Goal: Task Accomplishment & Management: Use online tool/utility

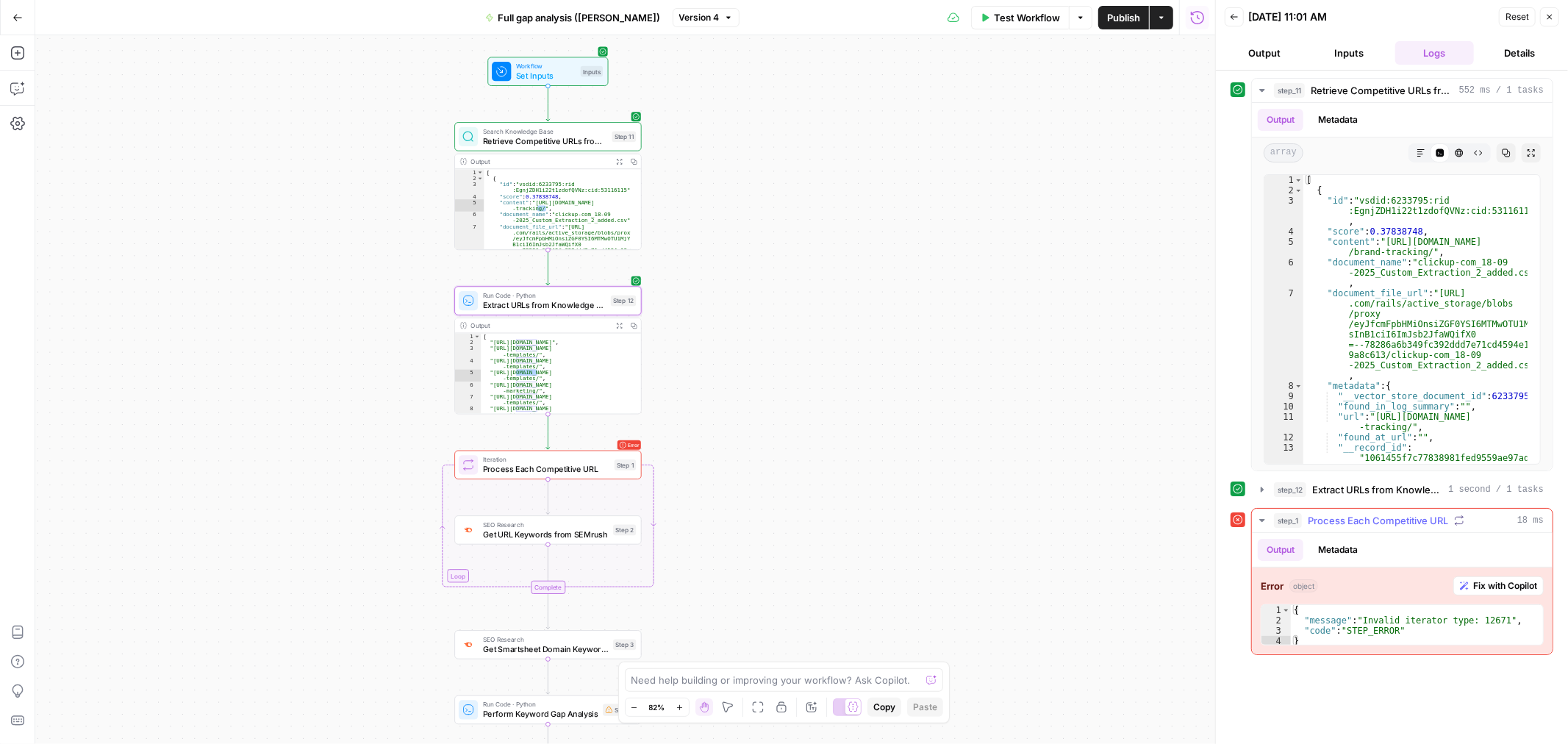
click at [1510, 586] on span "Fix with Copilot" at bounding box center [1505, 585] width 64 height 13
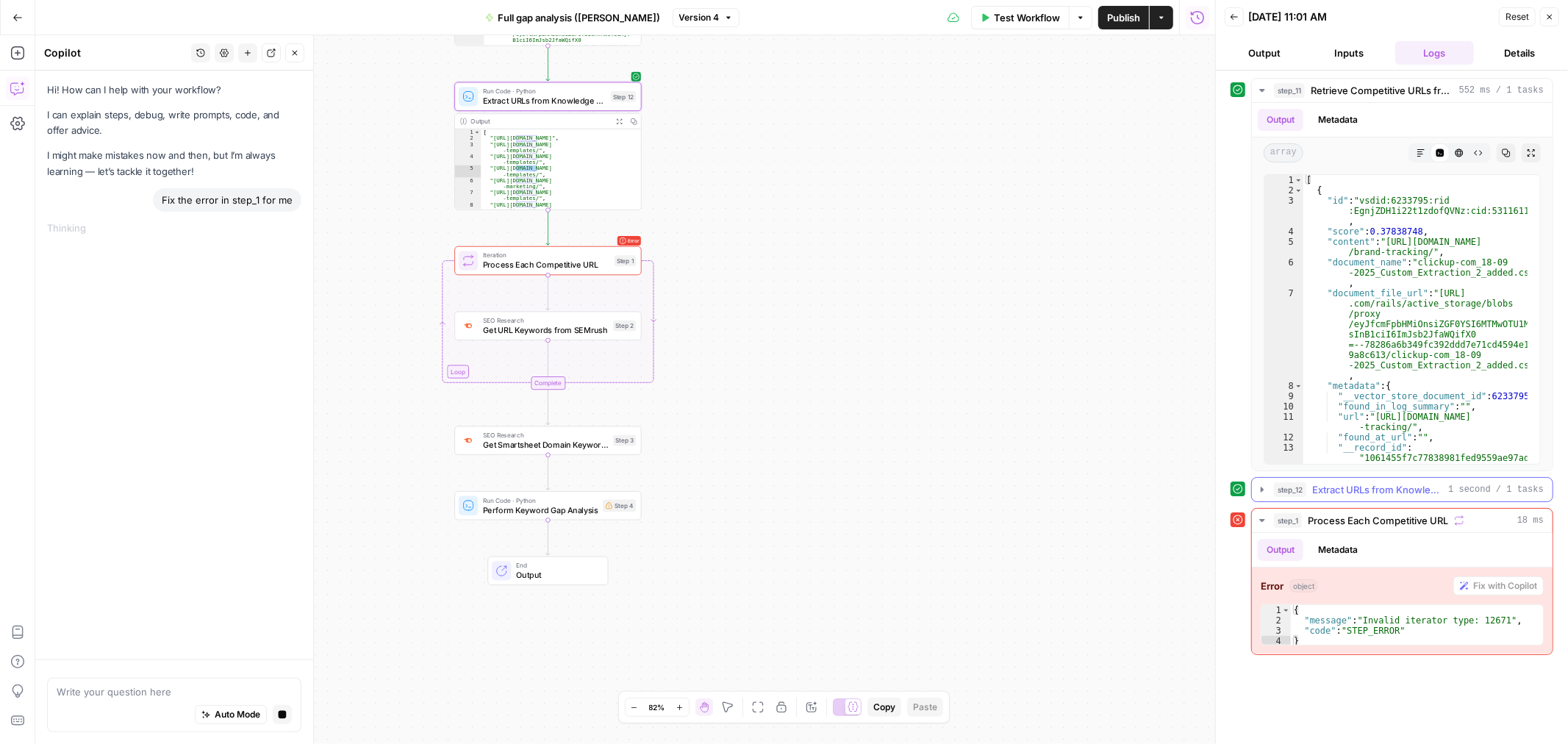
click at [1434, 486] on span "Extract URLs from Knowledge Base Data" at bounding box center [1377, 489] width 131 height 15
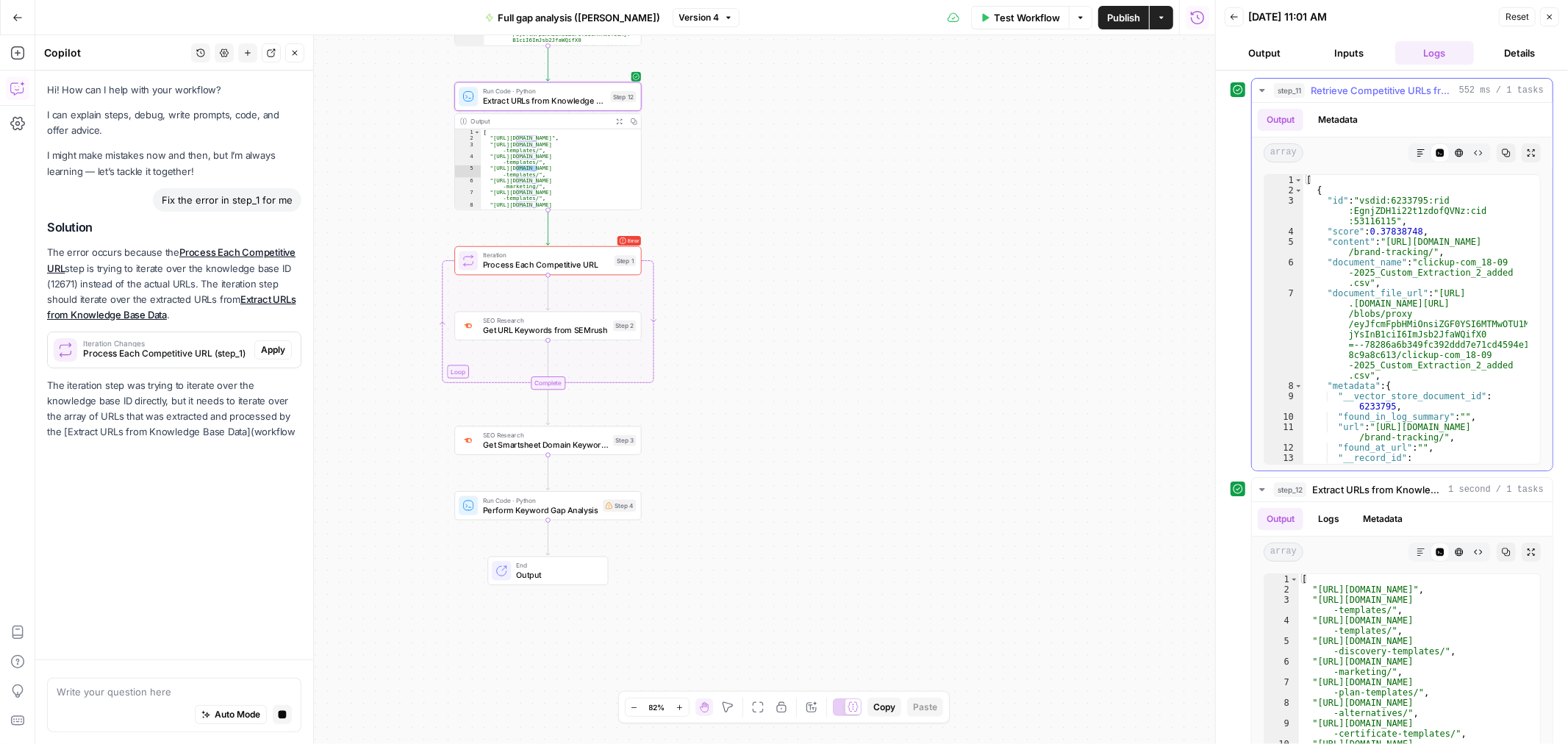
click at [1376, 93] on span "Retrieve Competitive URLs from Knowledge Base" at bounding box center [1382, 90] width 142 height 15
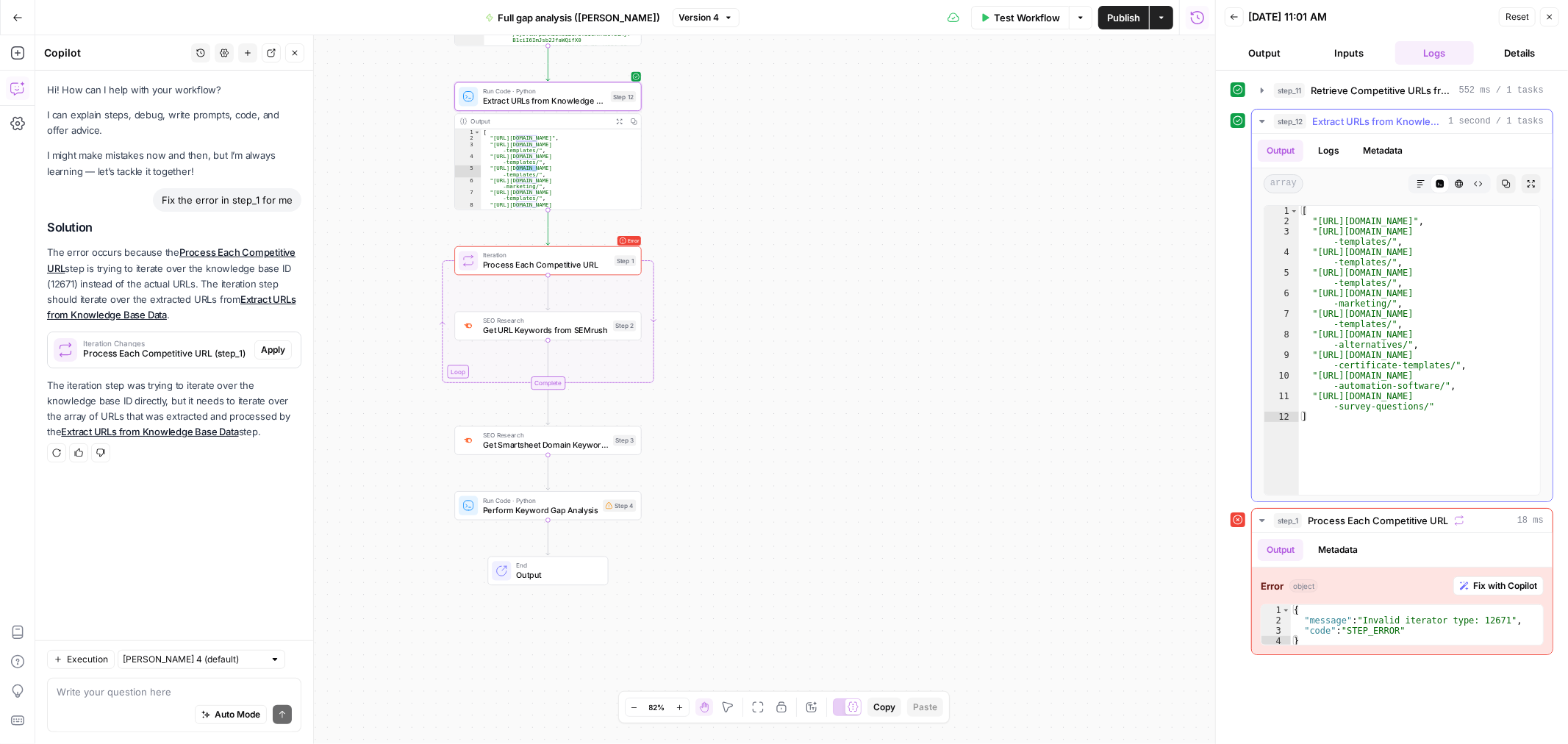
click at [1358, 120] on span "Extract URLs from Knowledge Base Data" at bounding box center [1377, 121] width 131 height 15
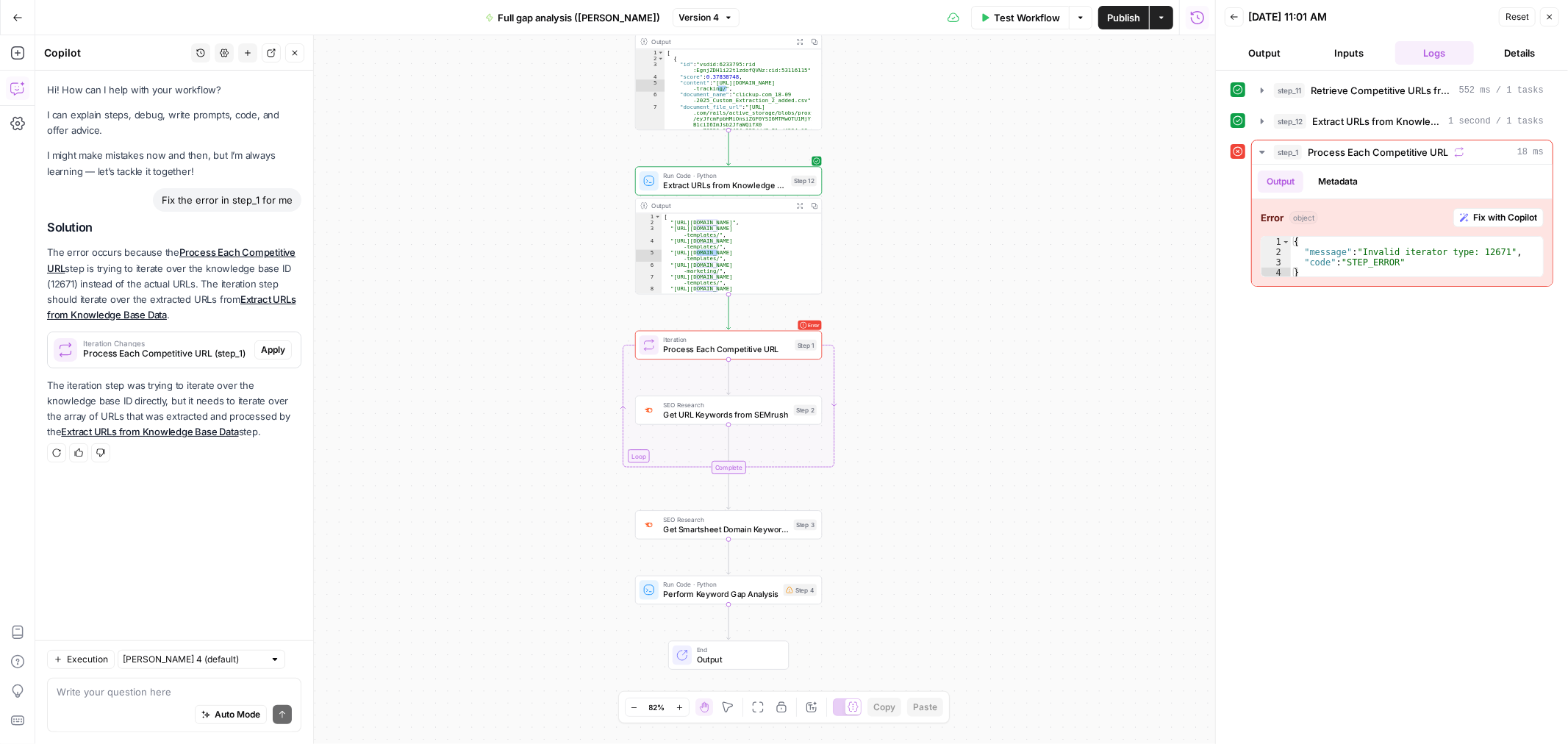
drag, startPoint x: 569, startPoint y: 603, endPoint x: 515, endPoint y: 393, distance: 216.8
click at [515, 393] on div "**********" at bounding box center [625, 388] width 1179 height 708
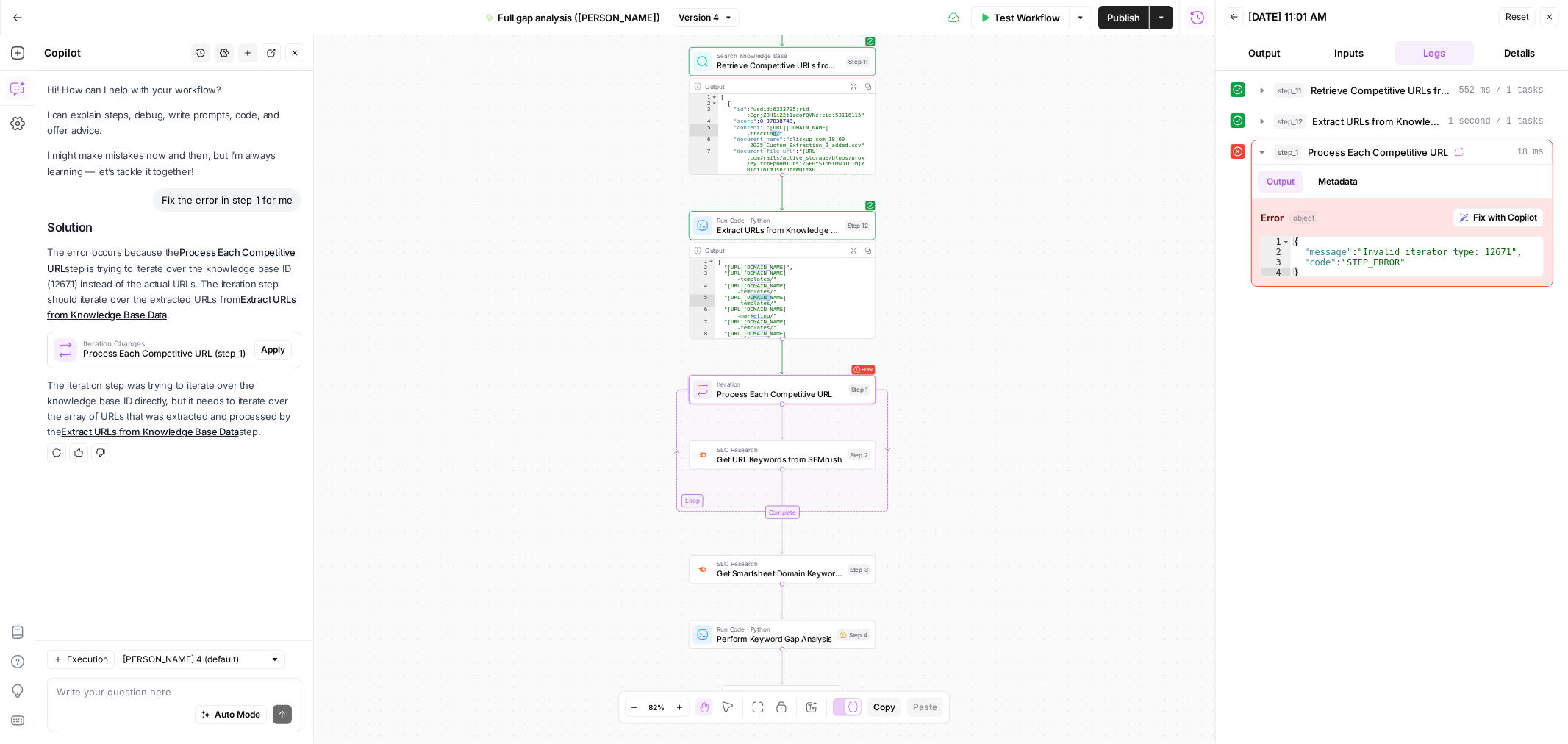
click at [279, 349] on span "Apply" at bounding box center [273, 350] width 24 height 13
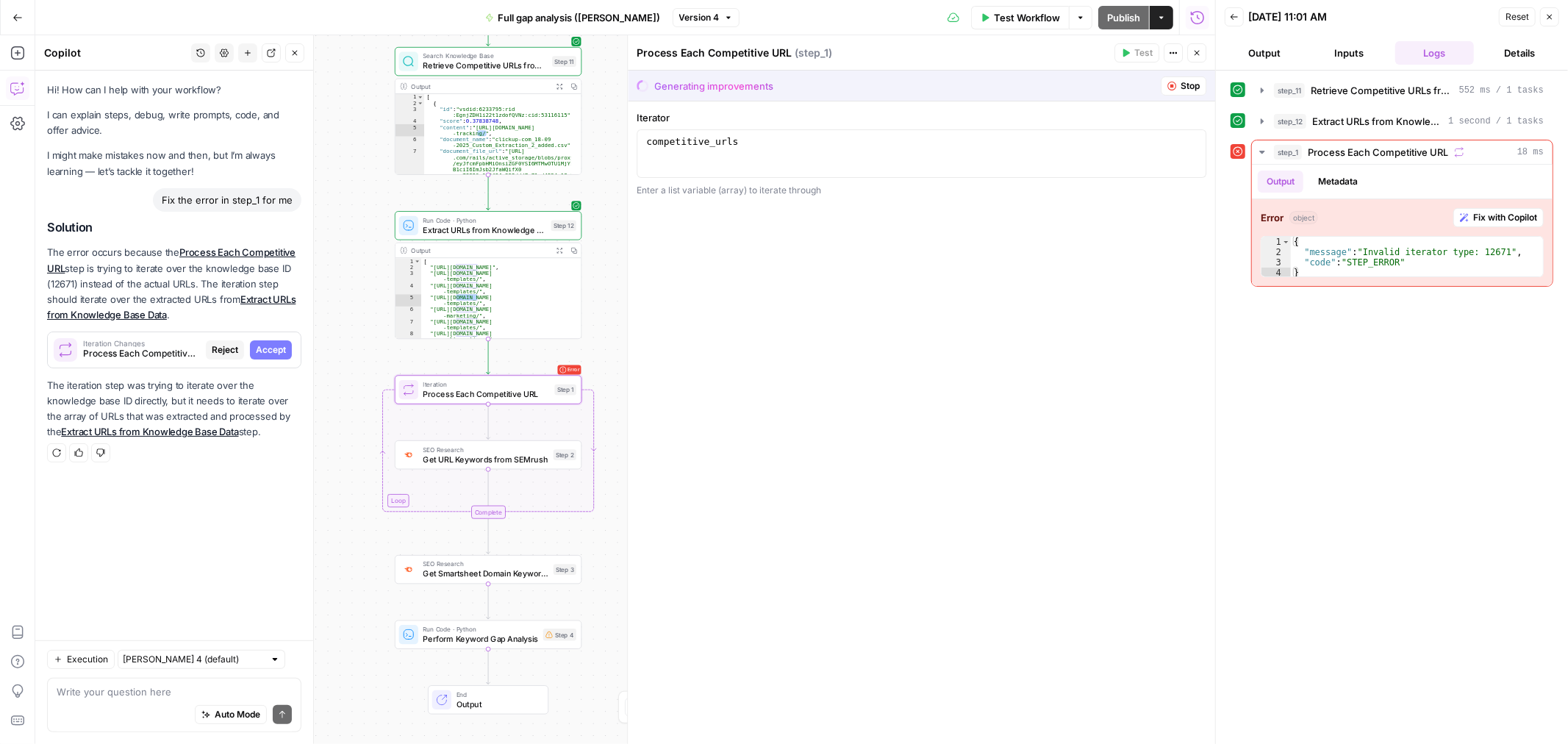
click at [100, 355] on span "Process Each Competitive URL (step_1)" at bounding box center [140, 353] width 117 height 13
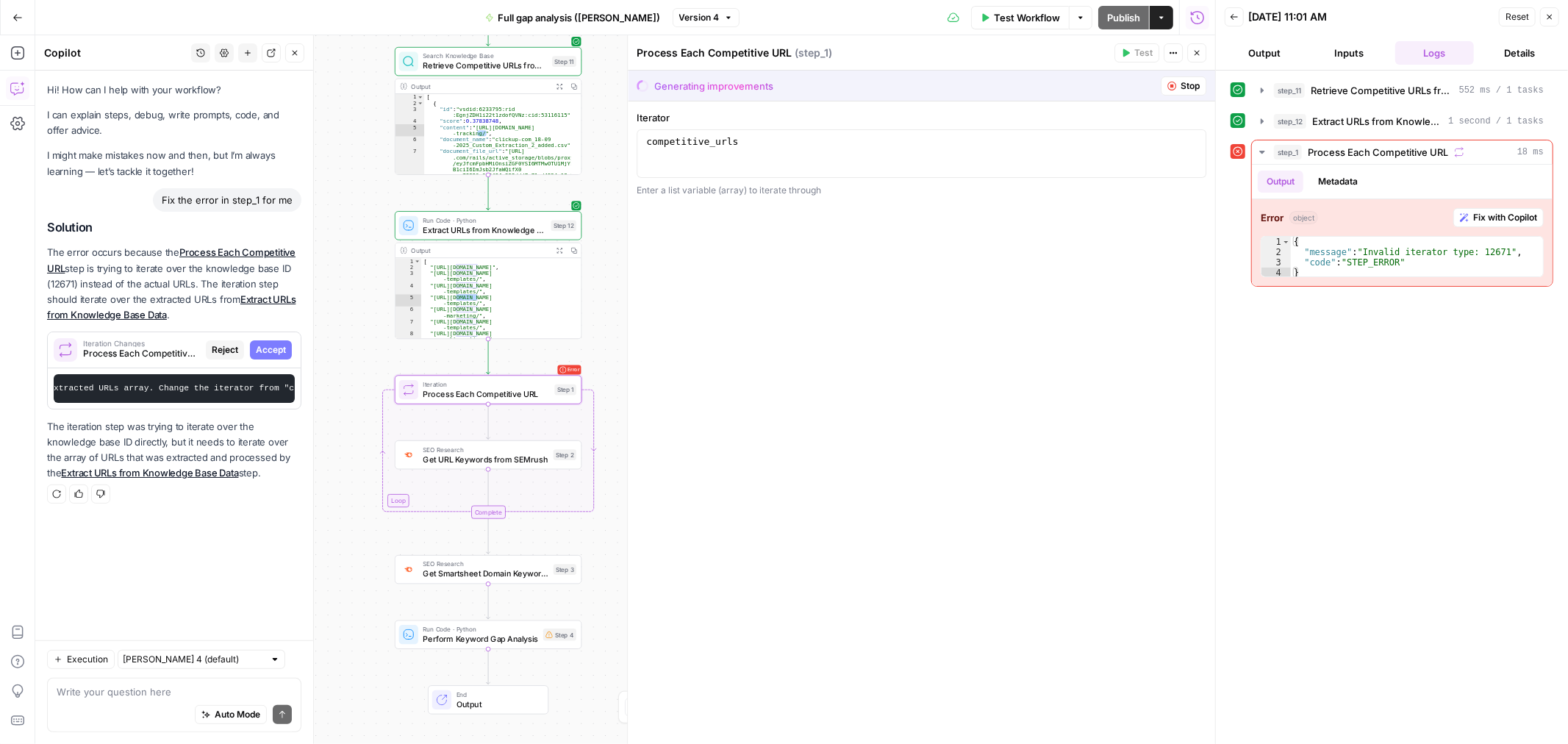
scroll to position [0, 512]
click at [266, 344] on span "Accept" at bounding box center [271, 350] width 30 height 13
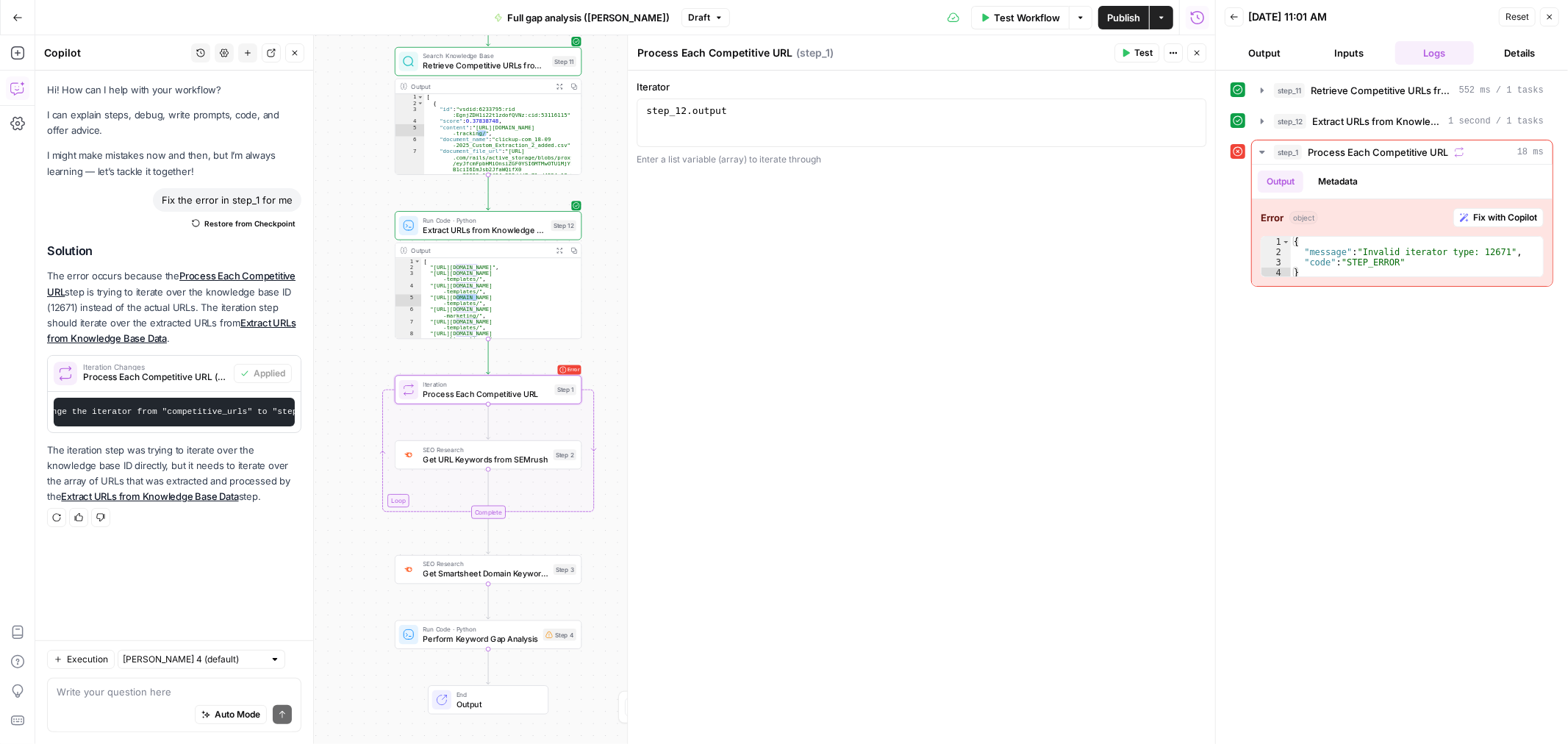
click at [1195, 56] on icon "button" at bounding box center [1196, 53] width 9 height 9
click at [1033, 18] on span "Test Workflow" at bounding box center [1027, 17] width 66 height 15
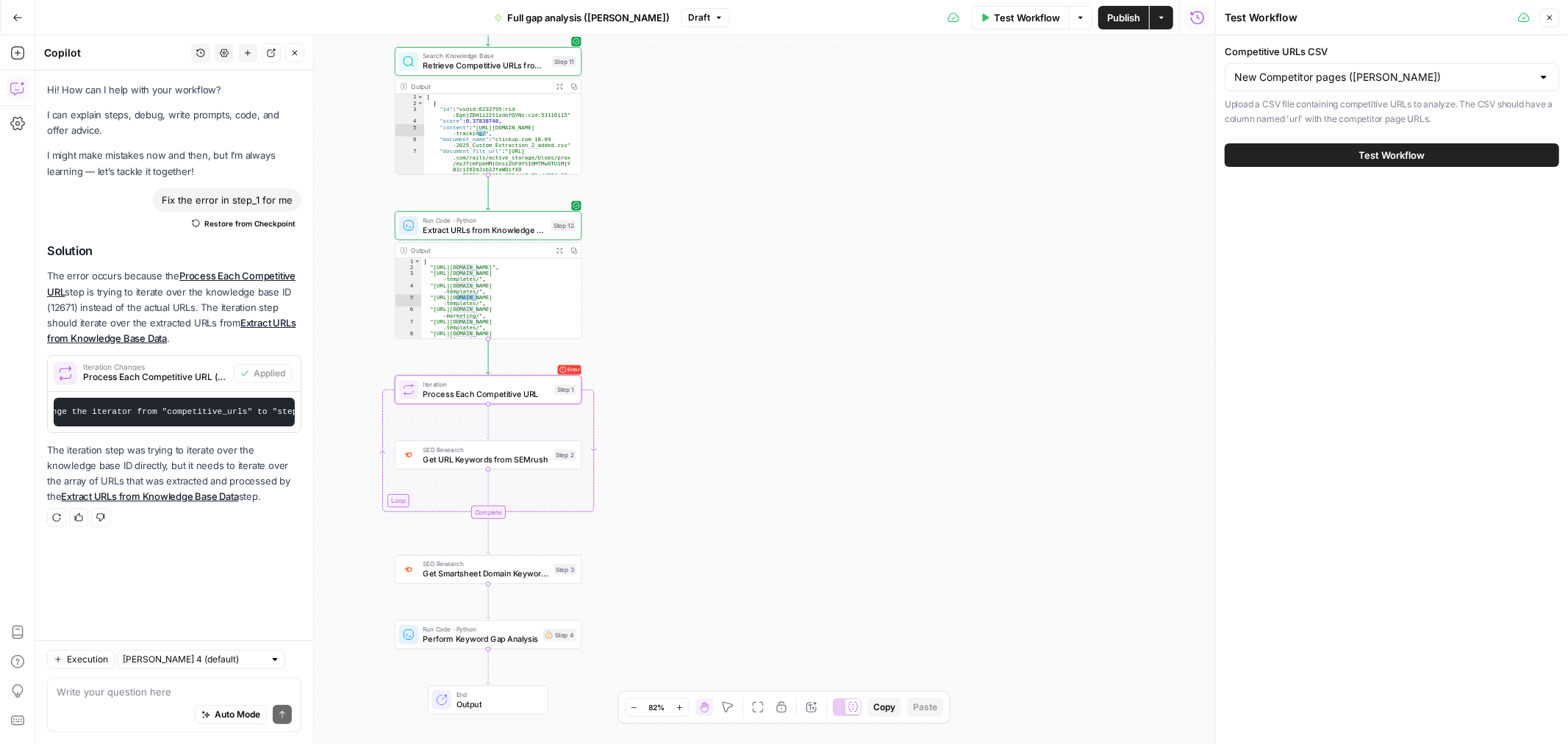
click at [1401, 152] on span "Test Workflow" at bounding box center [1392, 154] width 66 height 15
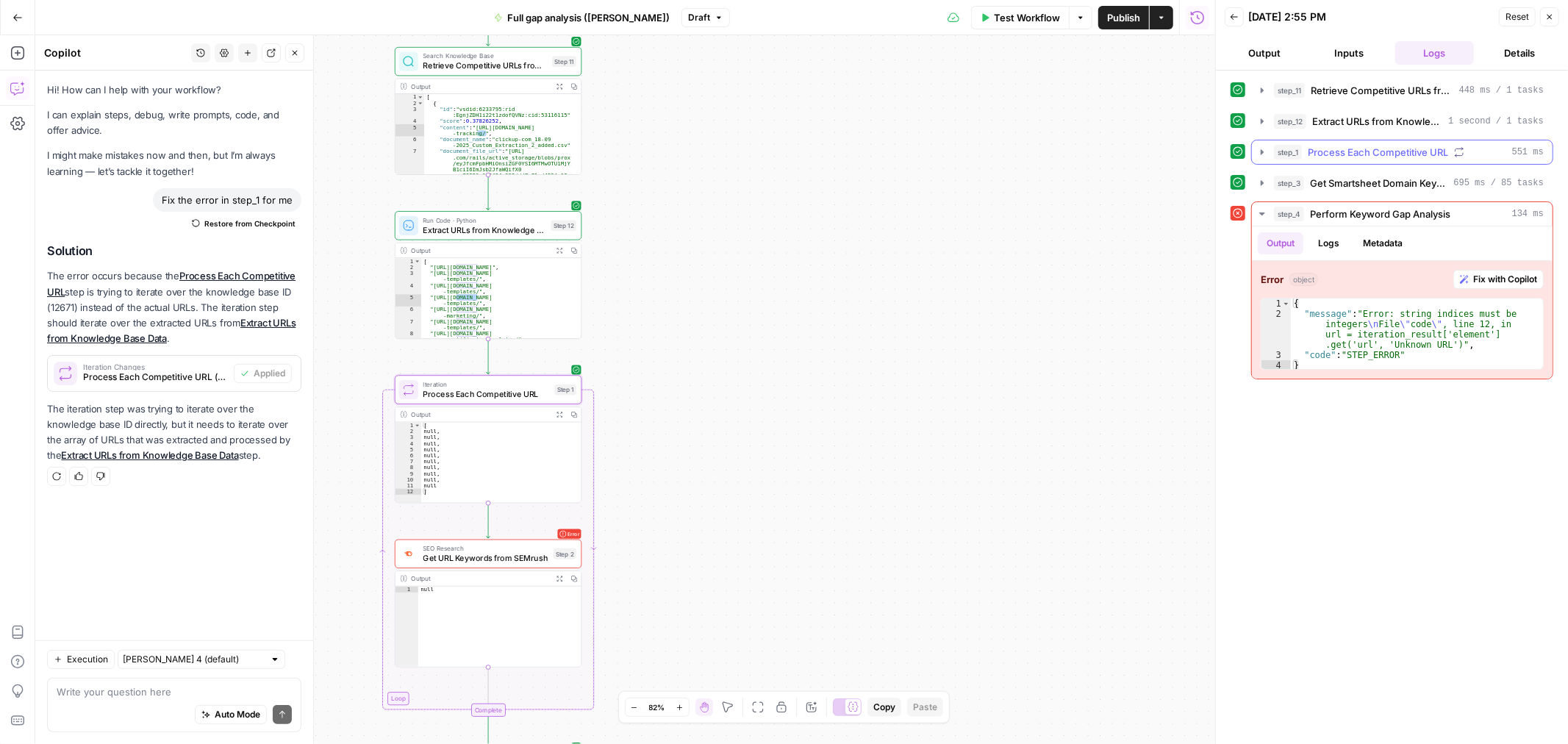
click at [1410, 144] on span "Process Each Competitive URL" at bounding box center [1378, 151] width 140 height 15
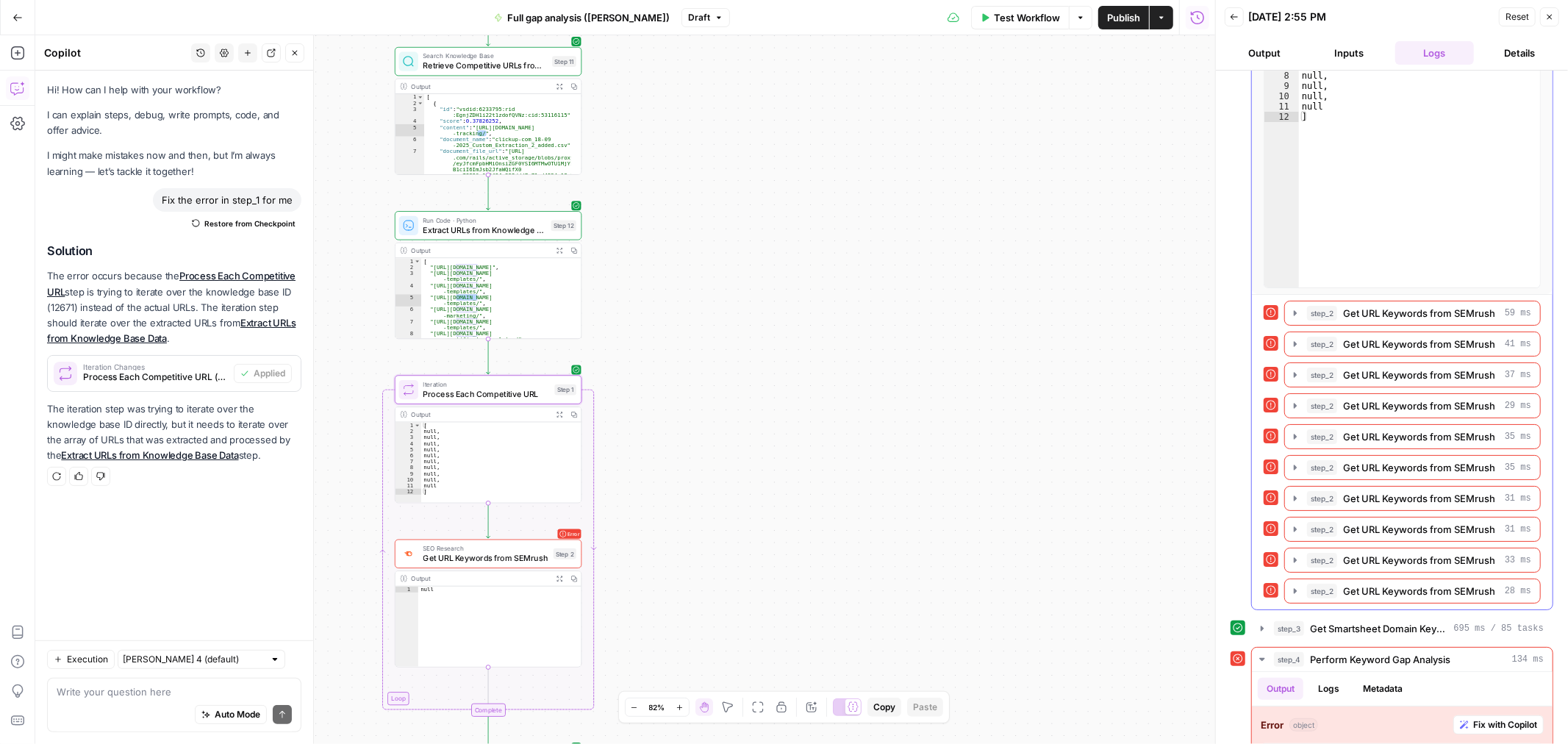
scroll to position [245, 0]
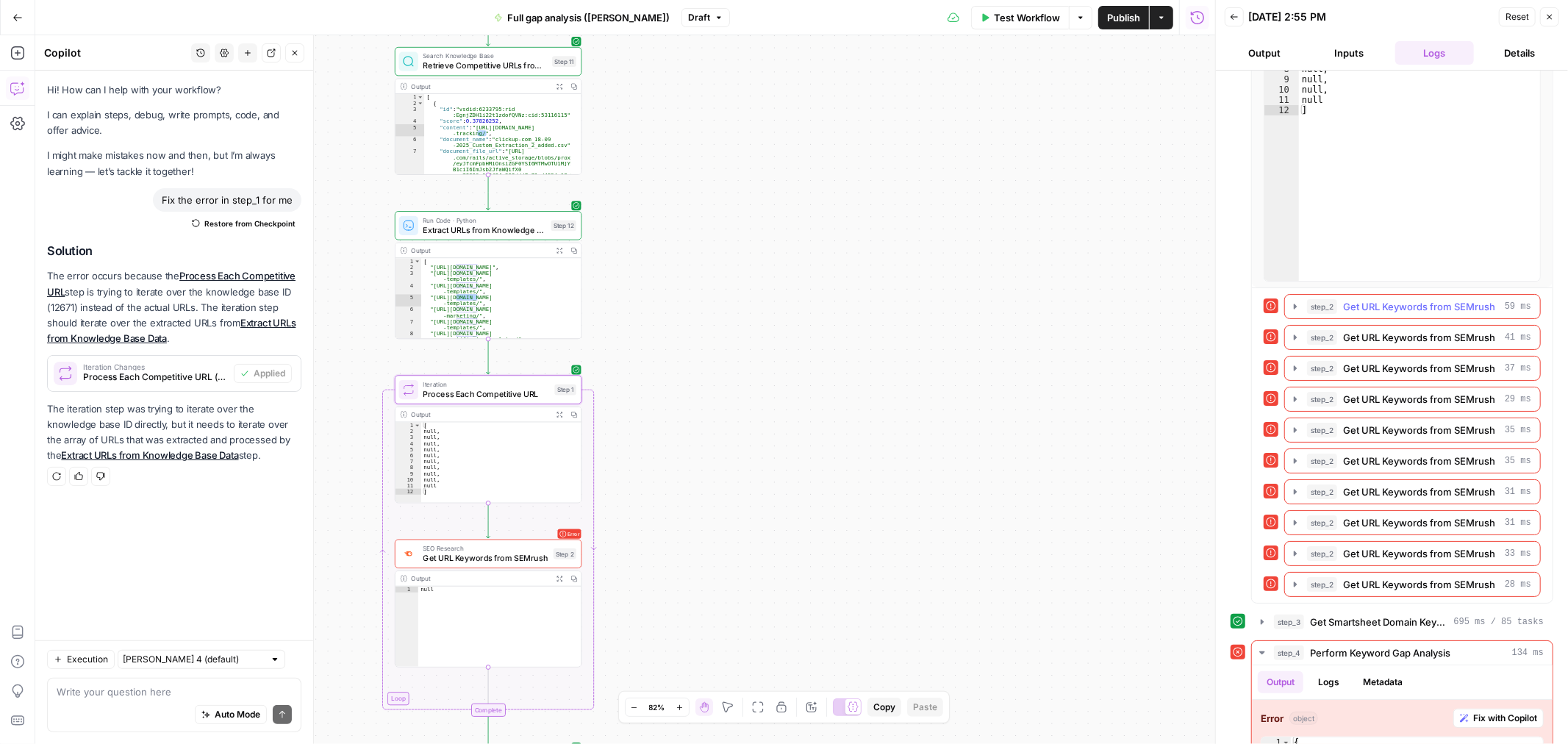
click at [1292, 307] on icon "button" at bounding box center [1295, 307] width 12 height 12
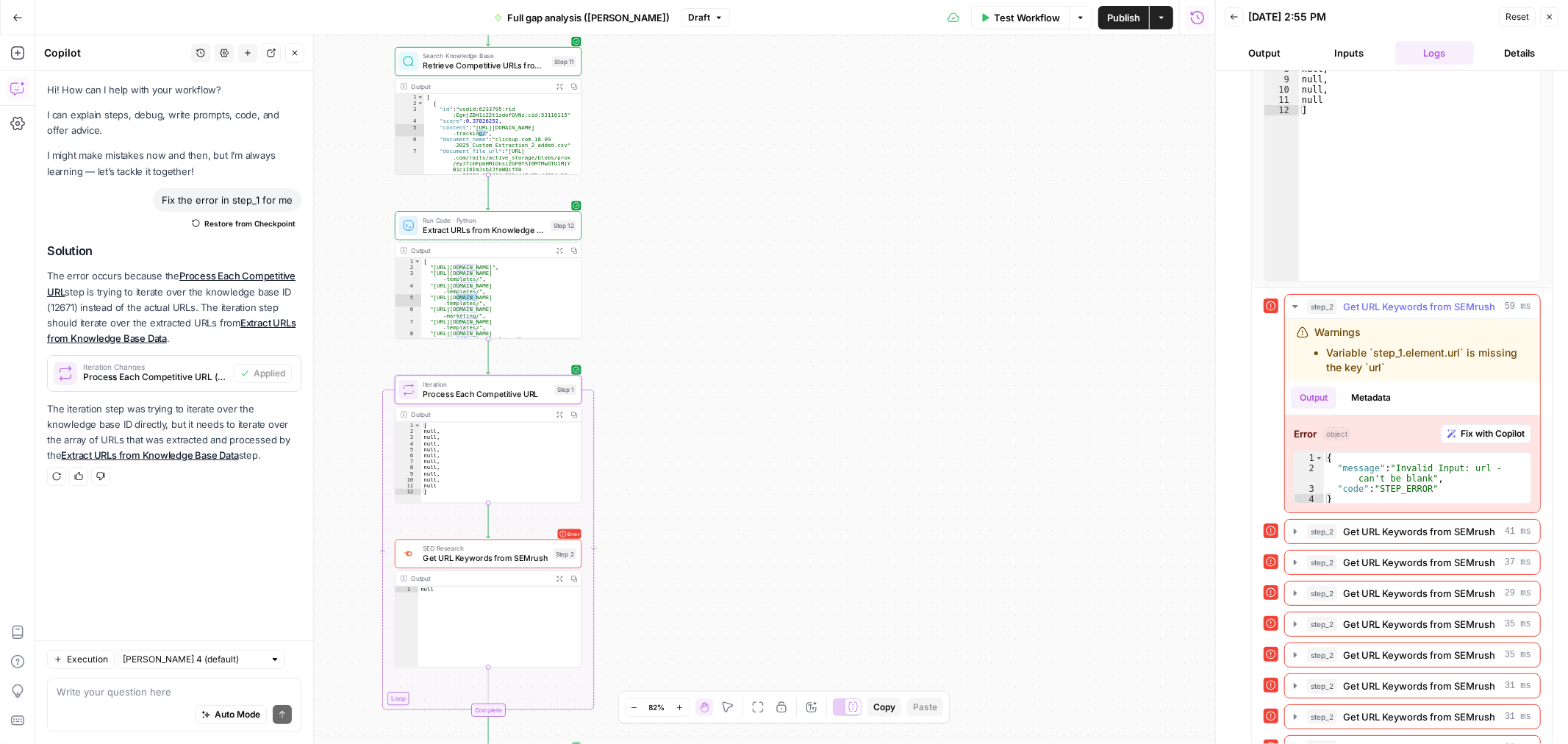
scroll to position [0, 0]
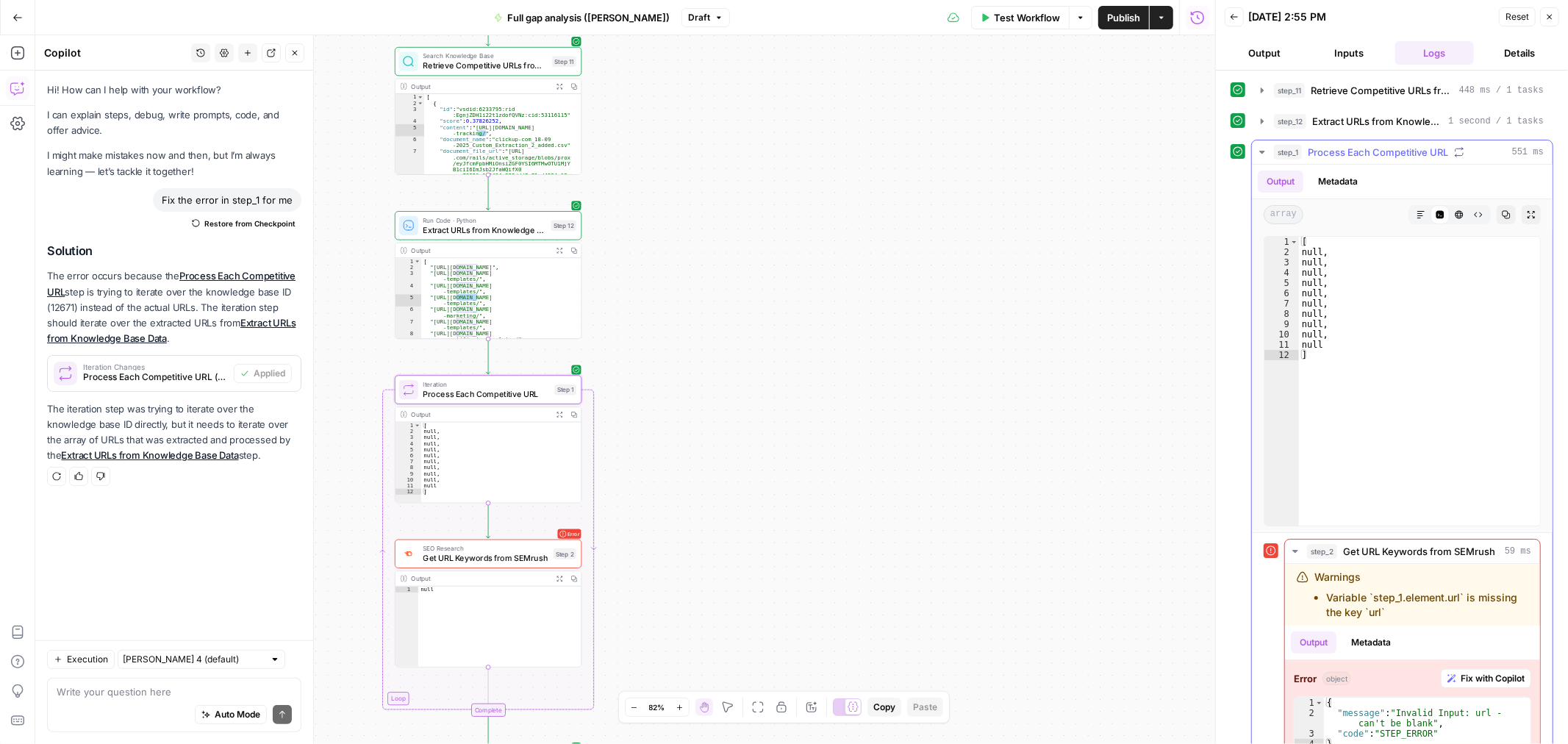
click at [1364, 157] on span "Process Each Competitive URL" at bounding box center [1378, 151] width 140 height 15
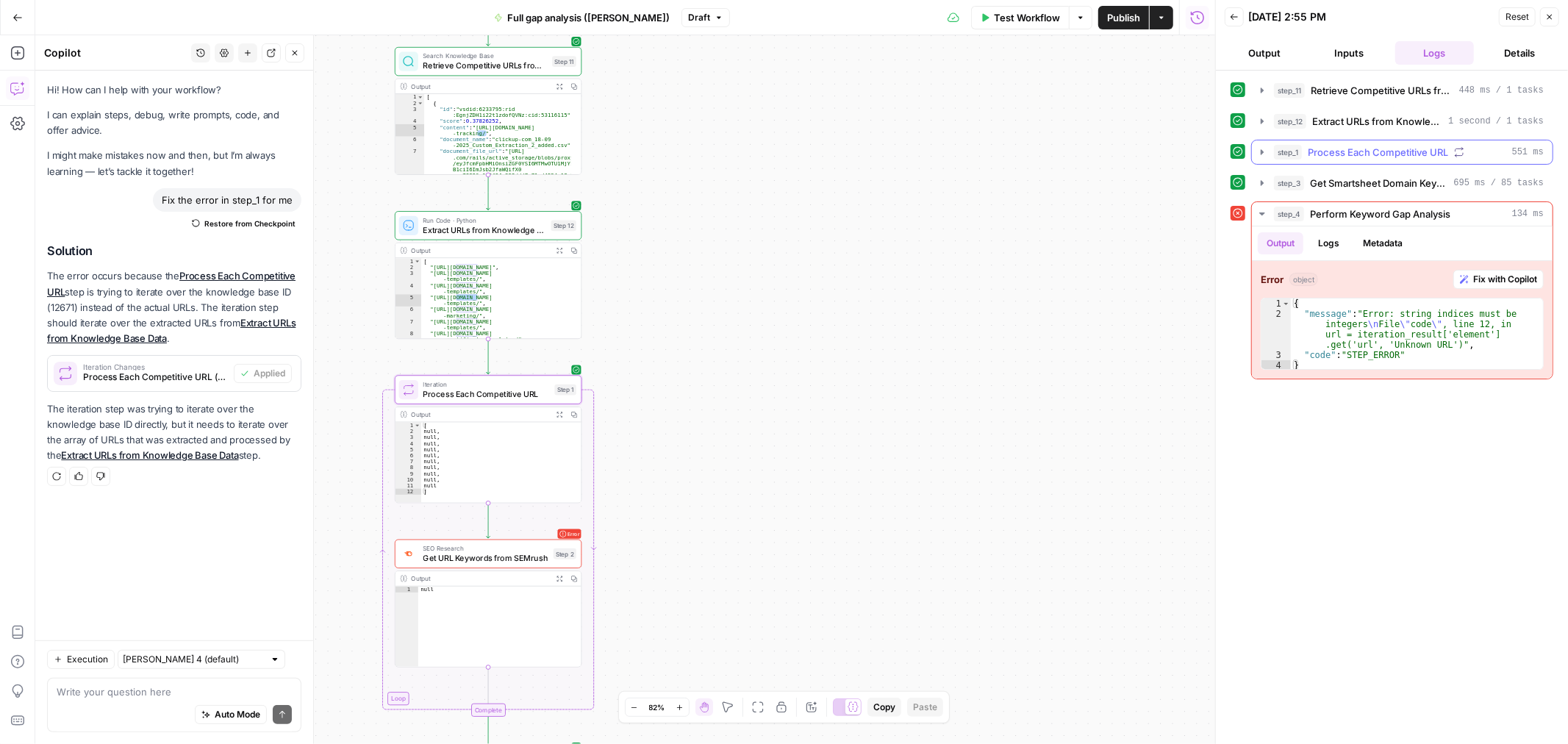
click at [1401, 150] on span "Process Each Competitive URL" at bounding box center [1378, 151] width 140 height 15
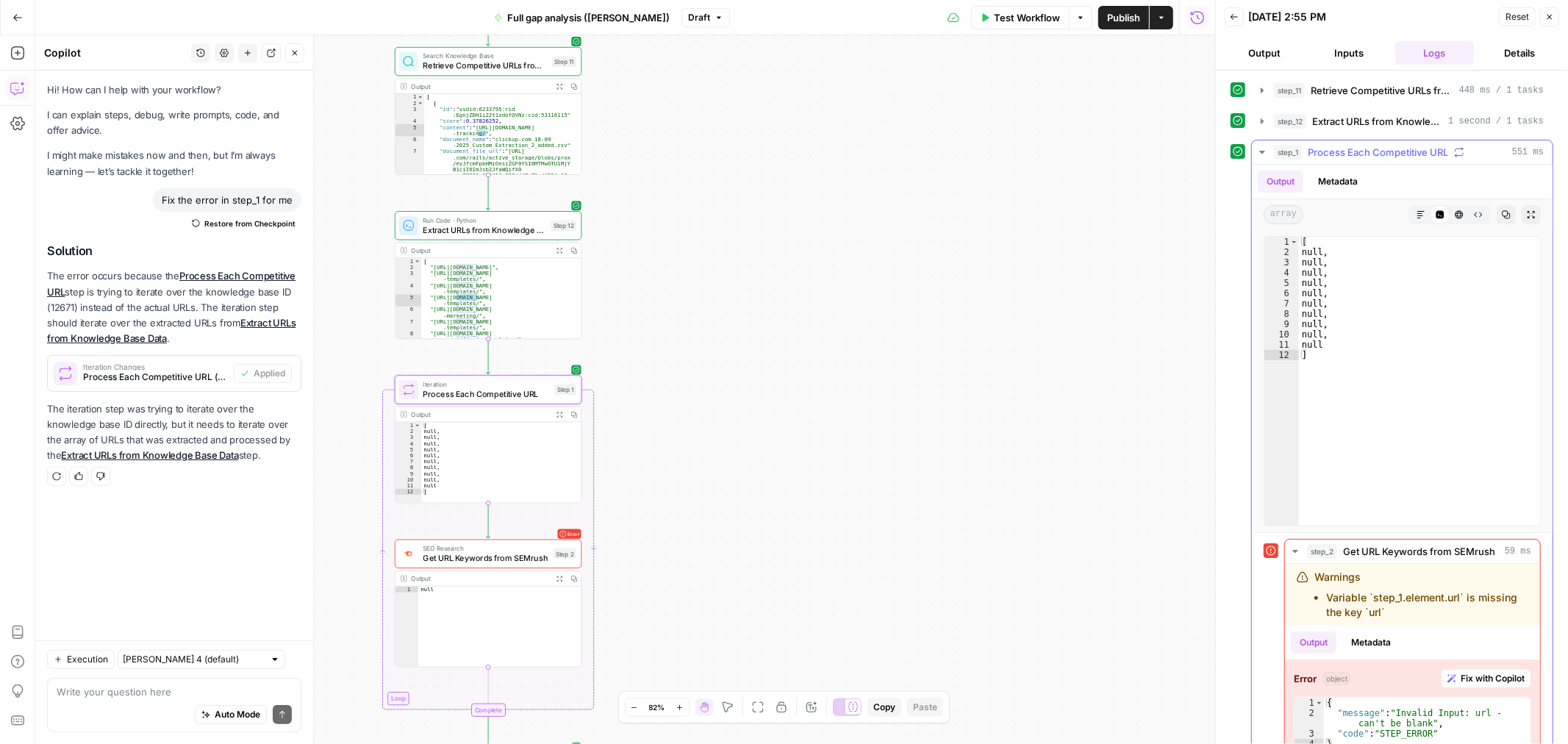
click at [1459, 145] on div "step_1 Process Each Competitive URL 551 ms" at bounding box center [1409, 151] width 270 height 15
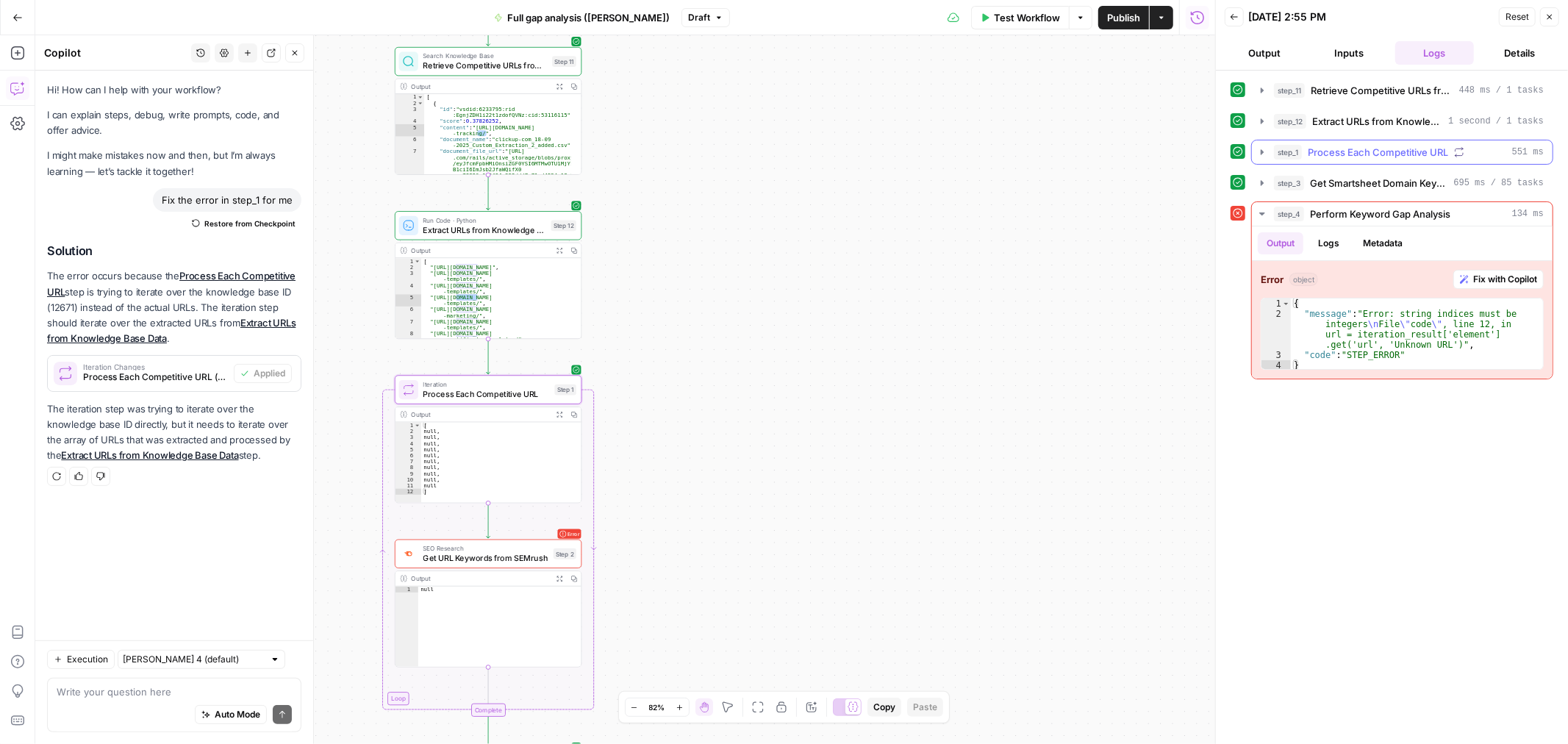
click at [1455, 150] on icon "button" at bounding box center [1458, 152] width 10 height 10
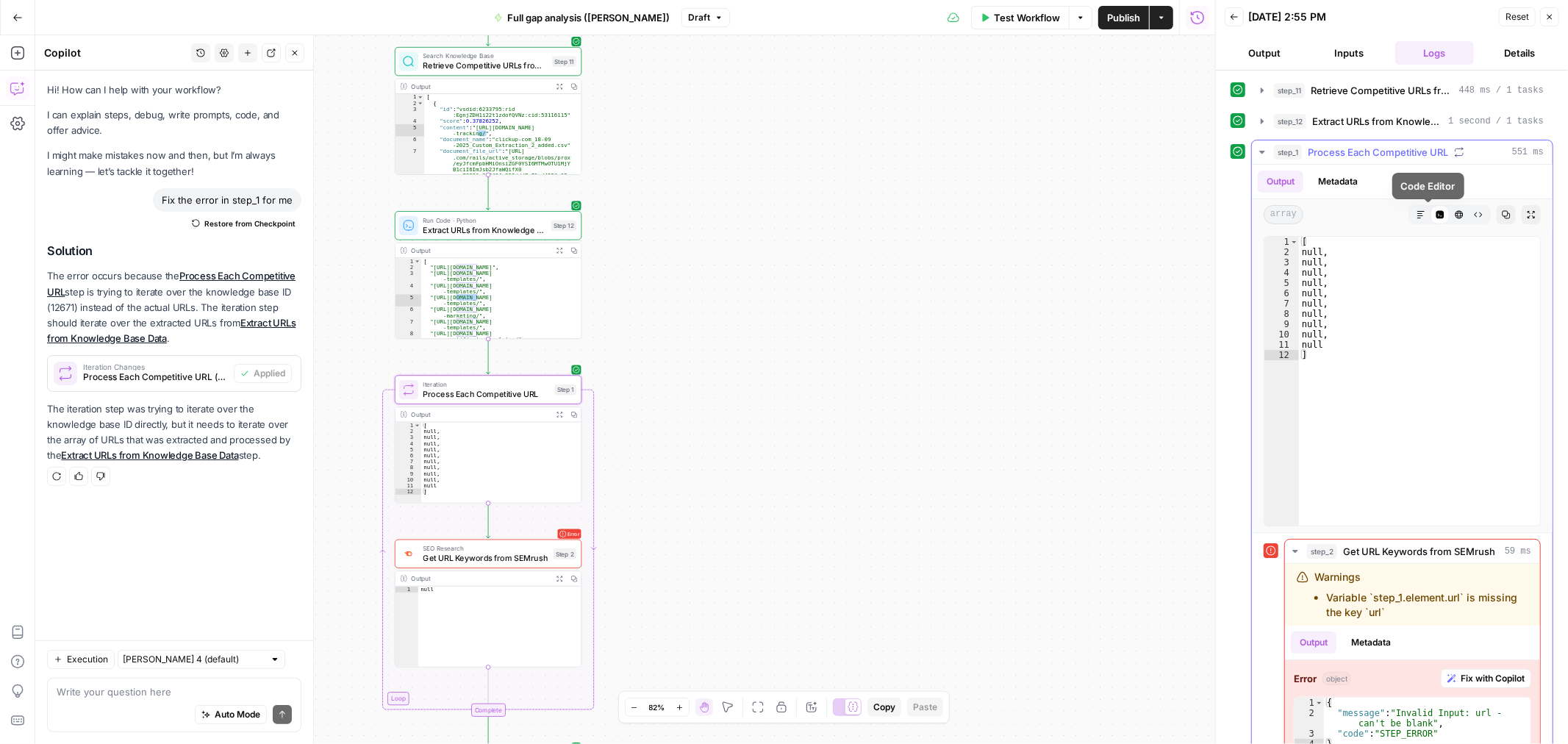
click at [1455, 211] on icon "button" at bounding box center [1459, 215] width 8 height 8
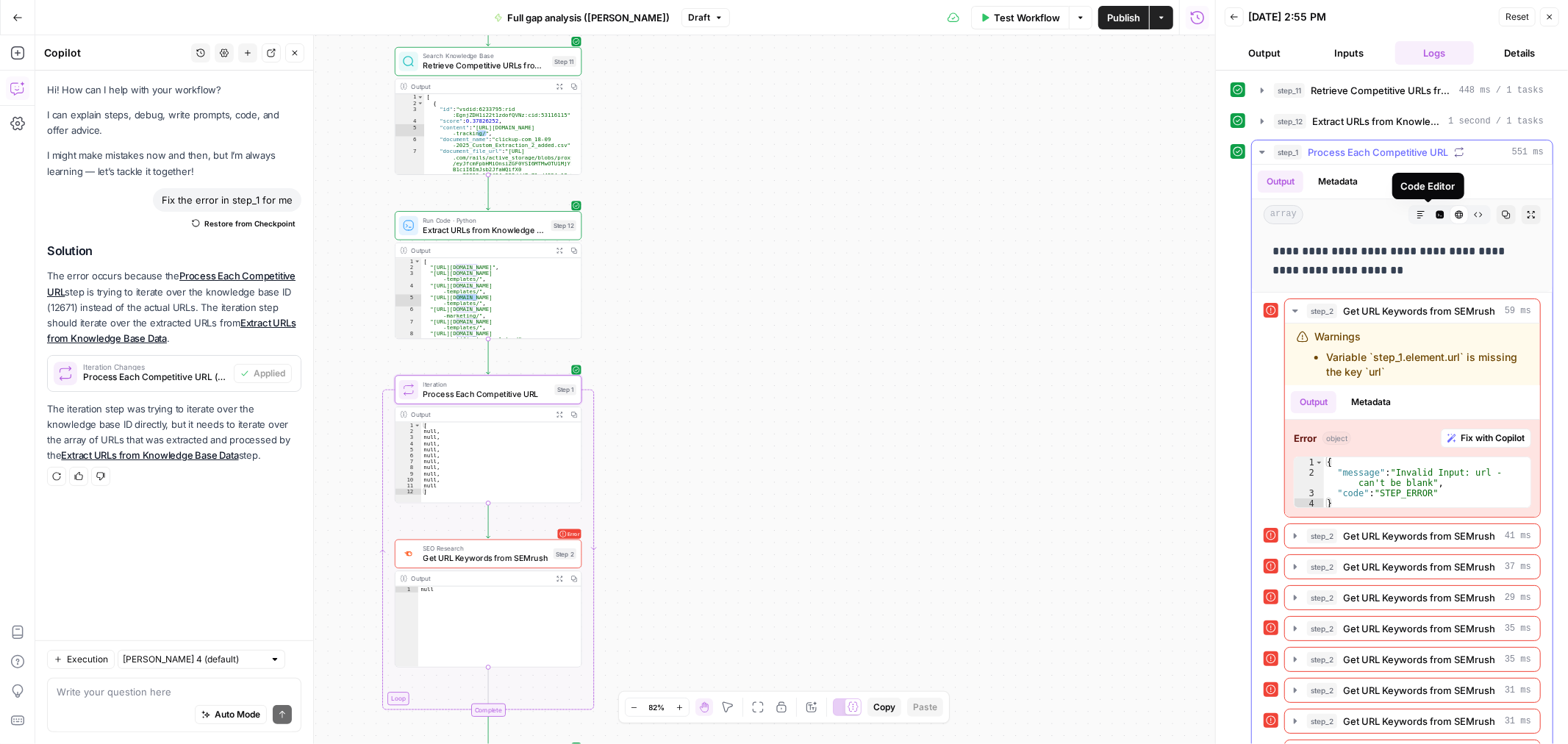
click at [1436, 218] on icon "button" at bounding box center [1439, 214] width 9 height 9
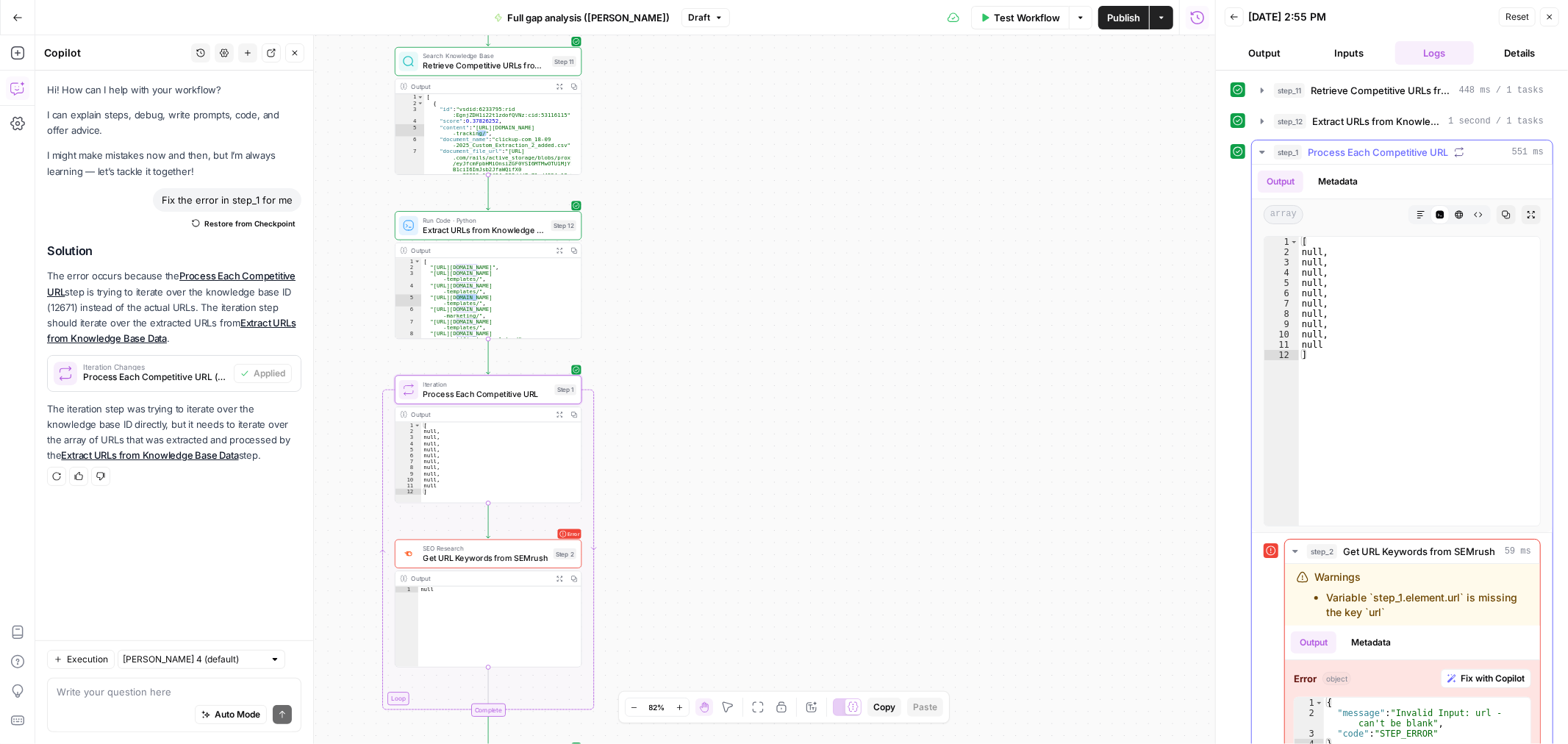
click at [1454, 214] on icon "button" at bounding box center [1458, 214] width 9 height 9
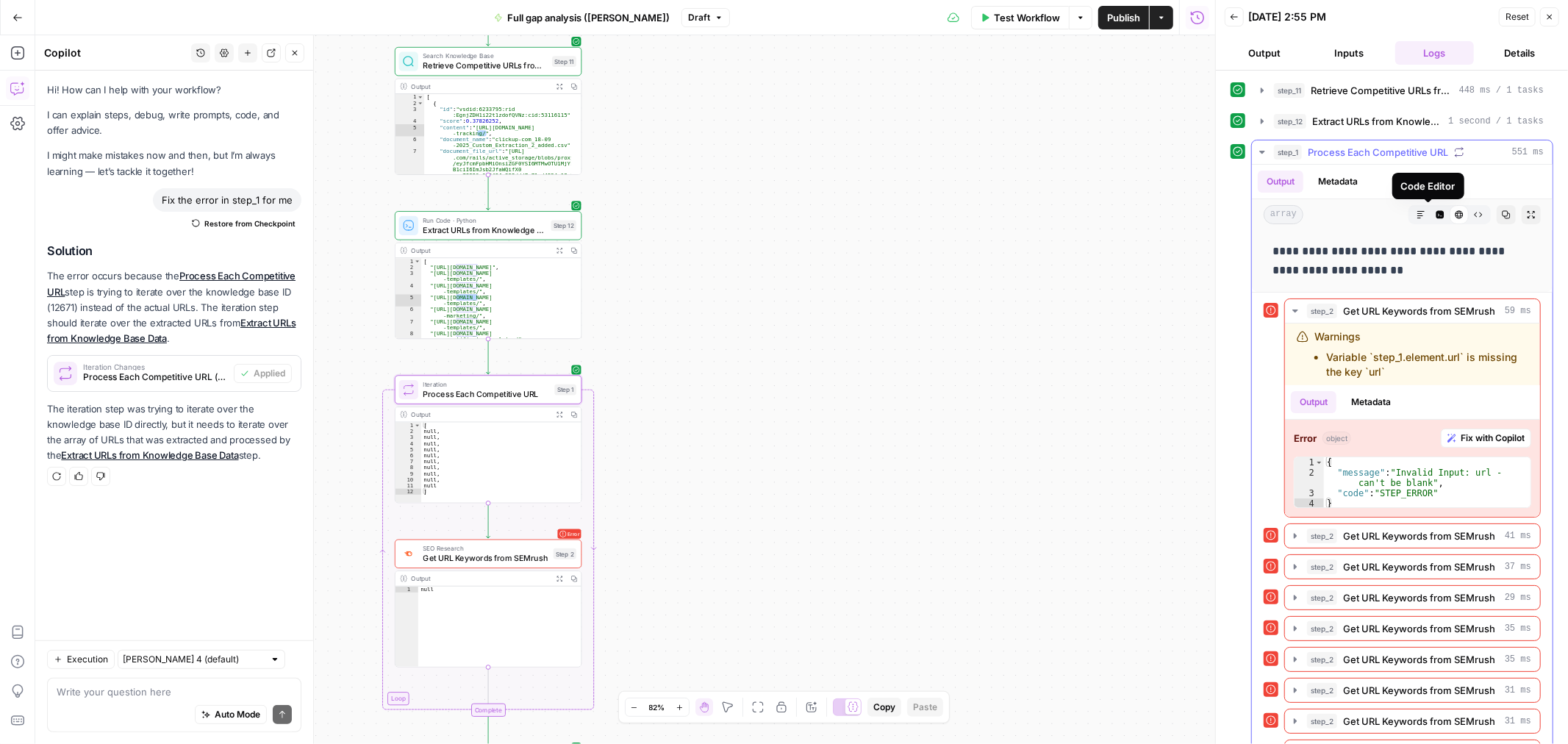
click at [1431, 217] on button "Code Editor" at bounding box center [1439, 214] width 19 height 19
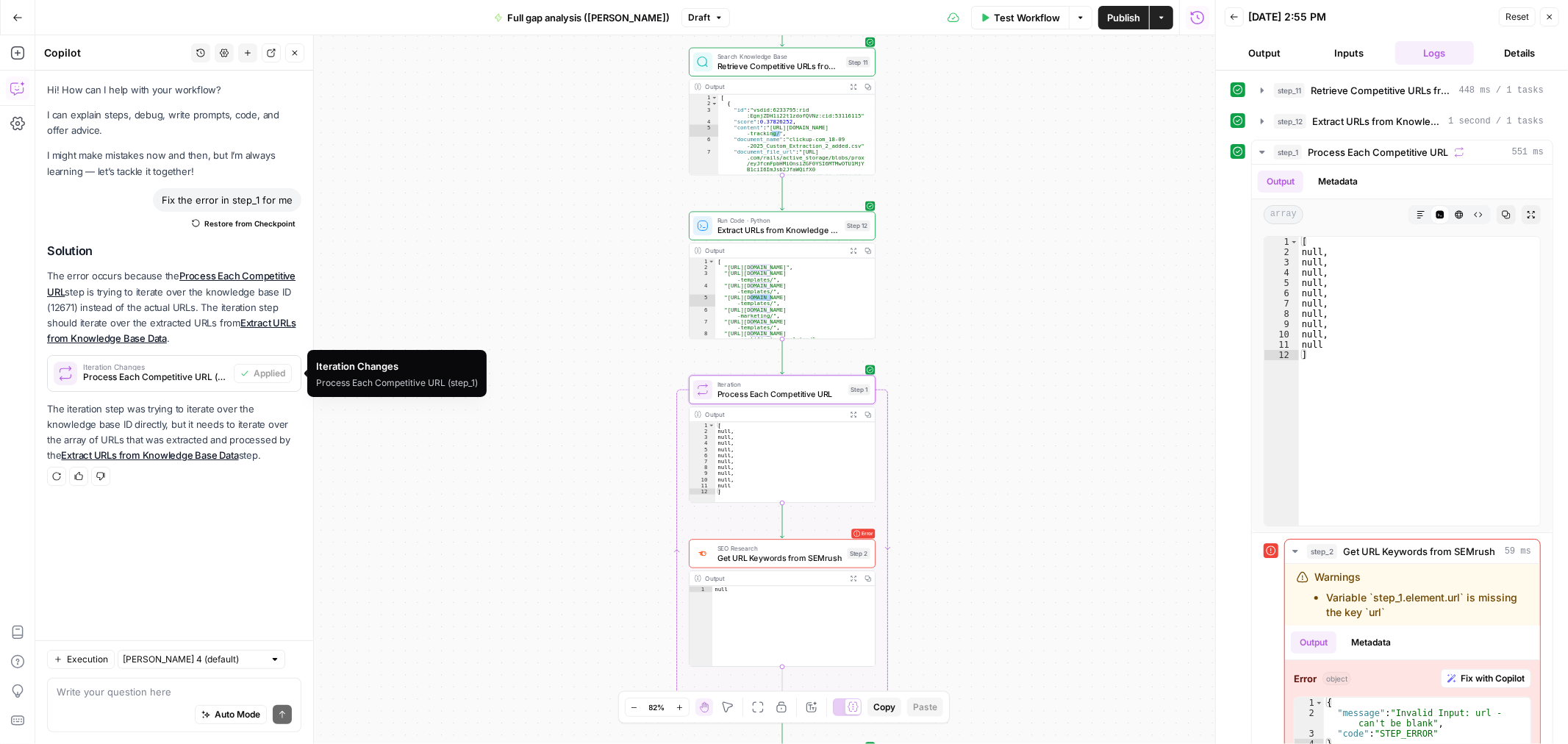
click at [145, 366] on span "Iteration Changes" at bounding box center [154, 366] width 144 height 7
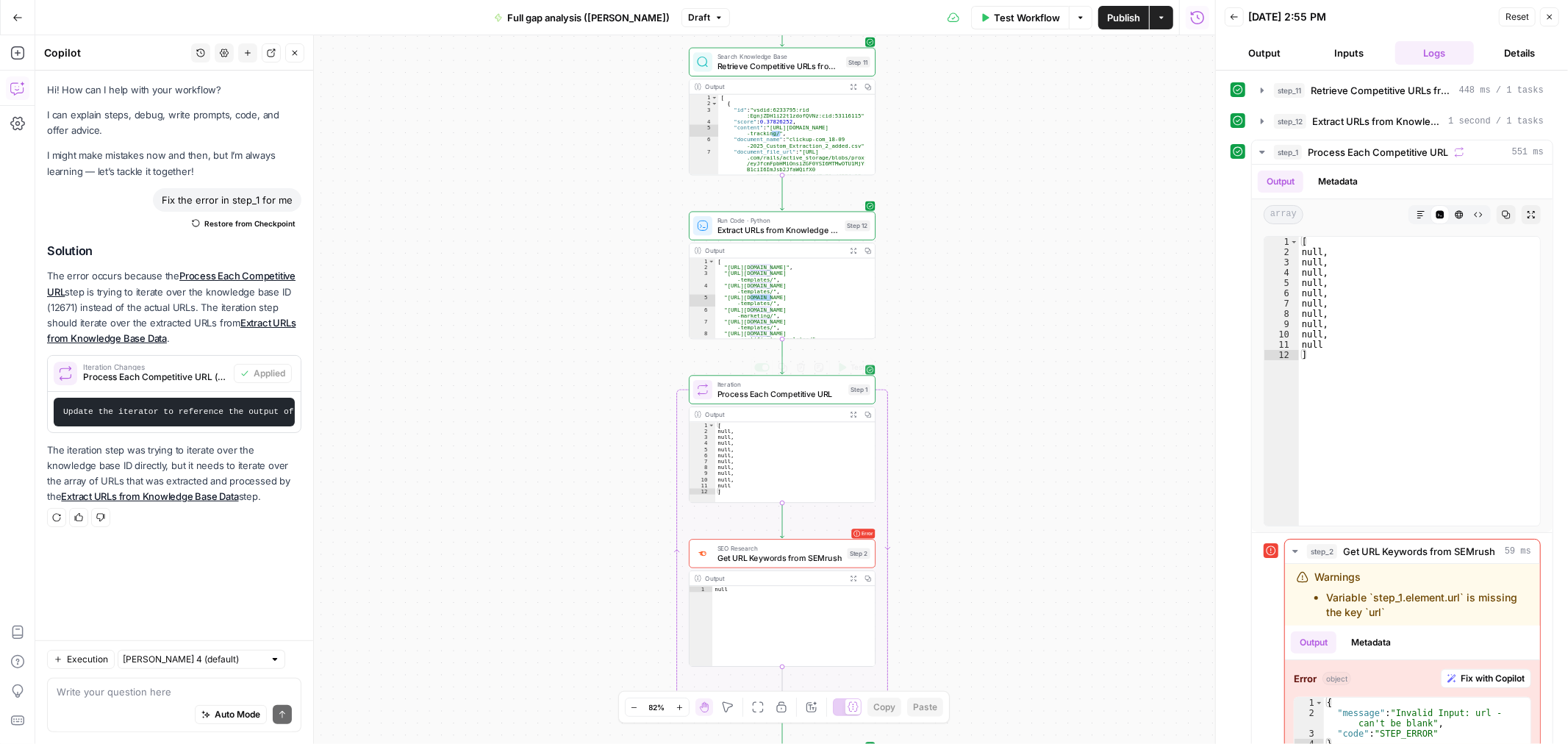
click at [803, 392] on span "Process Each Competitive URL" at bounding box center [780, 394] width 127 height 12
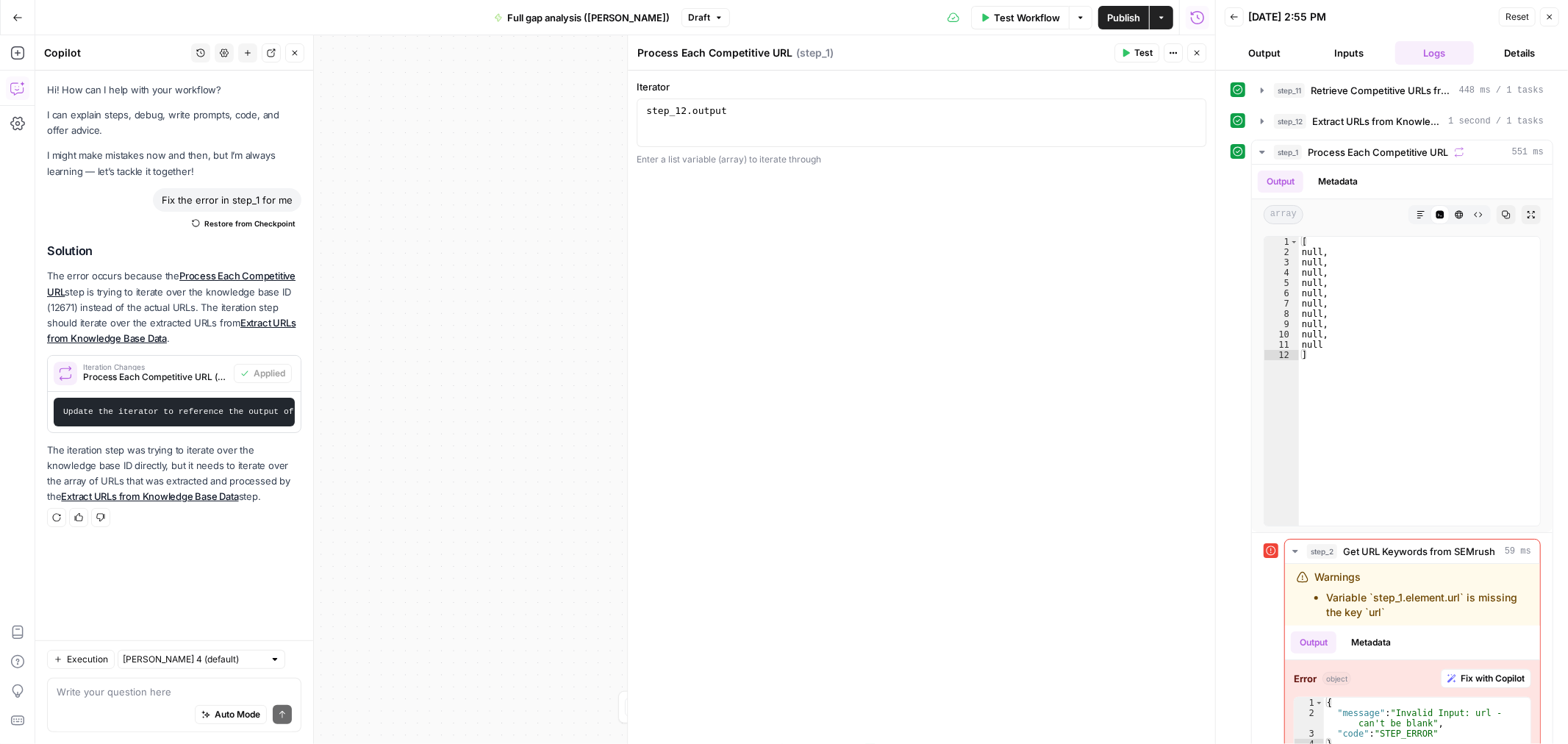
type textarea "**********"
click at [829, 120] on div "step_12 . output" at bounding box center [921, 134] width 557 height 59
click at [1189, 108] on button "Variables Menu" at bounding box center [1190, 113] width 12 height 12
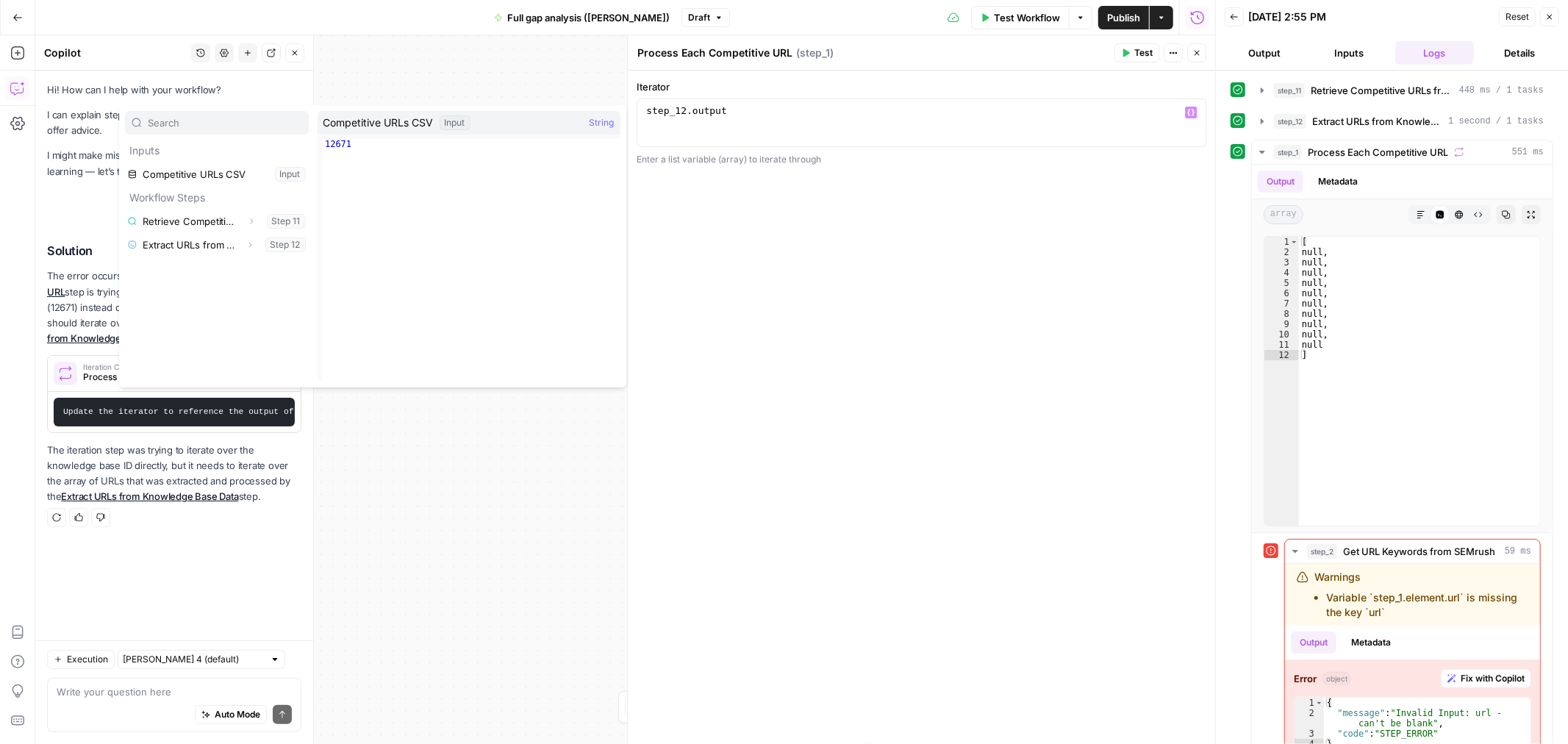
click at [1003, 331] on div "**********" at bounding box center [921, 407] width 588 height 673
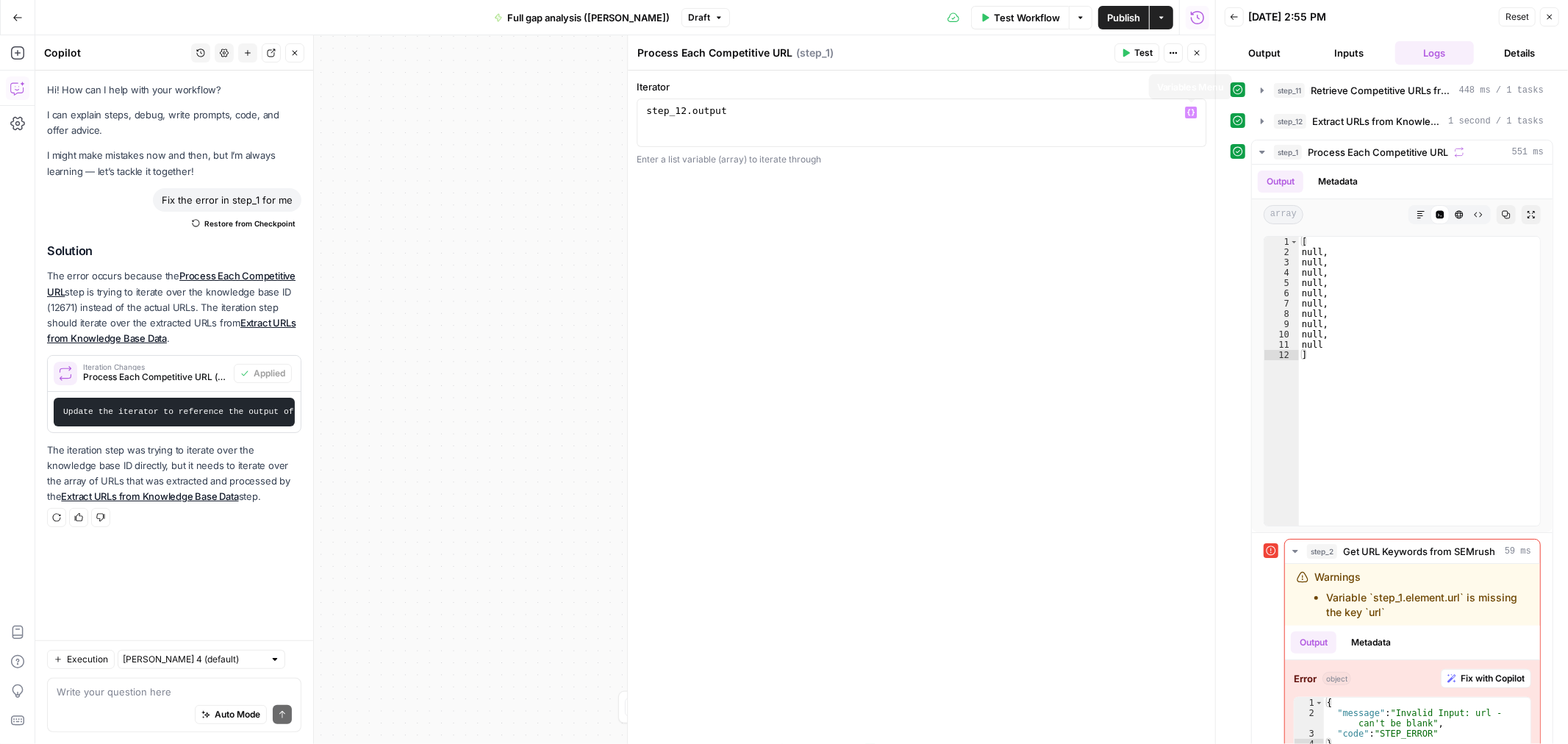
click at [1191, 113] on icon "button" at bounding box center [1190, 112] width 7 height 7
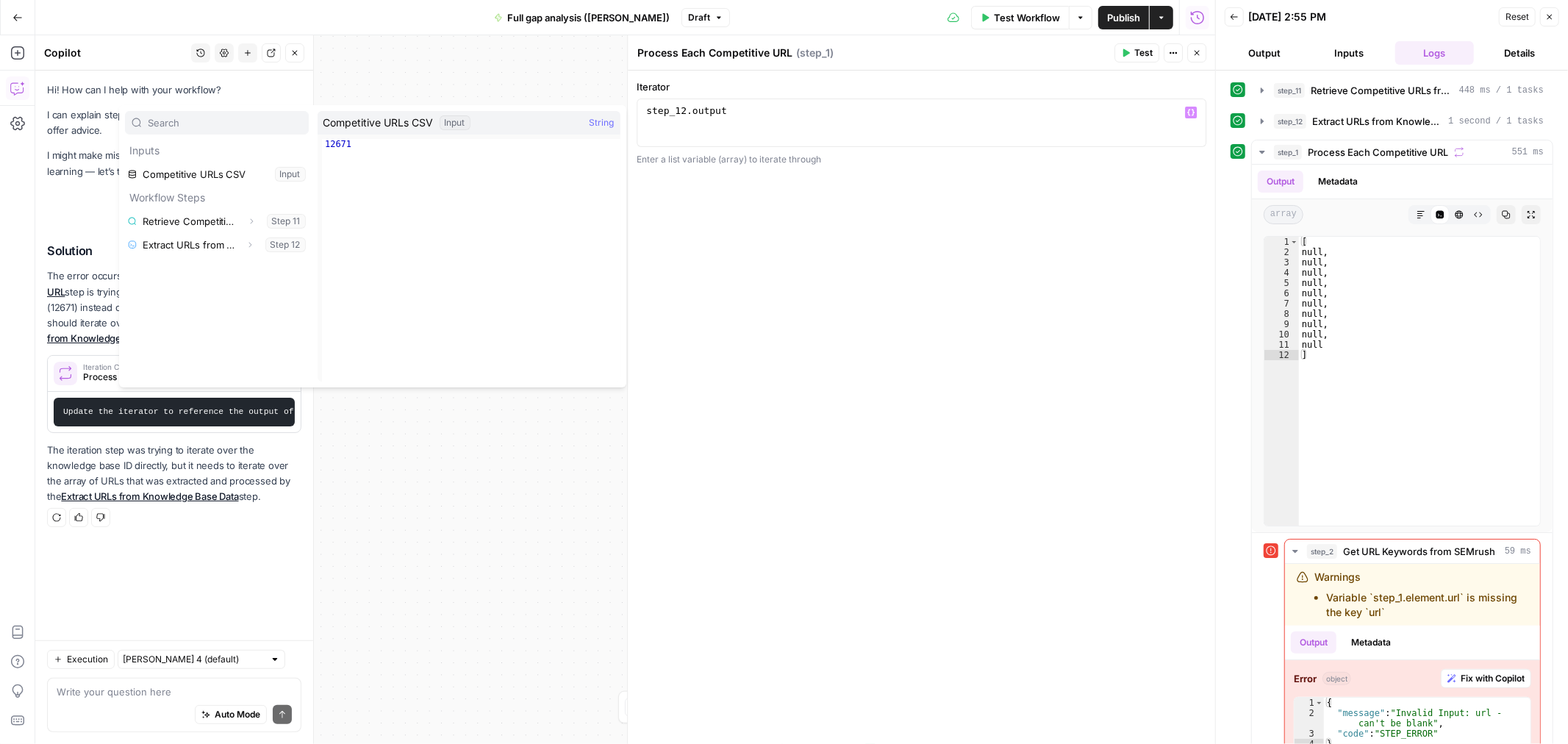
click at [1126, 237] on div "**********" at bounding box center [921, 407] width 588 height 673
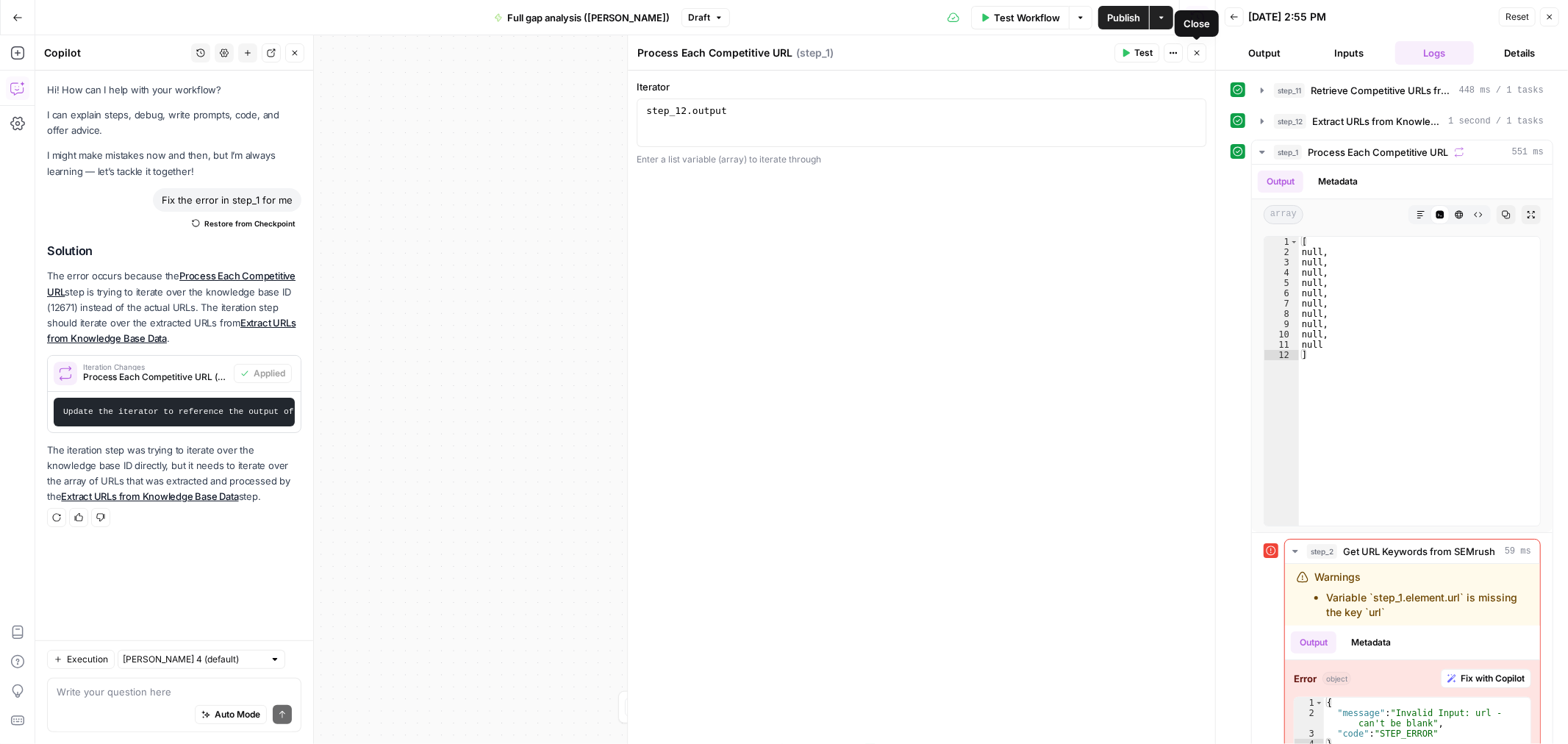
drag, startPoint x: 1194, startPoint y: 55, endPoint x: 1203, endPoint y: 49, distance: 10.8
click at [1198, 54] on icon "button" at bounding box center [1196, 53] width 9 height 9
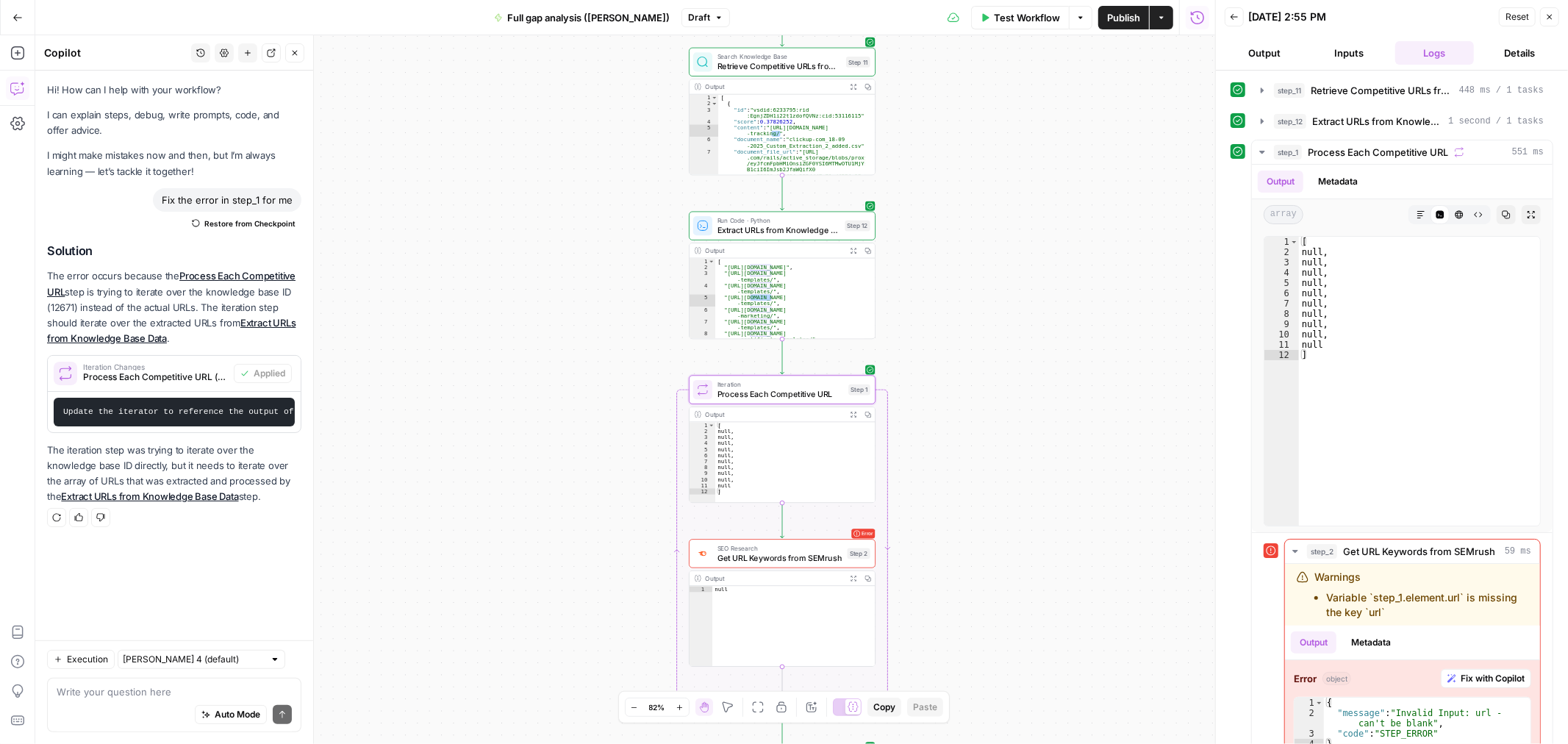
type textarea "**********"
click at [812, 297] on div "[ "https://clickup.com/blog/brand-tracking/" , "https://clickup.com/blog/closin…" at bounding box center [790, 307] width 149 height 99
click at [814, 251] on div "Output" at bounding box center [774, 250] width 137 height 10
click at [850, 248] on icon "button" at bounding box center [853, 250] width 7 height 7
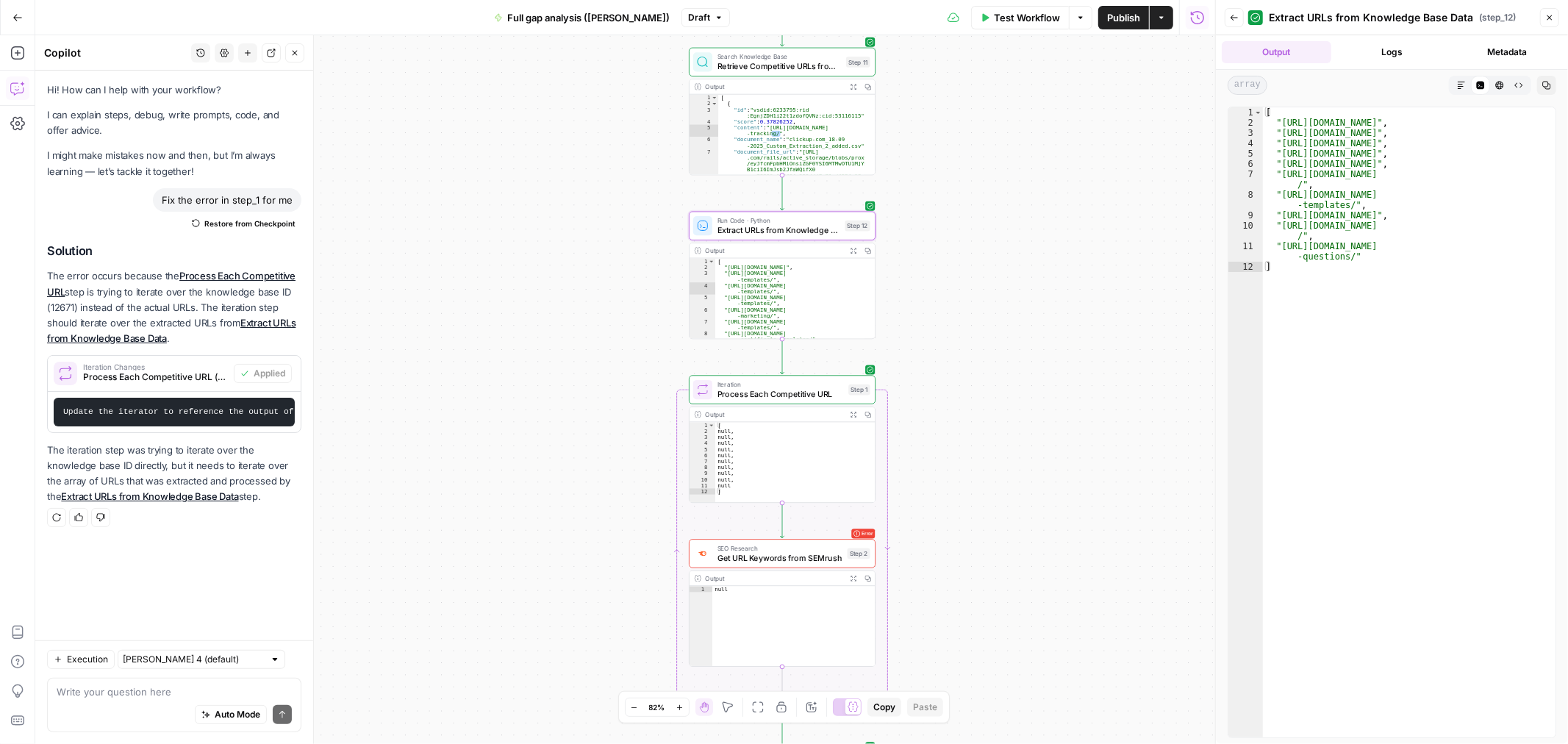
type textarea "*****"
click at [786, 446] on div "[ null , null , null , null , null , null , null , null , null , null ]" at bounding box center [795, 467] width 159 height 92
click at [785, 445] on div "[ null , null , null , null , null , null , null , null , null , null ]" at bounding box center [795, 467] width 159 height 92
click at [802, 389] on span "Process Each Competitive URL" at bounding box center [780, 394] width 127 height 12
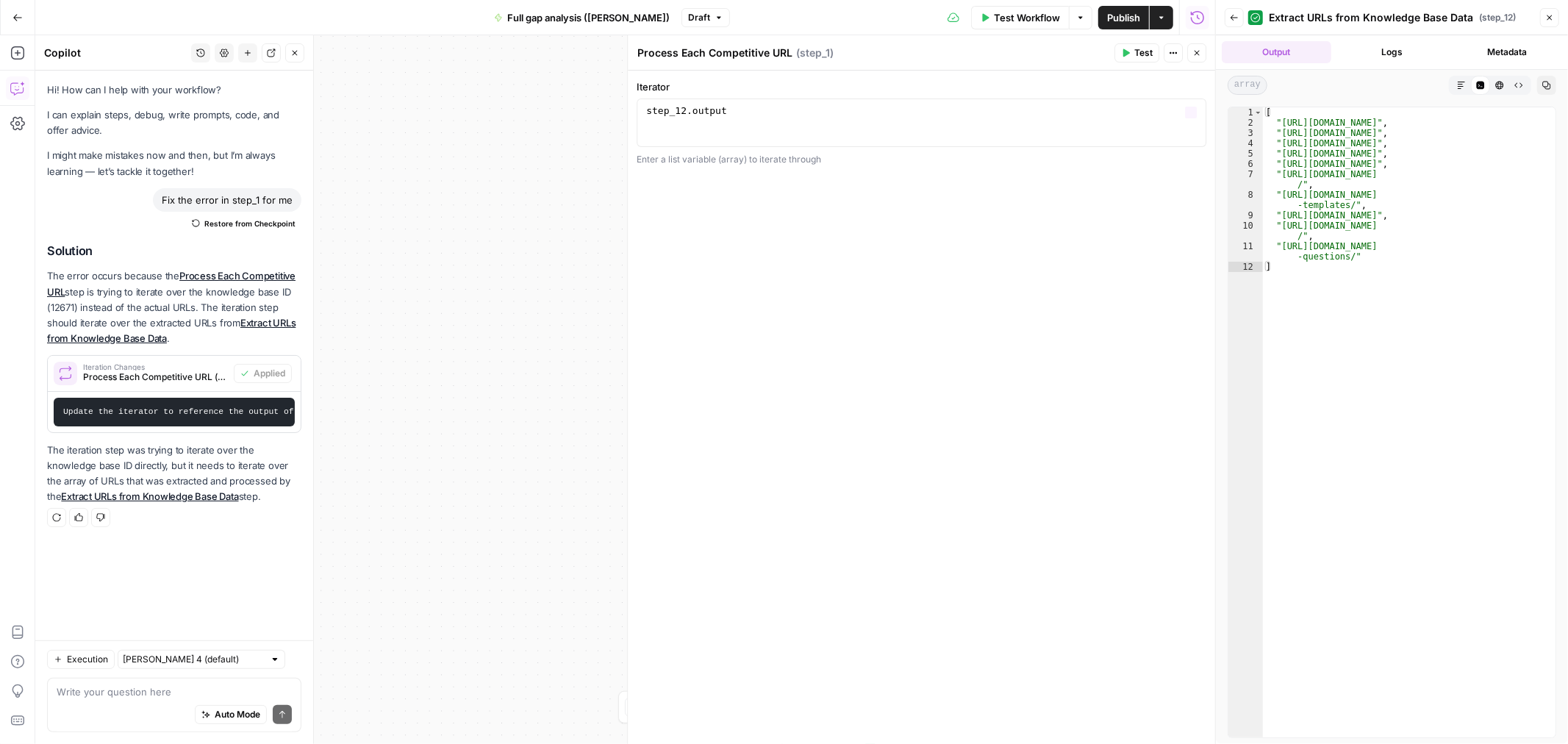
type textarea "**********"
click at [814, 130] on div "step_12 . output" at bounding box center [921, 134] width 557 height 59
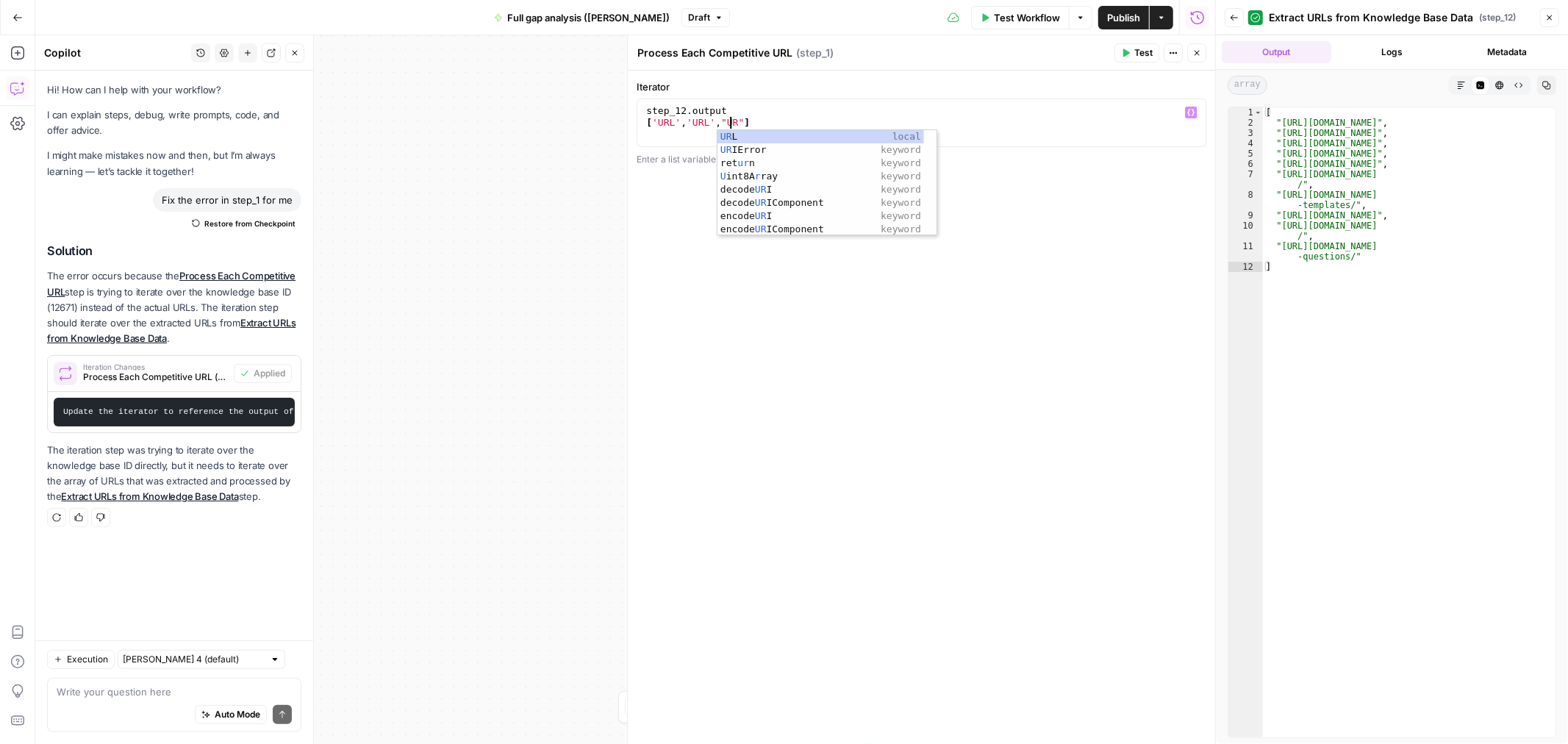
scroll to position [0, 6]
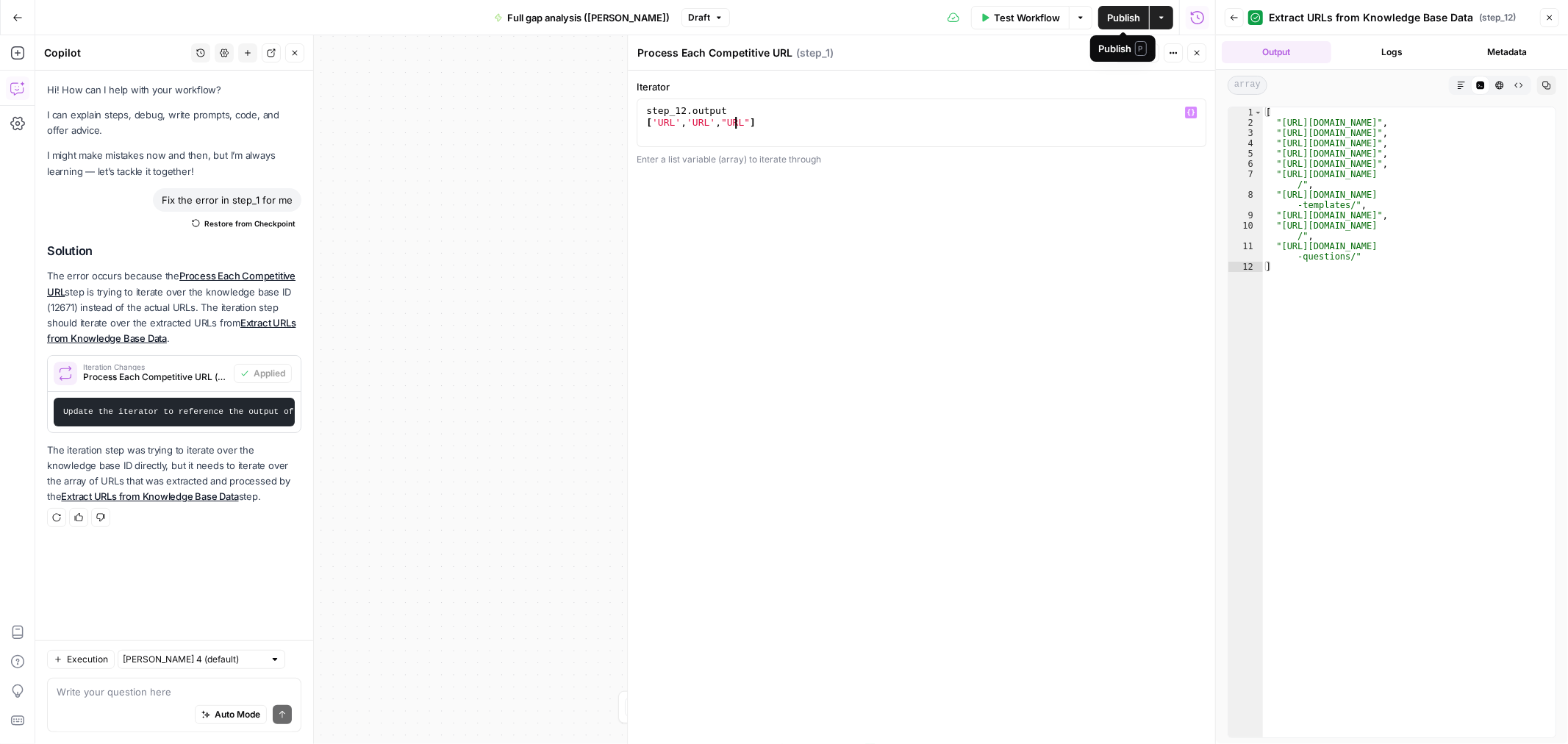
type textarea "**********"
click at [1035, 15] on span "Test Workflow" at bounding box center [1027, 17] width 66 height 15
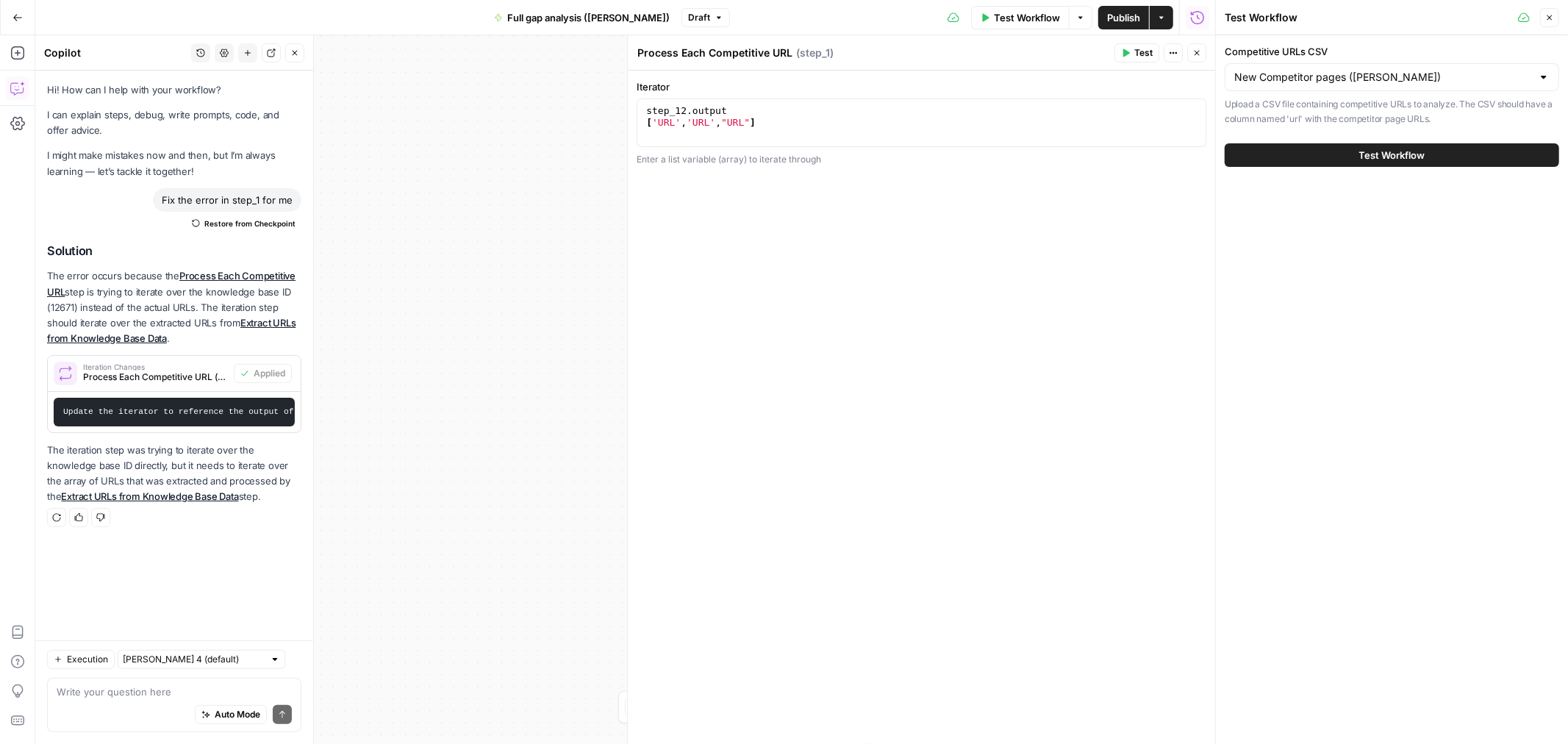
click at [1335, 164] on button "Test Workflow" at bounding box center [1392, 155] width 335 height 24
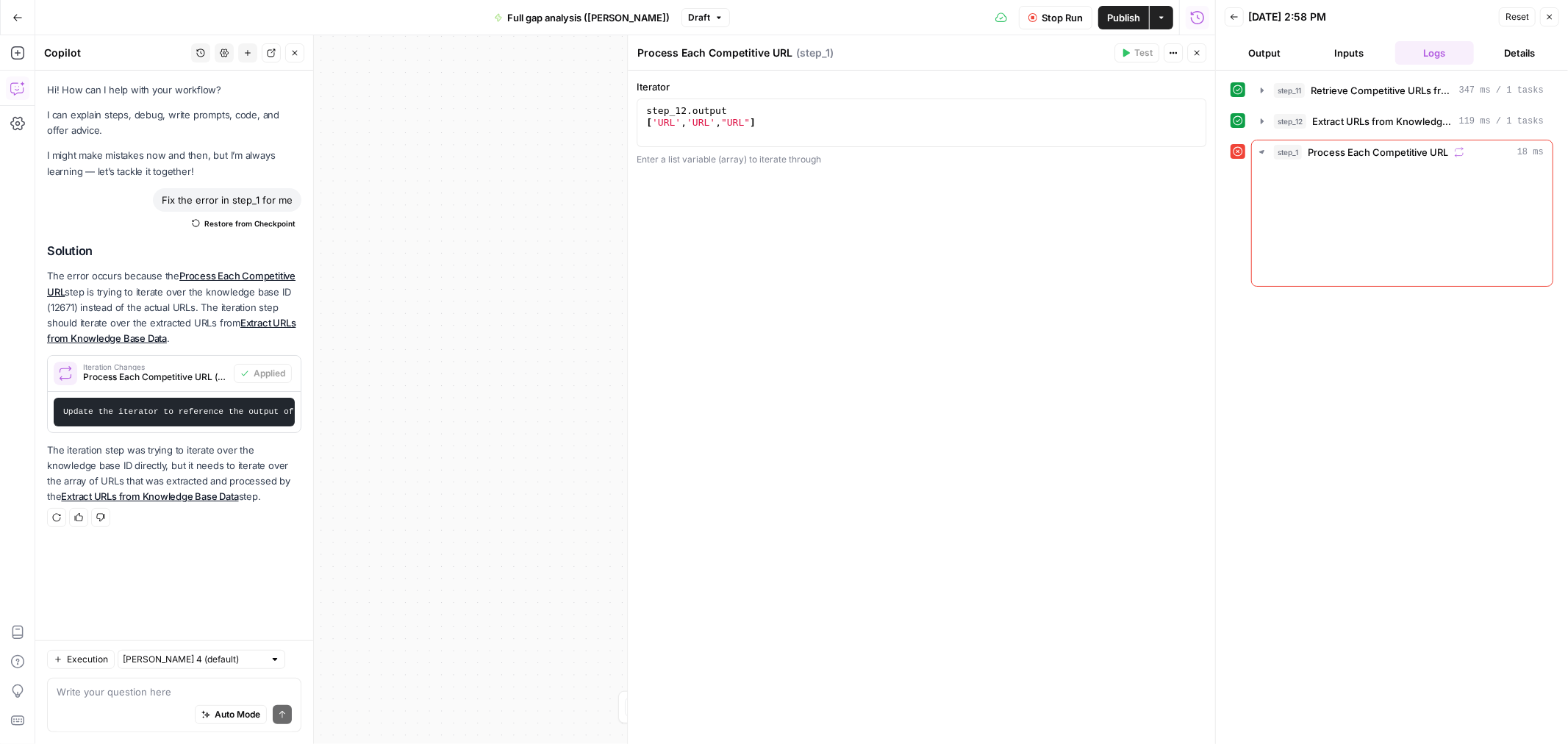
click at [1198, 52] on icon "button" at bounding box center [1196, 53] width 9 height 9
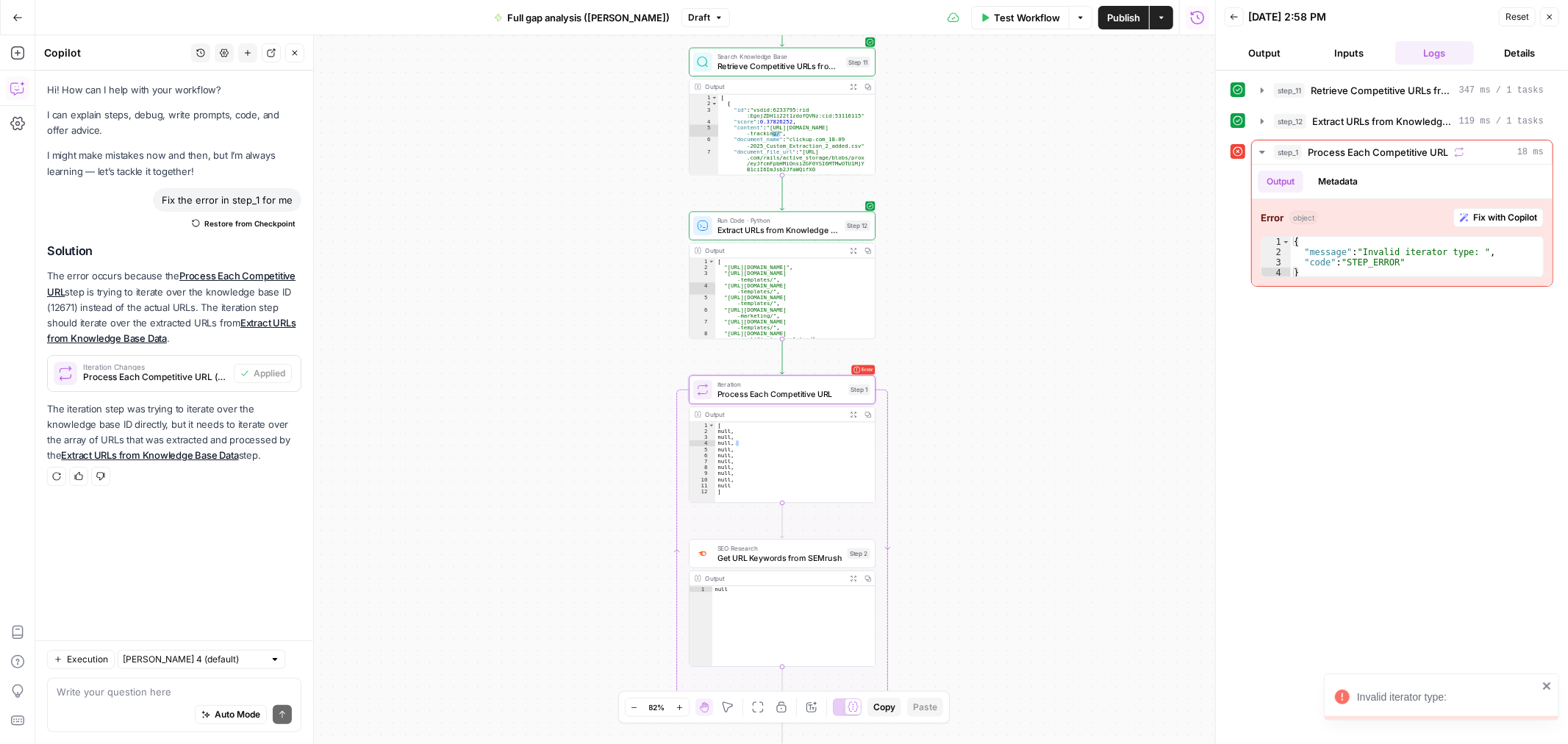
click at [1237, 151] on icon at bounding box center [1238, 152] width 10 height 10
click at [784, 396] on span "Process Each Competitive URL" at bounding box center [780, 394] width 127 height 12
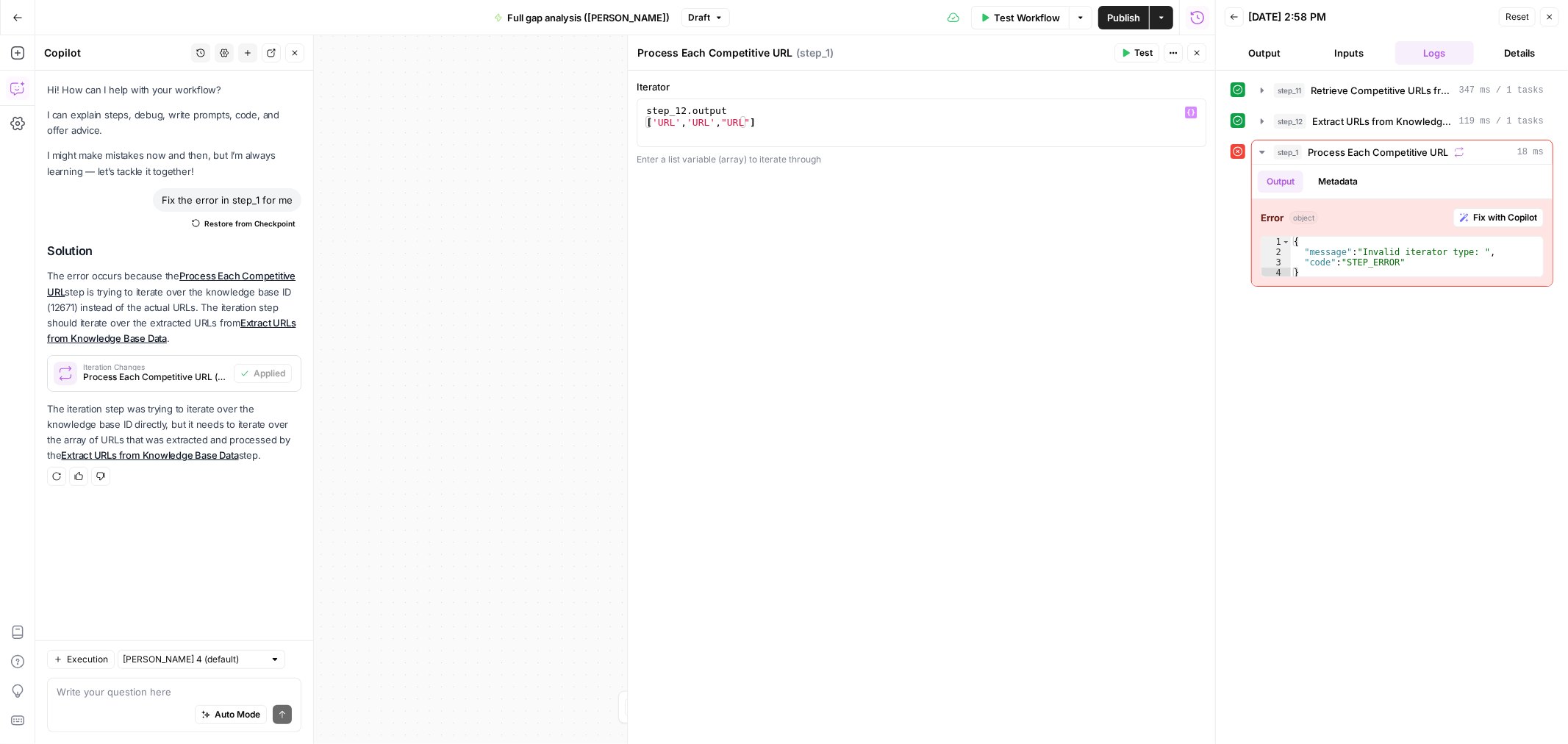
type textarea "**********"
click at [786, 127] on div "step_12 . output [ 'URL' , 'URL' , "URL" ]" at bounding box center [921, 134] width 557 height 59
click at [1364, 114] on span "Extract URLs from Knowledge Base Data" at bounding box center [1383, 121] width 141 height 15
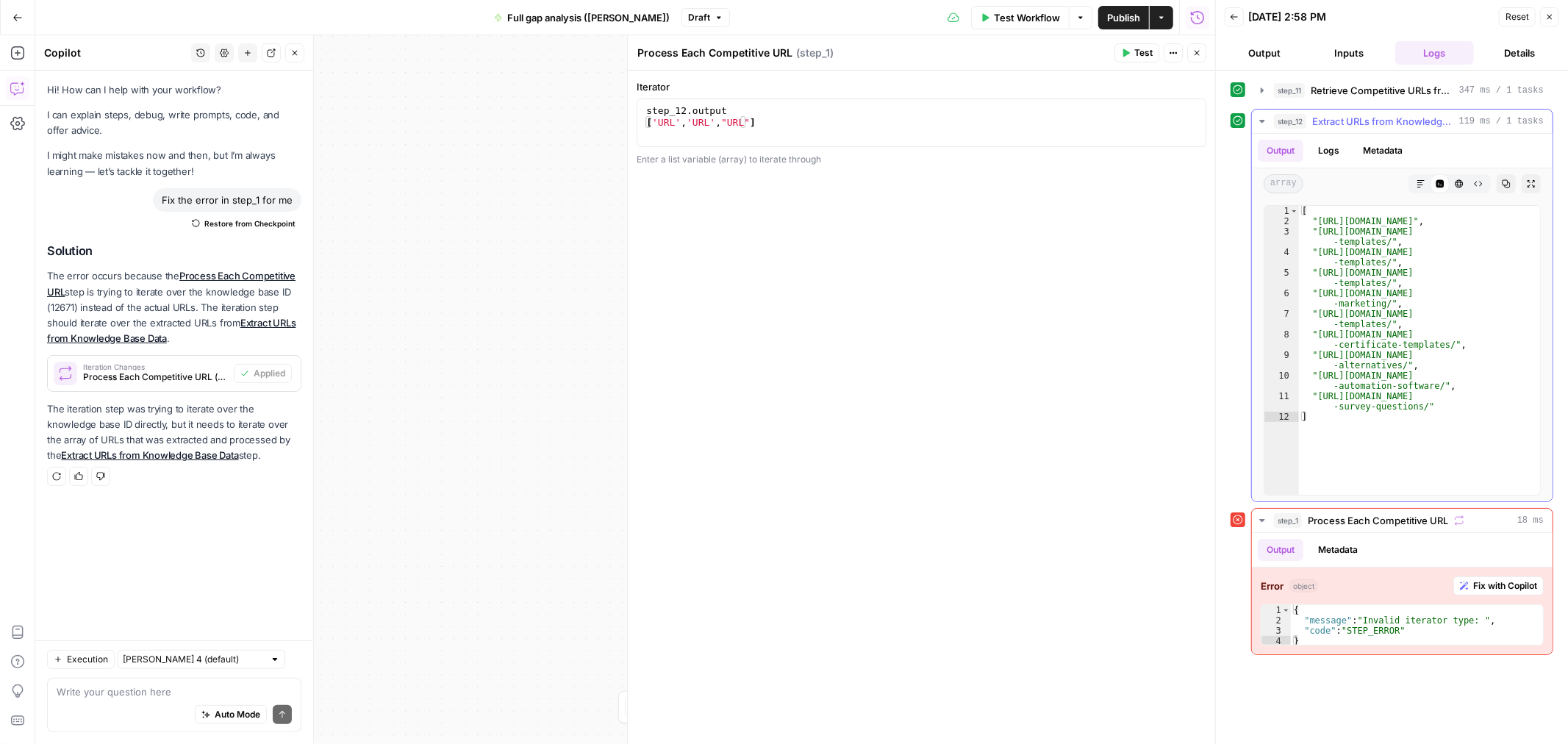
click at [1325, 151] on button "Logs" at bounding box center [1328, 150] width 39 height 22
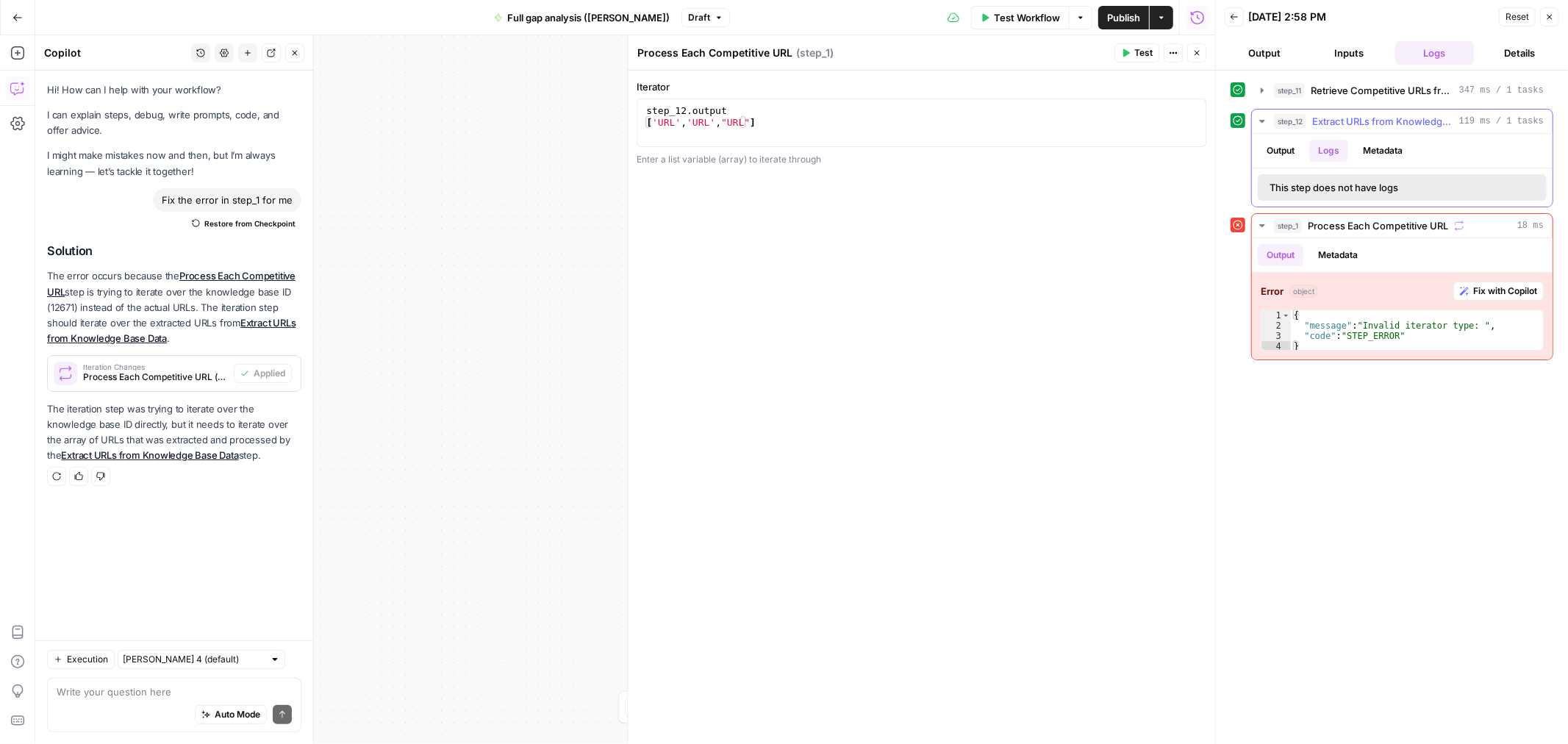
click at [1266, 141] on button "Output" at bounding box center [1280, 150] width 46 height 22
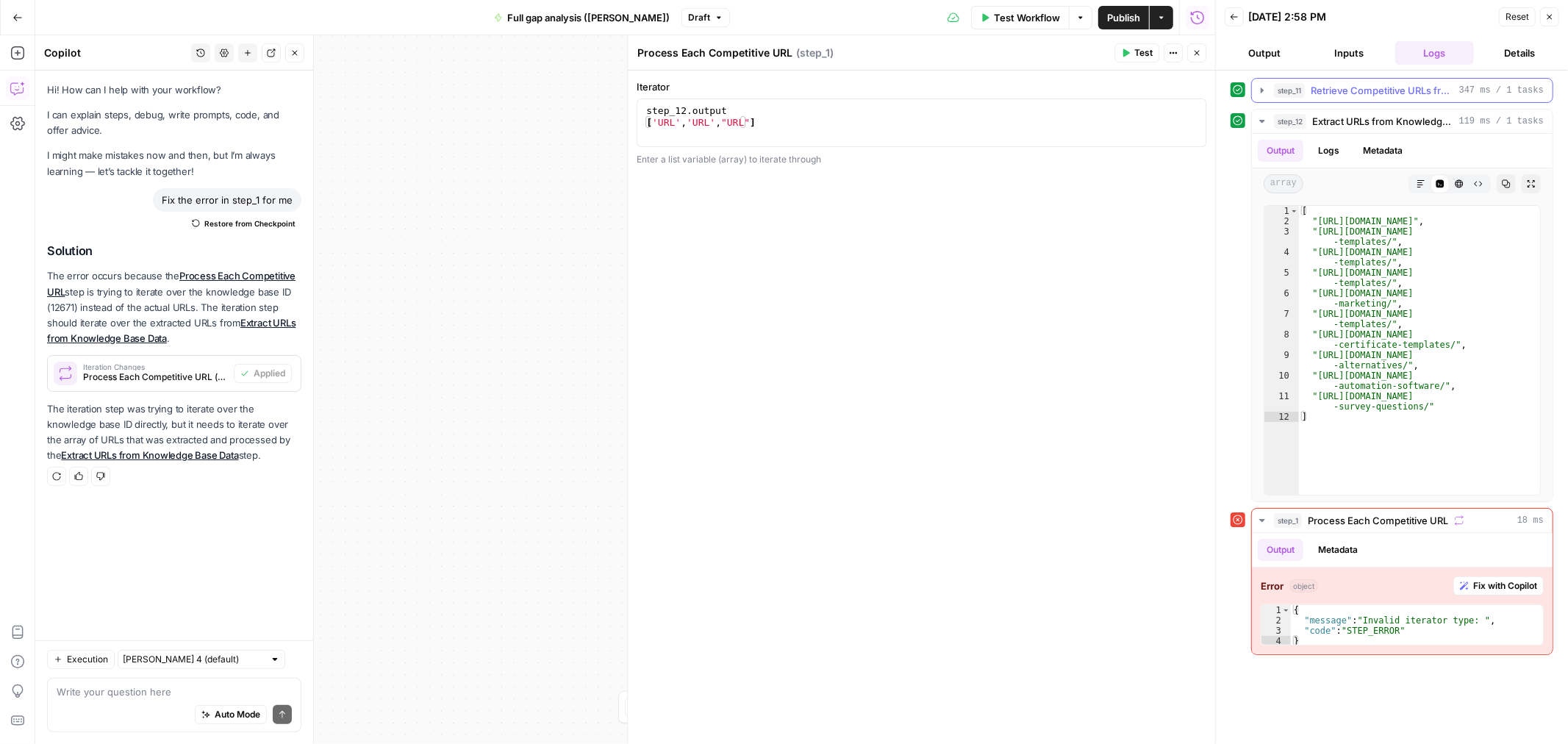
click at [1382, 82] on button "step_11 Retrieve Competitive URLs from Knowledge Base 347 ms / 1 tasks" at bounding box center [1402, 91] width 301 height 24
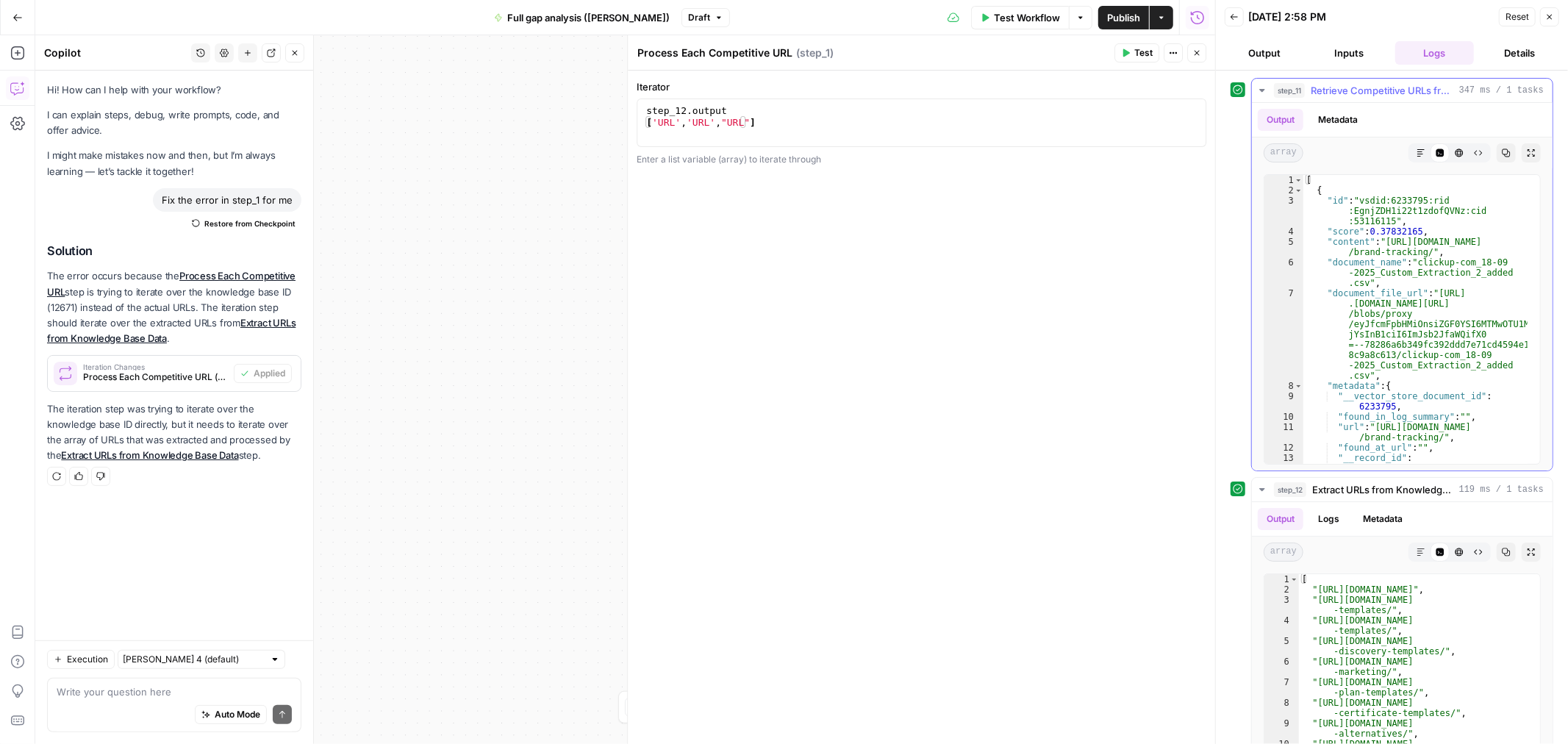
scroll to position [49, 0]
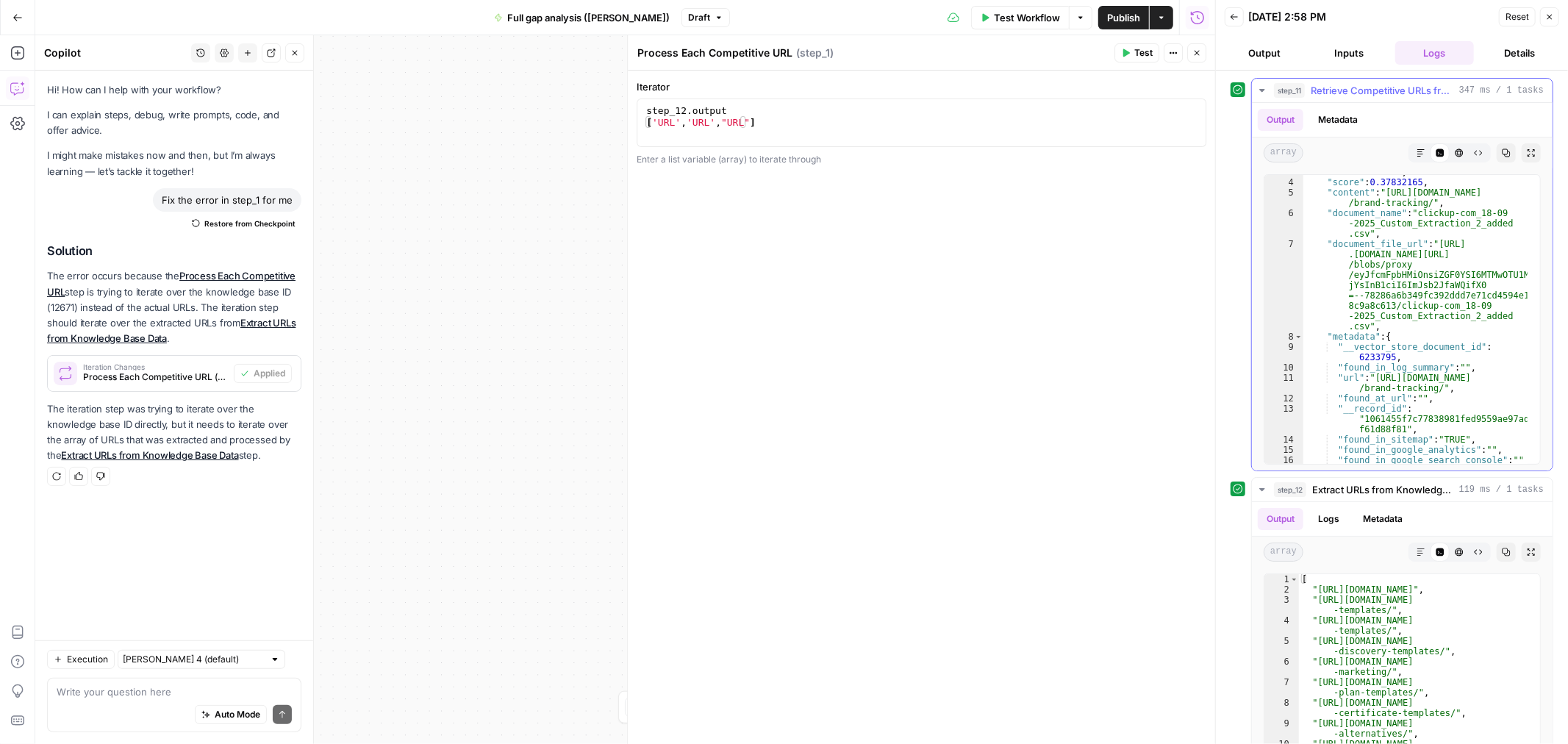
click at [1365, 94] on span "Retrieve Competitive URLs from Knowledge Base" at bounding box center [1382, 90] width 142 height 15
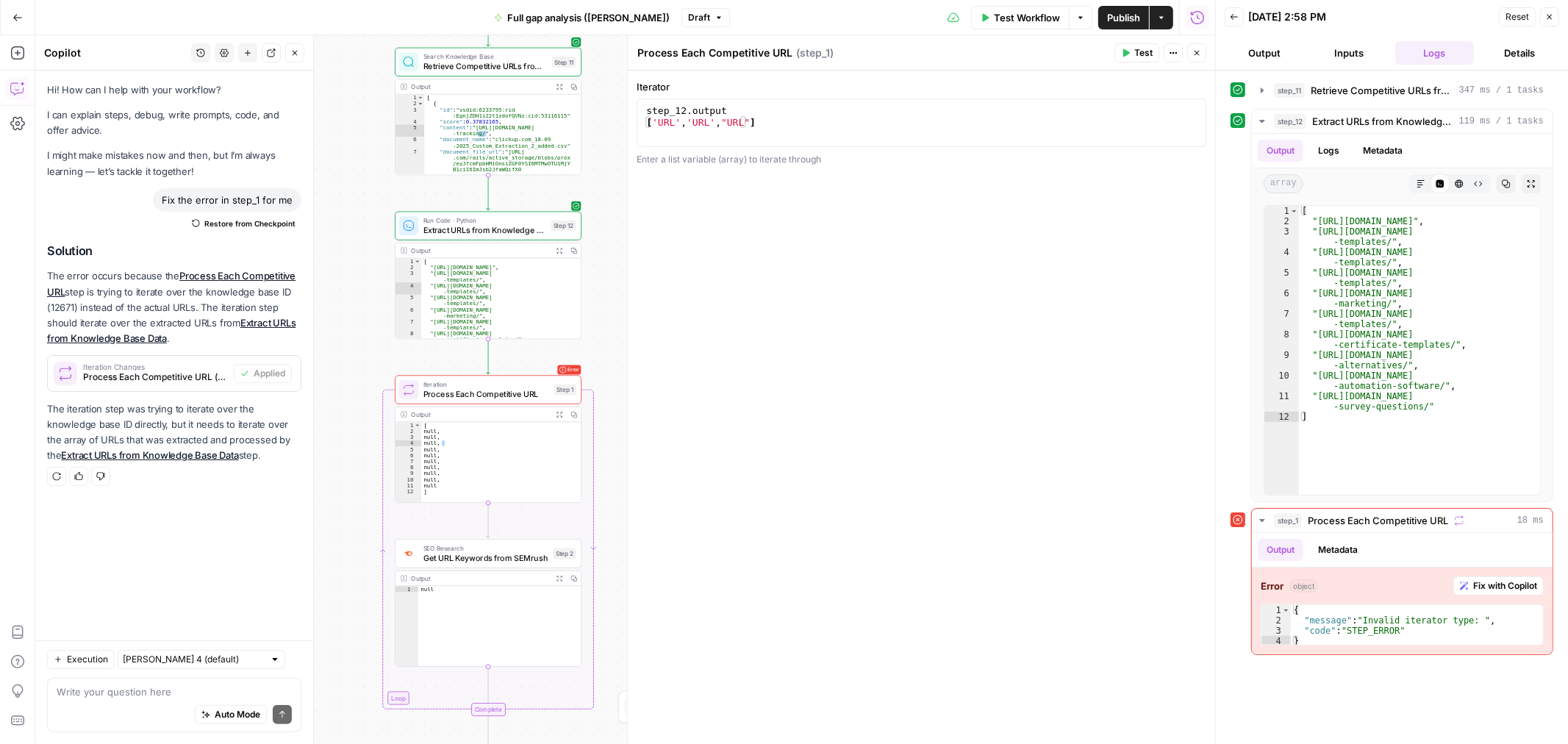
click at [1235, 522] on icon at bounding box center [1237, 519] width 10 height 10
click at [1507, 587] on span "Fix with Copilot" at bounding box center [1505, 585] width 64 height 13
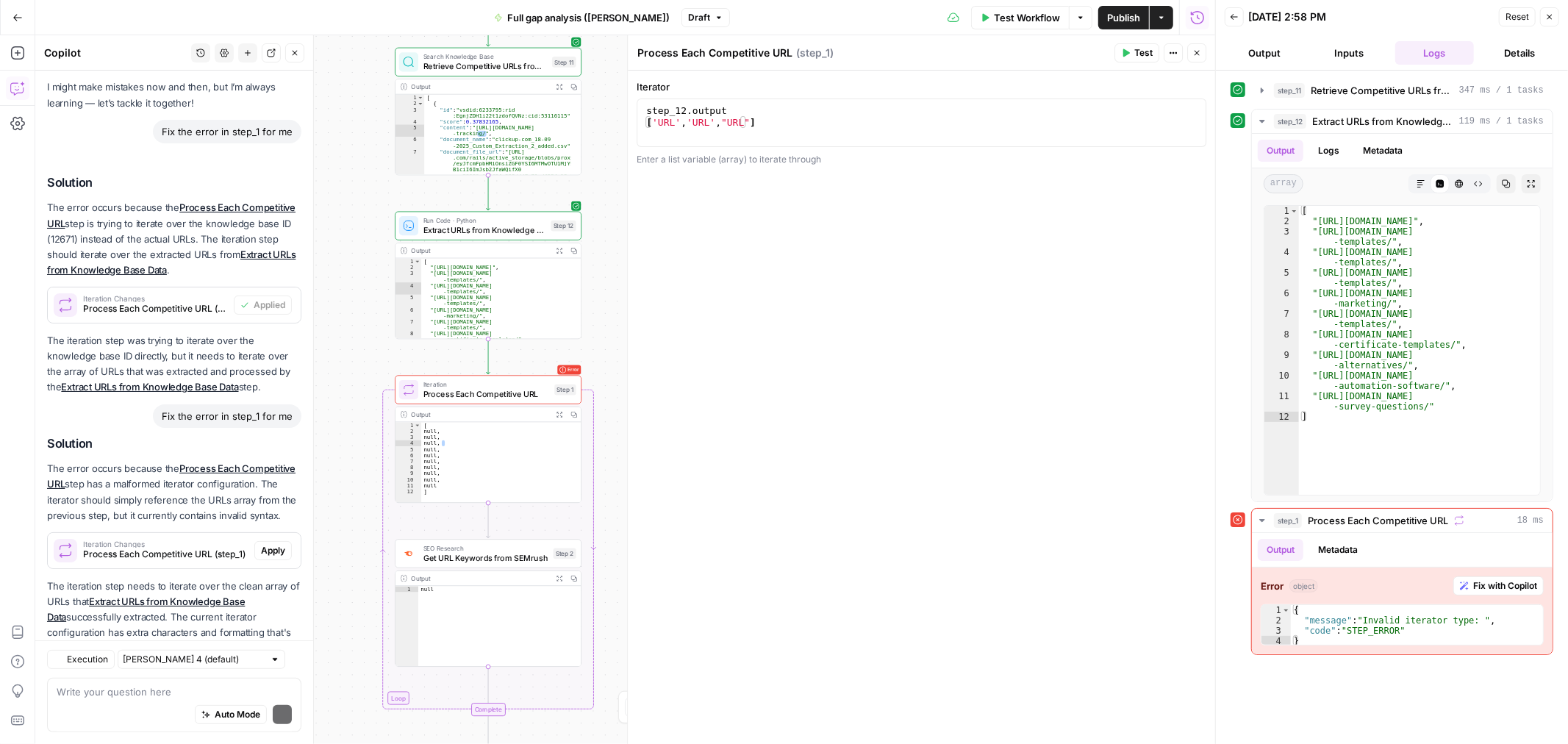
scroll to position [134, 0]
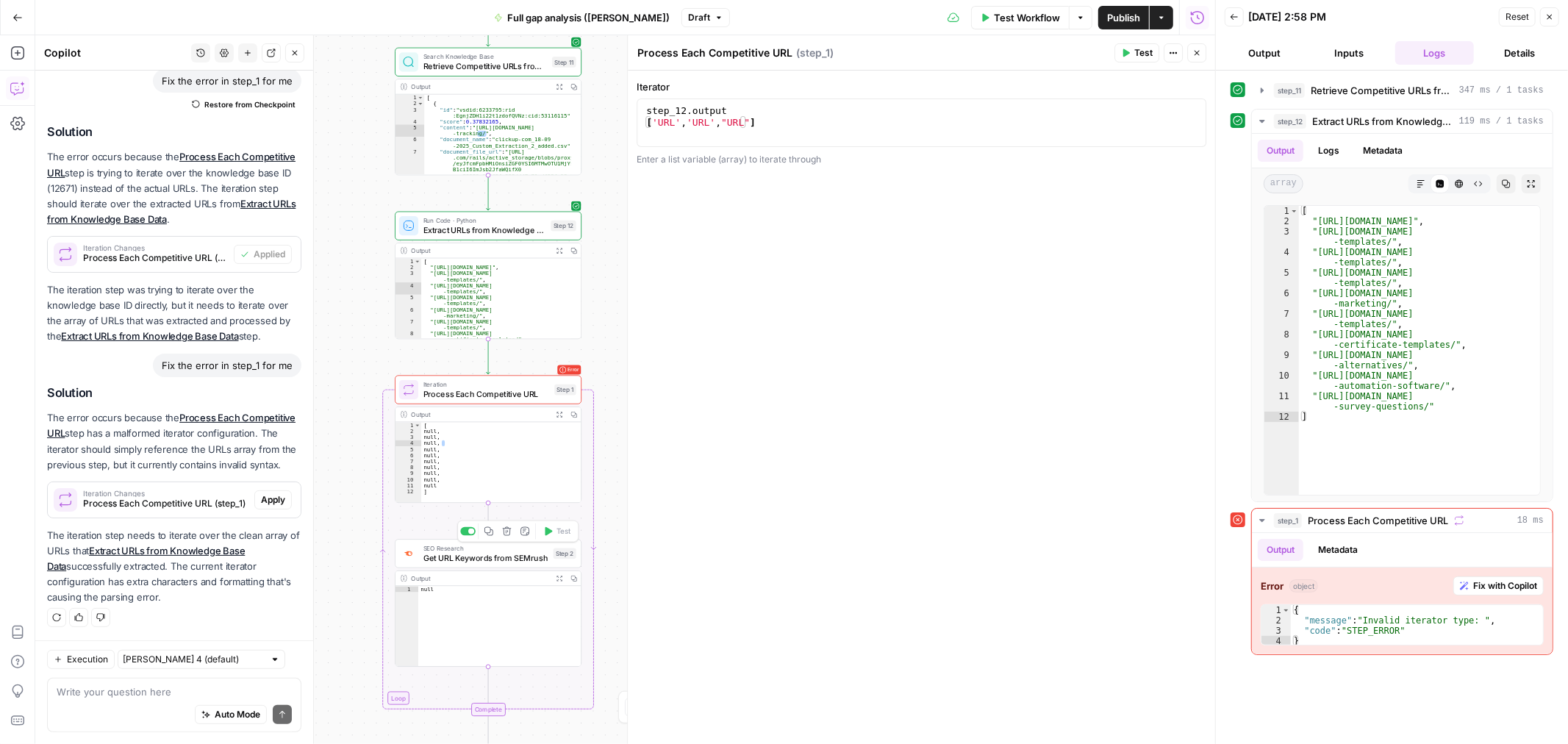
click at [481, 559] on span "Get URL Keywords from SEMrush" at bounding box center [485, 558] width 125 height 12
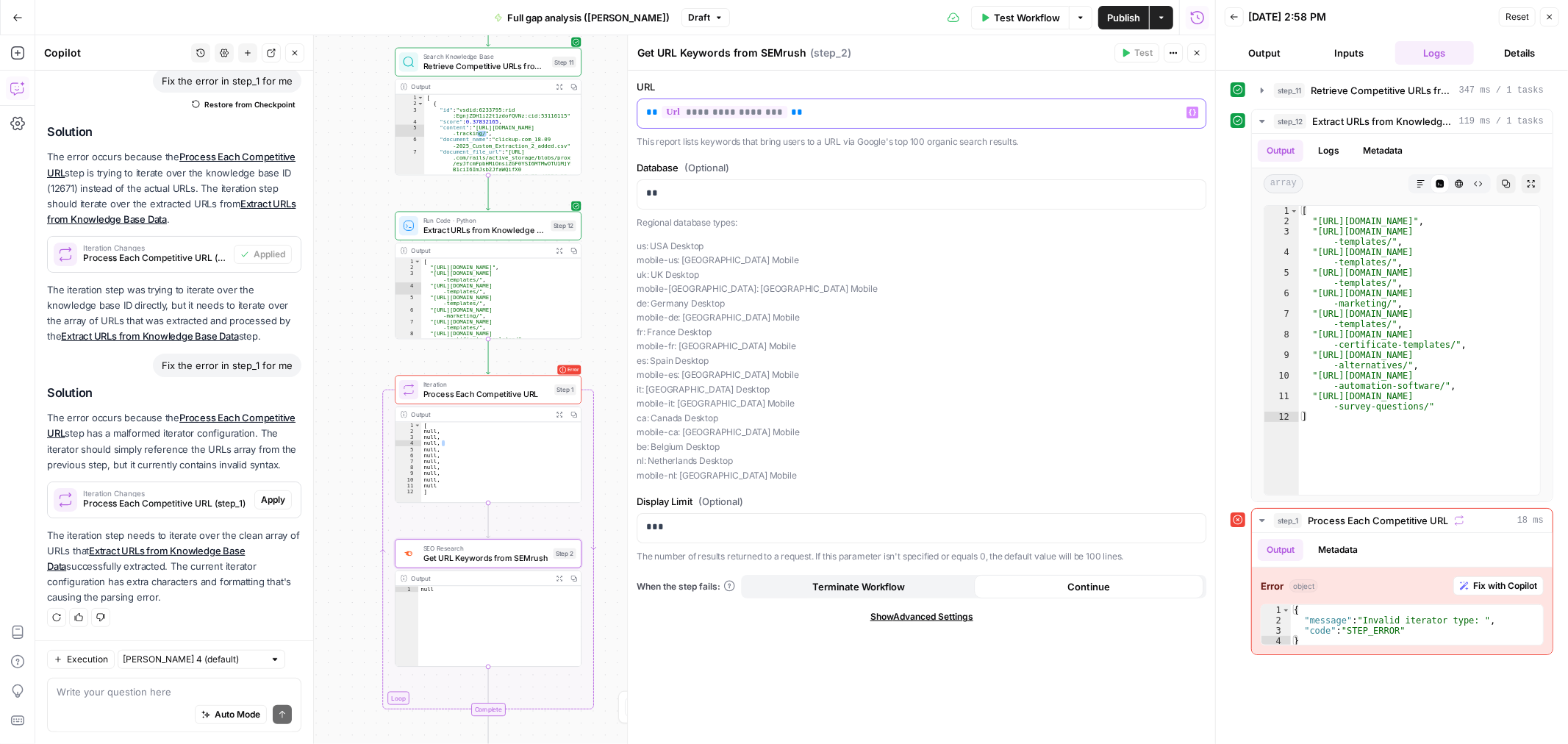
click at [961, 121] on div "**********" at bounding box center [921, 114] width 568 height 29
click at [508, 372] on button "Delete step" at bounding box center [506, 367] width 15 height 15
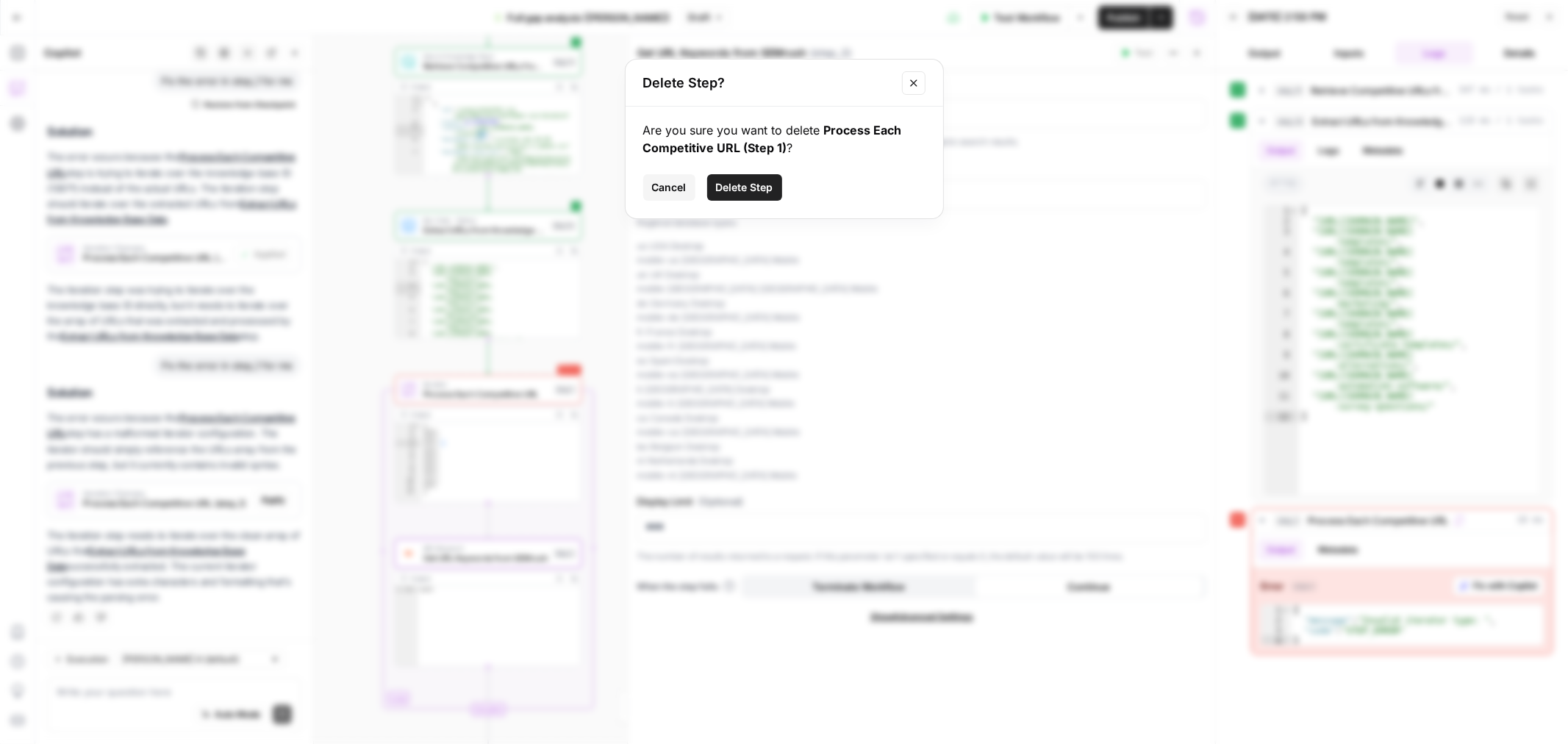
click at [737, 189] on span "Delete Step" at bounding box center [745, 187] width 58 height 15
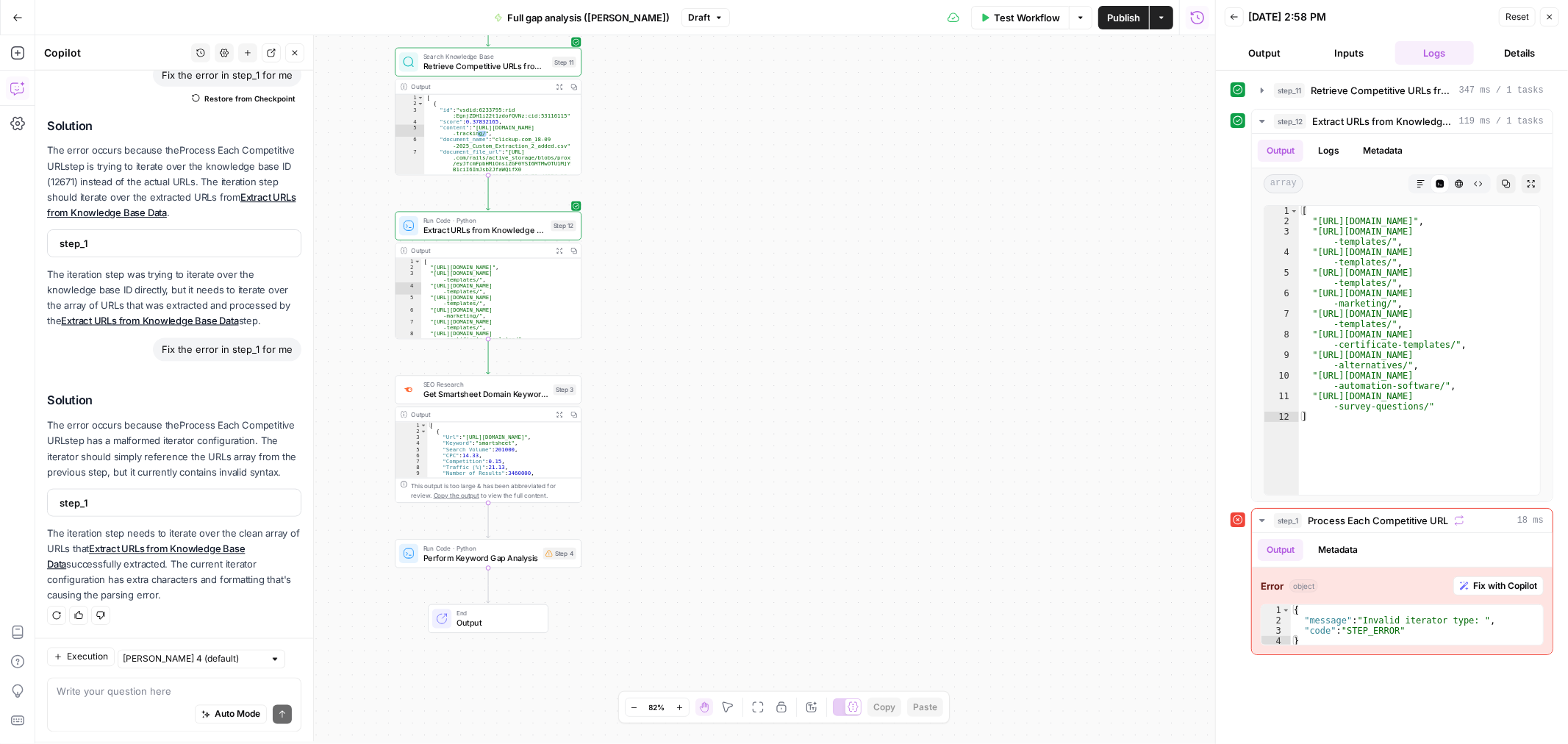
scroll to position [141, 0]
type textarea "**********"
click at [493, 312] on div "[ "https://clickup.com/blog/brand-tracking/" , "https://clickup.com/blog/closin…" at bounding box center [496, 307] width 149 height 99
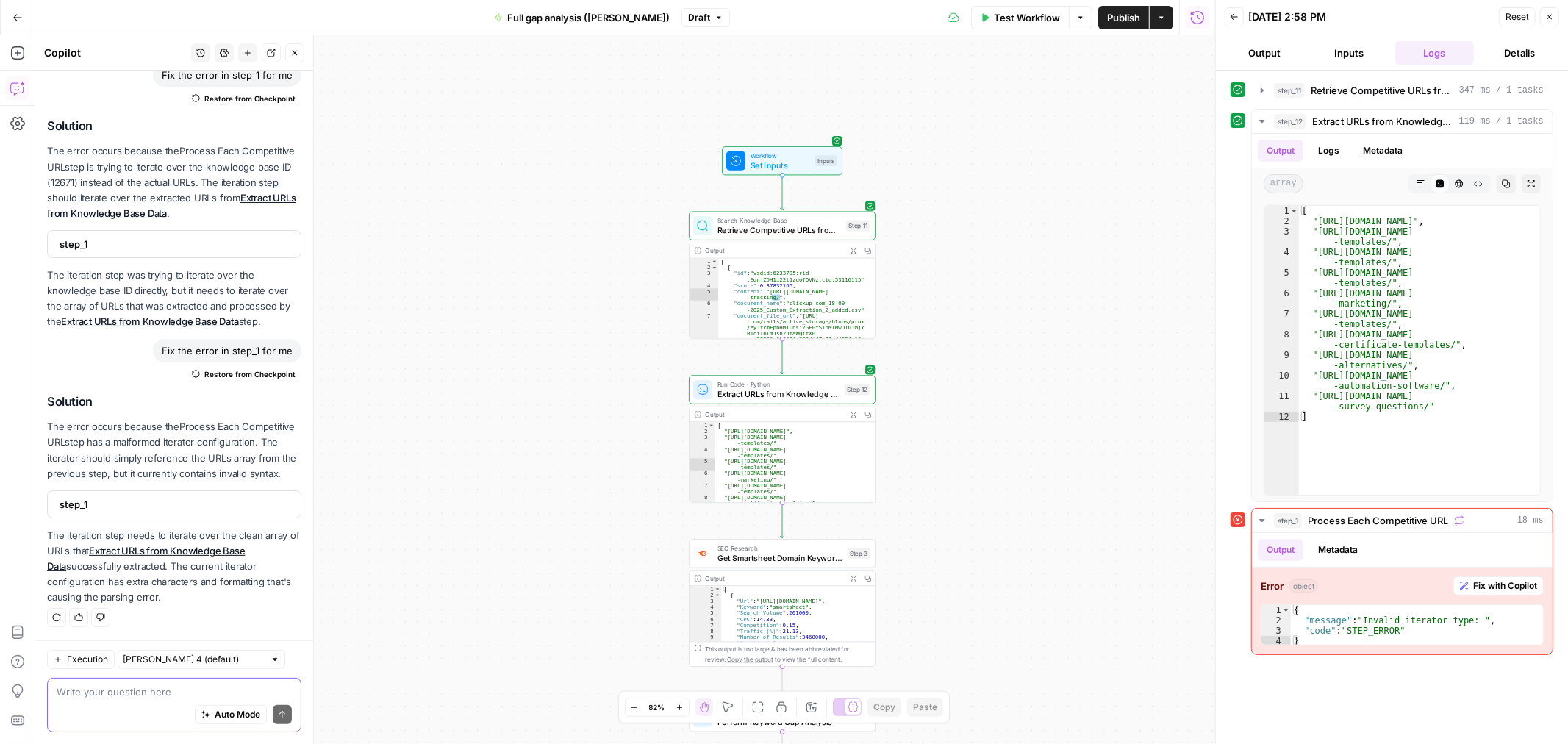
click at [100, 684] on textarea at bounding box center [174, 691] width 235 height 15
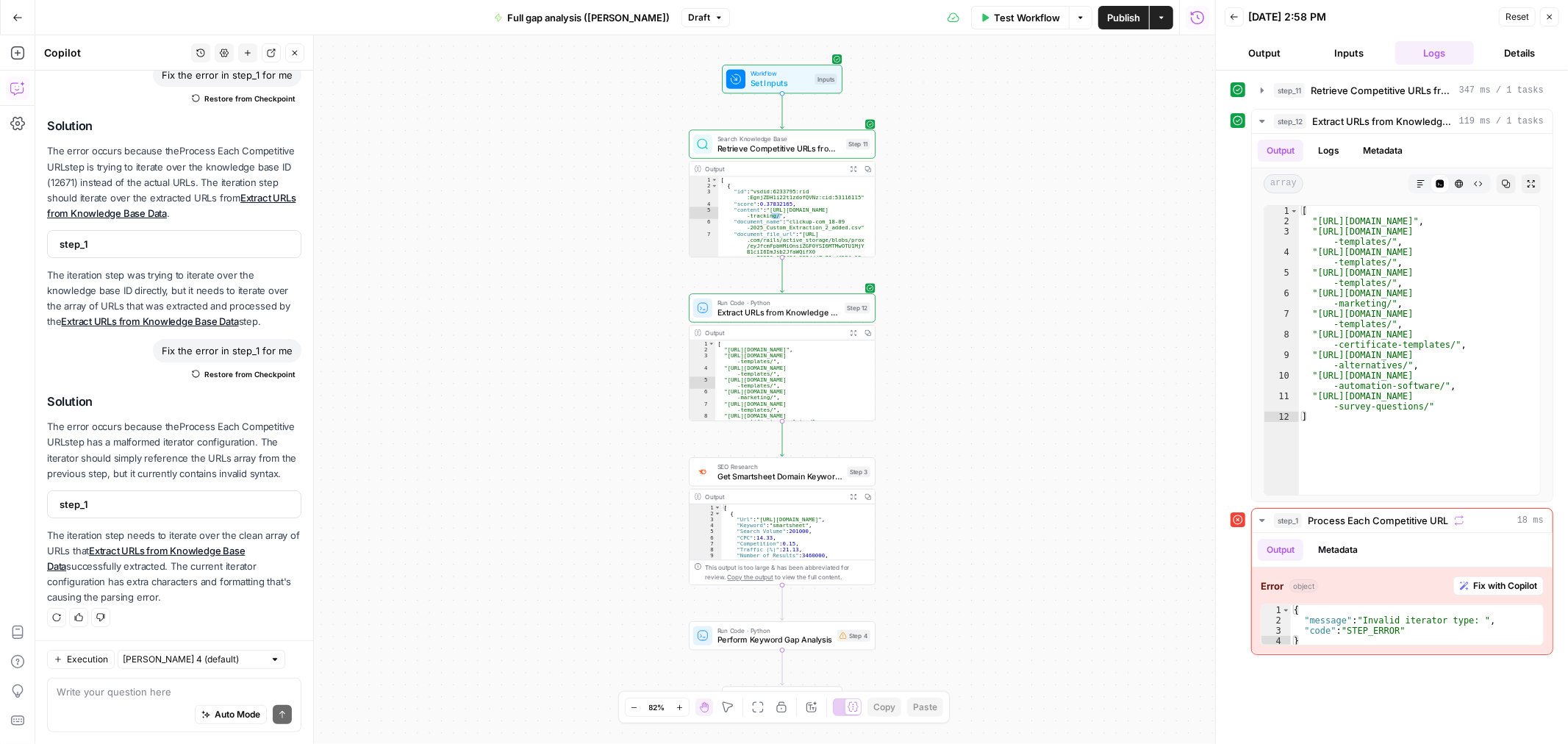
click at [768, 335] on div "Output" at bounding box center [774, 333] width 137 height 10
click at [769, 335] on div "Output" at bounding box center [774, 333] width 137 height 10
click at [781, 314] on span "Extract URLs from Knowledge Base Data" at bounding box center [778, 313] width 123 height 12
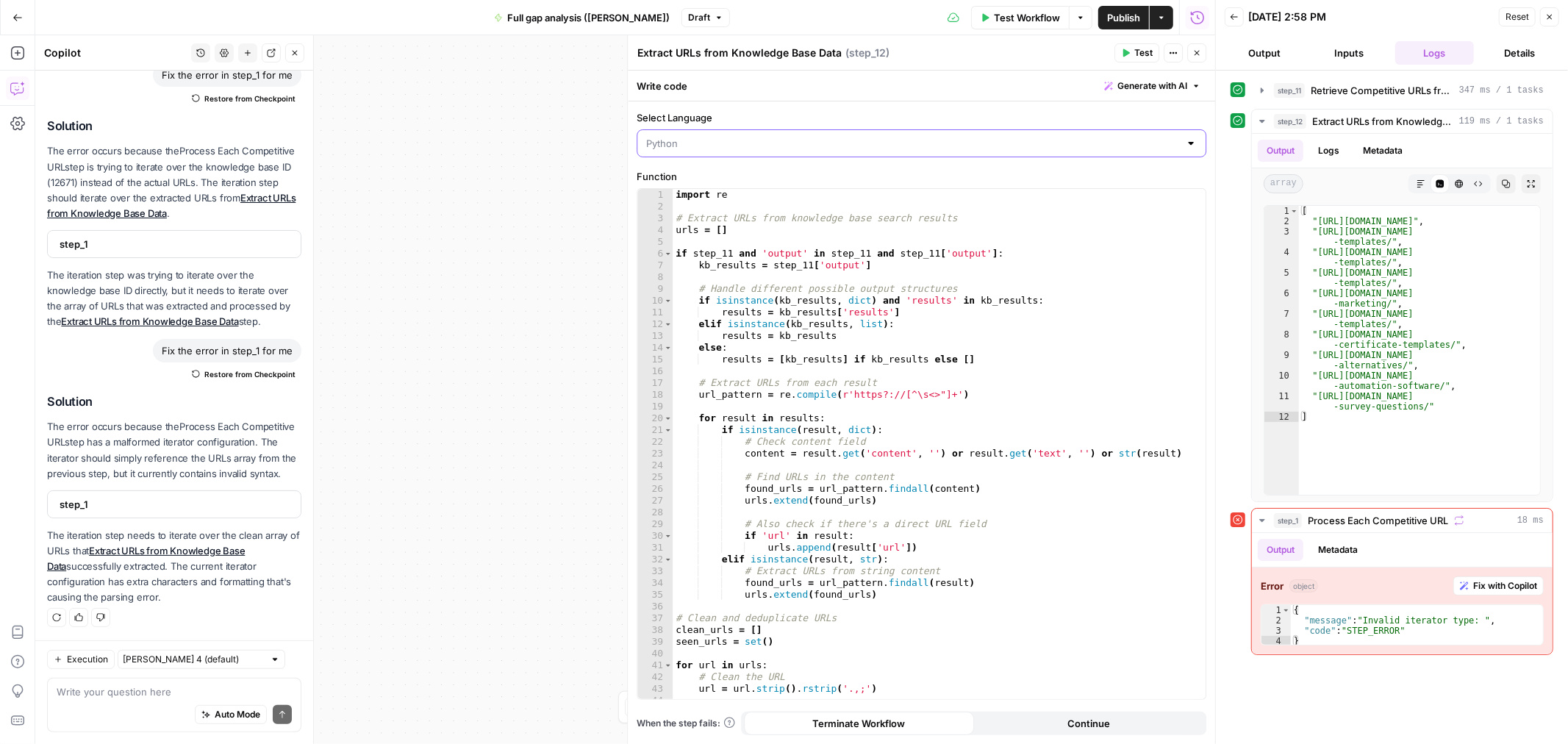
click at [1000, 147] on input "Select Language" at bounding box center [913, 142] width 533 height 15
type input "Python"
click at [1008, 114] on label "Select Language" at bounding box center [921, 118] width 570 height 15
click at [1008, 135] on input "Python" at bounding box center [913, 142] width 533 height 15
type input "Python"
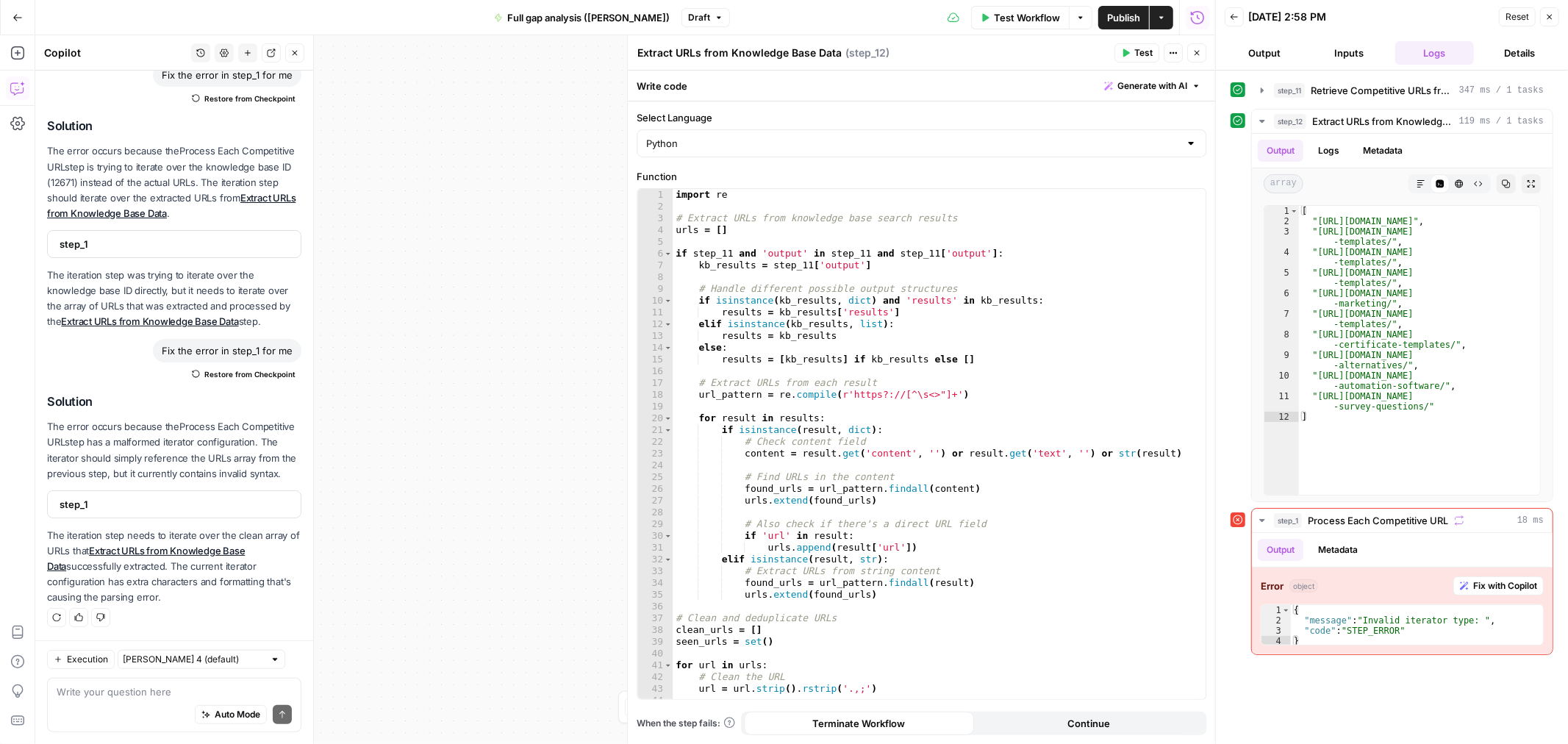
click at [1005, 111] on label "Select Language" at bounding box center [921, 118] width 570 height 15
click at [1005, 135] on input "Python" at bounding box center [913, 142] width 533 height 15
type input "Python"
click at [1005, 111] on label "Select Language" at bounding box center [921, 118] width 570 height 15
click at [1005, 135] on input "Python" at bounding box center [913, 142] width 533 height 15
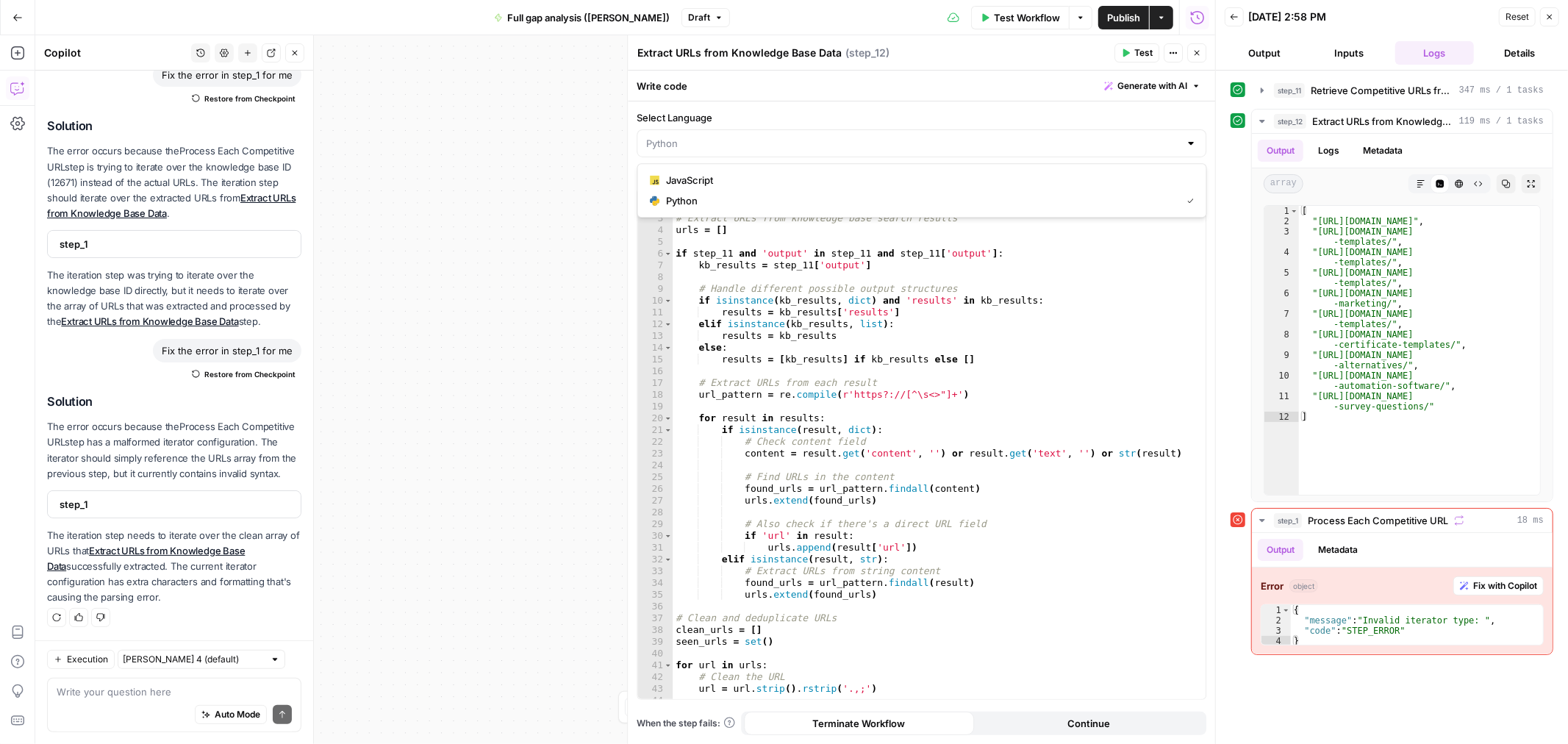
type input "Python"
click at [1003, 89] on div "Write code Generate with AI" at bounding box center [921, 86] width 588 height 30
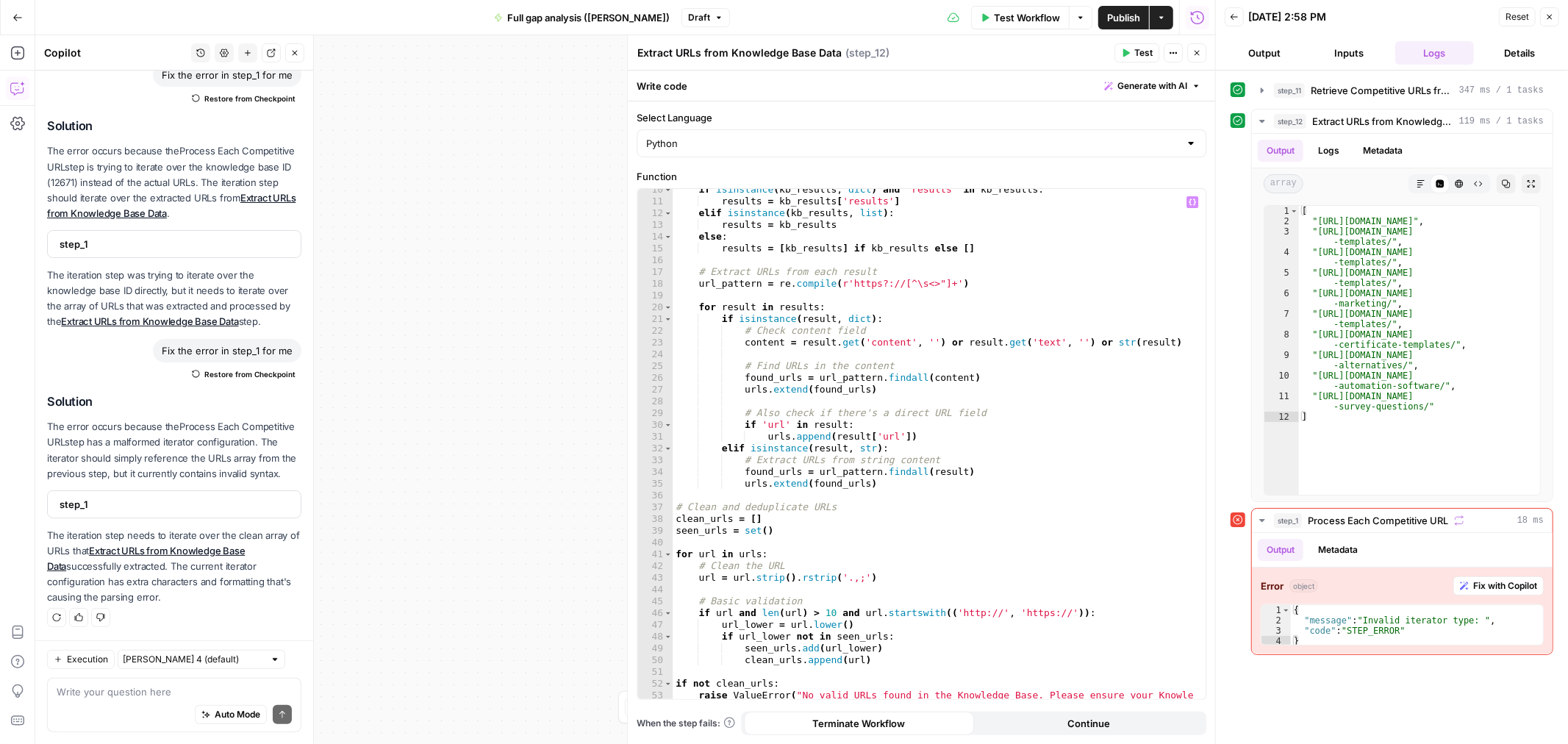
scroll to position [0, 0]
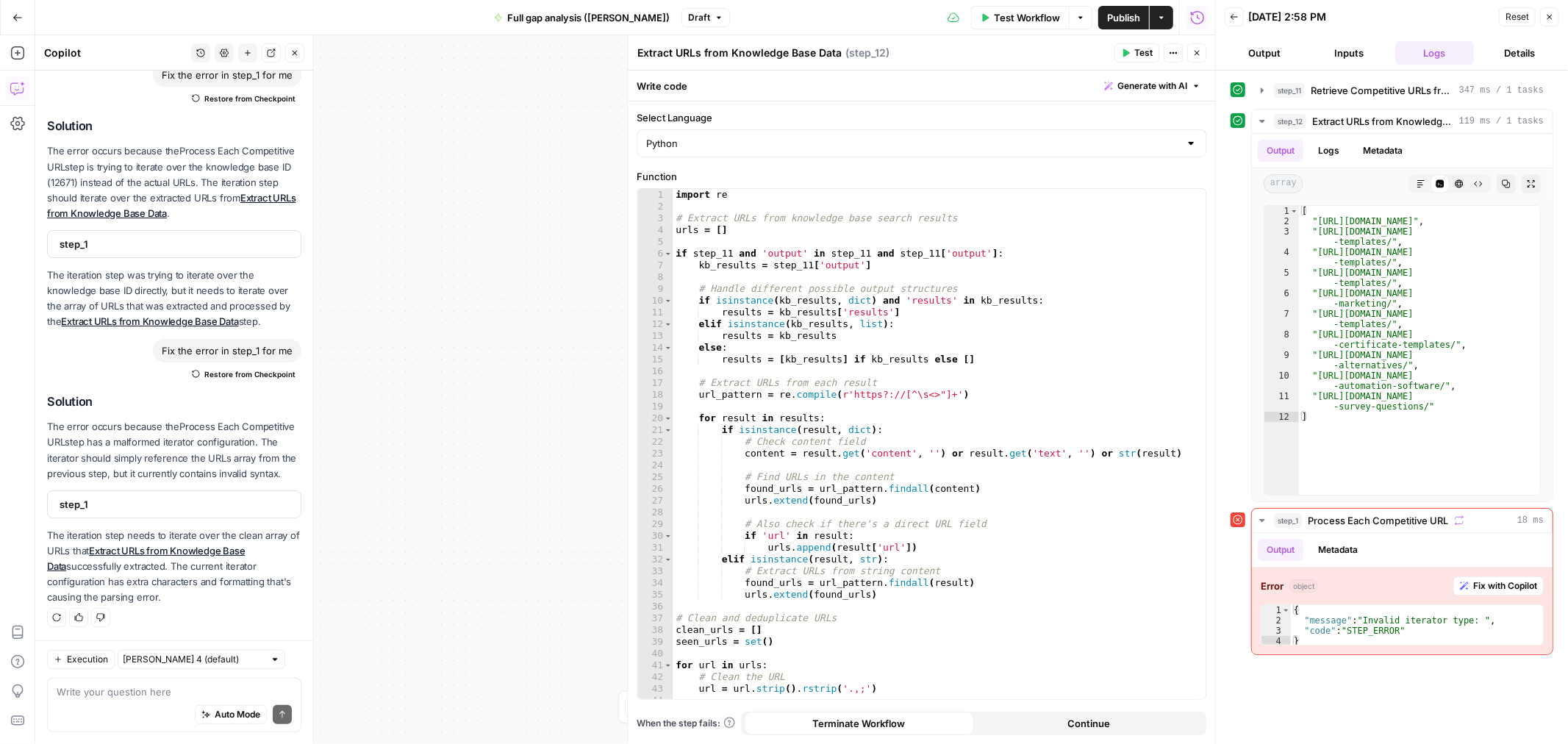
drag, startPoint x: 1131, startPoint y: 48, endPoint x: 1041, endPoint y: 60, distance: 90.8
click at [1128, 48] on button "Test" at bounding box center [1137, 53] width 45 height 19
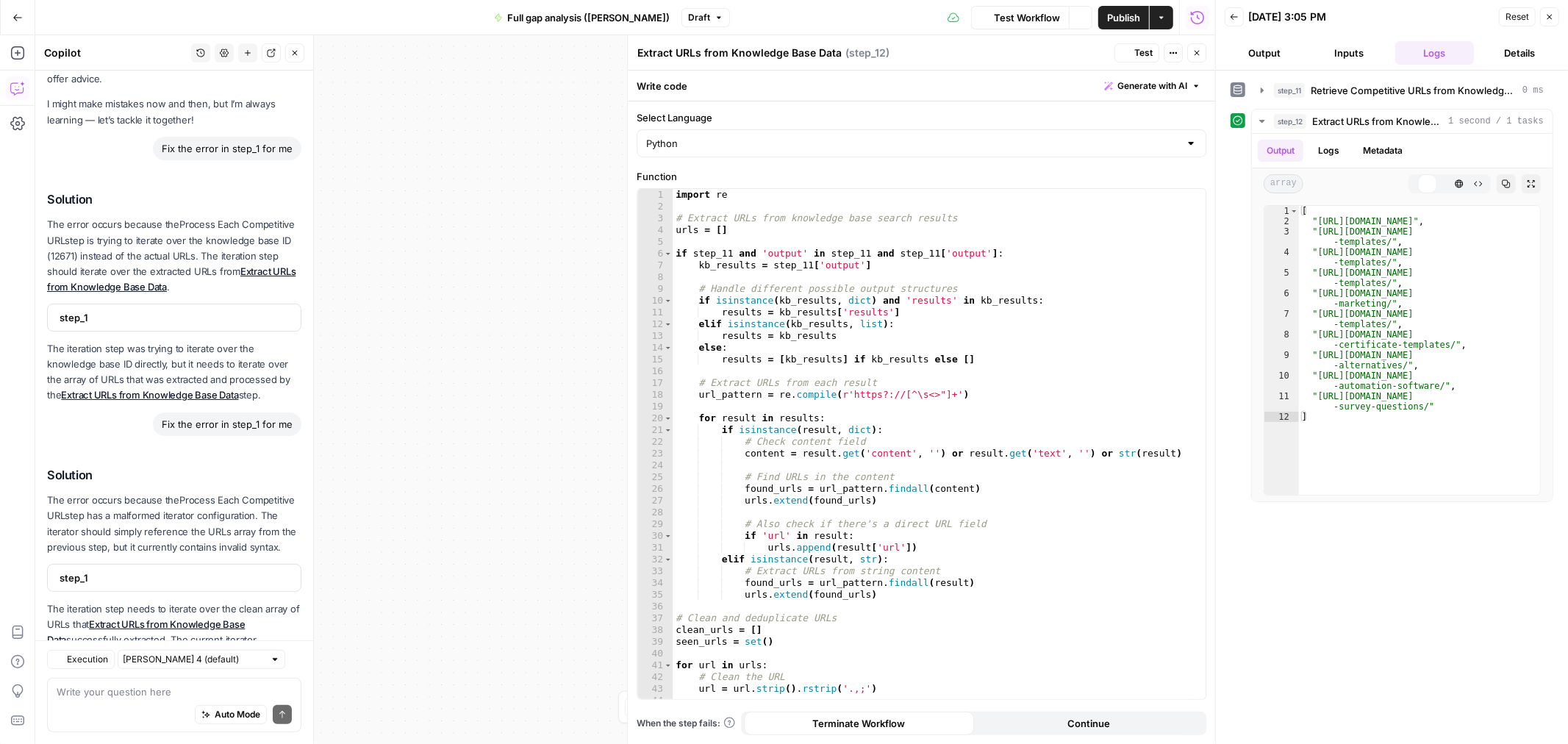
scroll to position [141, 0]
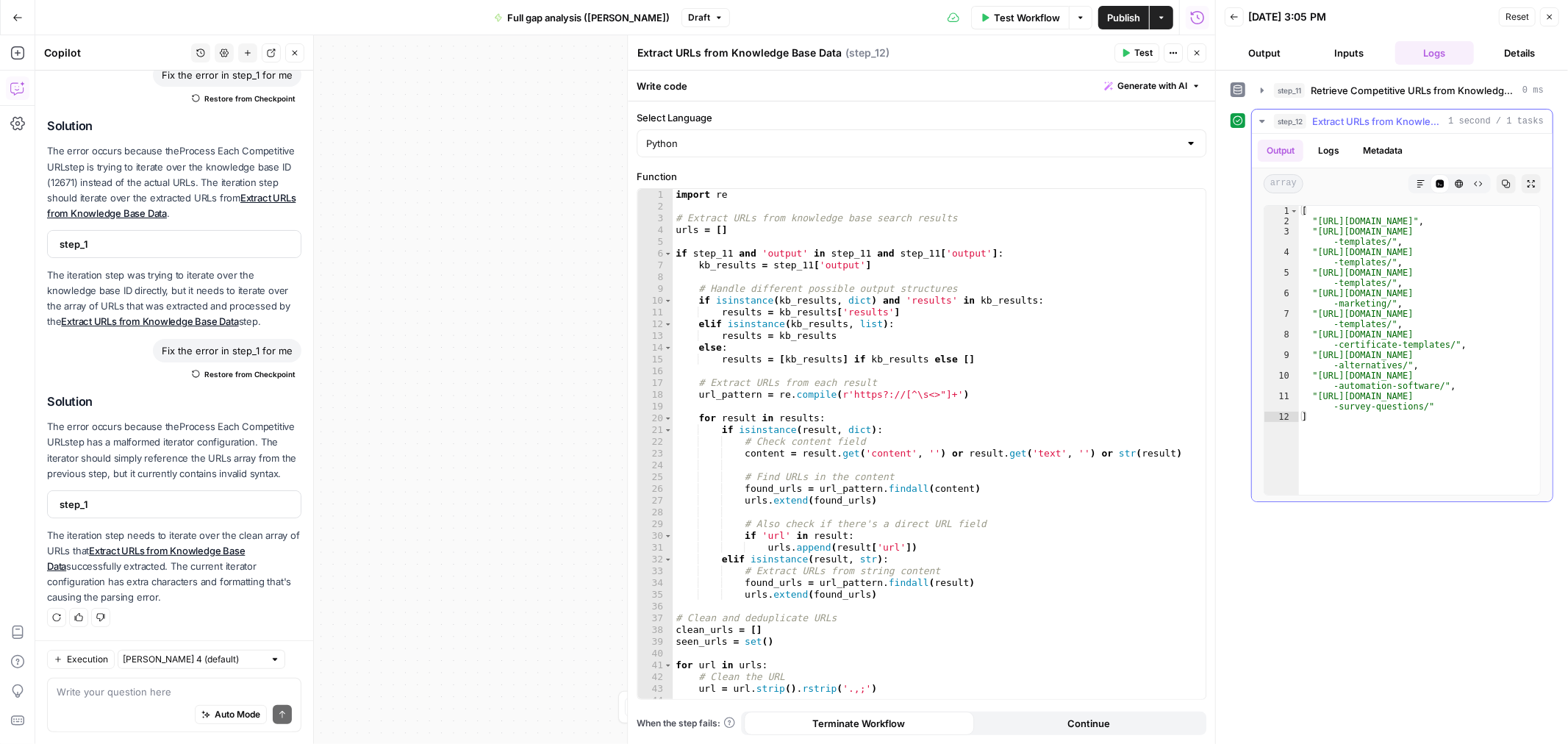
click at [1334, 147] on button "Logs" at bounding box center [1328, 150] width 39 height 22
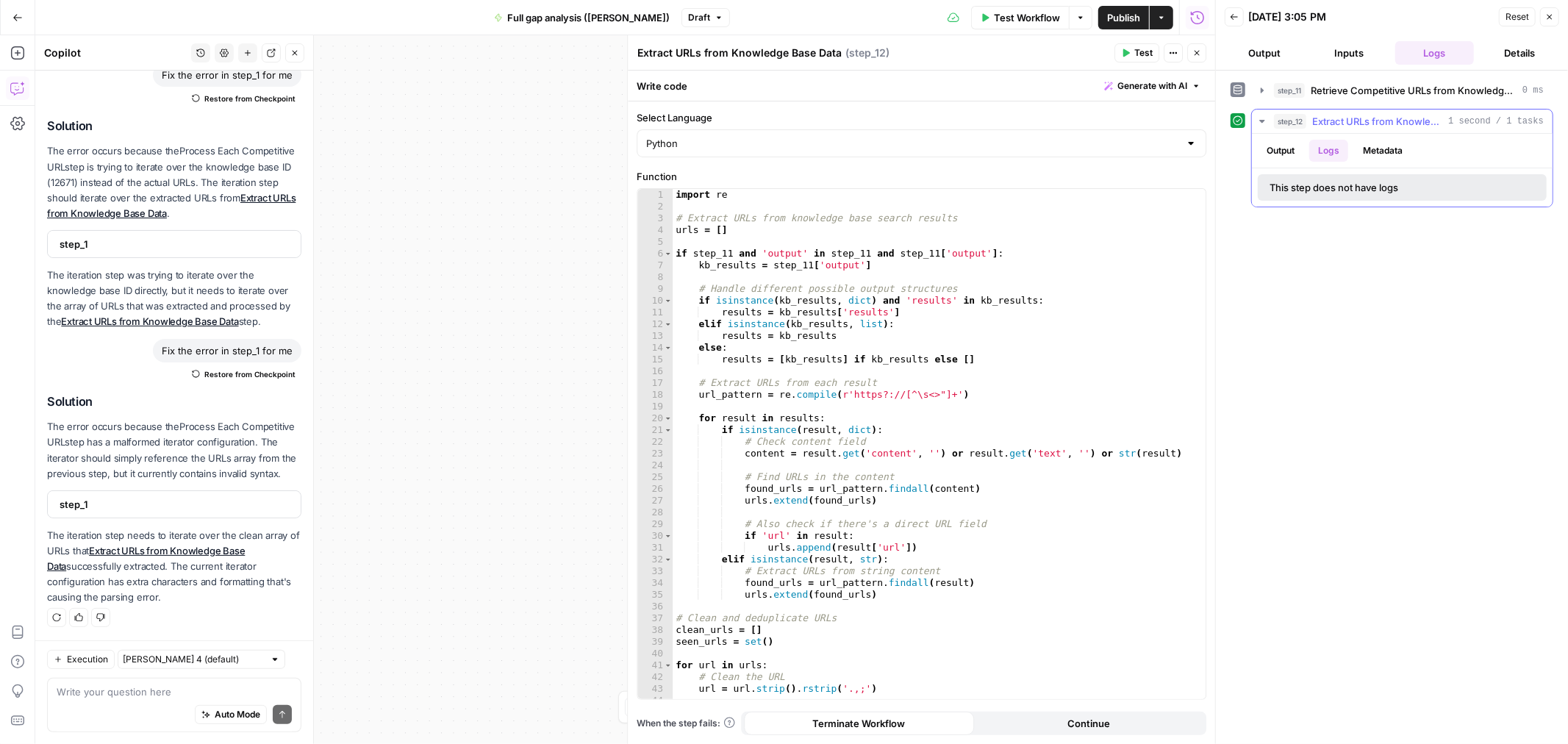
click at [1277, 152] on button "Output" at bounding box center [1280, 150] width 46 height 22
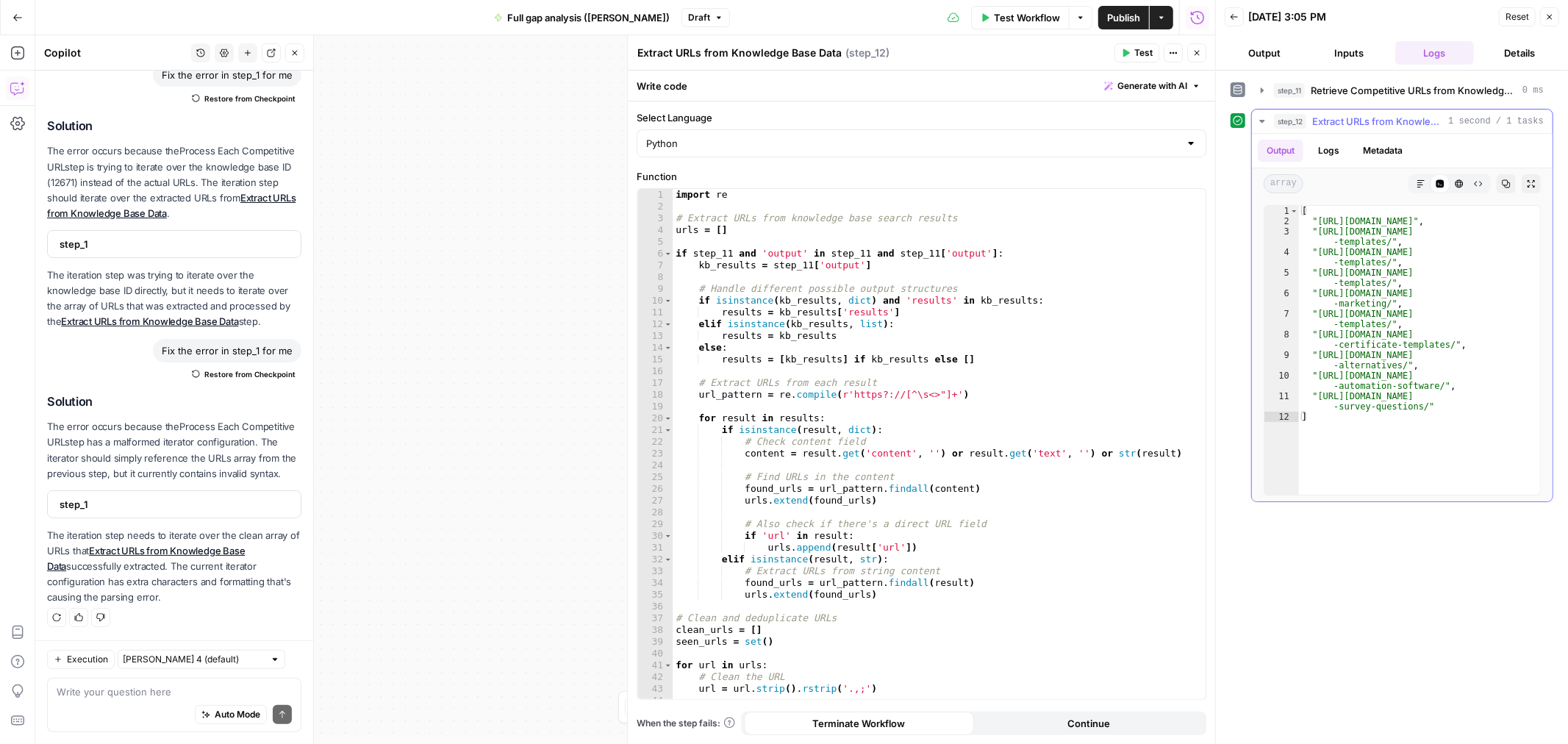
click at [1287, 180] on span "array" at bounding box center [1283, 183] width 40 height 19
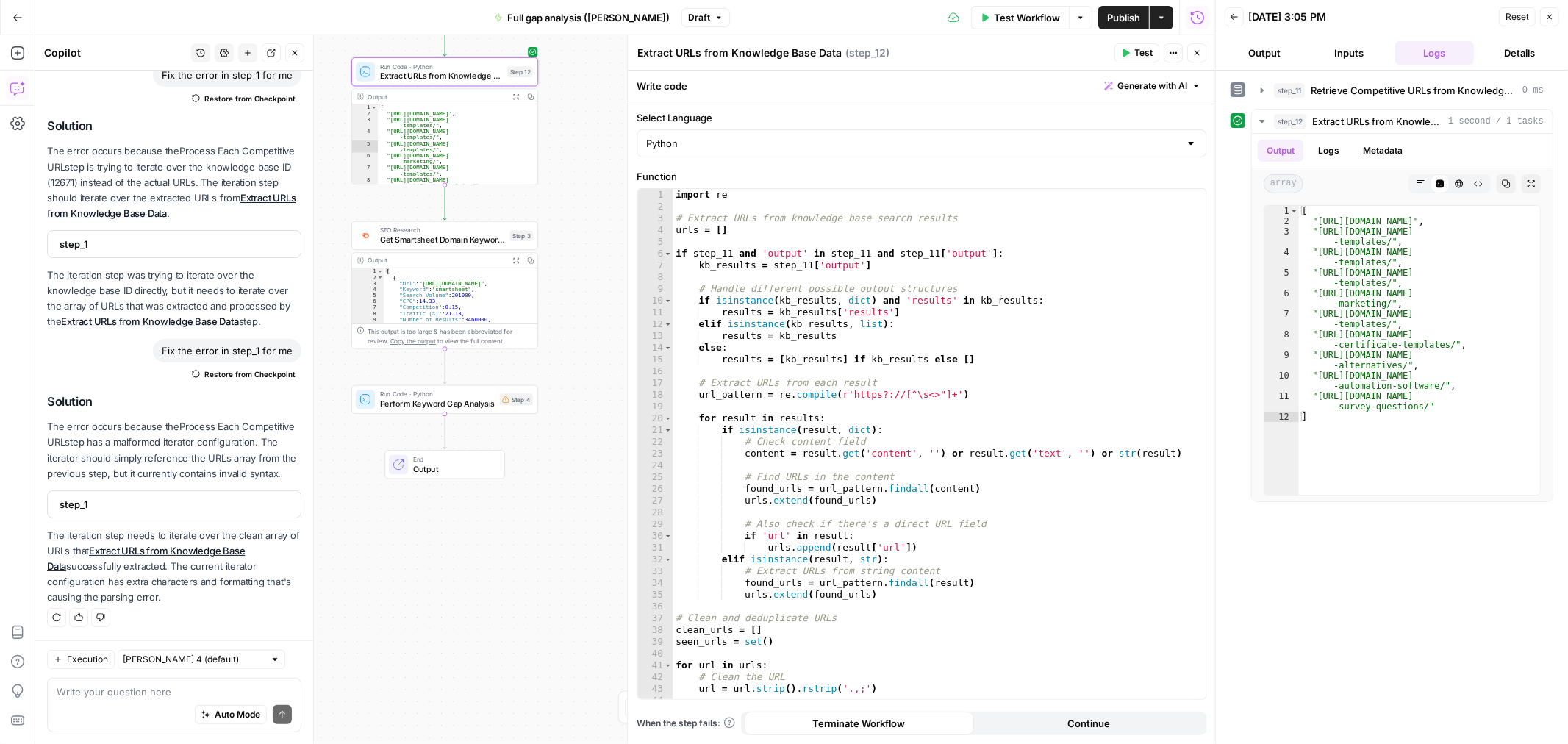
drag, startPoint x: 531, startPoint y: 386, endPoint x: 214, endPoint y: 442, distance: 321.9
click at [166, 429] on body "**********" at bounding box center [784, 372] width 1568 height 744
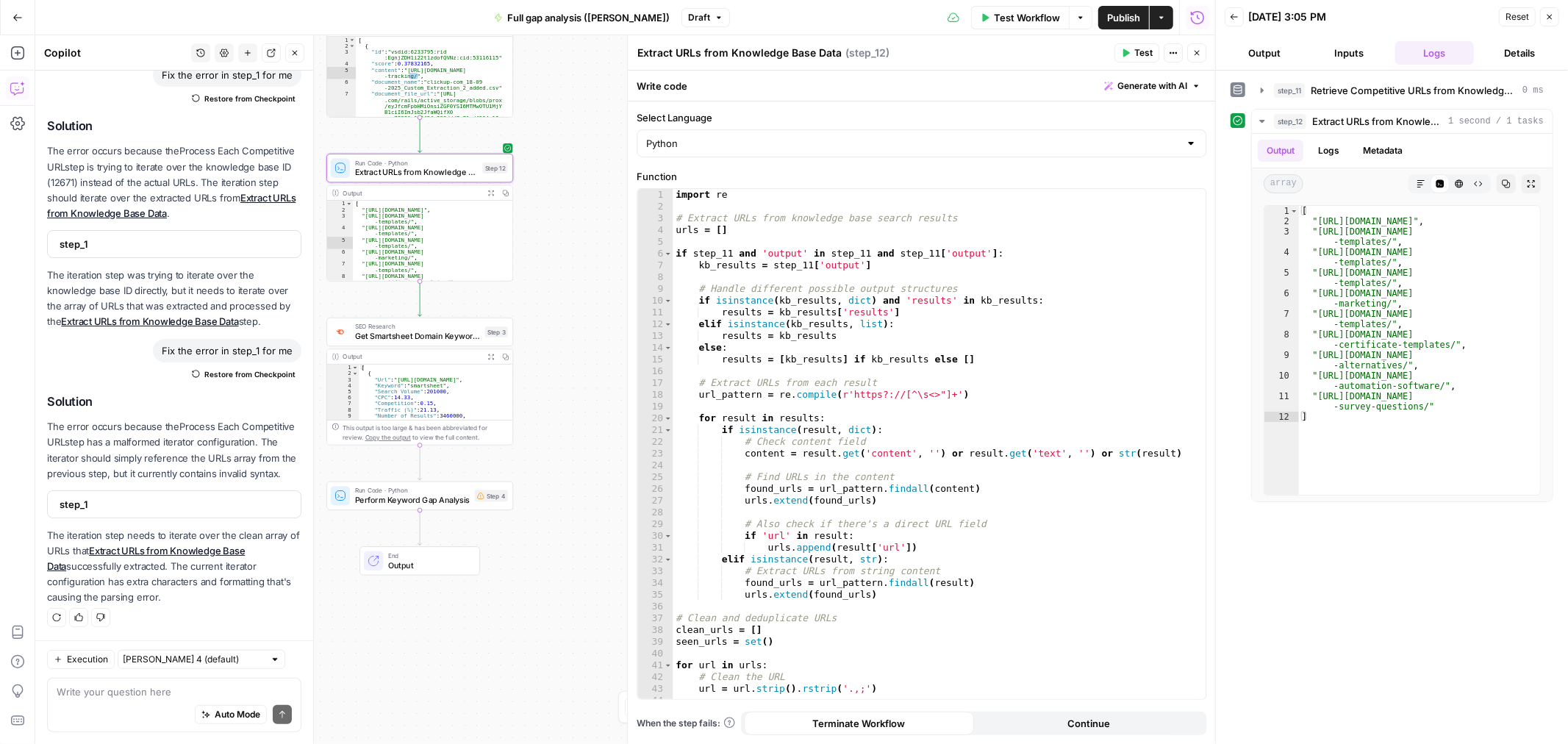
drag, startPoint x: 583, startPoint y: 282, endPoint x: 516, endPoint y: 355, distance: 99.1
click at [584, 348] on div "**********" at bounding box center [625, 388] width 1179 height 708
click at [414, 348] on div "SEO Research Get Smartsheet Domain Keywords Step 3 Copy step Delete step Add No…" at bounding box center [417, 335] width 186 height 29
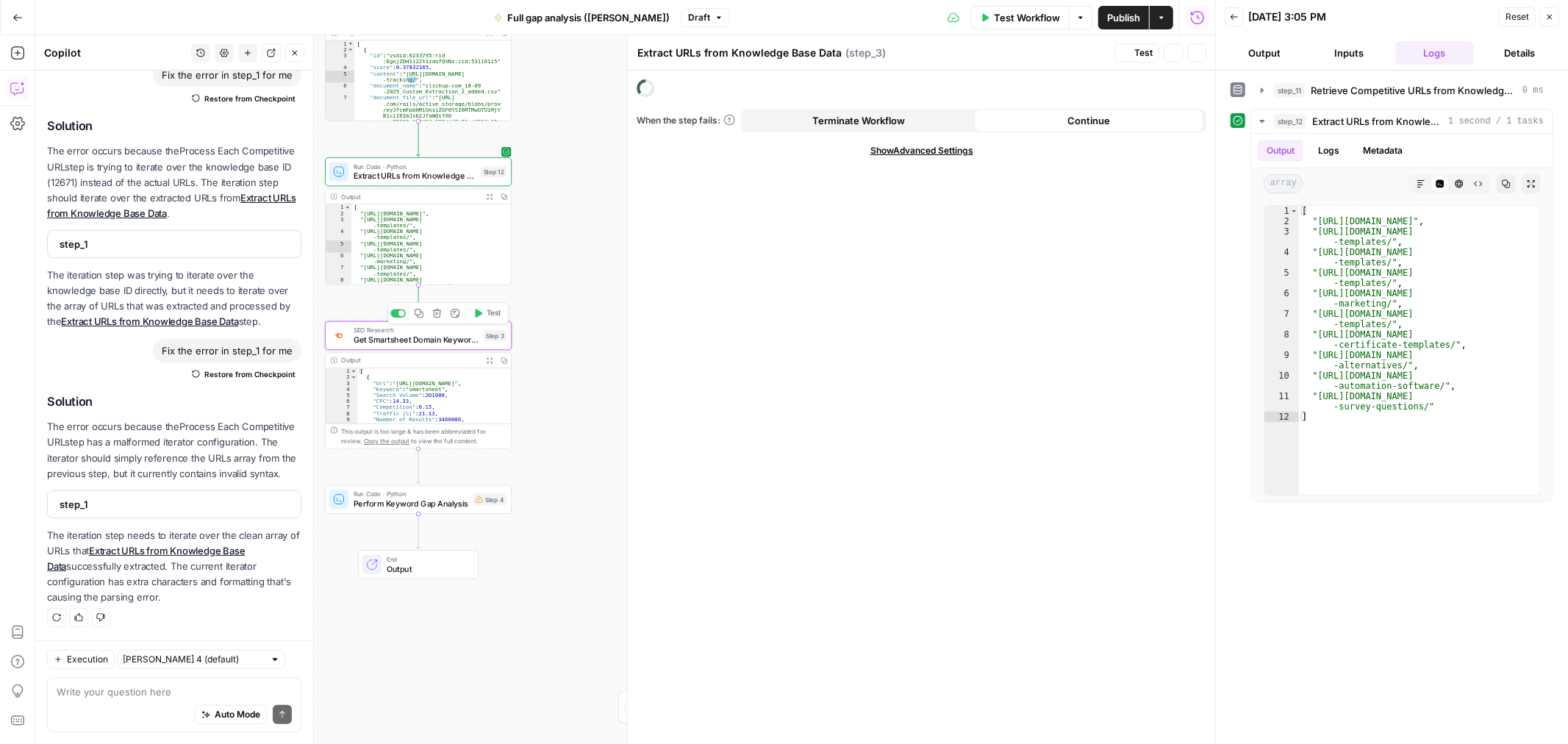
type textarea "Get Smartsheet Domain Keywords"
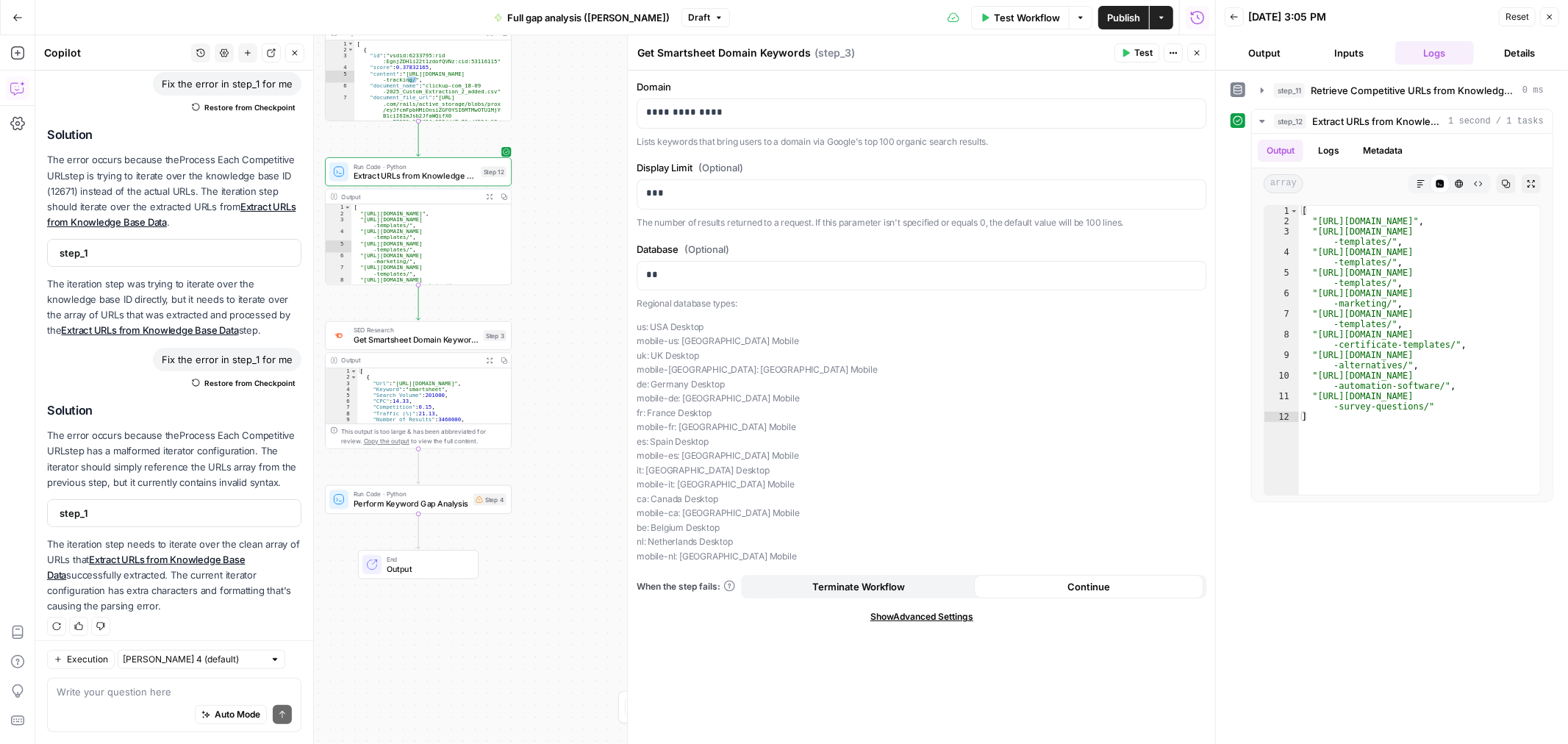
scroll to position [0, 0]
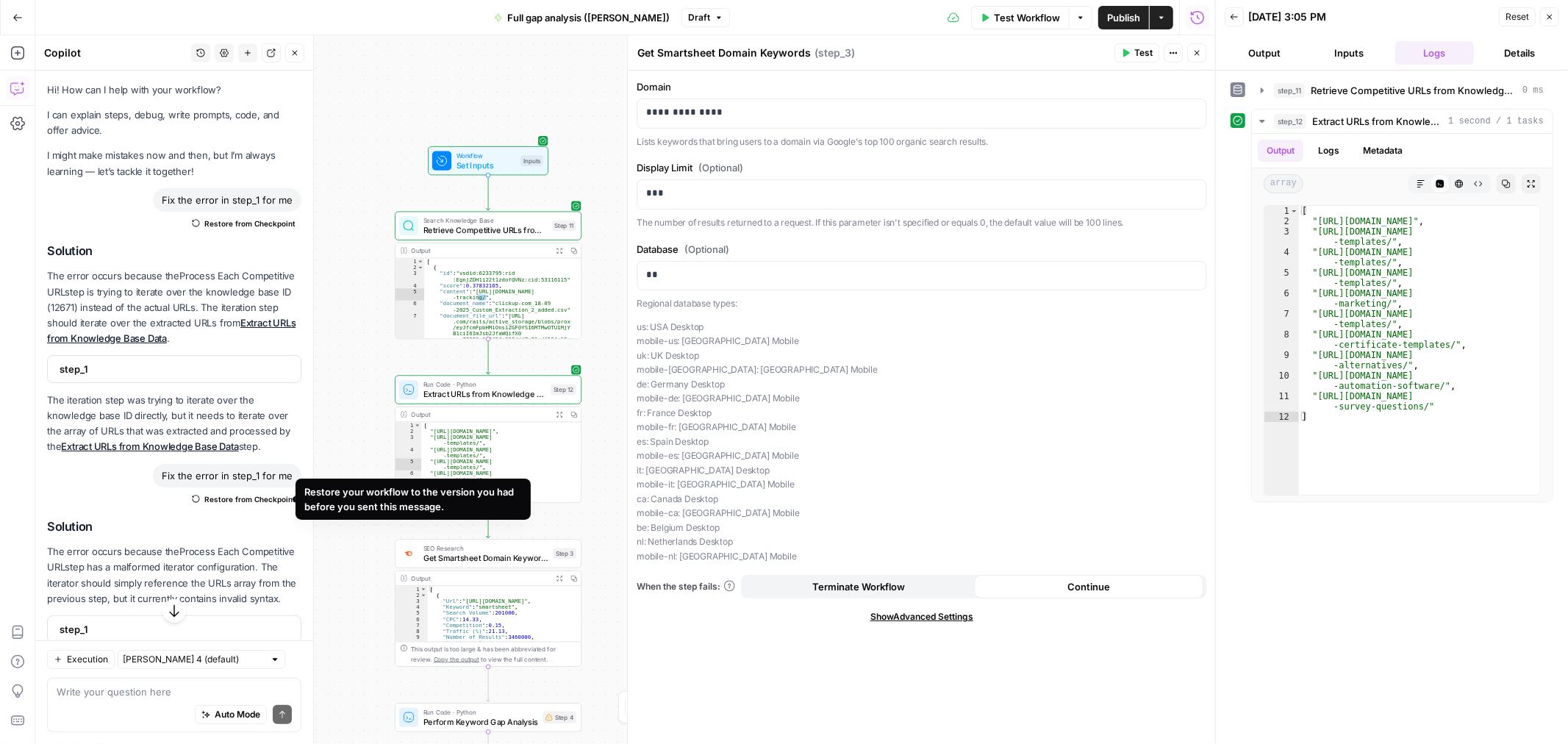
click at [254, 503] on span "Restore from Checkpoint" at bounding box center [249, 499] width 91 height 12
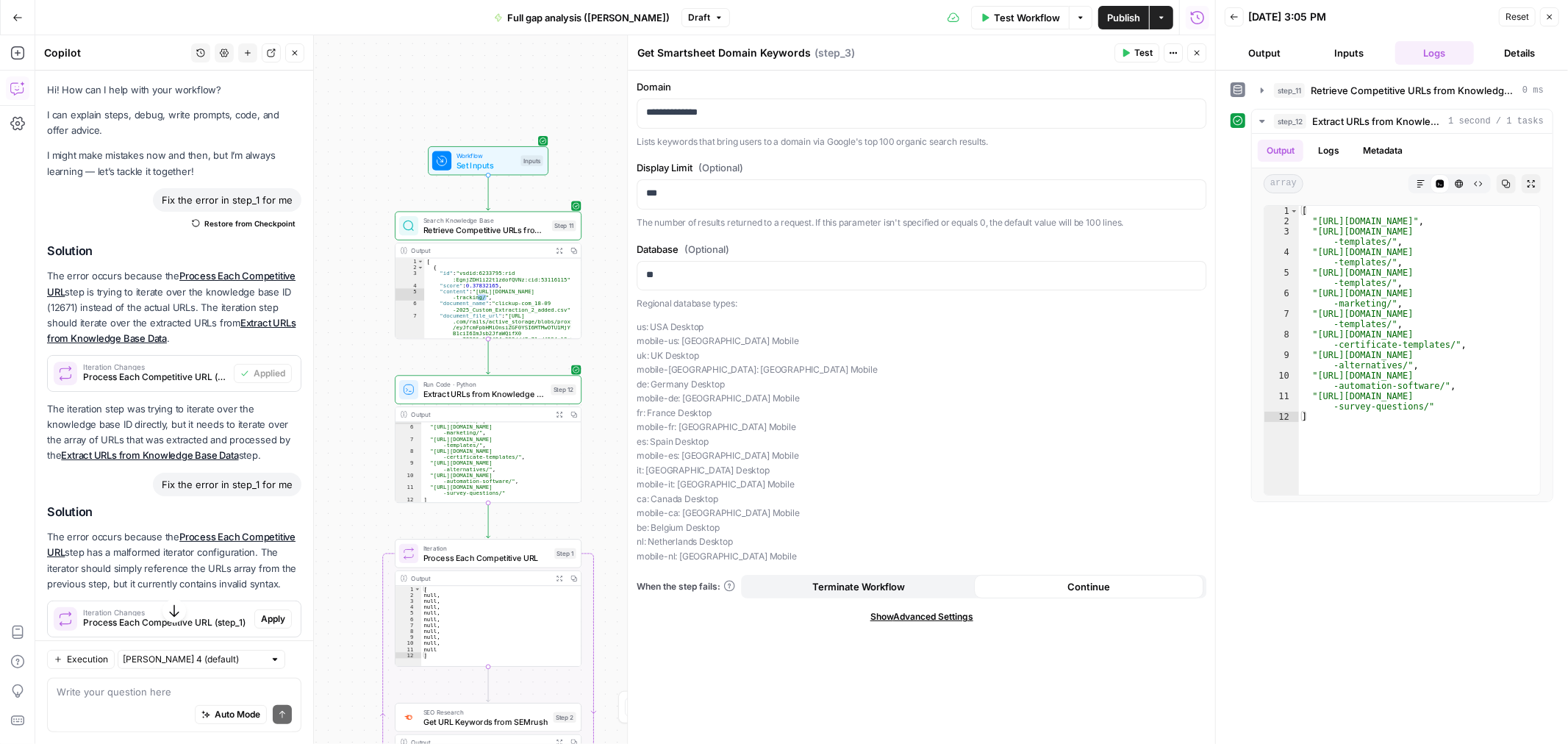
scroll to position [56, 0]
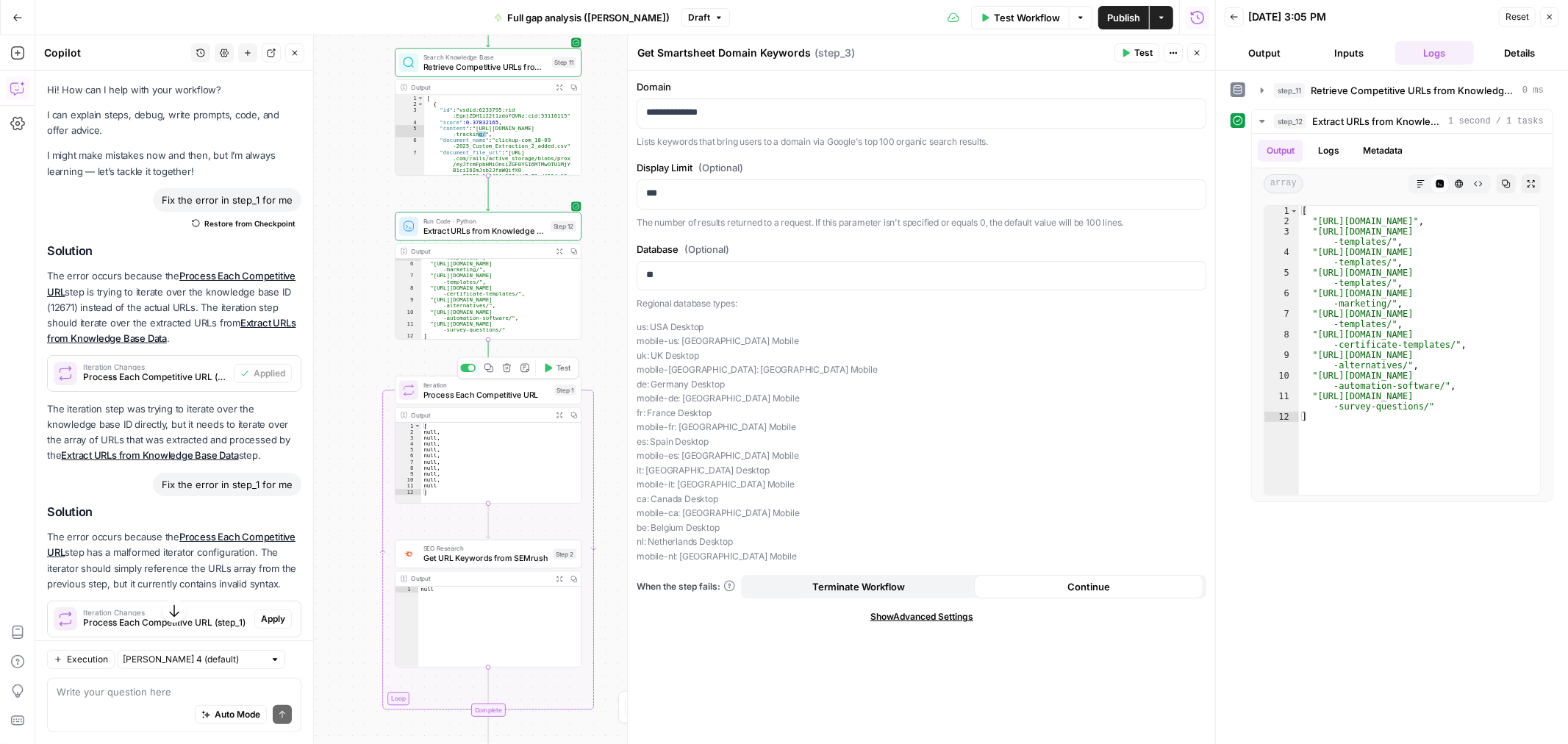
click at [495, 391] on span "Process Each Competitive URL" at bounding box center [486, 394] width 127 height 12
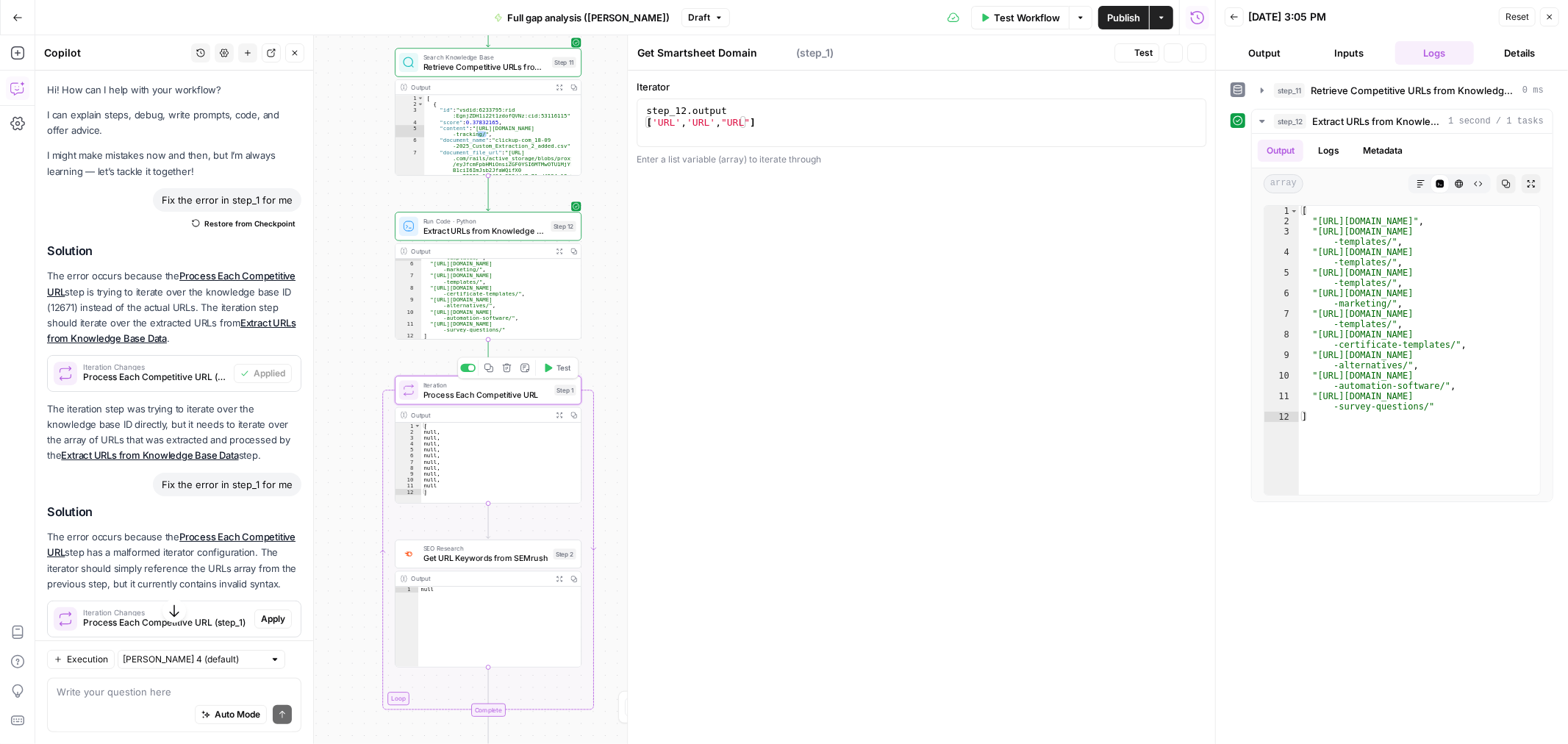
type textarea "Process Each Competitive URL"
type textarea "**********"
drag, startPoint x: 775, startPoint y: 127, endPoint x: 628, endPoint y: 124, distance: 147.0
click at [630, 122] on div "**********" at bounding box center [920, 388] width 588 height 708
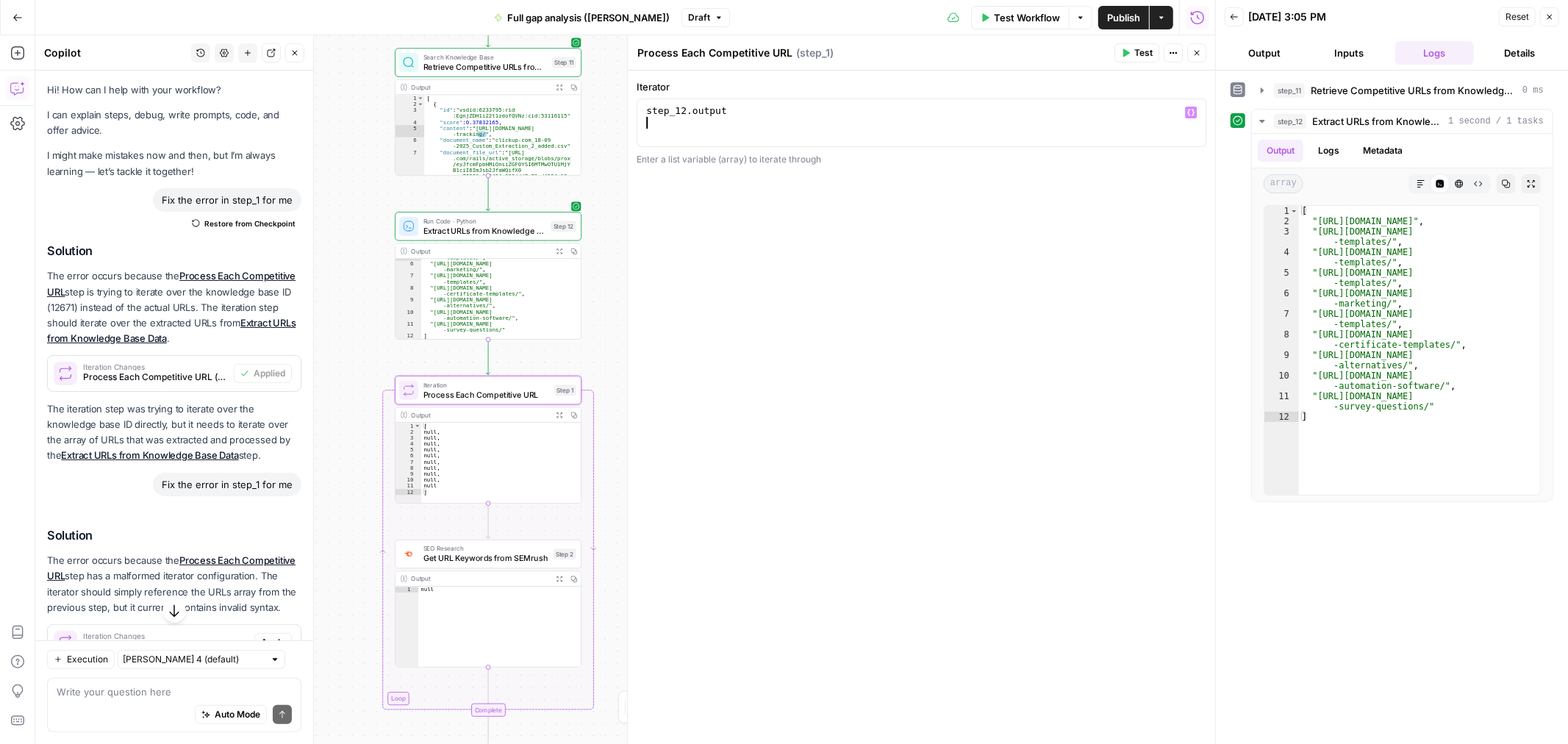
type textarea "**********"
click at [1129, 49] on icon "button" at bounding box center [1125, 53] width 9 height 9
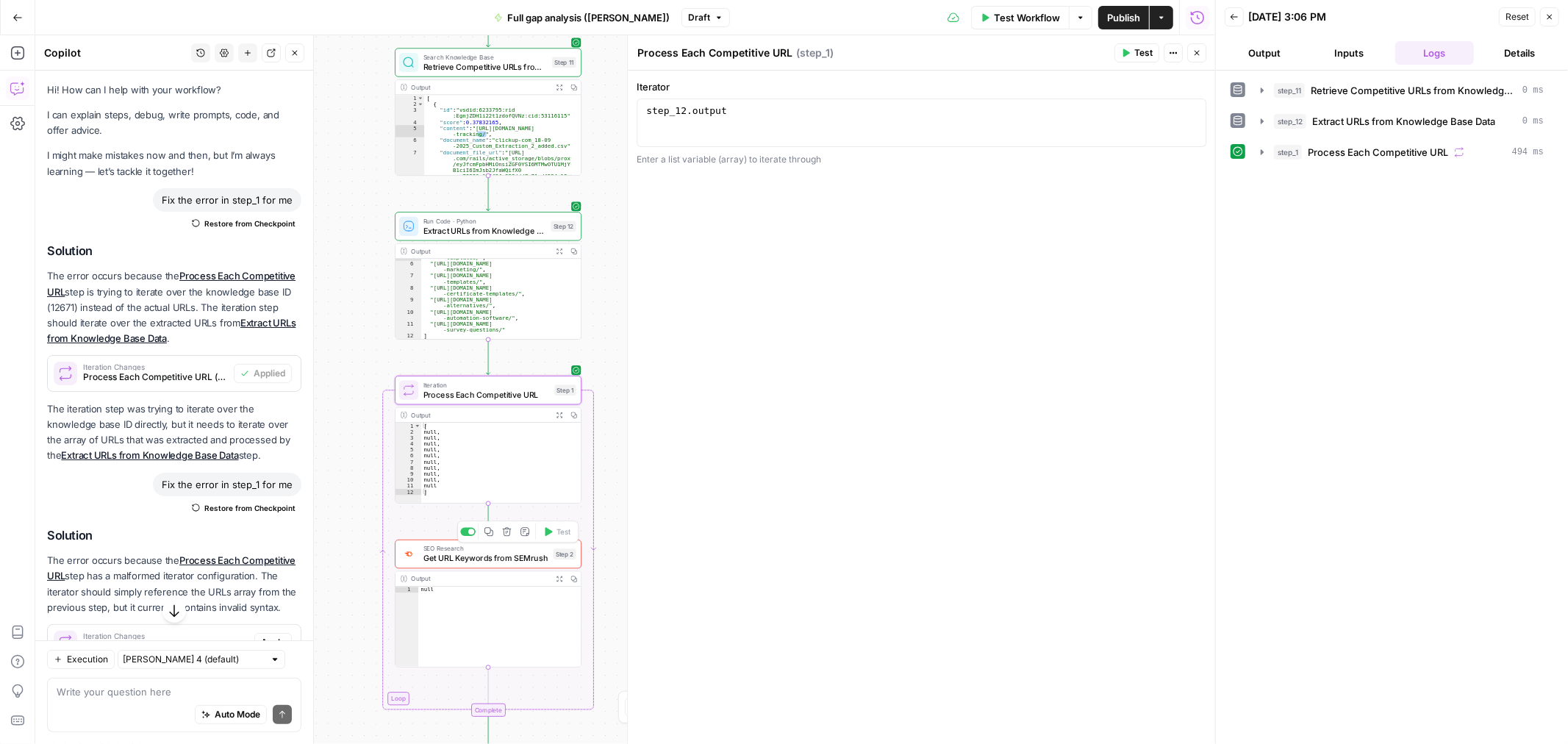
drag, startPoint x: 455, startPoint y: 560, endPoint x: 491, endPoint y: 545, distance: 39.0
click at [455, 560] on span "Get URL Keywords from SEMrush" at bounding box center [485, 558] width 125 height 12
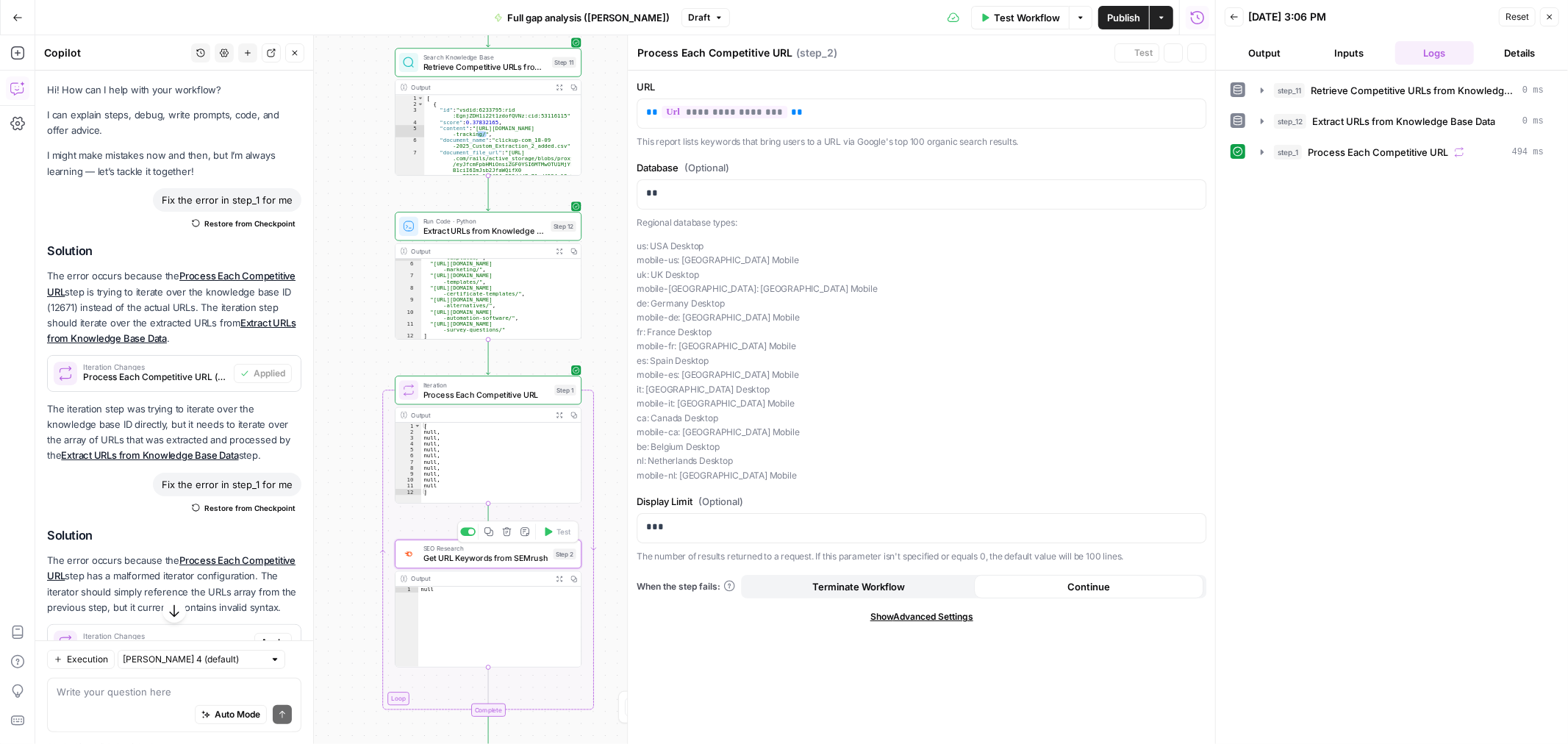
type textarea "Get URL Keywords from SEMrush"
click at [1350, 61] on button "Inputs" at bounding box center [1350, 53] width 80 height 24
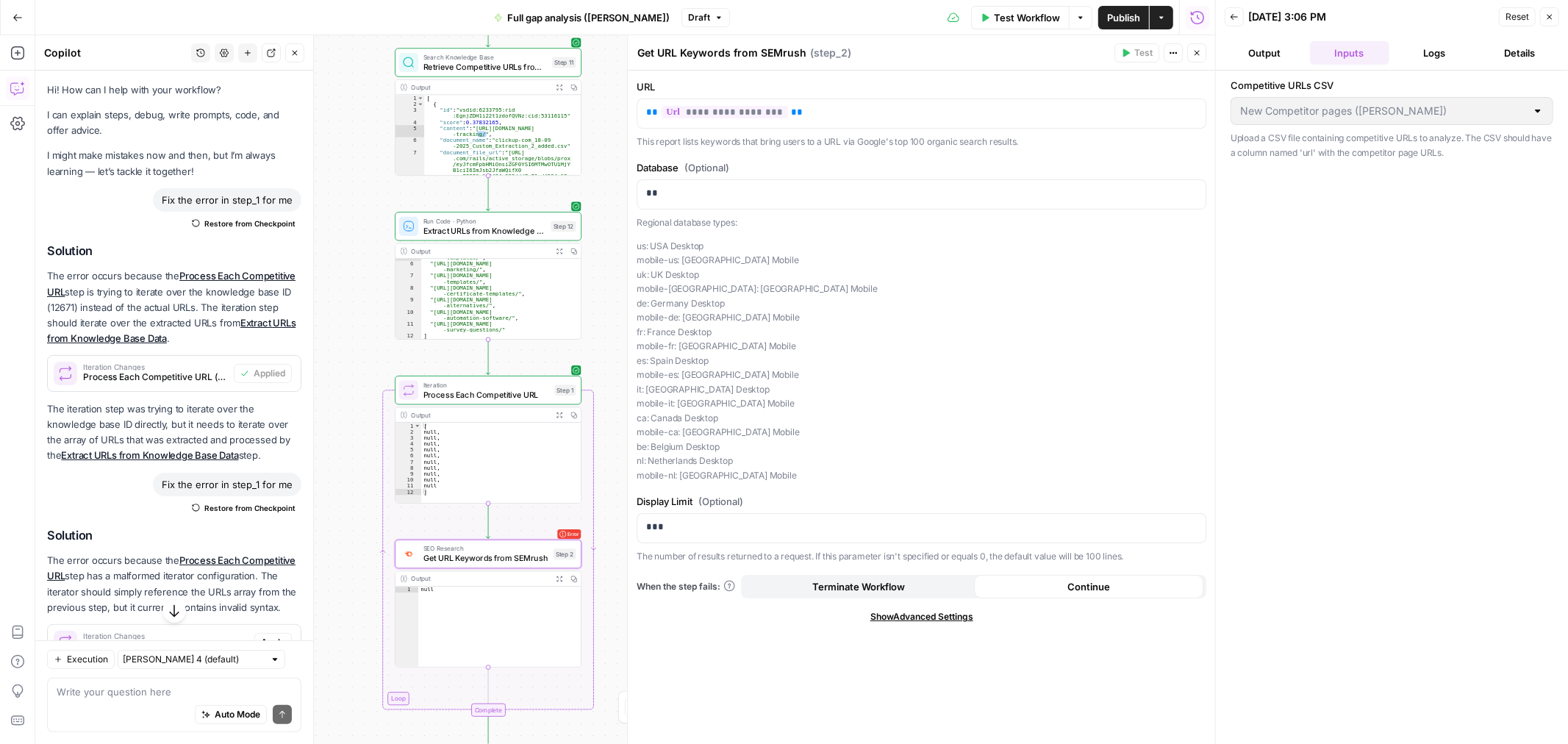
click at [1432, 47] on button "Logs" at bounding box center [1435, 53] width 80 height 24
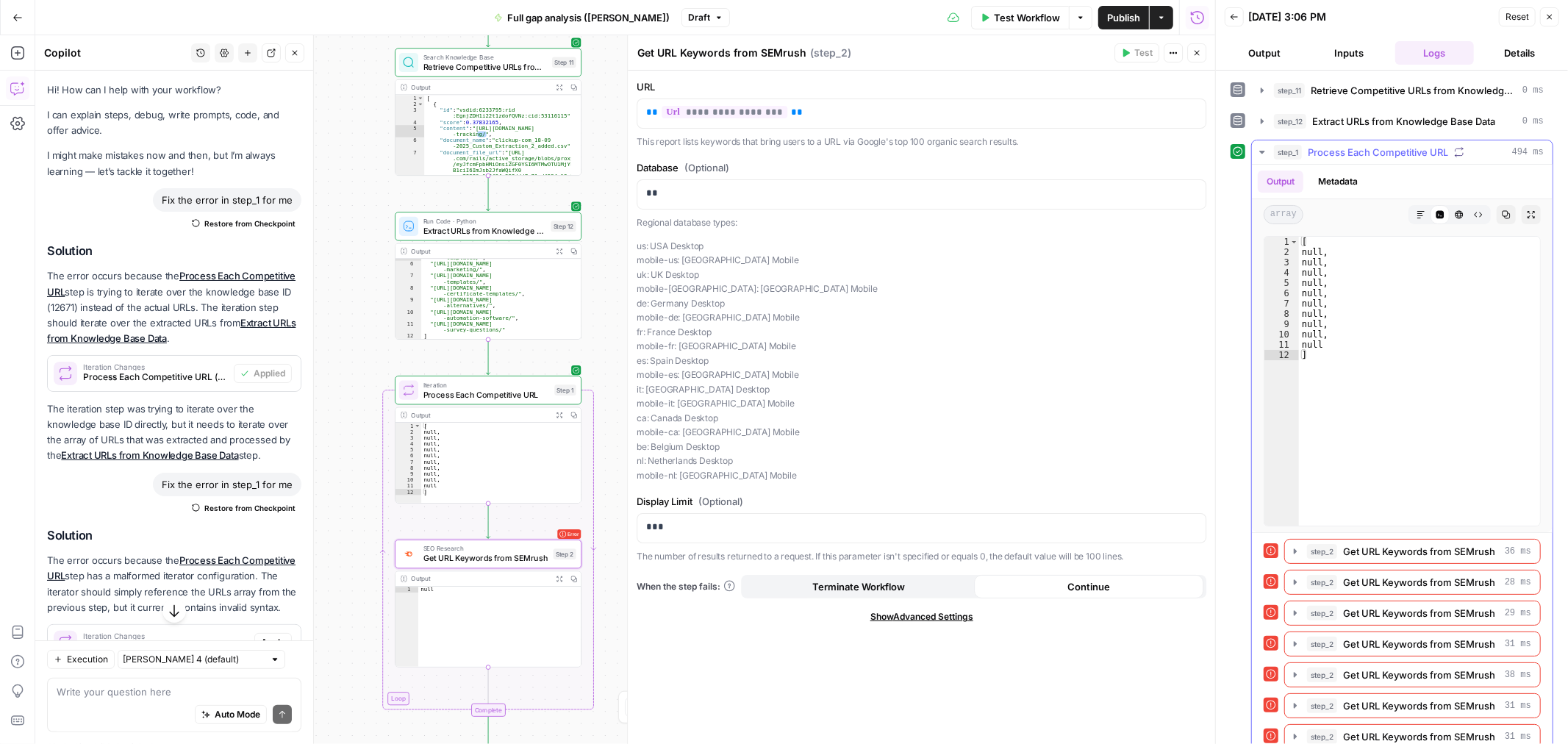
click at [1415, 160] on button "step_1 Process Each Competitive URL 494 ms" at bounding box center [1402, 152] width 301 height 24
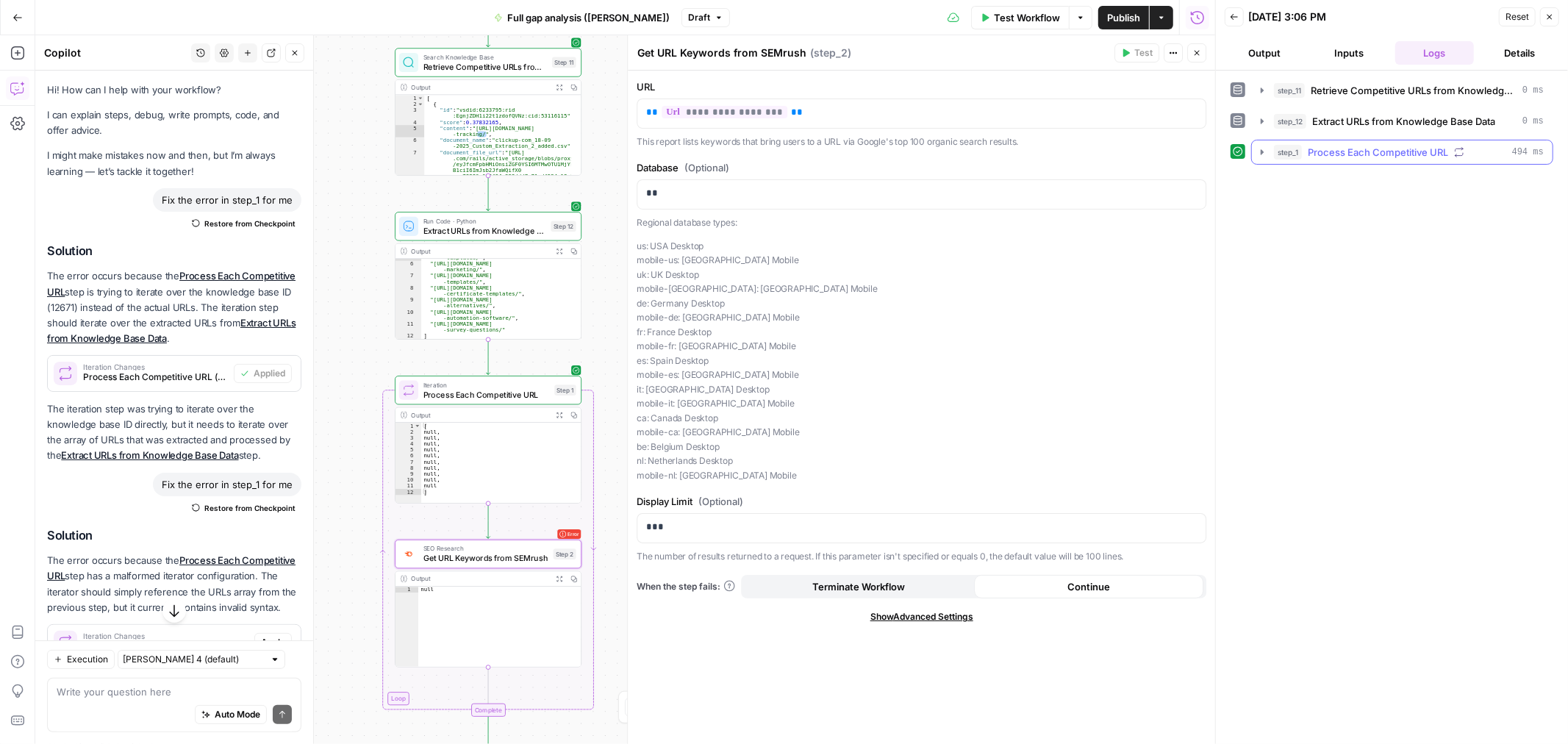
click at [1414, 160] on button "step_1 Process Each Competitive URL 494 ms" at bounding box center [1402, 152] width 301 height 24
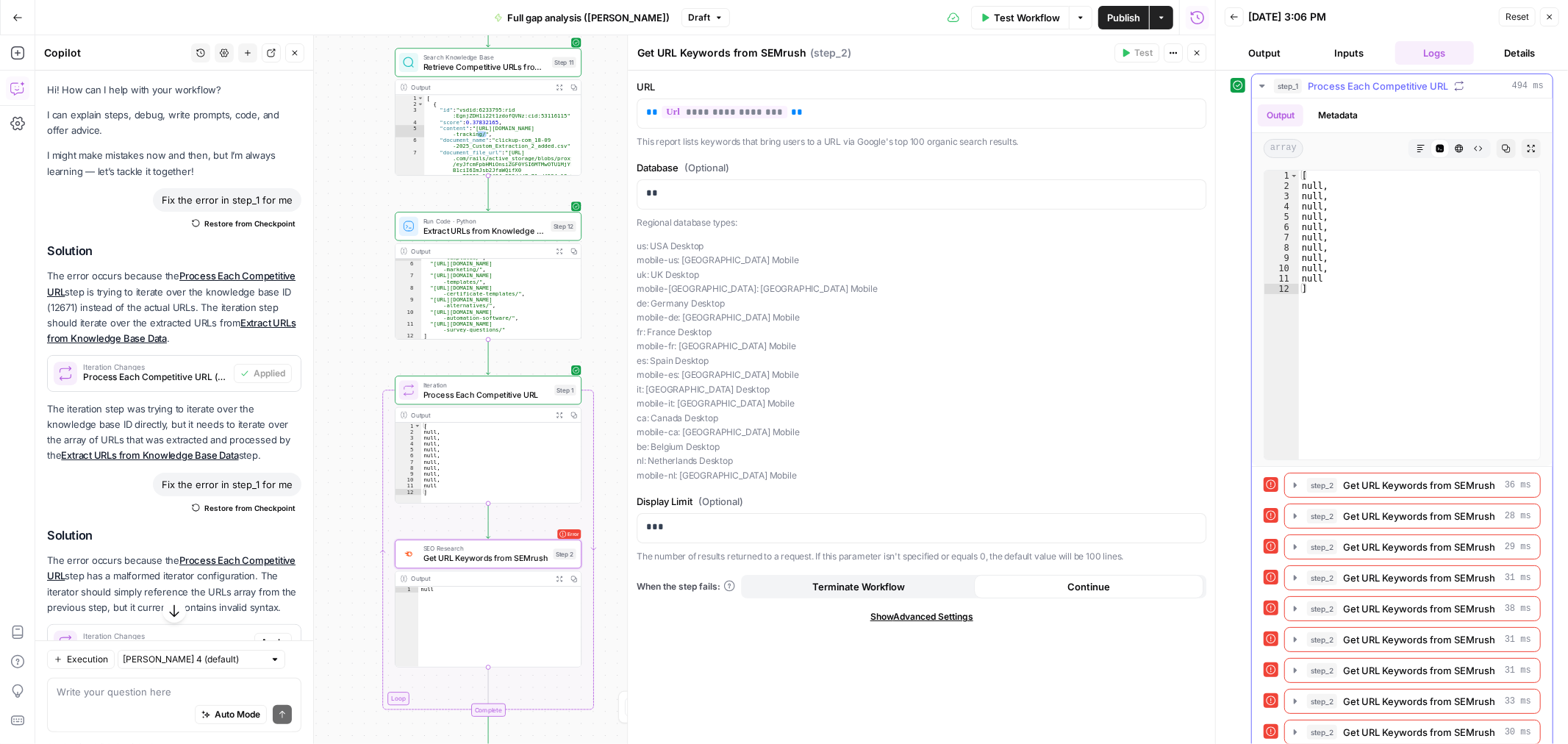
scroll to position [114, 0]
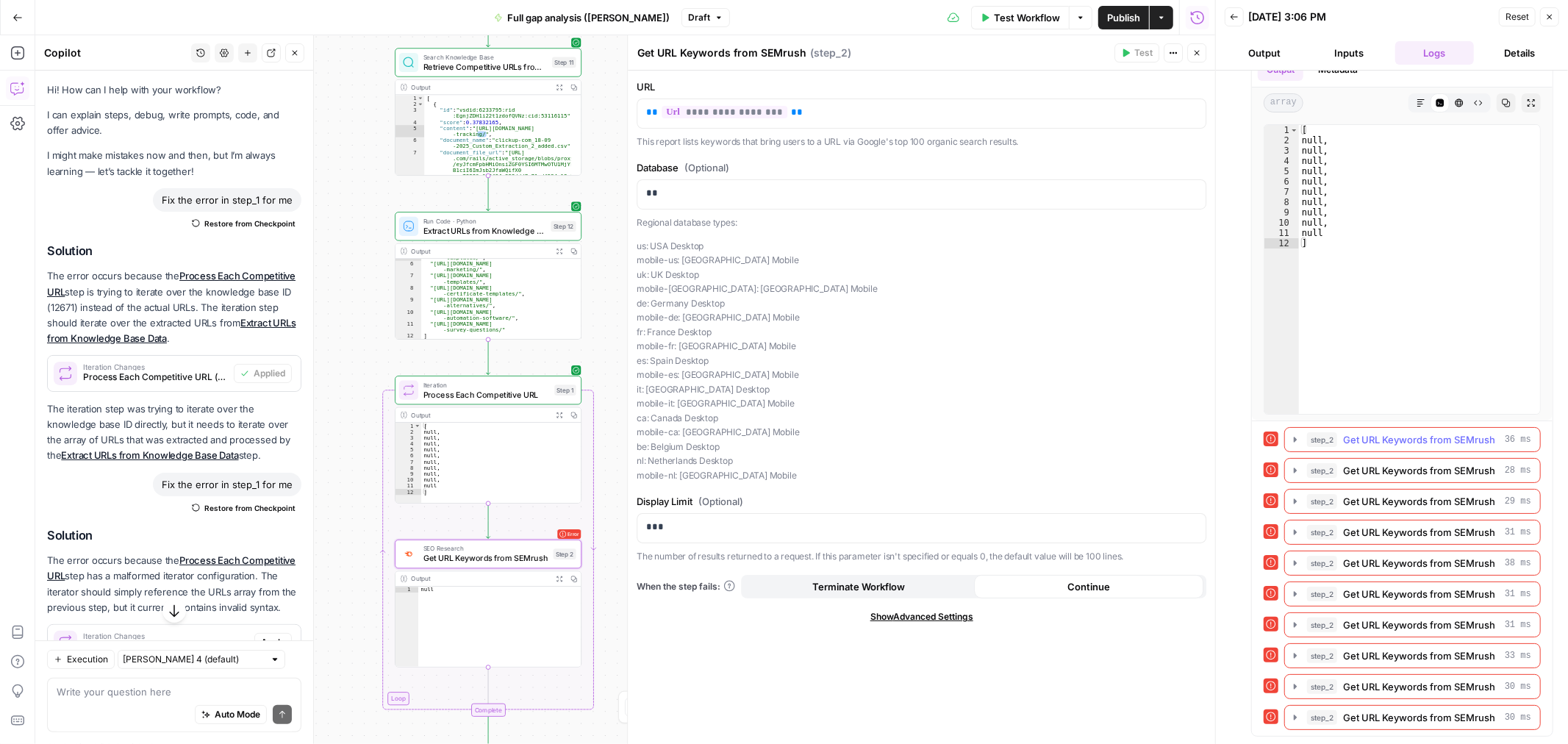
click at [1296, 444] on button "step_2 Get URL Keywords from SEMrush 36 ms" at bounding box center [1413, 439] width 255 height 24
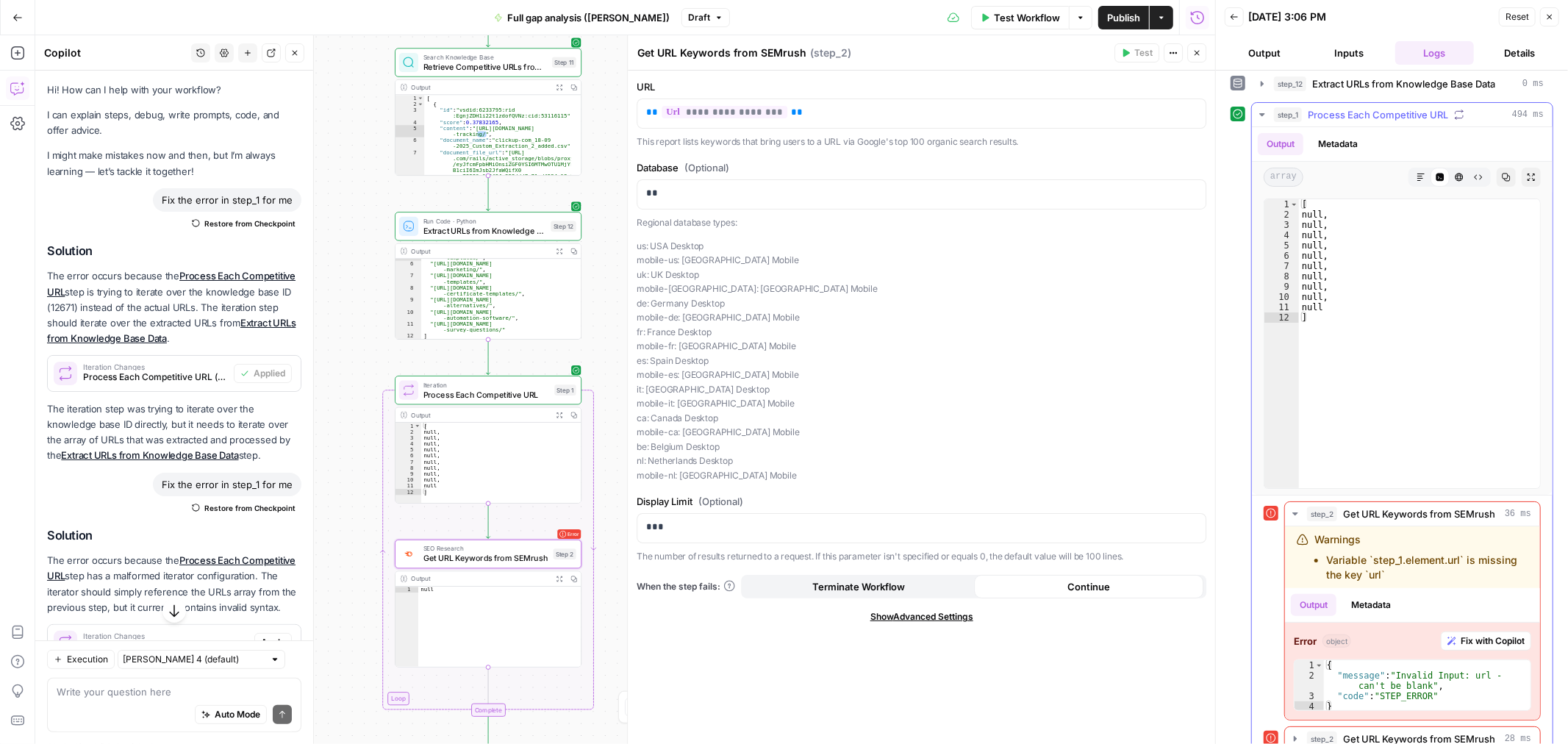
scroll to position [0, 0]
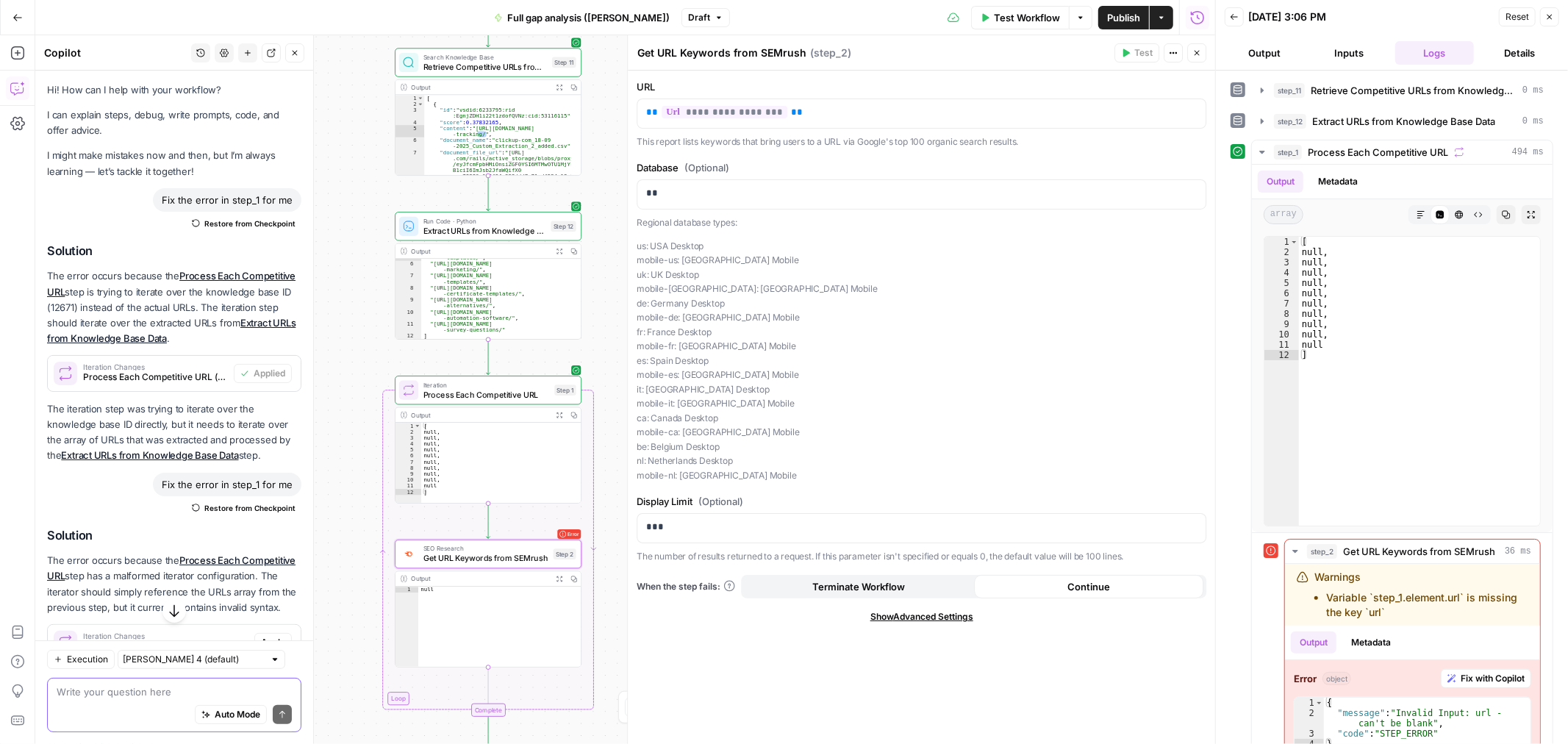
click at [101, 692] on textarea at bounding box center [174, 691] width 235 height 15
type textarea "create a workflow step that"
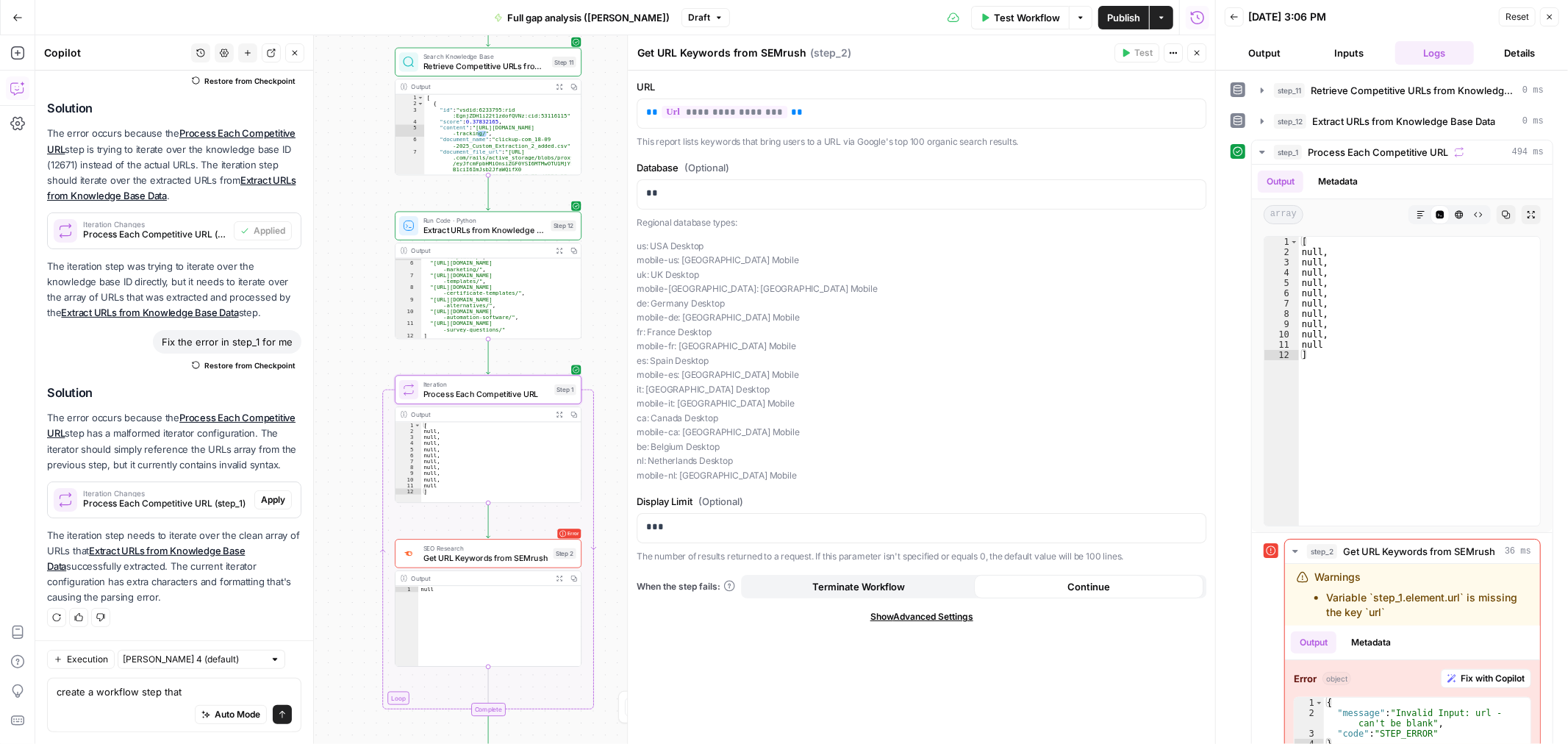
click at [182, 497] on span "Process Each Competitive URL (step_1)" at bounding box center [165, 503] width 165 height 13
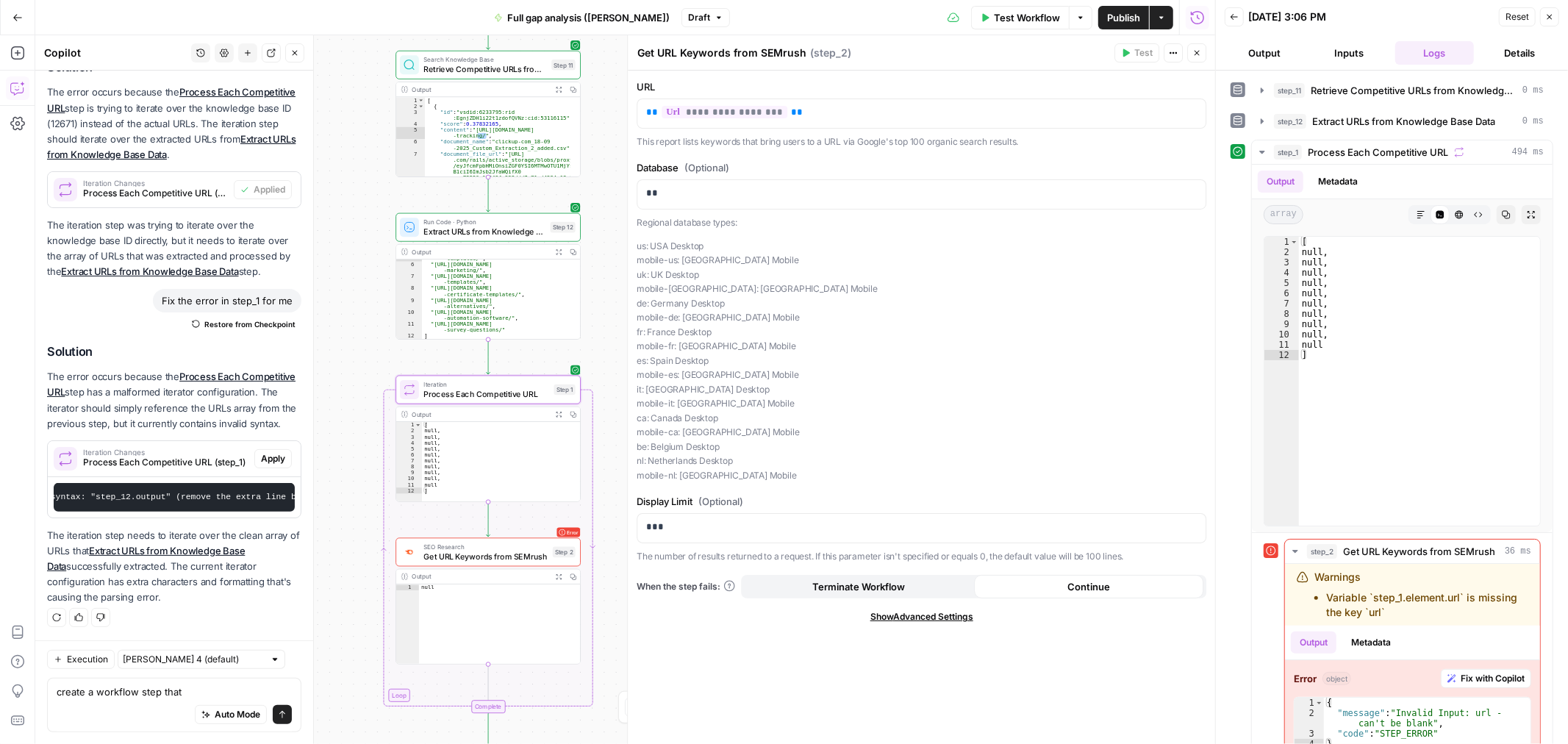
scroll to position [0, 268]
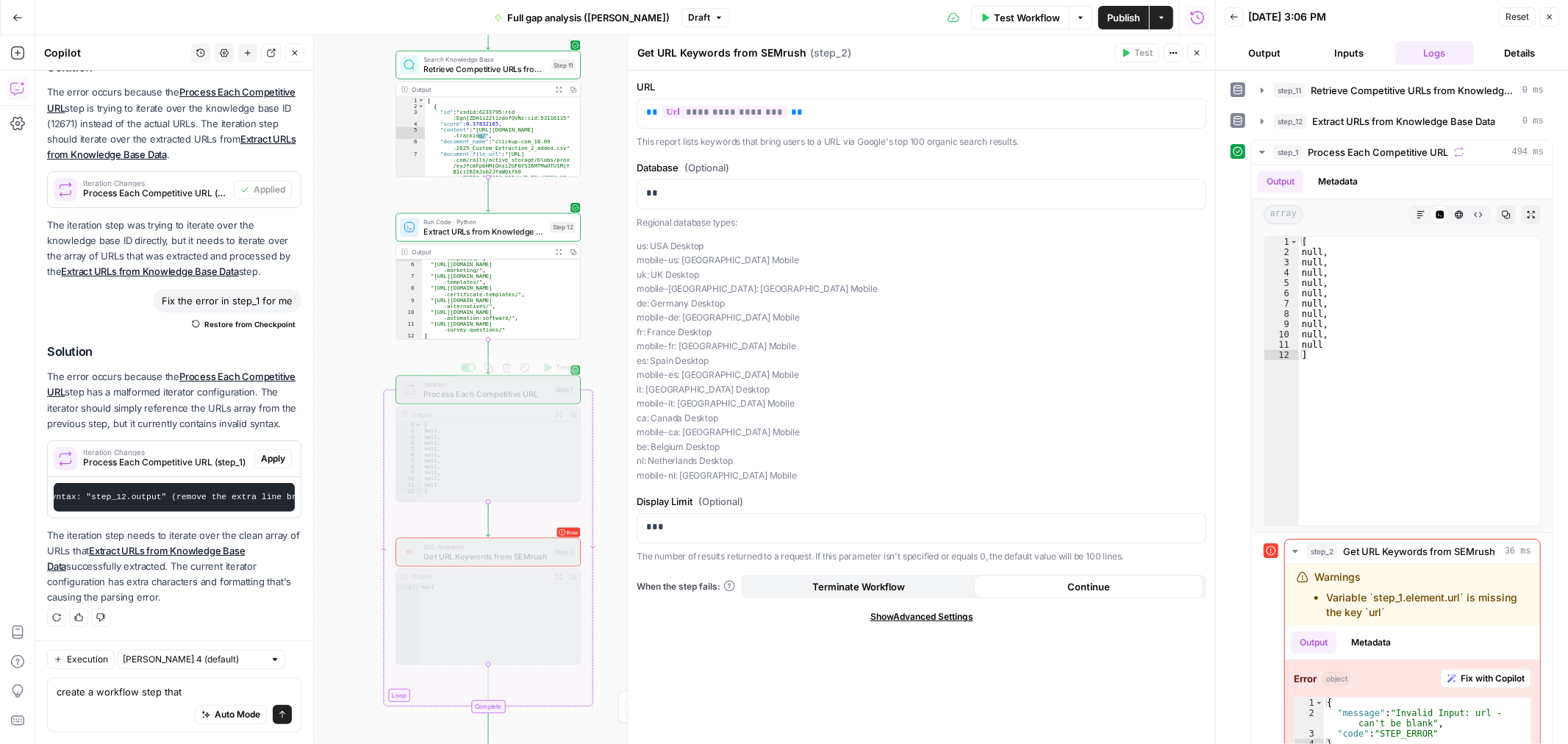
click at [461, 393] on span "Process Each Competitive URL" at bounding box center [486, 394] width 126 height 12
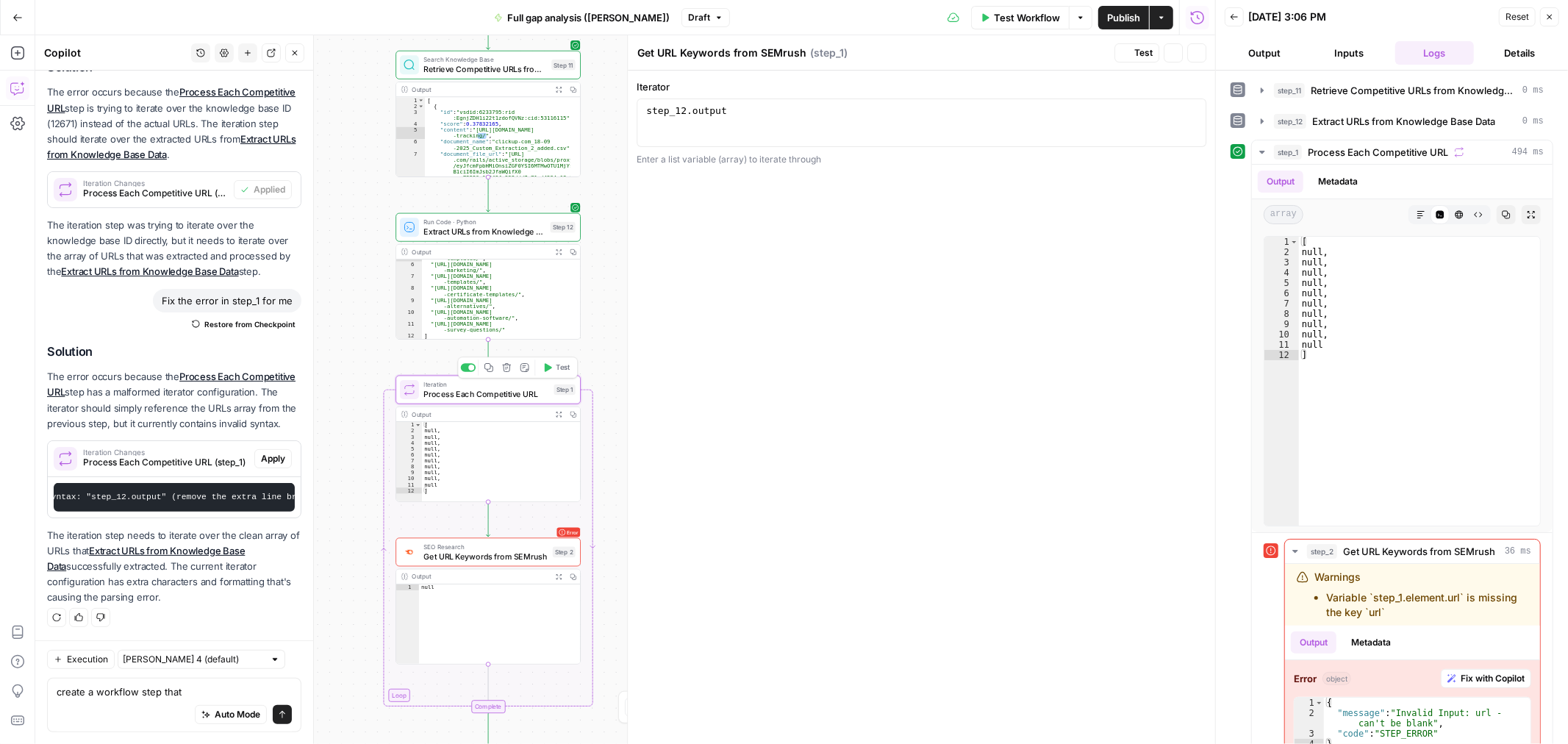
type textarea "Process Each Competitive URL"
click at [795, 107] on div "step_12 . output" at bounding box center [921, 134] width 557 height 59
click at [1187, 109] on icon "button" at bounding box center [1190, 112] width 7 height 7
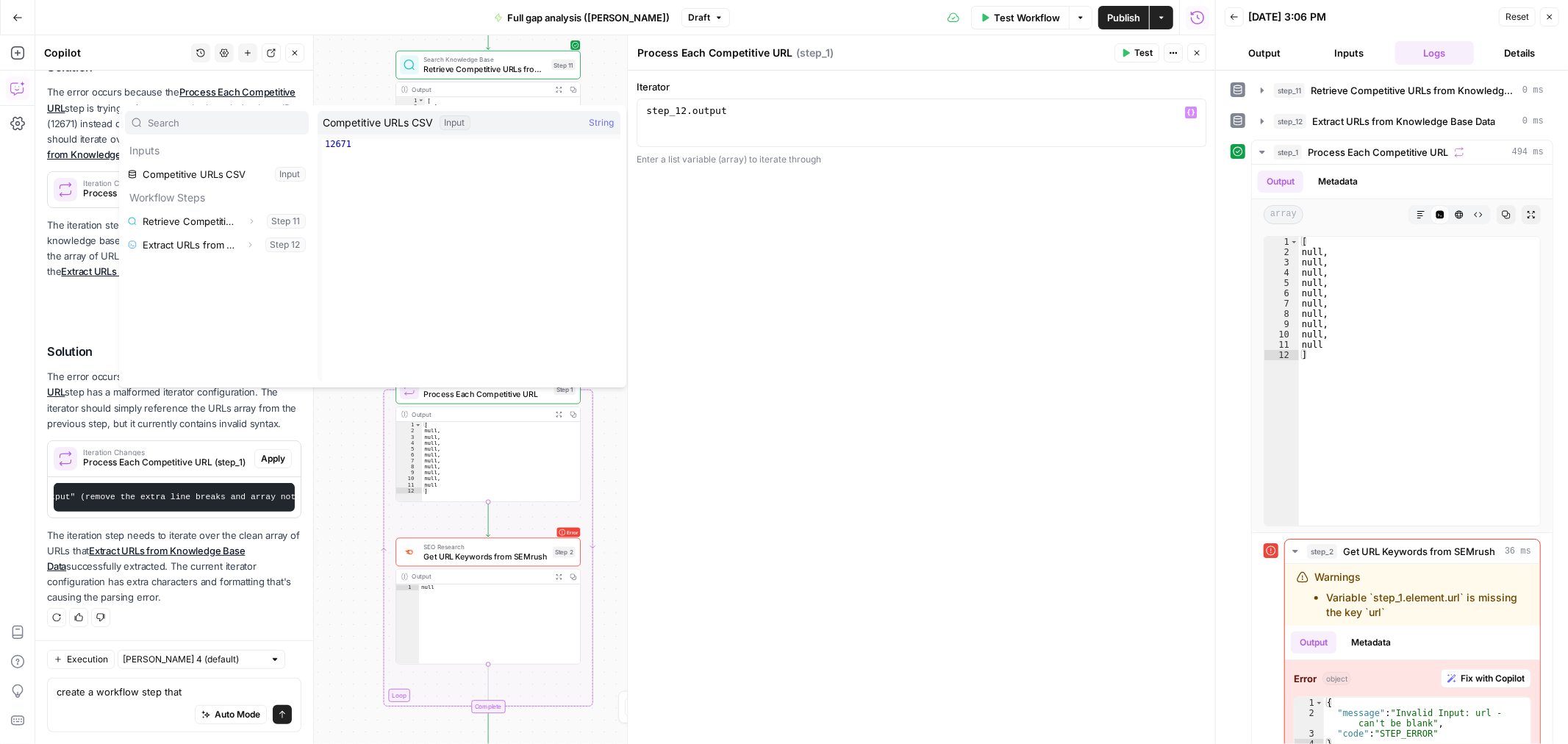
click at [777, 290] on div "**********" at bounding box center [921, 407] width 588 height 673
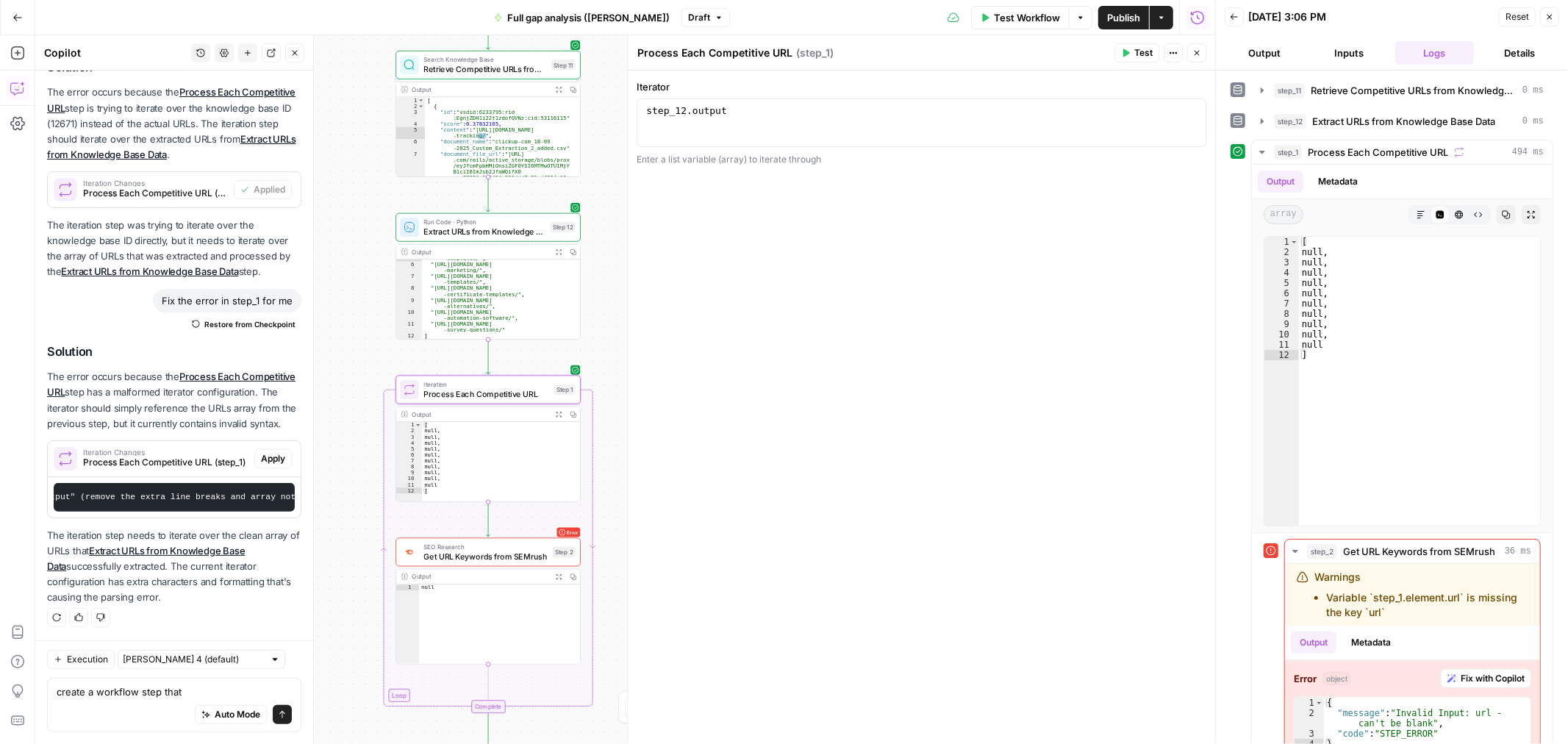
drag, startPoint x: 214, startPoint y: 497, endPoint x: 152, endPoint y: 503, distance: 62.3
click at [152, 504] on pre "Update the iterator to use the correct JavaScript syntax: "step_12.output" (rem…" at bounding box center [174, 497] width 241 height 29
click at [843, 121] on div "step_12 . output" at bounding box center [921, 134] width 557 height 59
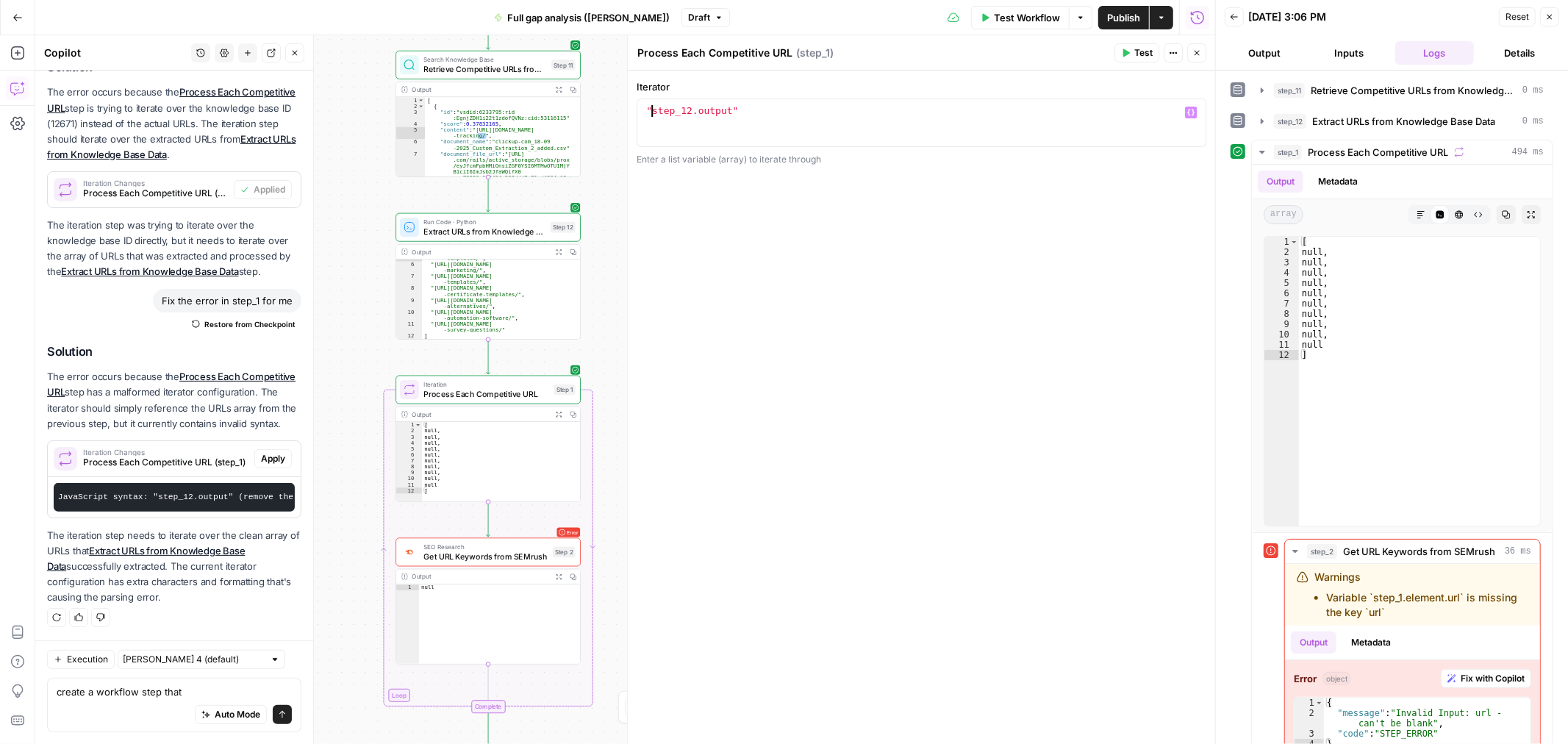
type textarea "**********"
click at [1013, 12] on span "Test Workflow" at bounding box center [1027, 17] width 66 height 15
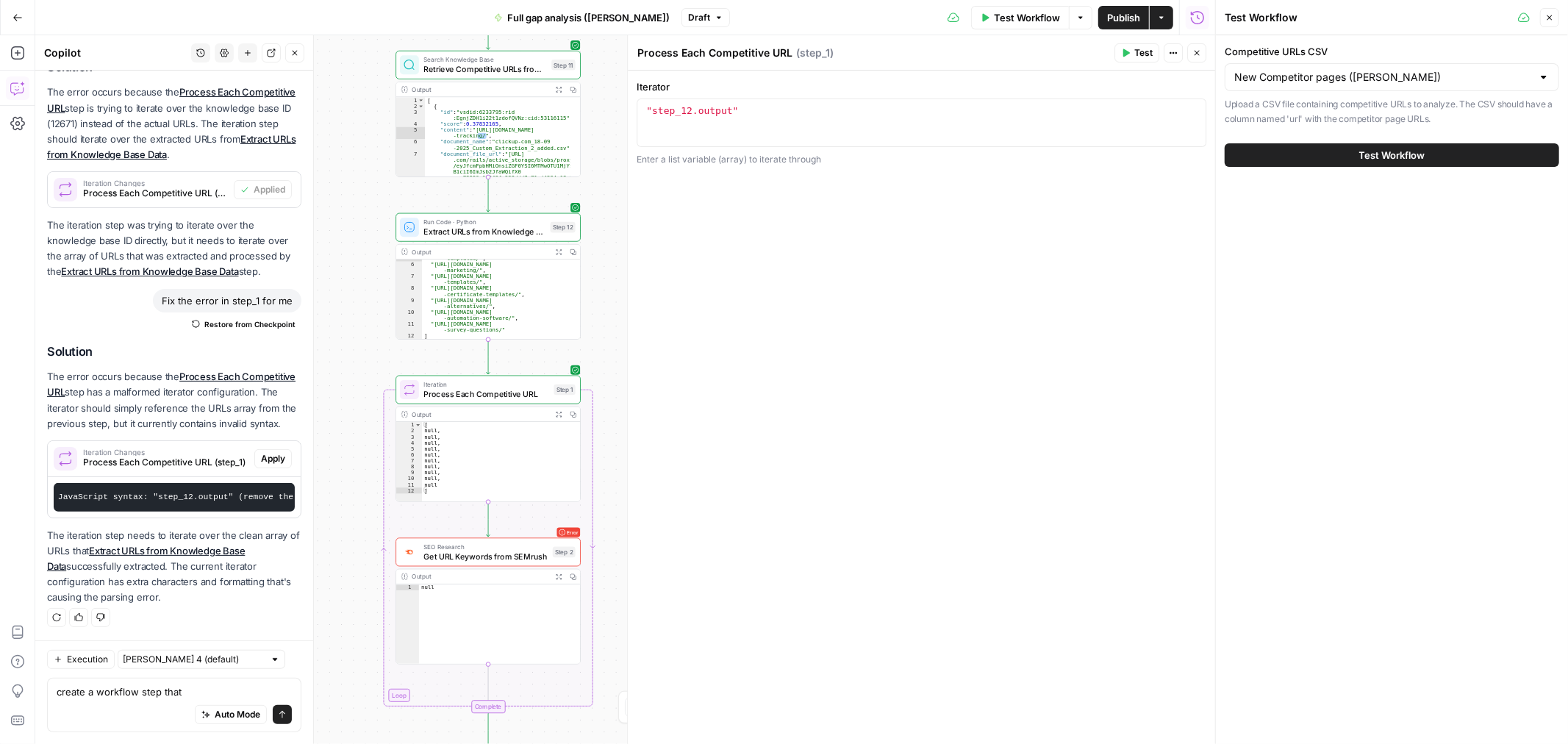
click at [1384, 154] on span "Test Workflow" at bounding box center [1392, 154] width 66 height 15
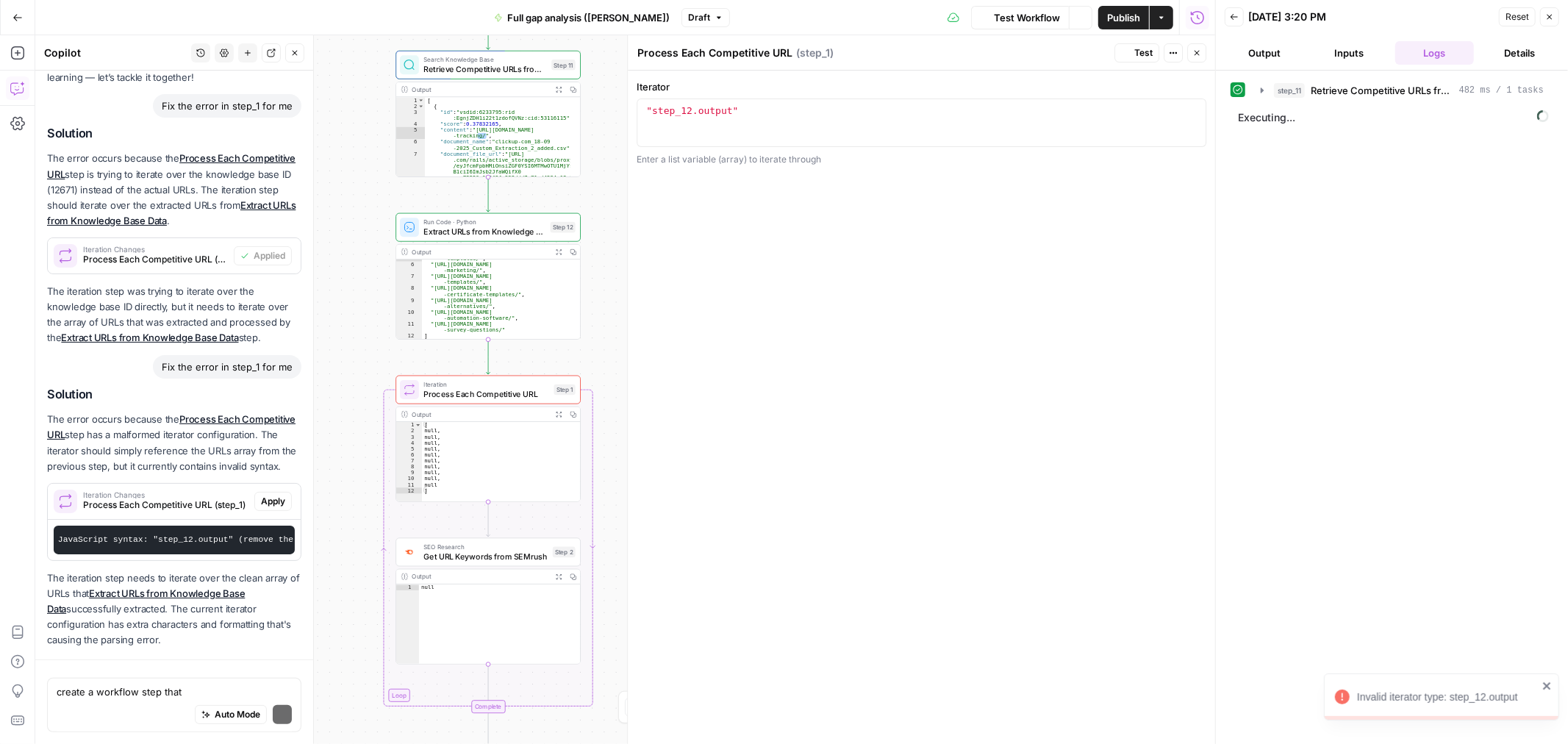
scroll to position [158, 0]
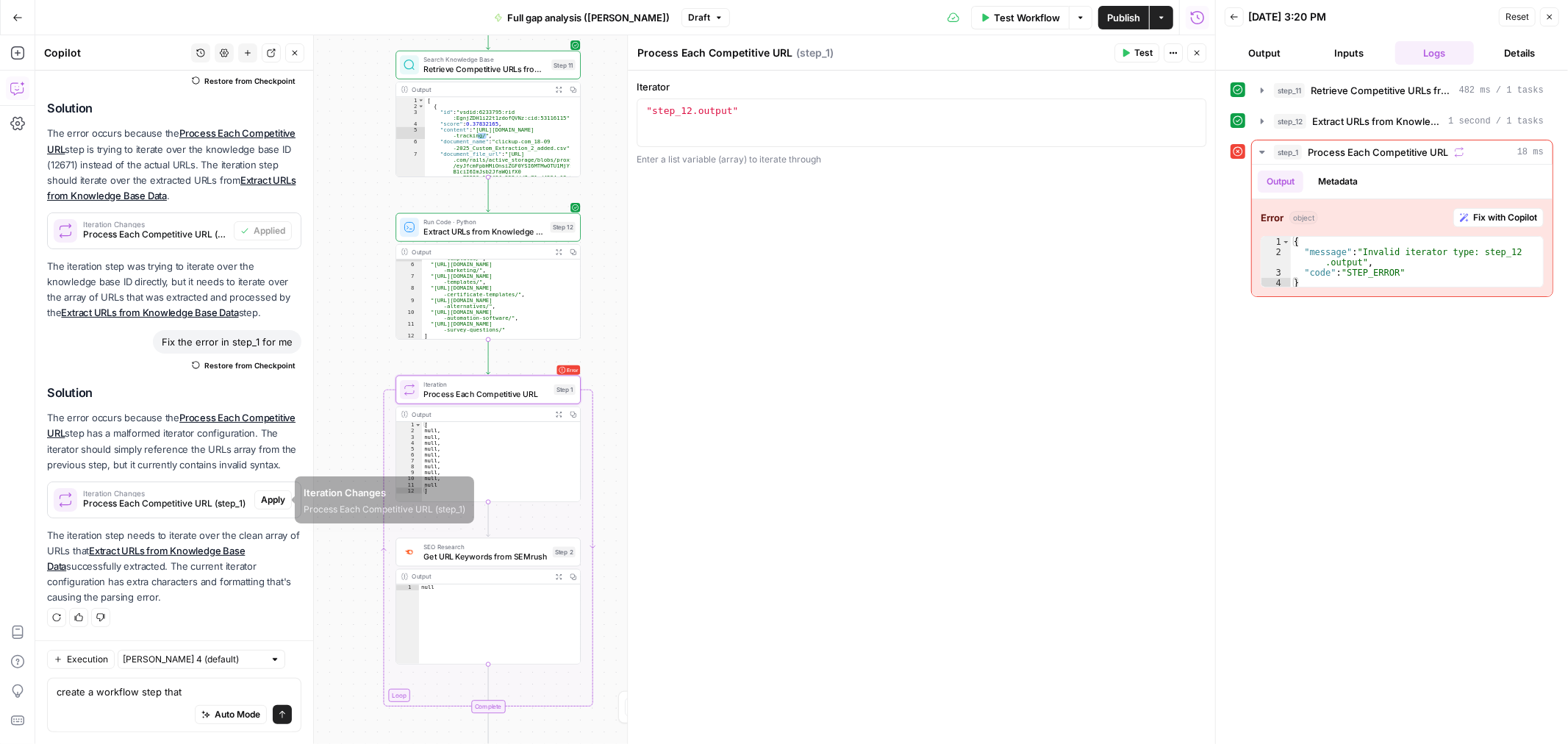
click at [147, 505] on span "Process Each Competitive URL (step_1)" at bounding box center [165, 503] width 165 height 13
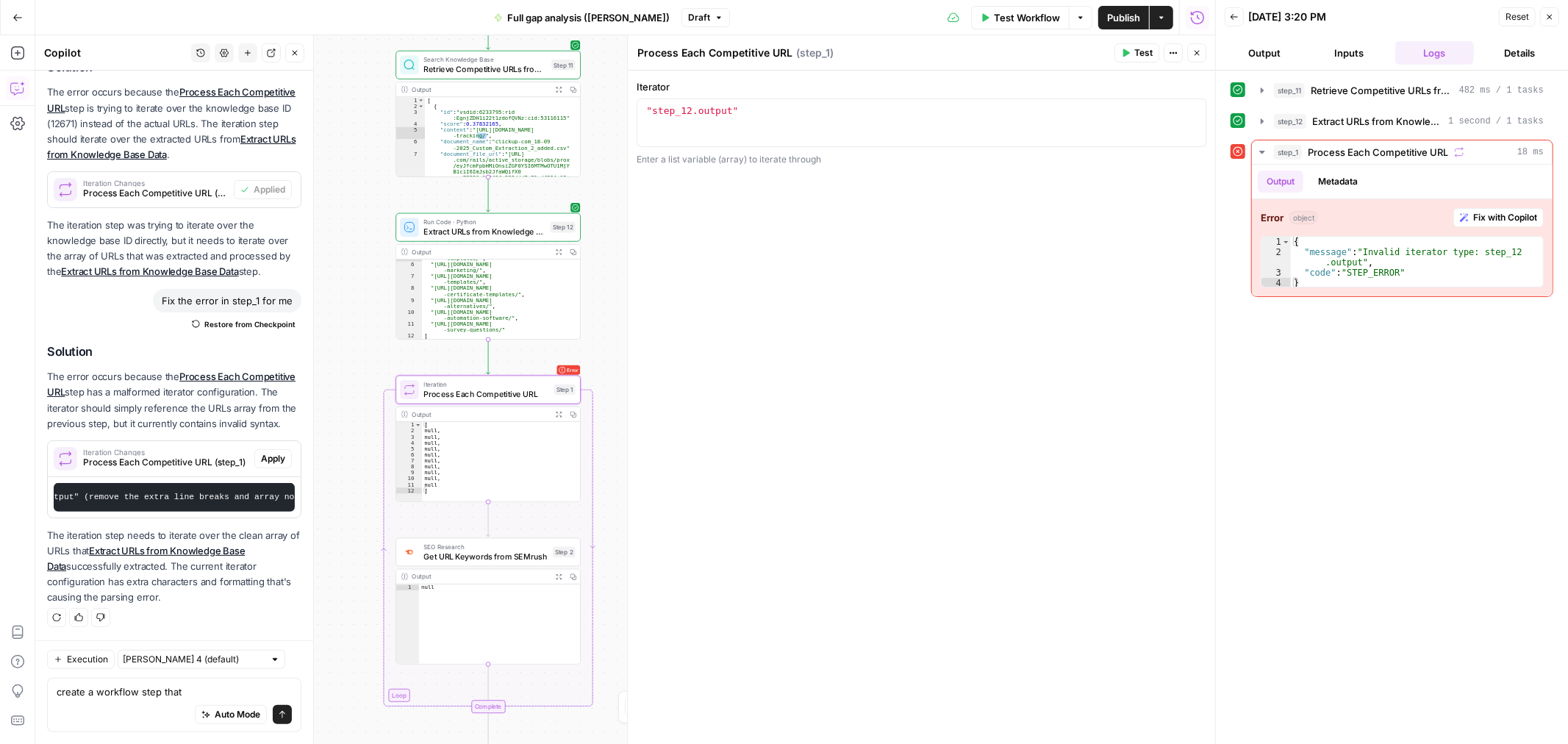
scroll to position [0, 359]
click at [483, 383] on span "Iteration" at bounding box center [486, 384] width 126 height 10
click at [485, 383] on span "Iteration" at bounding box center [486, 384] width 126 height 10
drag, startPoint x: 1267, startPoint y: 49, endPoint x: 1281, endPoint y: 42, distance: 15.7
click at [1269, 46] on button "Output" at bounding box center [1264, 53] width 80 height 24
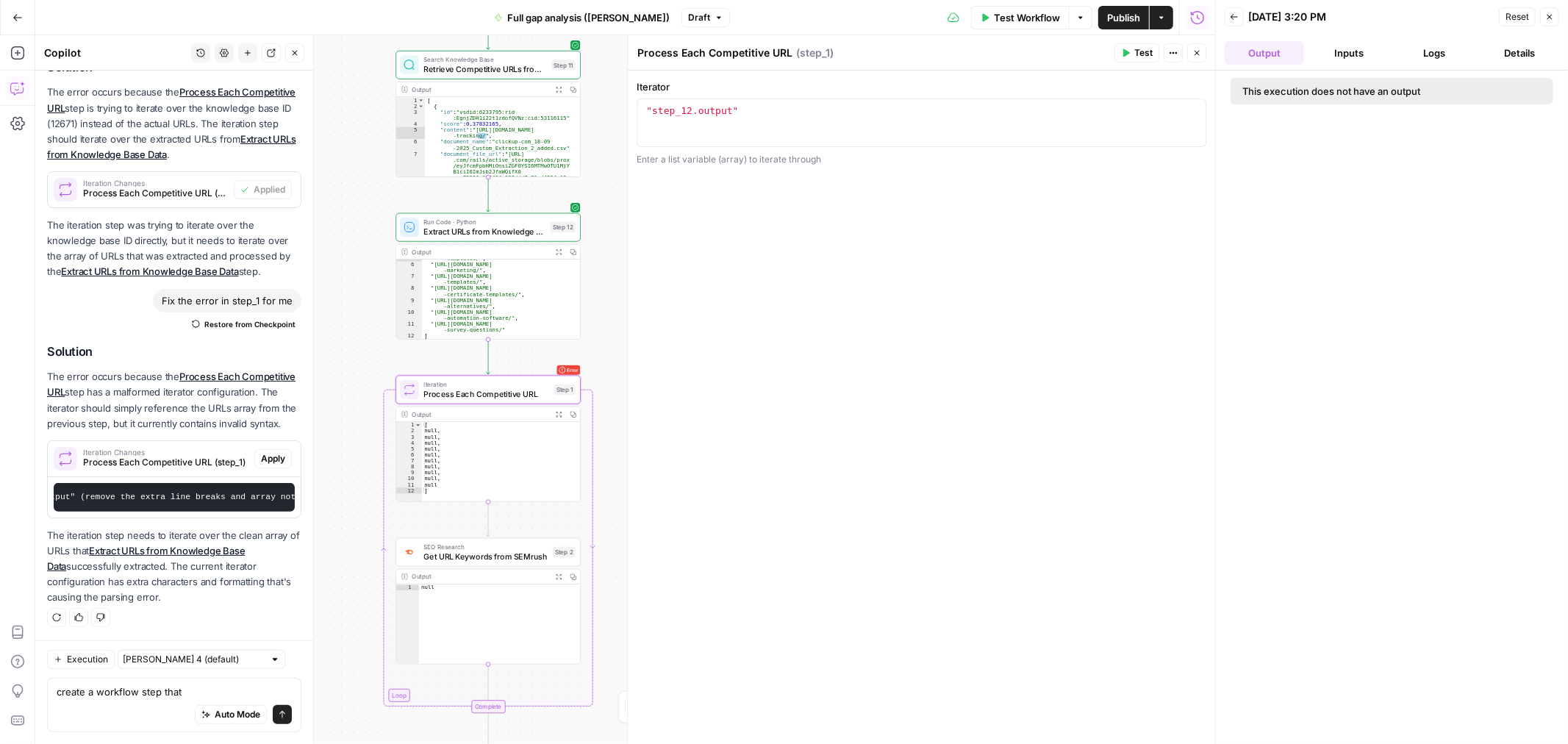
click at [1350, 53] on button "Inputs" at bounding box center [1350, 53] width 80 height 24
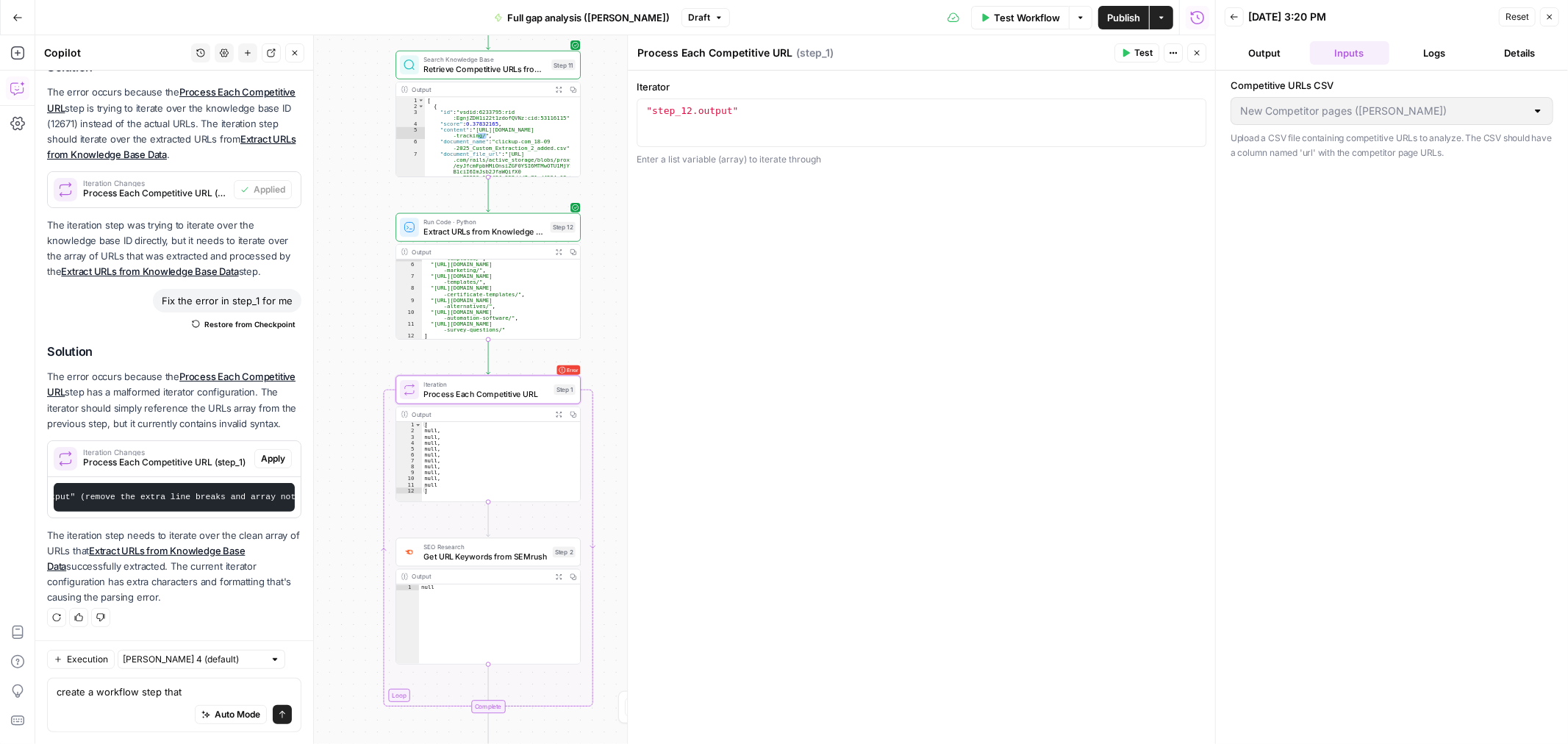
click at [811, 124] on div ""step_12.output"" at bounding box center [921, 134] width 557 height 59
click at [1166, 56] on button "Actions" at bounding box center [1173, 53] width 19 height 19
click at [899, 81] on label "Iterator" at bounding box center [921, 87] width 570 height 15
click at [851, 107] on div ""step_12.output"" at bounding box center [921, 134] width 557 height 59
click at [851, 106] on div ""step_12.output"" at bounding box center [921, 134] width 557 height 59
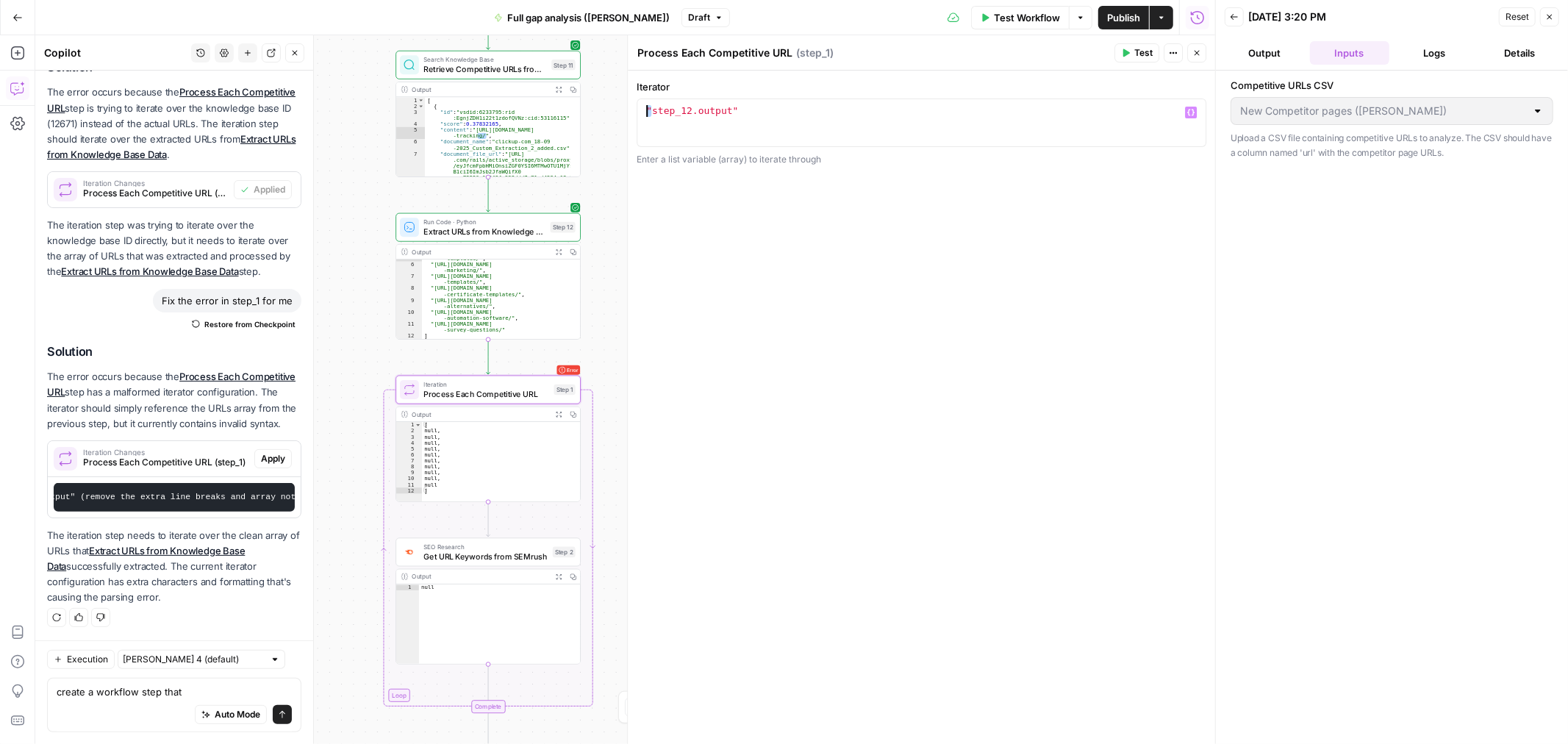
click at [853, 106] on div ""step_12.output"" at bounding box center [921, 134] width 557 height 59
click at [854, 108] on div ""step_12.output"" at bounding box center [921, 134] width 557 height 59
click at [839, 106] on div ""step_12.output"" at bounding box center [921, 123] width 557 height 35
drag, startPoint x: 784, startPoint y: 114, endPoint x: 625, endPoint y: 92, distance: 160.5
click at [619, 94] on body "**********" at bounding box center [784, 372] width 1568 height 744
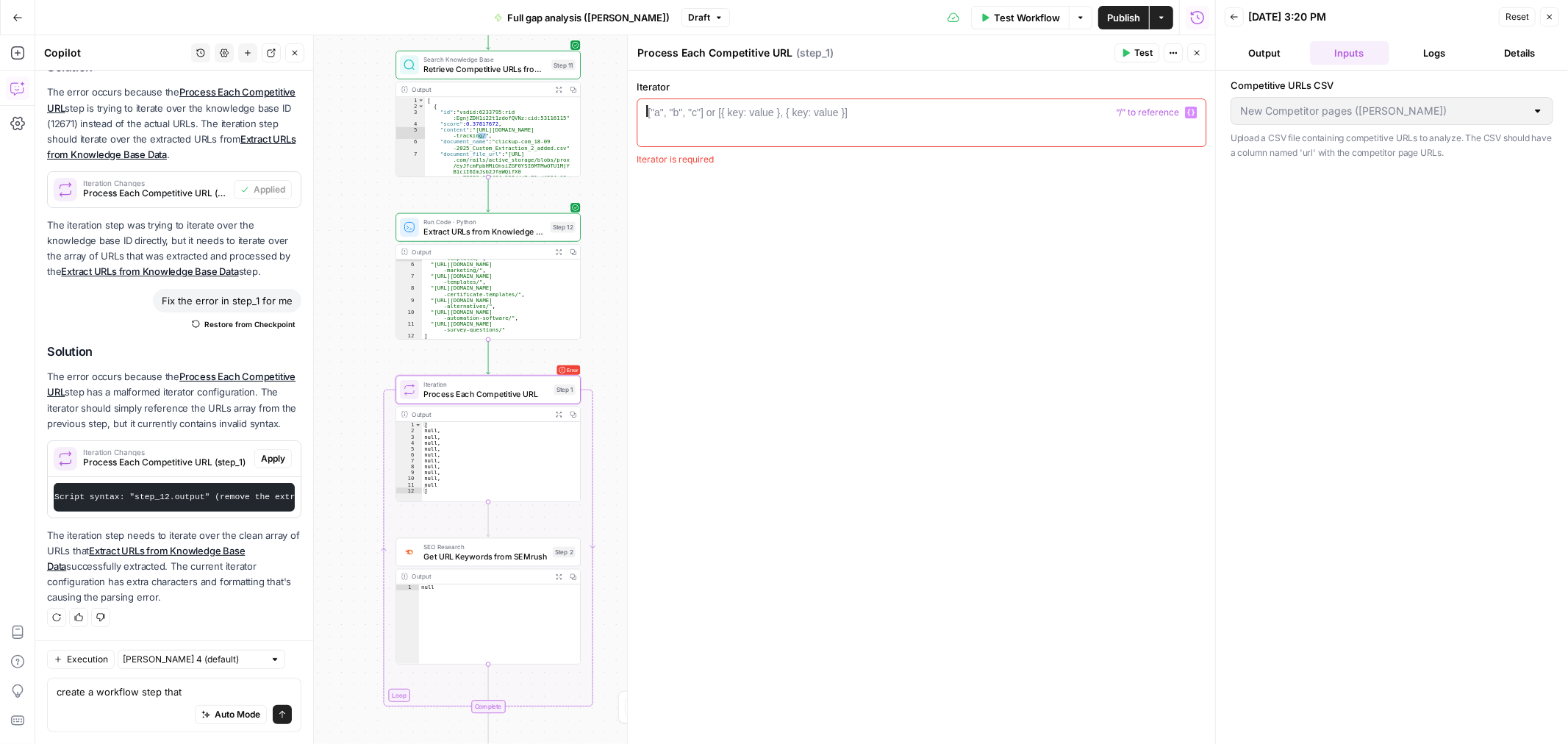
scroll to position [0, 209]
drag, startPoint x: 186, startPoint y: 481, endPoint x: 133, endPoint y: 480, distance: 53.0
click at [126, 492] on code "Update the iterator to use the correct JavaScript syntax: "step_12.output" (rem…" at bounding box center [163, 496] width 621 height 9
copy code "step_12.output"
click at [850, 121] on div at bounding box center [921, 134] width 557 height 59
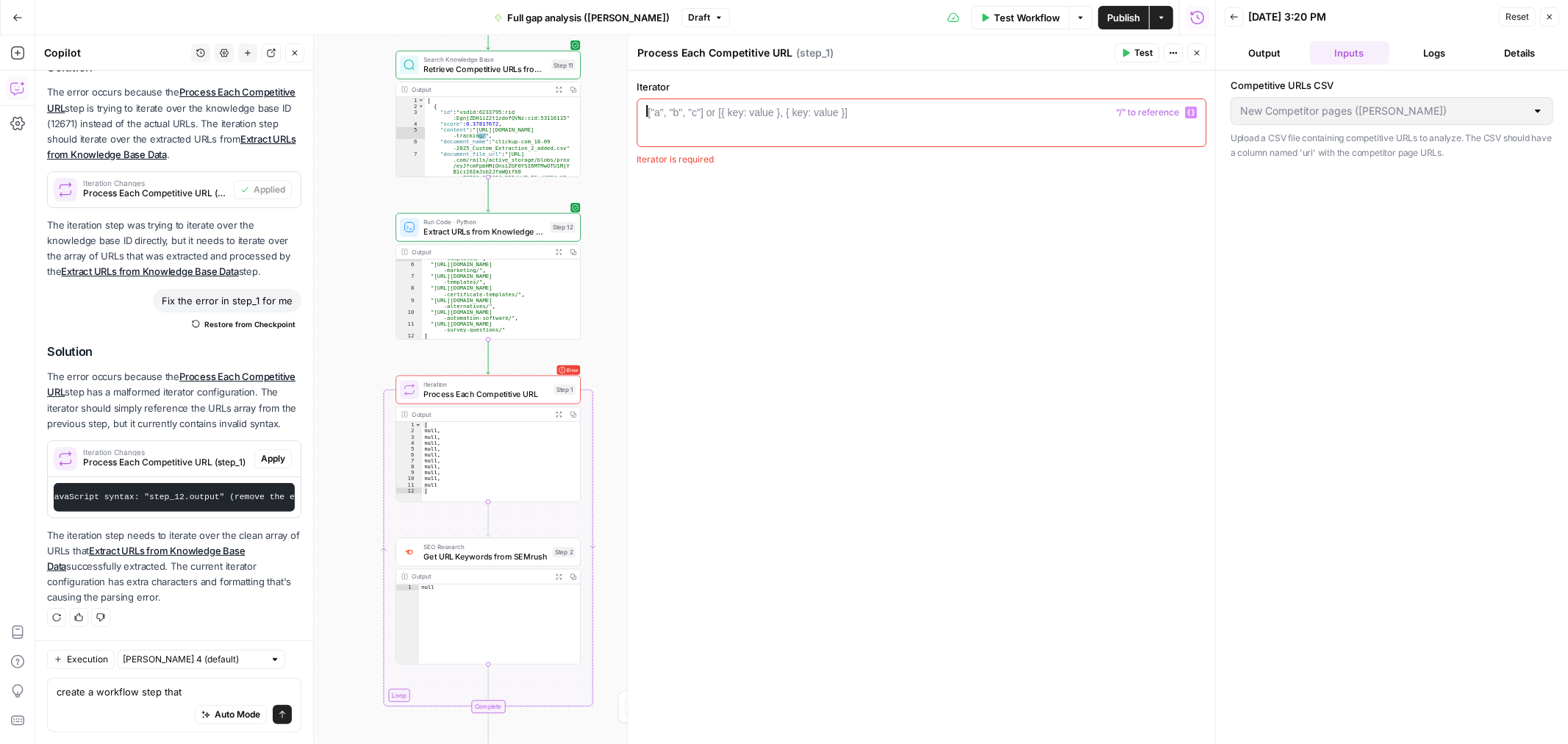
paste textarea "**********"
type textarea "**********"
click at [1012, 22] on span "Test Workflow" at bounding box center [1027, 17] width 66 height 15
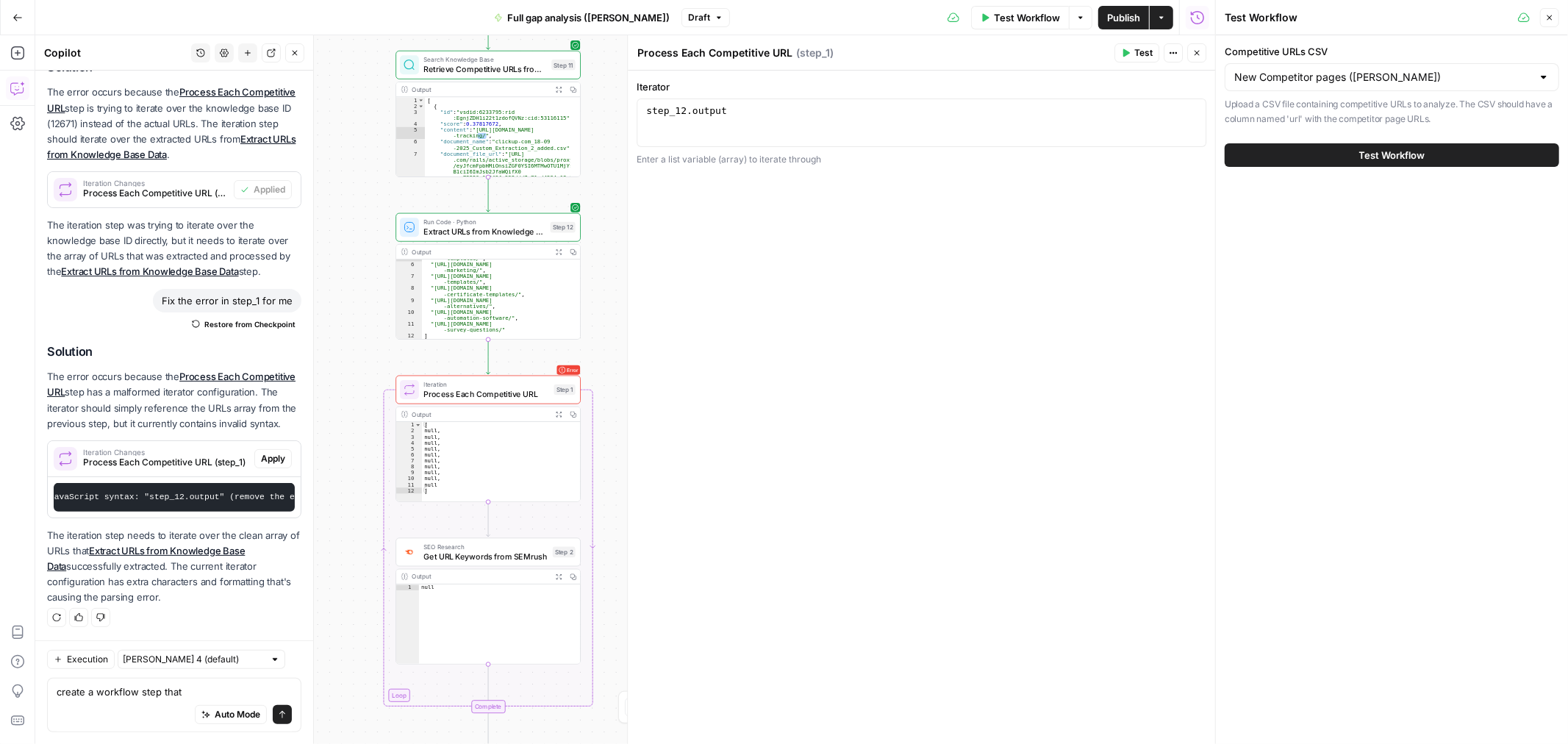
click at [1301, 161] on button "Test Workflow" at bounding box center [1392, 155] width 335 height 24
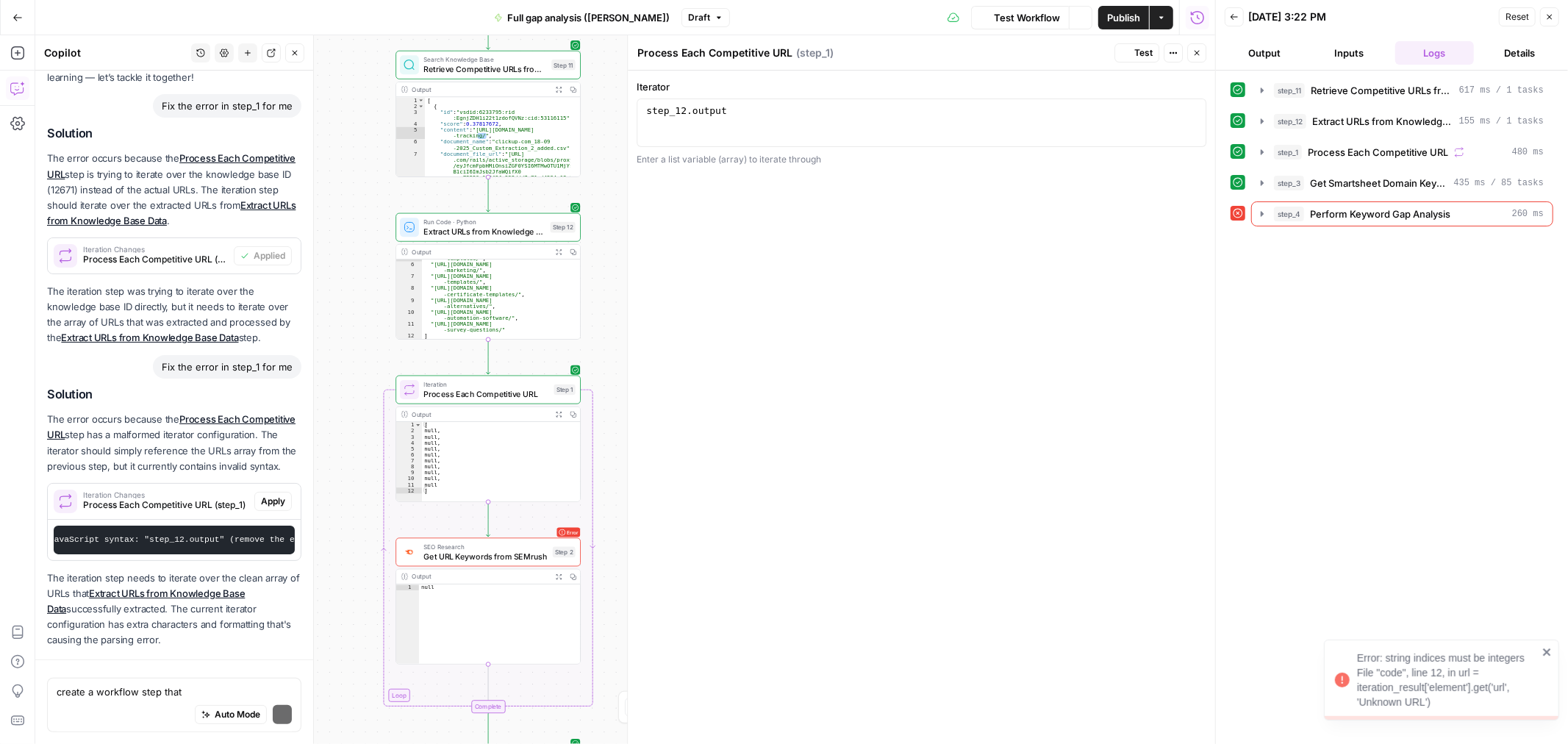
scroll to position [158, 0]
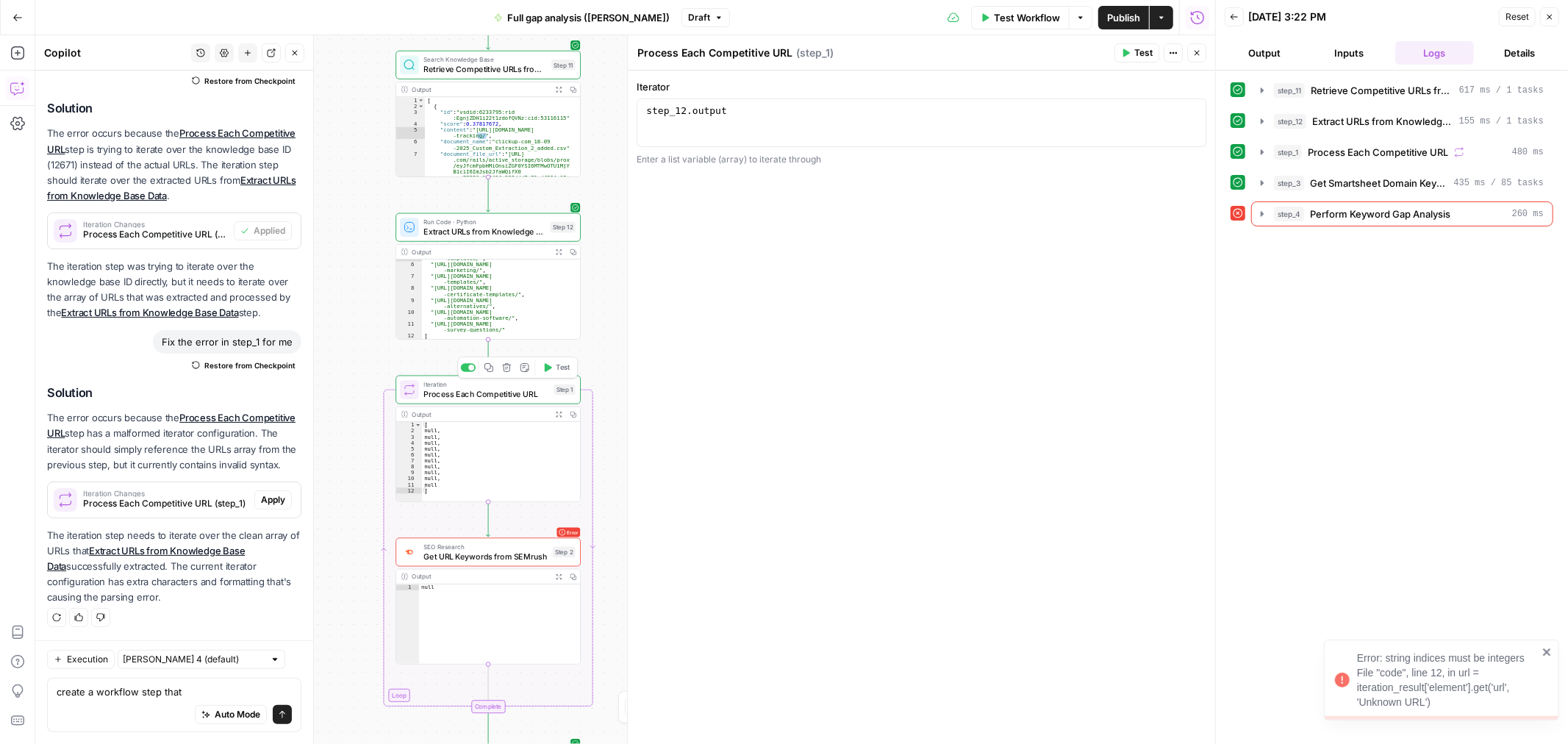
click at [479, 391] on span "Process Each Competitive URL" at bounding box center [486, 394] width 126 height 12
click at [478, 391] on span "Process Each Competitive URL" at bounding box center [486, 394] width 126 height 12
click at [492, 237] on span "Extract URLs from Knowledge Base Data" at bounding box center [484, 232] width 122 height 12
click at [490, 237] on div "Run Code · Python Extract URLs from Knowledge Base Data Step 12 Copy step Delet…" at bounding box center [488, 227] width 185 height 29
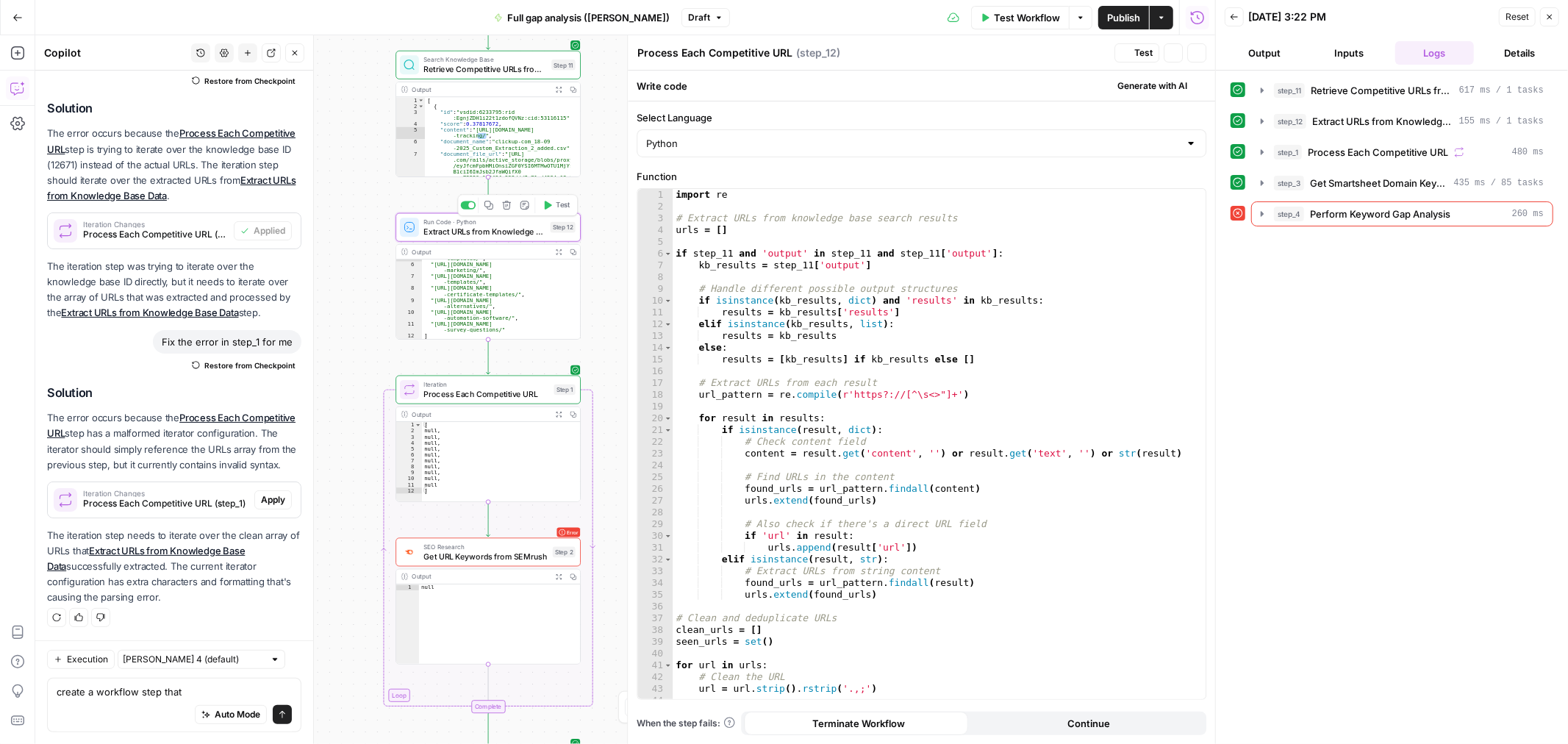
type textarea "Extract URLs from Knowledge Base Data"
type textarea "**********"
click at [1053, 217] on div "import re # Extract URLs from knowledge base search results urls = [ ] if step_…" at bounding box center [932, 456] width 520 height 534
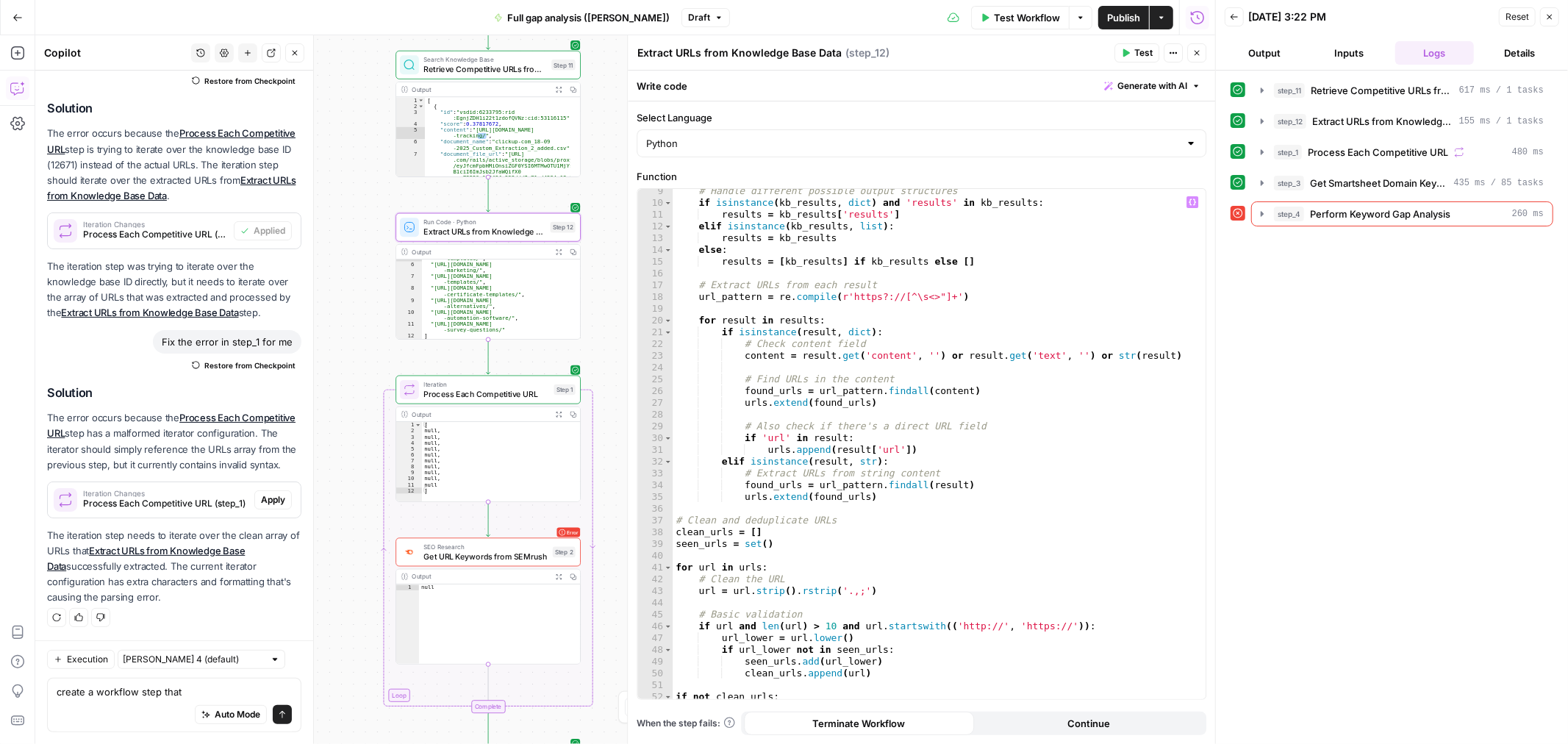
scroll to position [159, 0]
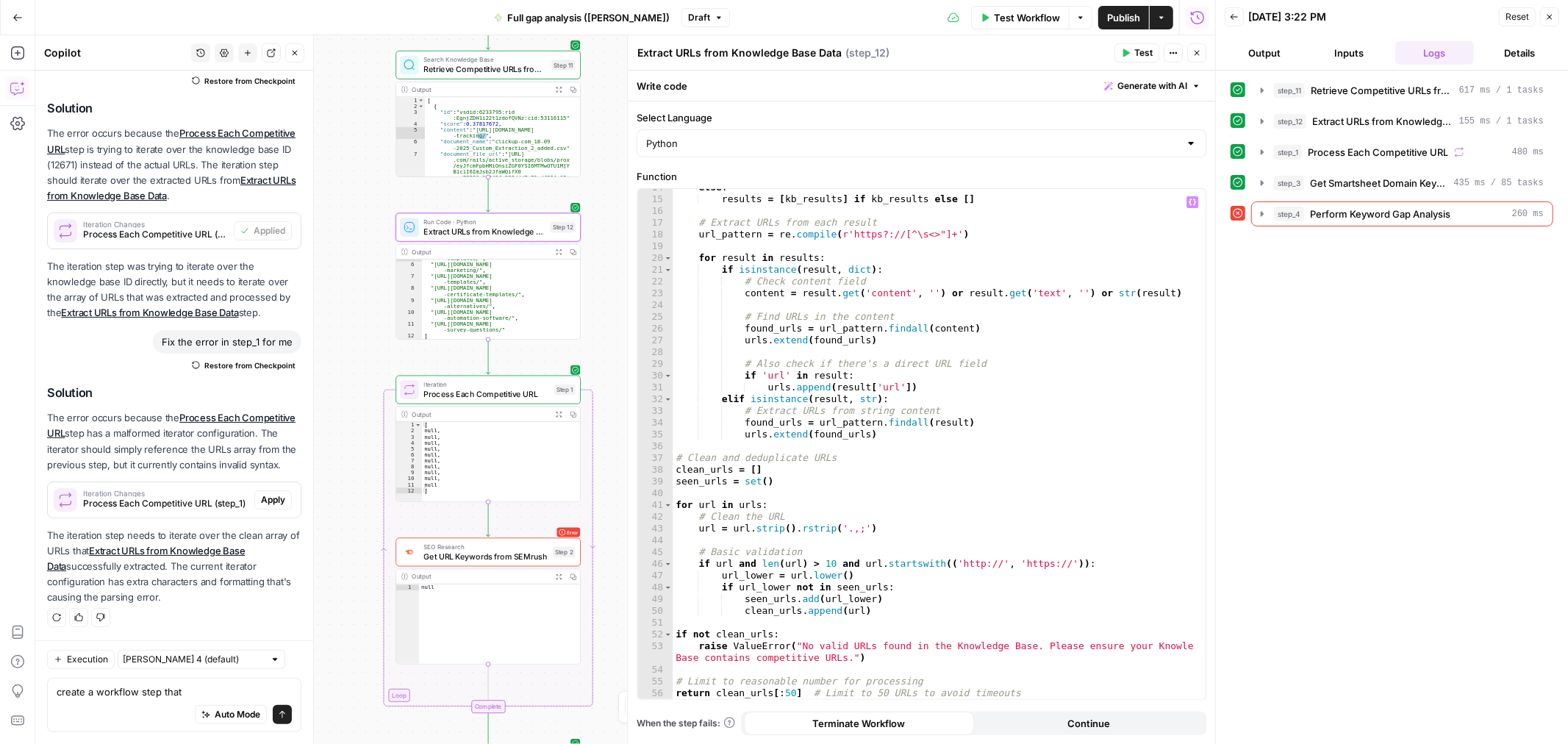
click at [496, 554] on span "Get URL Keywords from SEMrush" at bounding box center [485, 557] width 125 height 12
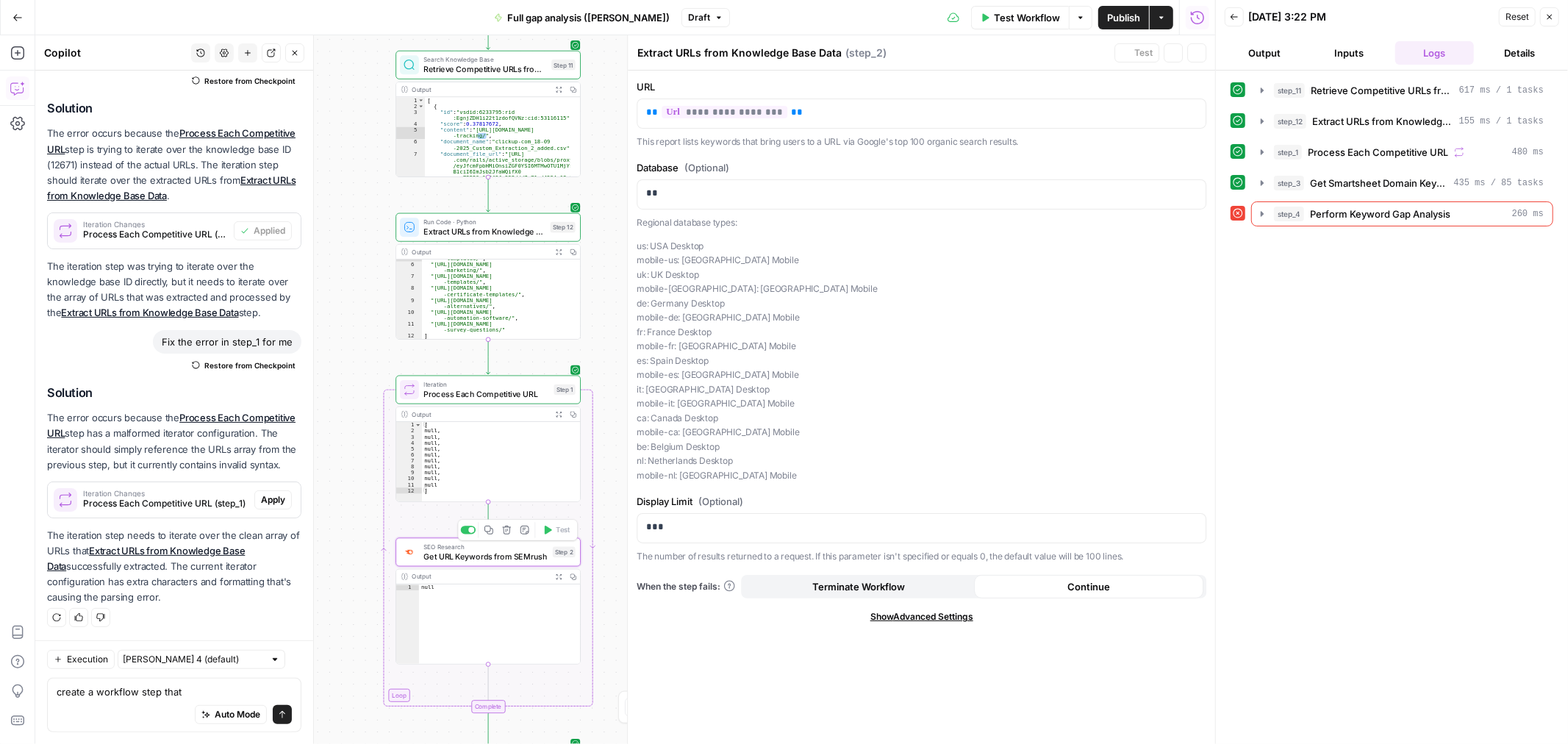
type textarea "Get URL Keywords from SEMrush"
click at [1256, 215] on icon "button" at bounding box center [1262, 214] width 12 height 12
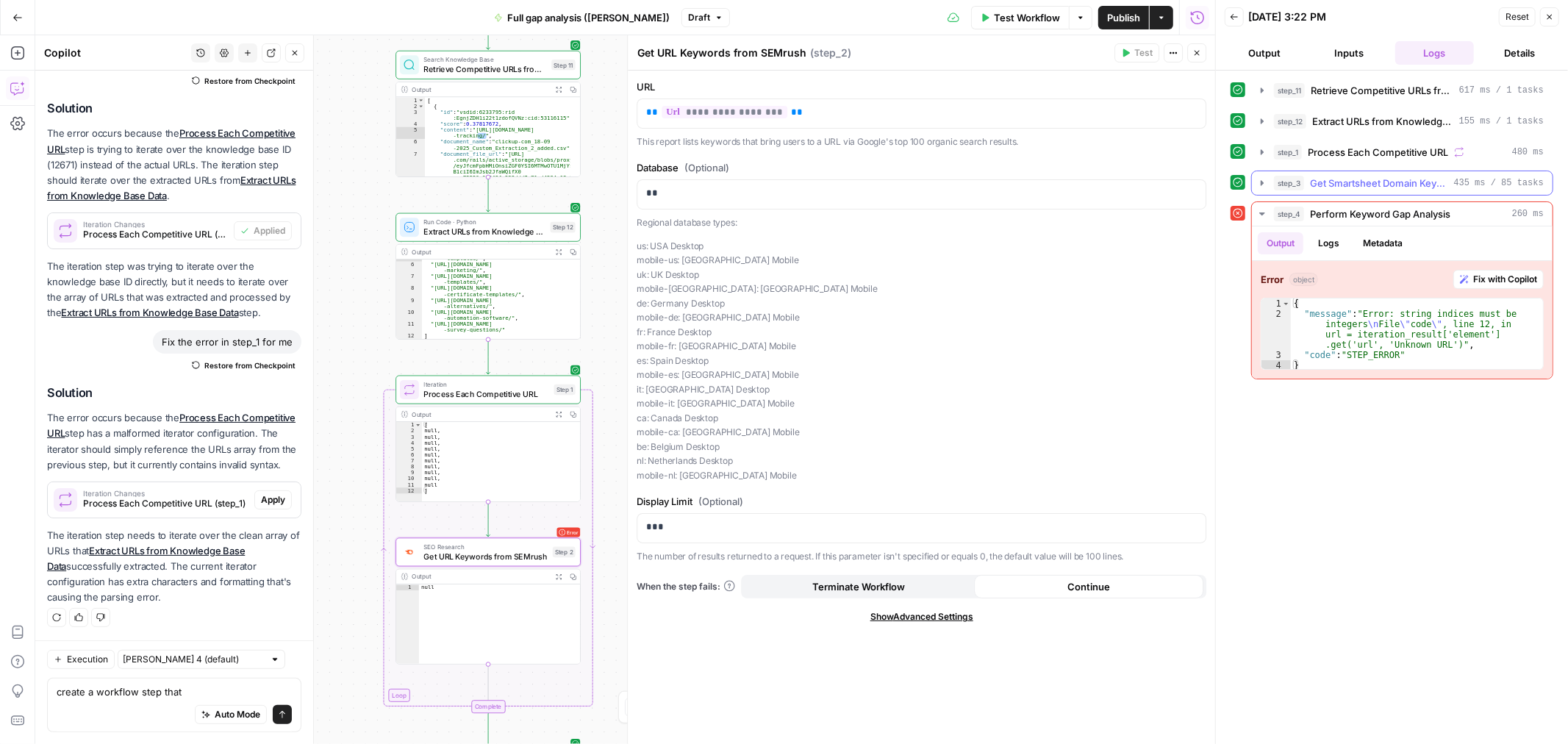
click at [1366, 173] on button "step_3 Get Smartsheet Domain Keywords 435 ms / 85 tasks" at bounding box center [1402, 183] width 301 height 24
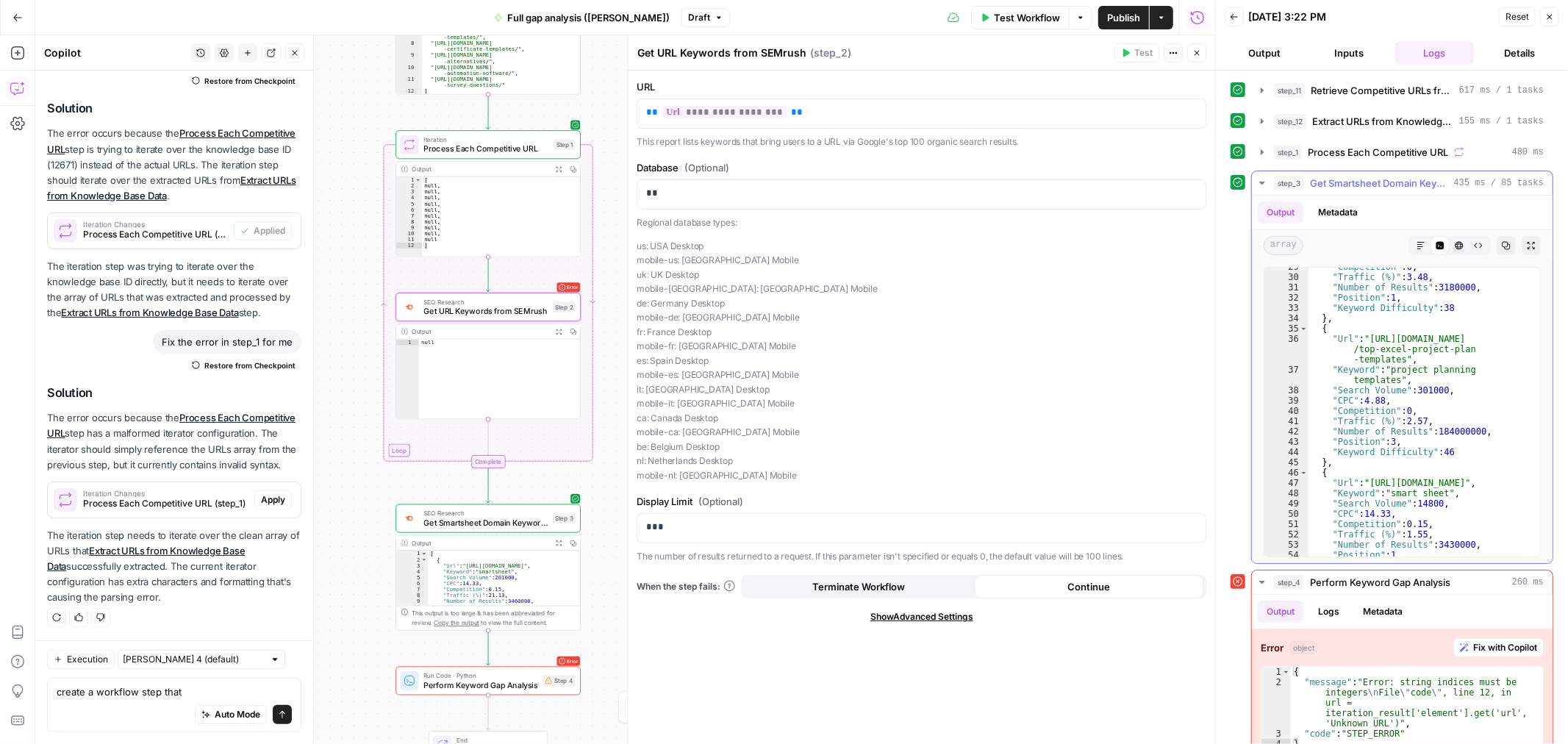
scroll to position [0, 0]
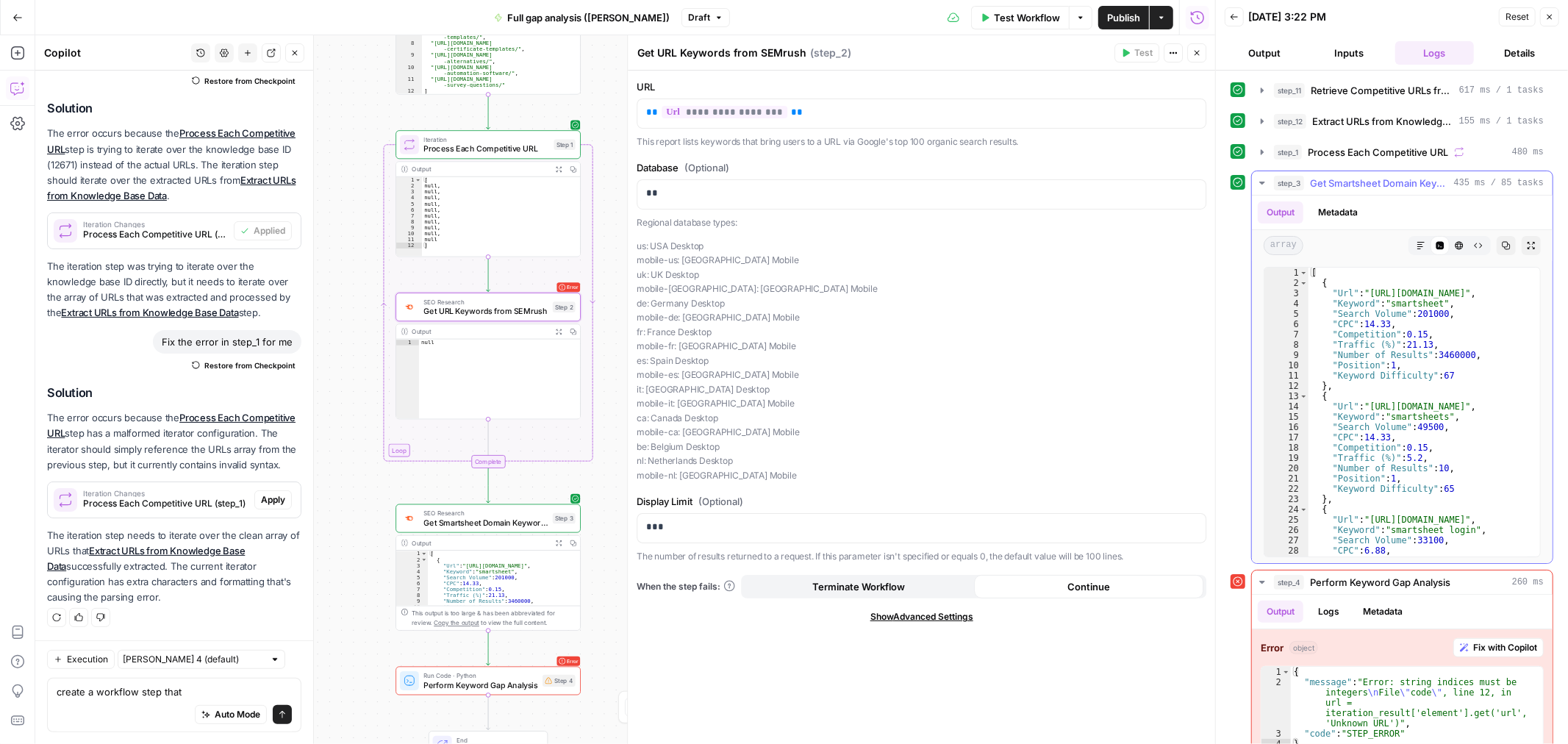
click at [1429, 187] on span "Get Smartsheet Domain Keywords" at bounding box center [1379, 182] width 138 height 15
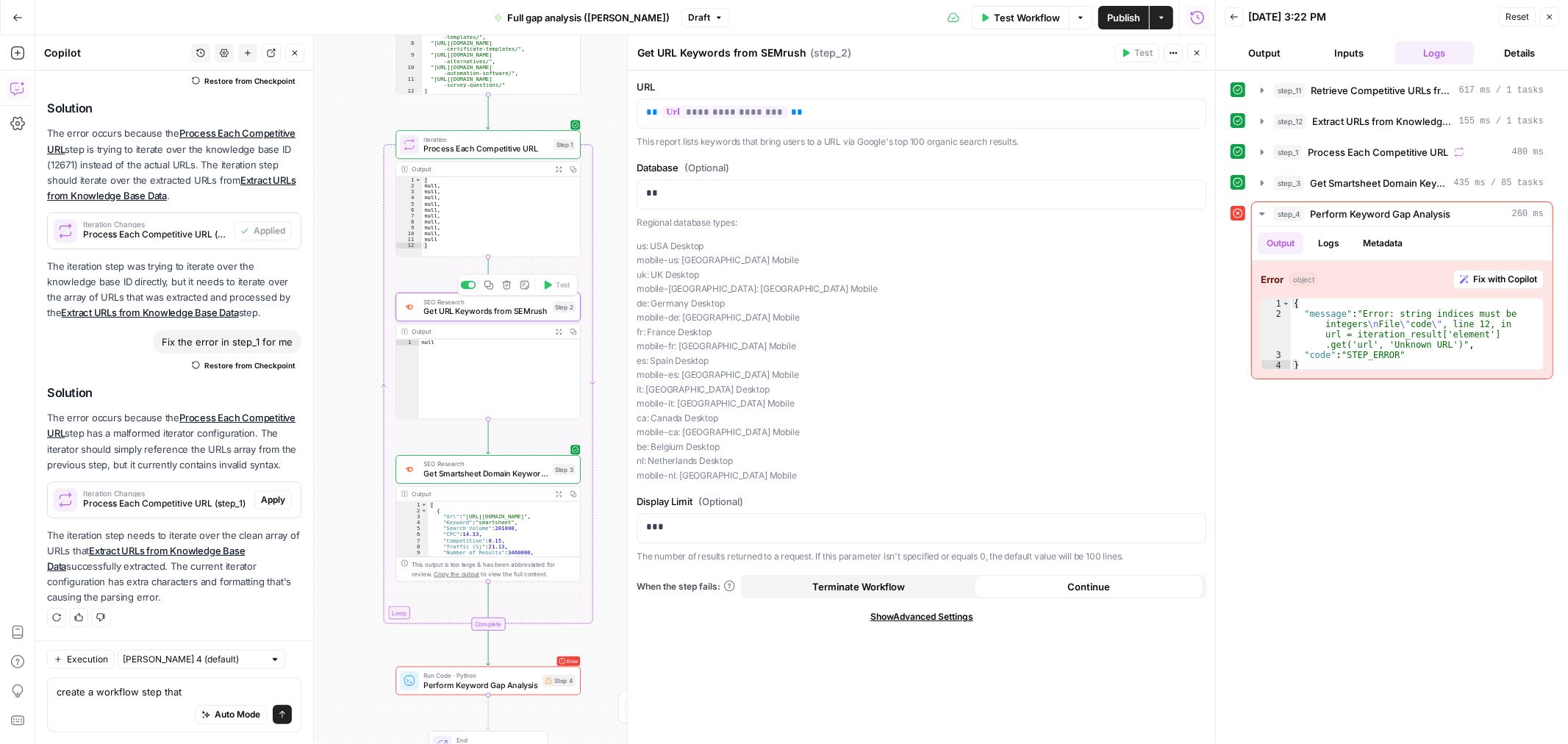
click at [497, 307] on span "Get URL Keywords from SEMrush" at bounding box center [485, 311] width 125 height 12
click at [497, 306] on span "Get URL Keywords from SEMrush" at bounding box center [485, 311] width 125 height 12
click at [466, 685] on span "Perform Keyword Gap Analysis" at bounding box center [480, 685] width 114 height 12
click at [467, 685] on span "Perform Keyword Gap Analysis" at bounding box center [480, 685] width 114 height 12
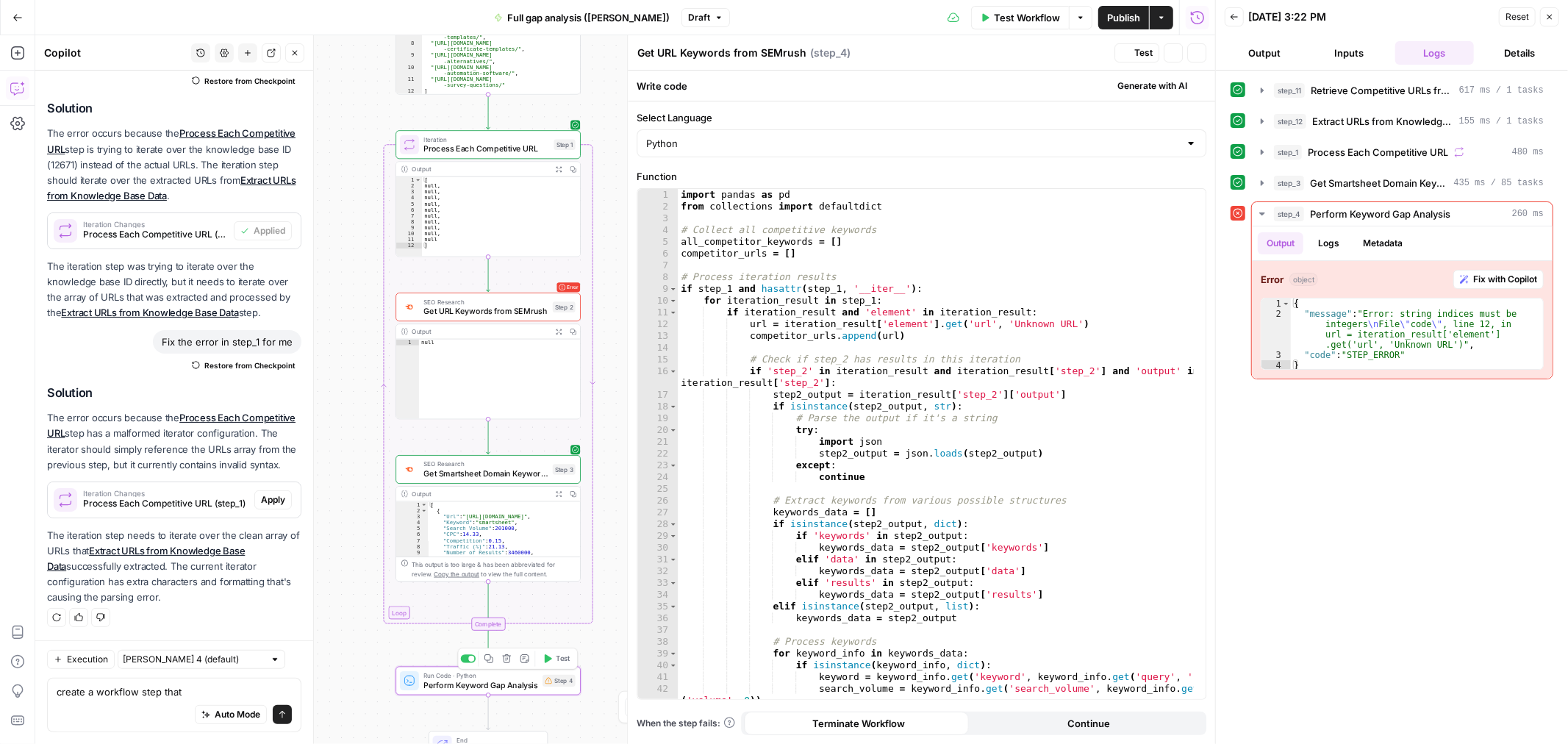
type textarea "Perform Keyword Gap Analysis"
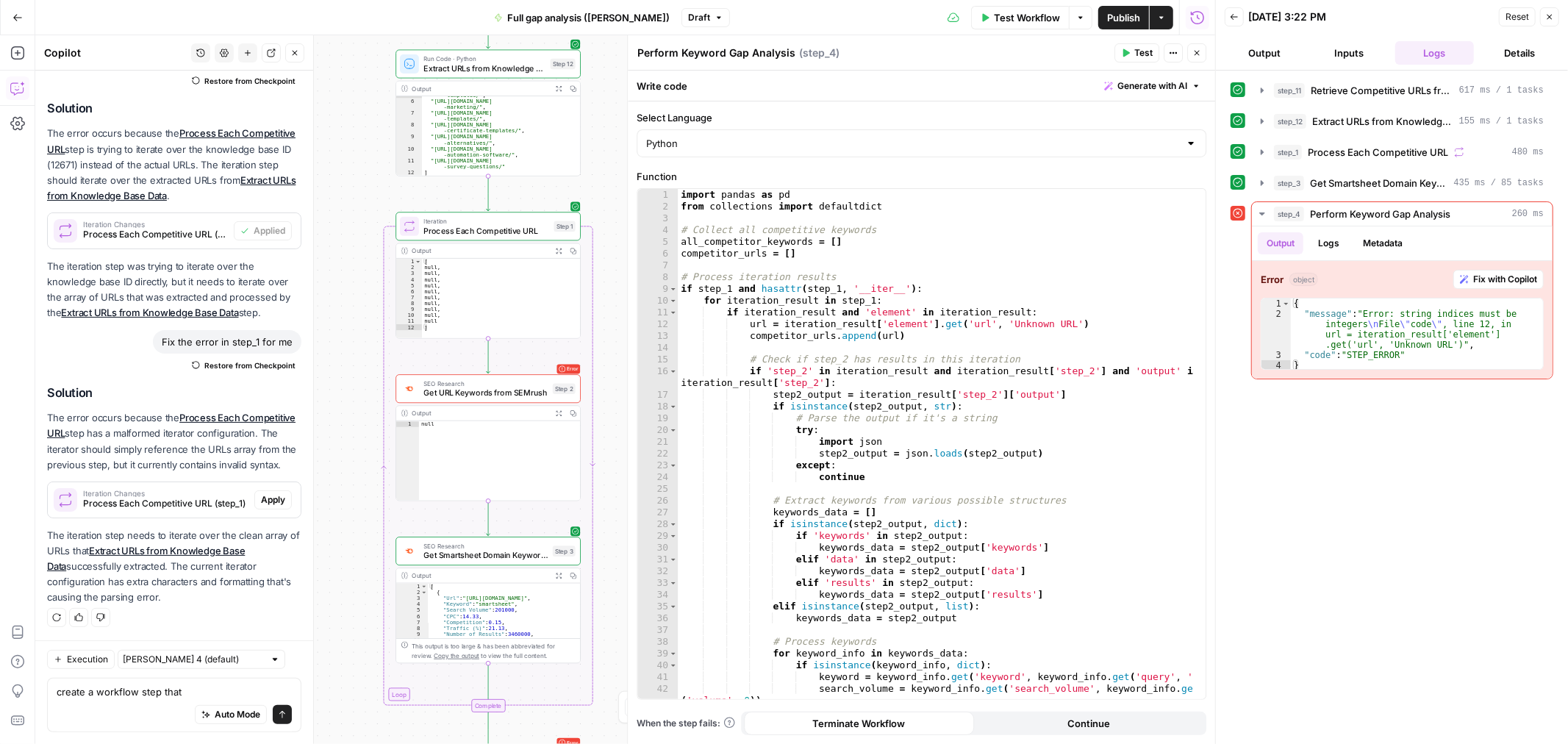
click at [295, 50] on icon "button" at bounding box center [294, 53] width 9 height 9
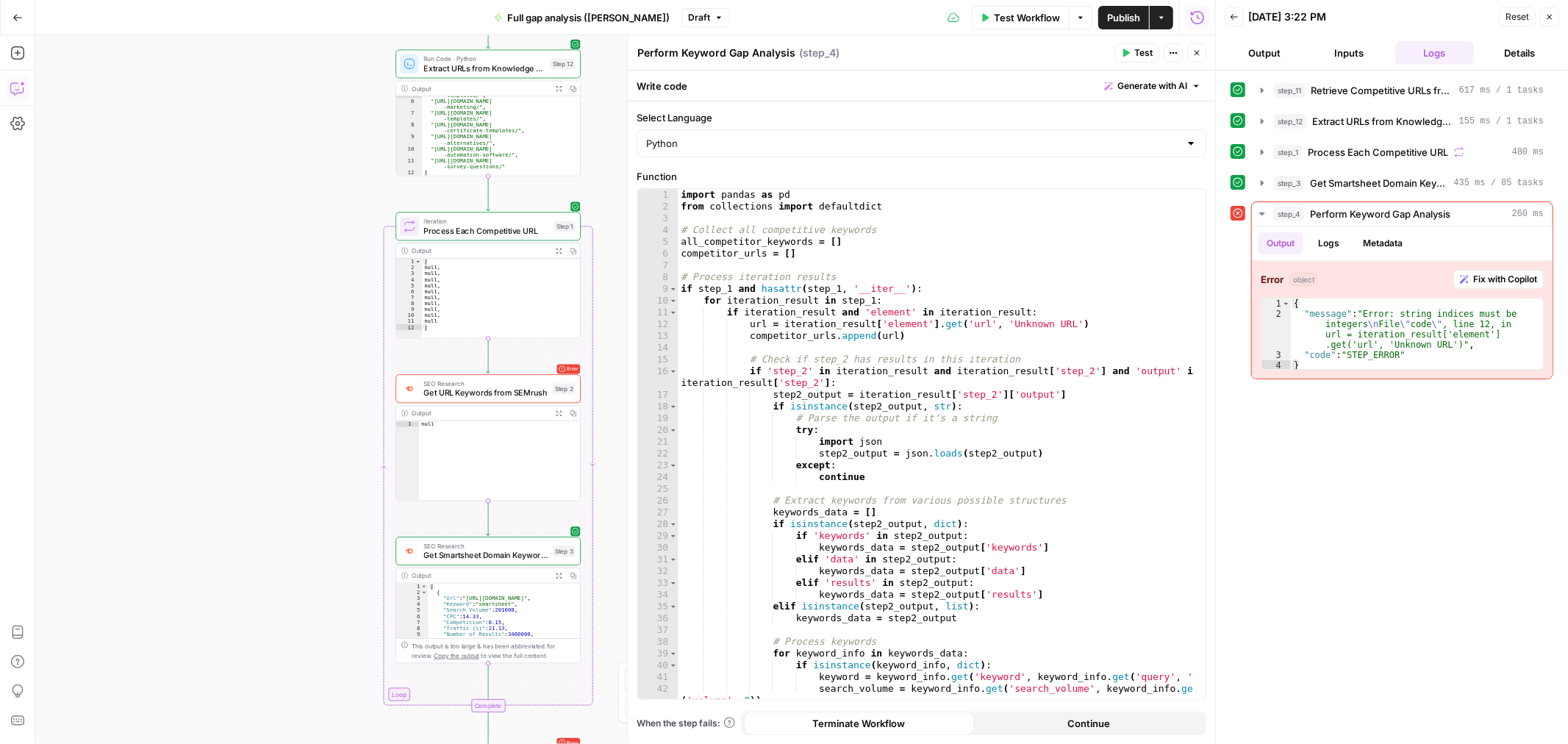
click at [15, 84] on icon "button" at bounding box center [17, 88] width 15 height 15
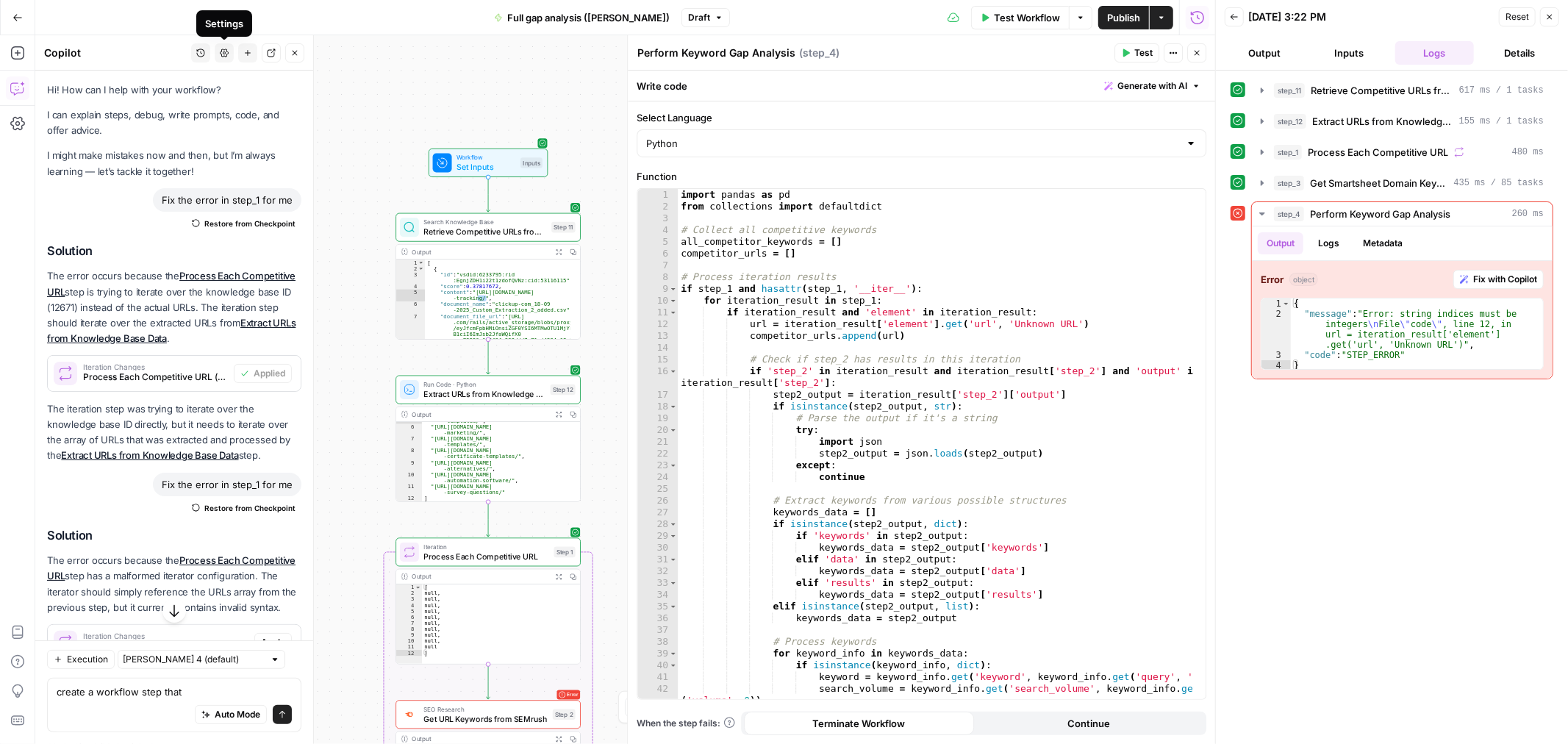
click at [225, 50] on icon "button" at bounding box center [224, 53] width 9 height 9
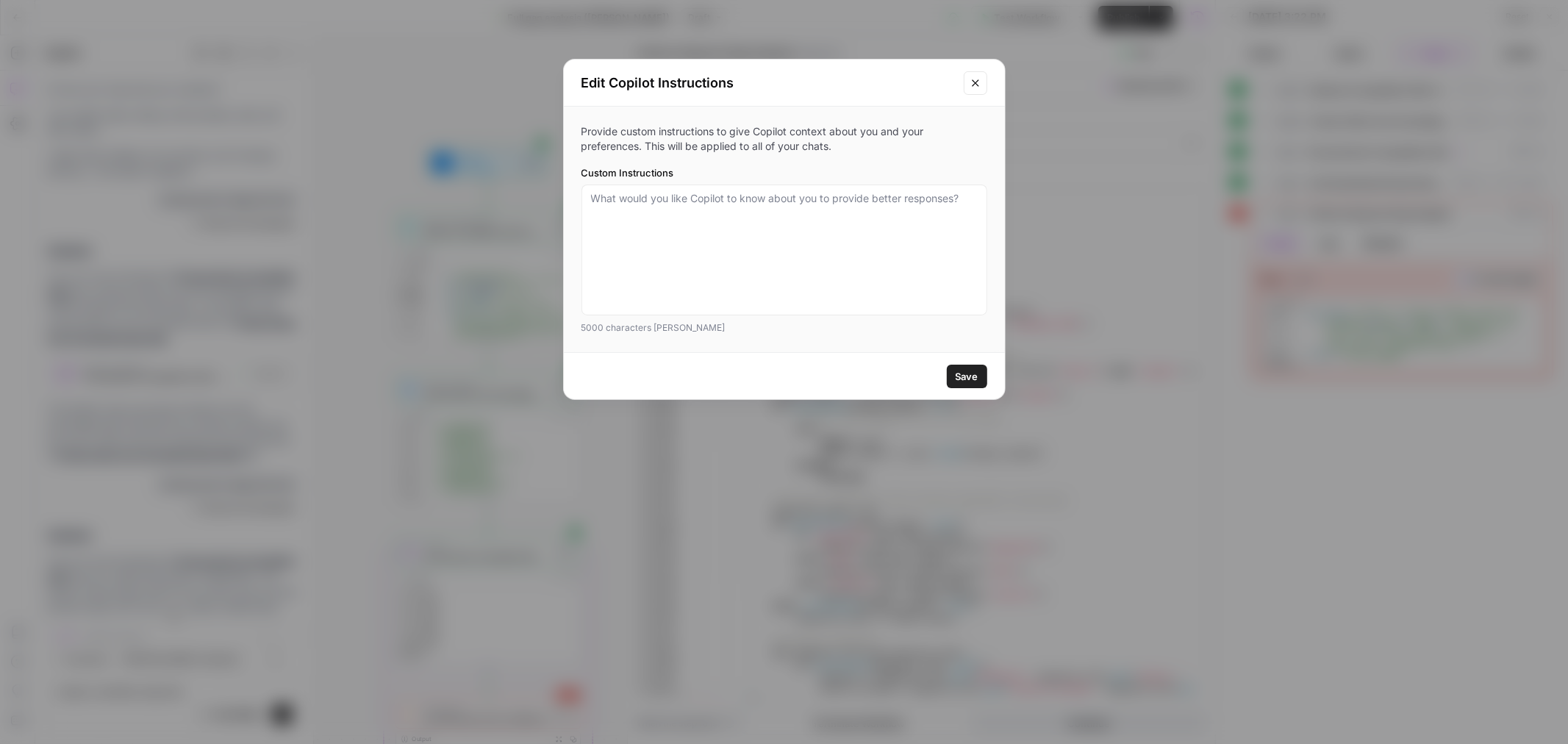
click at [969, 81] on icon "Close modal" at bounding box center [975, 83] width 12 height 12
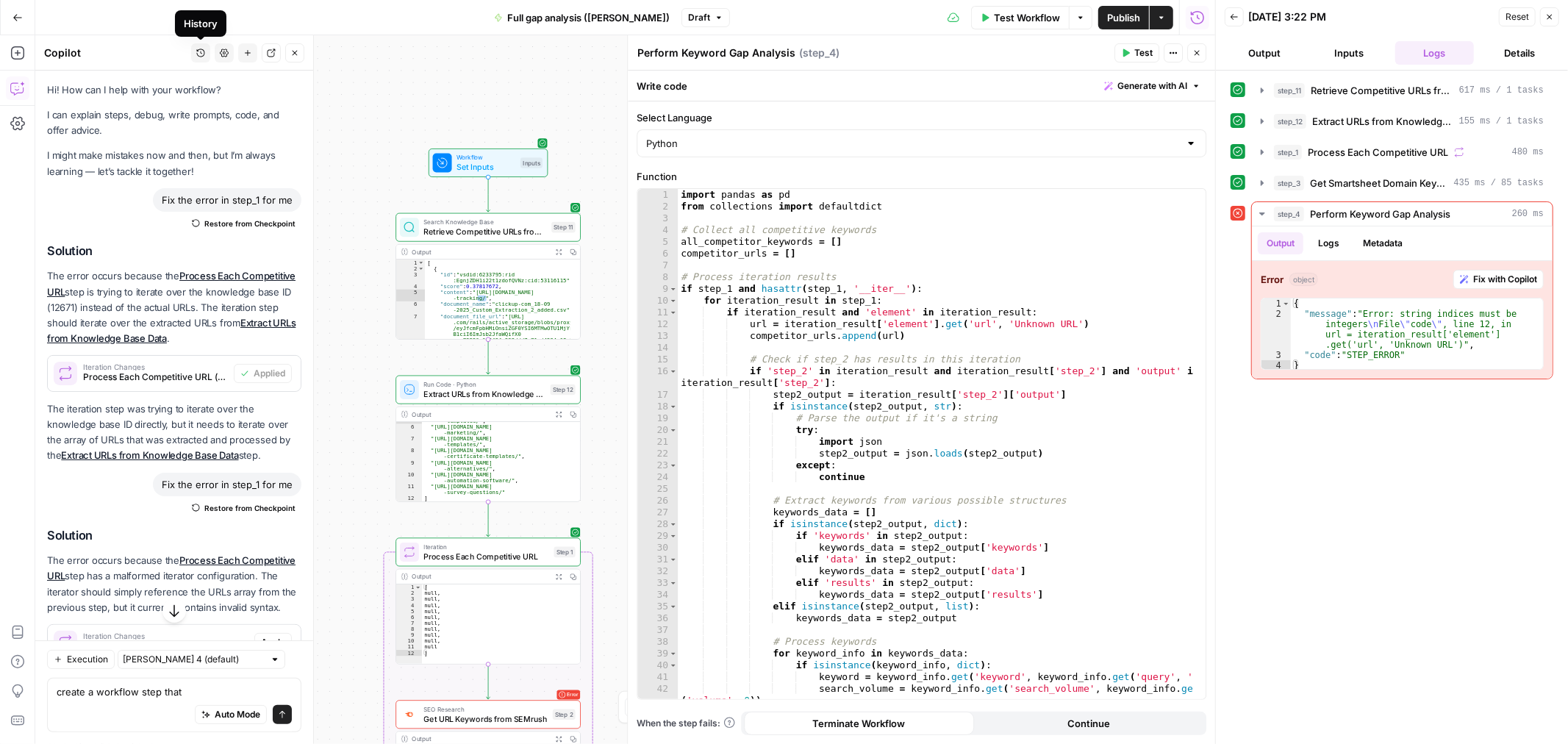
click at [198, 46] on button "History" at bounding box center [200, 53] width 19 height 19
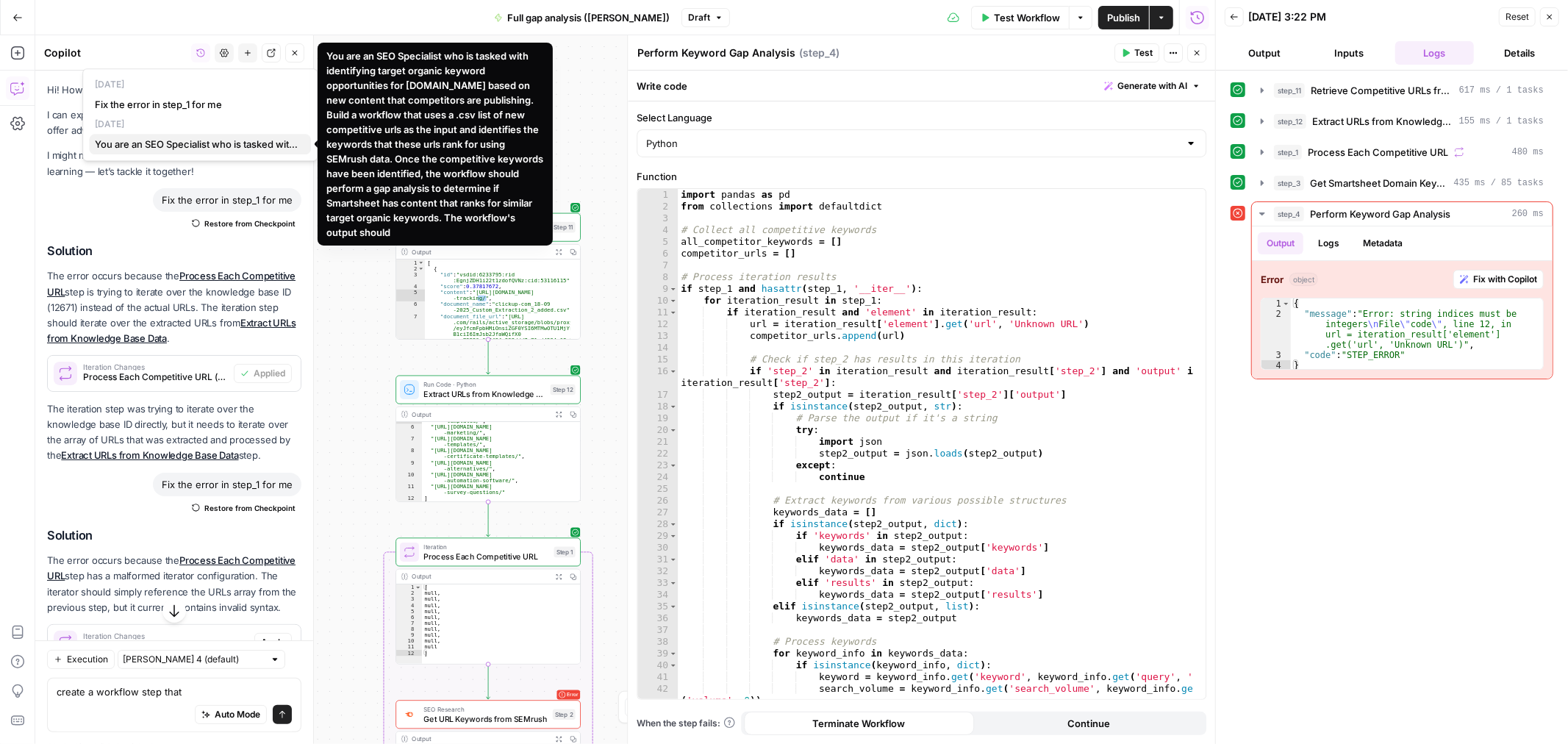
click at [231, 148] on span "You are an SEO Specialist who is tasked with identifying target organic keyword…" at bounding box center [196, 143] width 204 height 15
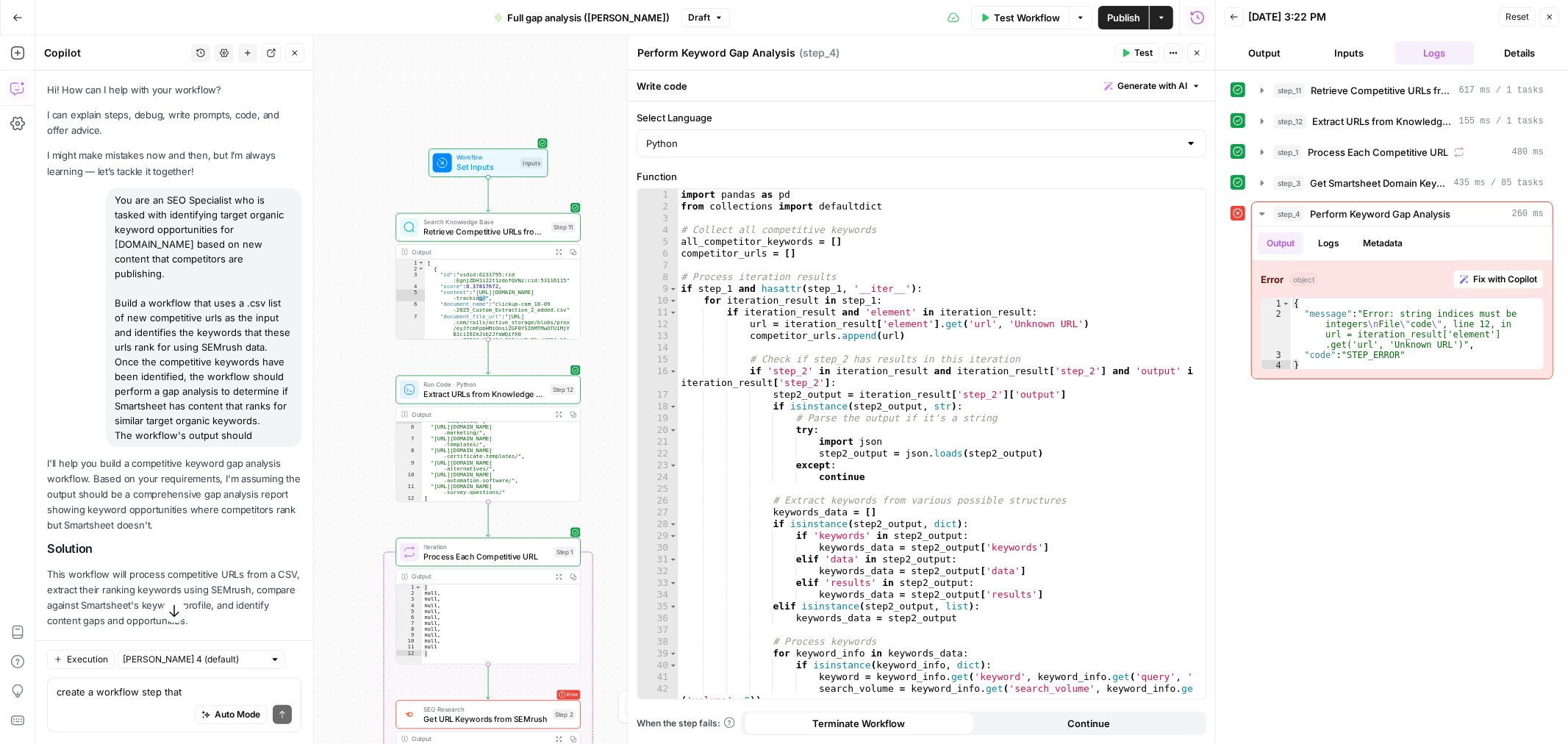
click at [63, 240] on div "You are an SEO Specialist who is tasked with identifying target organic keyword…" at bounding box center [173, 318] width 254 height 259
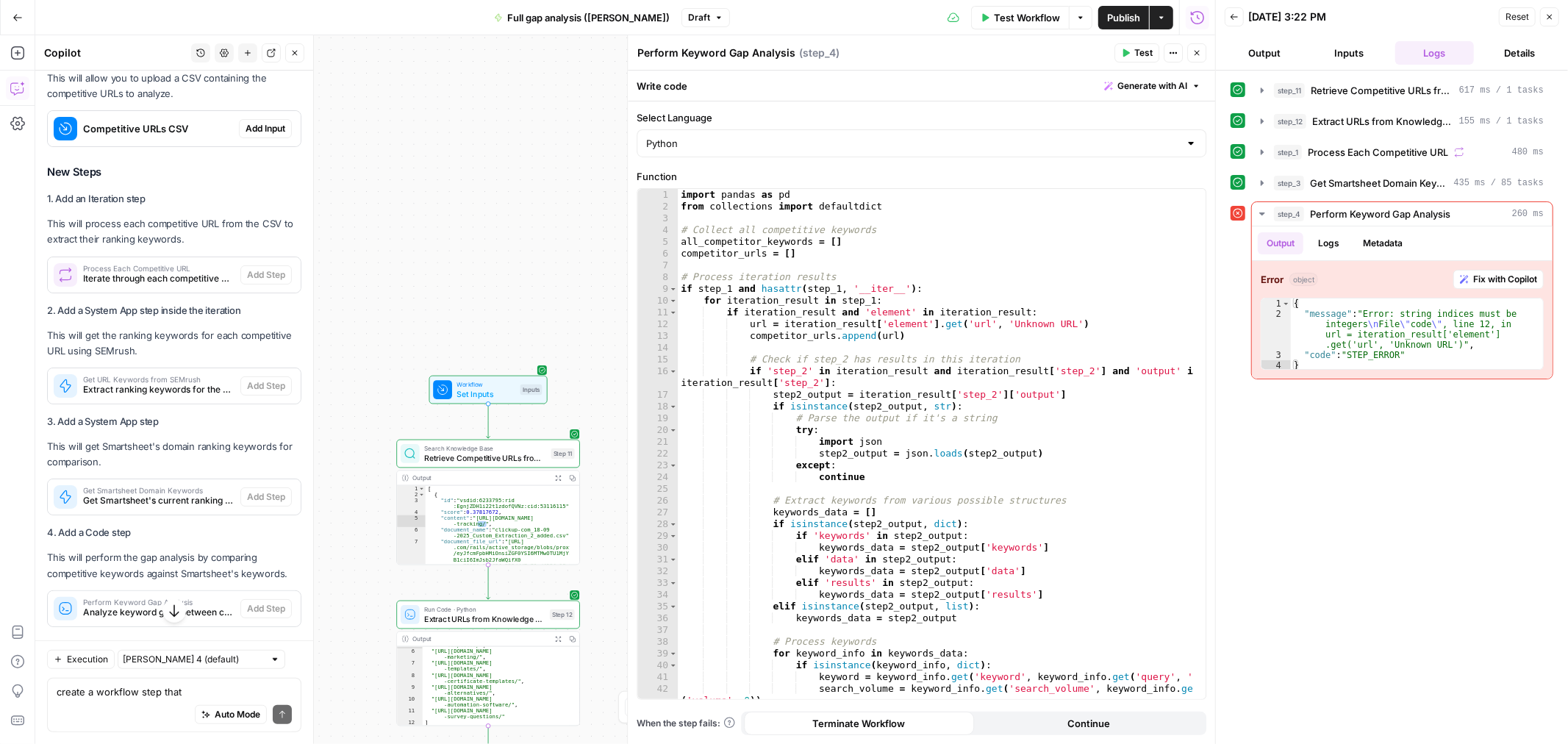
scroll to position [652, 0]
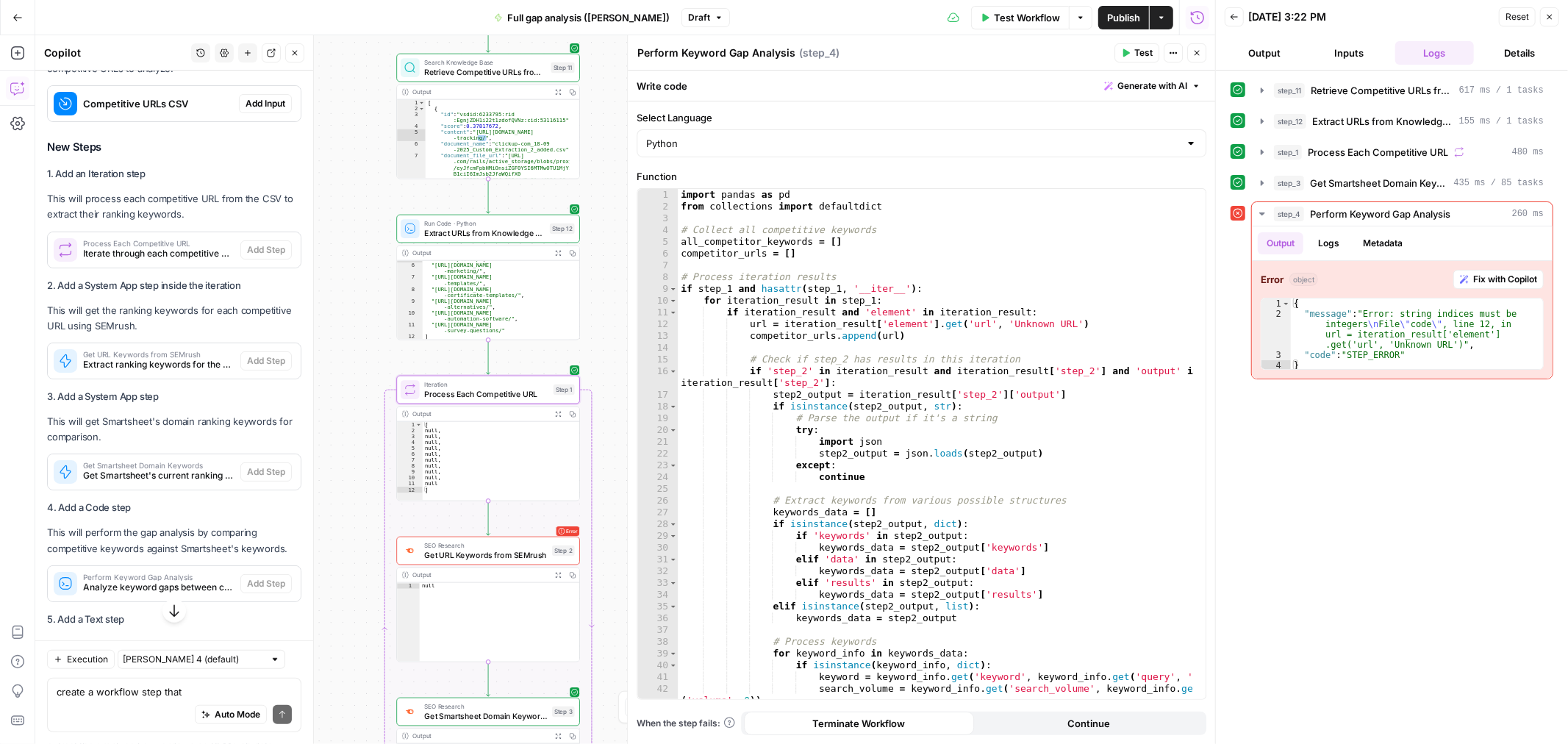
click at [160, 248] on div "Process Each Competitive URL Iterate through each competitive URL to extract ra…" at bounding box center [143, 249] width 192 height 35
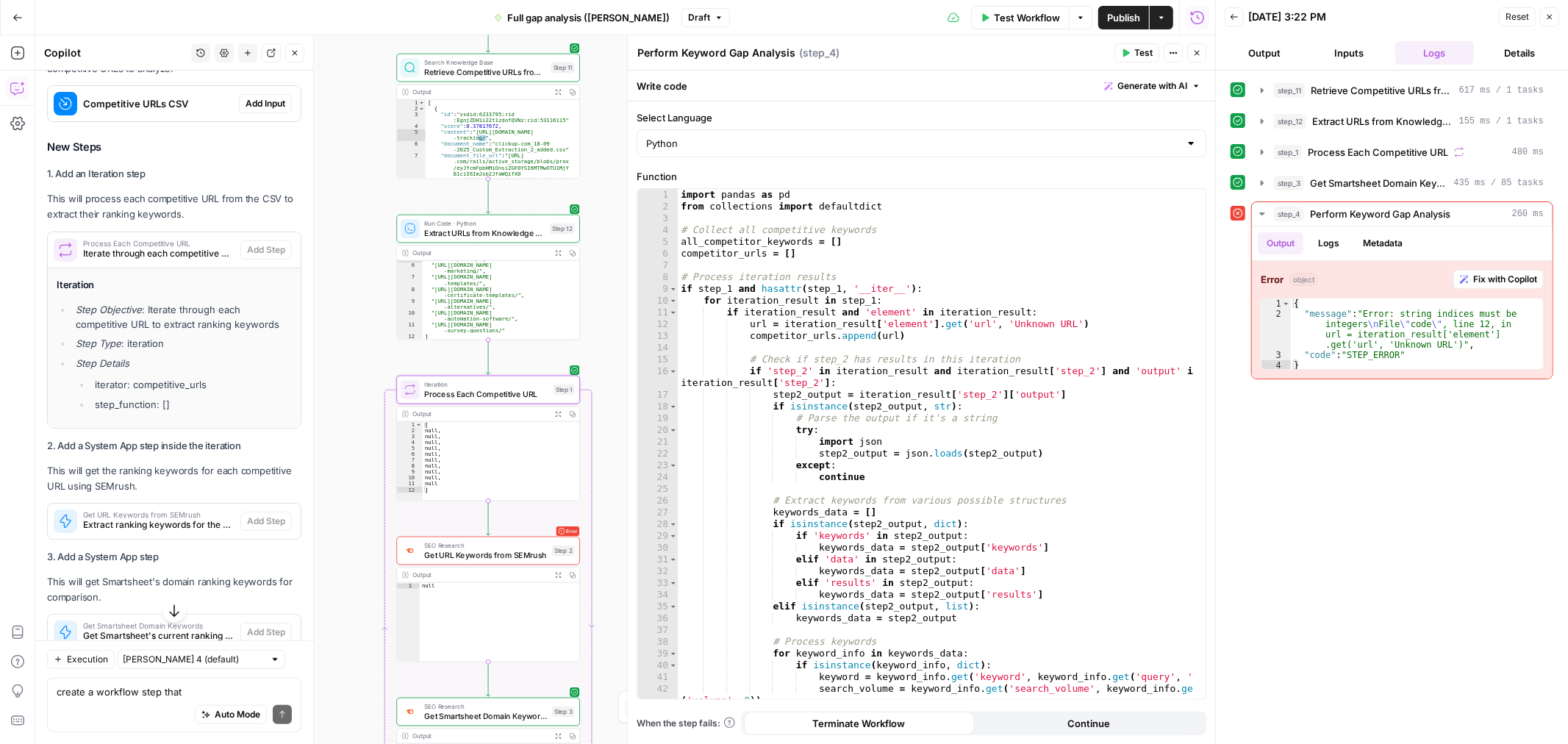
click at [159, 248] on div "Process Each Competitive URL Iterate through each competitive URL to extract ra…" at bounding box center [143, 249] width 192 height 35
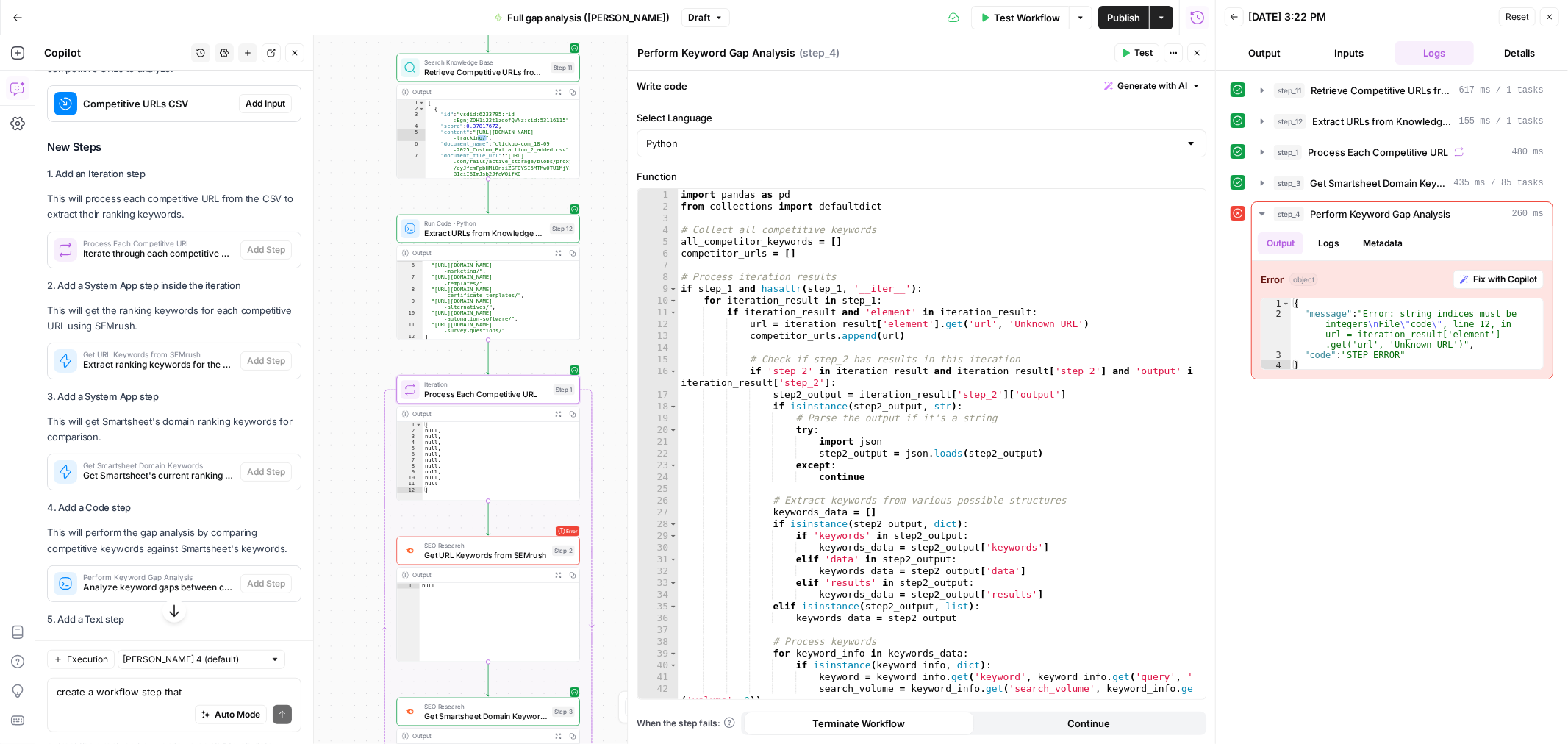
click at [158, 250] on div "Process Each Competitive URL Iterate through each competitive URL to extract ra…" at bounding box center [143, 249] width 192 height 35
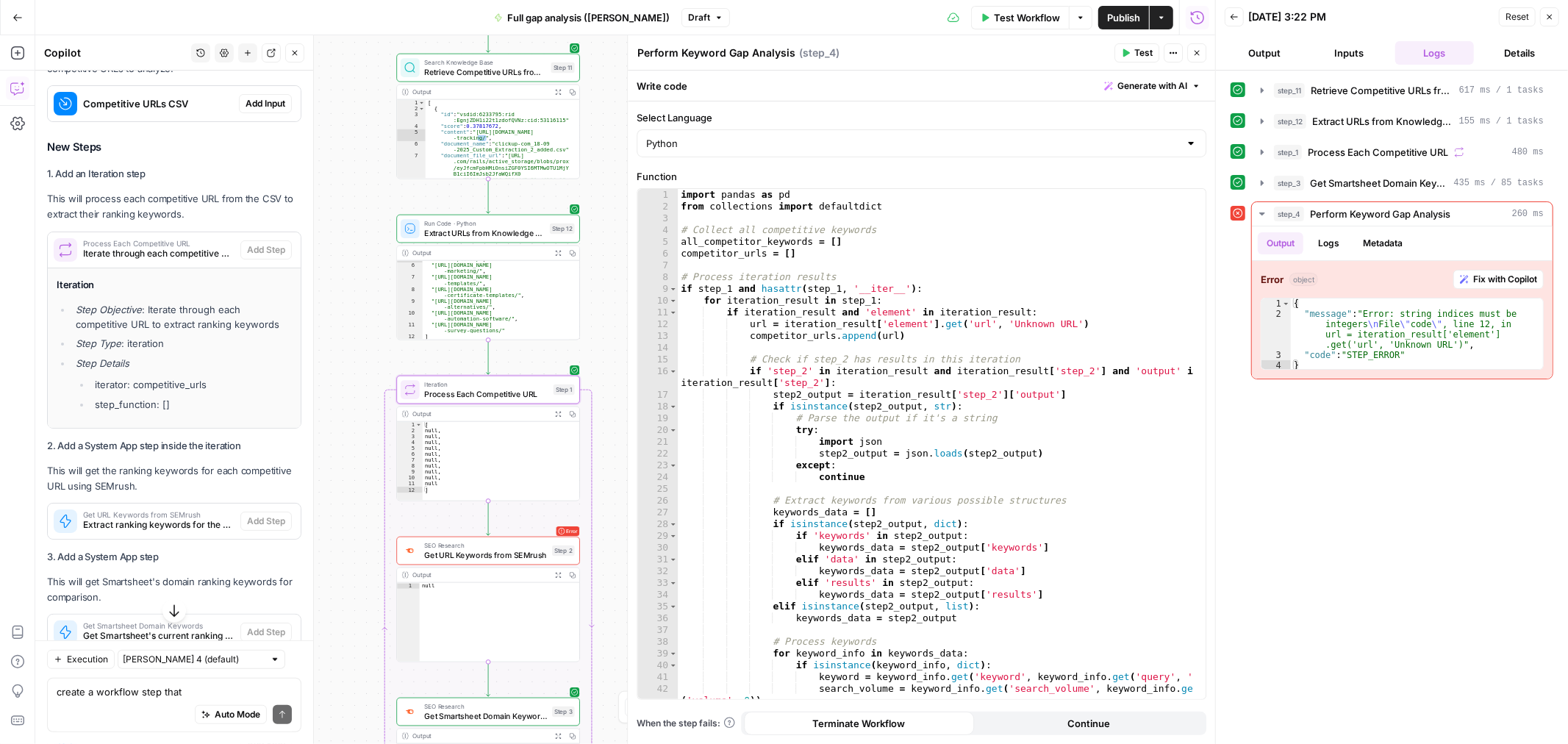
drag, startPoint x: 220, startPoint y: 399, endPoint x: 139, endPoint y: 390, distance: 81.5
click at [133, 391] on li "iterator: competitive_urls" at bounding box center [190, 383] width 200 height 15
copy li "competitive_urls"
click at [509, 391] on span "Process Each Competitive URL" at bounding box center [486, 394] width 125 height 12
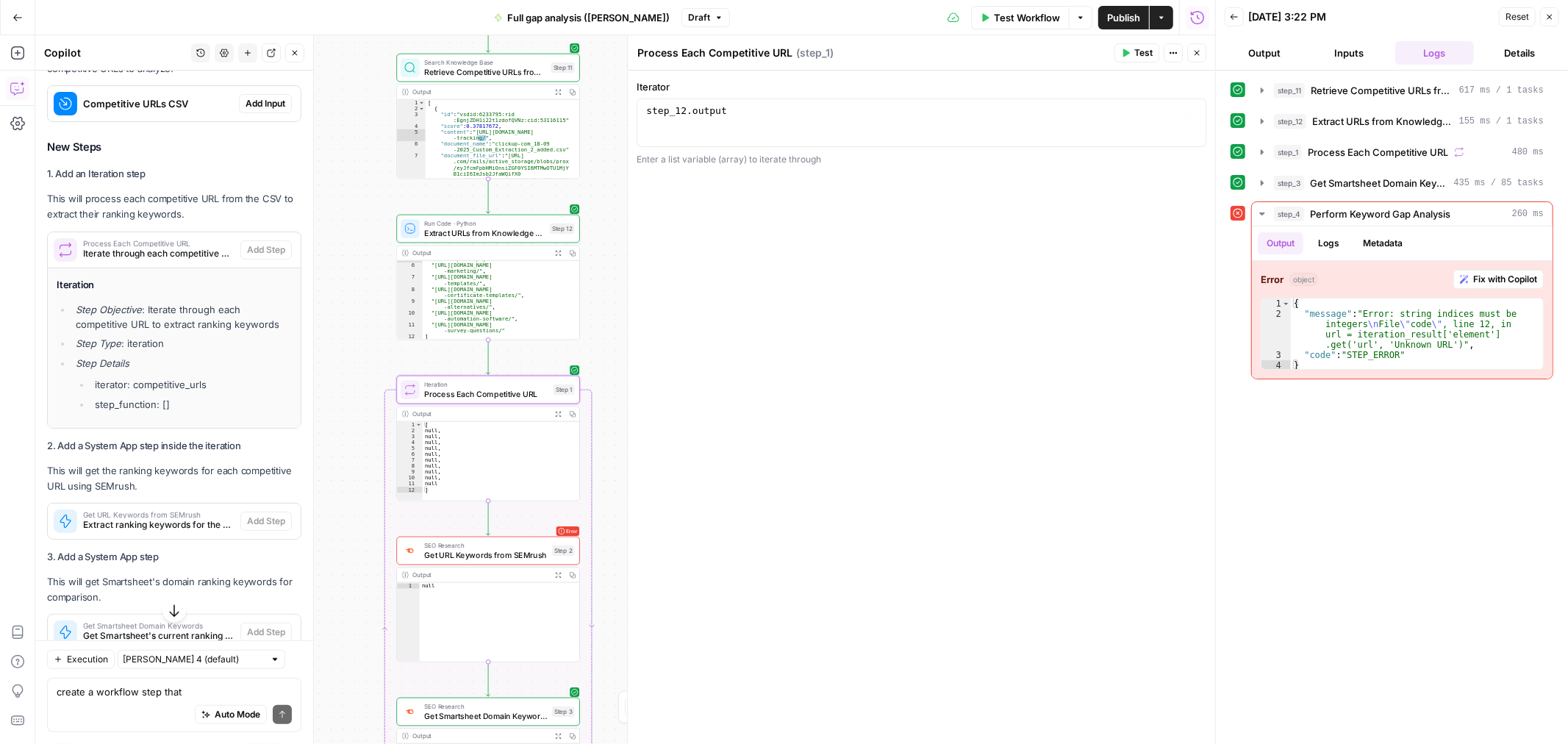
click at [758, 112] on div "step_12 . output" at bounding box center [921, 134] width 557 height 59
click at [758, 111] on div "step_12 . output" at bounding box center [921, 134] width 557 height 59
click at [758, 108] on div "step_12 . output" at bounding box center [921, 123] width 557 height 35
drag, startPoint x: 765, startPoint y: 99, endPoint x: 715, endPoint y: 115, distance: 52.5
click at [606, 111] on body "**********" at bounding box center [784, 372] width 1568 height 744
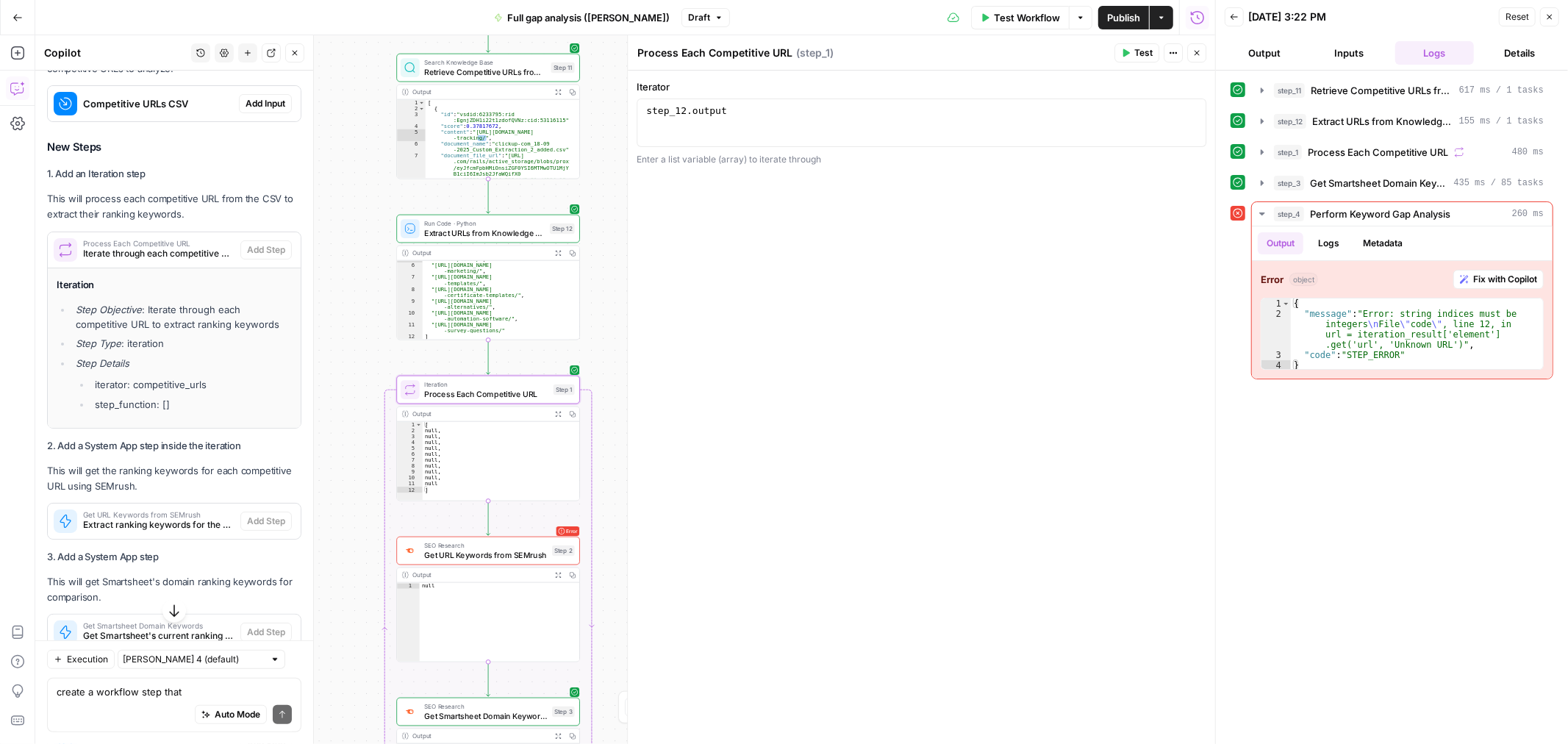
click at [769, 117] on div "step_12 . output" at bounding box center [921, 134] width 557 height 59
drag, startPoint x: 778, startPoint y: 123, endPoint x: 644, endPoint y: 106, distance: 135.1
click at [644, 107] on div "step_12 . output" at bounding box center [921, 134] width 557 height 59
paste textarea "**"
type textarea "**********"
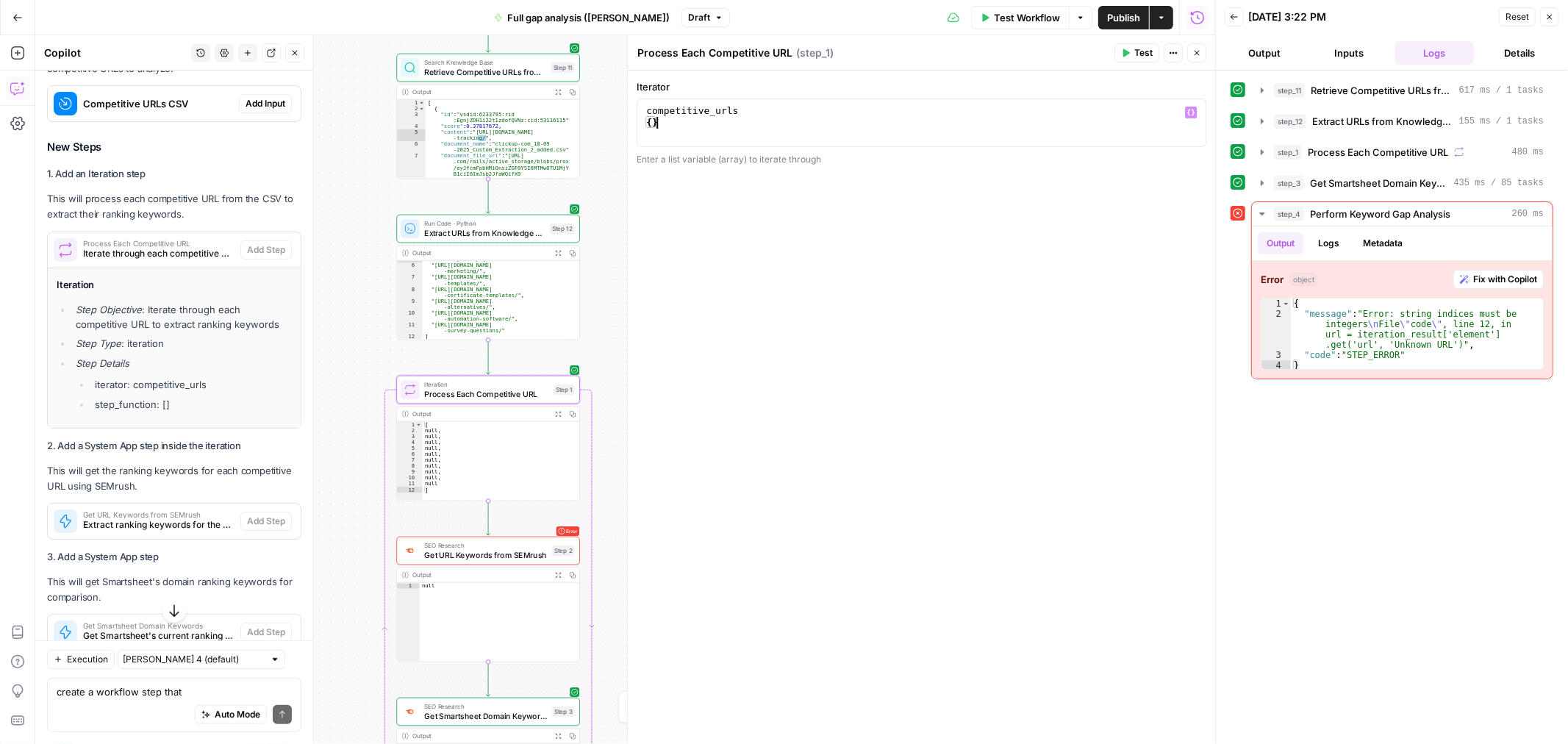
type textarea "*"
drag, startPoint x: 1005, startPoint y: 13, endPoint x: 1005, endPoint y: 24, distance: 11.0
click at [1007, 13] on span "Test Workflow" at bounding box center [1027, 17] width 66 height 15
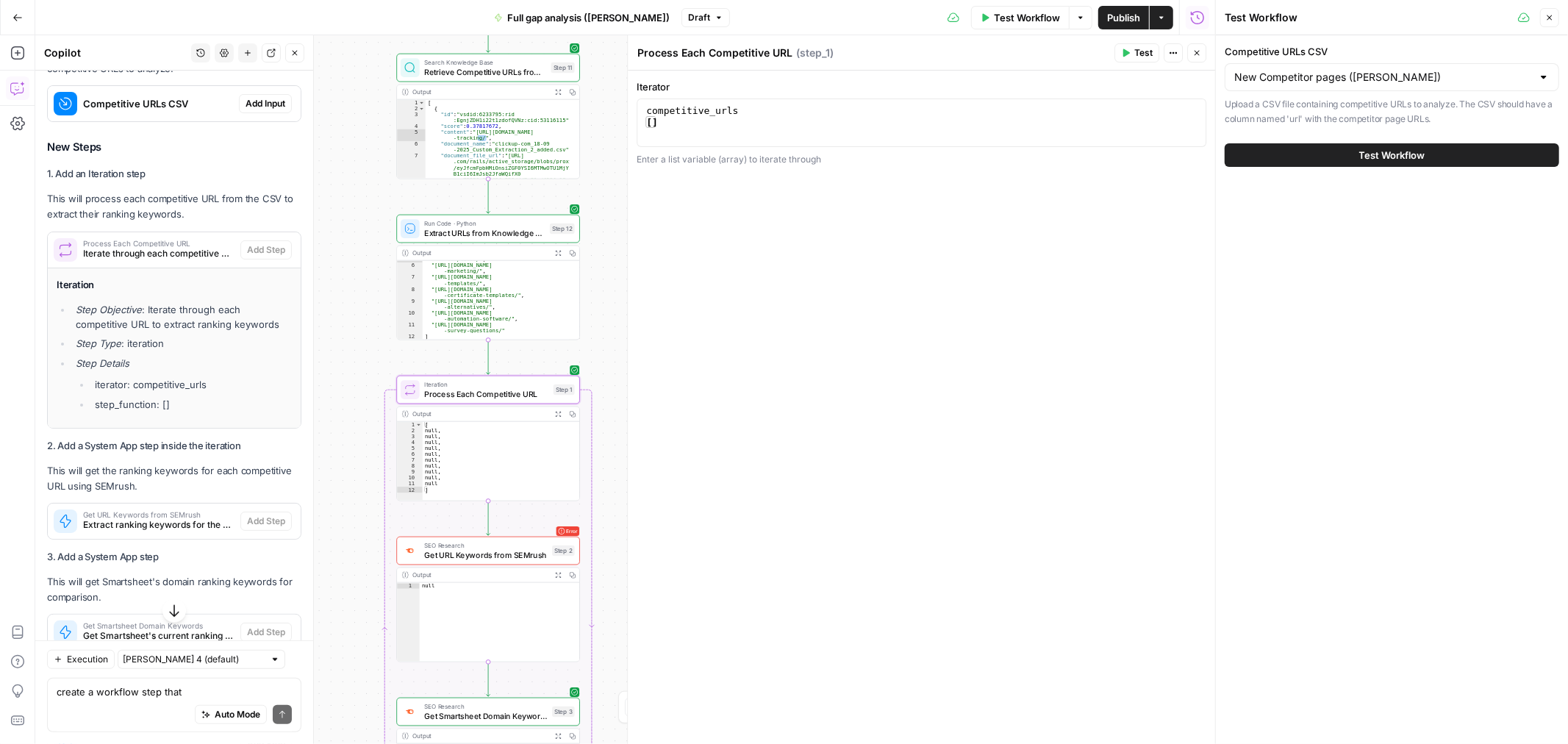
click at [1010, 20] on span "Test Workflow" at bounding box center [1027, 17] width 66 height 15
click at [1310, 155] on button "Test Workflow" at bounding box center [1392, 155] width 335 height 24
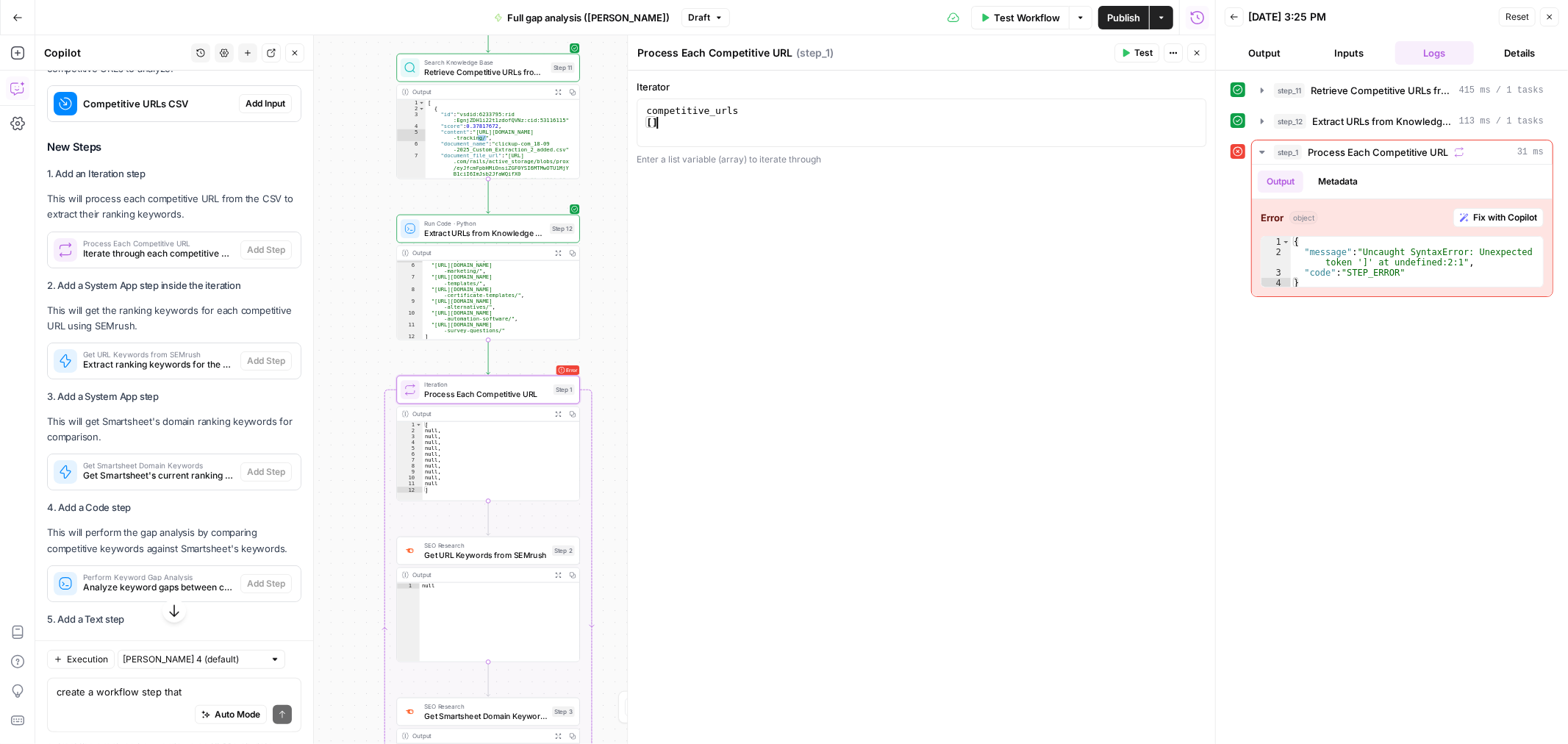
click at [707, 122] on div "competitive_urls [ ]" at bounding box center [921, 134] width 557 height 59
type textarea "*"
type textarea "**********"
click at [1005, 15] on span "Test Workflow" at bounding box center [1027, 17] width 66 height 15
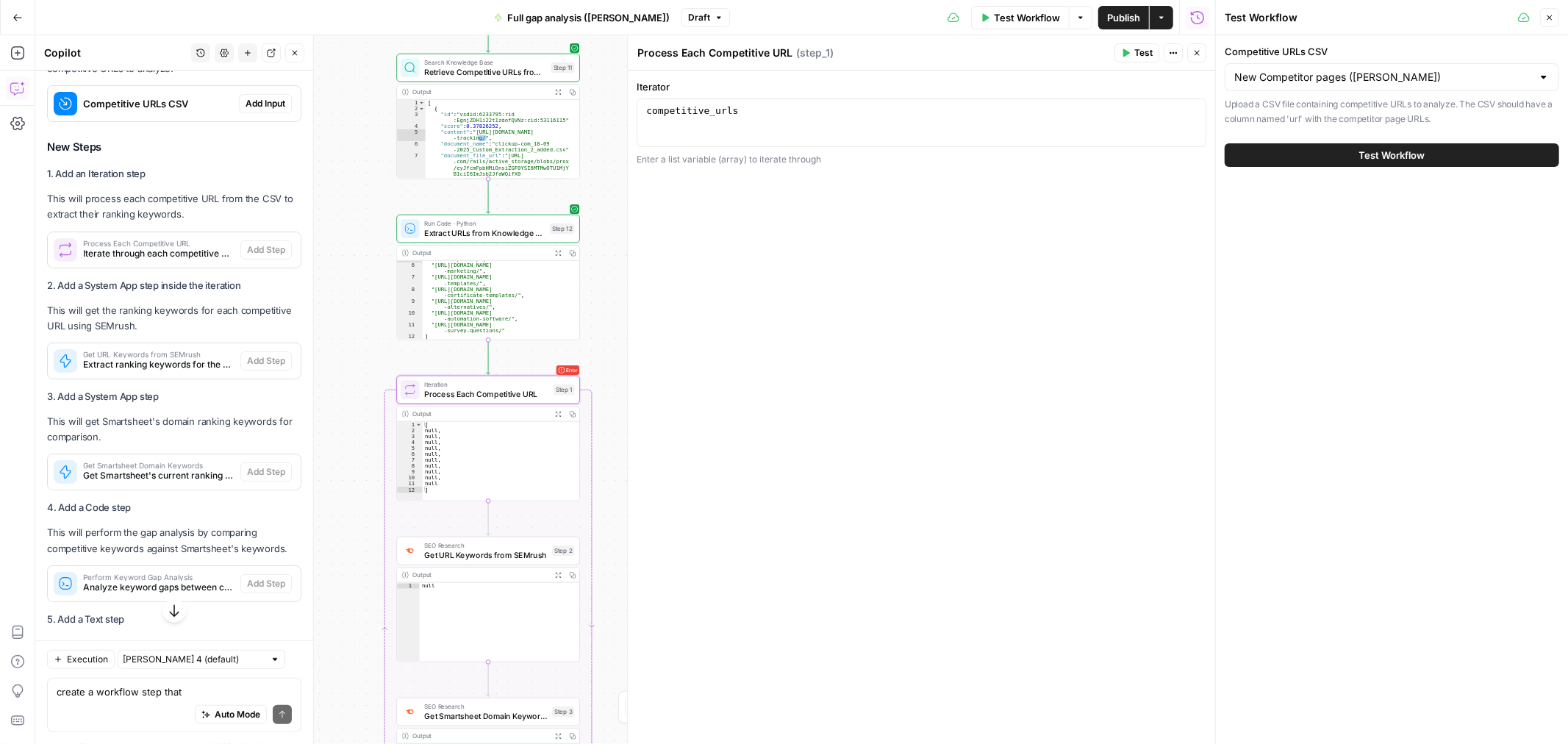
click at [1388, 156] on span "Test Workflow" at bounding box center [1392, 154] width 66 height 15
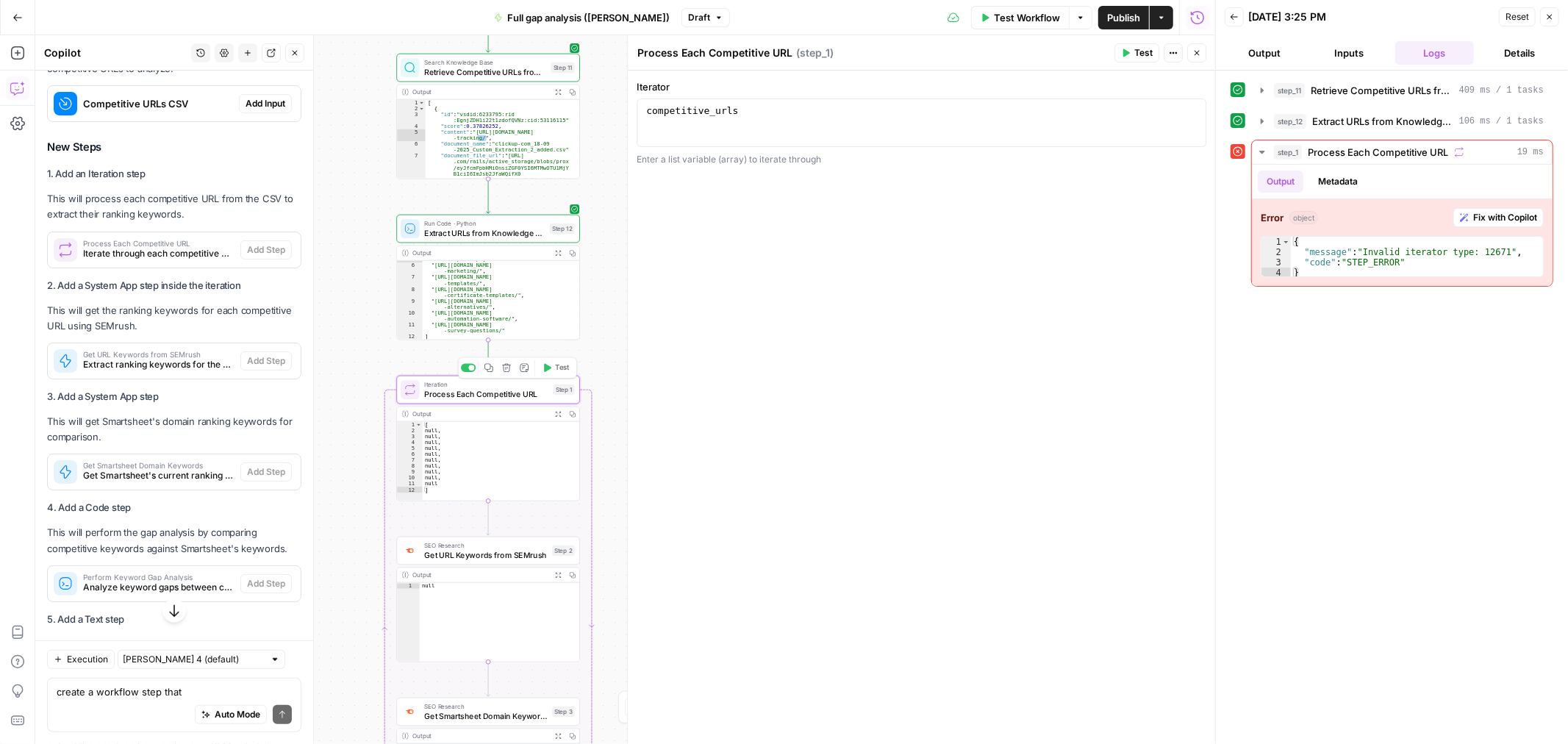
click at [472, 394] on span "Process Each Competitive URL" at bounding box center [486, 394] width 125 height 12
click at [472, 392] on span "Process Each Competitive URL" at bounding box center [486, 394] width 125 height 12
click at [466, 231] on span "Extract URLs from Knowledge Base Data" at bounding box center [484, 233] width 121 height 12
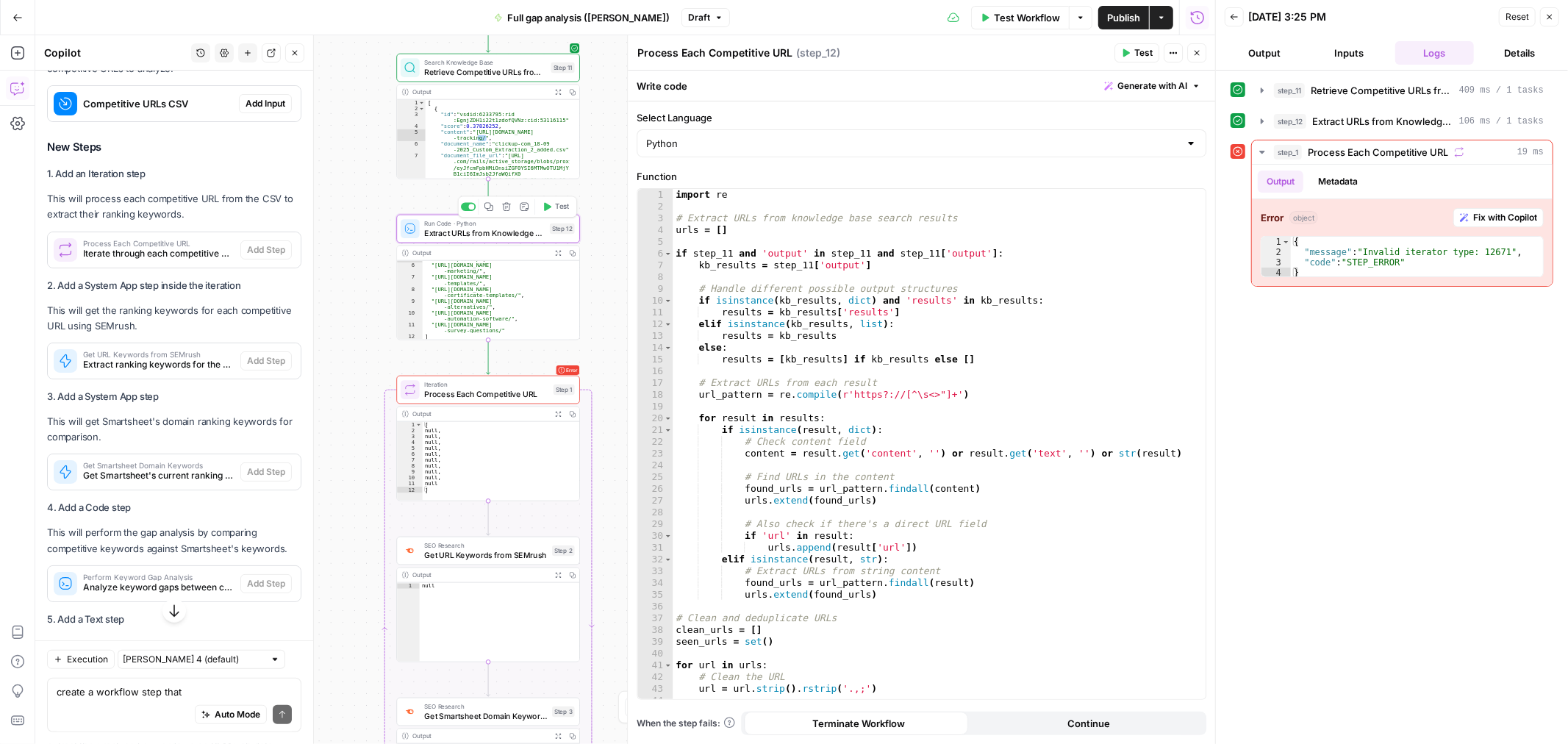
type textarea "Extract URLs from Knowledge Base Data"
click at [461, 69] on span "Retrieve Competitive URLs from Knowledge Base" at bounding box center [485, 72] width 122 height 12
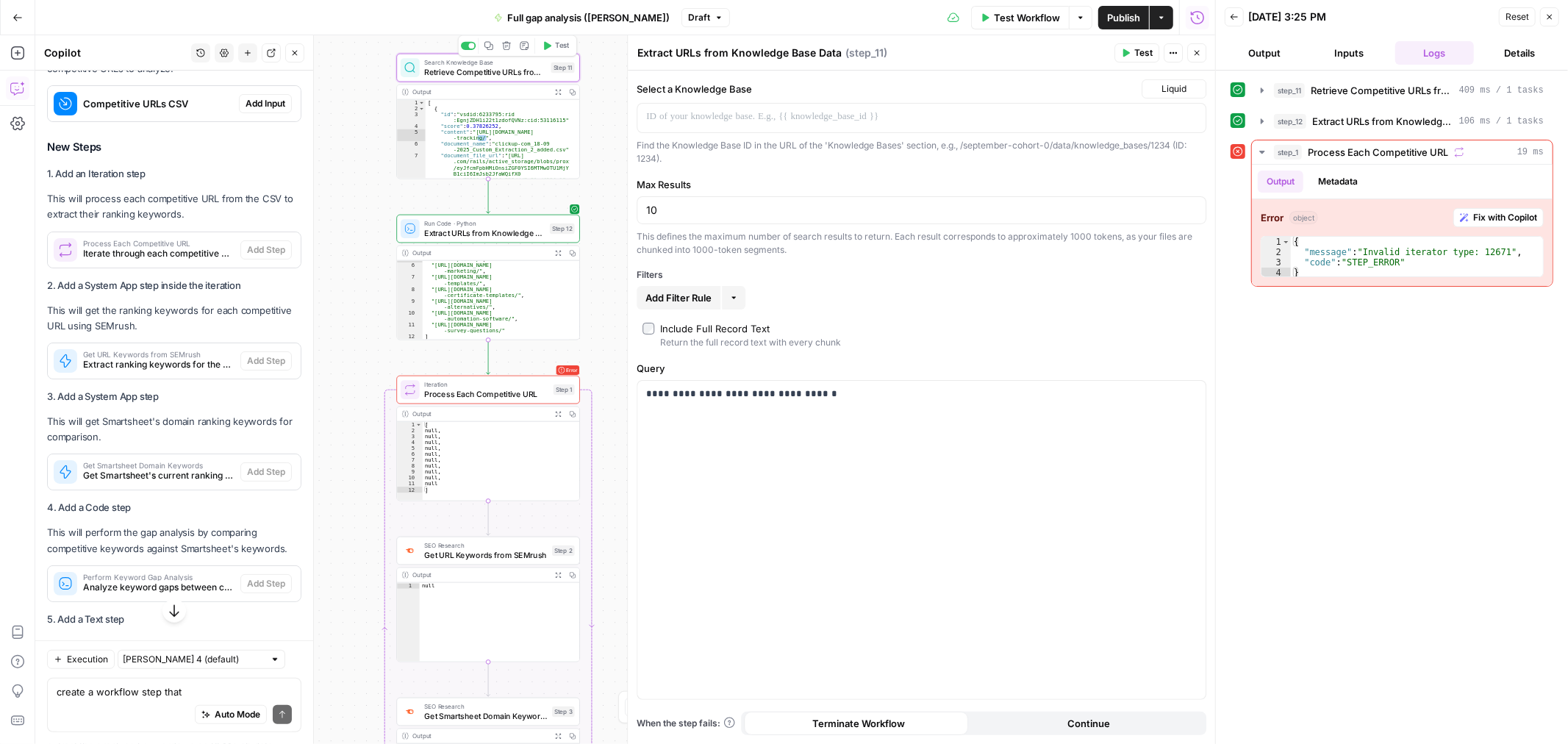
type textarea "Retrieve Competitive URLs from Knowledge Base"
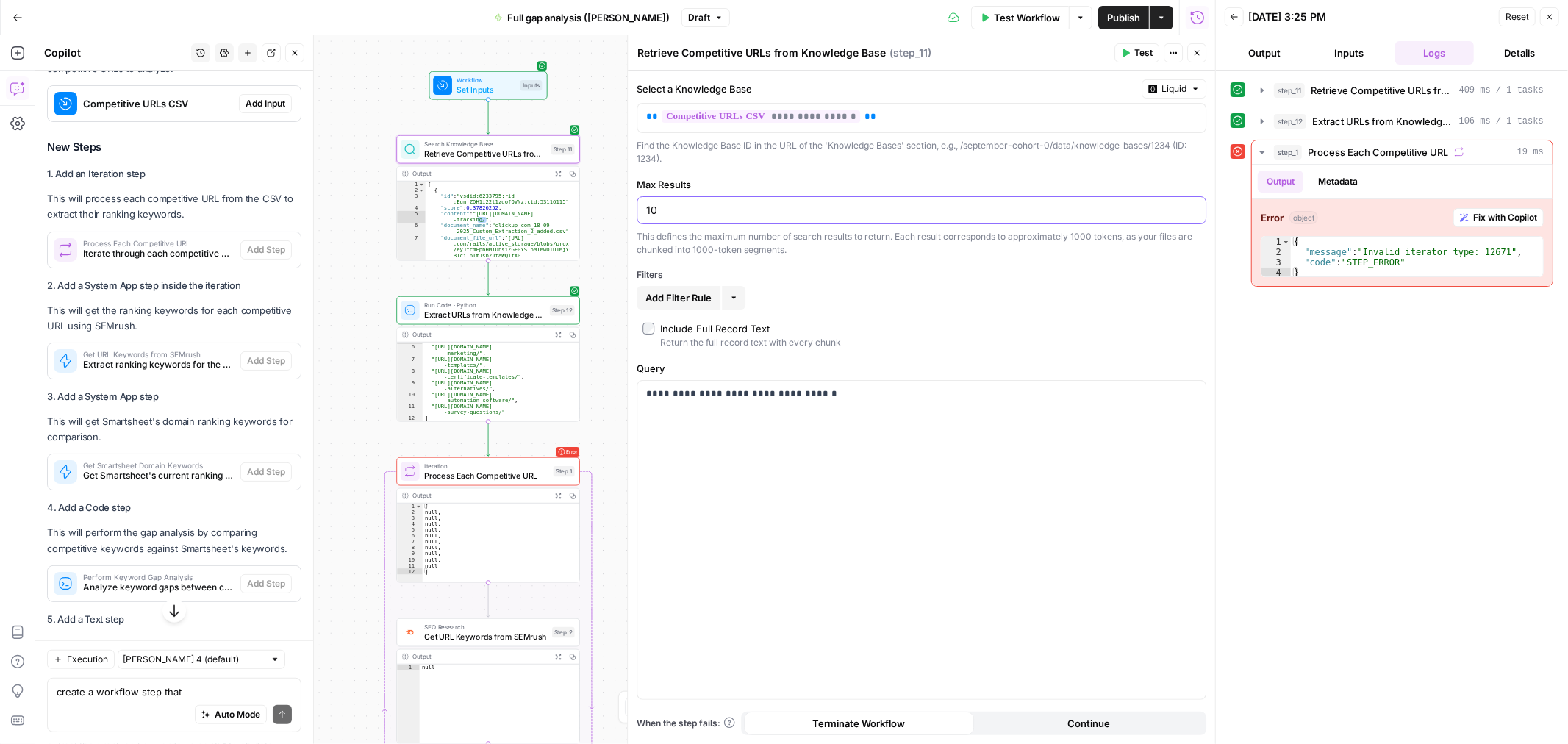
click at [665, 209] on input "10" at bounding box center [921, 210] width 551 height 15
type input "1"
type input "5"
drag, startPoint x: 1008, startPoint y: 20, endPoint x: 1008, endPoint y: 30, distance: 10.0
click at [1007, 22] on span "Test Workflow" at bounding box center [1027, 17] width 66 height 15
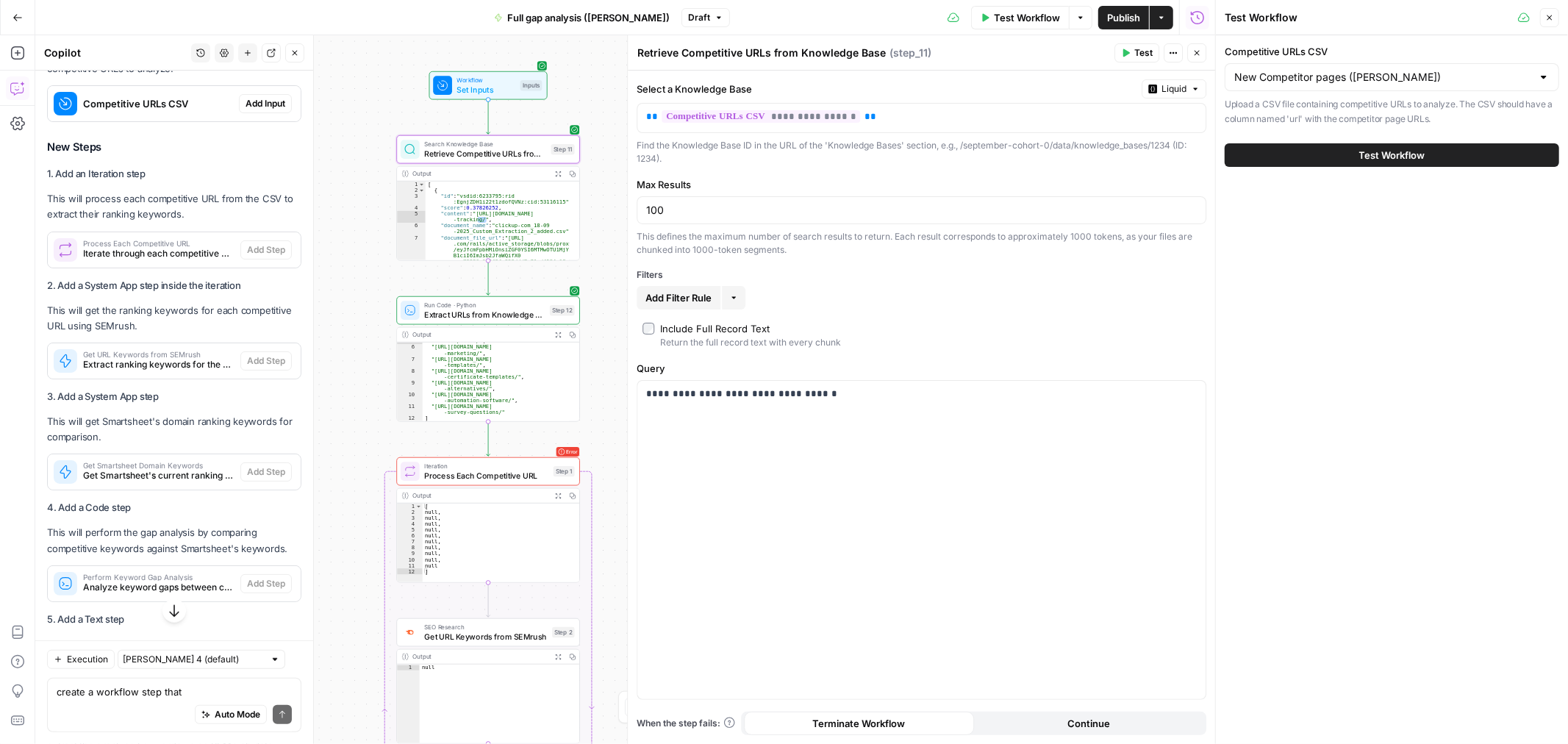
click at [1326, 152] on button "Test Workflow" at bounding box center [1392, 155] width 335 height 24
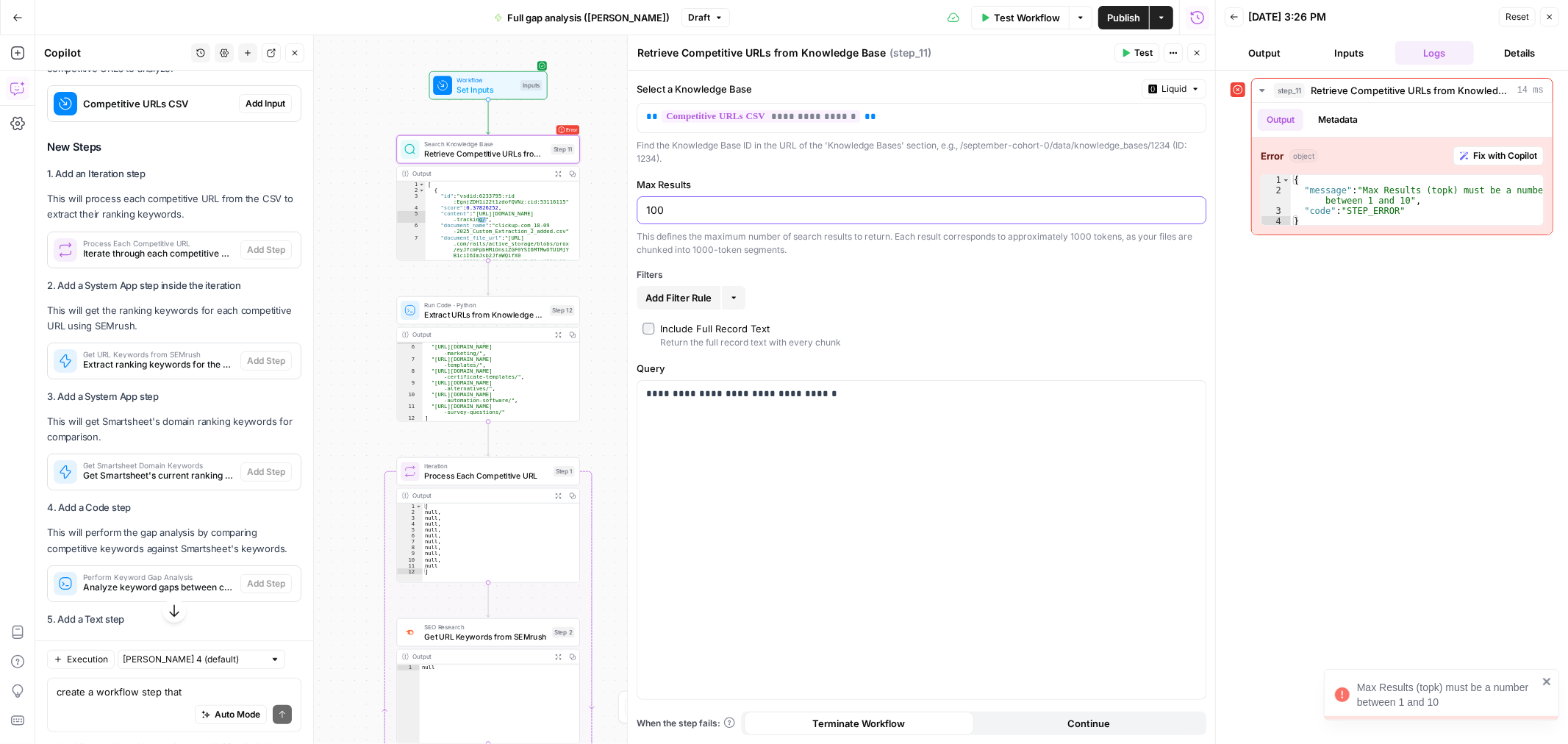
click at [757, 211] on input "100" at bounding box center [921, 210] width 551 height 15
type input "10"
click at [1022, 21] on span "Test Workflow" at bounding box center [1027, 17] width 66 height 15
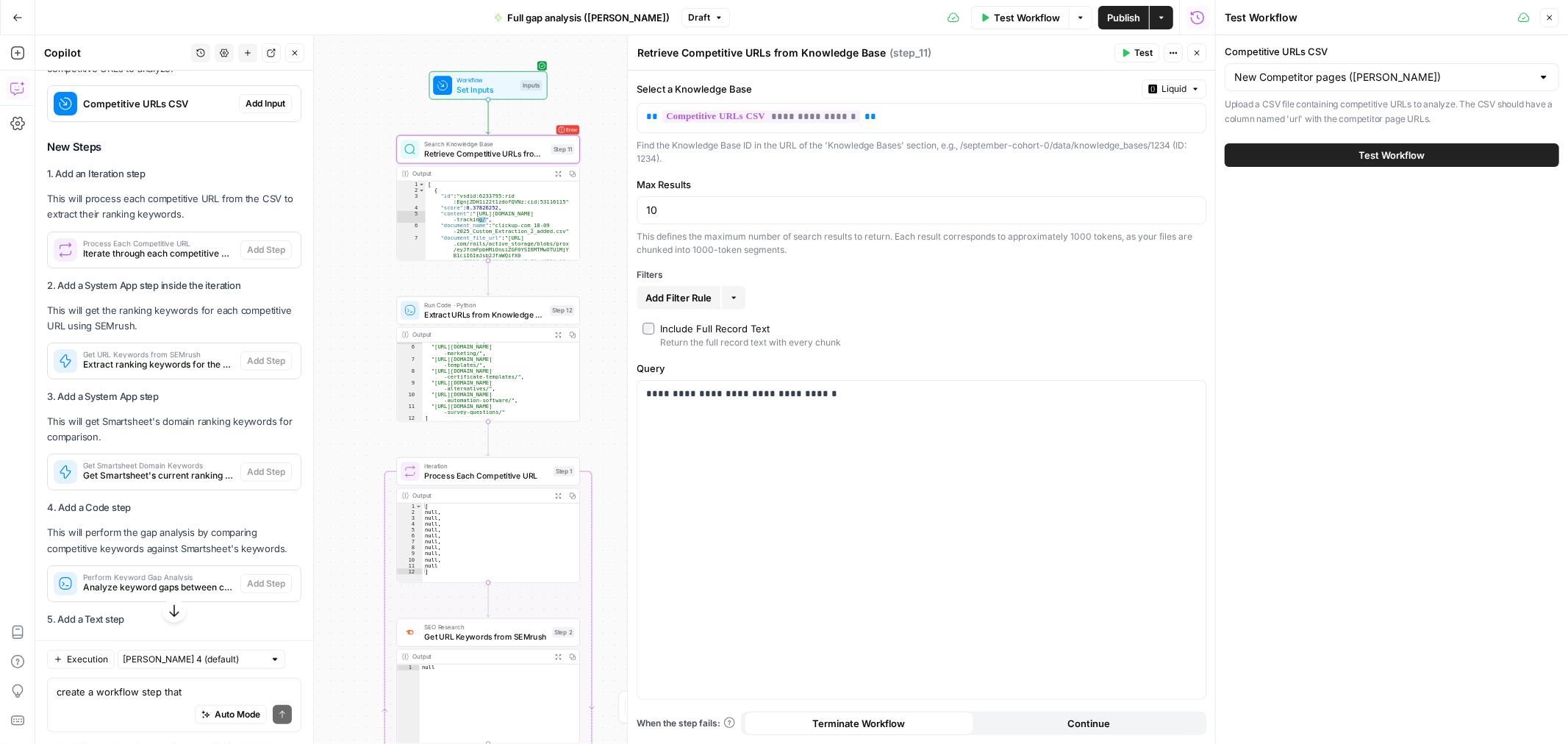
click at [1339, 155] on button "Test Workflow" at bounding box center [1392, 155] width 335 height 24
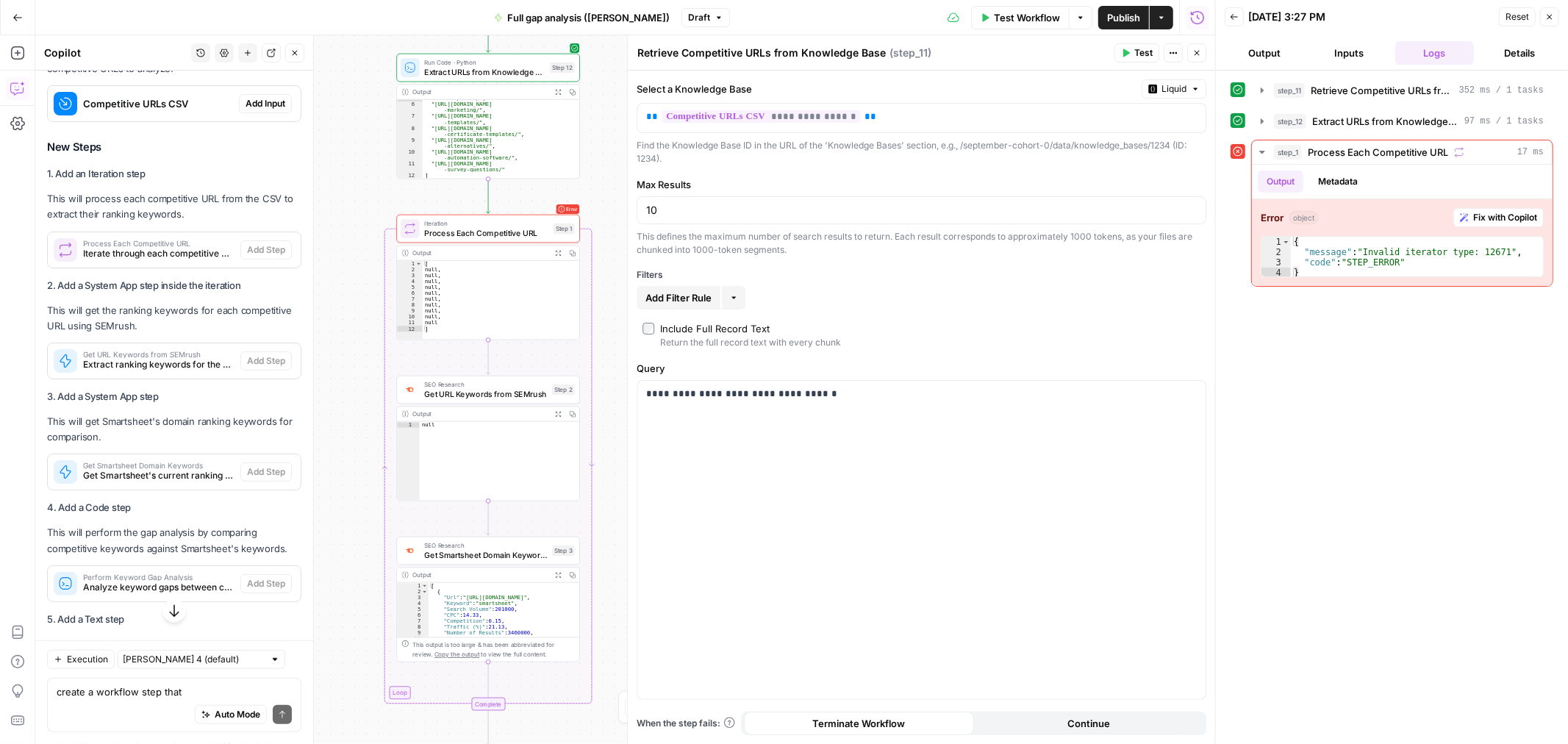
click at [1235, 152] on icon at bounding box center [1237, 151] width 10 height 10
click at [1490, 220] on span "Fix with Copilot" at bounding box center [1505, 217] width 64 height 13
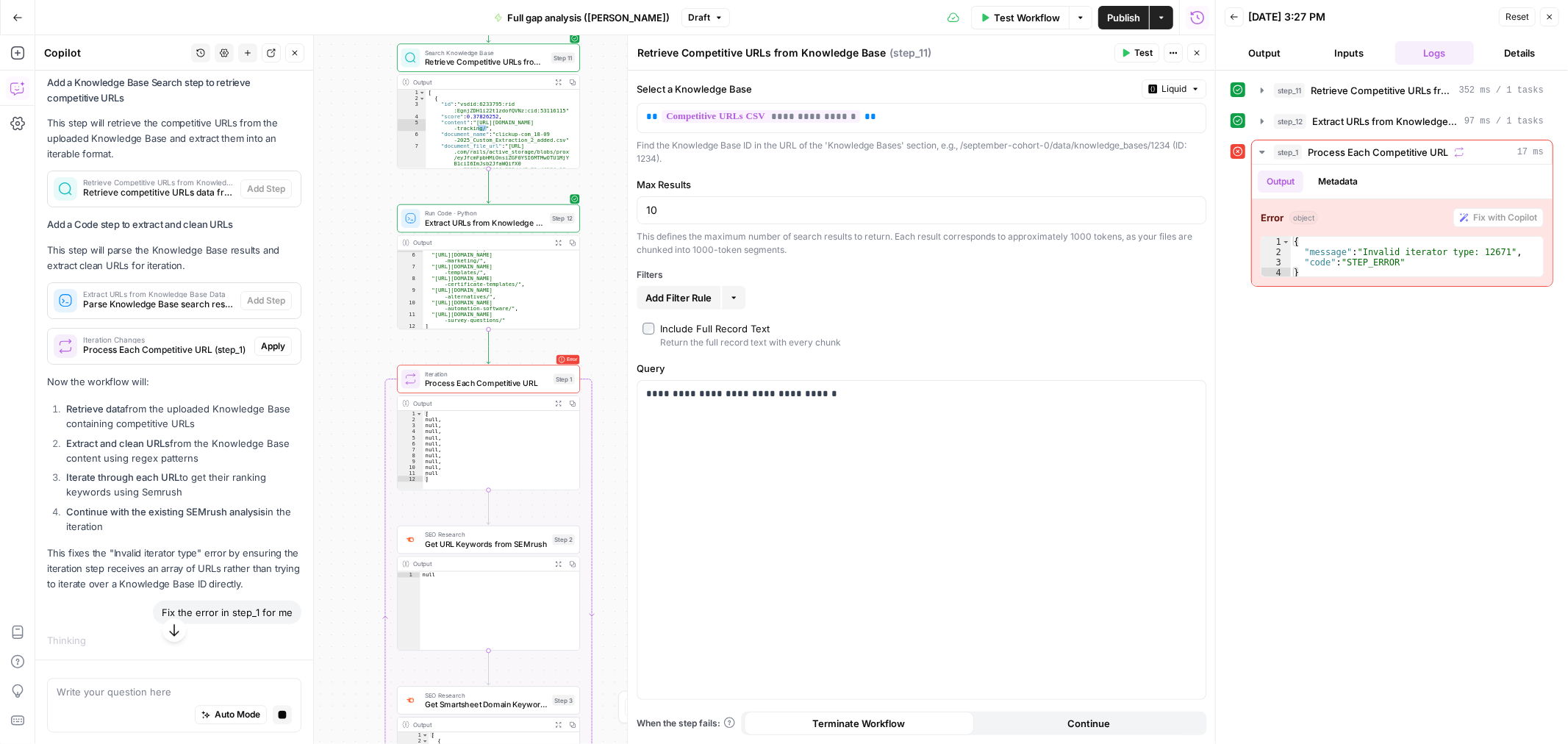
scroll to position [3266, 0]
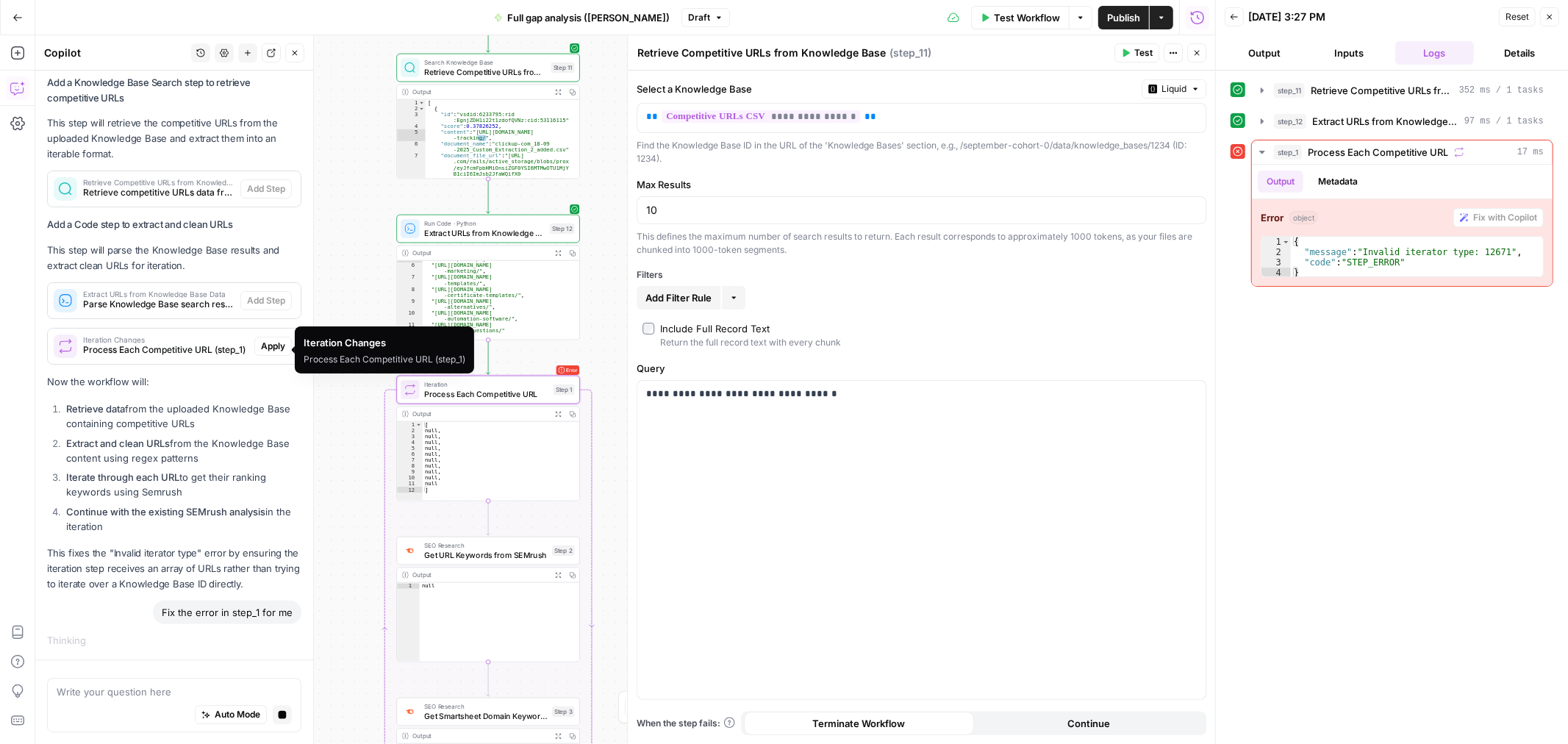
click at [180, 348] on span "Process Each Competitive URL (step_1)" at bounding box center [165, 350] width 165 height 13
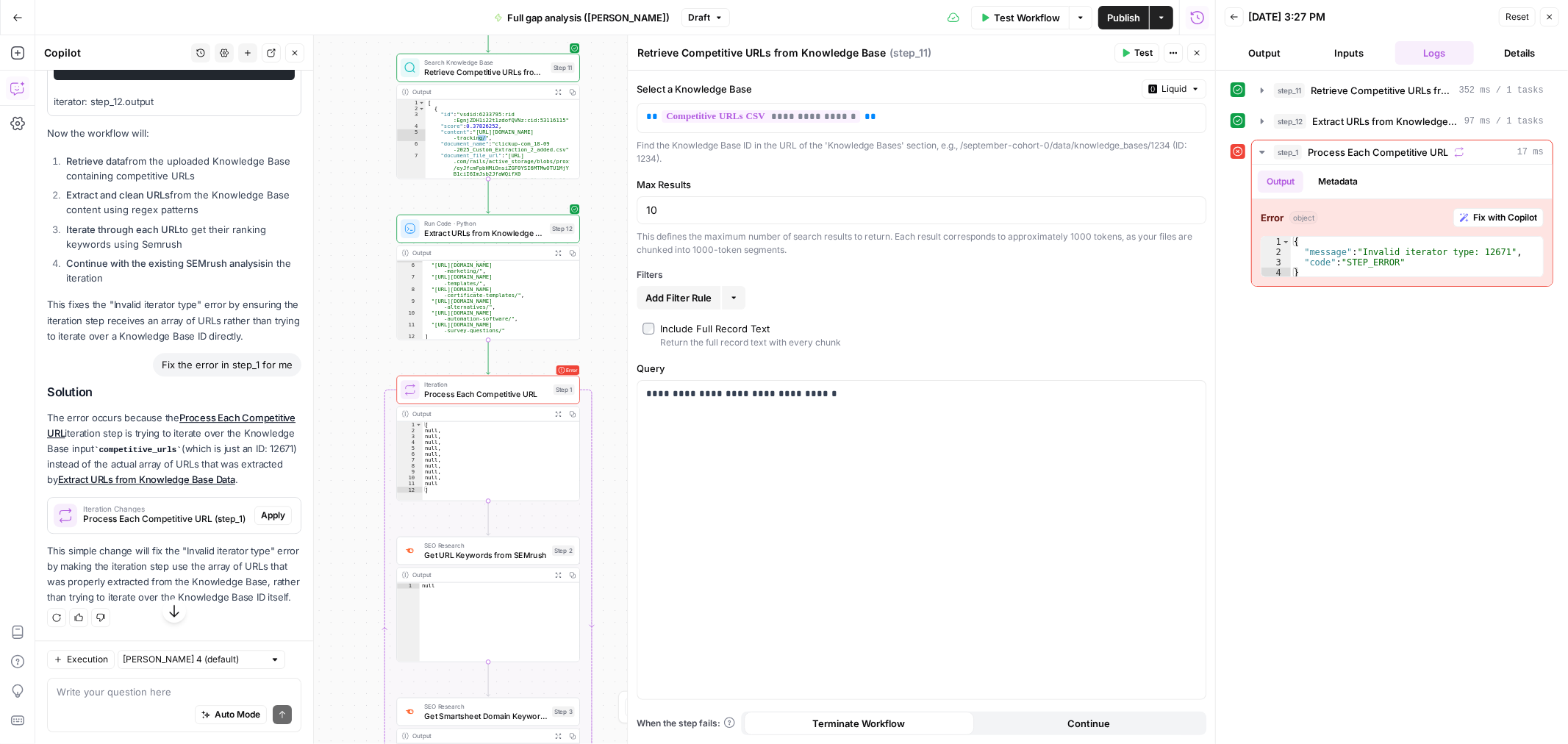
scroll to position [3659, 0]
click at [150, 512] on span "Process Each Competitive URL (step_1)" at bounding box center [165, 518] width 165 height 13
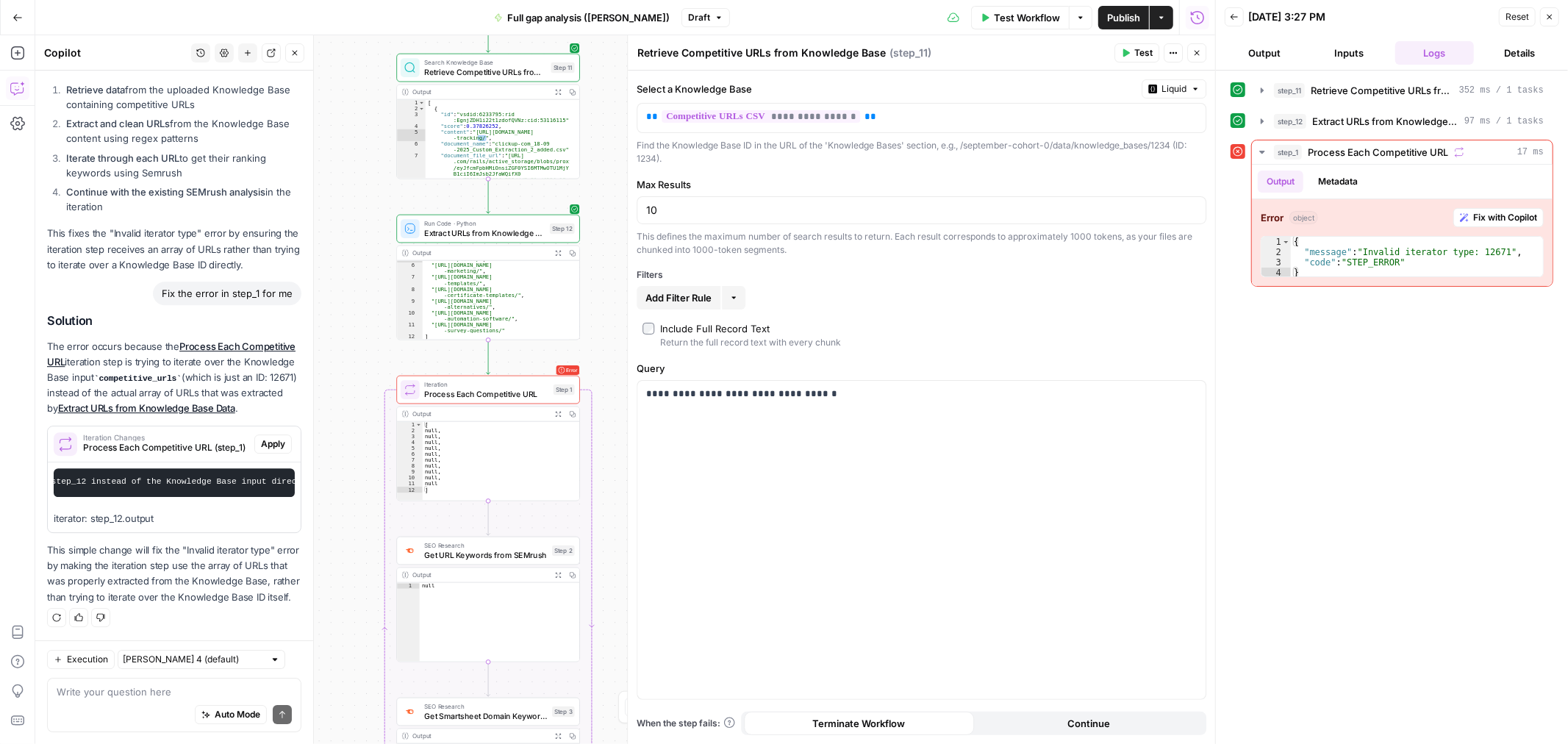
scroll to position [3743, 0]
click at [514, 393] on span "Process Each Competitive URL" at bounding box center [486, 394] width 125 height 12
click at [515, 393] on span "Process Each Competitive URL" at bounding box center [486, 394] width 125 height 12
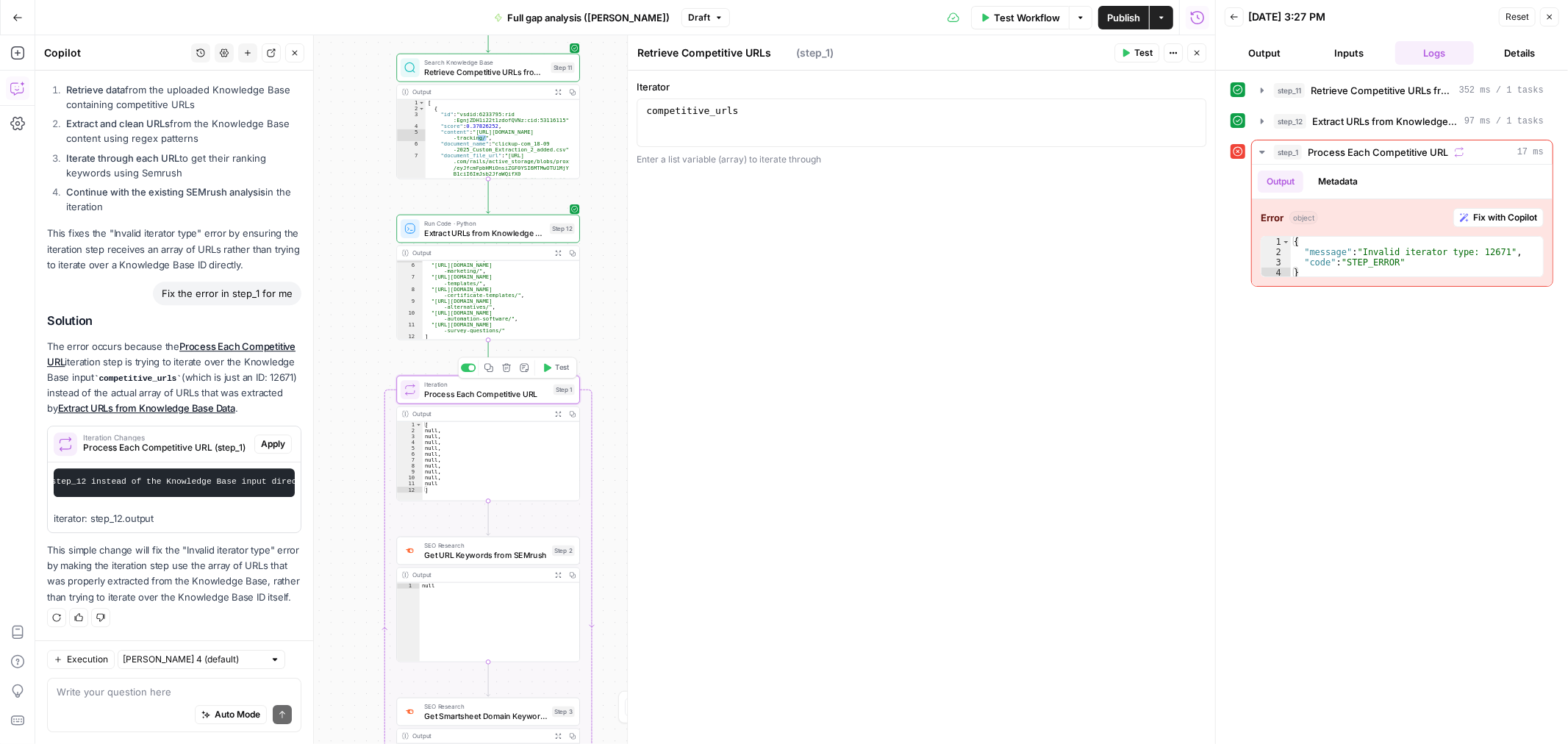
type textarea "Process Each Competitive URL"
click at [829, 129] on div "competitive_urls" at bounding box center [921, 134] width 557 height 59
drag, startPoint x: 158, startPoint y: 502, endPoint x: 103, endPoint y: 502, distance: 55.0
click at [86, 511] on p "iterator: step_12.output" at bounding box center [174, 518] width 241 height 15
click at [99, 511] on p "iterator: step_12.output" at bounding box center [174, 518] width 241 height 15
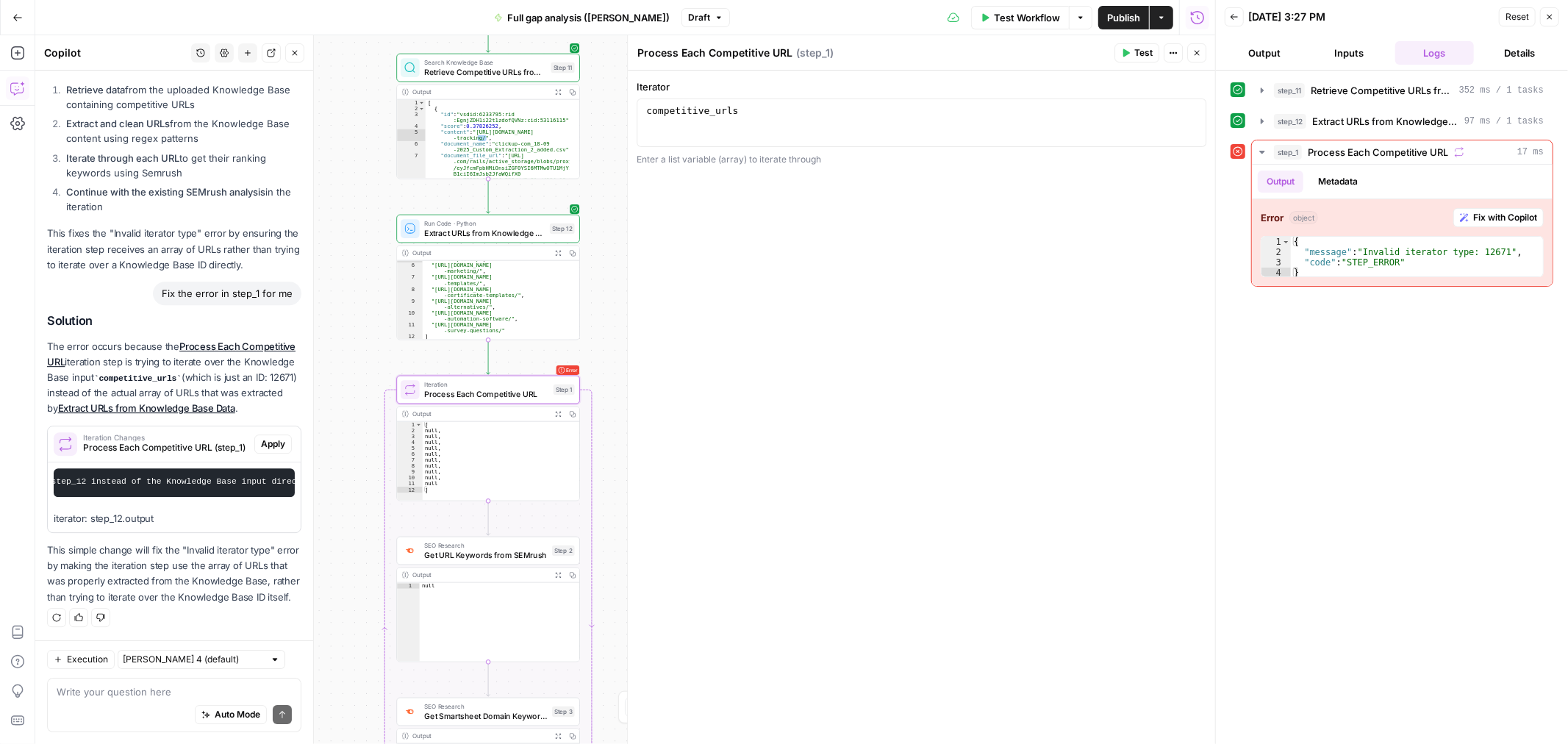
drag, startPoint x: 91, startPoint y: 502, endPoint x: 145, endPoint y: 502, distance: 54.0
click at [150, 511] on p "iterator: step_12.output" at bounding box center [174, 518] width 241 height 15
copy p "step_12.output"
click at [864, 125] on div "competitive_urls" at bounding box center [921, 134] width 557 height 59
click at [862, 126] on div "competitive_urls" at bounding box center [921, 134] width 557 height 59
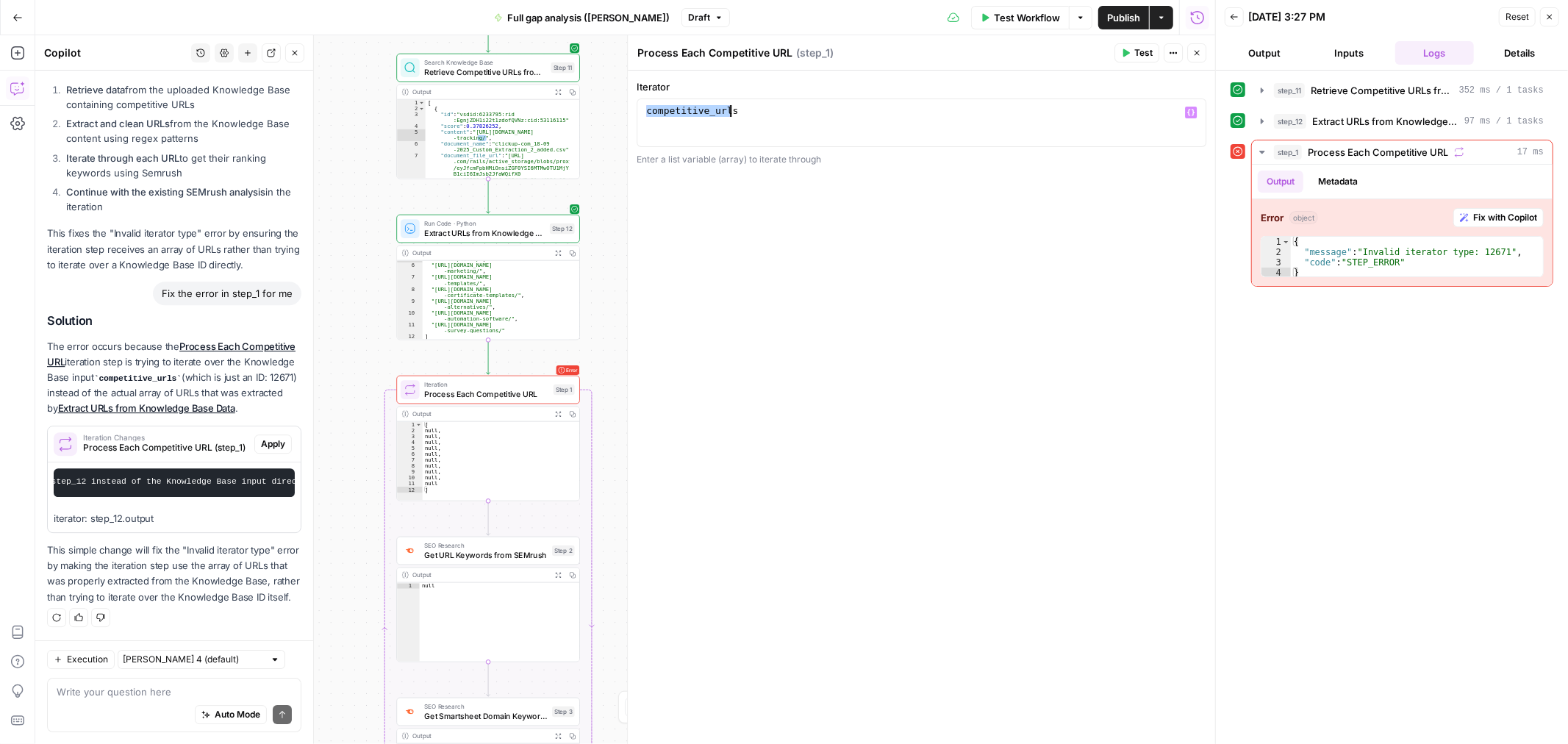
click at [860, 127] on div "competitive_urls" at bounding box center [921, 123] width 557 height 35
click at [851, 140] on div "**********" at bounding box center [921, 123] width 570 height 49
drag, startPoint x: 851, startPoint y: 140, endPoint x: 858, endPoint y: 129, distance: 13.0
click at [857, 135] on div "**********" at bounding box center [921, 123] width 570 height 49
click at [858, 129] on div "competitive_urls" at bounding box center [921, 134] width 557 height 59
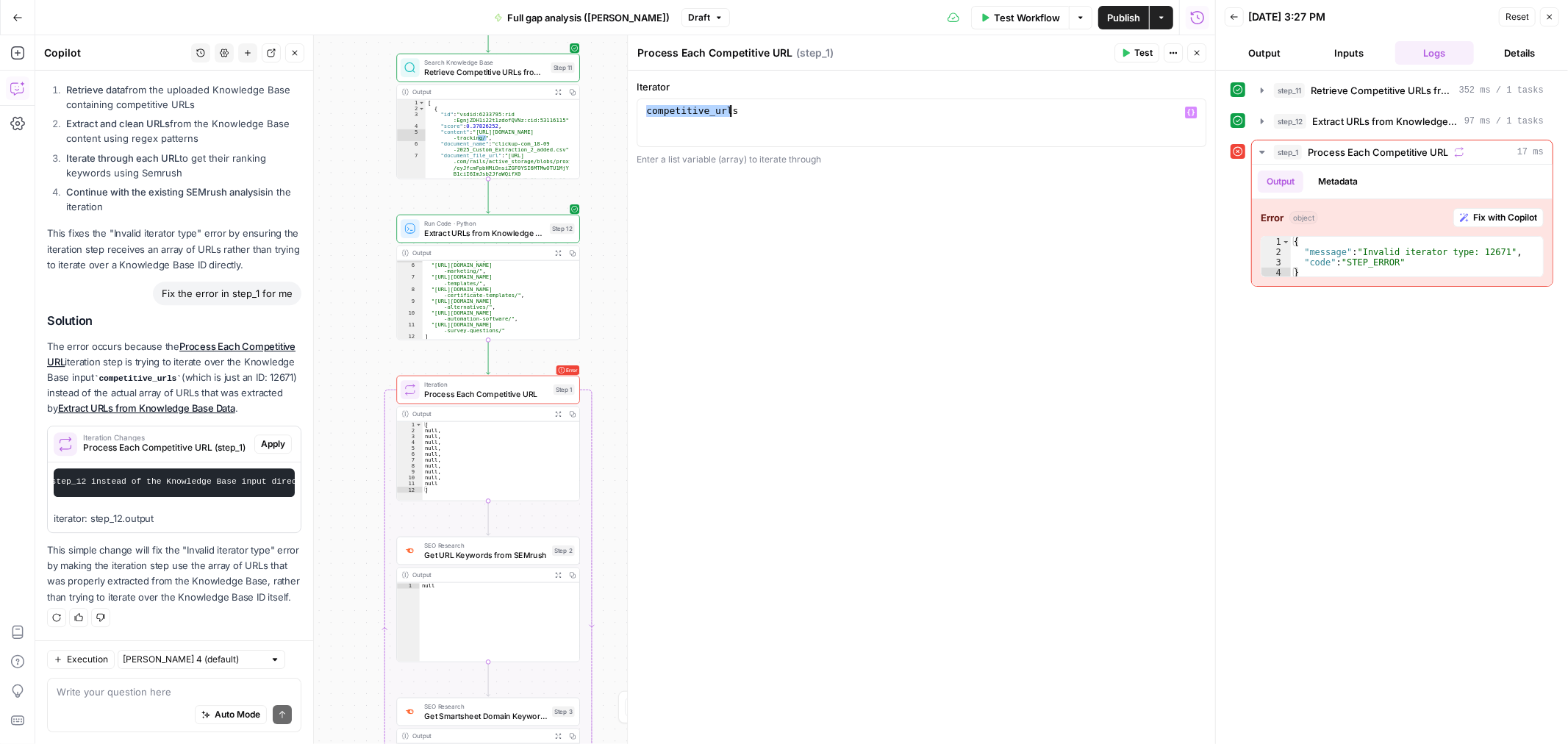
click at [858, 129] on div "competitive_urls" at bounding box center [921, 134] width 557 height 59
paste textarea
type textarea "**********"
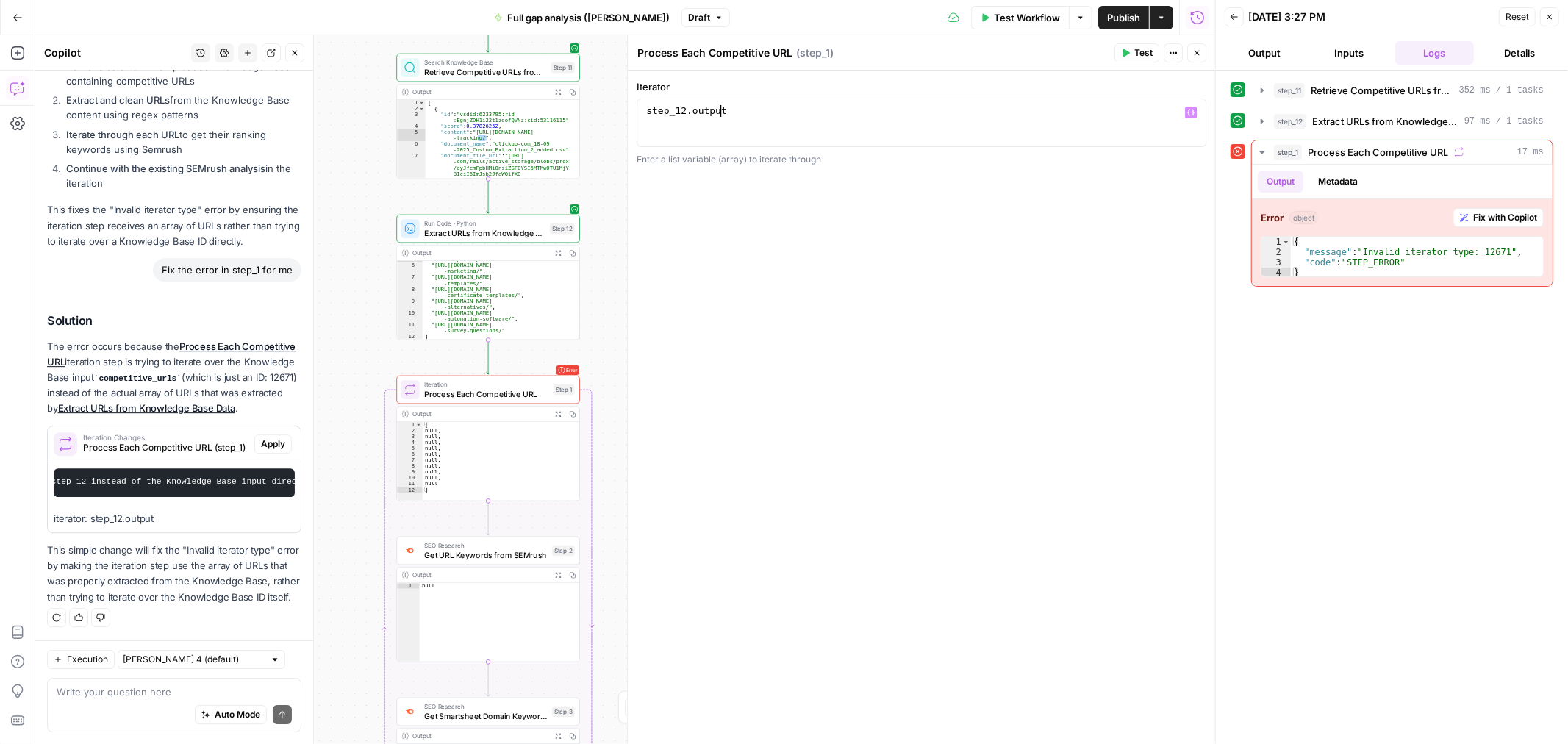
scroll to position [3766, 0]
click at [1017, 17] on span "Test Workflow" at bounding box center [1027, 17] width 66 height 15
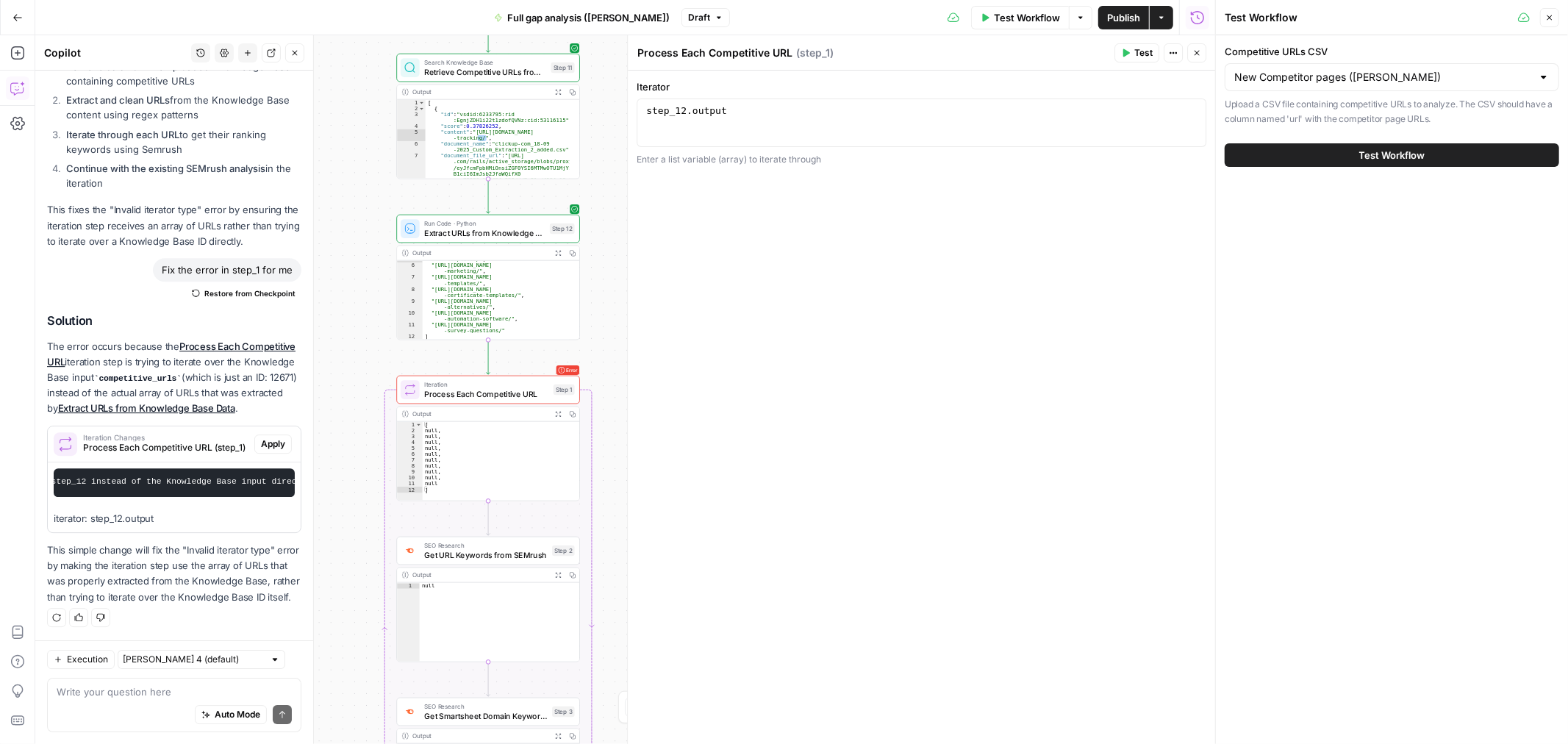
click at [1297, 158] on button "Test Workflow" at bounding box center [1392, 155] width 335 height 24
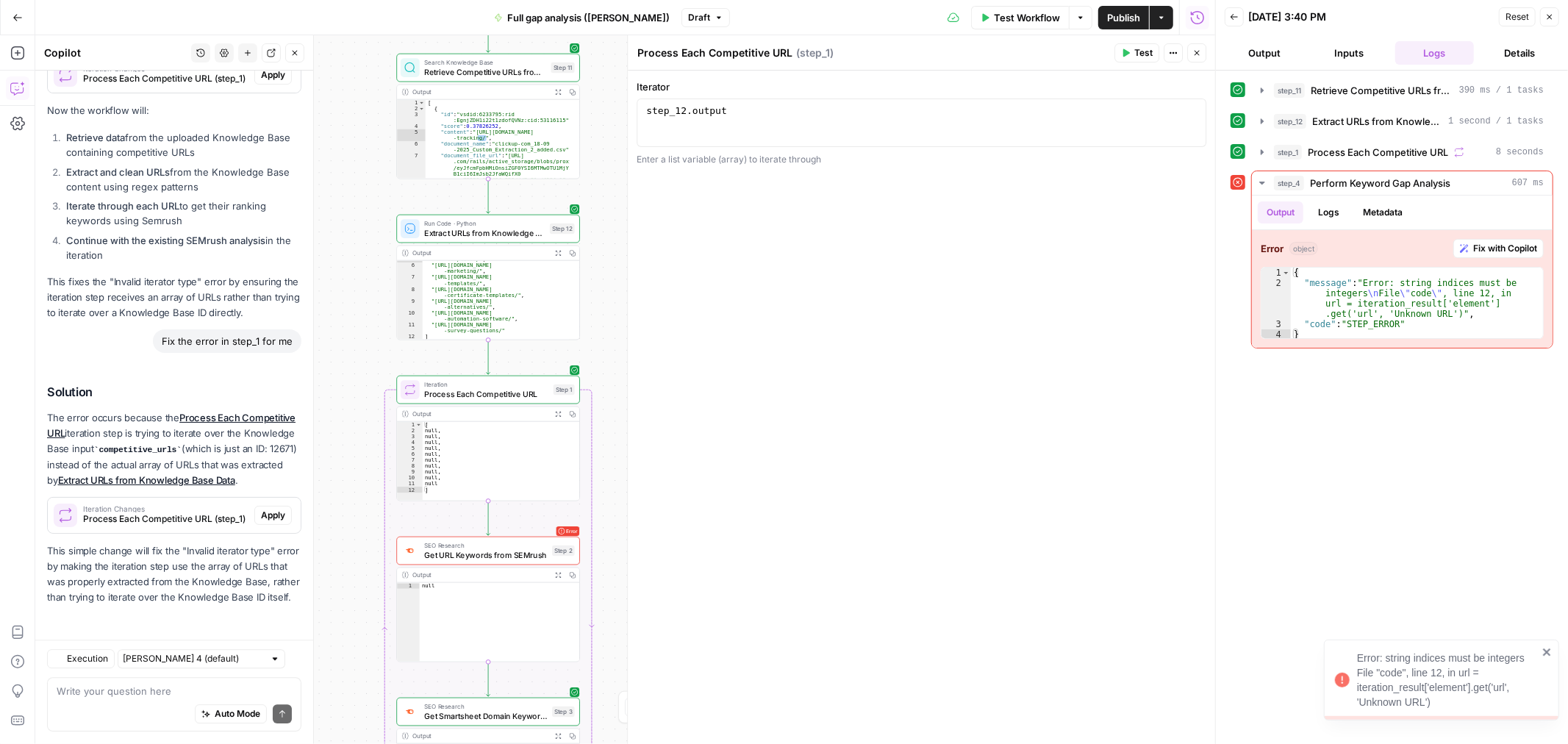
scroll to position [3599, 0]
click at [456, 394] on span "Process Each Competitive URL" at bounding box center [486, 394] width 125 height 12
click at [456, 393] on span "Process Each Competitive URL" at bounding box center [486, 394] width 125 height 12
click at [465, 391] on span "Process Each Competitive URL" at bounding box center [486, 394] width 125 height 12
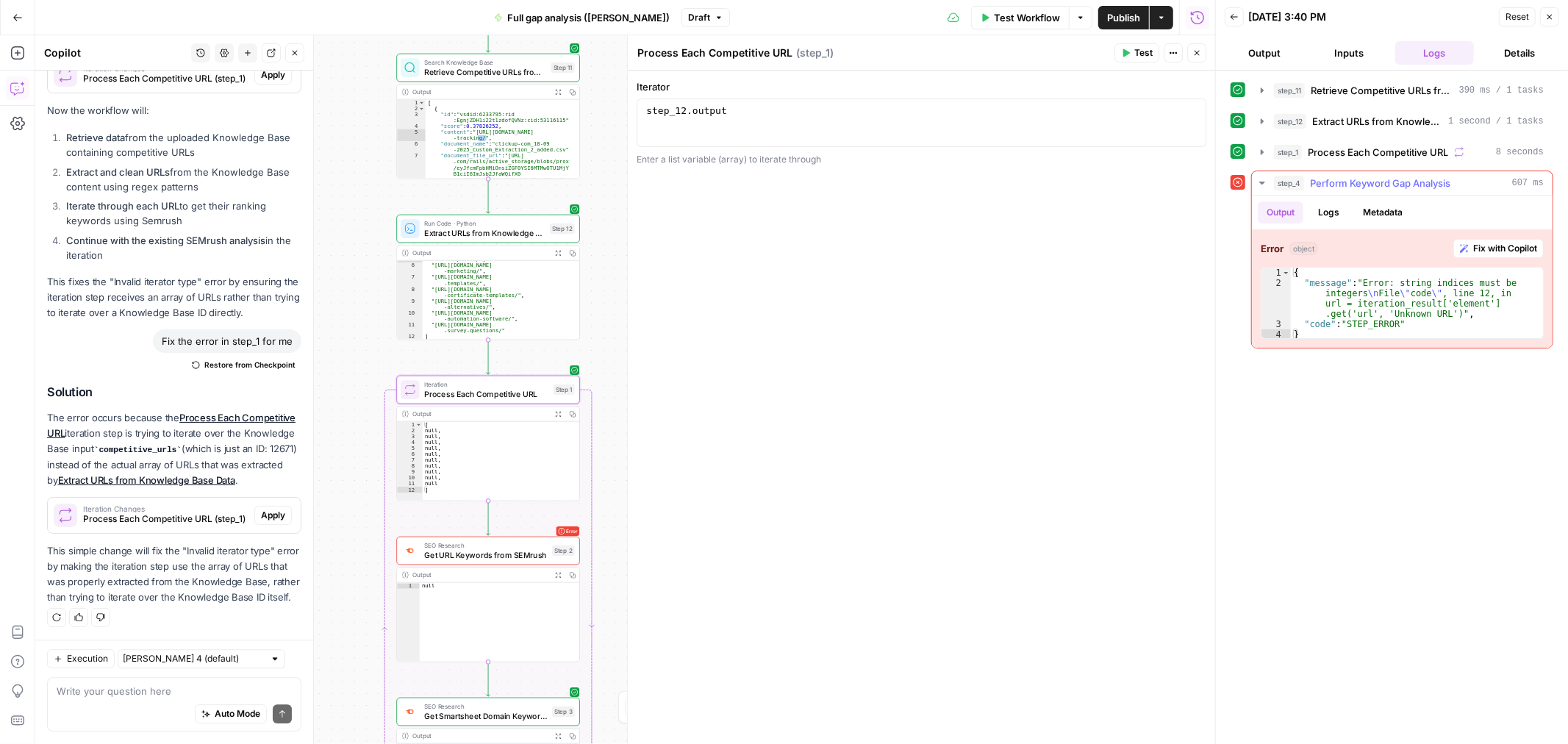
click at [1329, 216] on button "Logs" at bounding box center [1328, 212] width 39 height 22
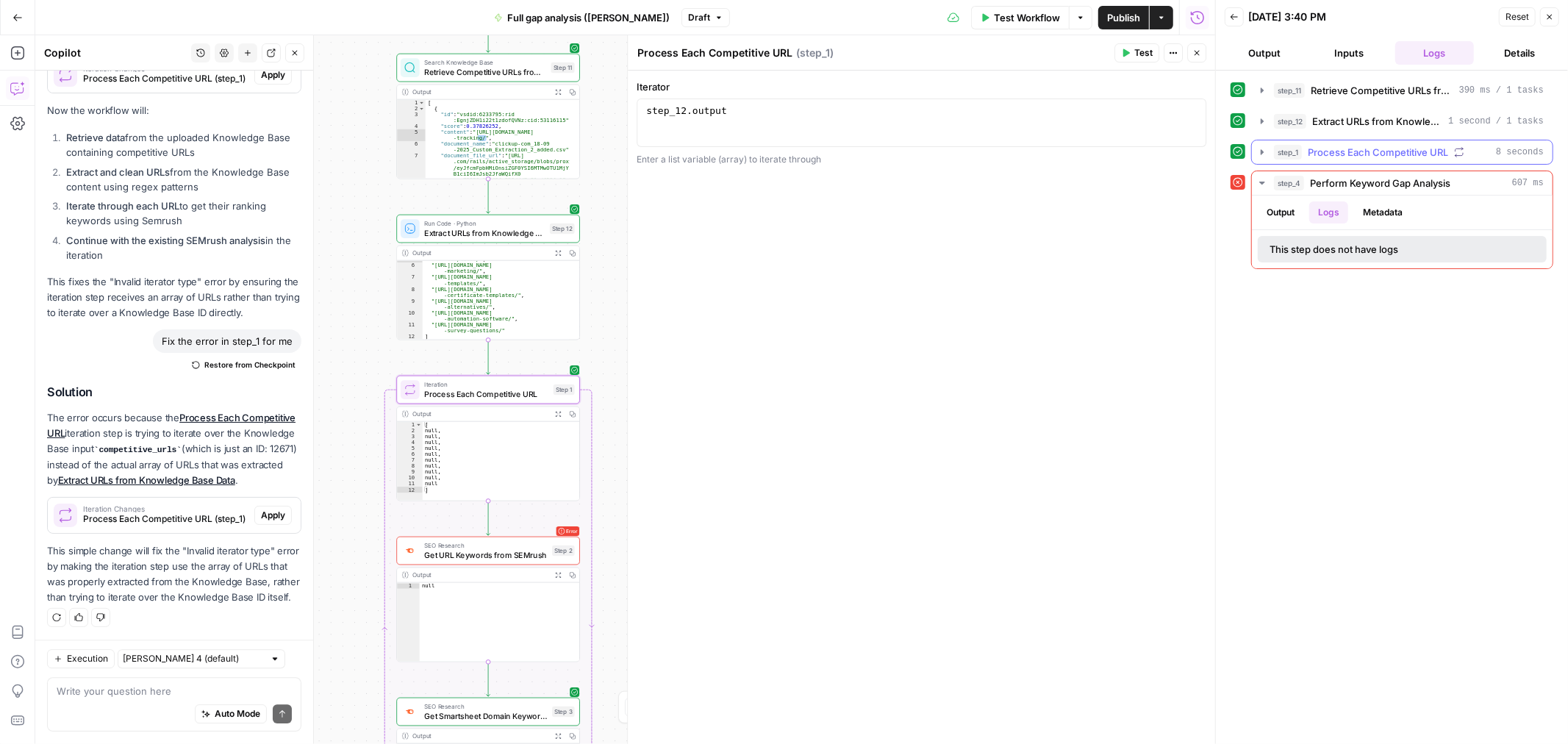
click at [1357, 144] on button "step_1 Process Each Competitive URL 8 seconds" at bounding box center [1402, 152] width 301 height 24
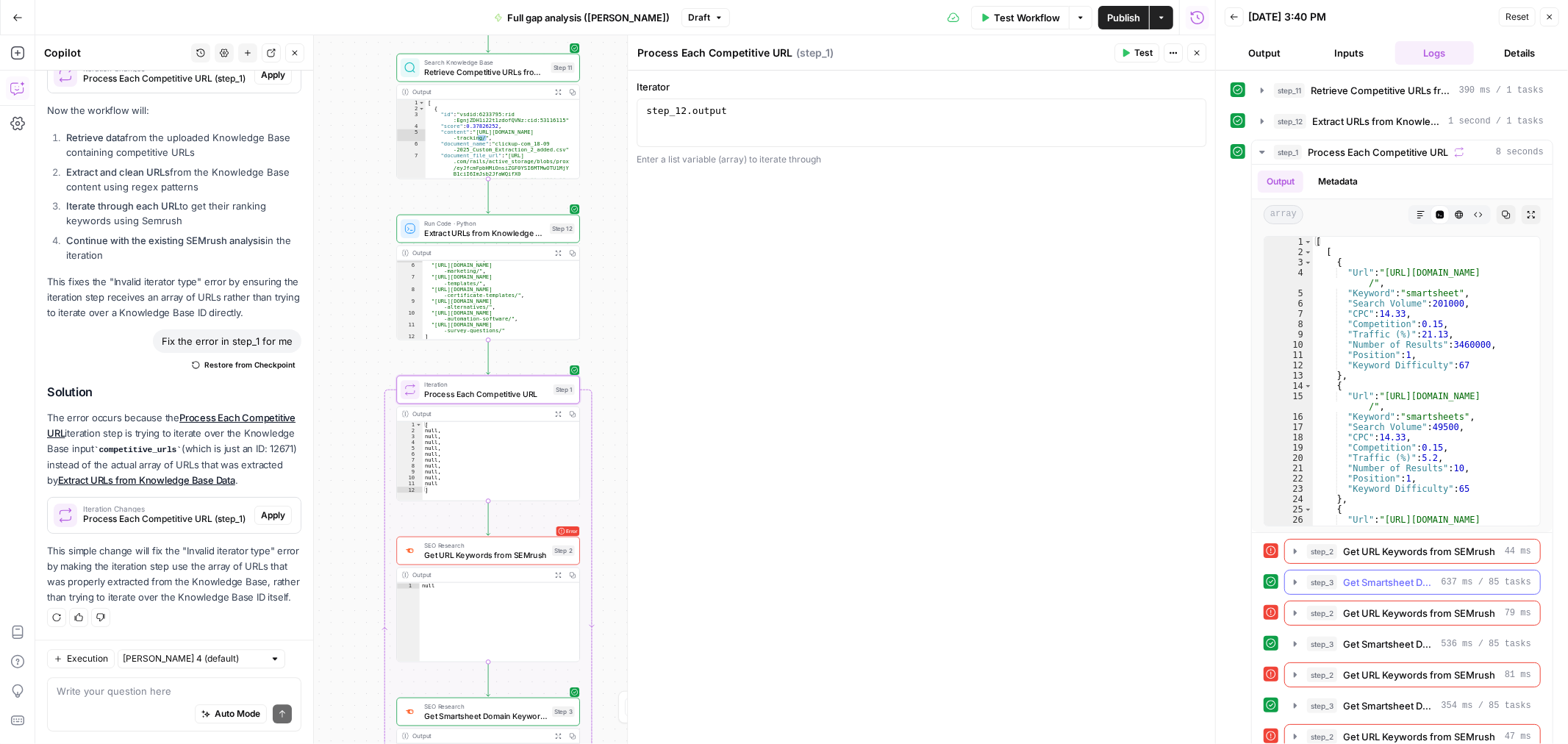
click at [1357, 589] on span "Get Smartsheet Domain Keywords" at bounding box center [1389, 582] width 93 height 15
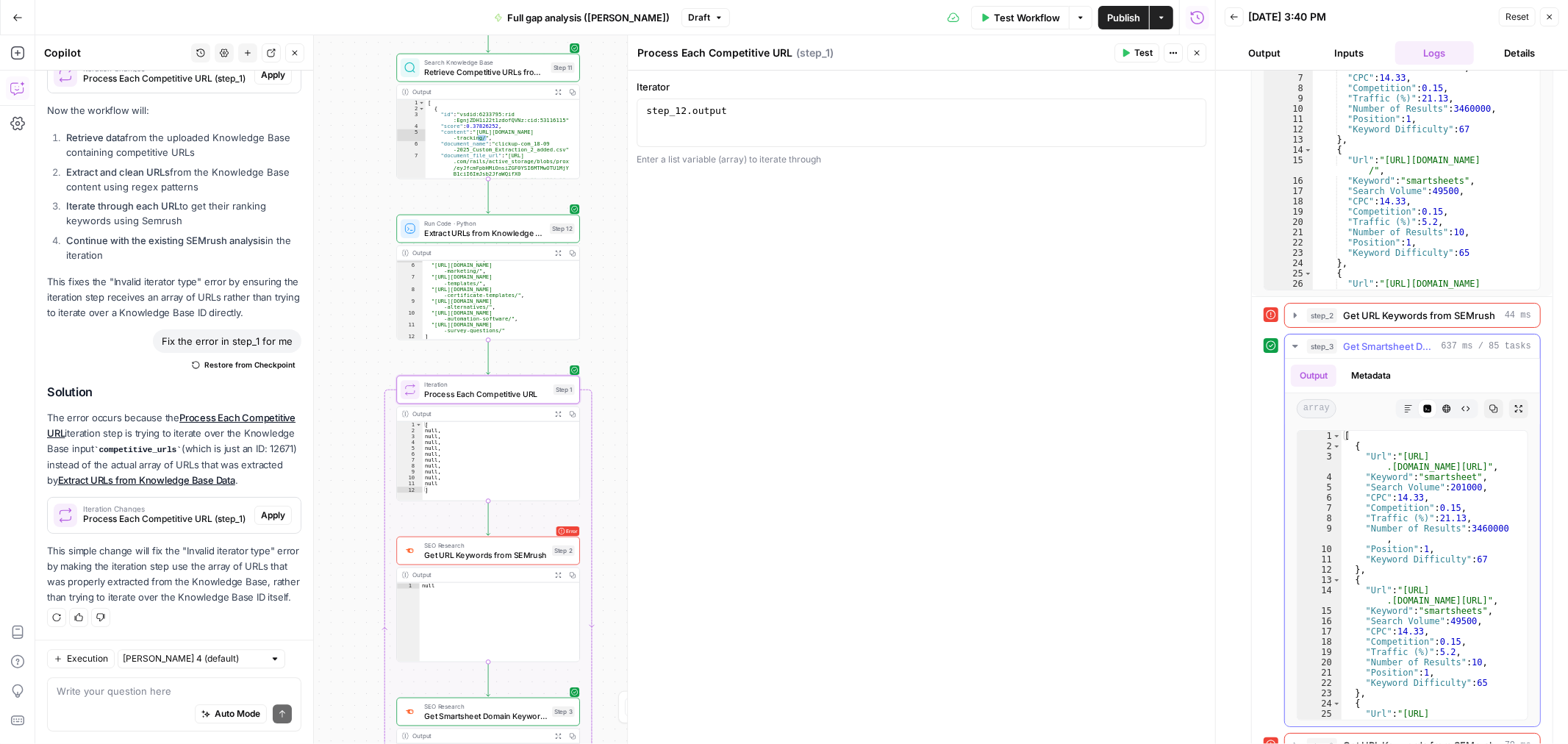
scroll to position [245, 0]
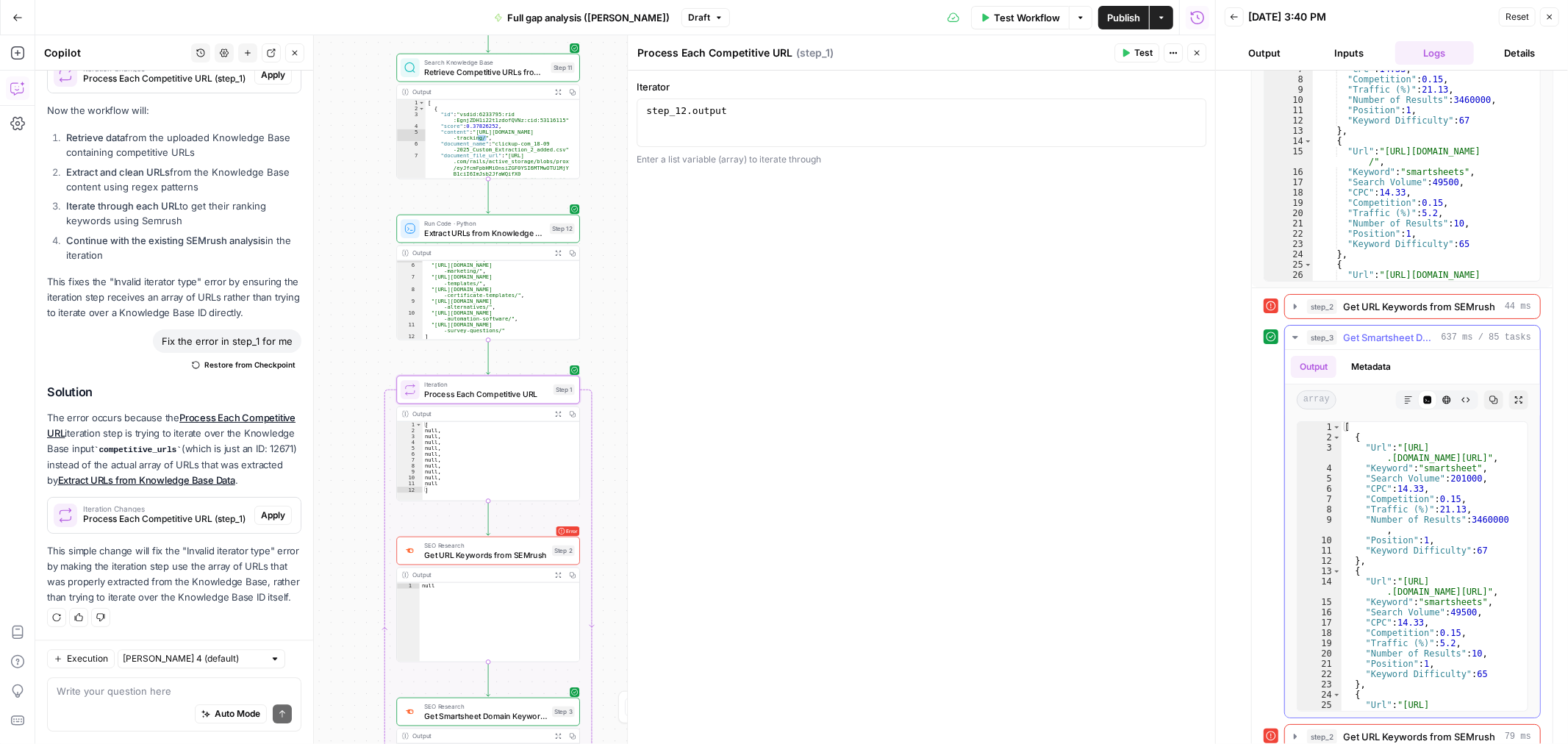
click at [1378, 344] on span "Get Smartsheet Domain Keywords" at bounding box center [1389, 337] width 93 height 15
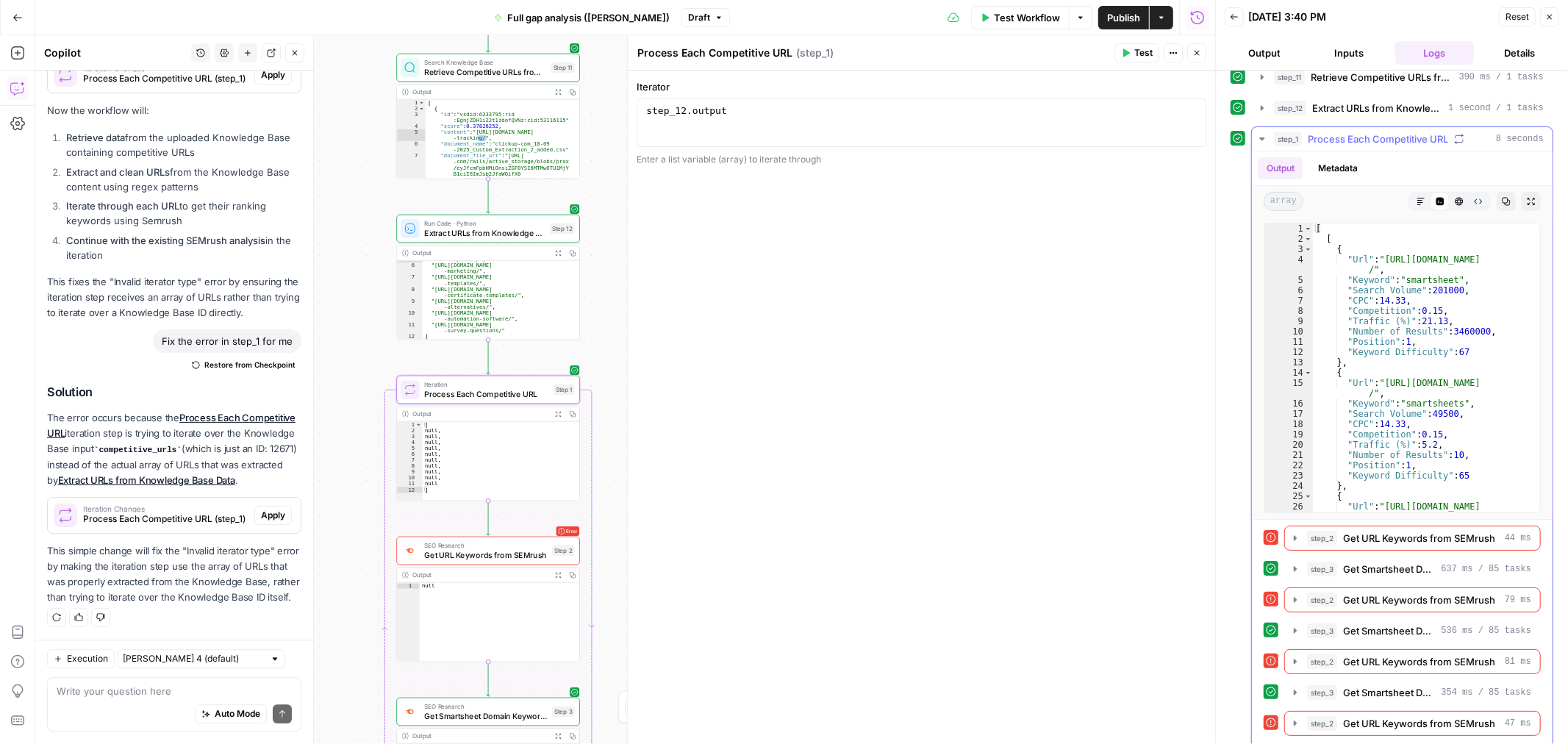
scroll to position [0, 0]
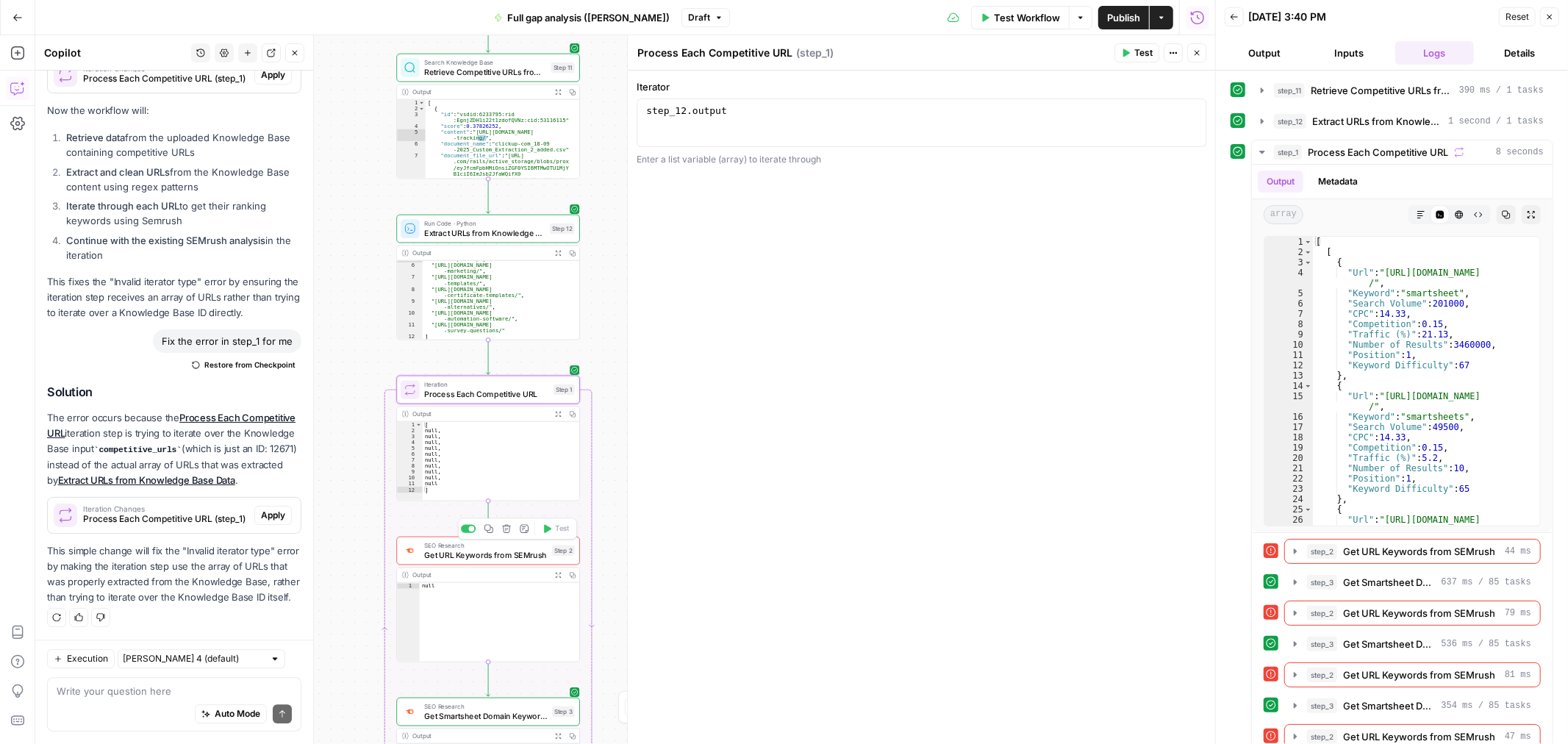
click at [486, 551] on span "Get URL Keywords from SEMrush" at bounding box center [485, 555] width 123 height 12
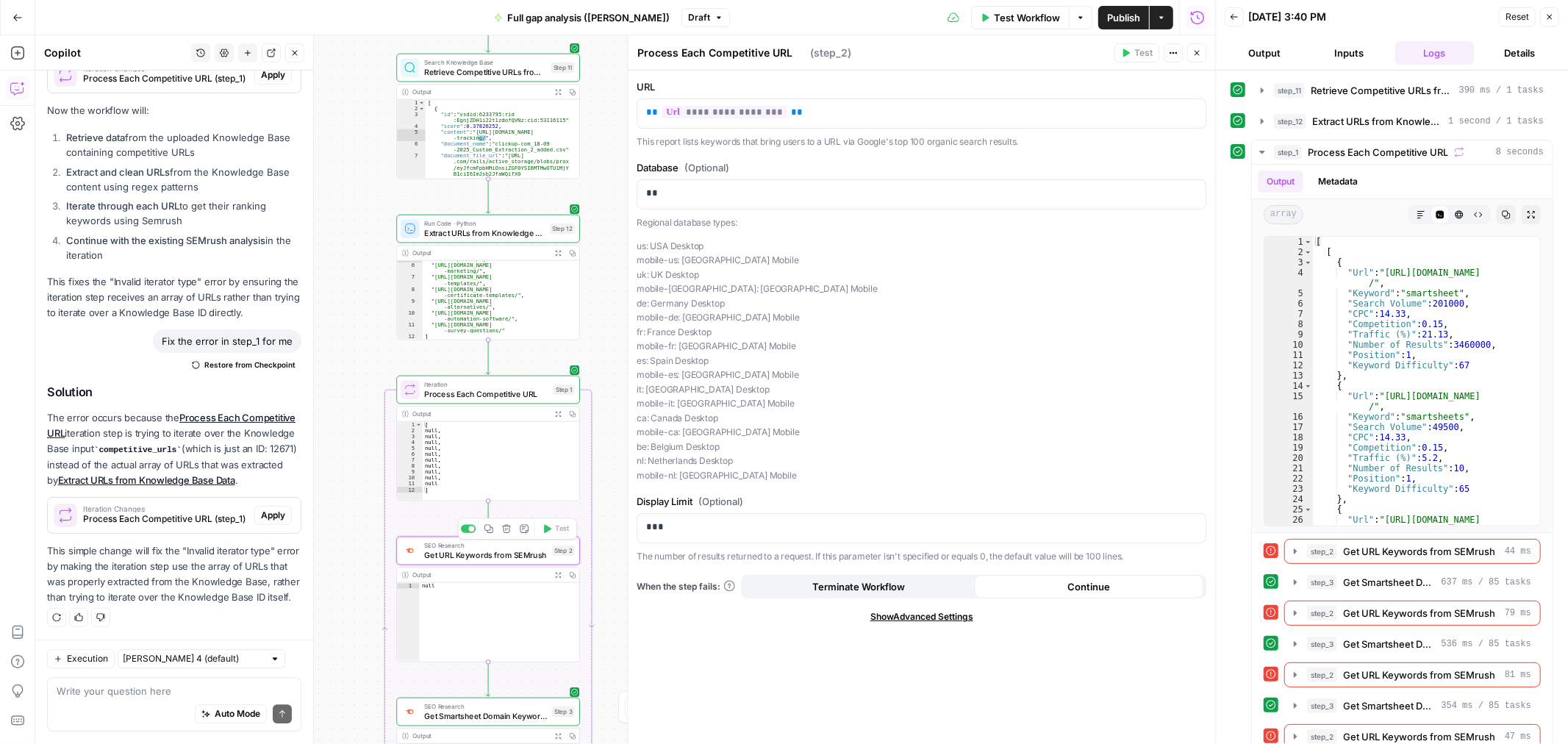
scroll to position [3599, 0]
type textarea "Get URL Keywords from SEMrush"
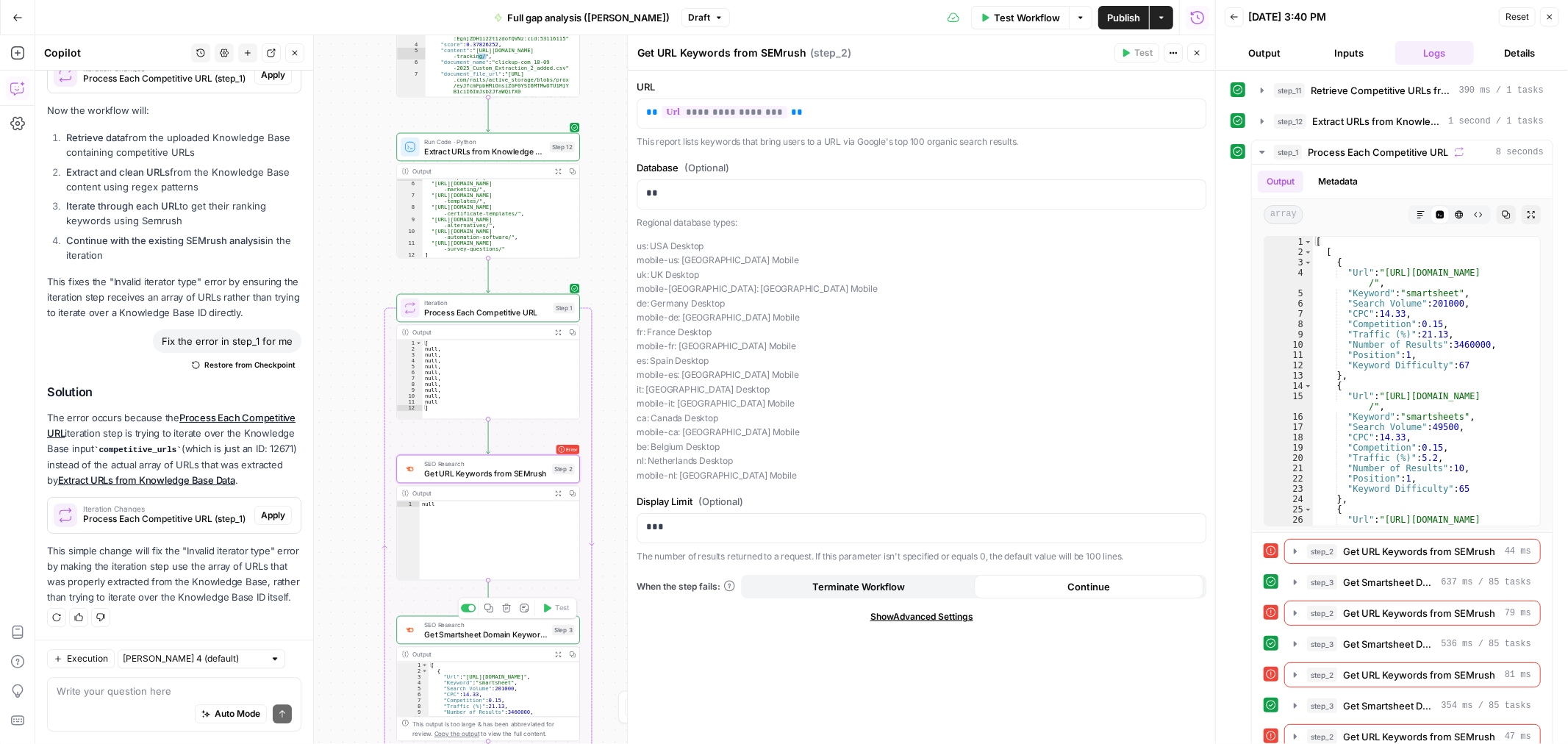
click at [486, 623] on span "SEO Research" at bounding box center [485, 624] width 123 height 10
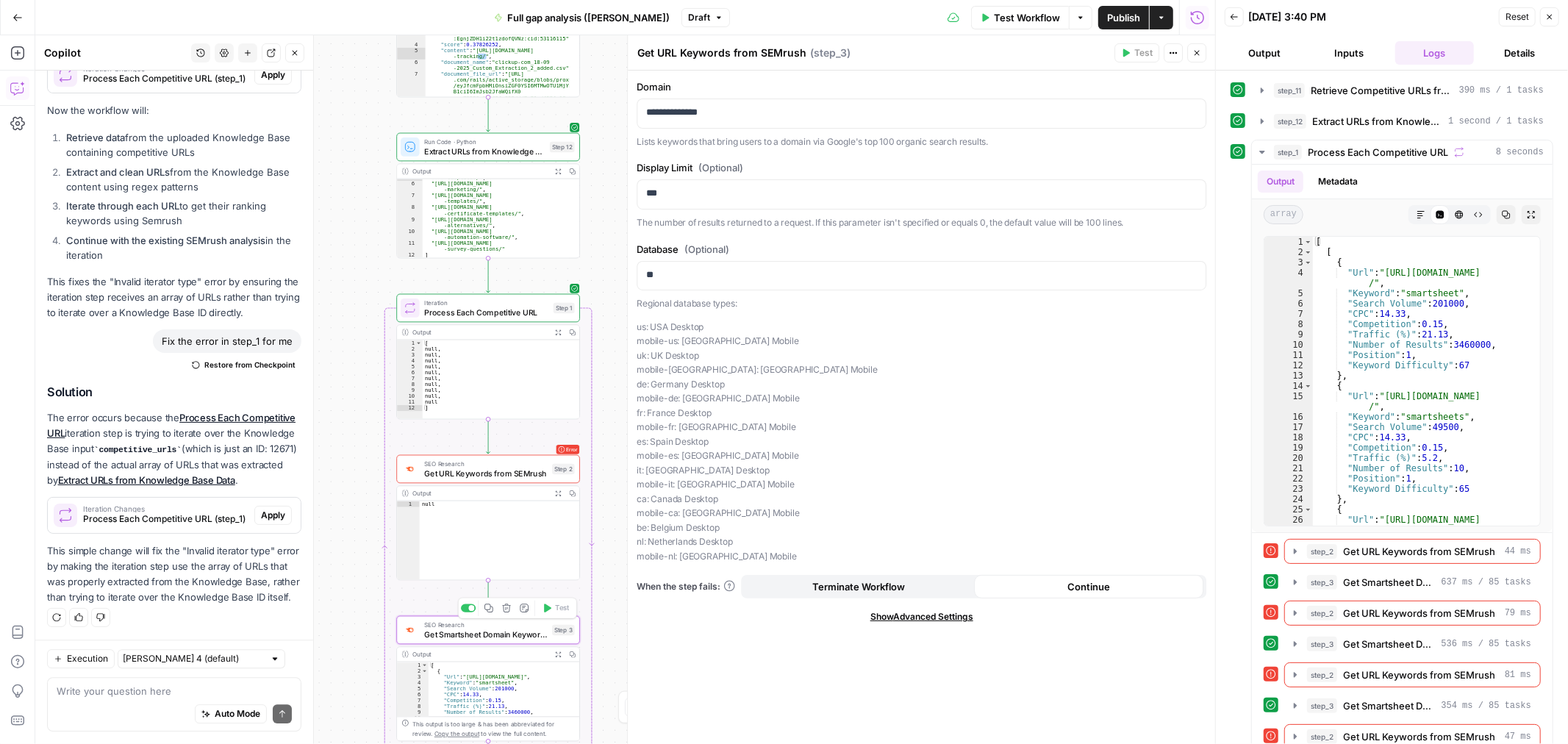
type textarea "Get Smartsheet Domain Keywords"
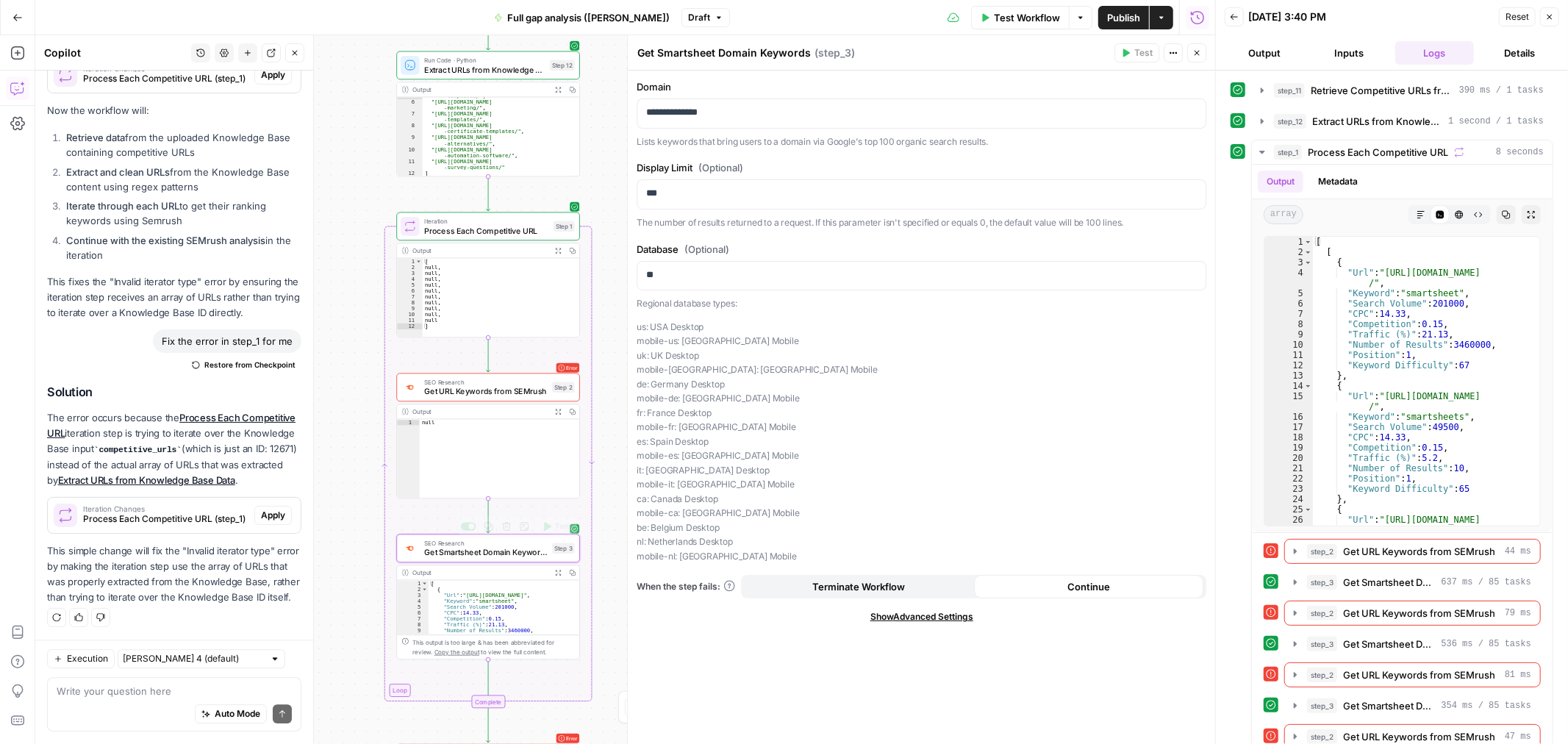
scroll to position [98, 0]
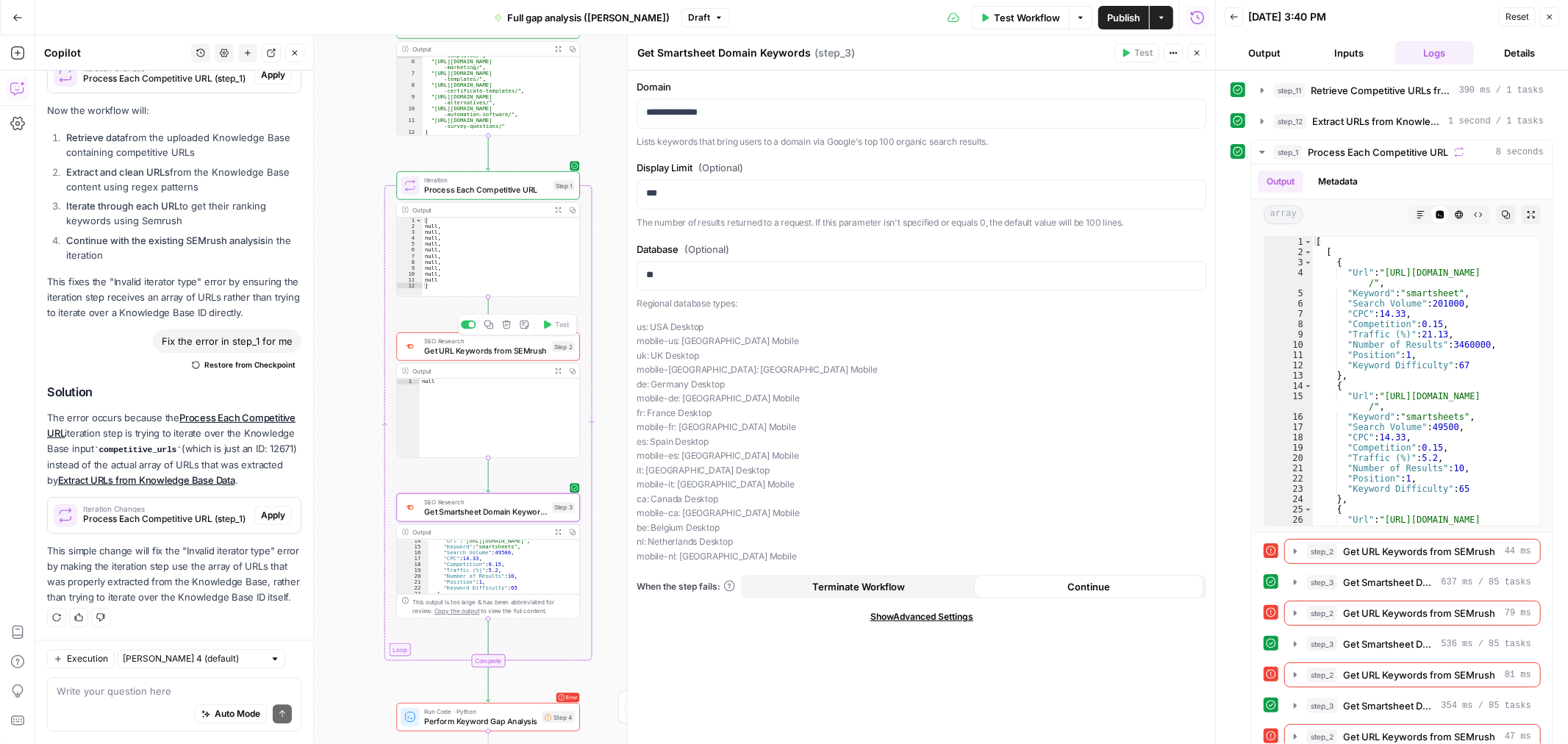
click at [488, 349] on span "Get URL Keywords from SEMrush" at bounding box center [485, 351] width 123 height 12
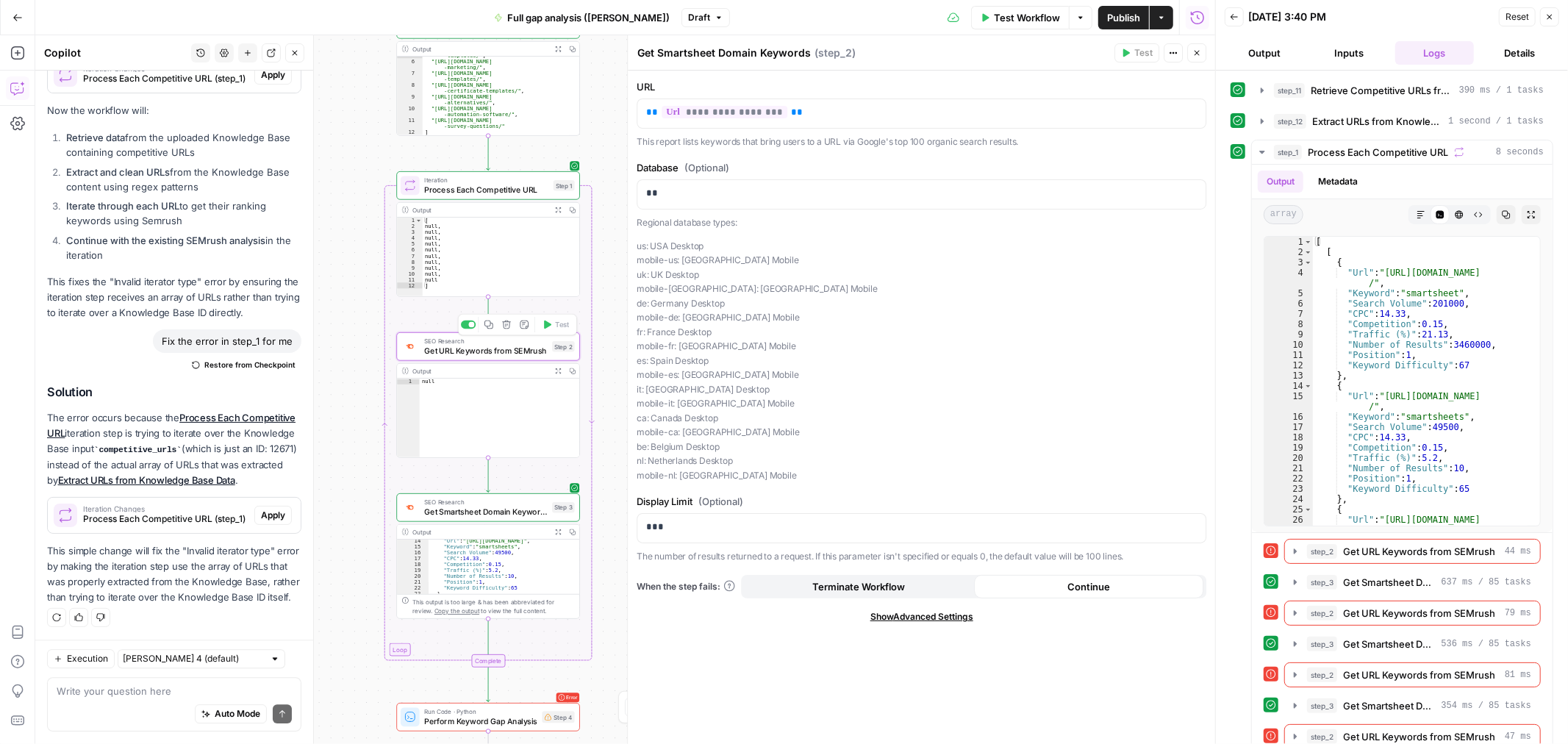
scroll to position [3599, 0]
type textarea "Get URL Keywords from SEMrush"
drag, startPoint x: 523, startPoint y: 720, endPoint x: 541, endPoint y: 590, distance: 131.2
click at [524, 720] on span "Perform Keyword Gap Analysis" at bounding box center [481, 721] width 114 height 12
click at [524, 721] on span "Perform Keyword Gap Analysis" at bounding box center [481, 721] width 114 height 12
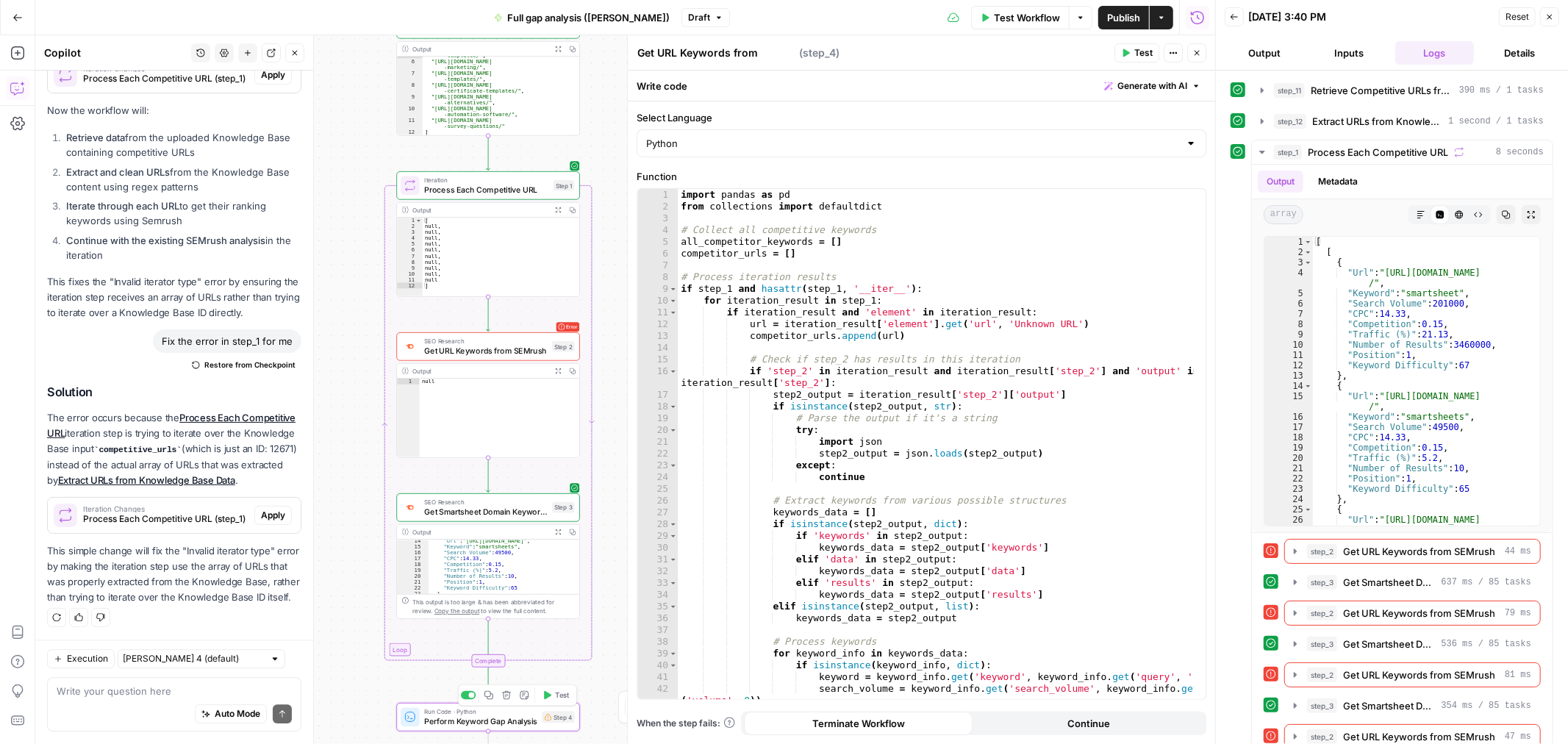
type textarea "Perform Keyword Gap Analysis"
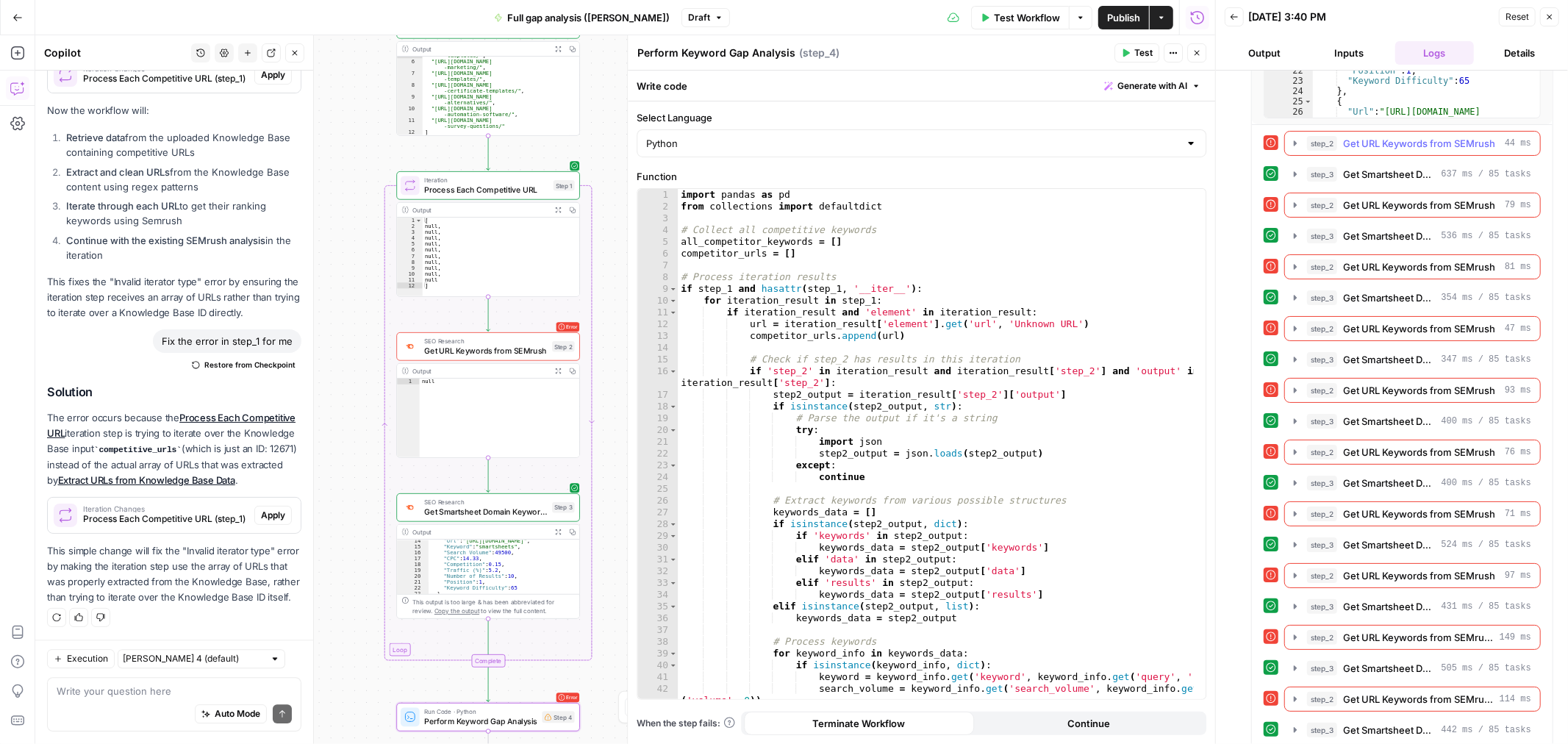
scroll to position [0, 0]
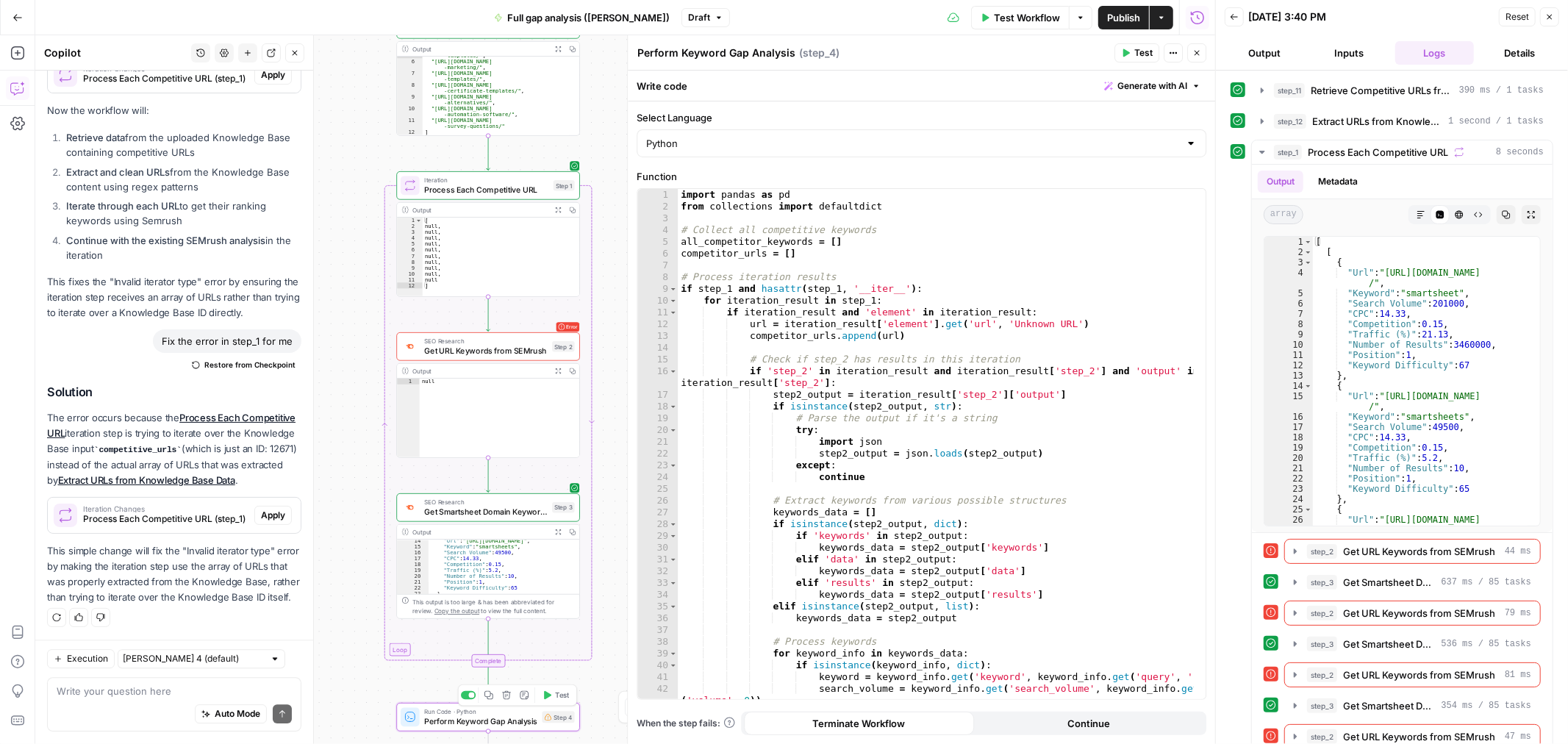
click at [469, 728] on div "Run Code · Python Perform Keyword Gap Analysis Step 4 Copy step Delete step Add…" at bounding box center [488, 716] width 183 height 29
click at [1377, 164] on hr at bounding box center [1402, 164] width 301 height 1
click at [1384, 145] on span "Process Each Competitive URL" at bounding box center [1378, 151] width 140 height 15
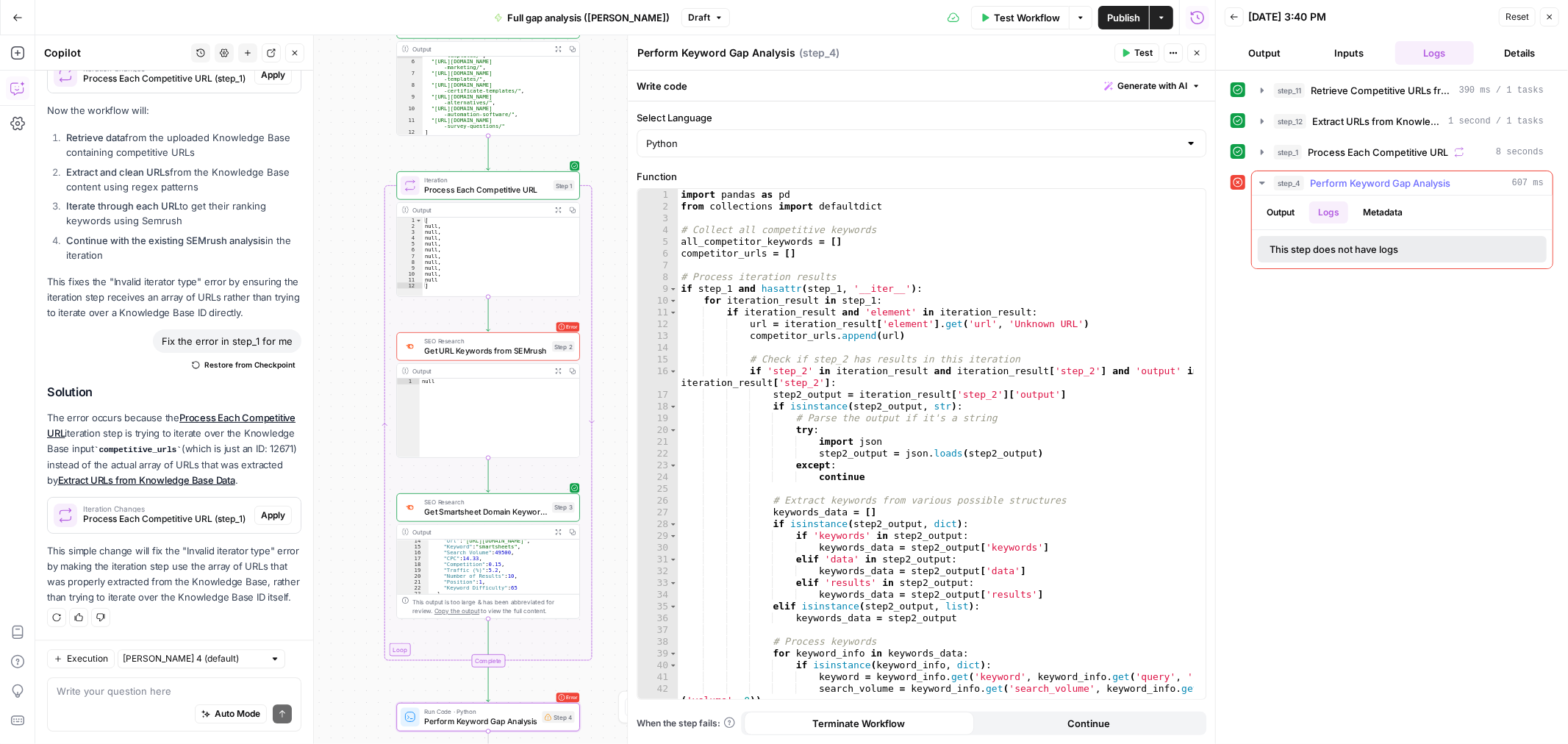
click at [1437, 185] on span "Perform Keyword Gap Analysis" at bounding box center [1380, 182] width 140 height 15
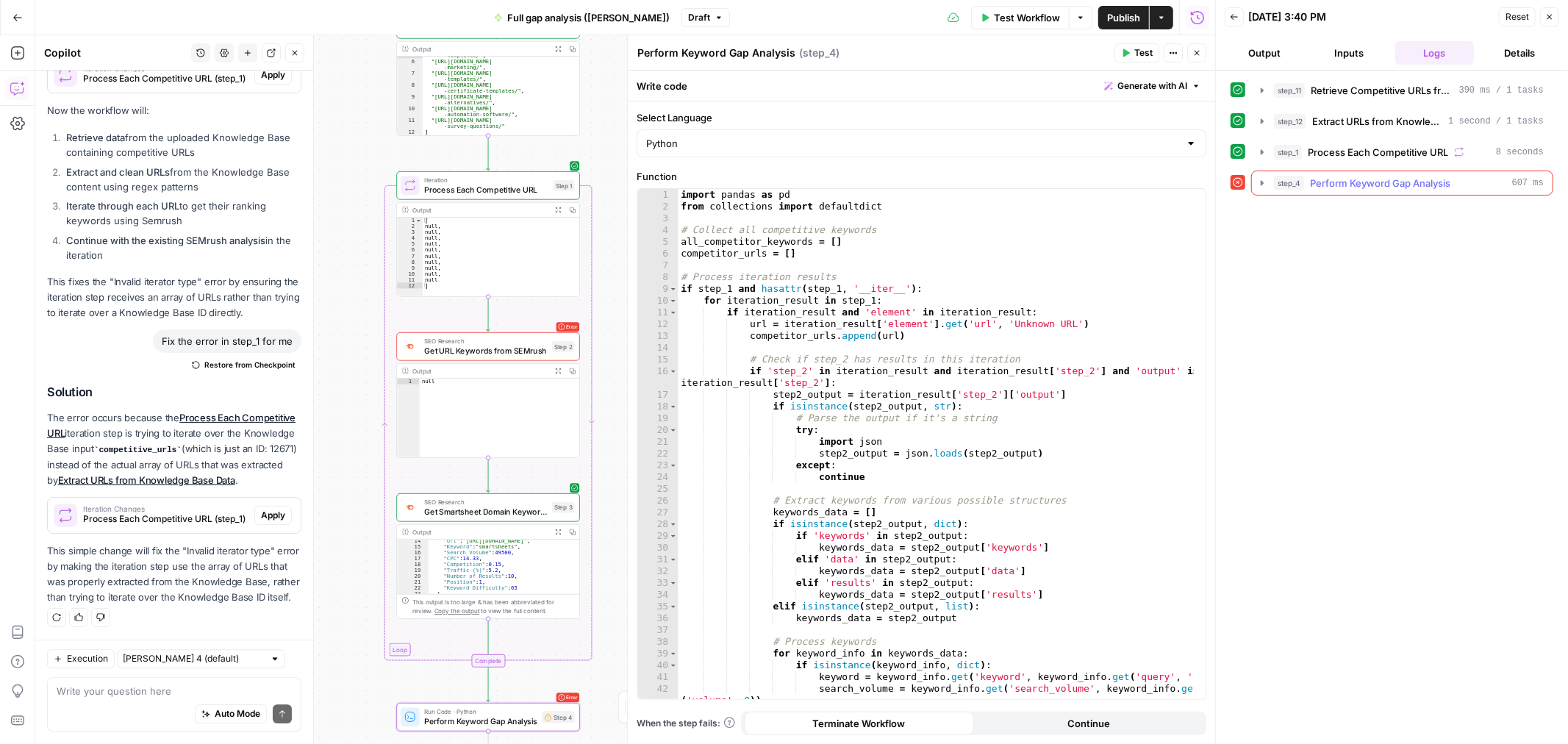
click at [1437, 185] on span "Perform Keyword Gap Analysis" at bounding box center [1380, 182] width 140 height 15
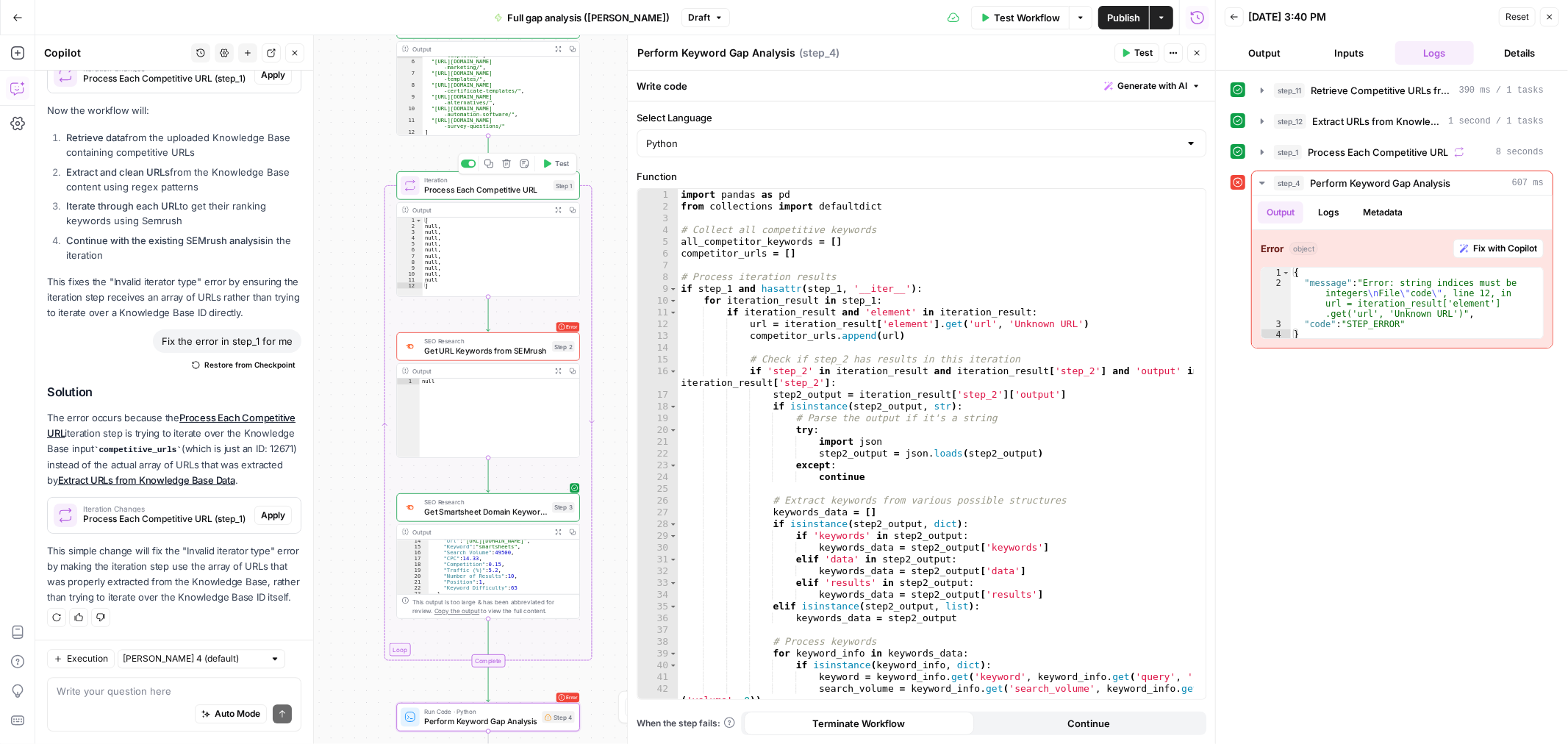
click at [458, 188] on span "Process Each Competitive URL" at bounding box center [486, 189] width 125 height 12
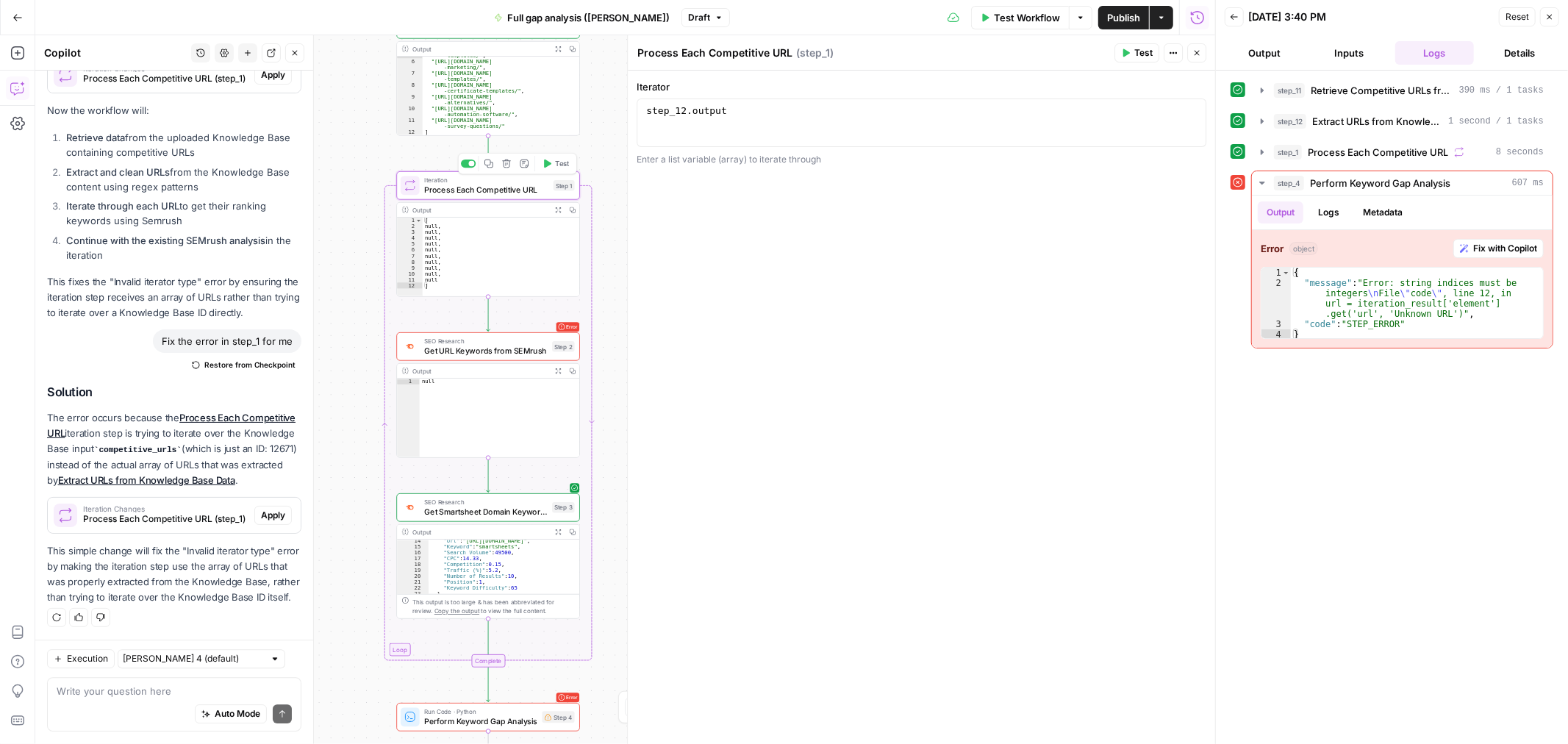
scroll to position [3599, 0]
click at [458, 191] on span "Process Each Competitive URL" at bounding box center [486, 189] width 125 height 12
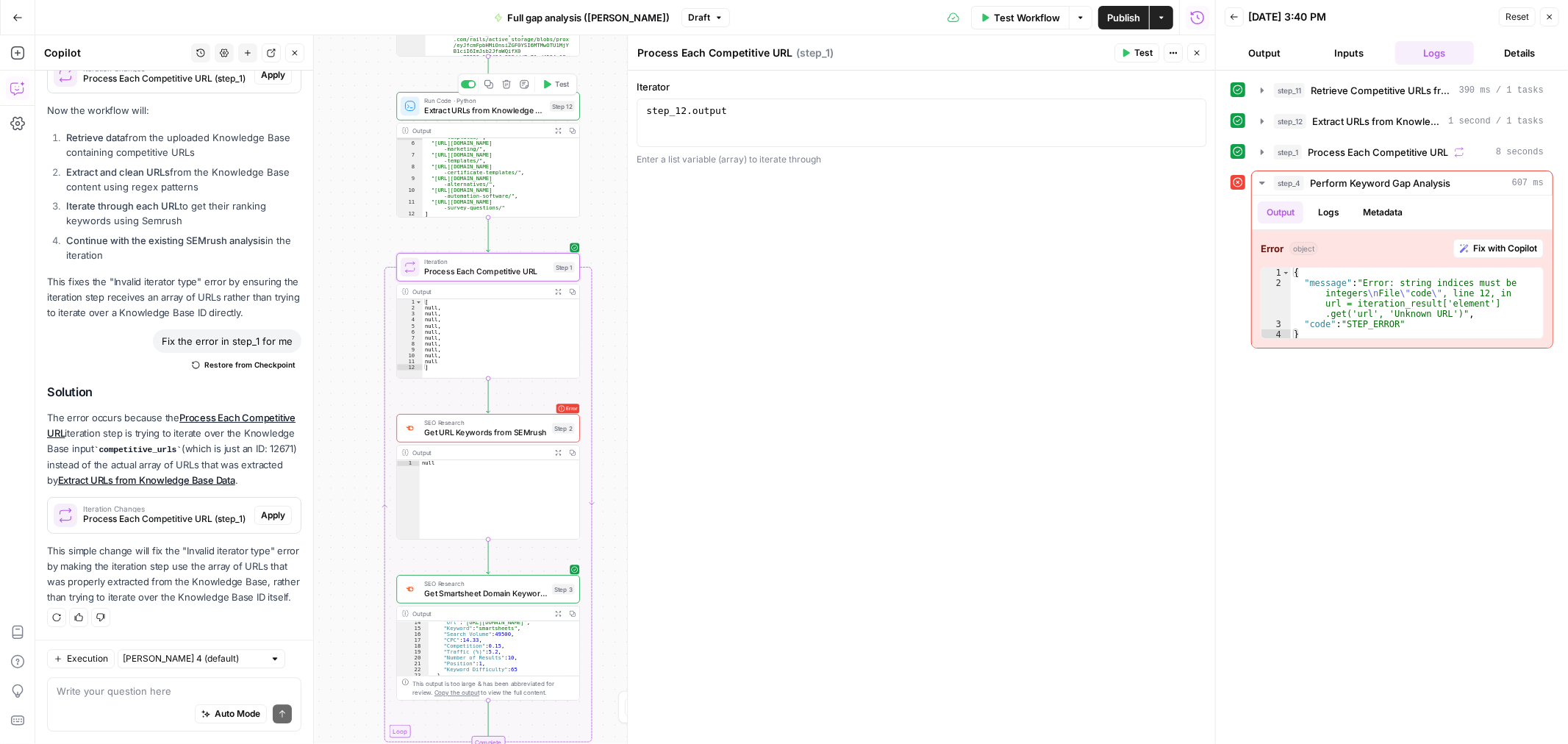
click at [468, 114] on span "Extract URLs from Knowledge Base Data" at bounding box center [484, 111] width 121 height 12
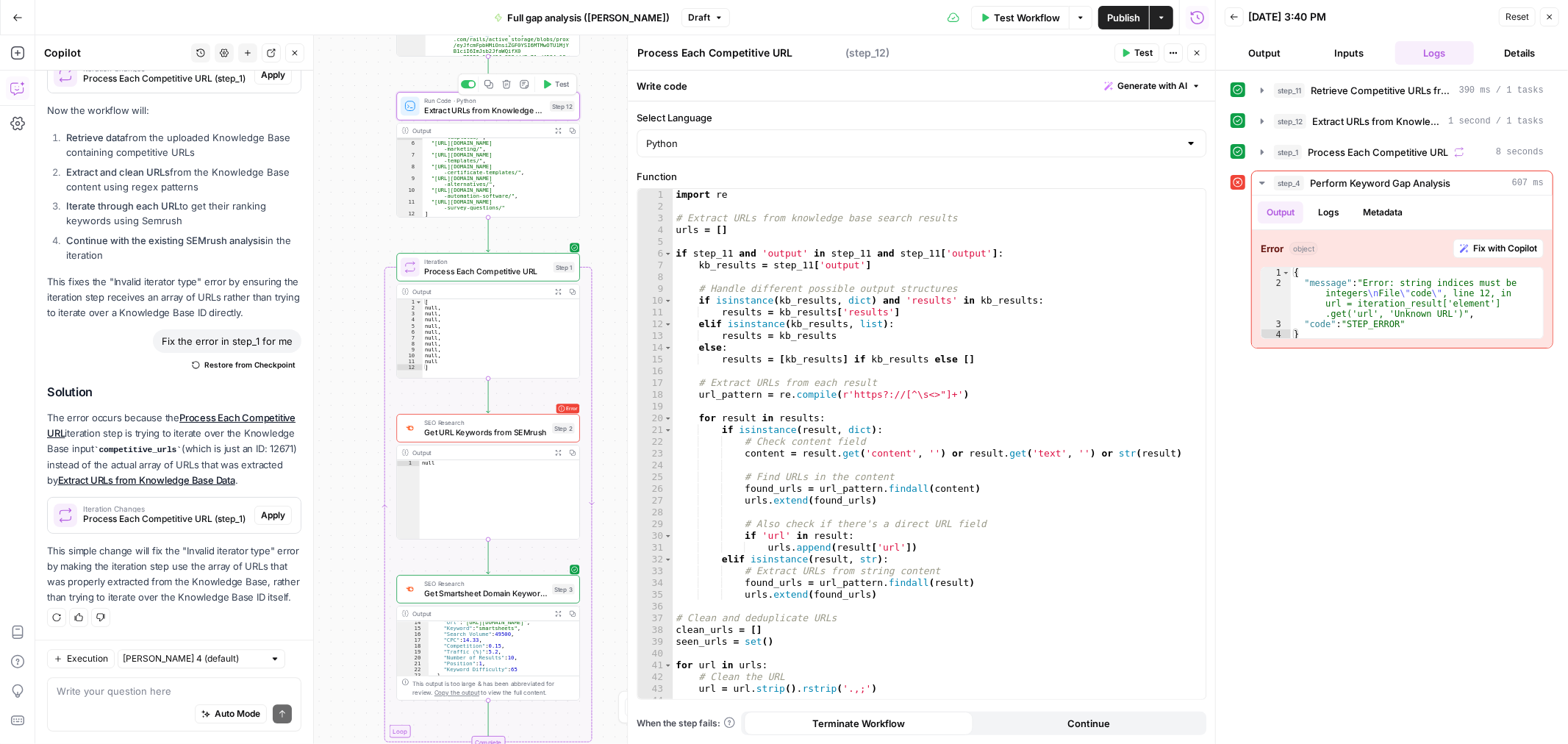
type textarea "Extract URLs from Knowledge Base Data"
click at [724, 144] on input "Select Language" at bounding box center [913, 142] width 533 height 15
click at [695, 185] on span "JavaScript" at bounding box center [926, 179] width 523 height 15
type input "JavaScript"
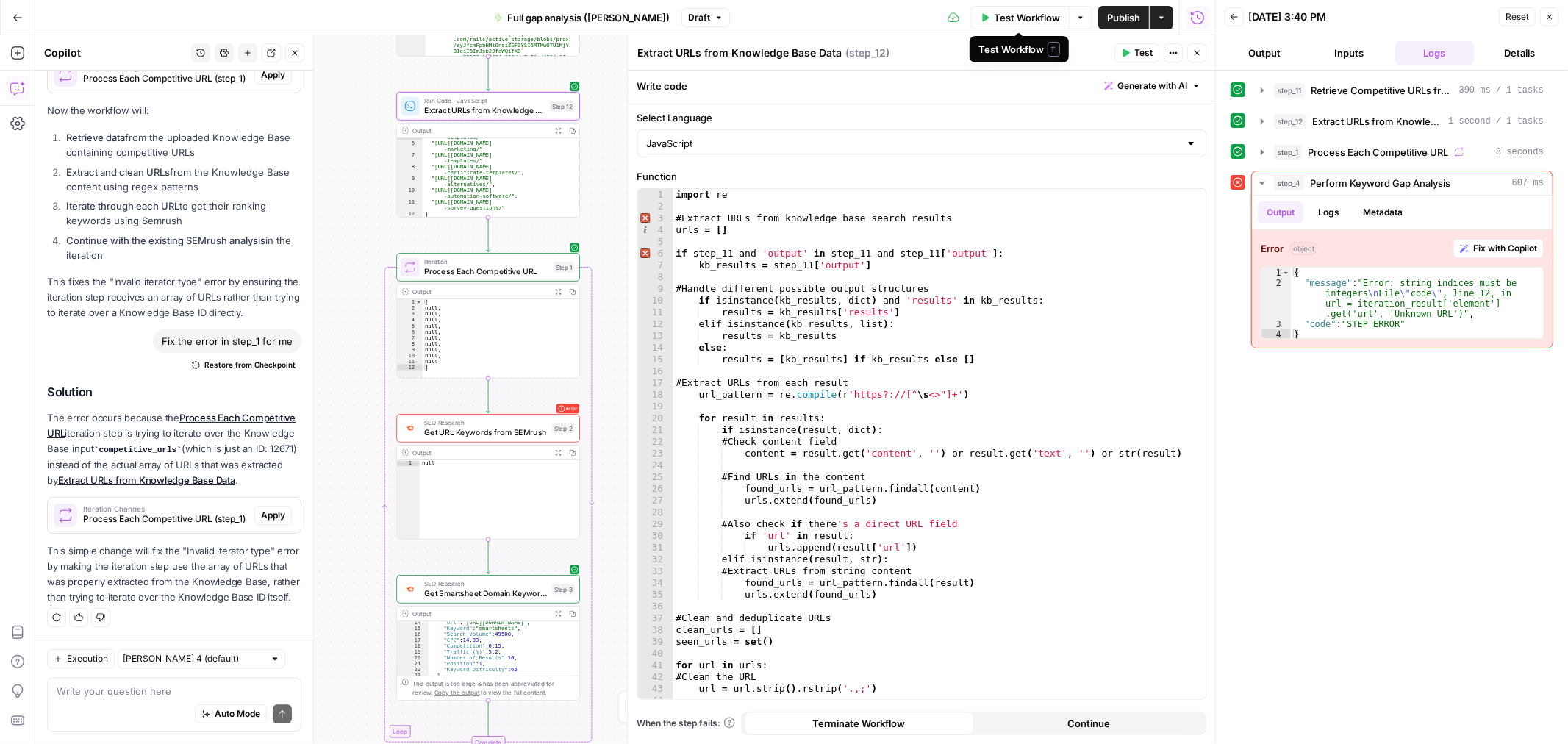
click at [1014, 15] on span "Test Workflow" at bounding box center [1027, 17] width 66 height 15
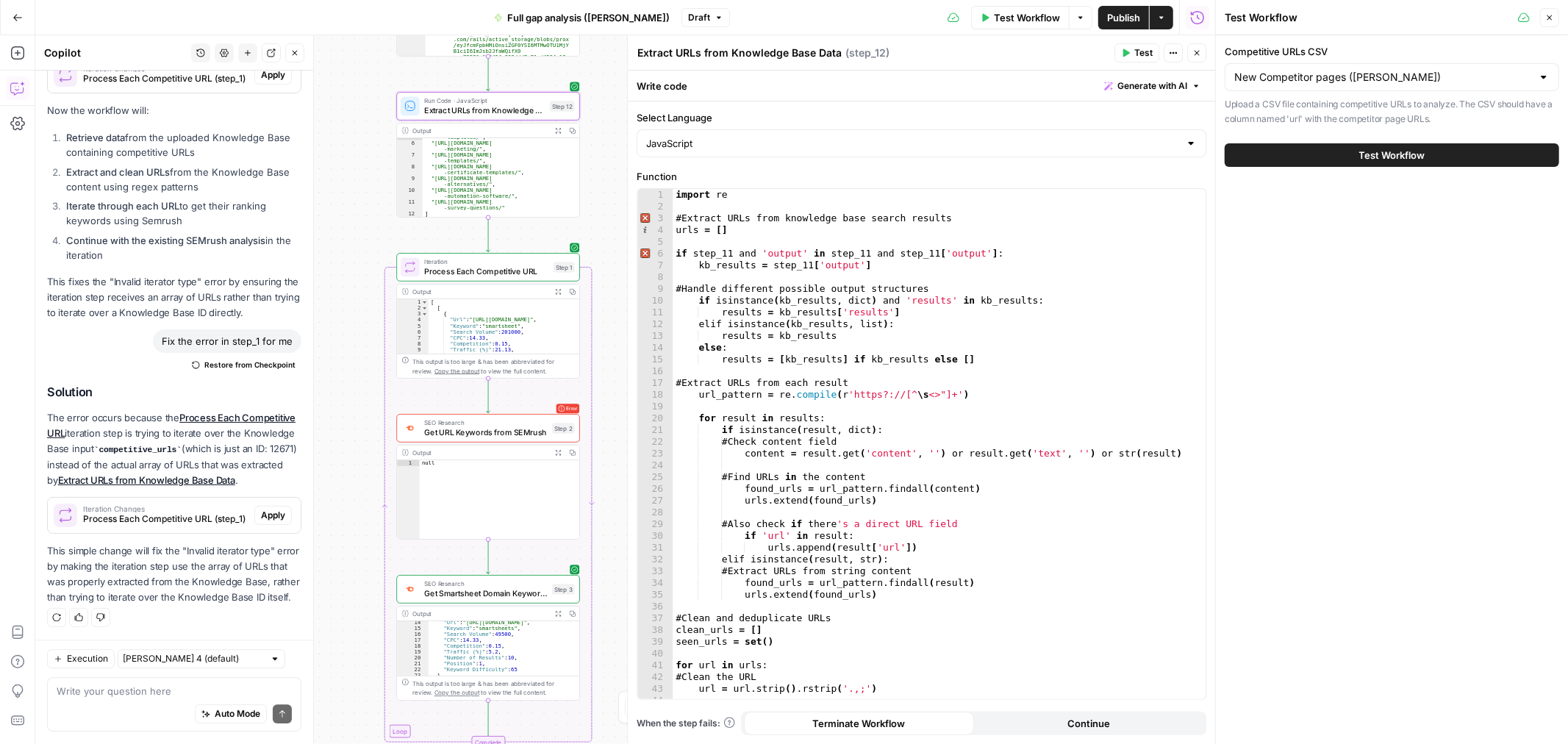
click at [1302, 148] on button "Test Workflow" at bounding box center [1392, 155] width 335 height 24
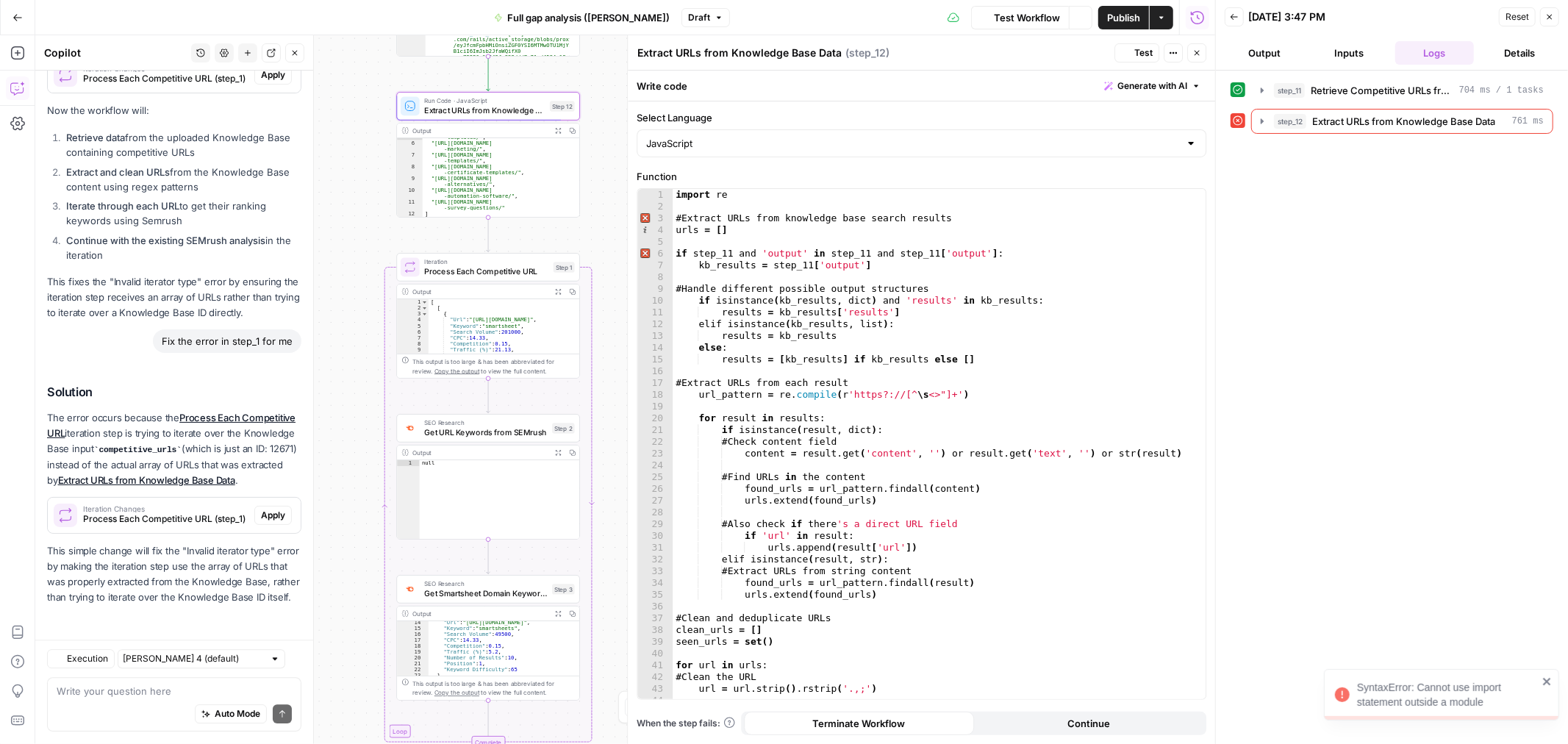
scroll to position [3599, 0]
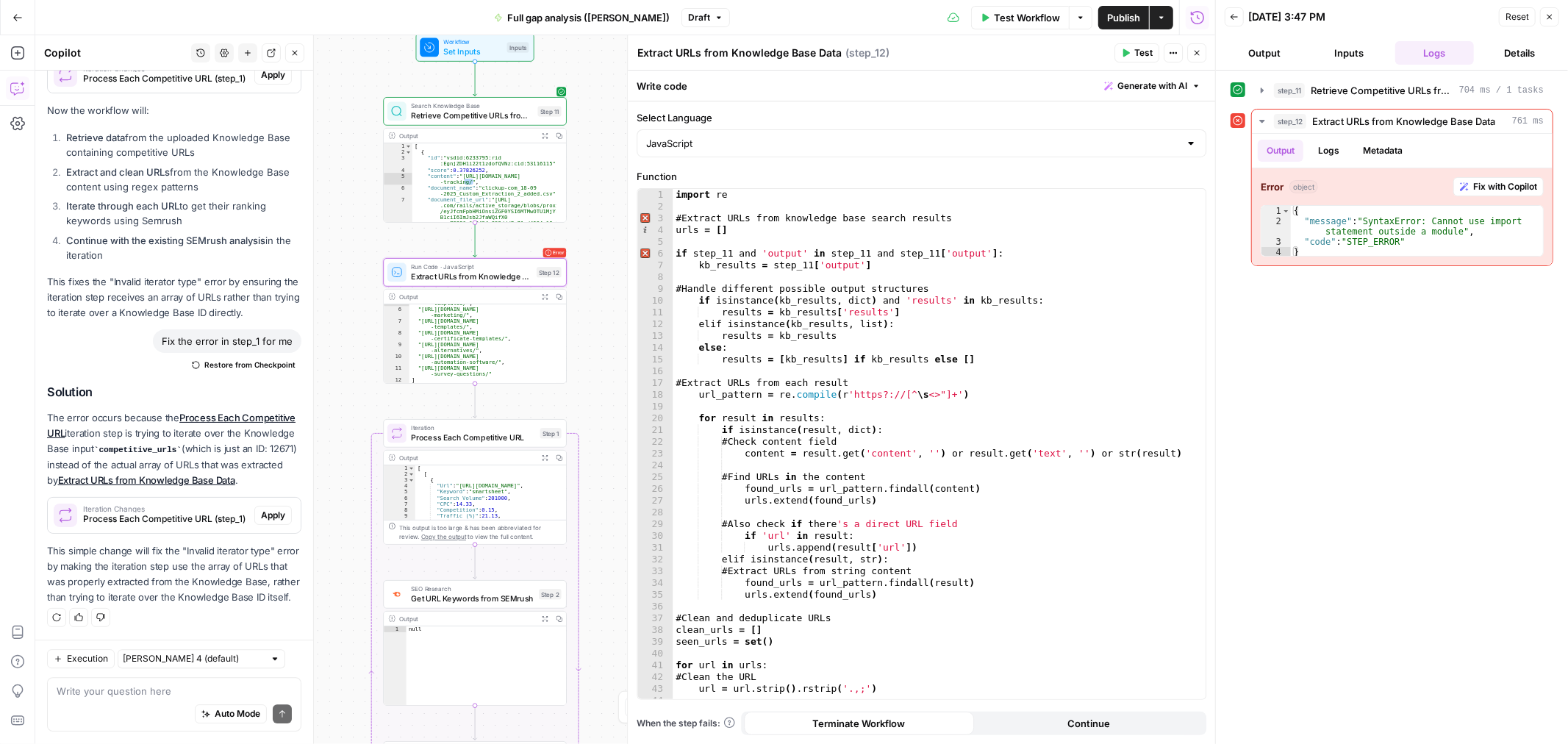
drag, startPoint x: 352, startPoint y: 142, endPoint x: 335, endPoint y: 310, distance: 168.9
click at [335, 310] on div "**********" at bounding box center [625, 388] width 1179 height 708
click at [1489, 189] on span "Fix with Copilot" at bounding box center [1505, 186] width 64 height 13
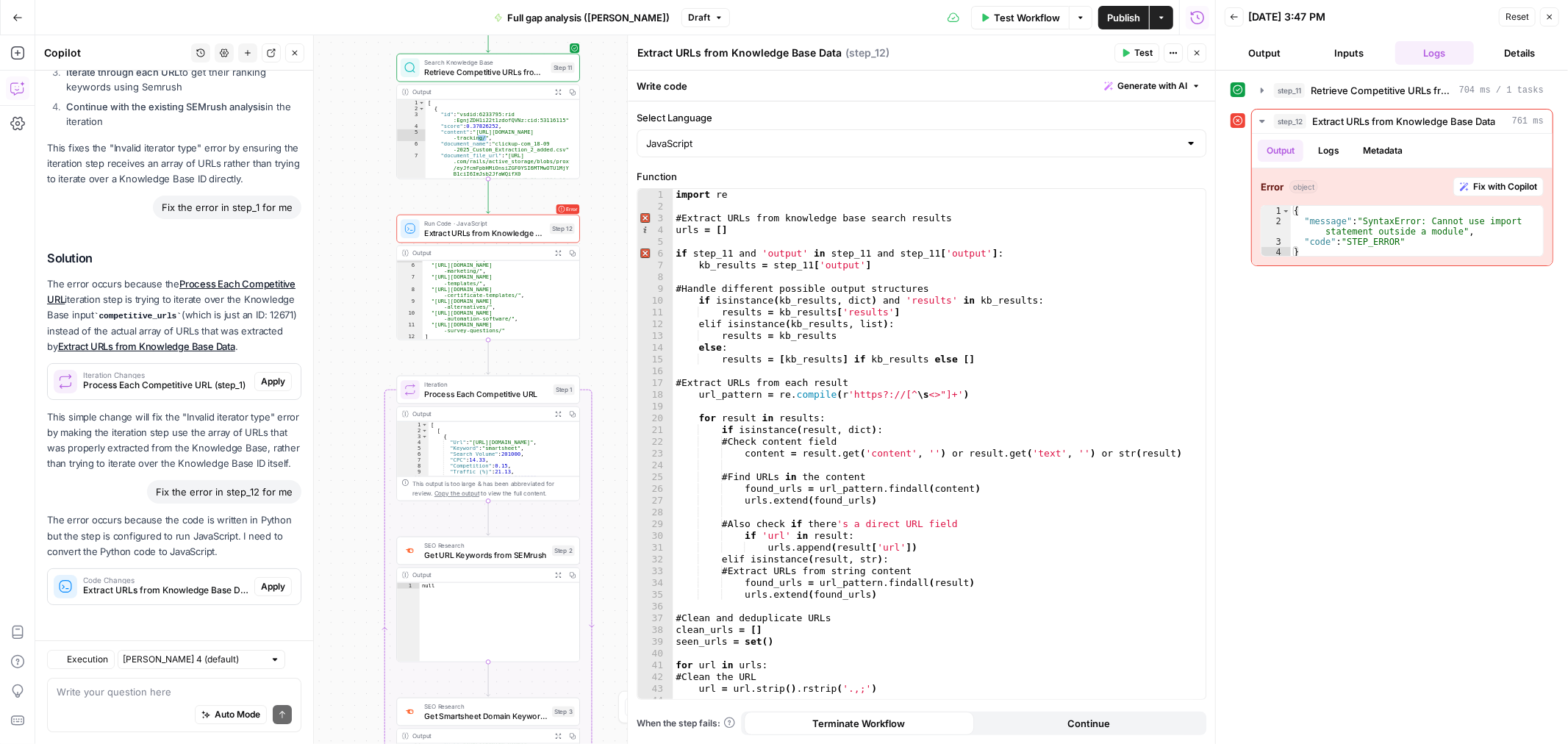
scroll to position [3733, 0]
click at [959, 134] on div "JavaScript" at bounding box center [921, 143] width 570 height 28
click at [728, 209] on button "Python" at bounding box center [921, 200] width 557 height 21
type input "Python"
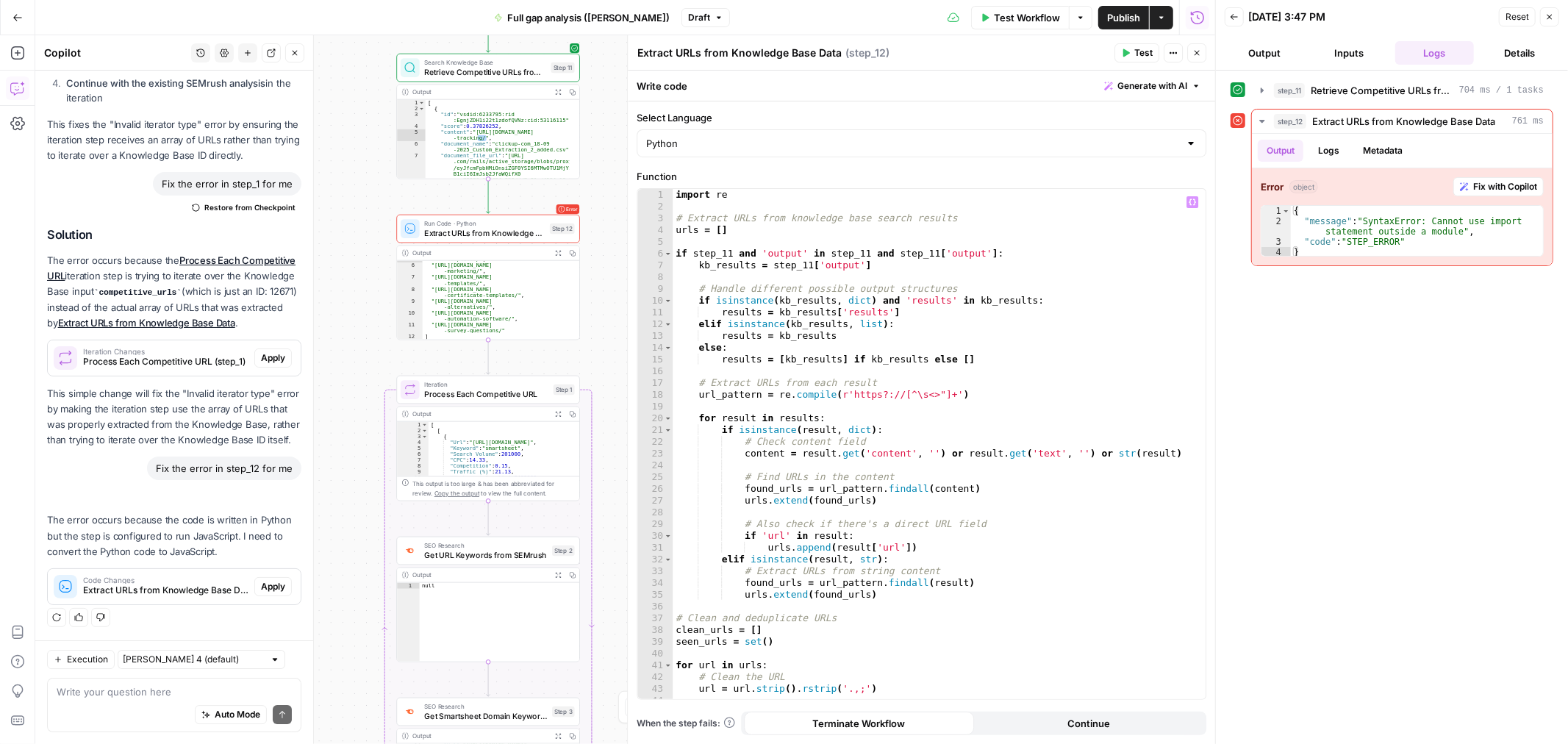
scroll to position [3757, 0]
drag, startPoint x: 999, startPoint y: 20, endPoint x: 990, endPoint y: 158, distance: 138.3
click at [999, 19] on span "Test Workflow" at bounding box center [1027, 17] width 66 height 15
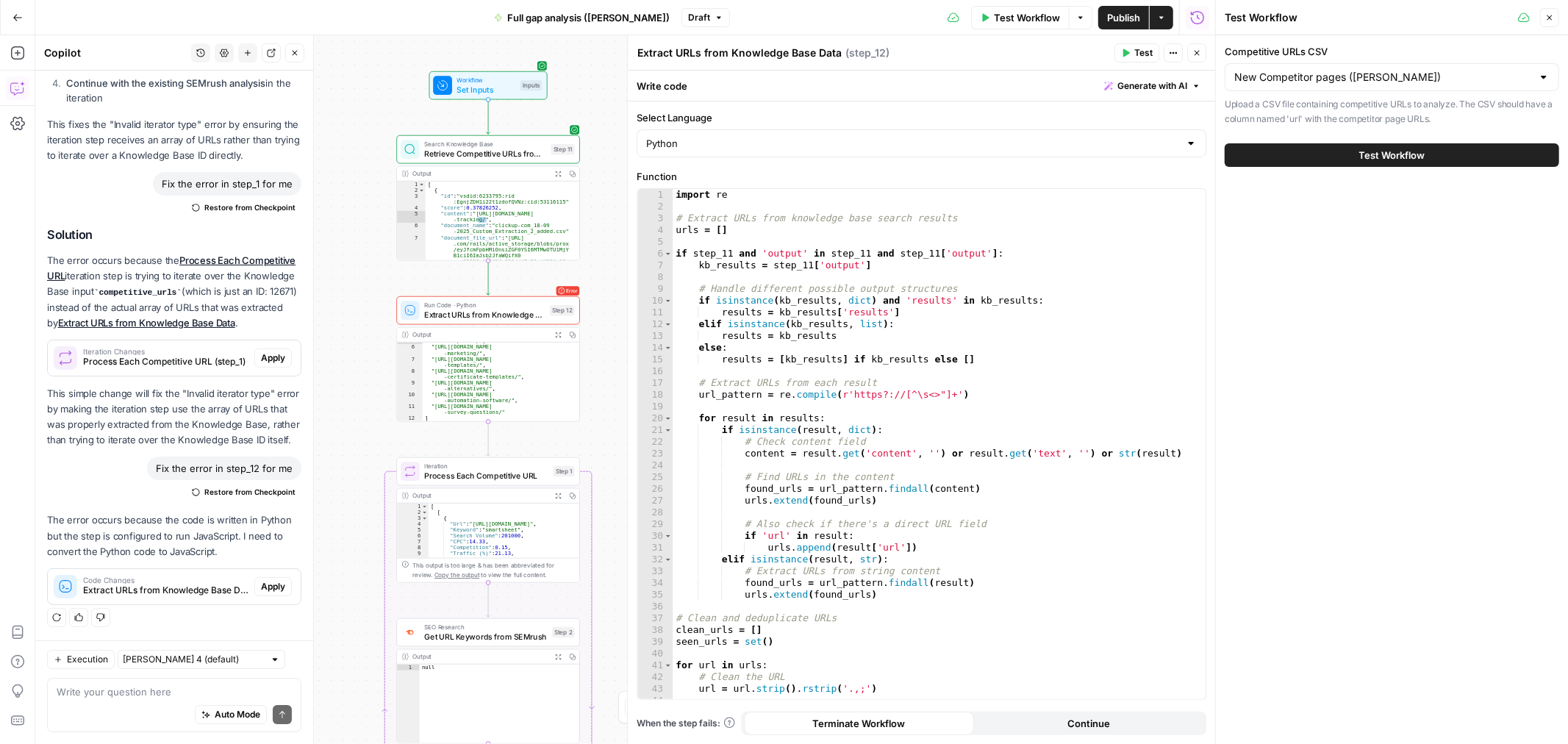
click at [1299, 148] on button "Test Workflow" at bounding box center [1392, 155] width 335 height 24
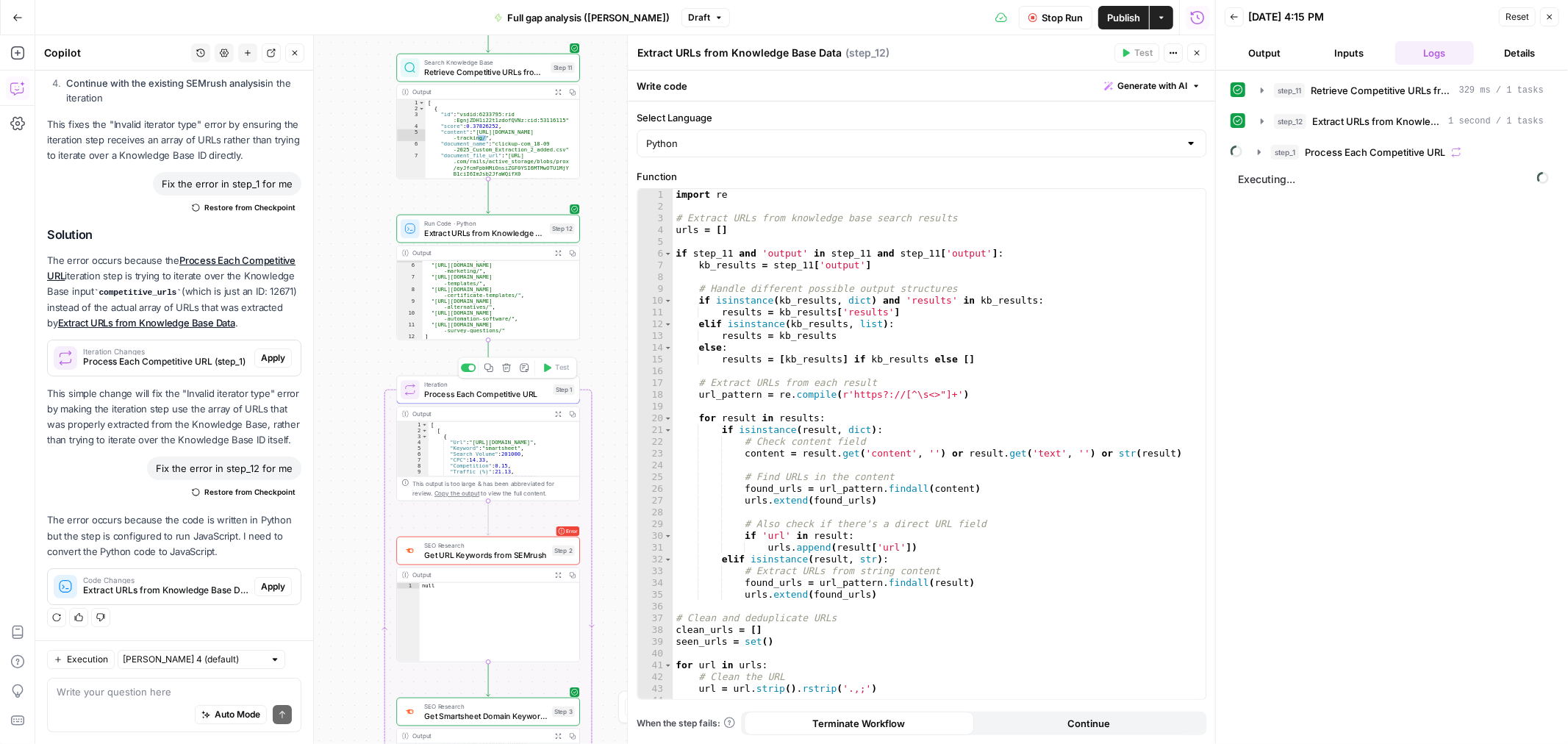
click at [489, 393] on span "Process Each Competitive URL" at bounding box center [486, 394] width 125 height 12
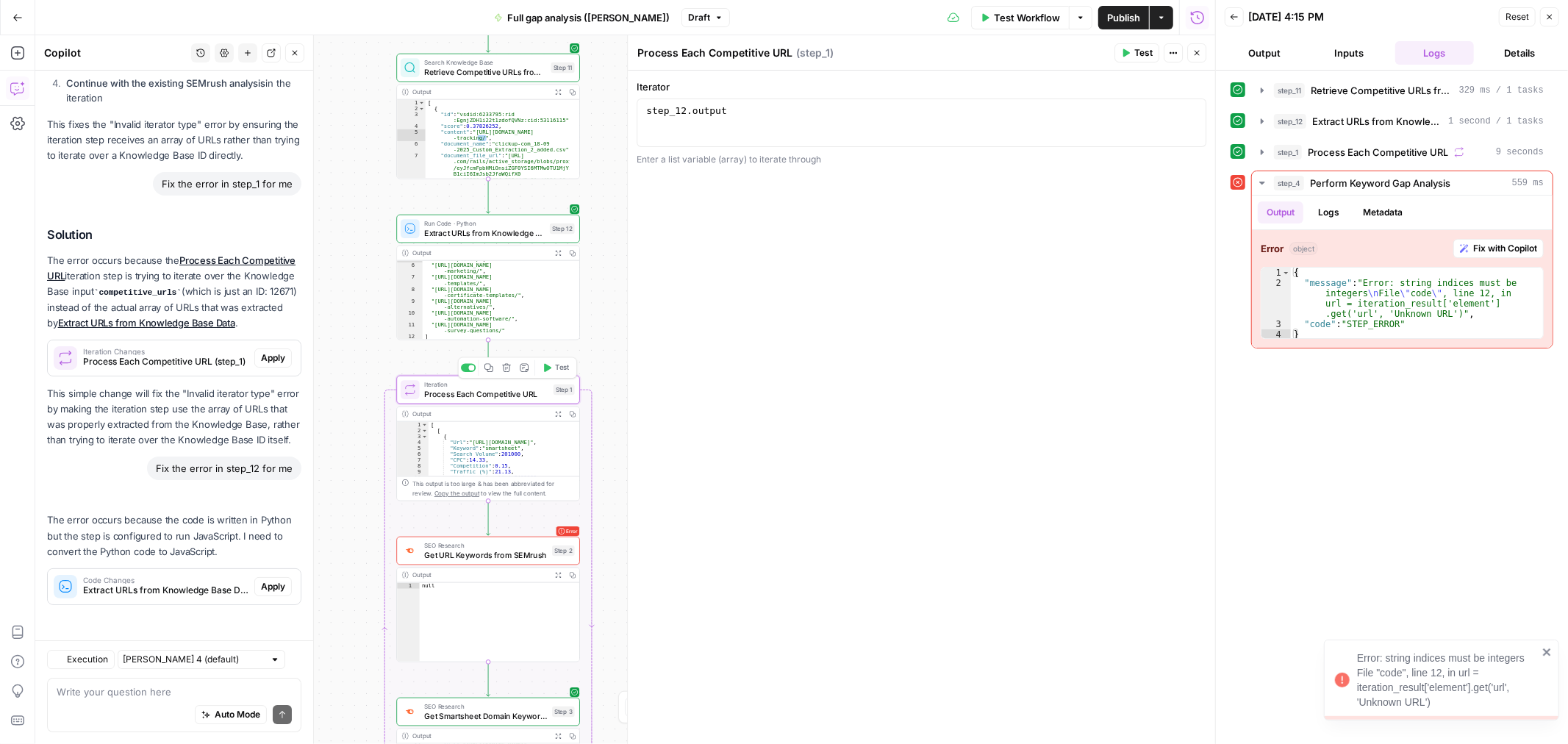
scroll to position [3757, 0]
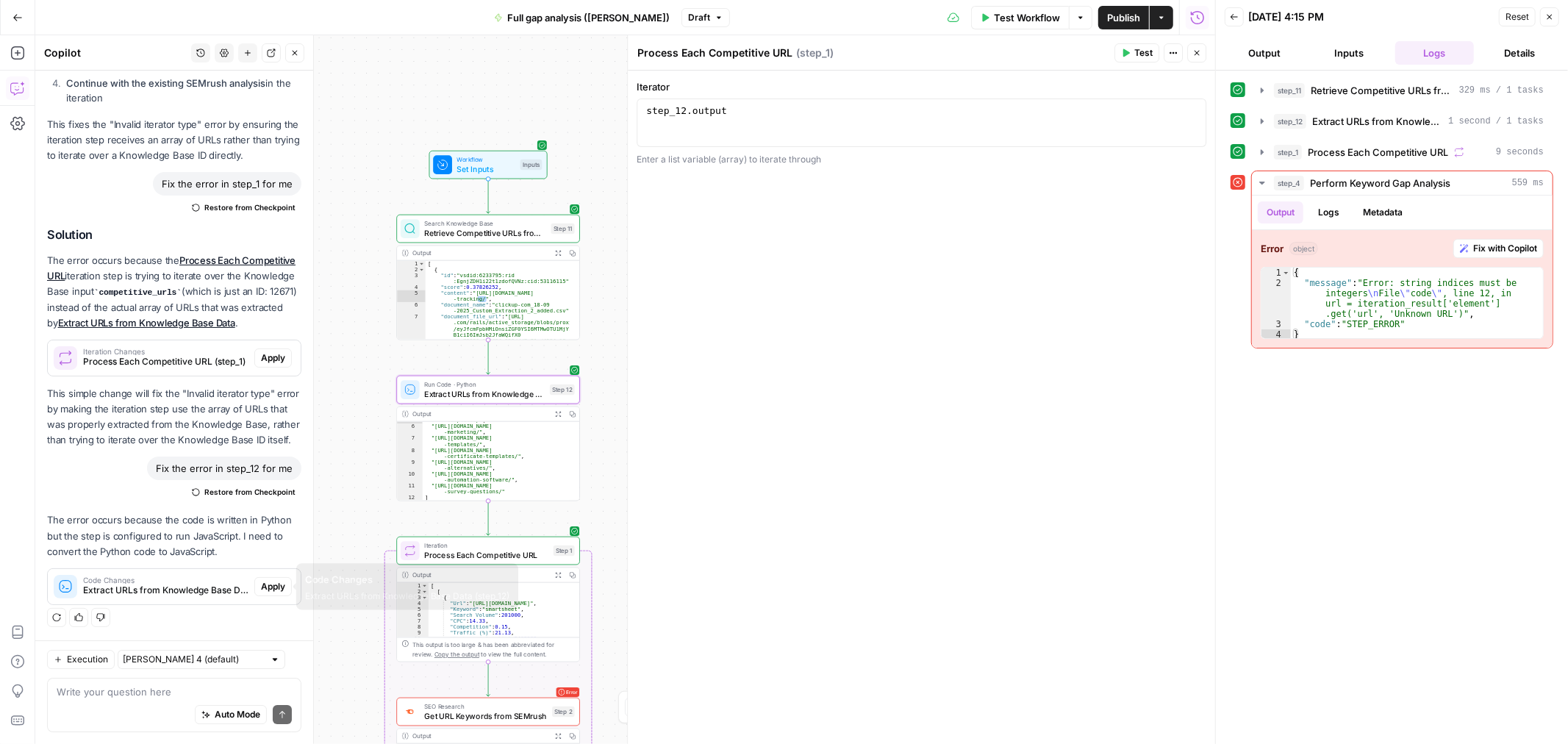
click at [178, 578] on span "Code Changes" at bounding box center [165, 579] width 165 height 7
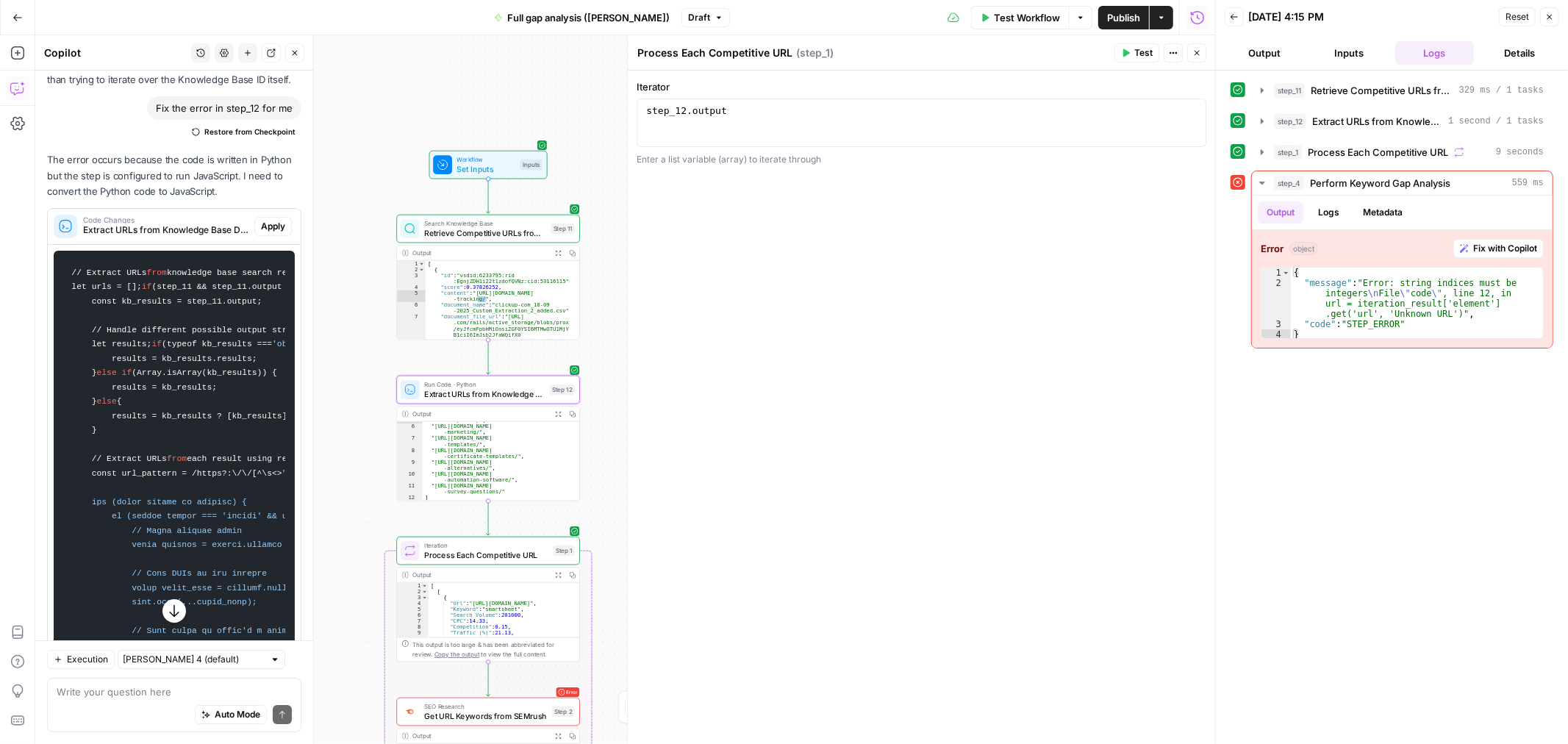
scroll to position [3911, 0]
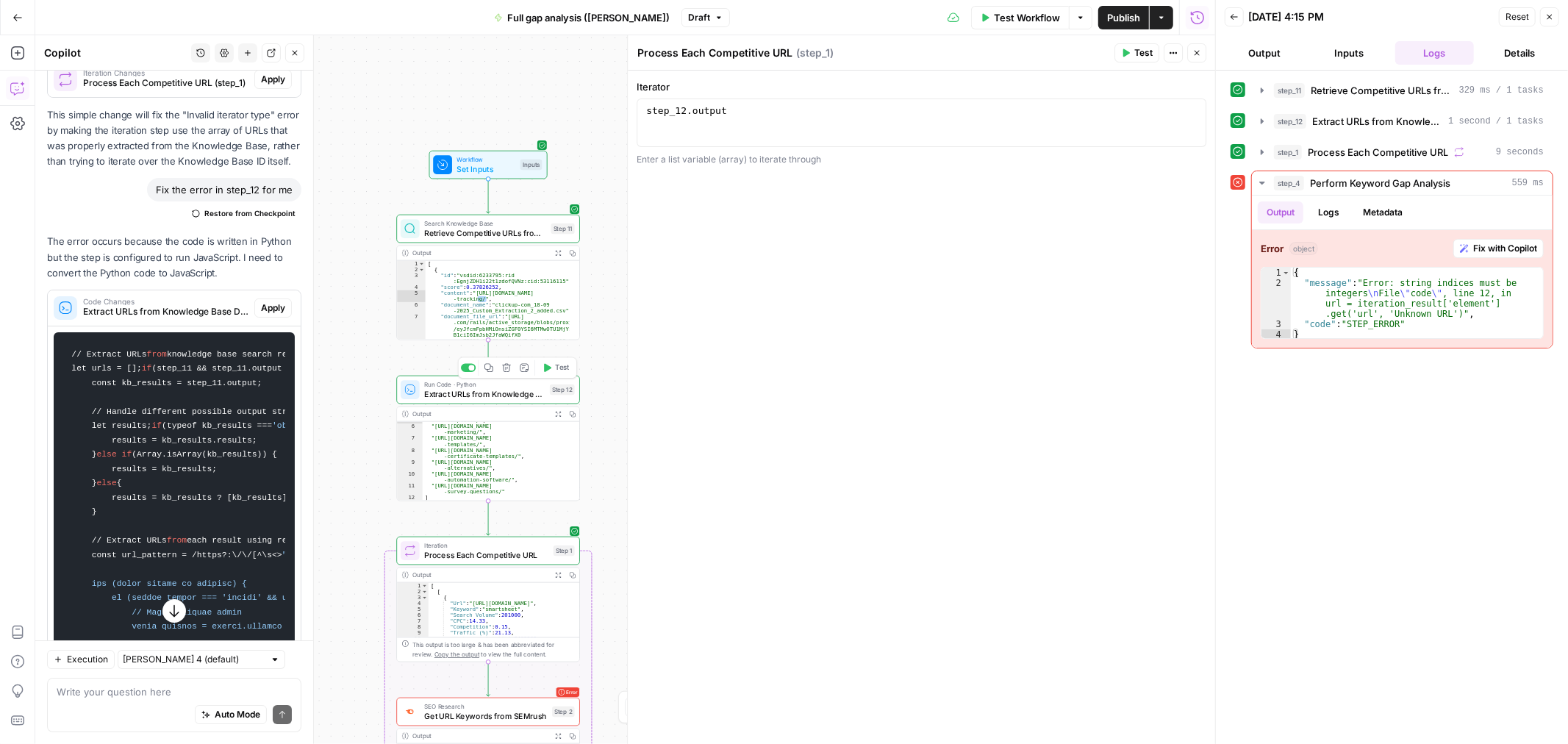
click at [481, 390] on span "Extract URLs from Knowledge Base Data" at bounding box center [484, 394] width 121 height 12
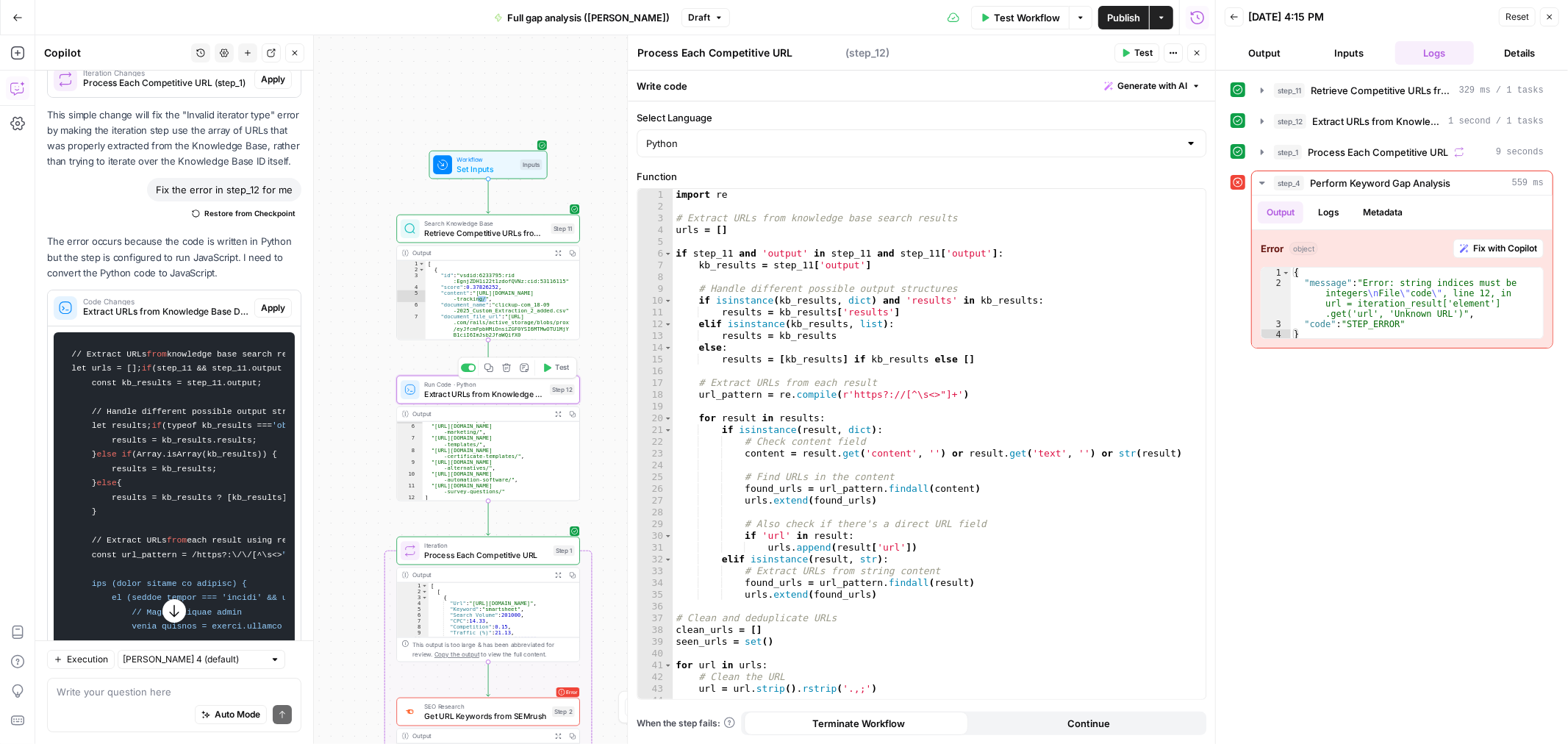
type textarea "Extract URLs from Knowledge Base Data"
drag, startPoint x: 61, startPoint y: 475, endPoint x: 84, endPoint y: 489, distance: 26.9
click at [261, 315] on span "Apply" at bounding box center [273, 307] width 24 height 13
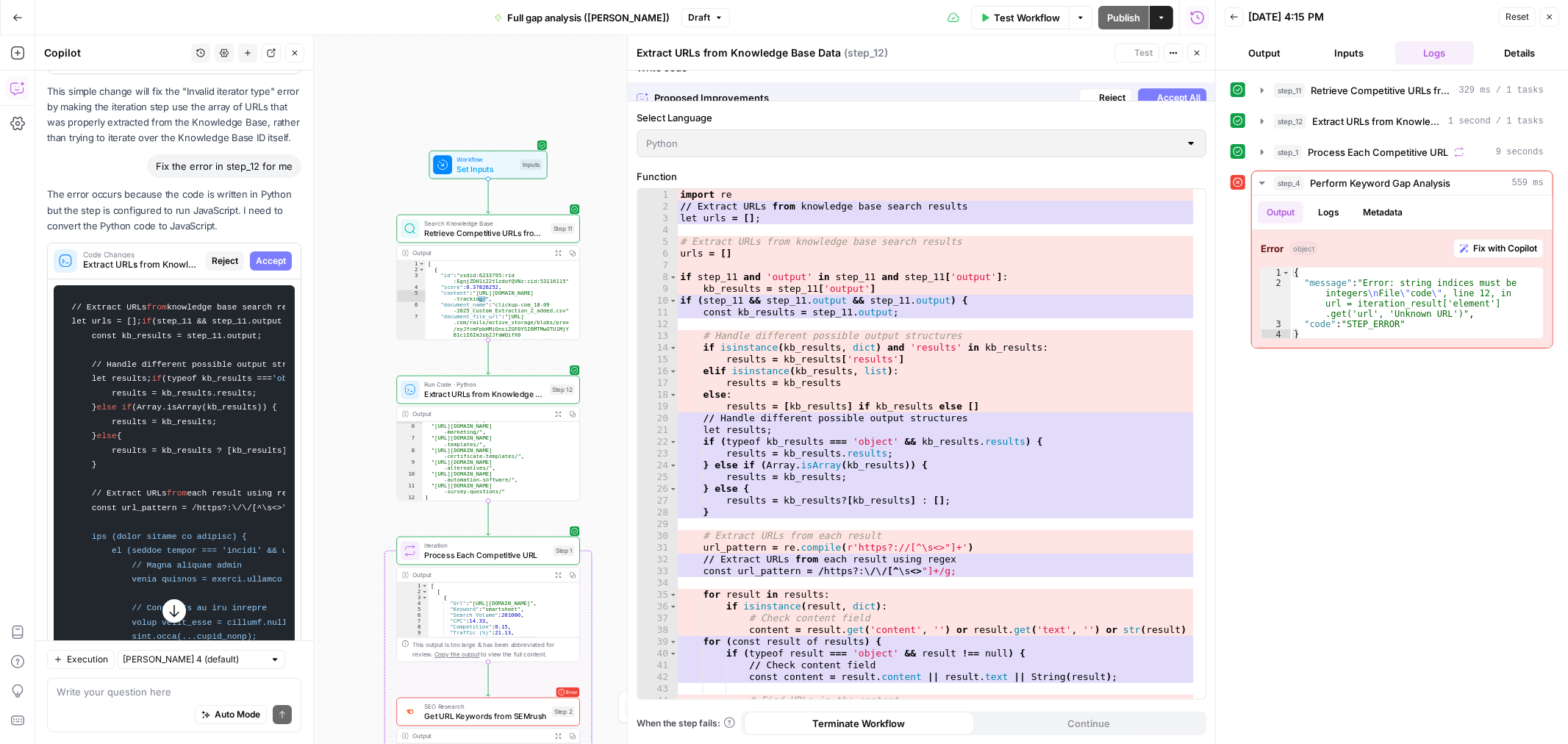
scroll to position [3888, 0]
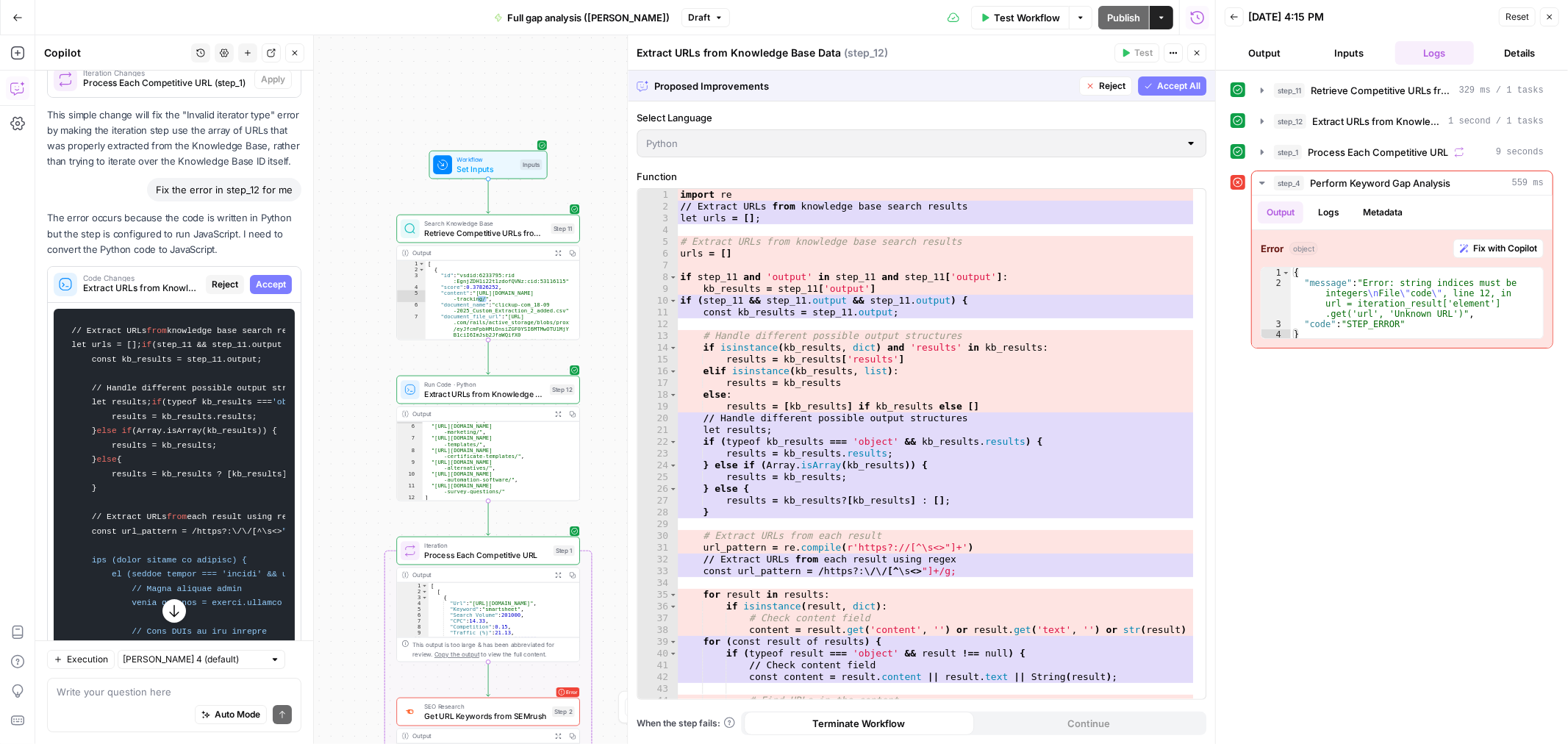
click at [1162, 80] on span "Accept All" at bounding box center [1178, 86] width 44 height 13
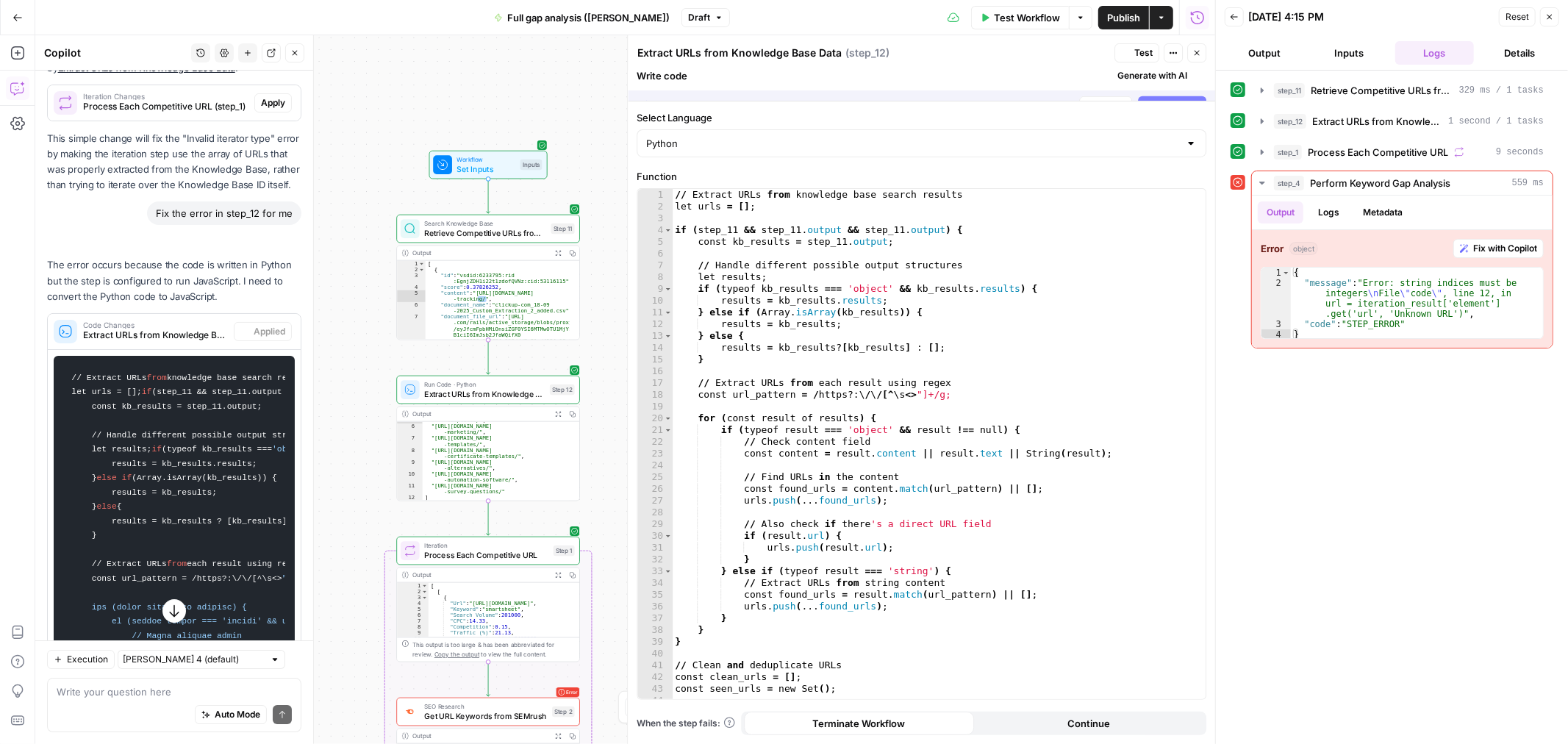
scroll to position [3911, 0]
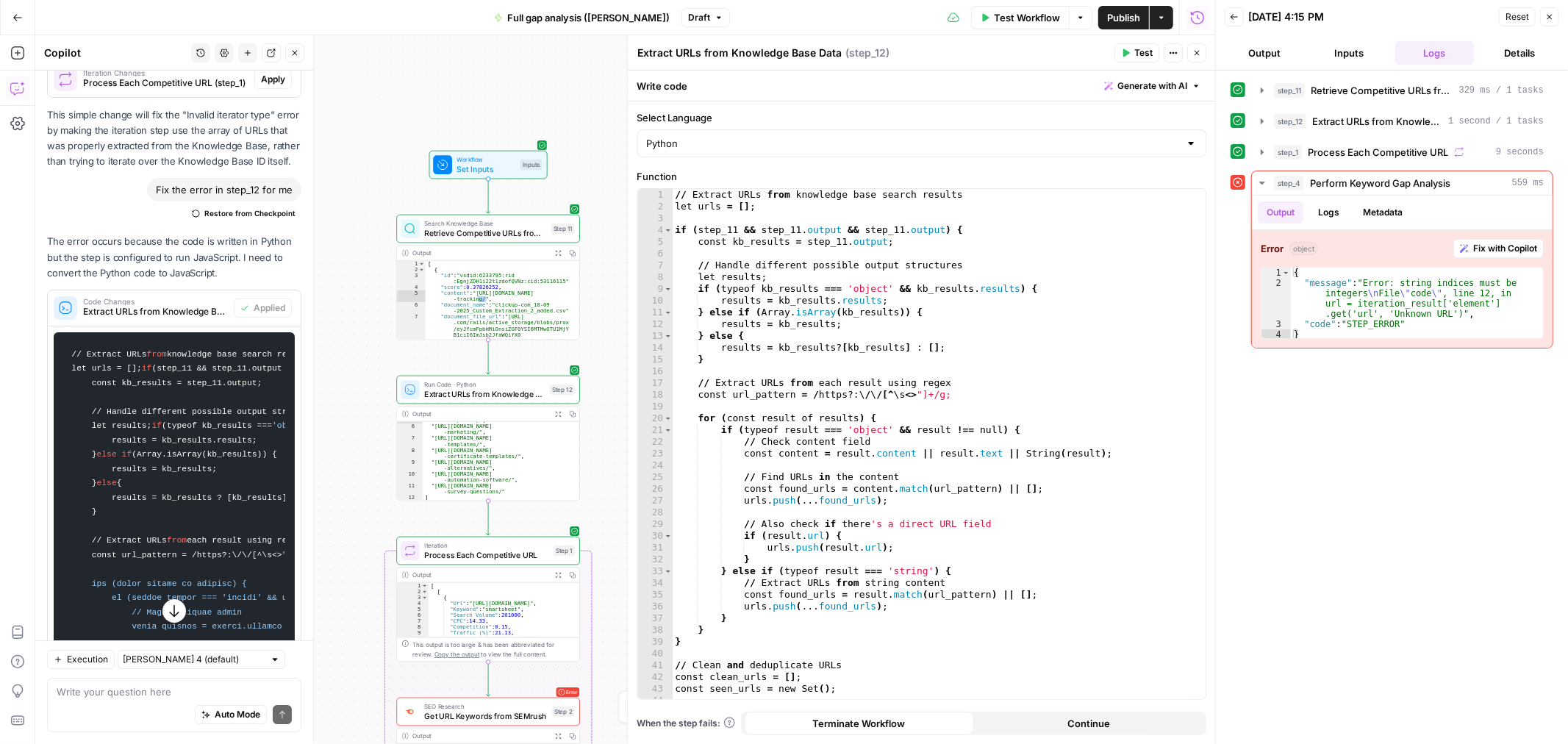
click at [1024, 13] on span "Test Workflow" at bounding box center [1027, 17] width 66 height 15
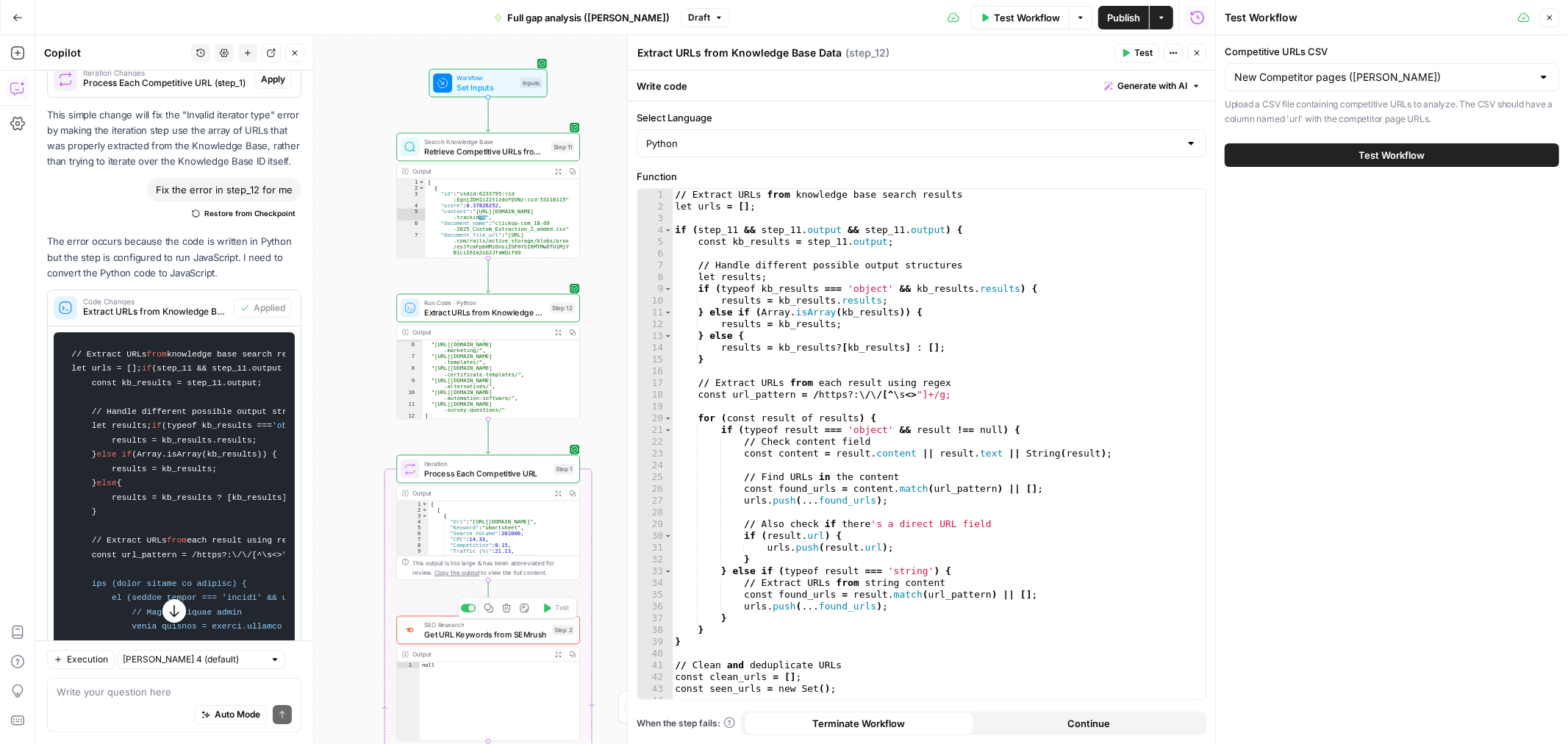
click at [490, 633] on span "Get URL Keywords from SEMrush" at bounding box center [485, 634] width 123 height 12
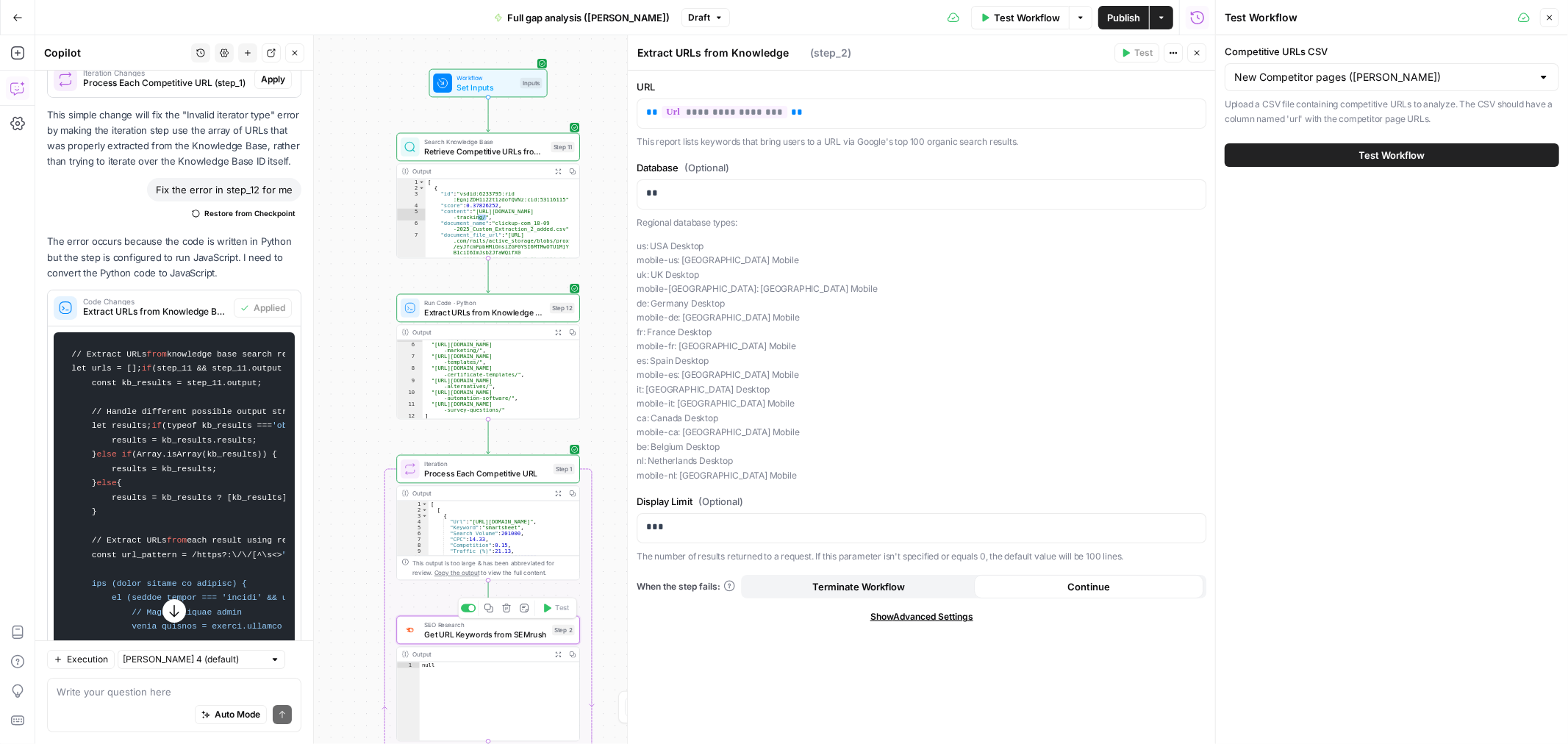
type textarea "Get URL Keywords from SEMrush"
click at [1336, 151] on button "Test Workflow" at bounding box center [1392, 155] width 335 height 24
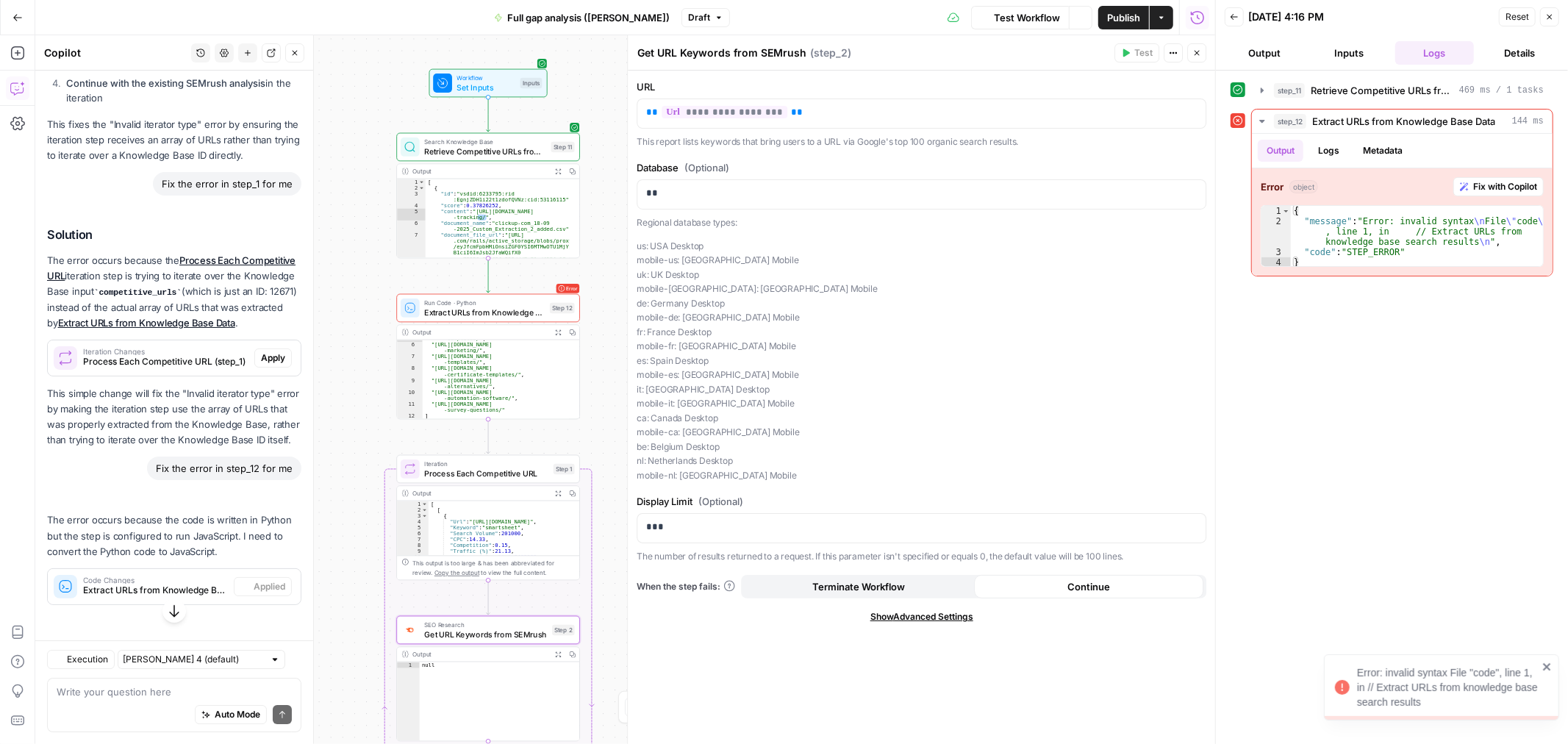
scroll to position [3757, 0]
click at [500, 311] on span "Extract URLs from Knowledge Base Data" at bounding box center [484, 313] width 121 height 12
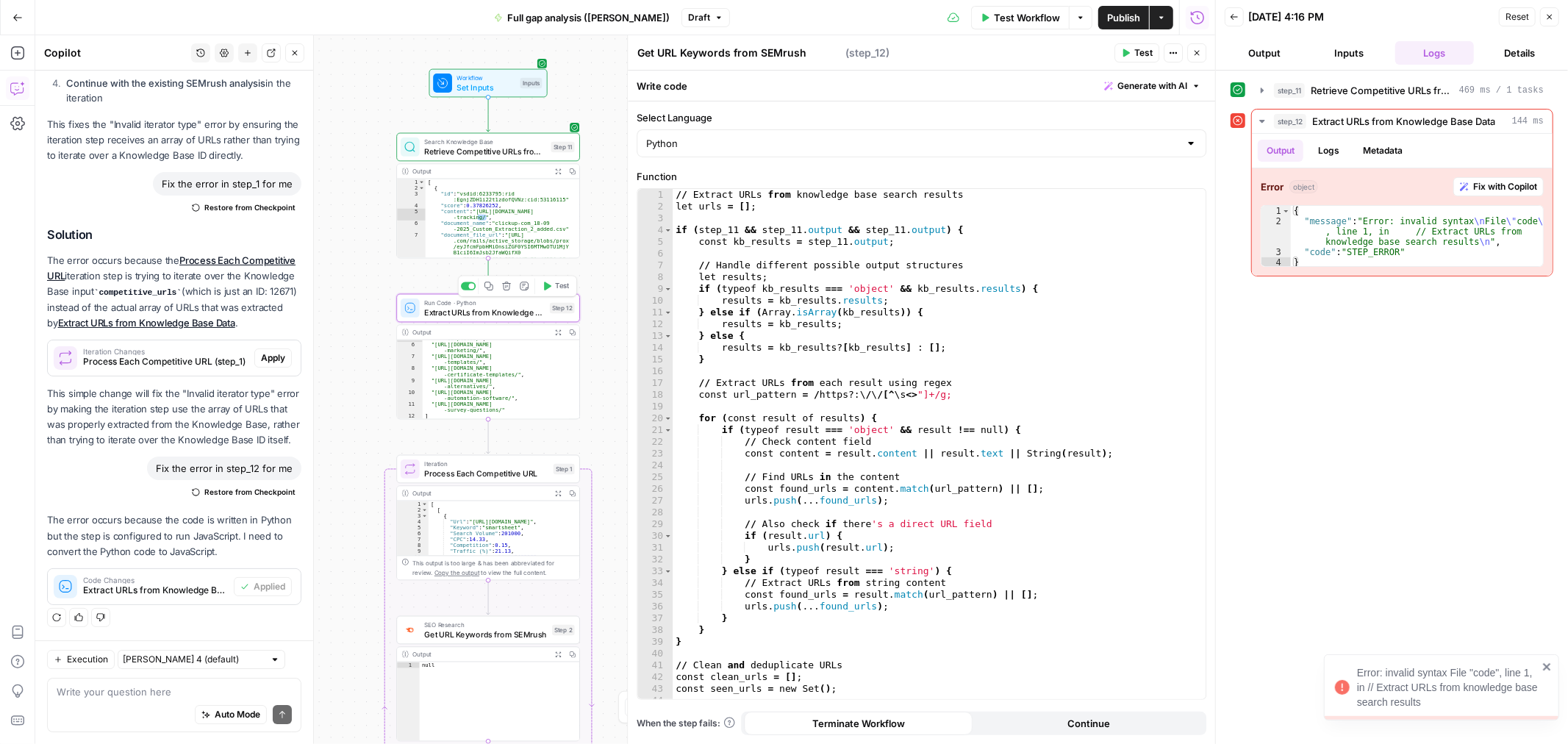
type textarea "Extract URLs from Knowledge Base Data"
click at [806, 144] on input "Select Language" at bounding box center [913, 142] width 533 height 15
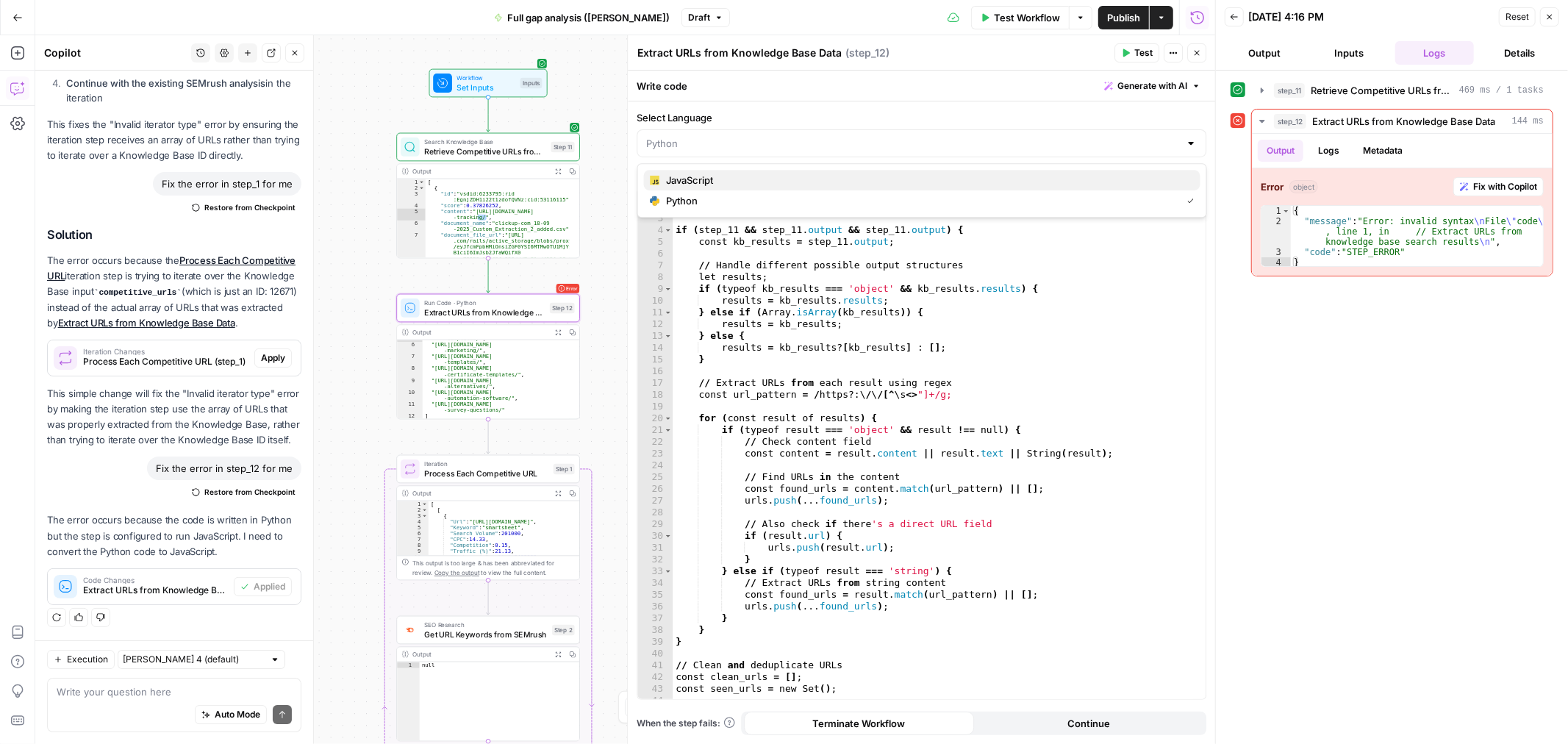
click at [695, 181] on span "JavaScript" at bounding box center [926, 179] width 523 height 15
type input "JavaScript"
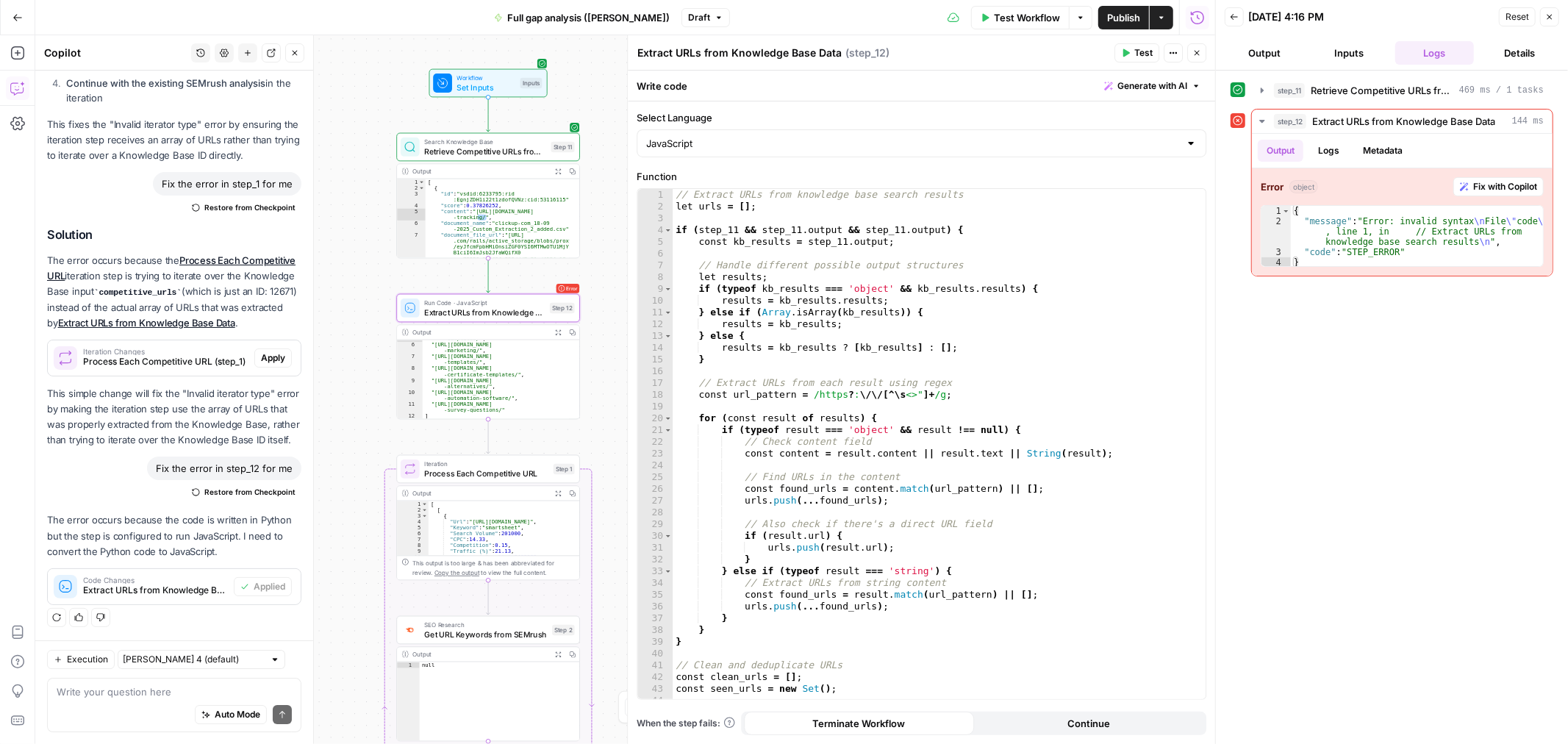
click at [1015, 13] on span "Test Workflow" at bounding box center [1027, 17] width 66 height 15
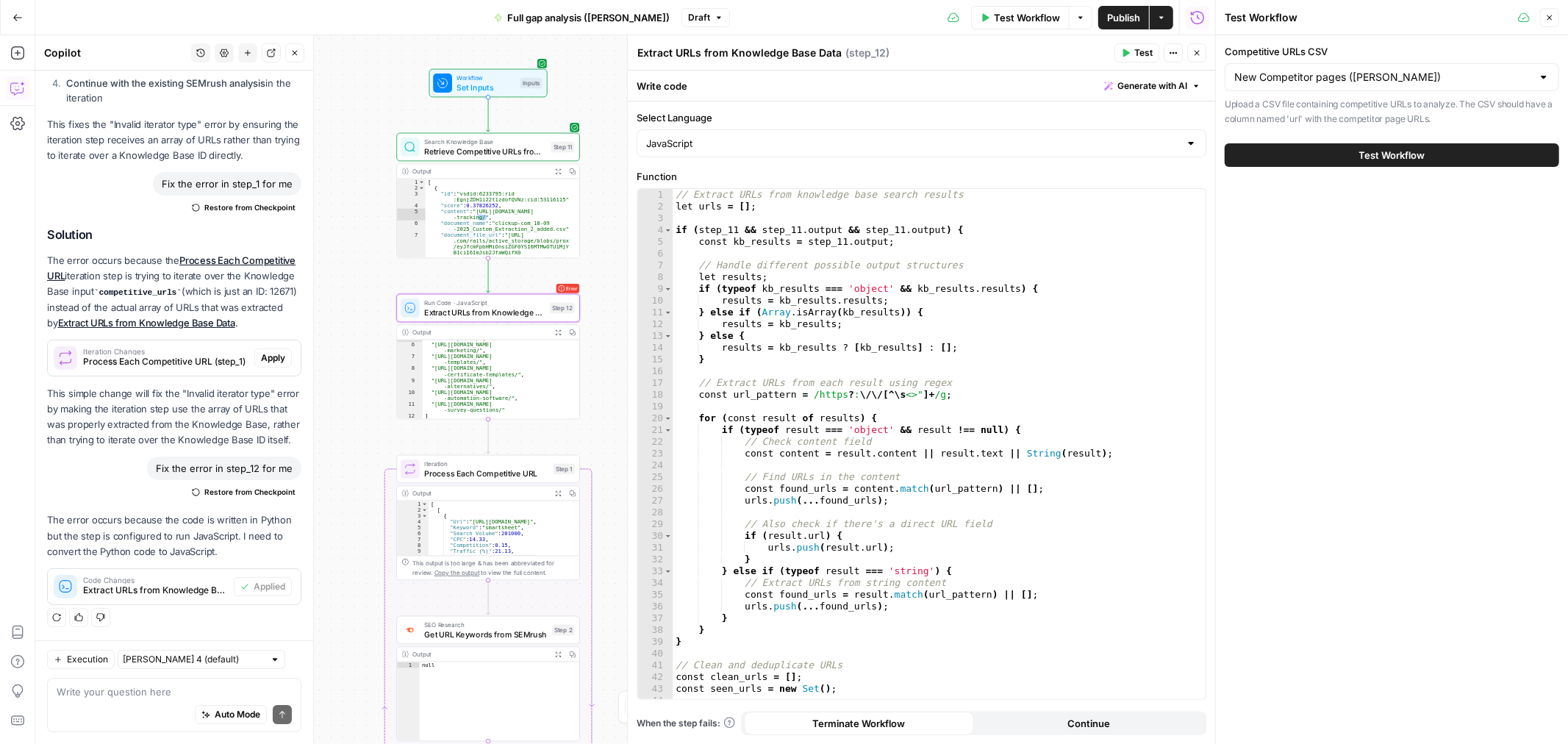
click at [1345, 150] on button "Test Workflow" at bounding box center [1392, 155] width 335 height 24
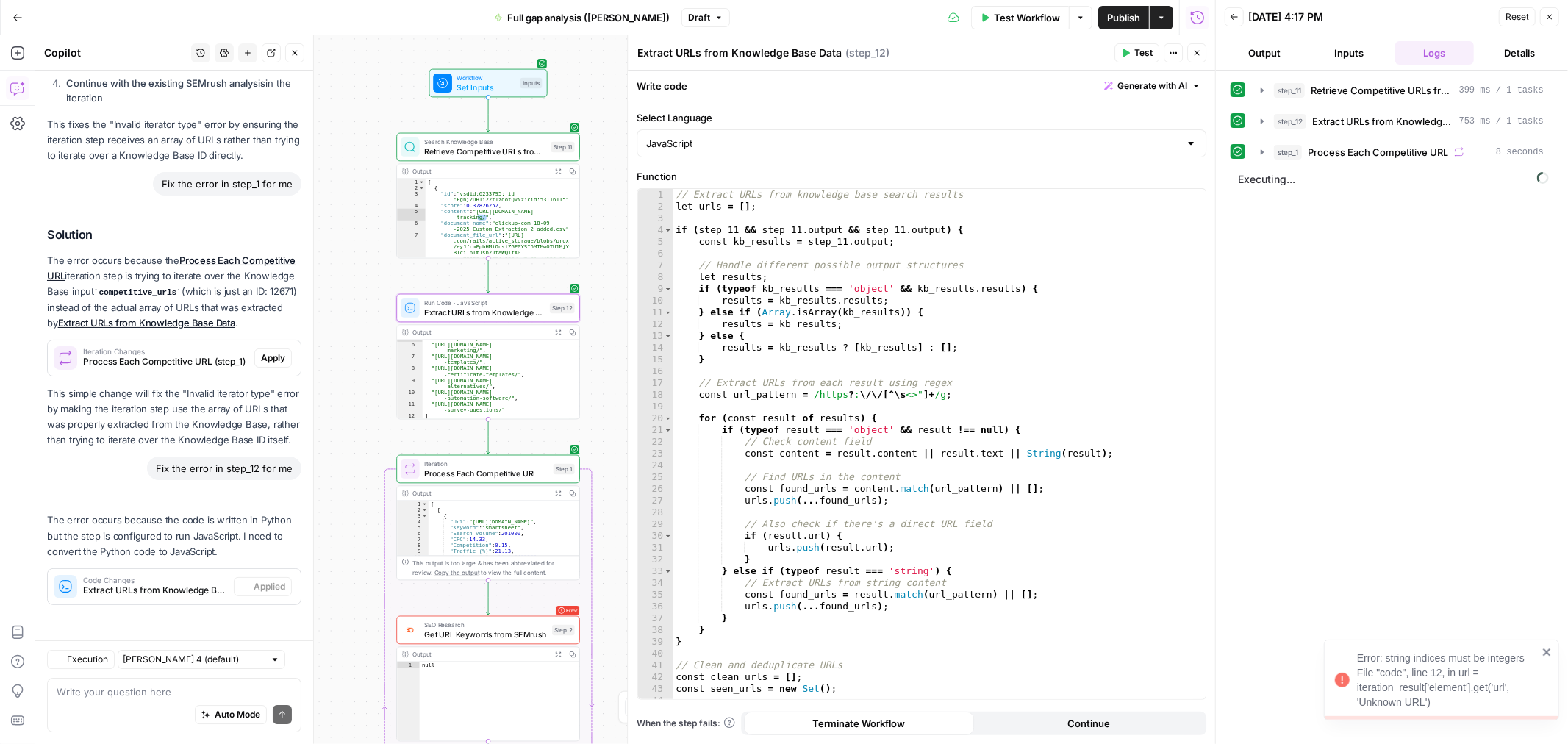
scroll to position [3757, 0]
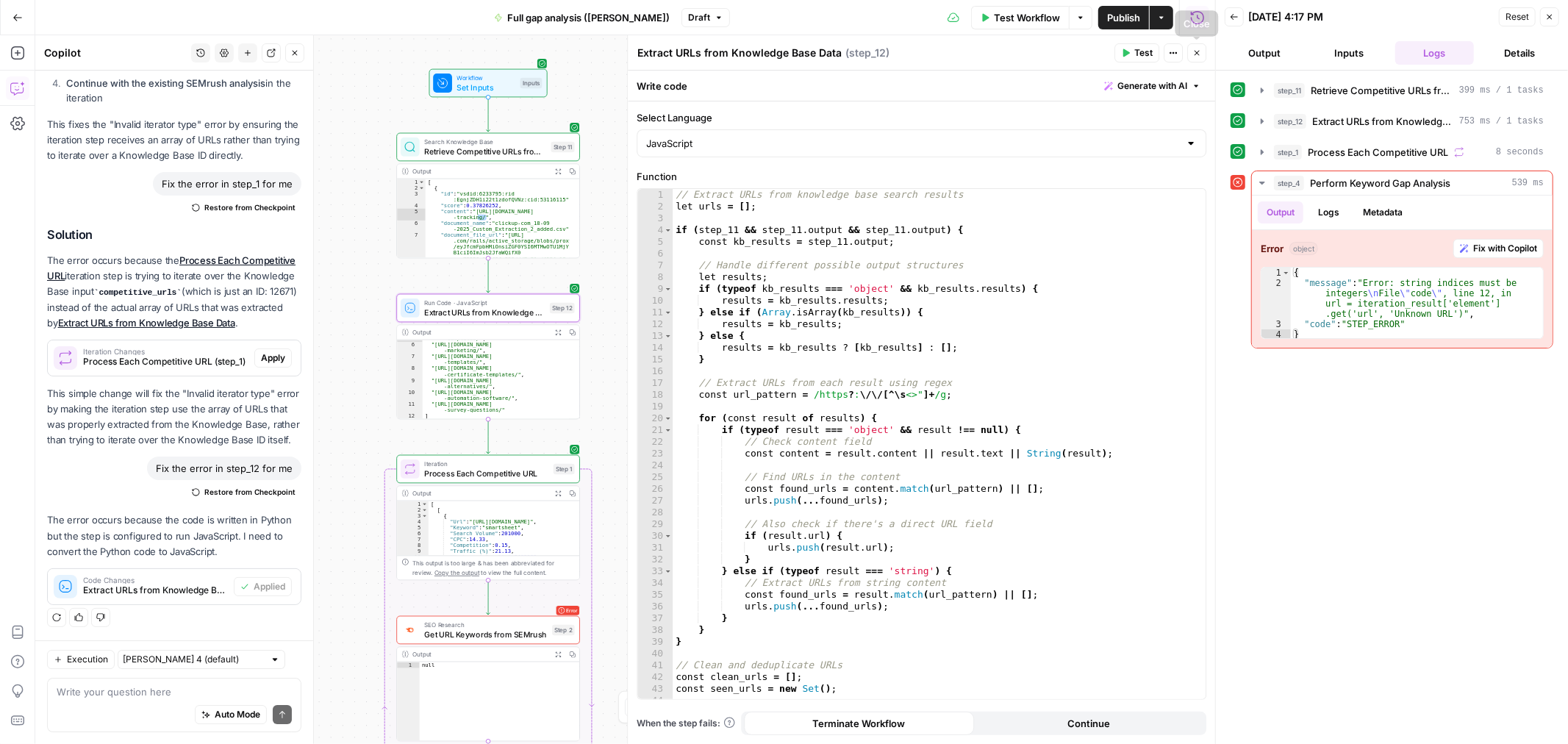
drag, startPoint x: 1201, startPoint y: 47, endPoint x: 1204, endPoint y: 57, distance: 10.4
click at [1201, 47] on button "Close" at bounding box center [1196, 53] width 19 height 19
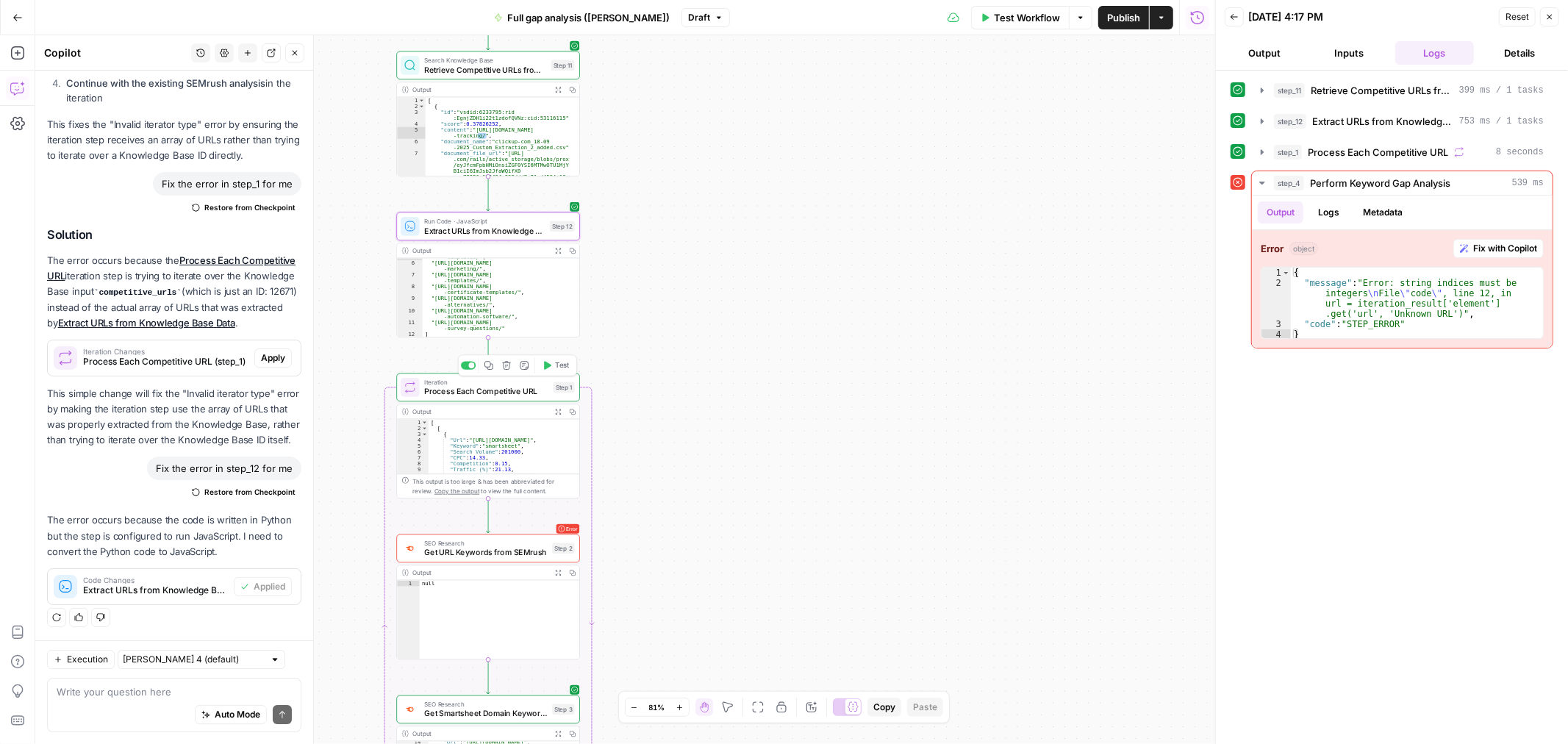
click at [483, 387] on span "Process Each Competitive URL" at bounding box center [486, 391] width 125 height 12
click at [485, 386] on span "Process Each Competitive URL" at bounding box center [486, 391] width 125 height 12
click at [1322, 214] on button "Logs" at bounding box center [1328, 212] width 39 height 22
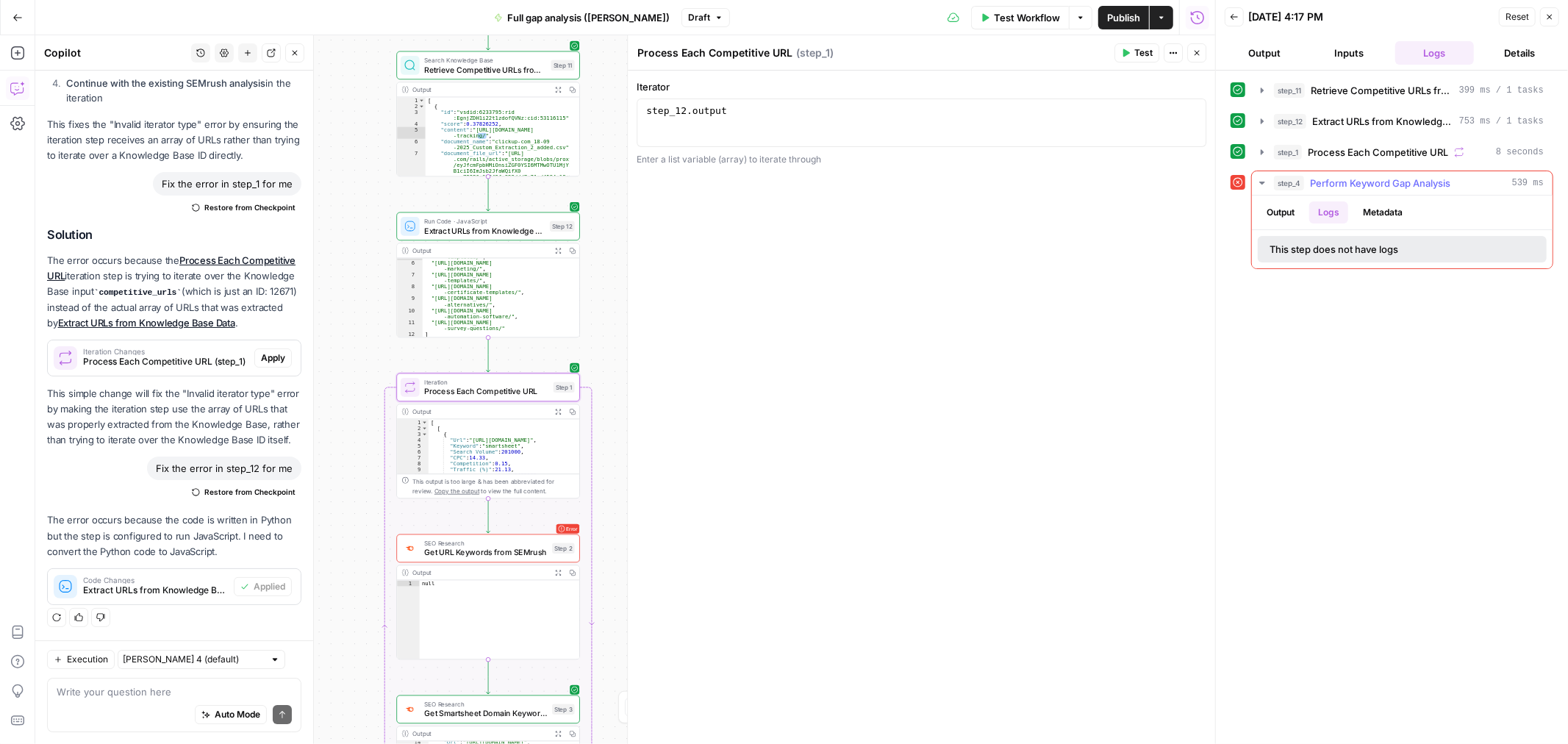
click at [1379, 214] on button "Metadata" at bounding box center [1383, 212] width 58 height 22
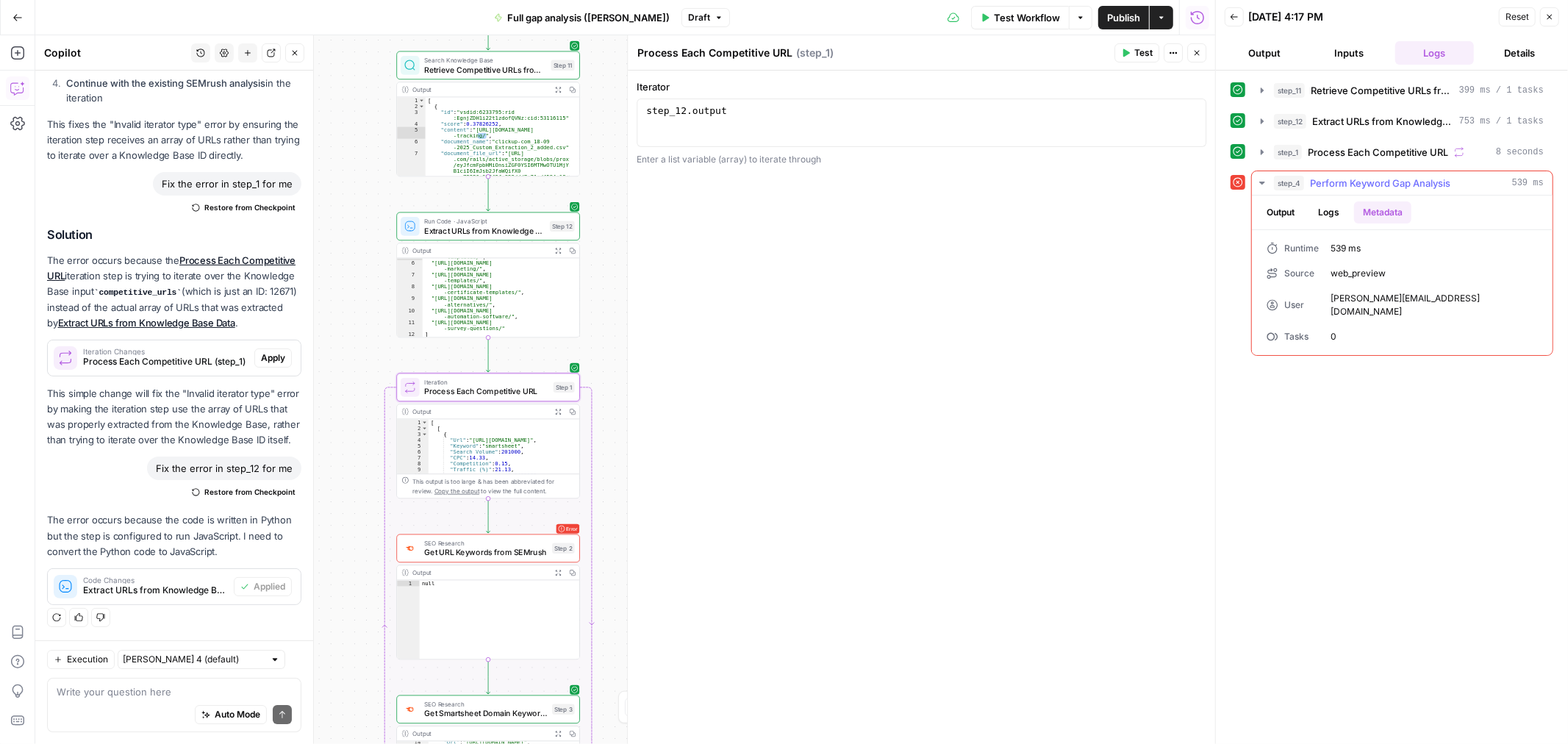
click at [1333, 217] on button "Logs" at bounding box center [1328, 212] width 39 height 22
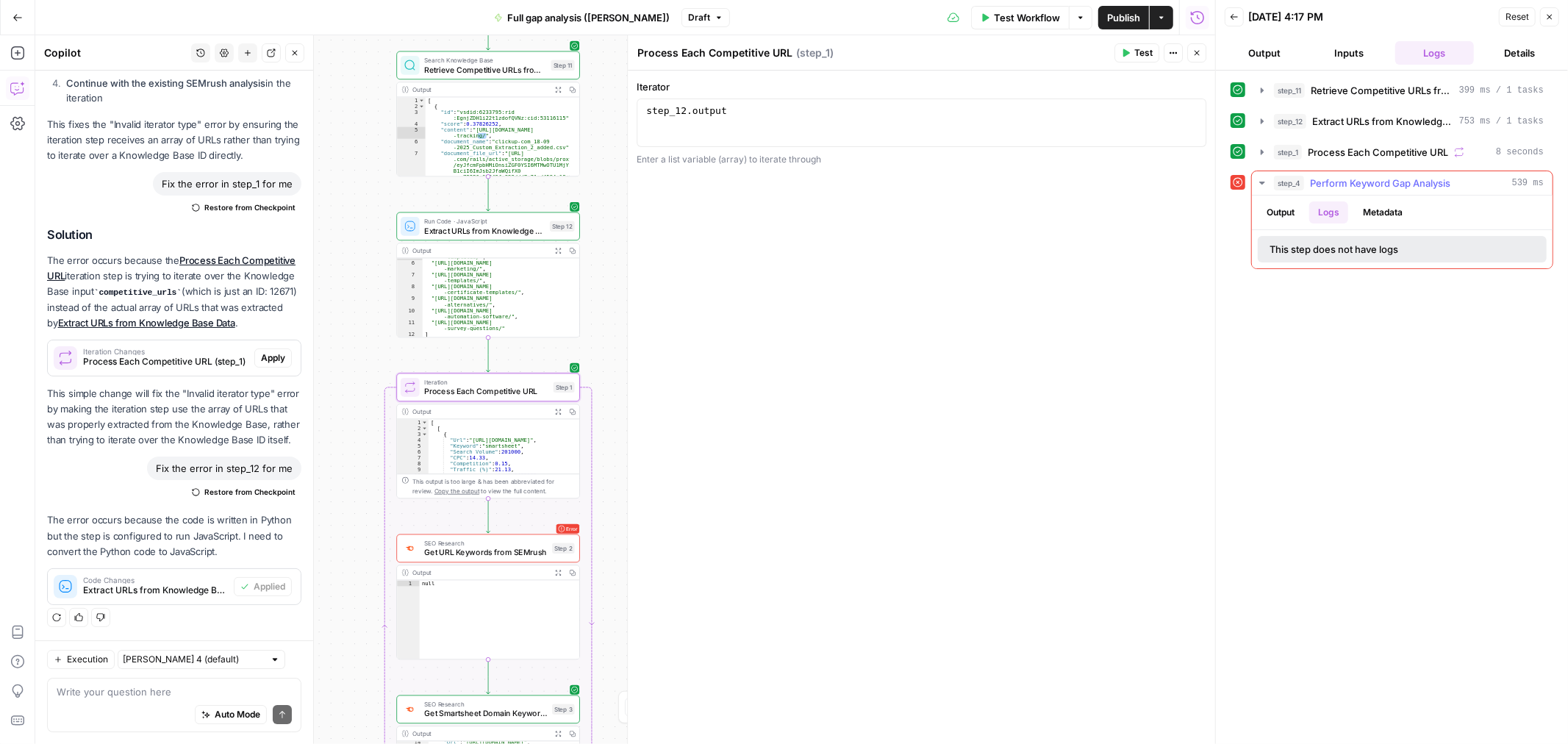
drag, startPoint x: 1294, startPoint y: 219, endPoint x: 1342, endPoint y: 209, distance: 49.0
click at [1301, 214] on button "Output" at bounding box center [1280, 212] width 46 height 22
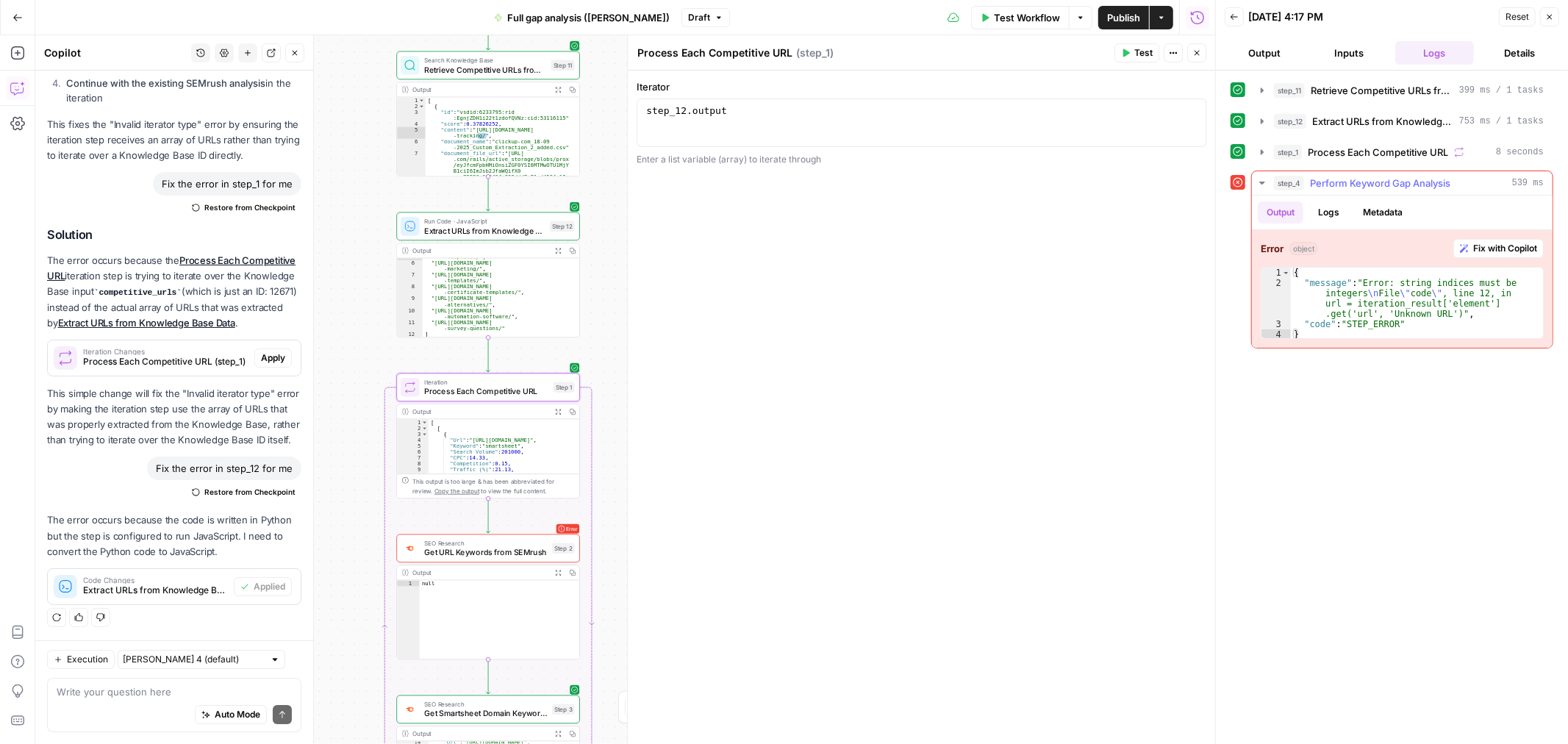
click at [1382, 216] on button "Metadata" at bounding box center [1383, 212] width 58 height 22
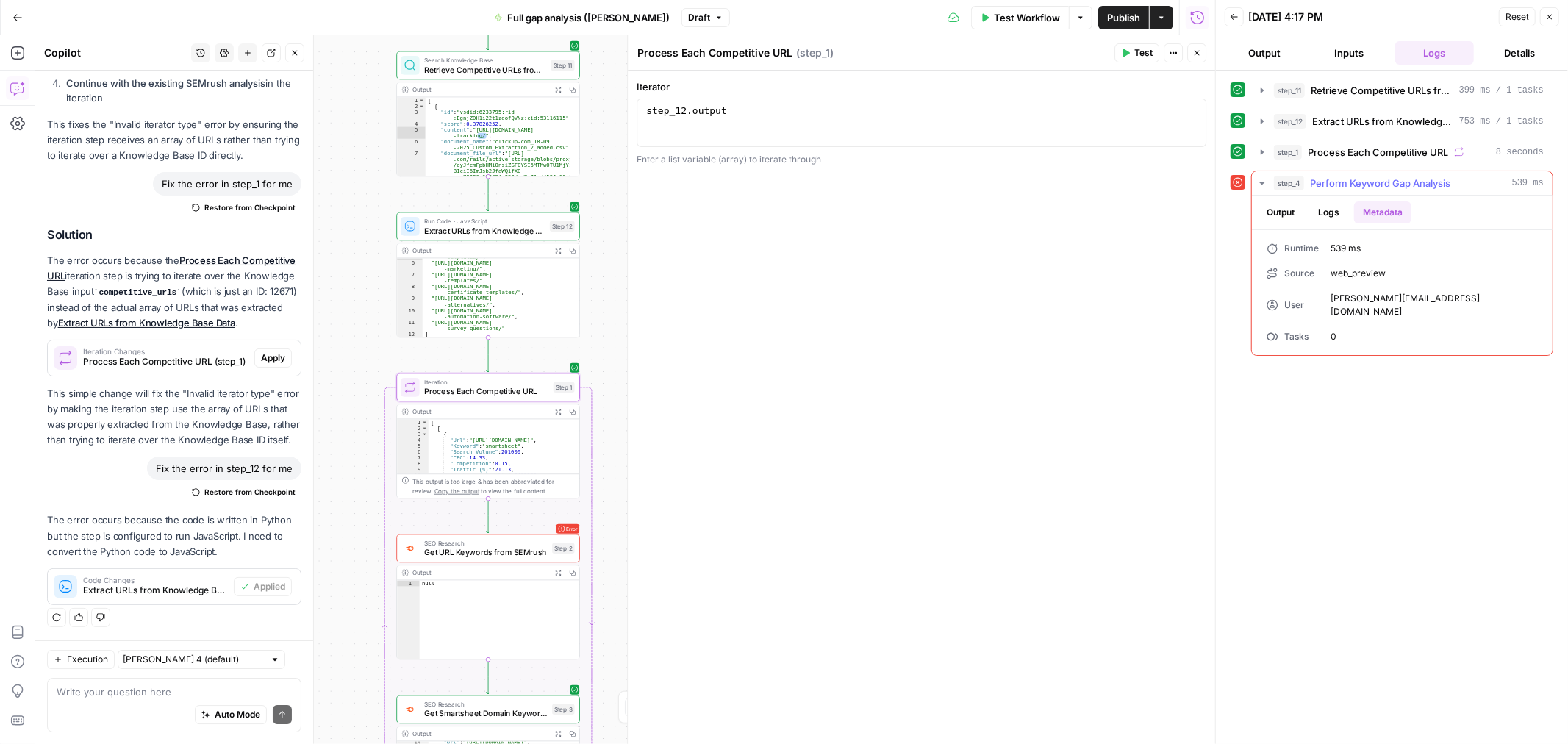
click at [1280, 226] on div "Output Logs Metadata" at bounding box center [1402, 212] width 301 height 34
click at [1274, 217] on button "Output" at bounding box center [1280, 212] width 46 height 22
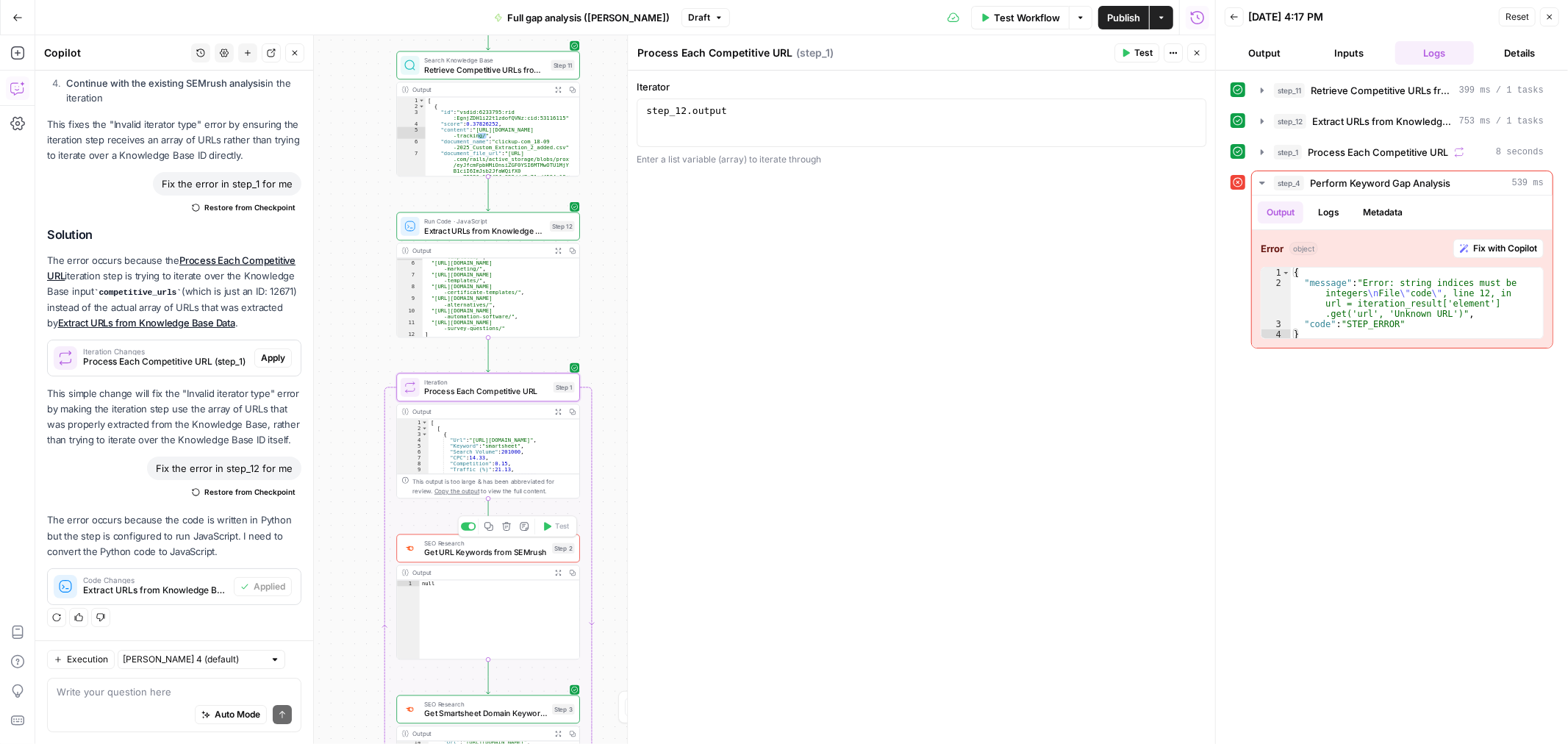
click at [497, 542] on span "SEO Research" at bounding box center [485, 543] width 123 height 10
click at [498, 542] on span "SEO Research" at bounding box center [485, 543] width 123 height 10
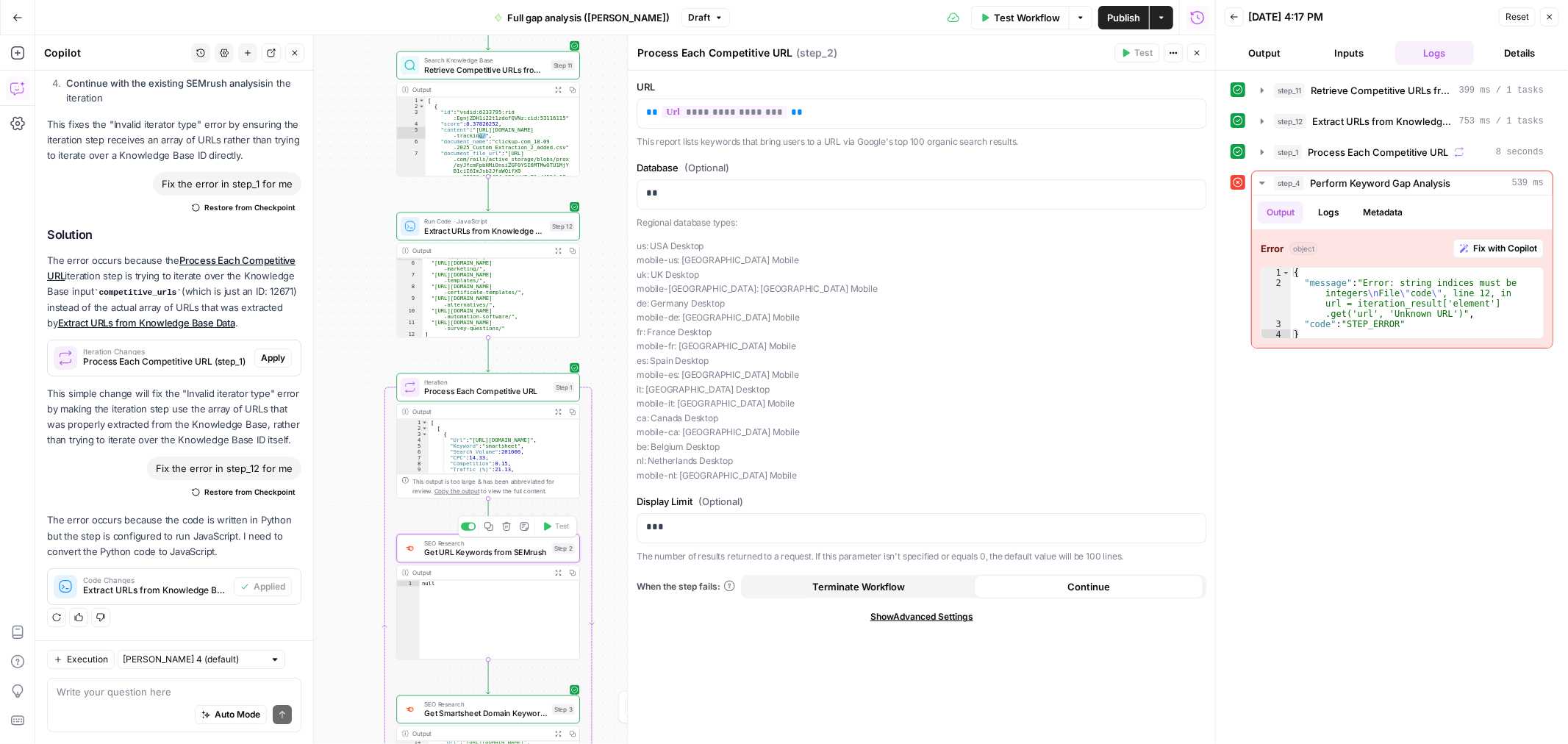
type textarea "Get URL Keywords from SEMrush"
click at [1436, 155] on span "Process Each Competitive URL" at bounding box center [1378, 151] width 140 height 15
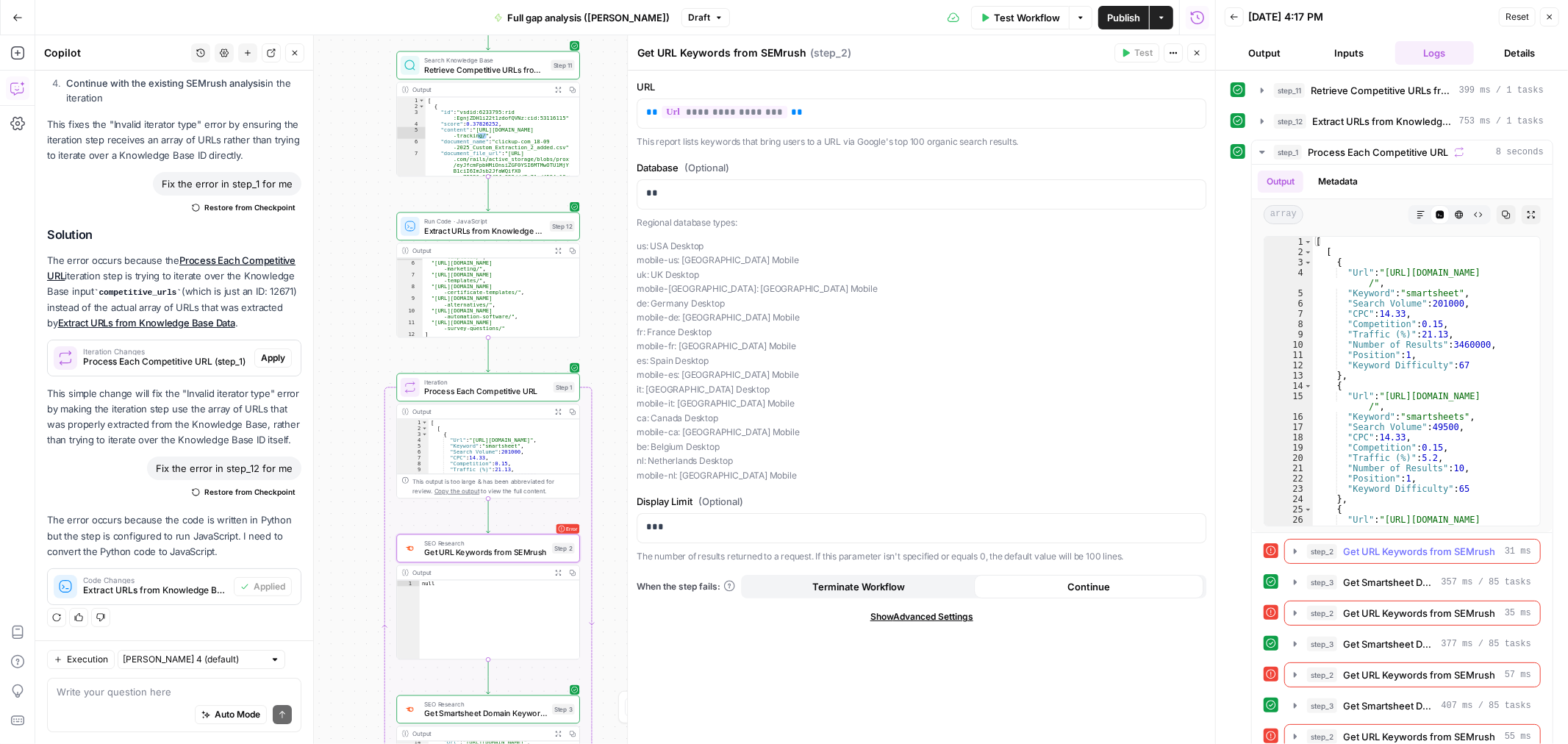
click at [1386, 554] on span "Get URL Keywords from SEMrush" at bounding box center [1419, 551] width 152 height 15
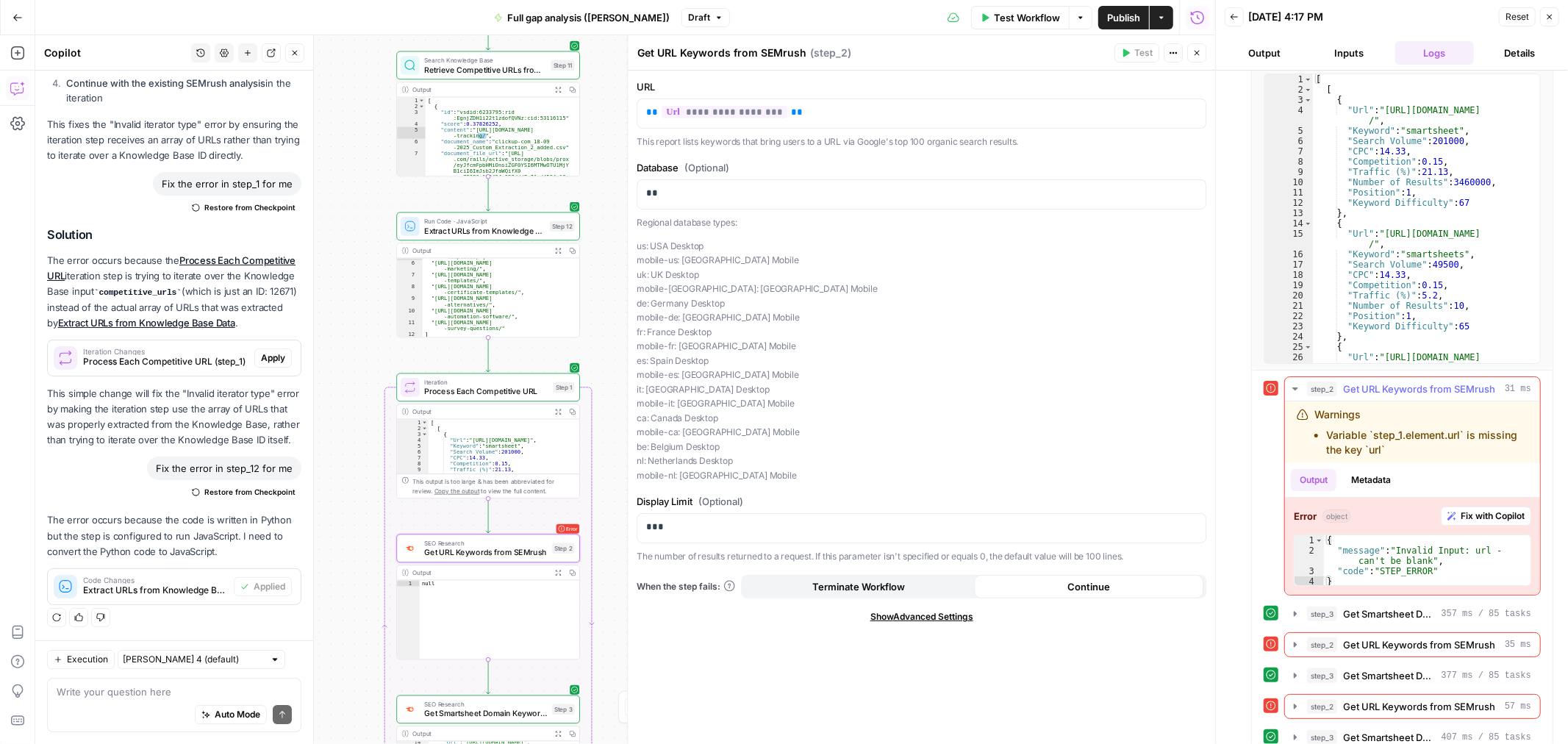
scroll to position [163, 0]
click at [1387, 396] on button "step_2 Get URL Keywords from SEMrush 31 ms" at bounding box center [1413, 388] width 255 height 24
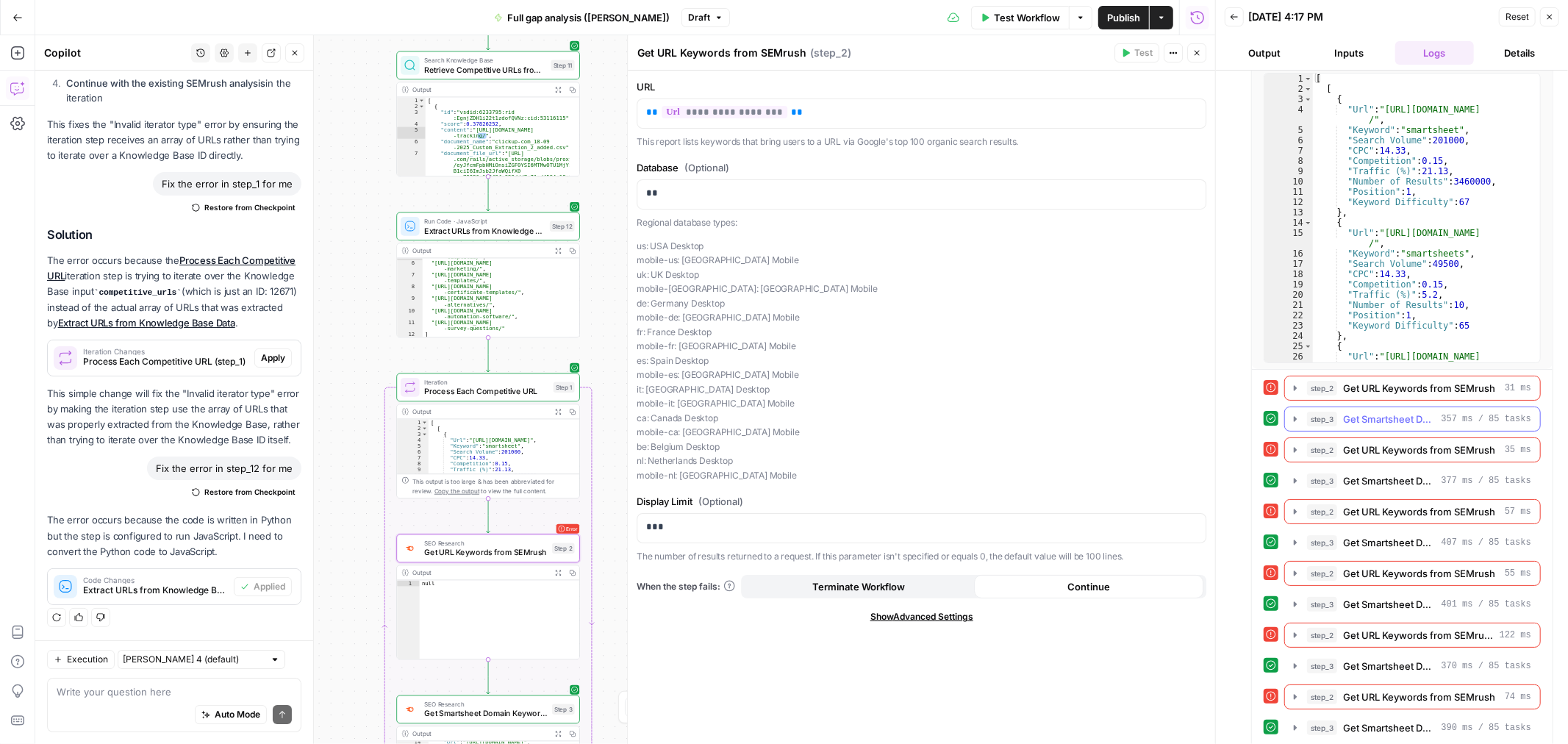
click at [1384, 426] on span "Get Smartsheet Domain Keywords" at bounding box center [1389, 418] width 93 height 15
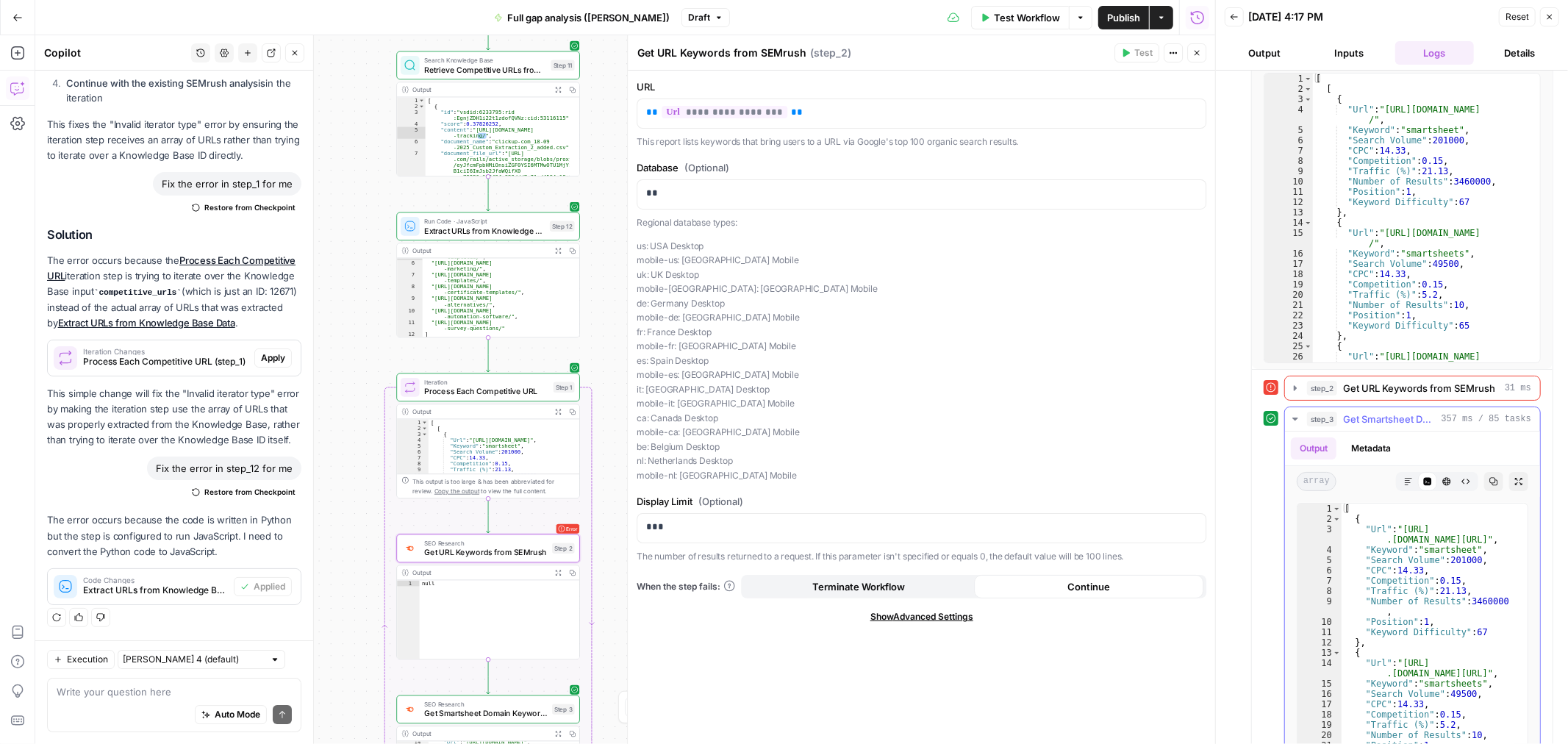
click at [1384, 427] on button "step_3 Get Smartsheet Domain Keywords 357 ms / 85 tasks" at bounding box center [1413, 419] width 255 height 24
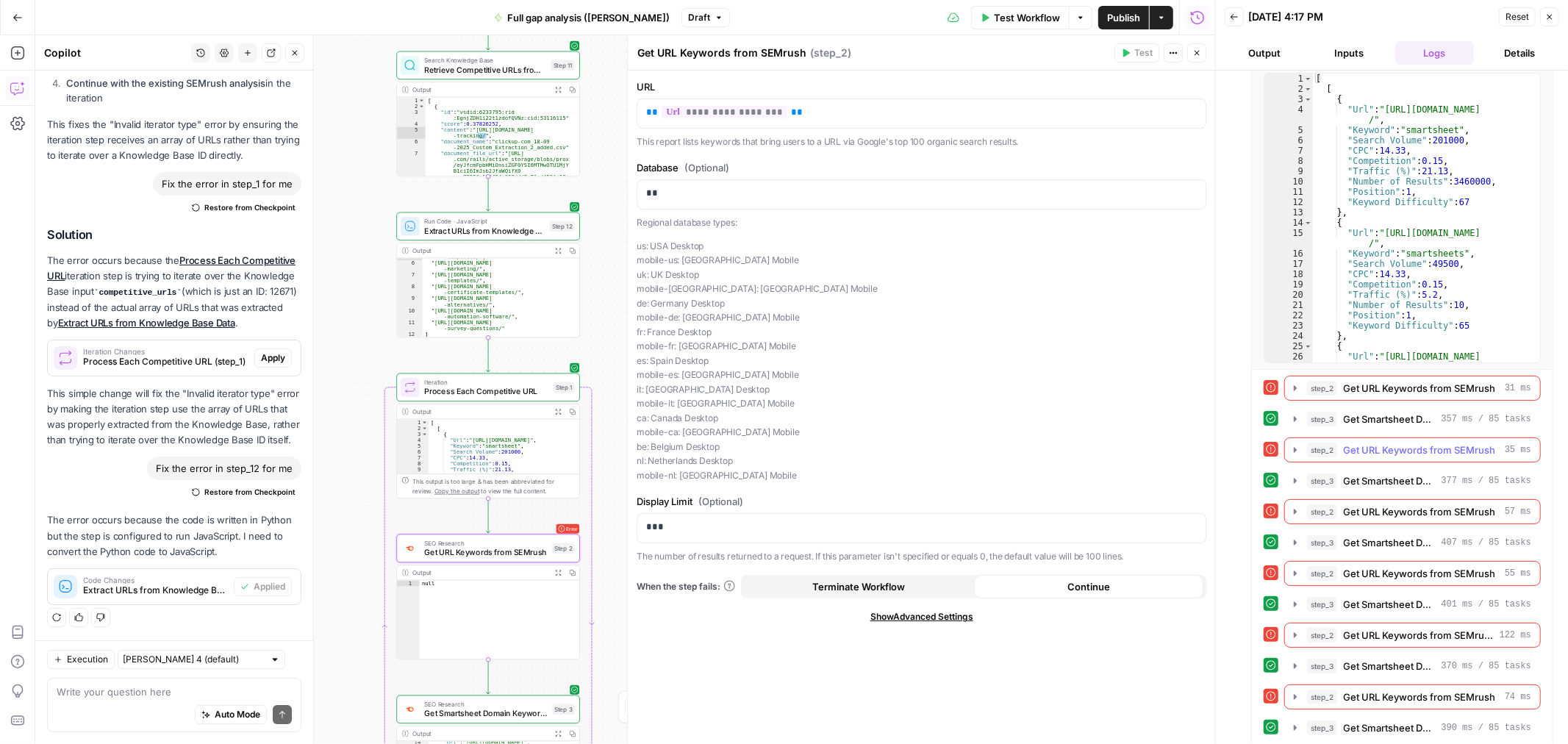
click at [1383, 458] on button "step_2 Get URL Keywords from SEMrush 35 ms" at bounding box center [1413, 450] width 255 height 24
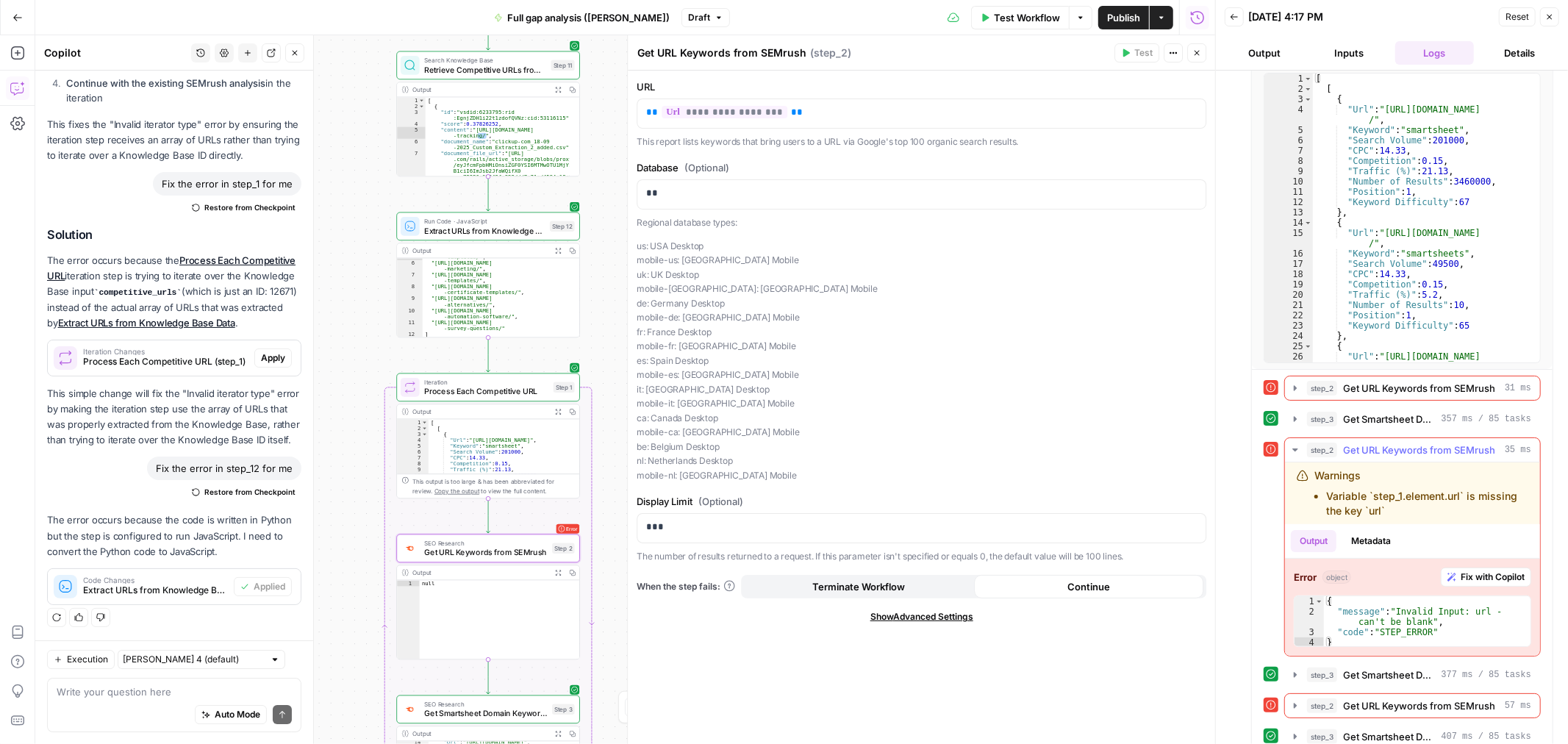
click at [1383, 458] on button "step_2 Get URL Keywords from SEMrush 35 ms" at bounding box center [1413, 450] width 255 height 24
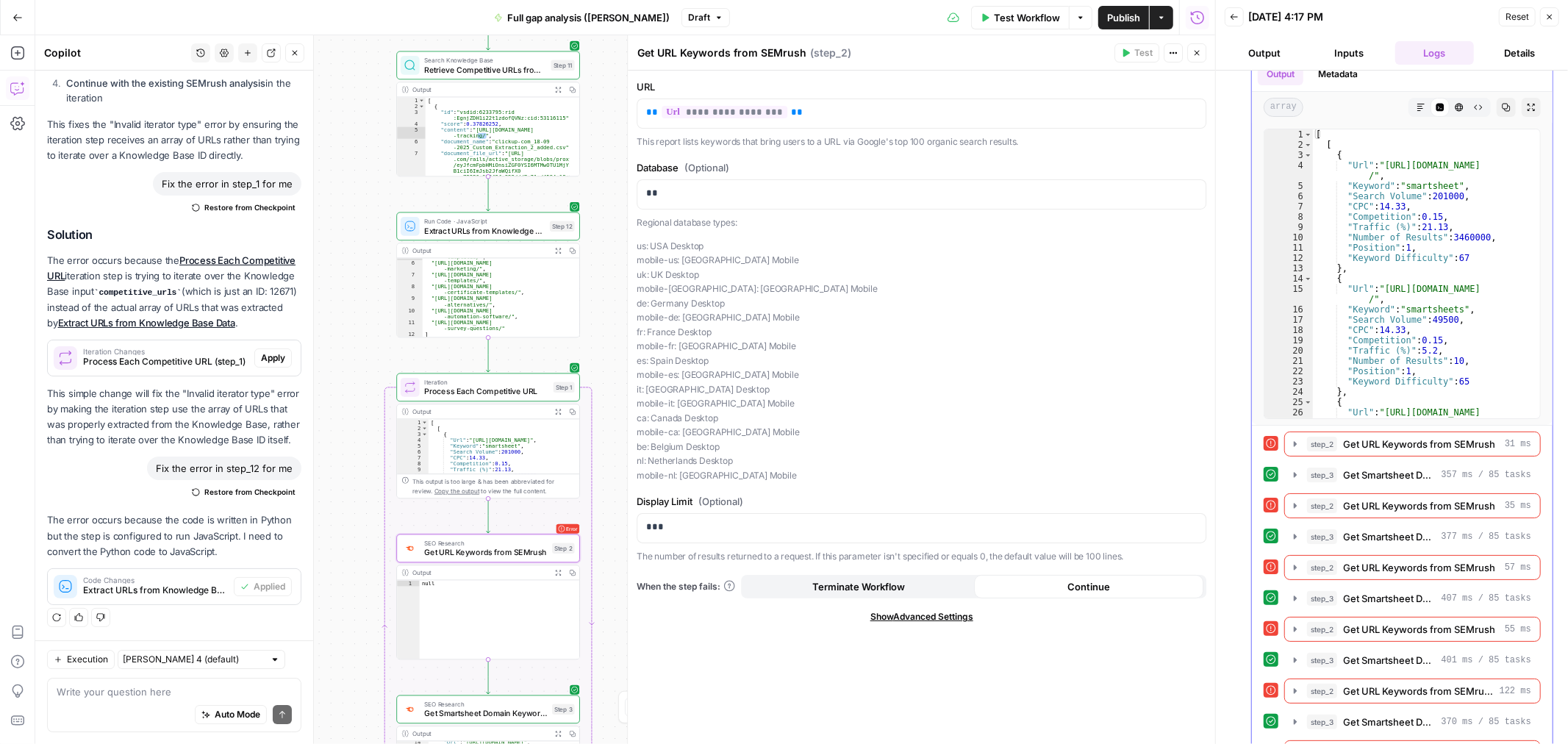
scroll to position [0, 0]
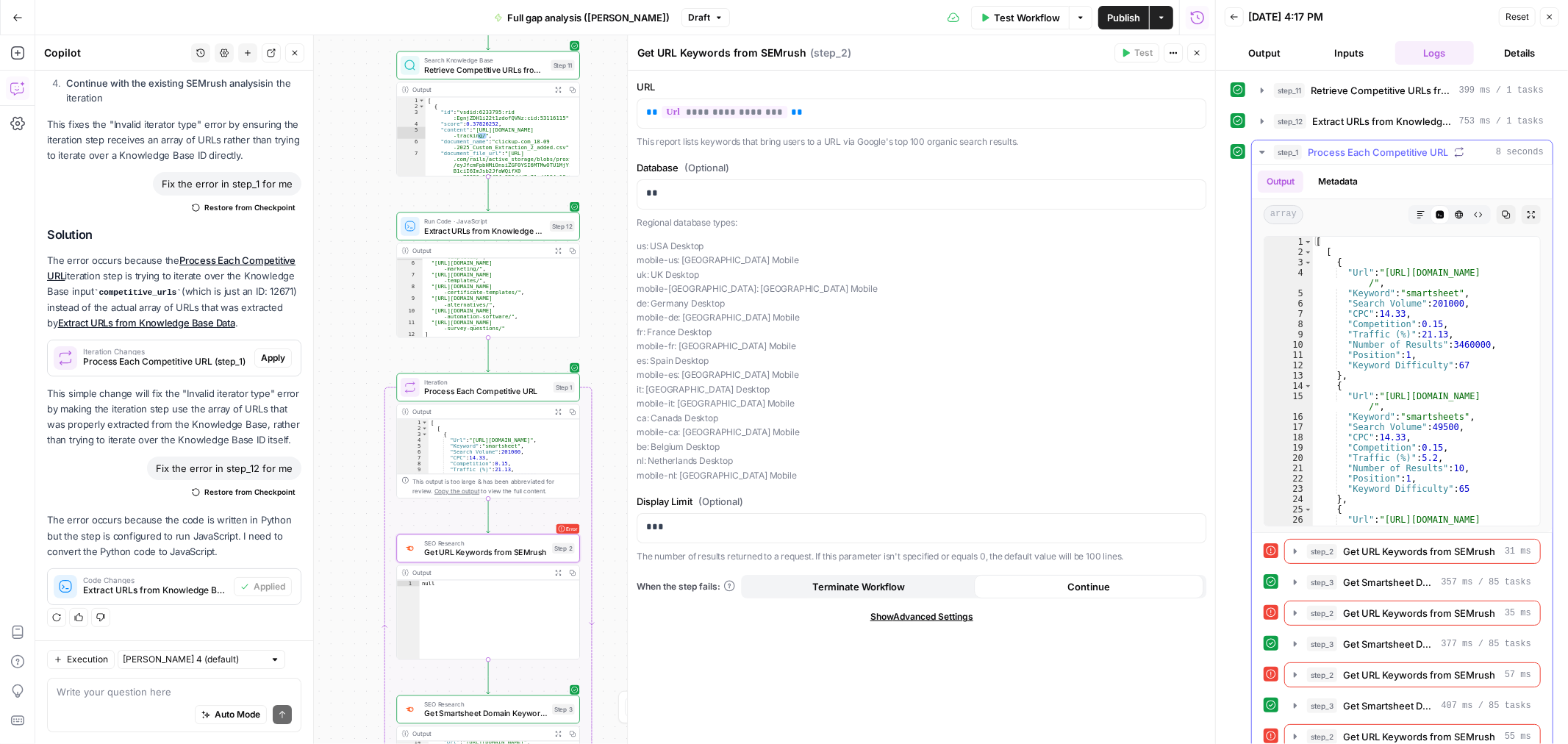
click at [1361, 152] on span "Process Each Competitive URL" at bounding box center [1378, 151] width 140 height 15
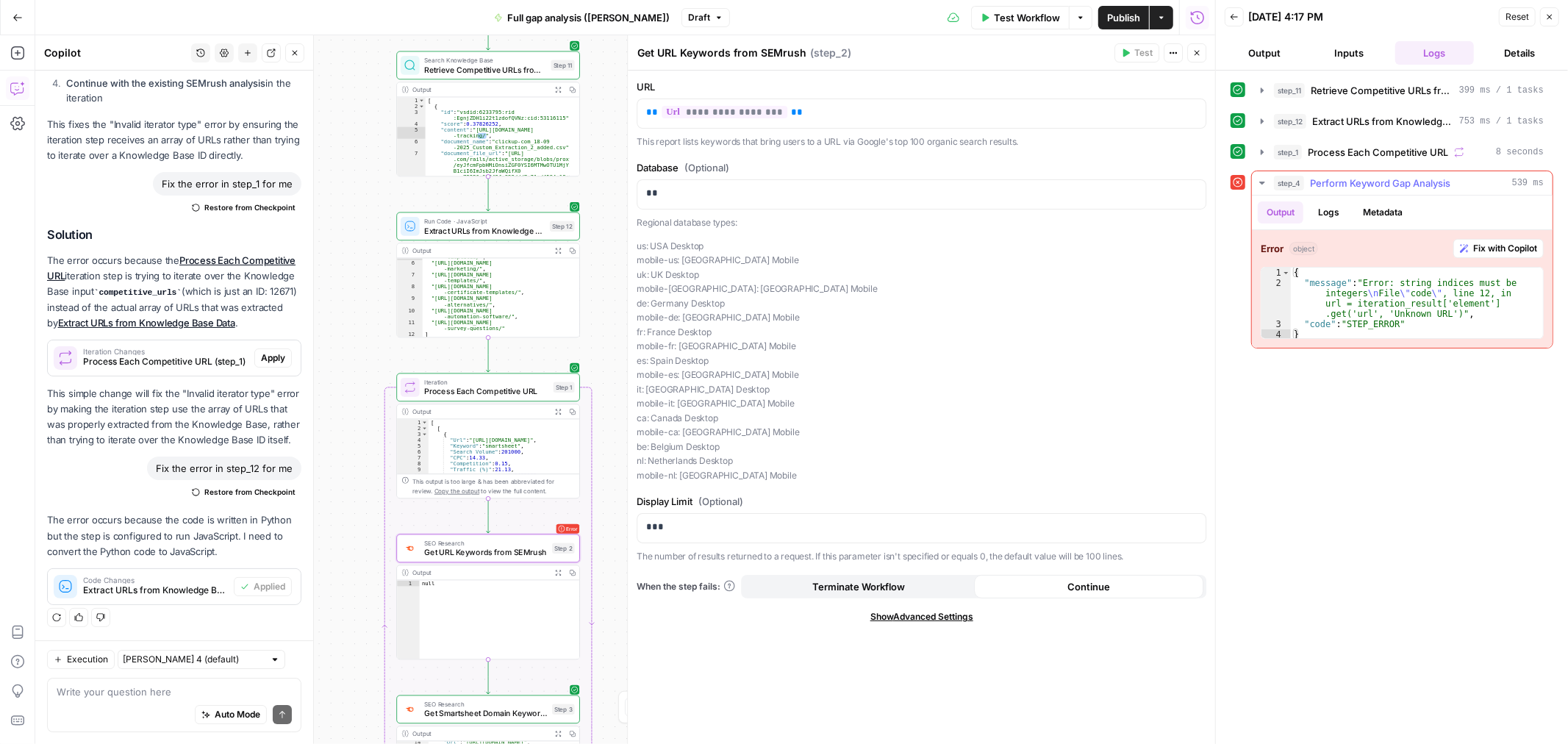
click at [1338, 209] on button "Logs" at bounding box center [1328, 212] width 39 height 22
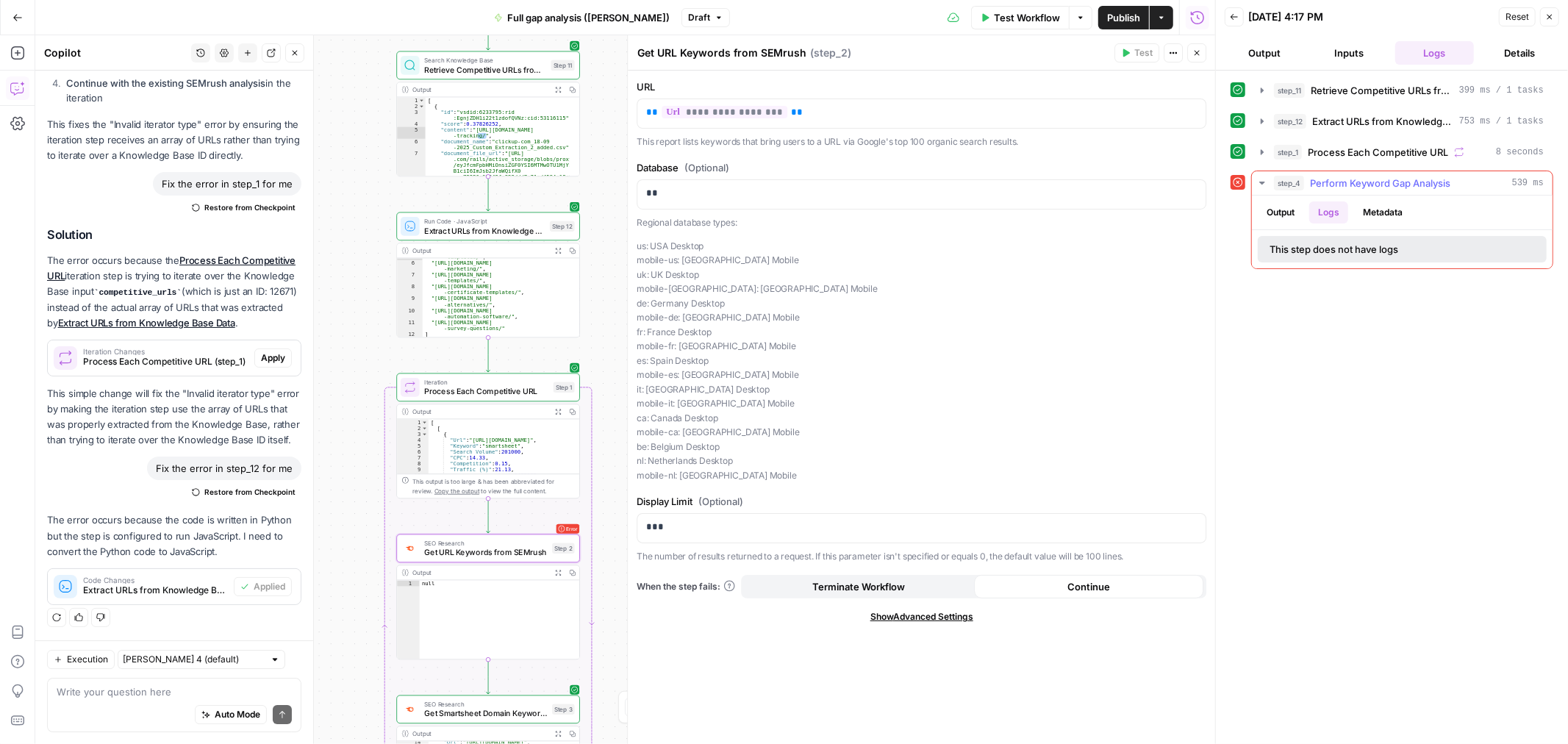
click at [1289, 203] on button "Output" at bounding box center [1280, 212] width 46 height 22
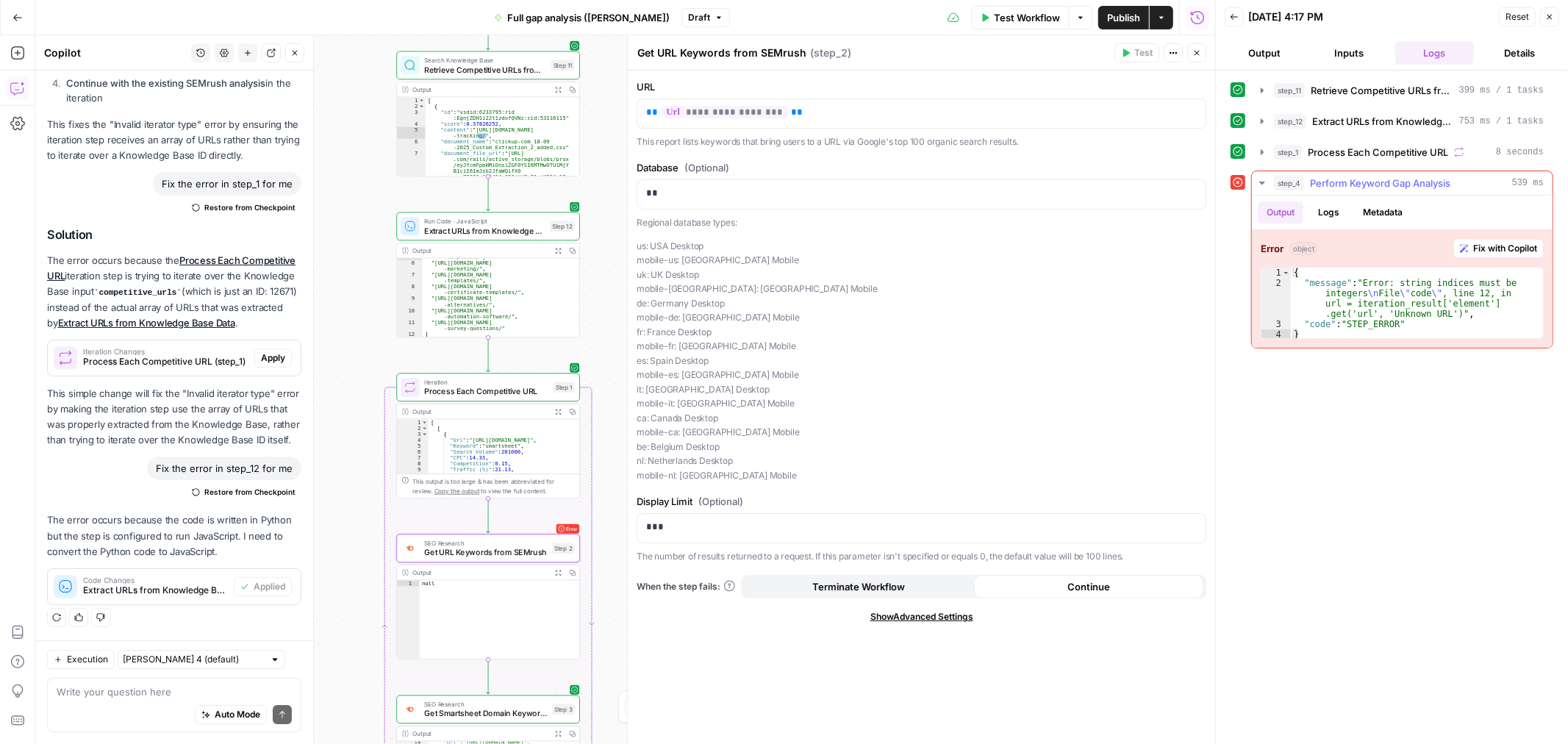
click at [1481, 258] on button "Fix with Copilot" at bounding box center [1498, 248] width 91 height 19
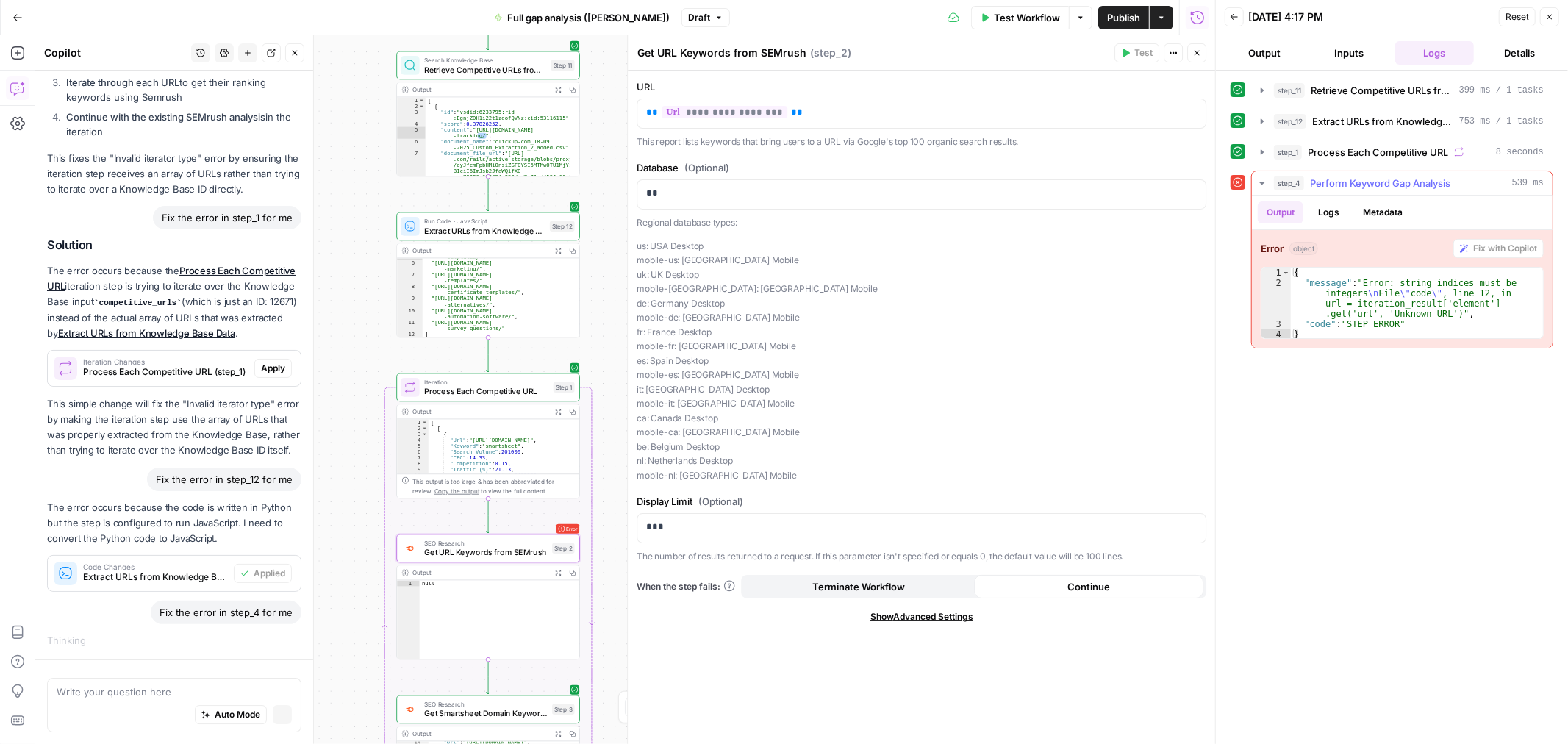
scroll to position [3695, 0]
drag, startPoint x: 1016, startPoint y: 20, endPoint x: 1089, endPoint y: 276, distance: 266.2
click at [1017, 19] on span "Test Workflow" at bounding box center [1027, 17] width 66 height 15
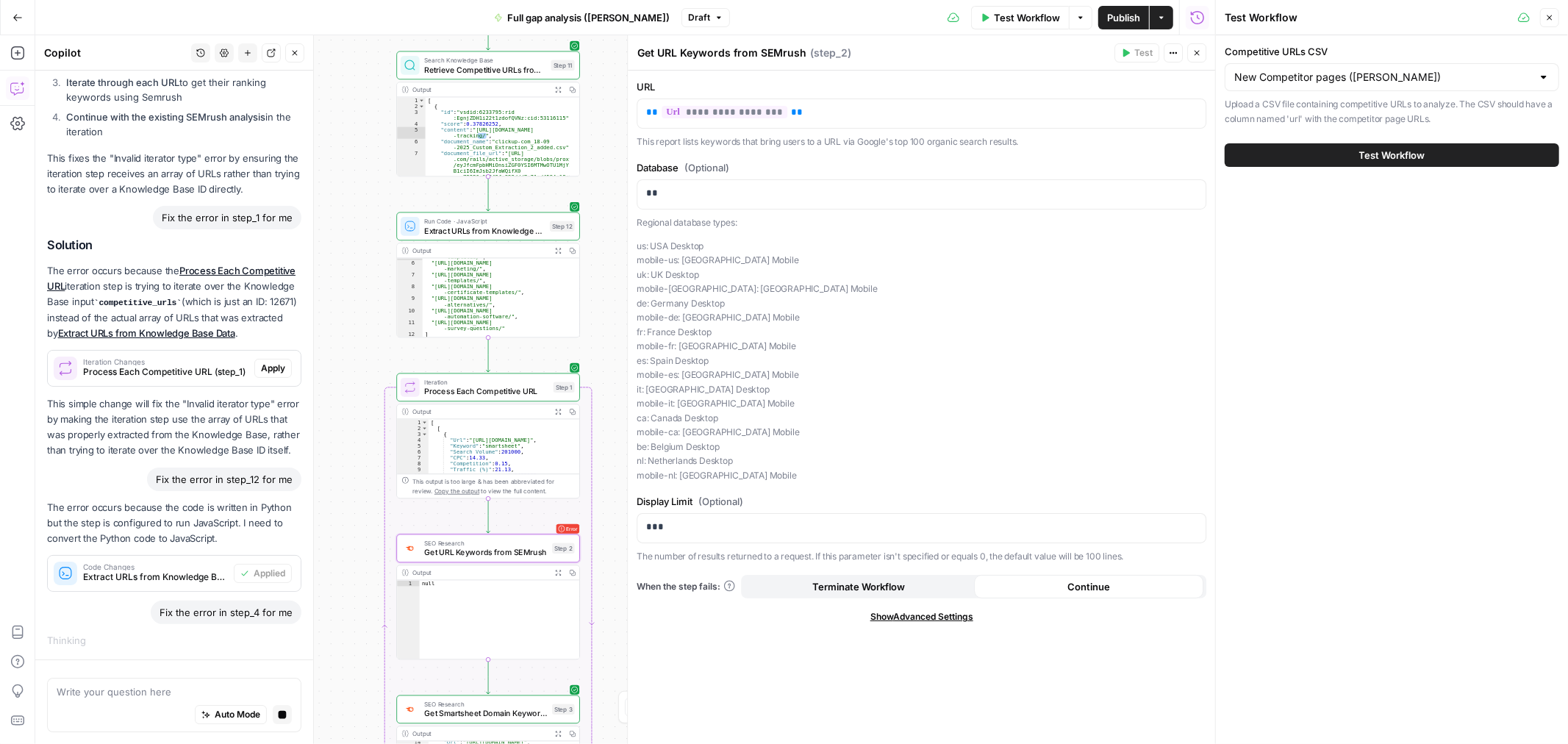
click at [1324, 157] on button "Test Workflow" at bounding box center [1392, 155] width 335 height 24
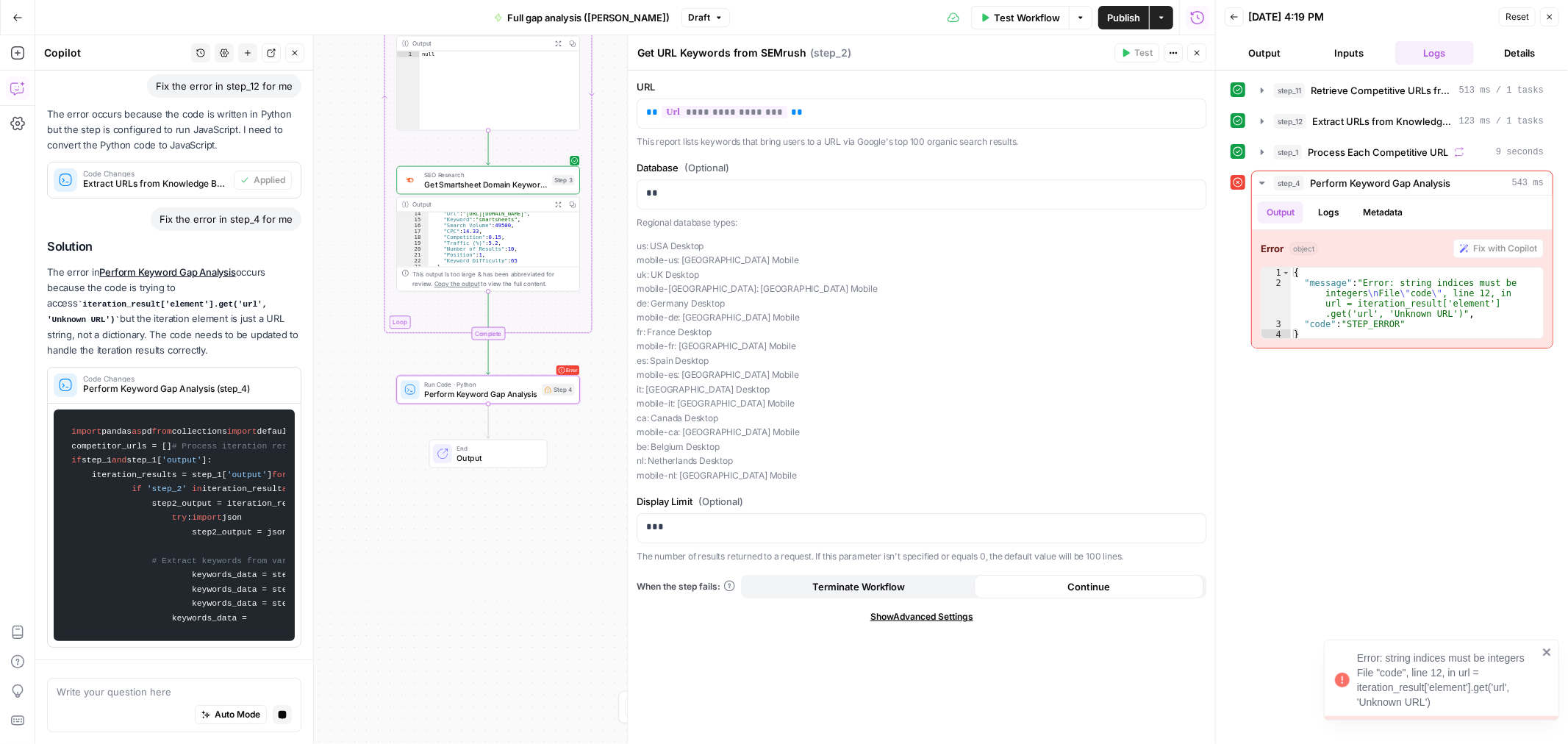
scroll to position [4345, 0]
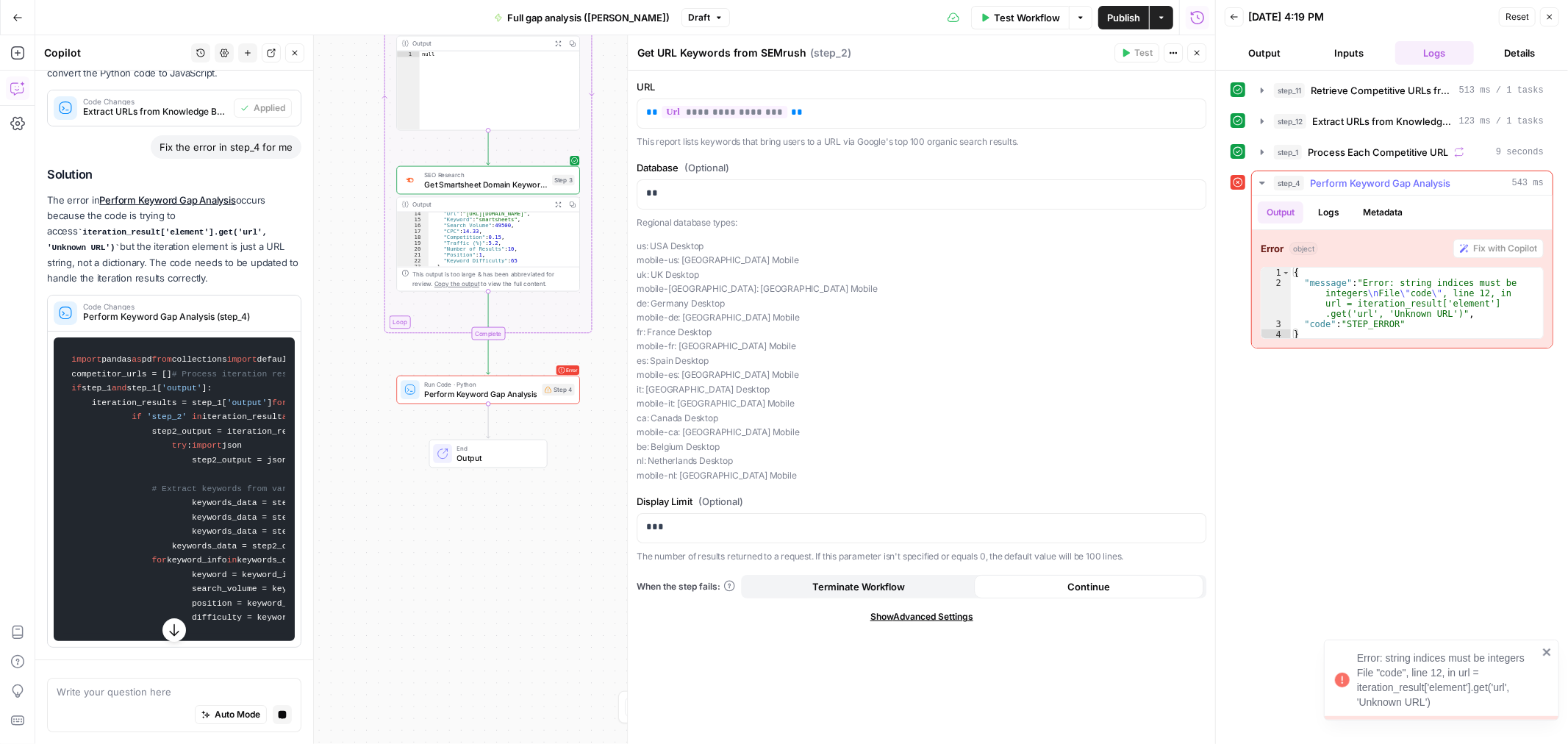
click at [1423, 182] on span "Perform Keyword Gap Analysis" at bounding box center [1380, 182] width 140 height 15
click at [1424, 181] on span "Perform Keyword Gap Analysis" at bounding box center [1380, 182] width 140 height 15
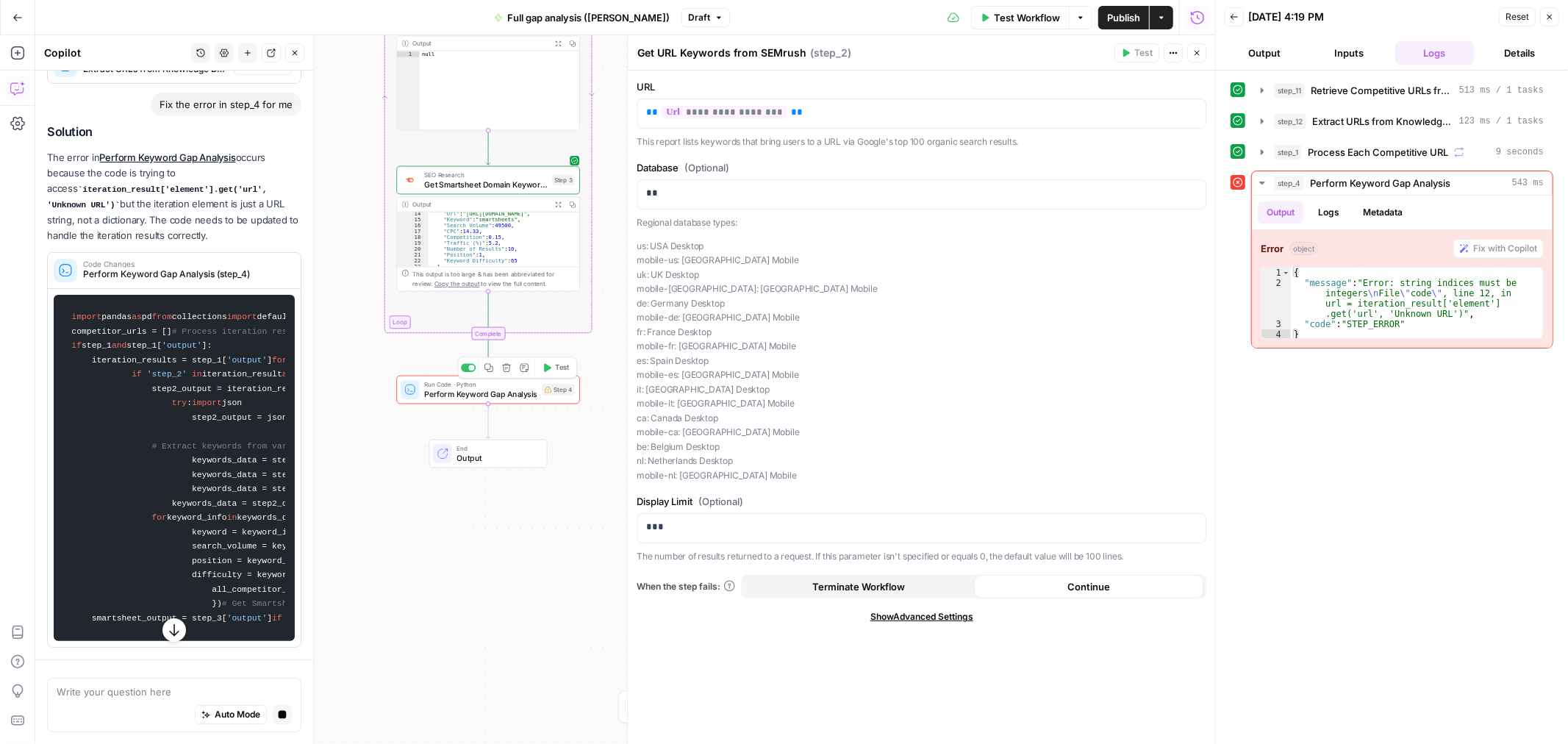
click at [479, 393] on span "Perform Keyword Gap Analysis" at bounding box center [481, 394] width 114 height 12
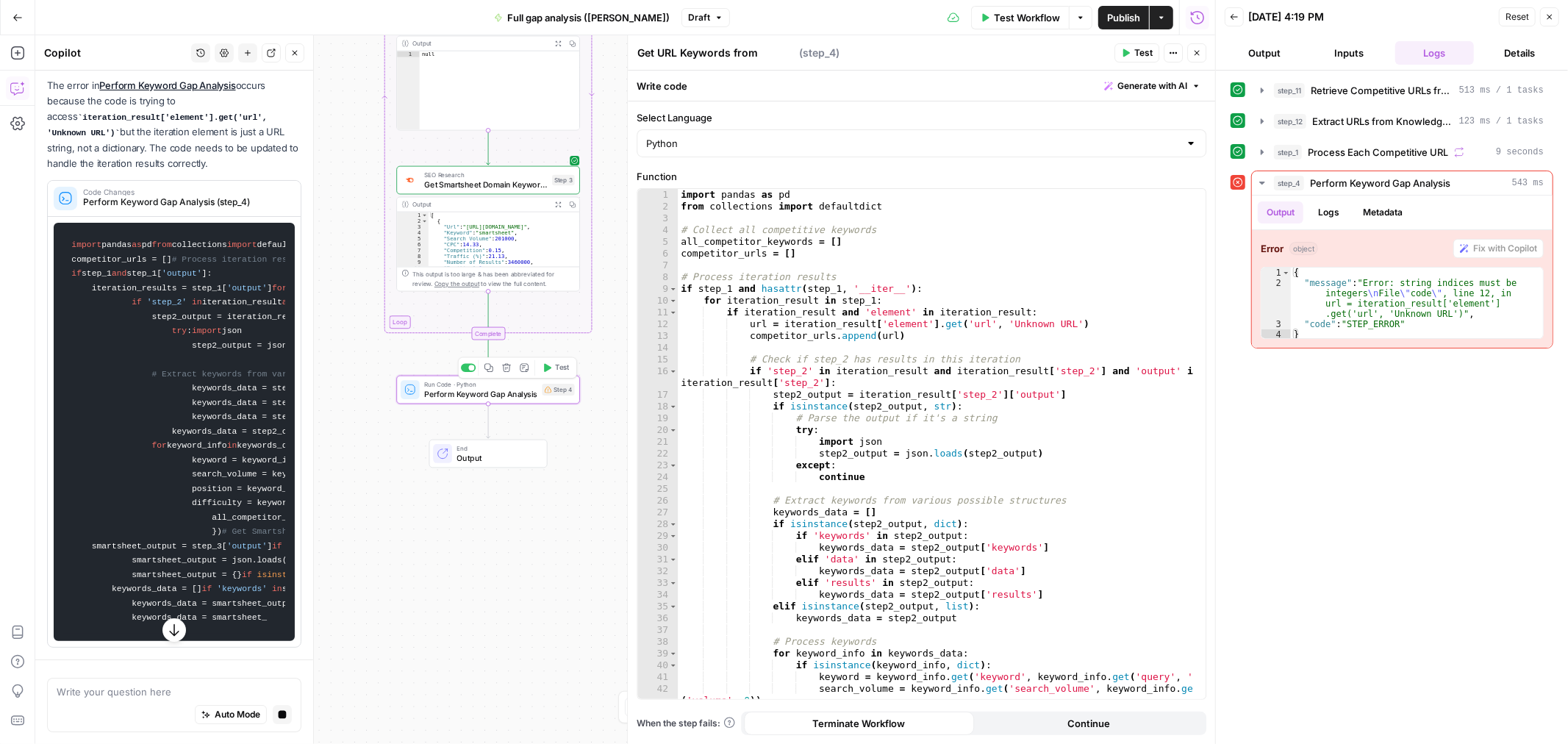
scroll to position [0, 0]
type textarea "Perform Keyword Gap Analysis"
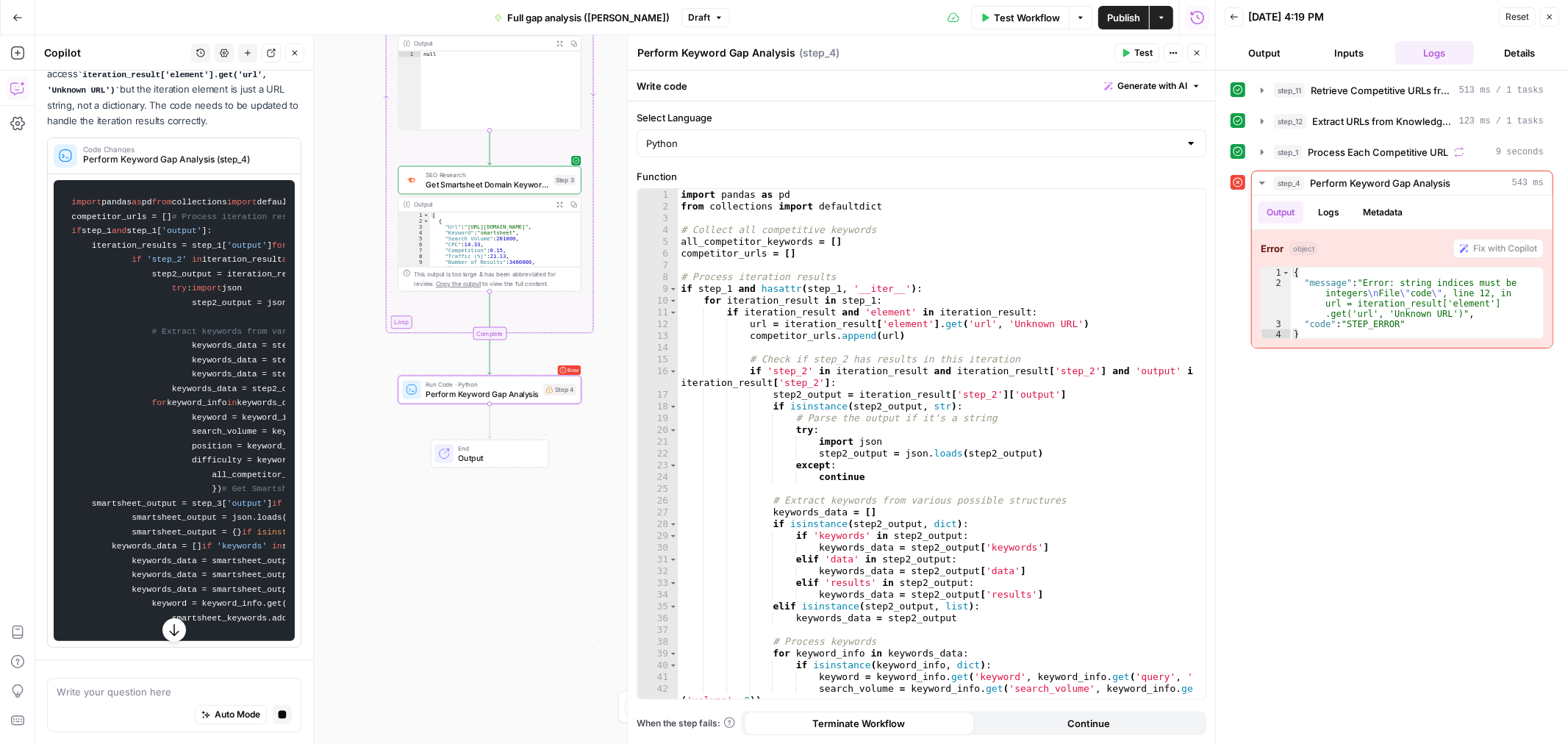
click at [346, 290] on div "**********" at bounding box center [625, 388] width 1179 height 708
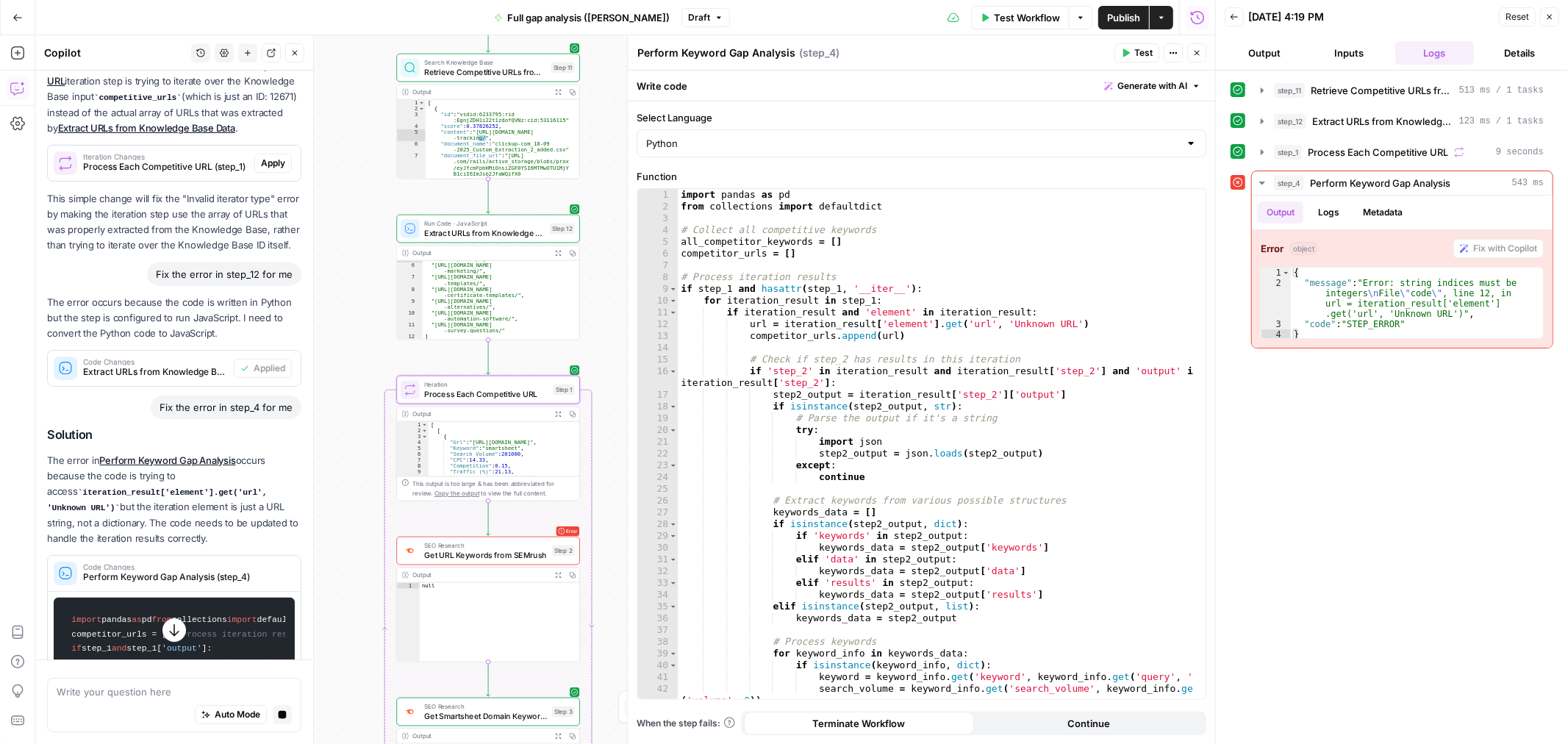
scroll to position [3774, 0]
drag, startPoint x: 491, startPoint y: 557, endPoint x: 258, endPoint y: 378, distance: 293.8
click at [492, 557] on span "Get URL Keywords from SEMrush" at bounding box center [485, 555] width 123 height 12
click at [492, 559] on span "Get URL Keywords from SEMrush" at bounding box center [485, 555] width 123 height 12
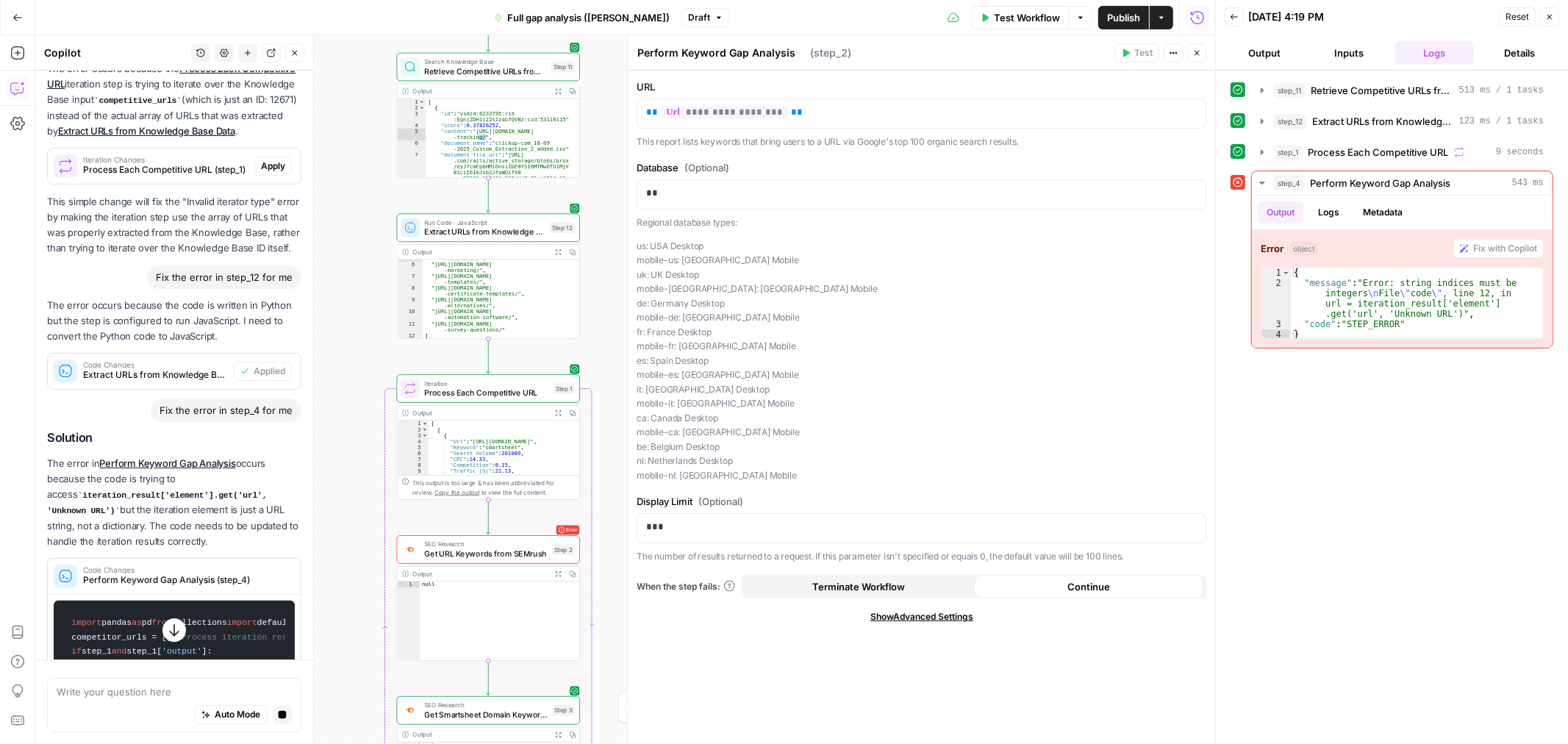
scroll to position [4101, 0]
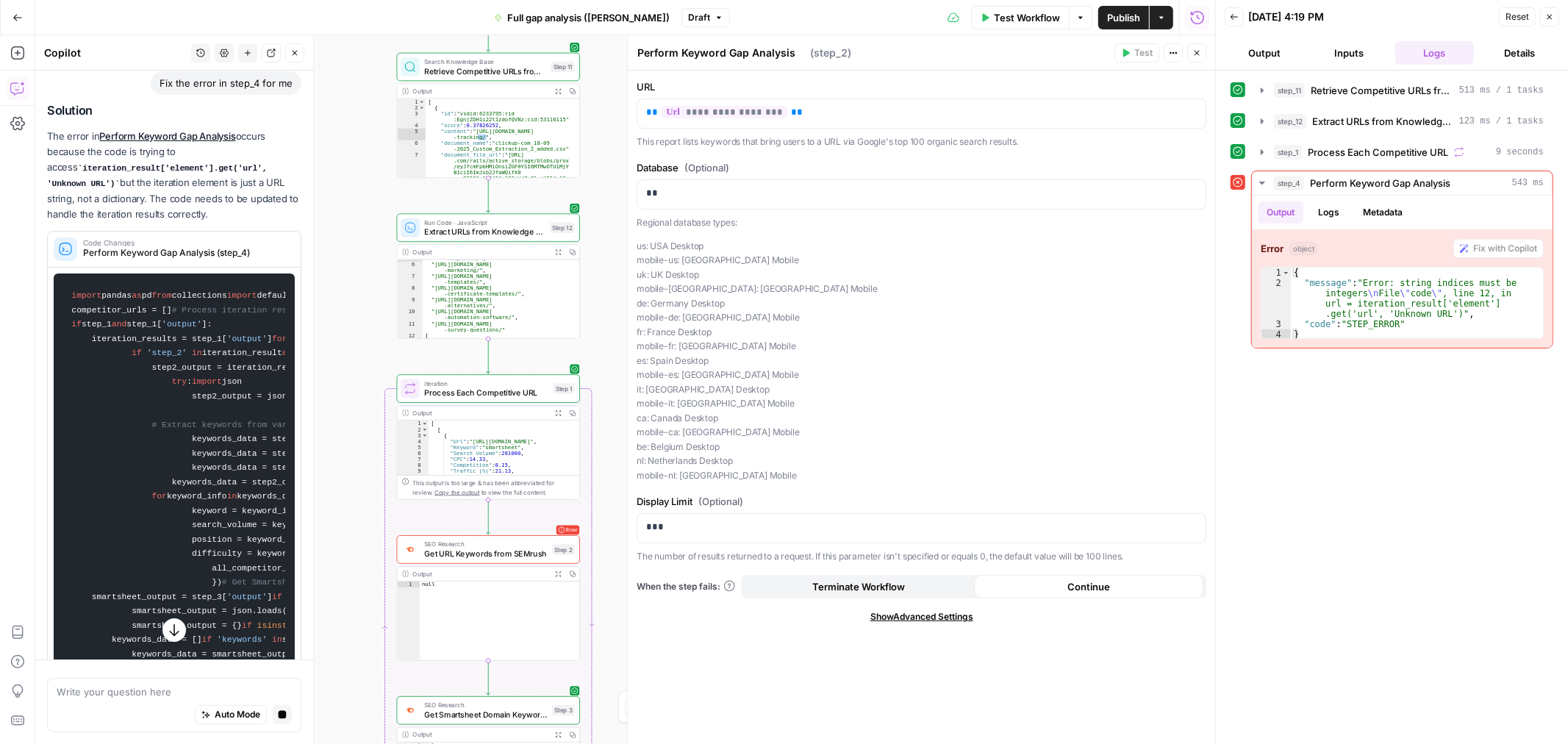
type textarea "Get URL Keywords from SEMrush"
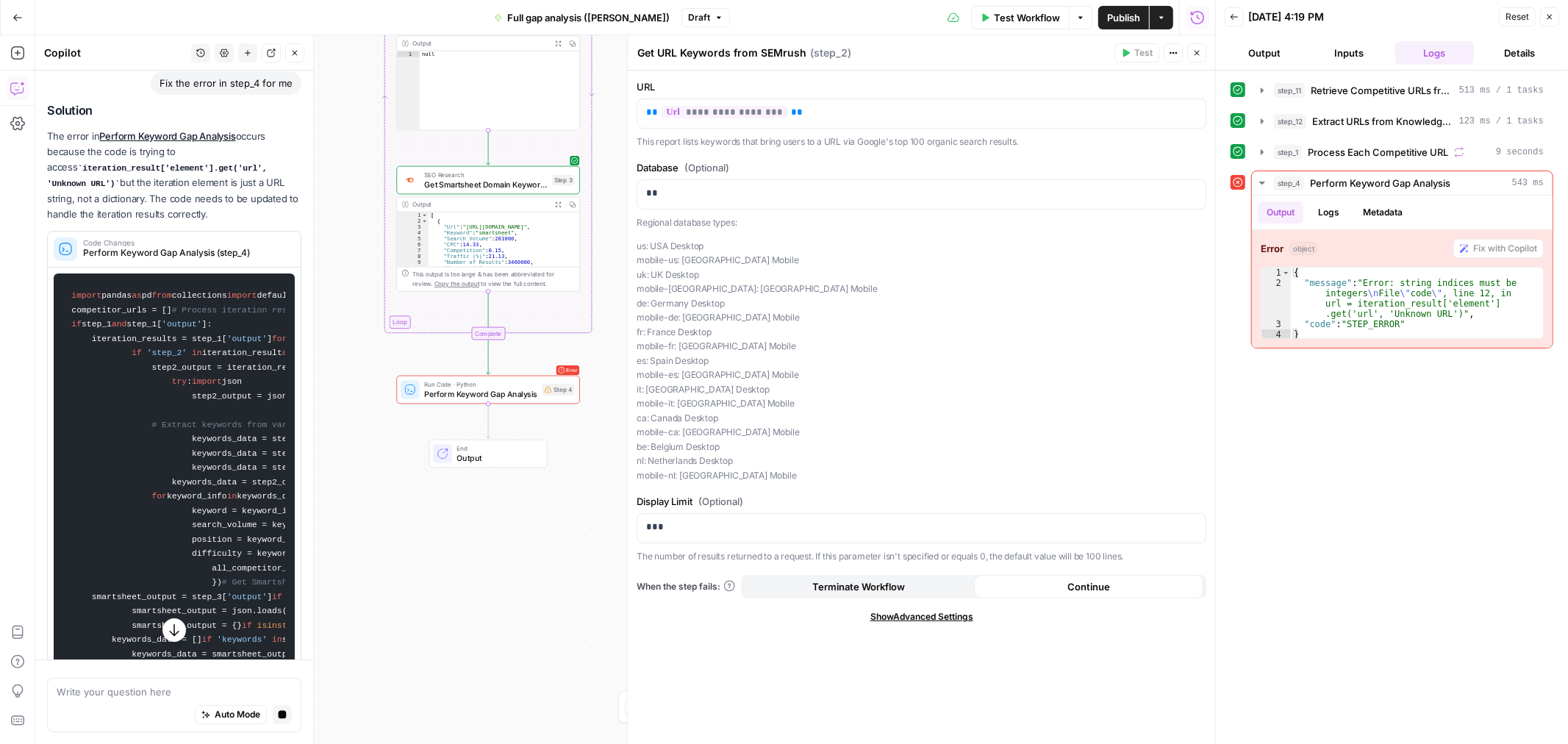
scroll to position [3855, 0]
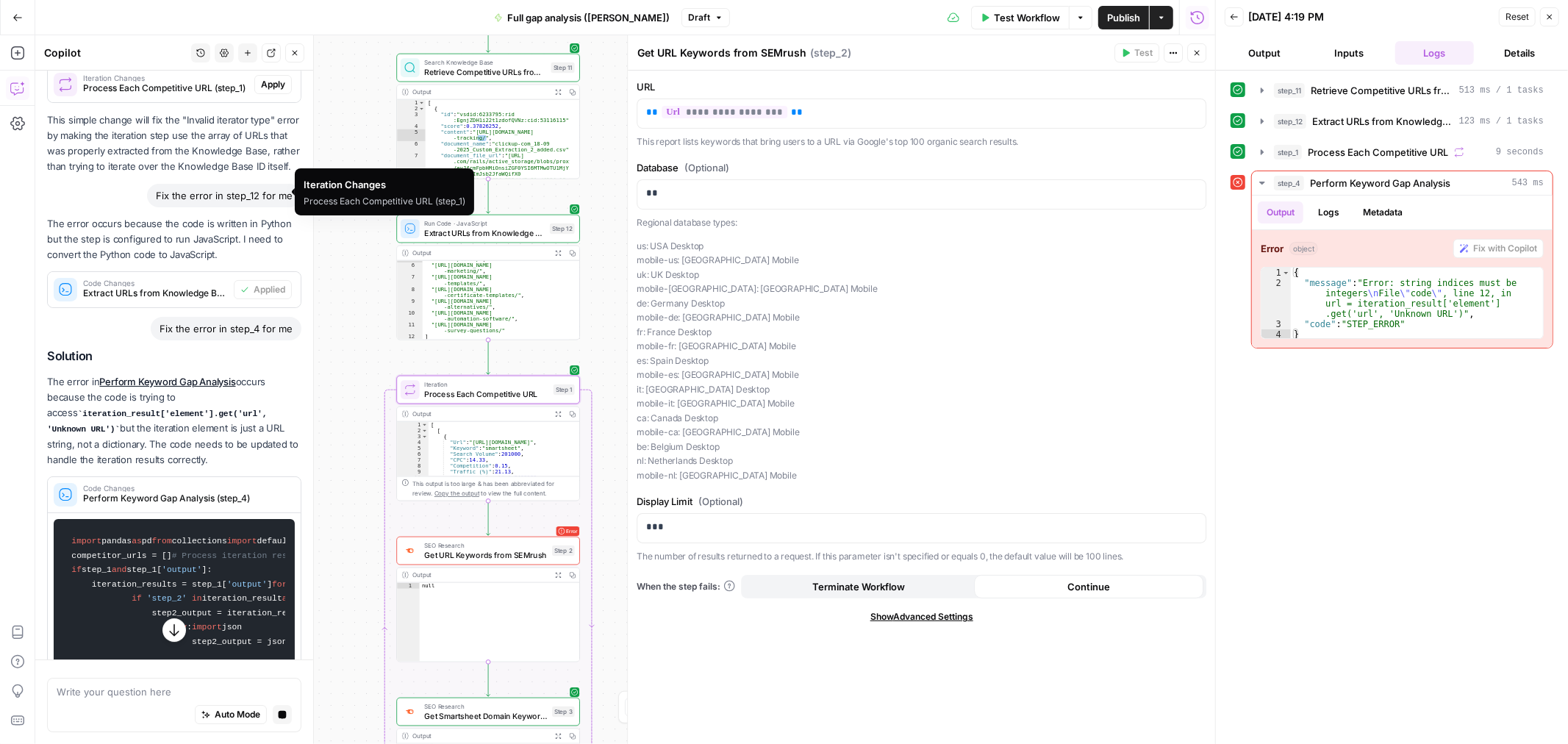
click at [166, 95] on span "Process Each Competitive URL (step_1)" at bounding box center [165, 88] width 165 height 13
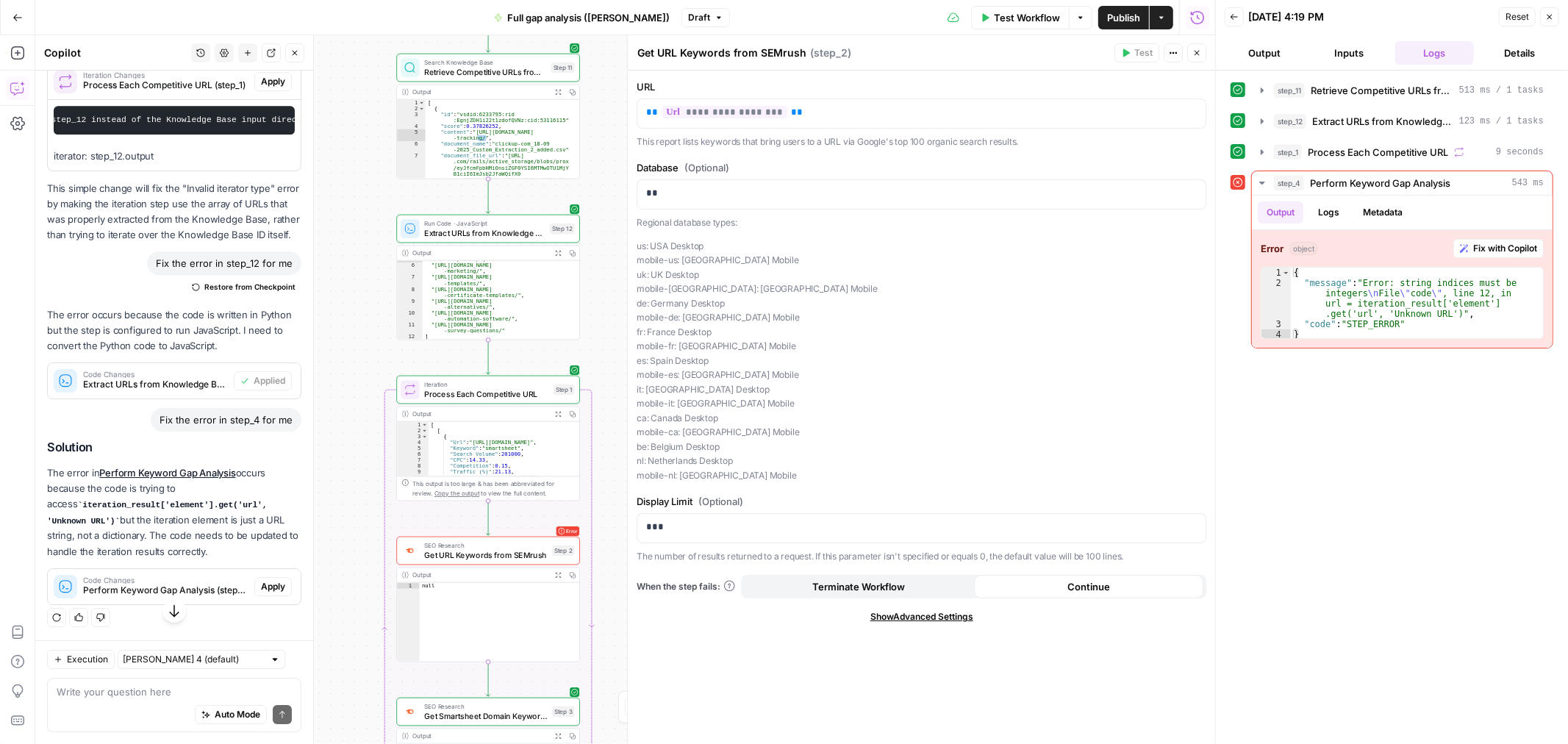
scroll to position [4045, 0]
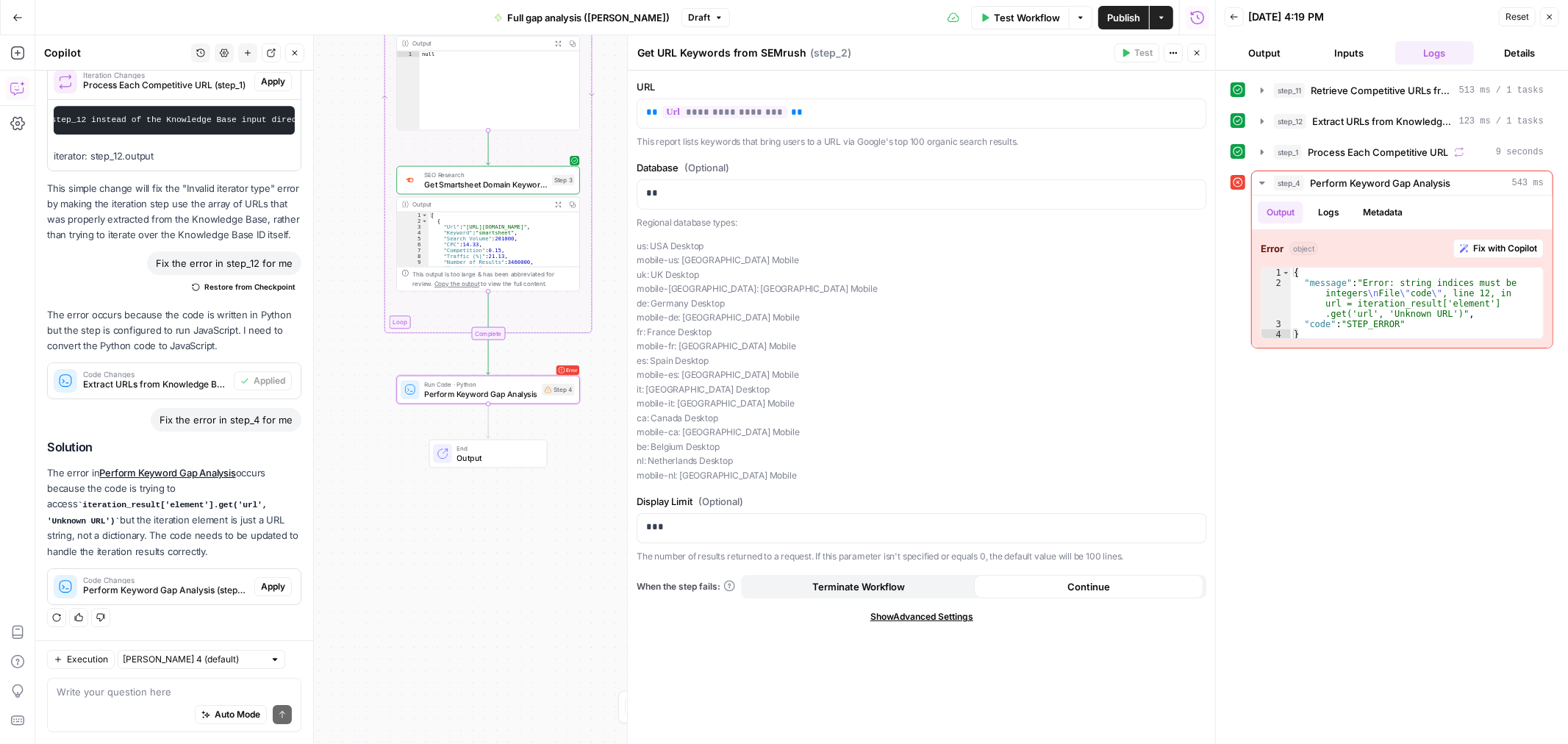
click at [166, 587] on span "Perform Keyword Gap Analysis (step_4)" at bounding box center [165, 590] width 165 height 13
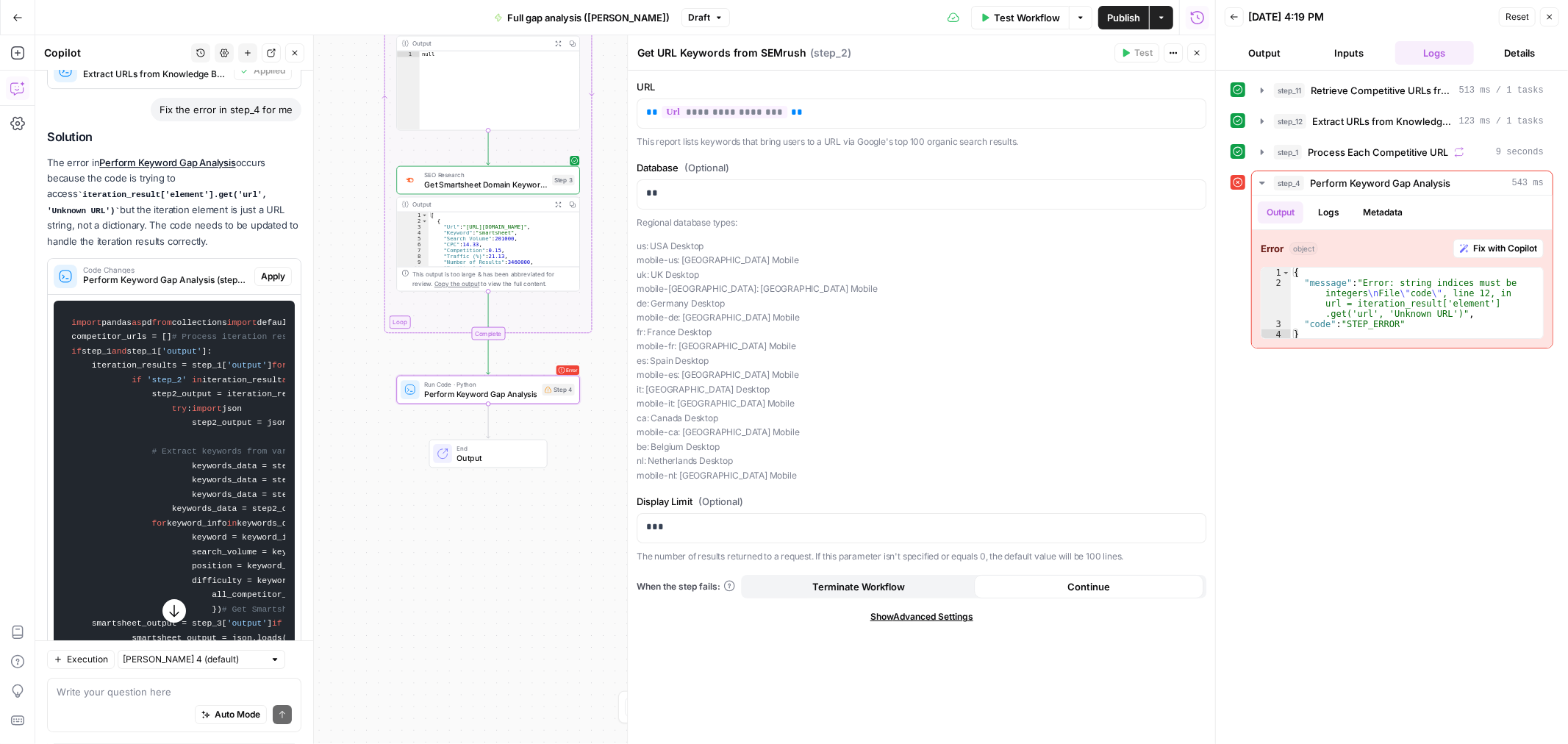
scroll to position [4209, 0]
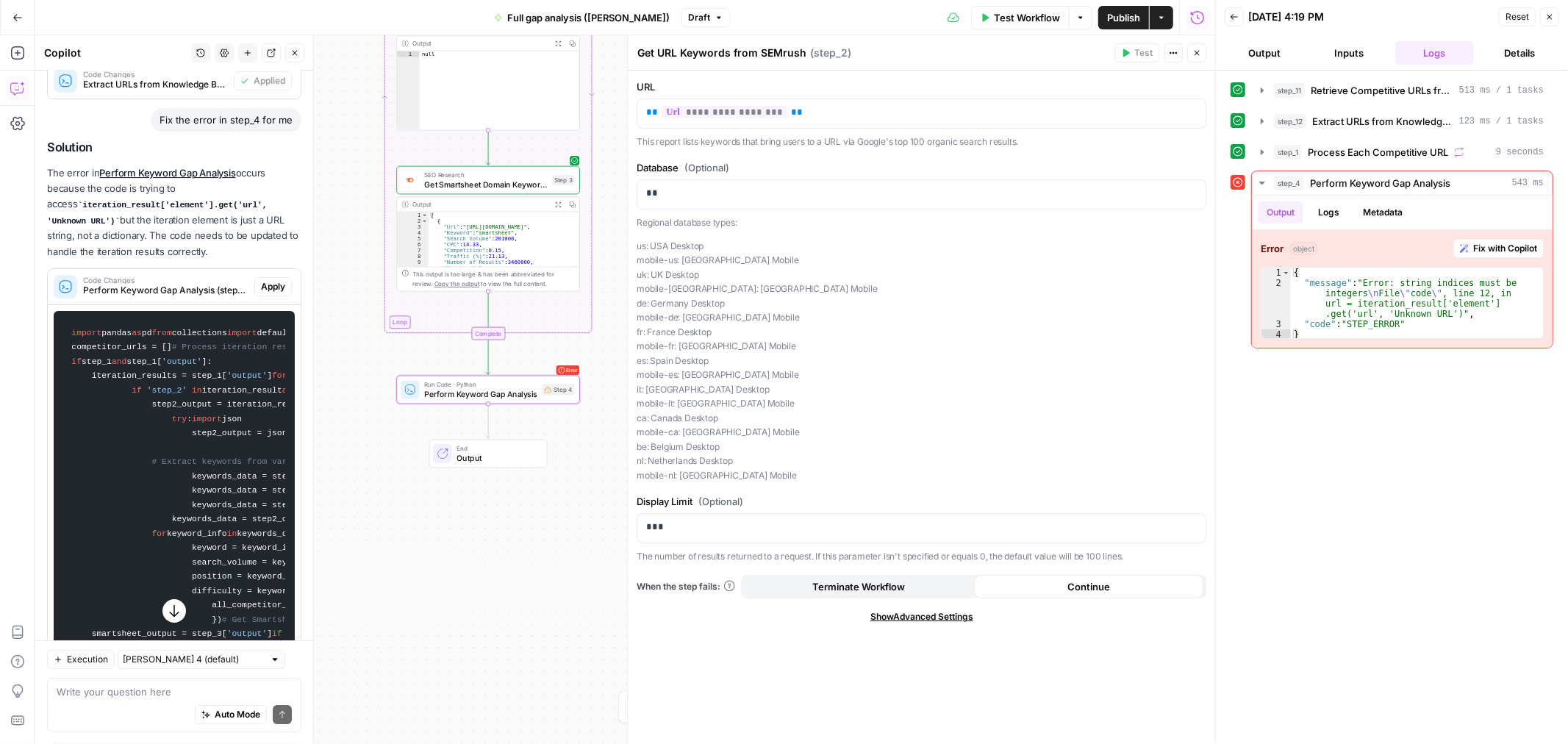
click at [261, 293] on span "Apply" at bounding box center [273, 286] width 24 height 13
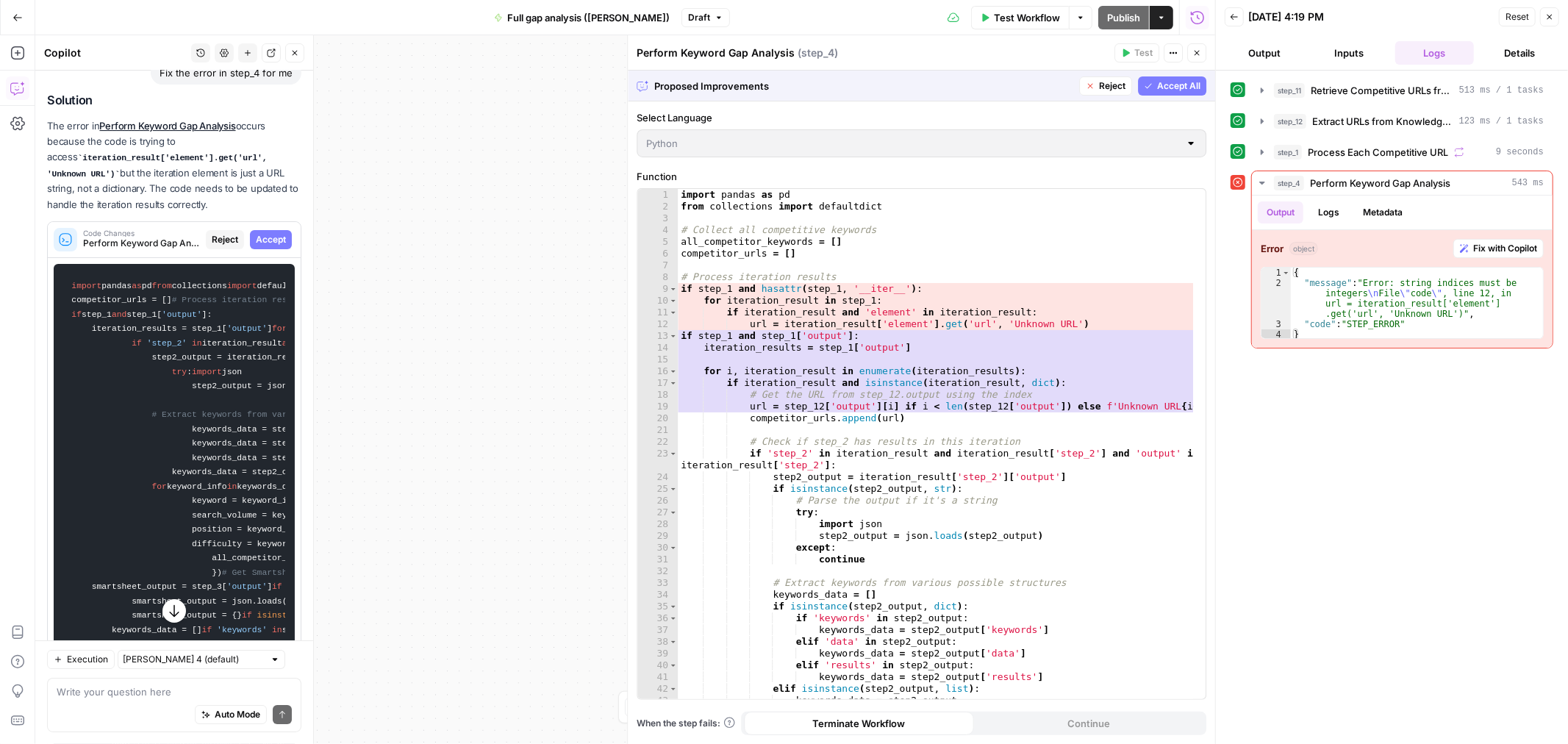
scroll to position [4186, 0]
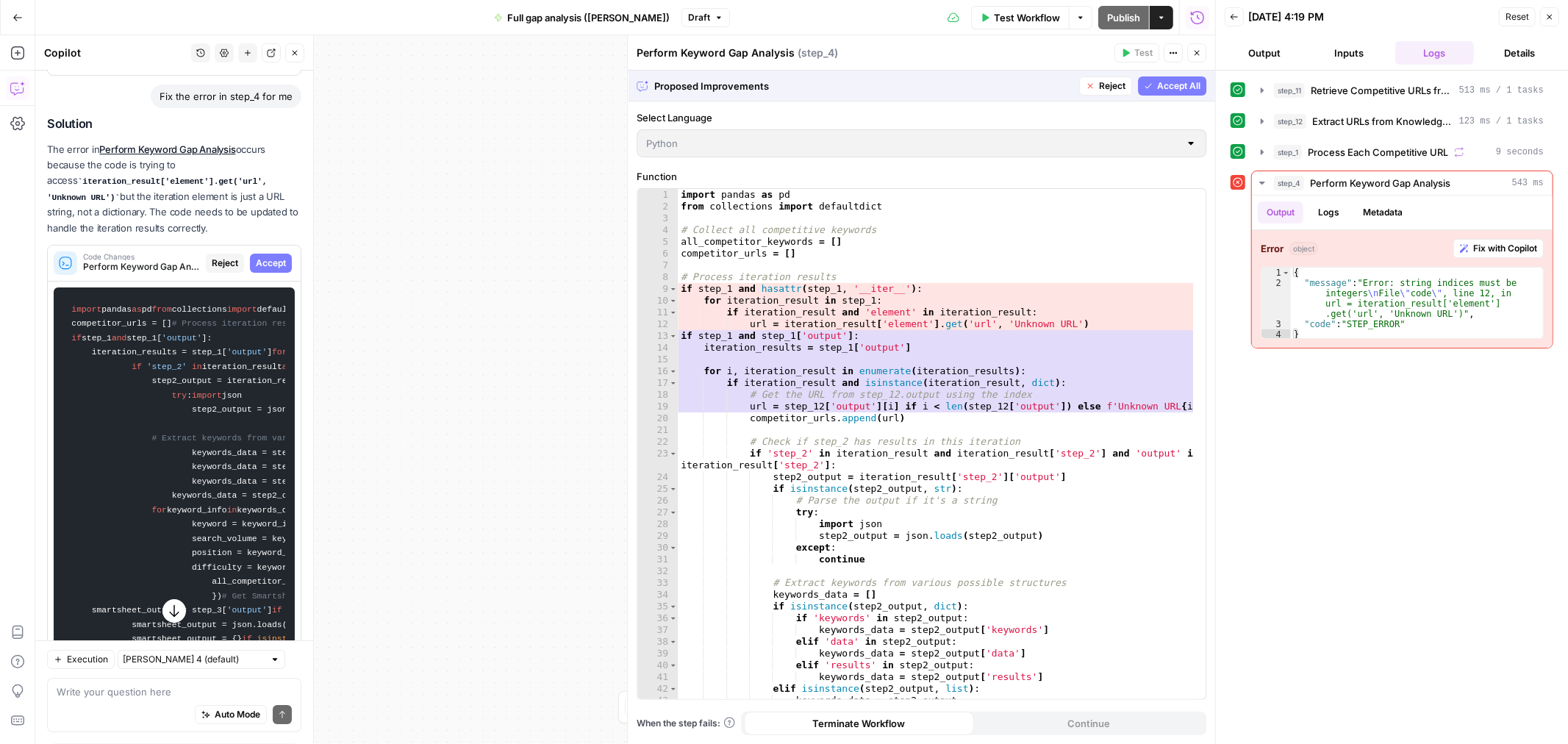
click at [1175, 86] on span "Accept All" at bounding box center [1178, 86] width 44 height 13
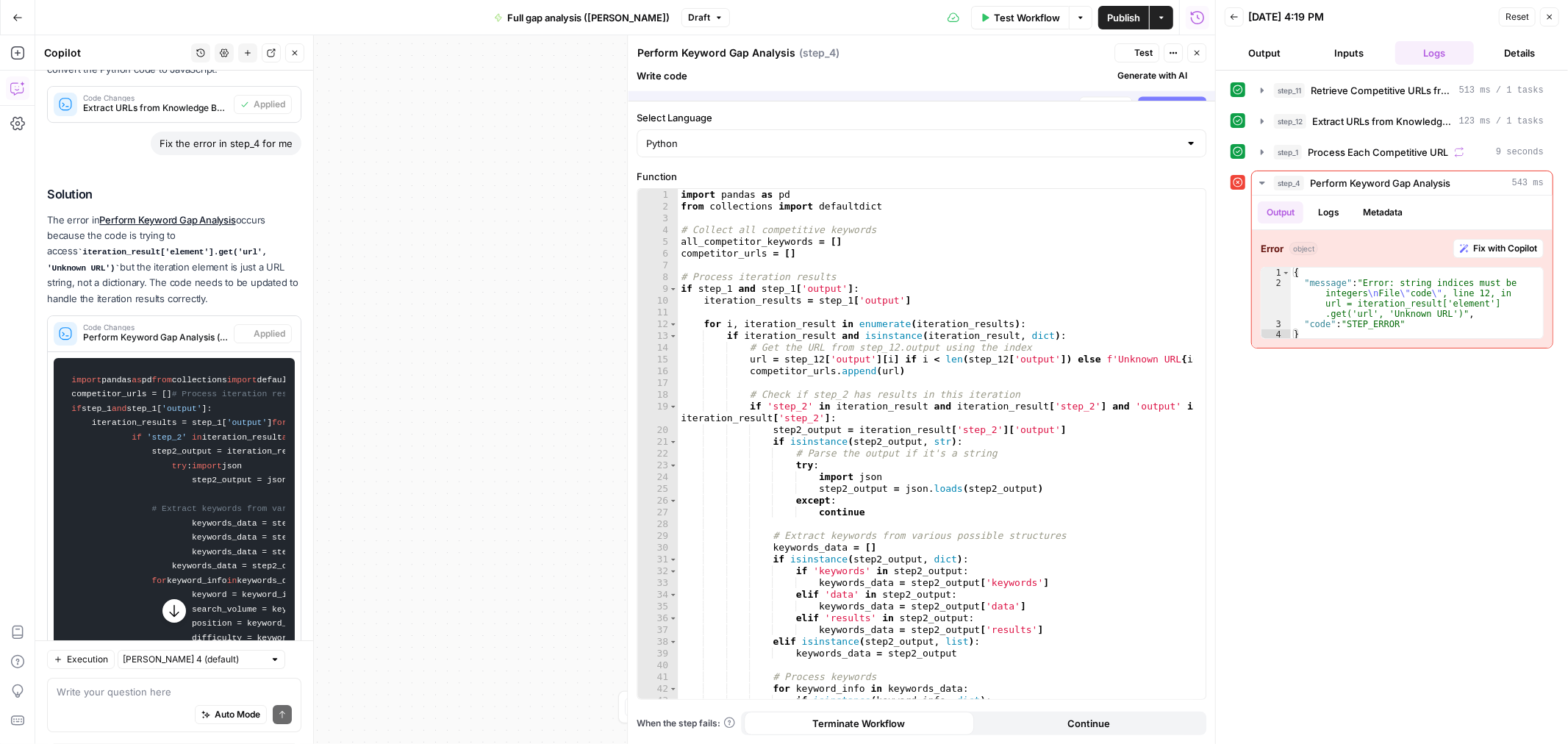
scroll to position [4209, 0]
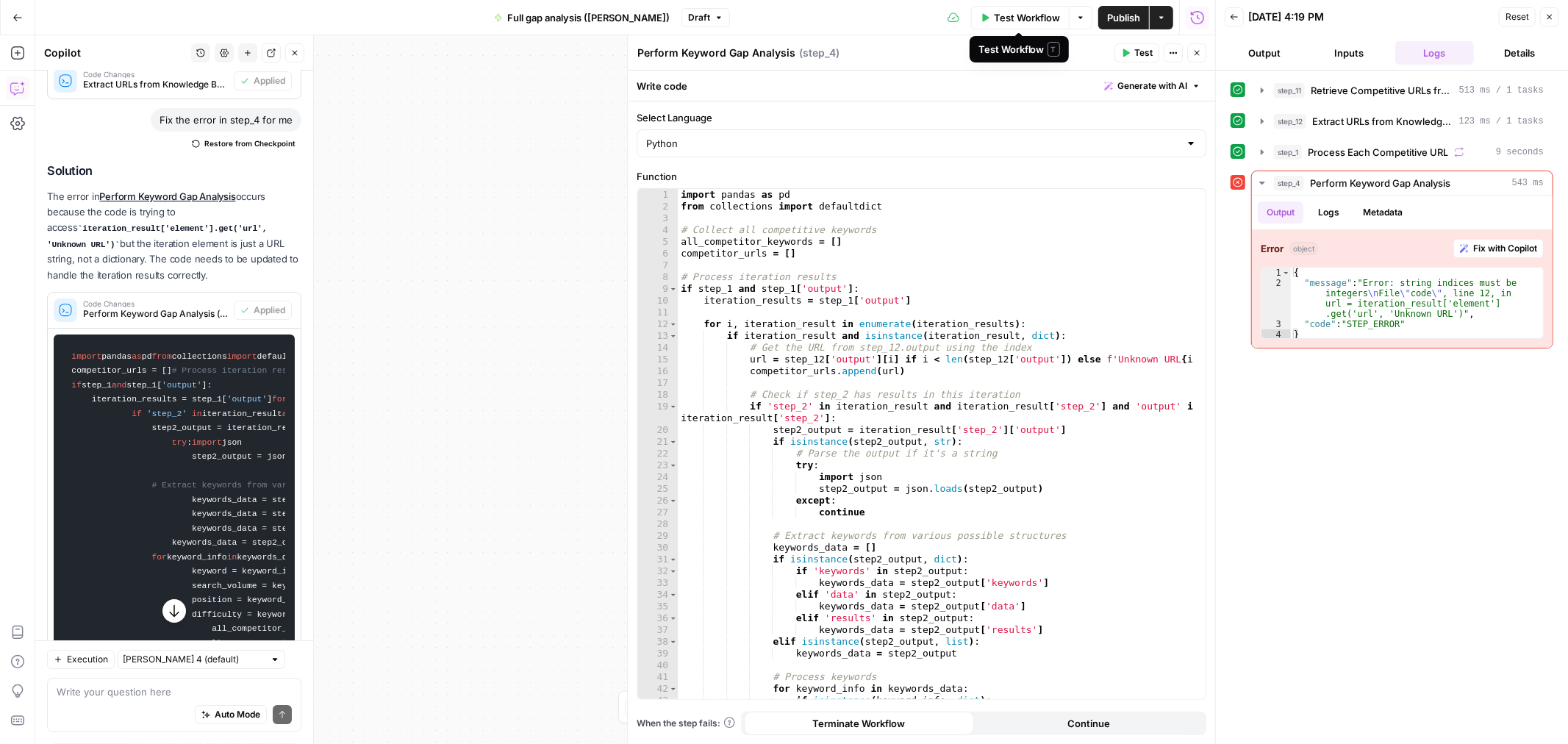
click at [1009, 21] on span "Test Workflow" at bounding box center [1027, 17] width 66 height 15
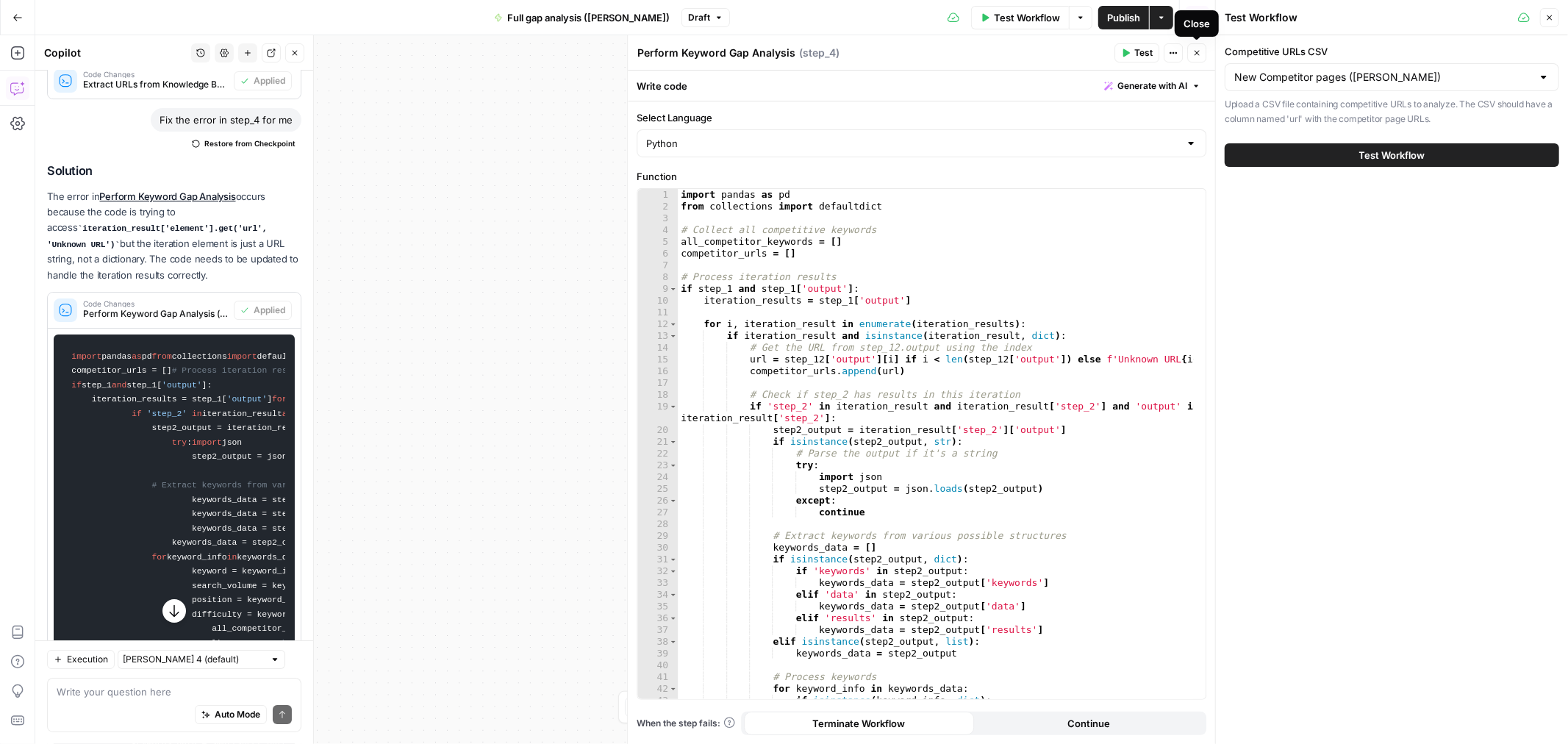
click at [1194, 55] on icon "button" at bounding box center [1196, 53] width 9 height 9
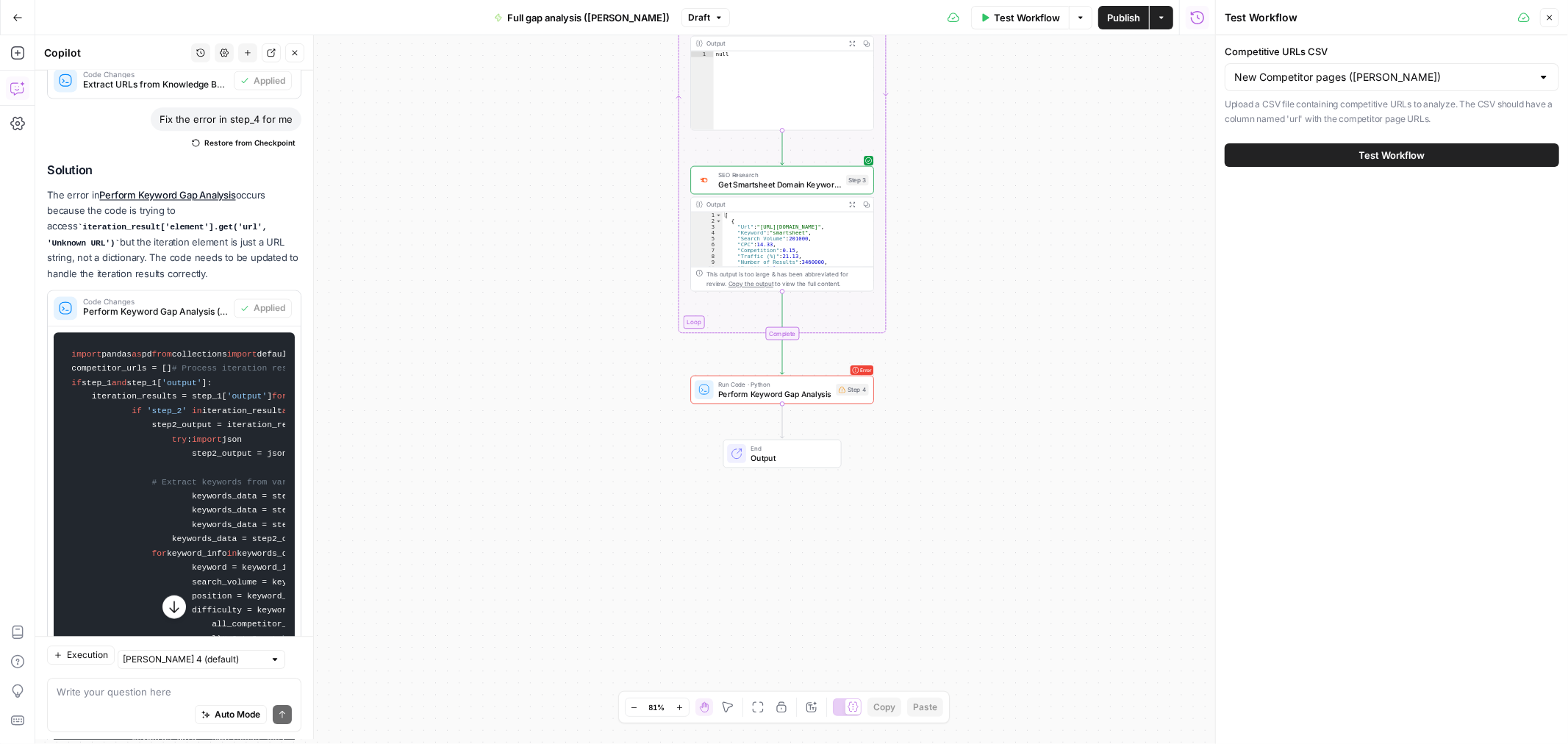
click at [1348, 158] on button "Test Workflow" at bounding box center [1392, 155] width 335 height 24
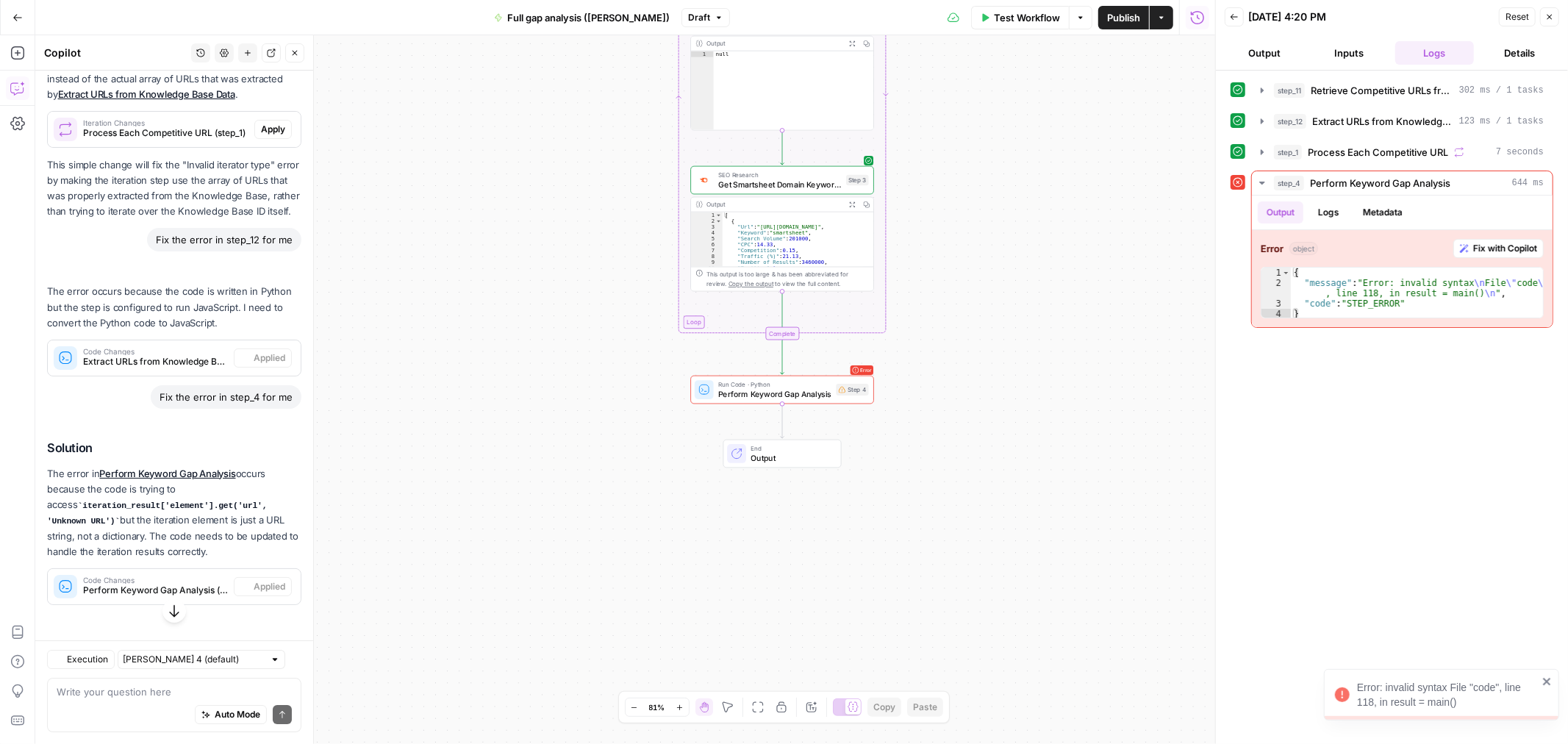
scroll to position [3984, 0]
click at [1340, 213] on button "Logs" at bounding box center [1328, 212] width 39 height 22
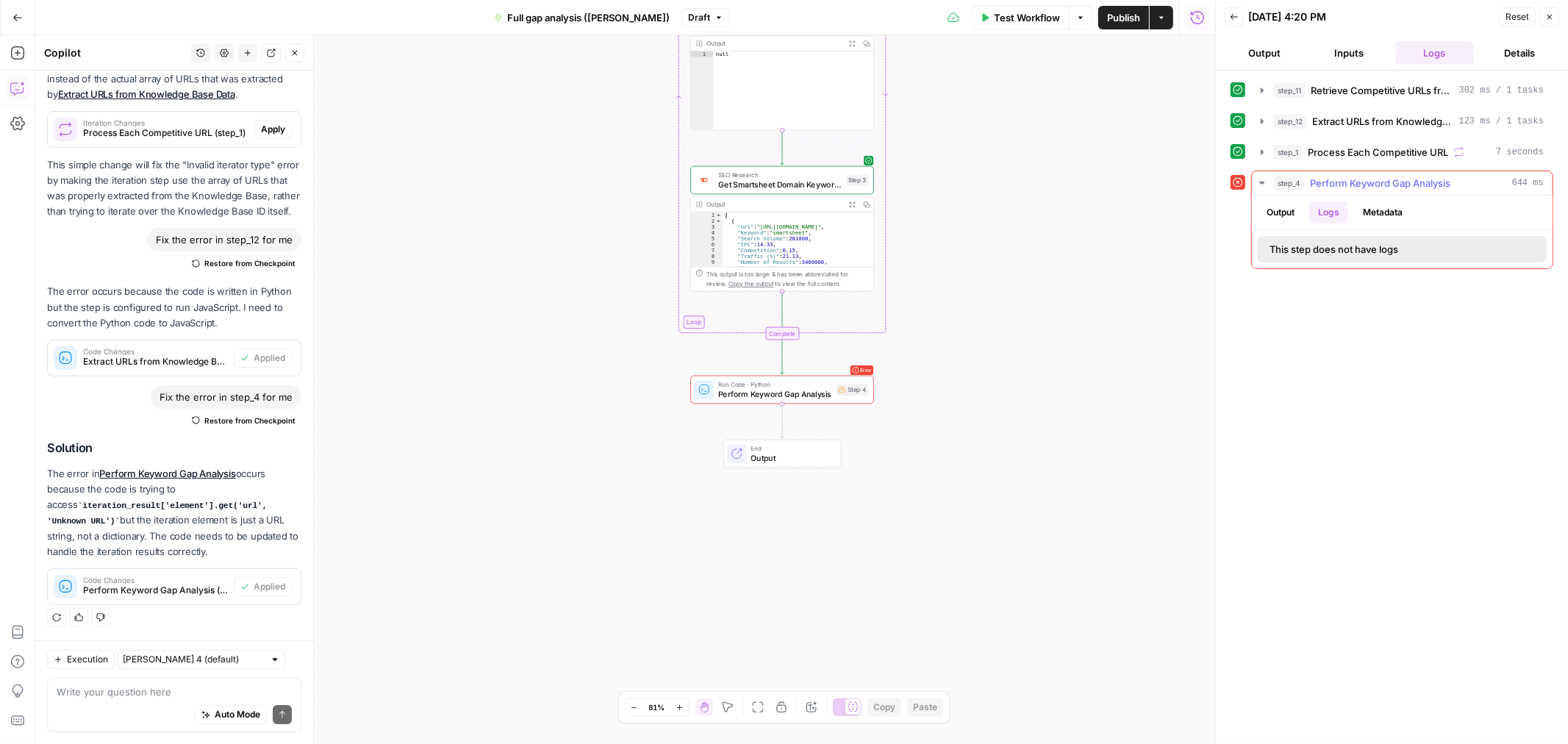
click at [1288, 214] on button "Output" at bounding box center [1280, 212] width 46 height 22
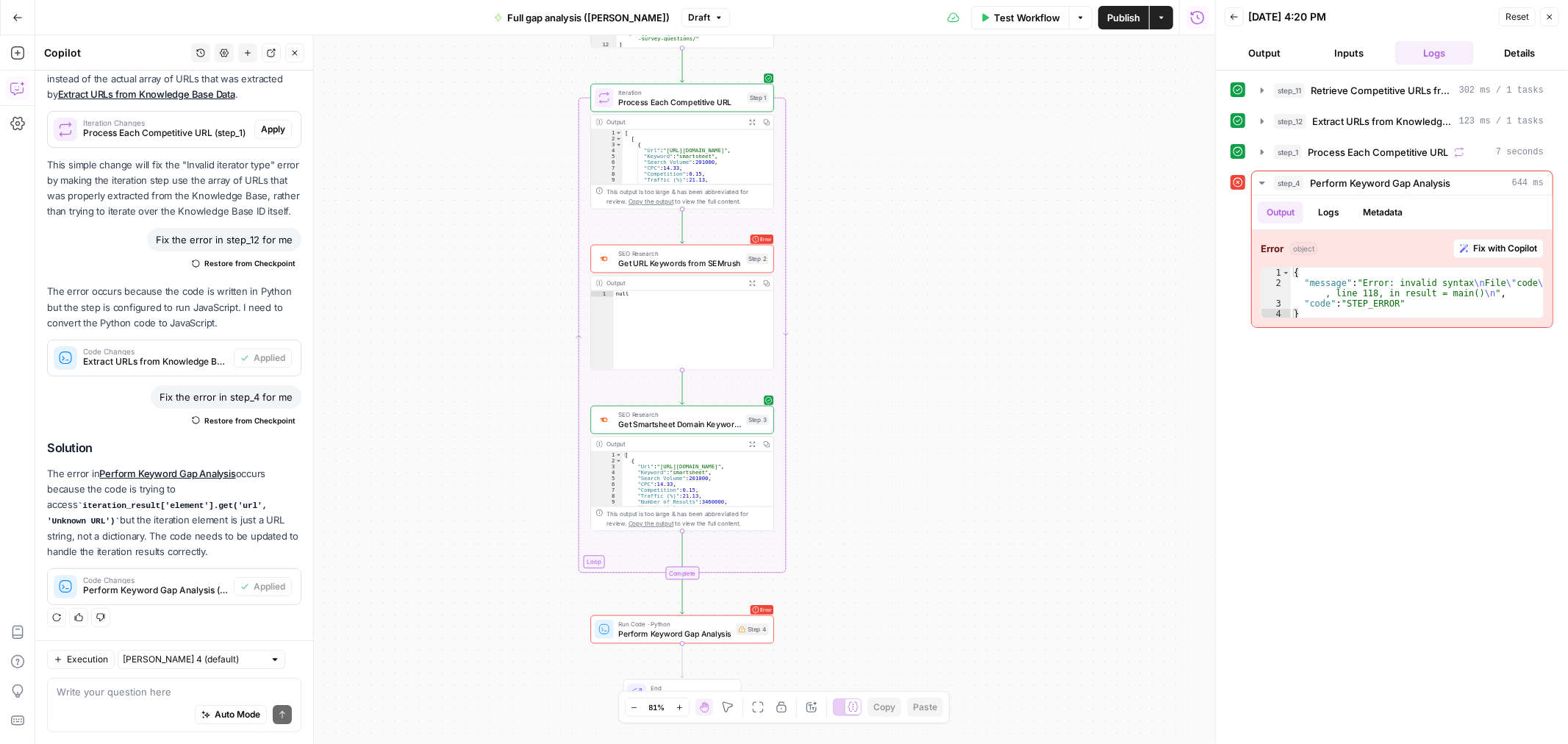
drag, startPoint x: 1060, startPoint y: 154, endPoint x: 946, endPoint y: 382, distance: 254.9
click at [953, 382] on div "**********" at bounding box center [625, 388] width 1179 height 708
click at [671, 254] on span "Get URL Keywords from SEMrush" at bounding box center [675, 260] width 123 height 12
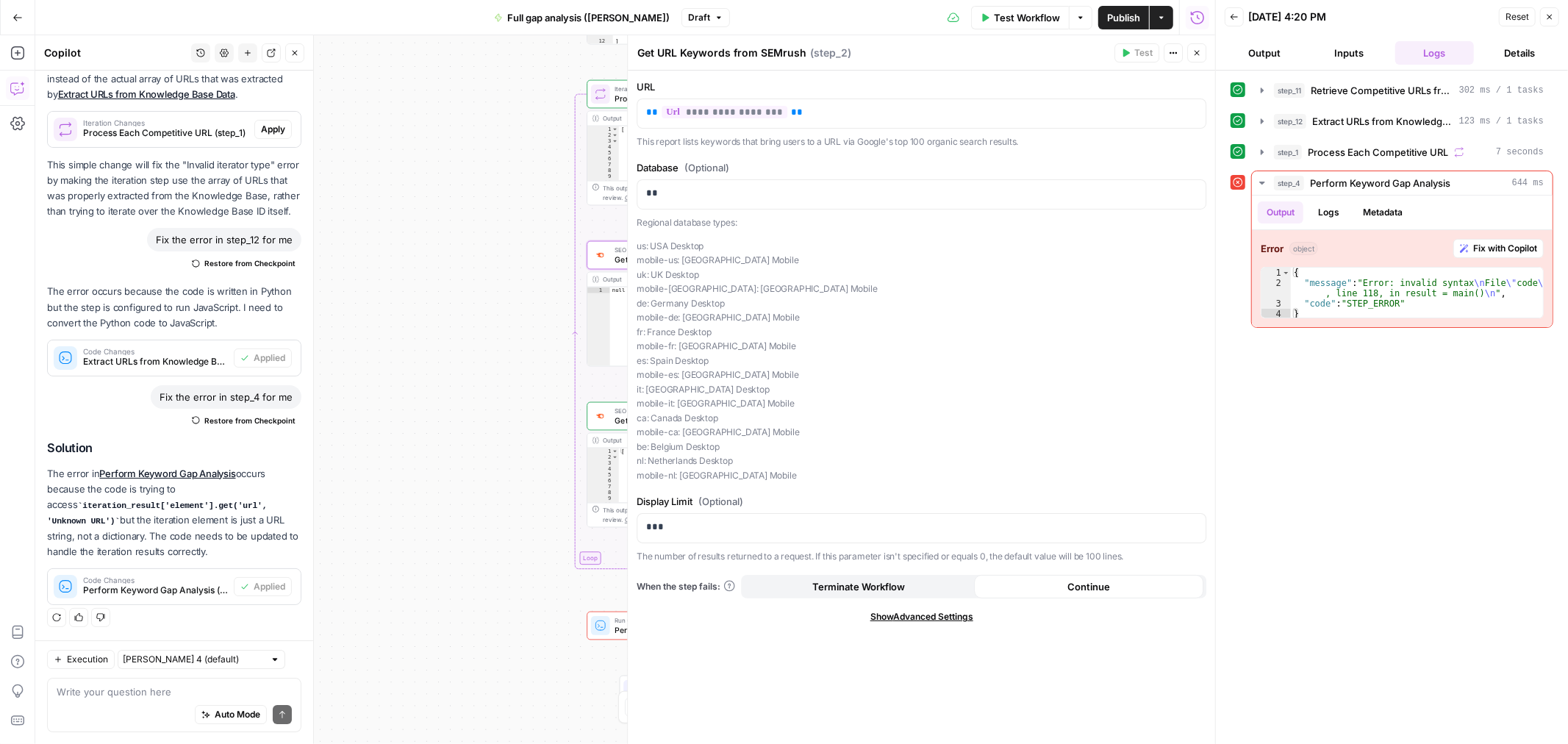
click at [438, 293] on div "**********" at bounding box center [625, 388] width 1179 height 708
click at [1192, 58] on button "Close" at bounding box center [1196, 53] width 19 height 19
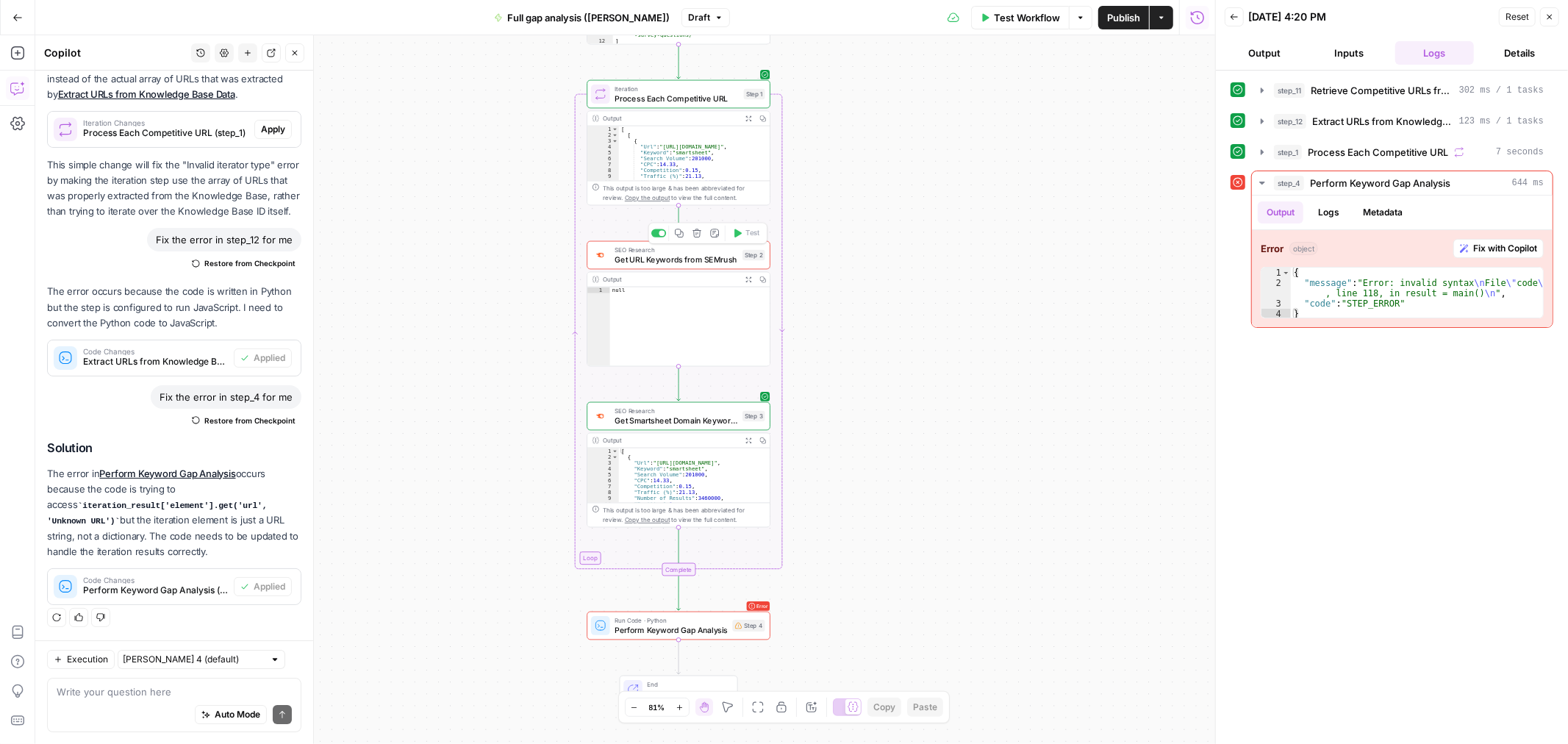
click at [665, 263] on span "Get URL Keywords from SEMrush" at bounding box center [675, 260] width 123 height 12
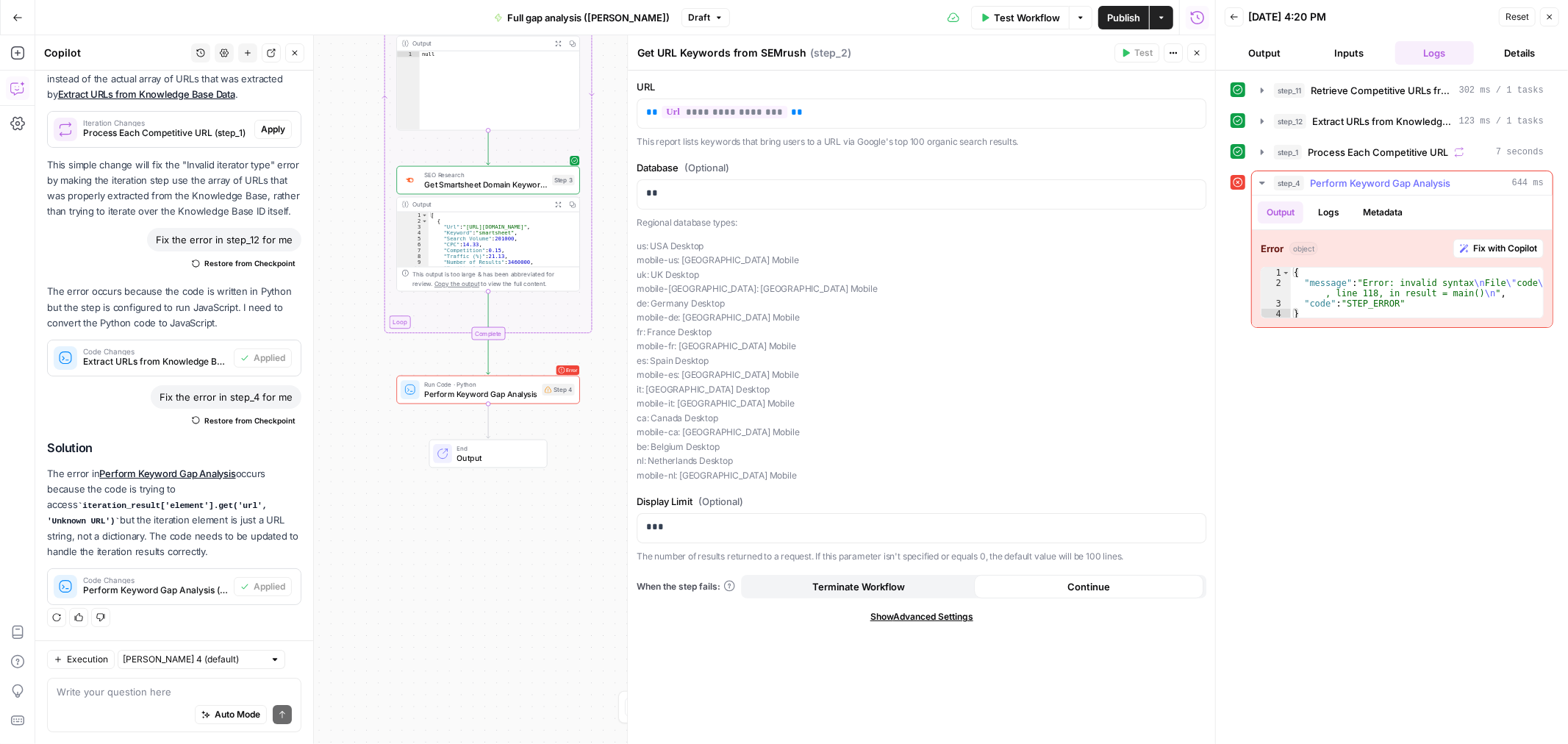
drag, startPoint x: 1477, startPoint y: 248, endPoint x: 358, endPoint y: 640, distance: 1185.7
click at [1478, 248] on span "Fix with Copilot" at bounding box center [1505, 248] width 64 height 13
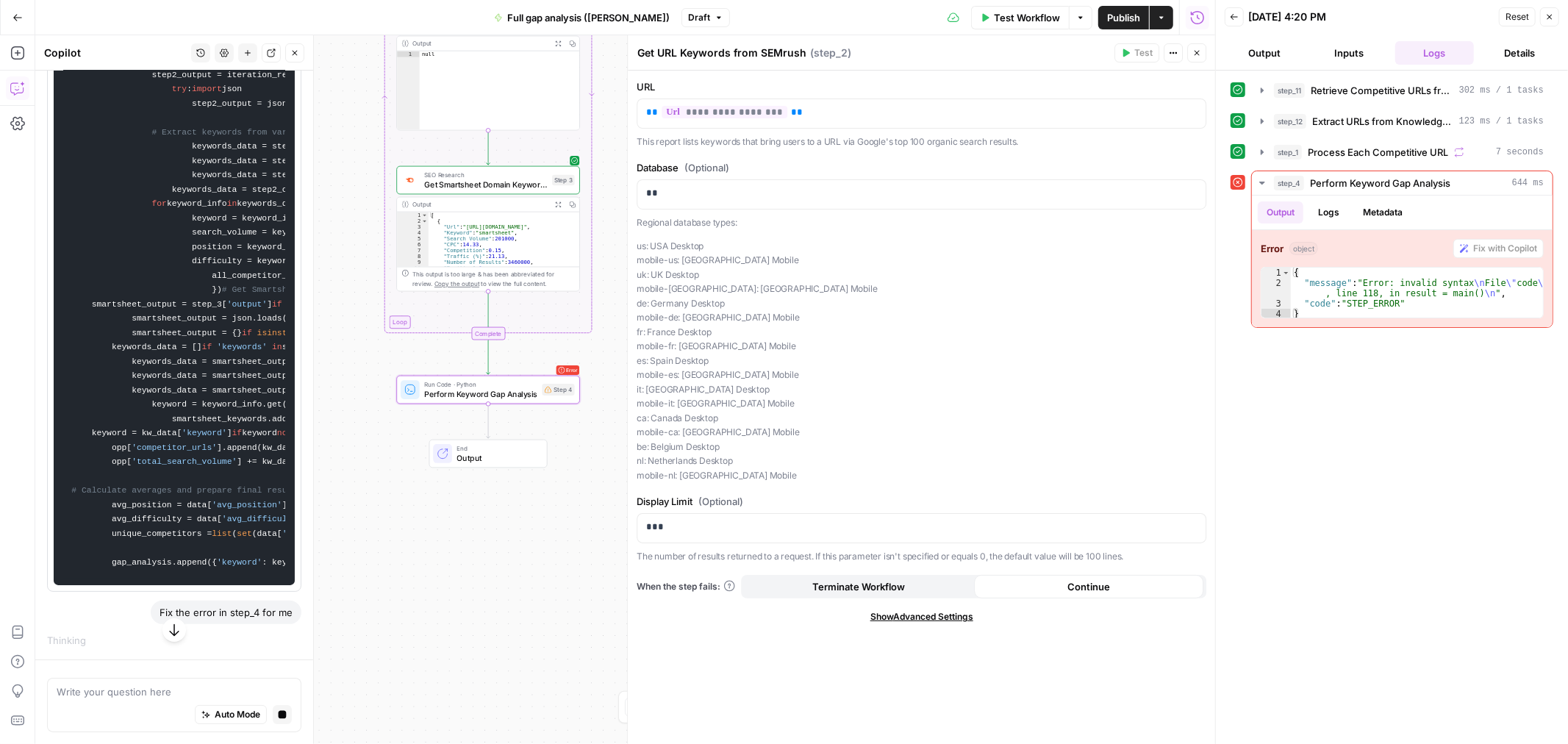
scroll to position [5616, 0]
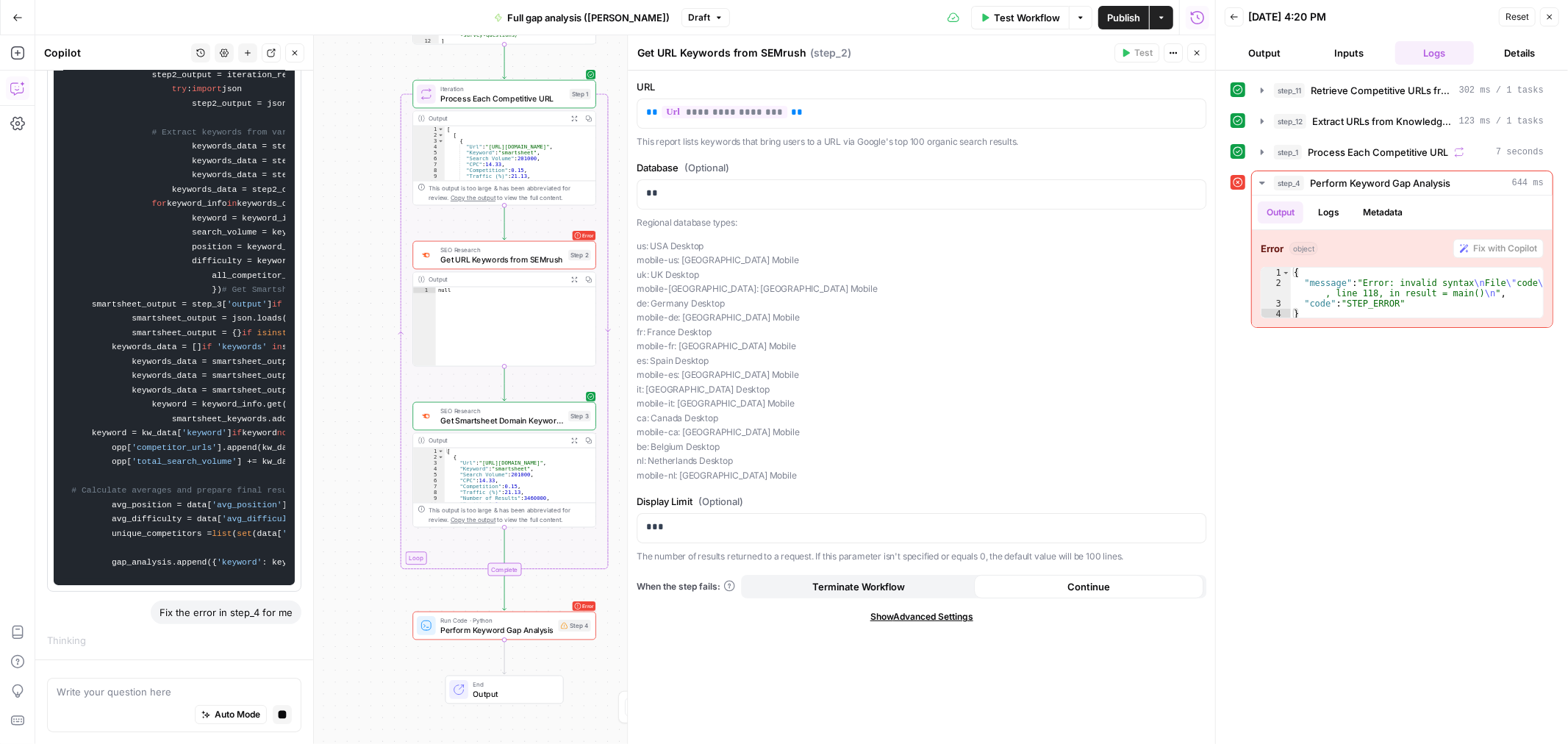
drag, startPoint x: 347, startPoint y: 193, endPoint x: 363, endPoint y: 429, distance: 236.5
click at [363, 429] on div "**********" at bounding box center [625, 388] width 1179 height 708
click at [480, 262] on span "Get URL Keywords from SEMrush" at bounding box center [501, 260] width 123 height 12
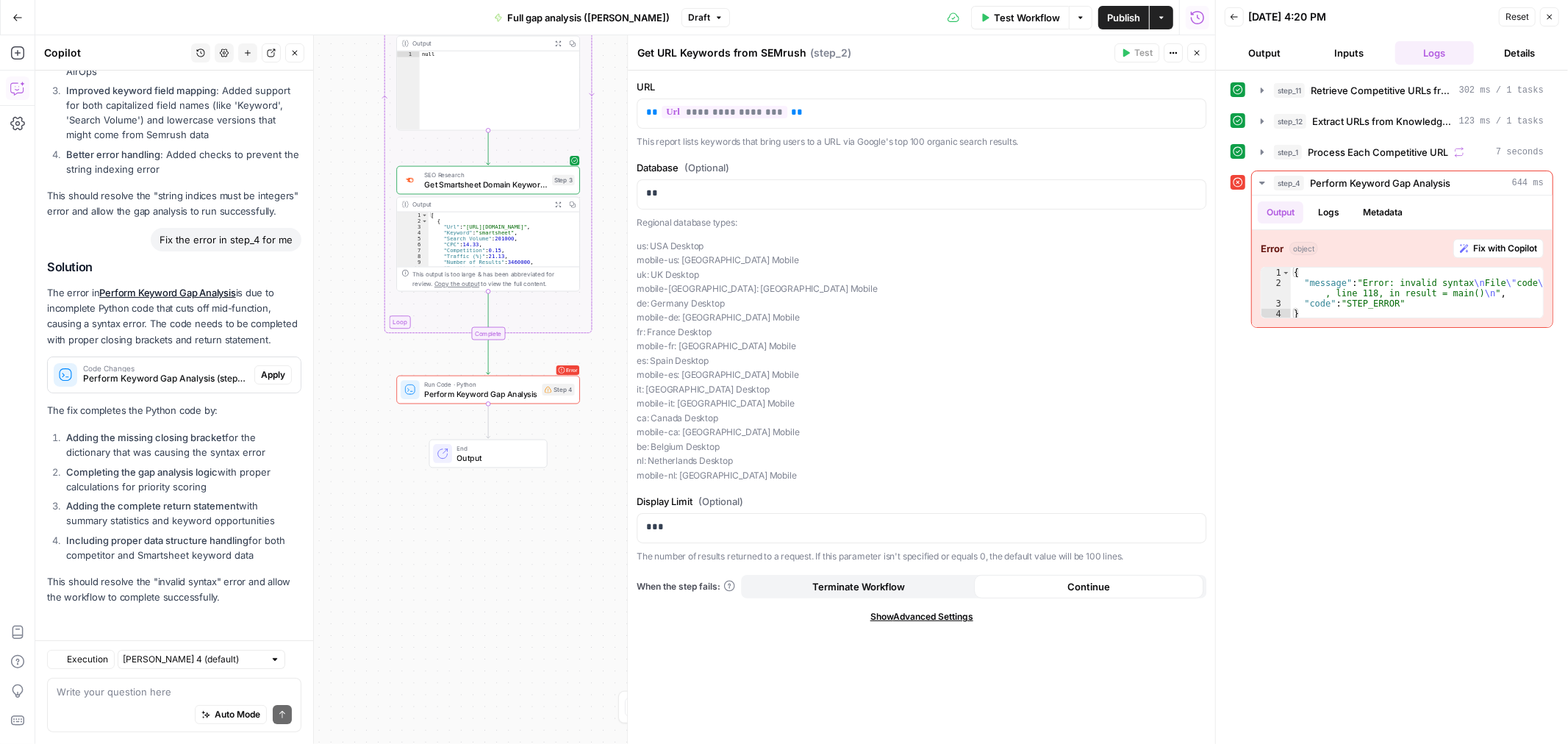
scroll to position [4704, 0]
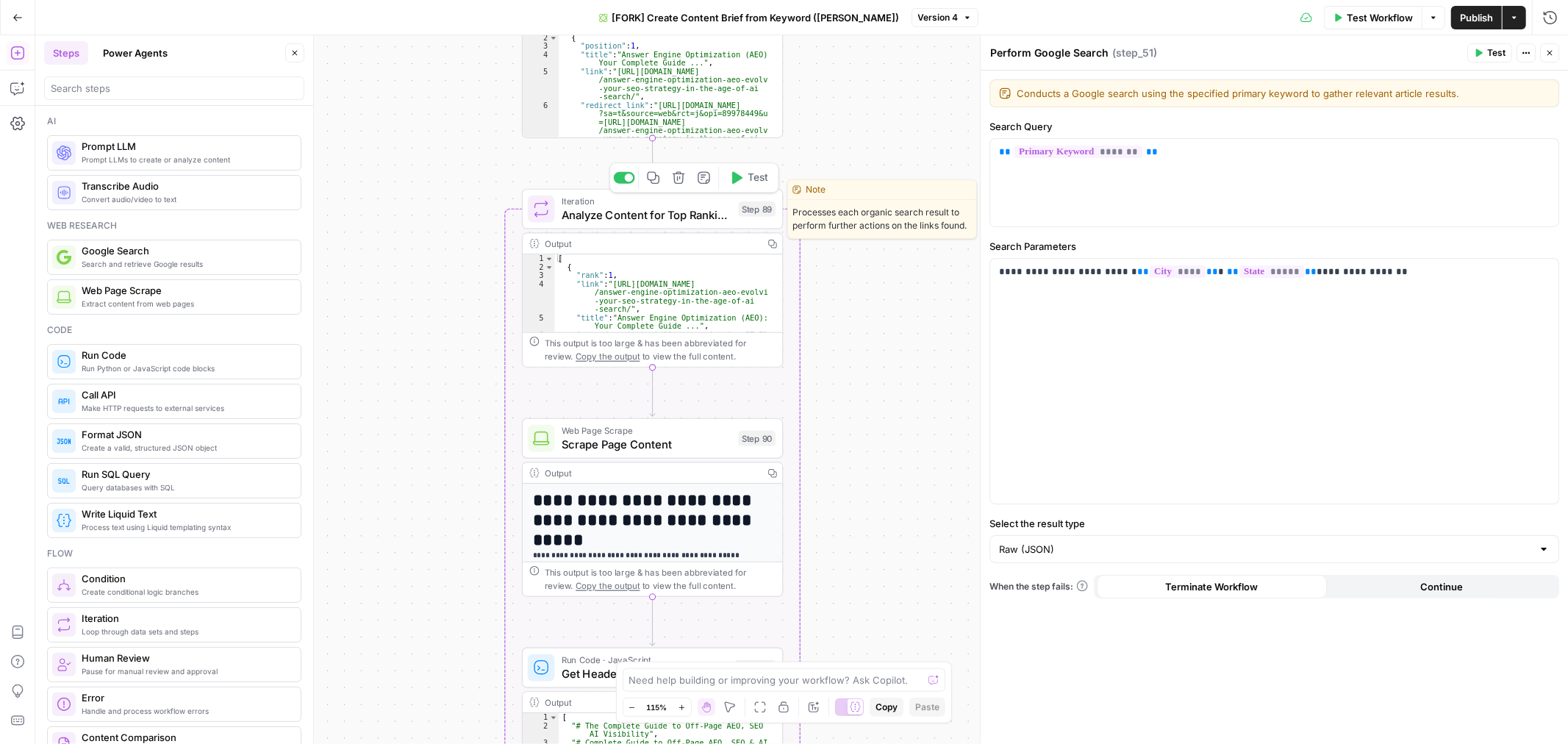
drag, startPoint x: 609, startPoint y: 208, endPoint x: 851, endPoint y: 152, distance: 248.4
click at [610, 208] on span "Analyze Content for Top Ranking Pages" at bounding box center [647, 214] width 170 height 17
click at [610, 207] on span "Analyze Content for Top Ranking Pages" at bounding box center [647, 214] width 170 height 17
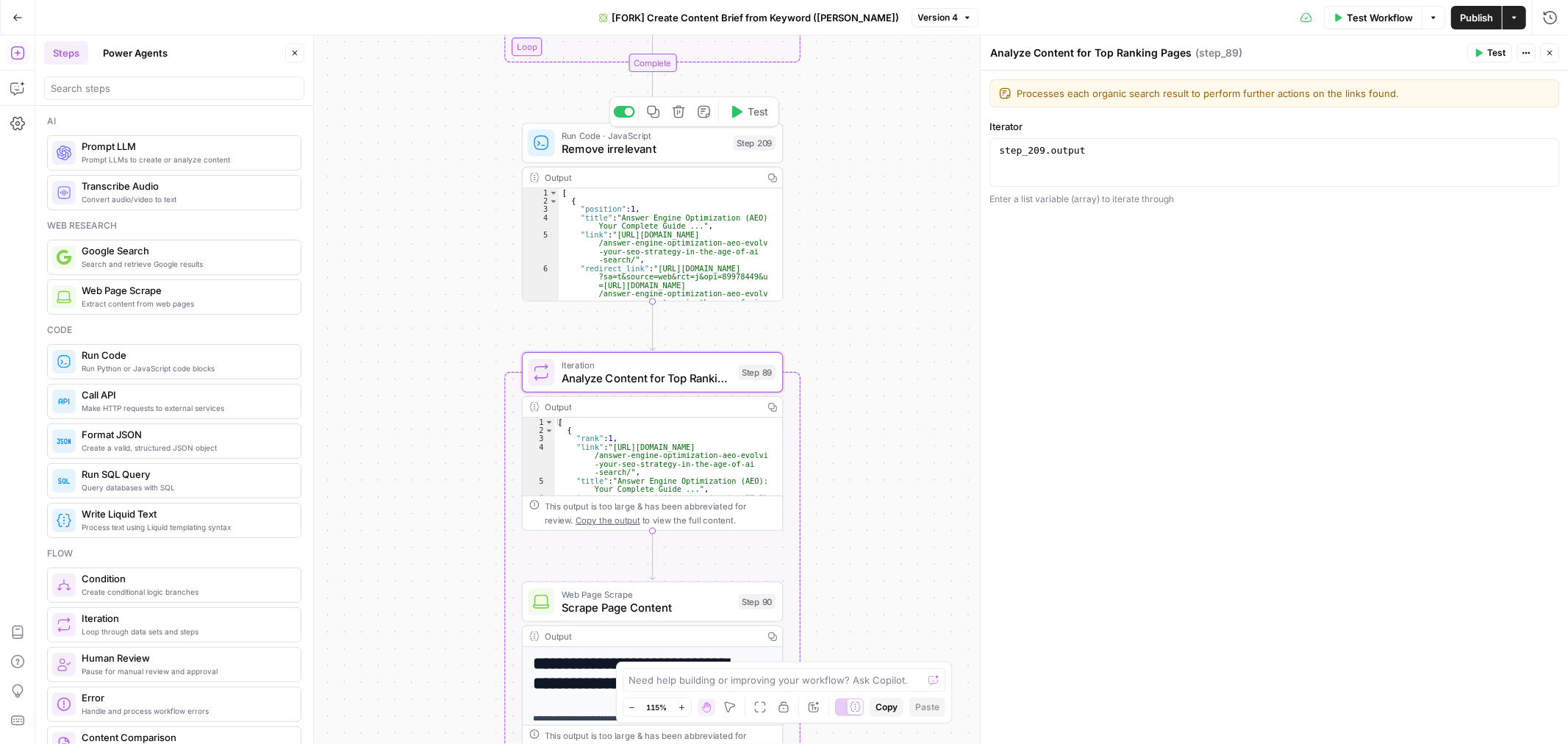
click at [642, 180] on div "Output" at bounding box center [651, 176] width 212 height 13
click at [645, 152] on span "Remove irrelevant" at bounding box center [645, 148] width 165 height 17
click at [645, 155] on span "Remove irrelevant" at bounding box center [645, 148] width 165 height 17
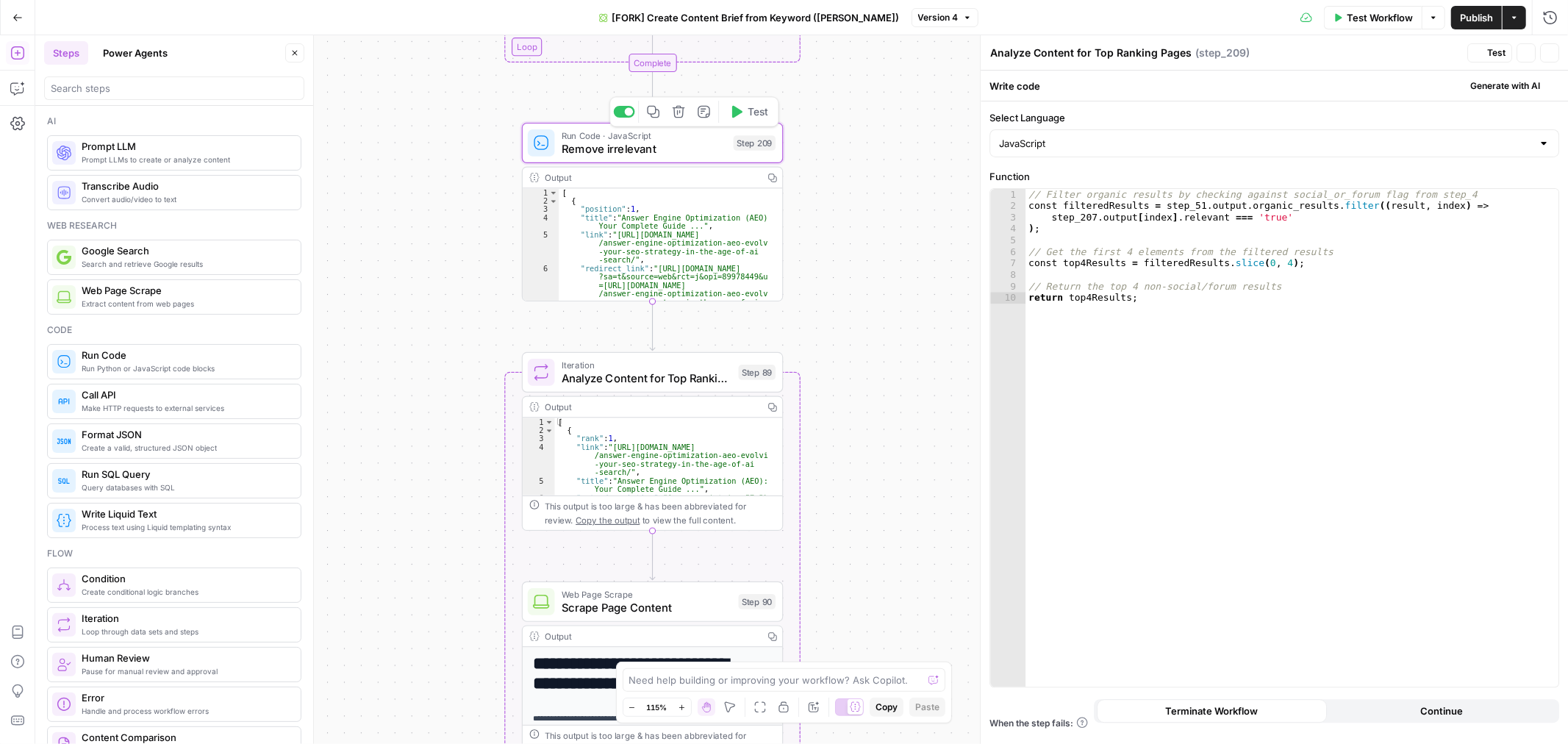
type textarea "Remove irrelevant"
click at [1044, 150] on input "Select Language" at bounding box center [1265, 142] width 533 height 15
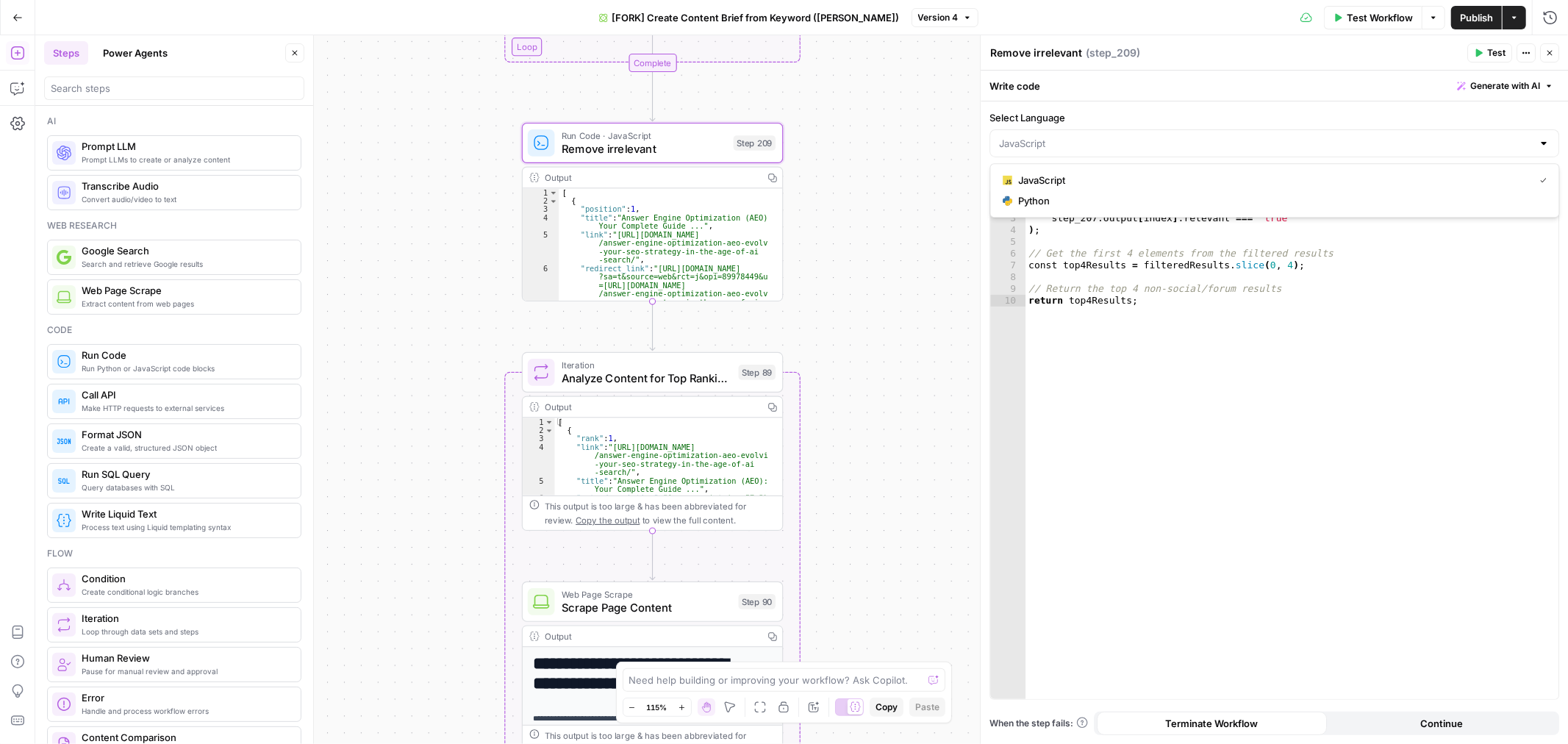
type input "JavaScript"
click at [1108, 117] on label "Select Language" at bounding box center [1274, 118] width 570 height 15
click at [1108, 135] on input "JavaScript" at bounding box center [1265, 142] width 533 height 15
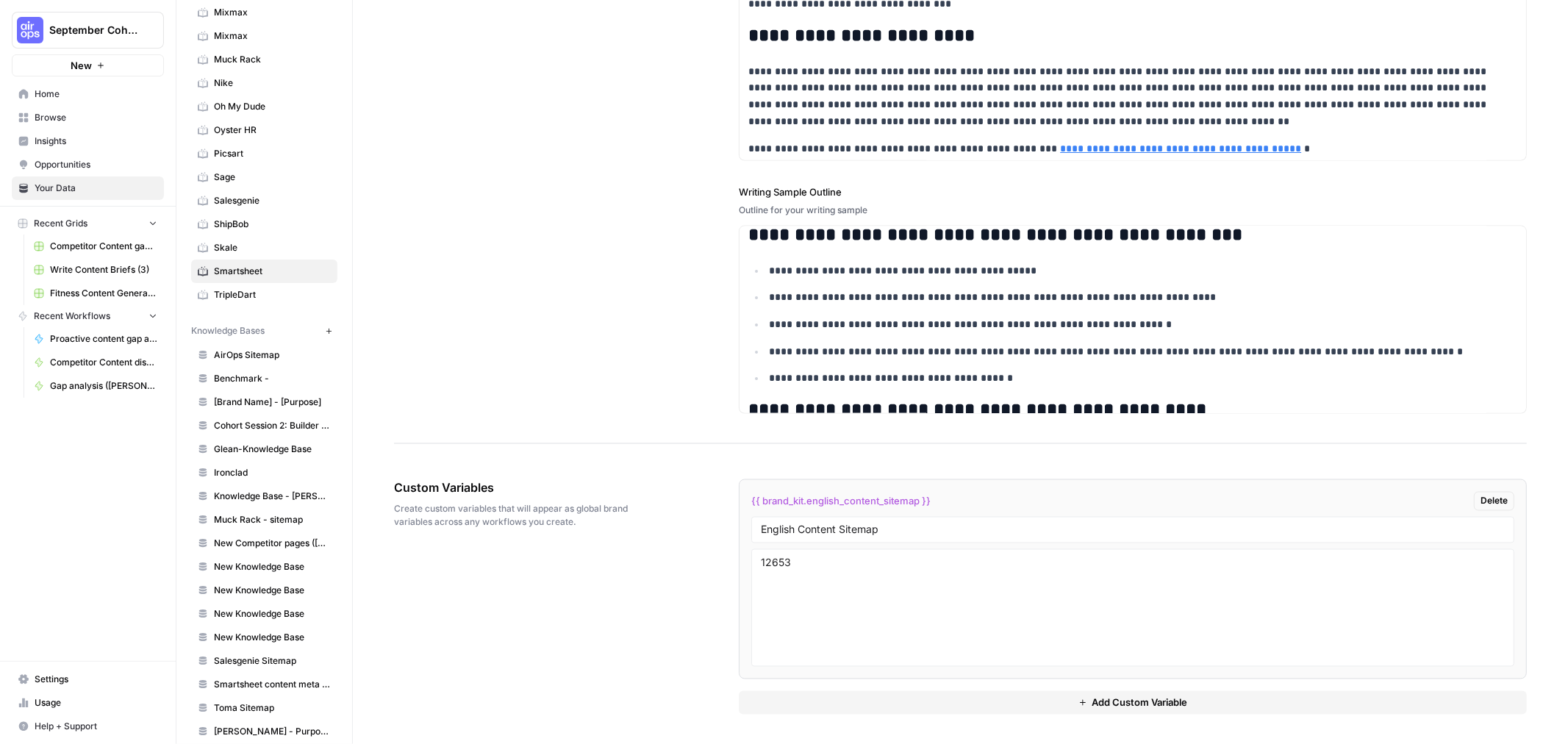
scroll to position [327, 0]
